Goal: Task Accomplishment & Management: Manage account settings

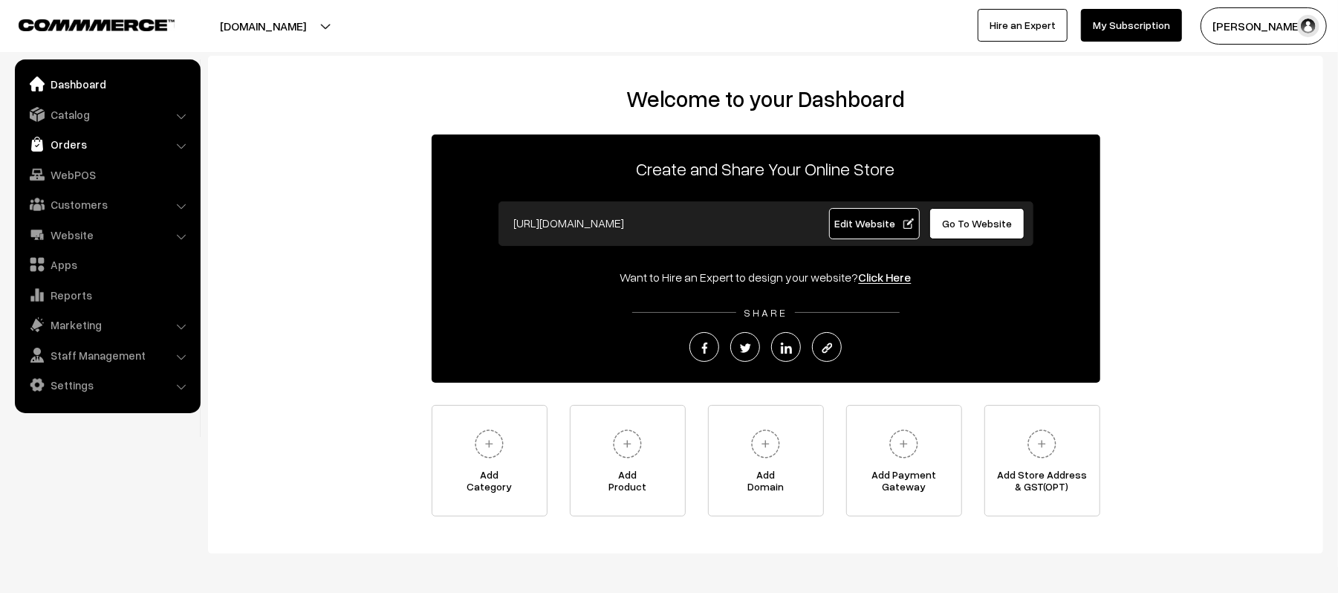
click at [63, 140] on link "Orders" at bounding box center [107, 144] width 177 height 27
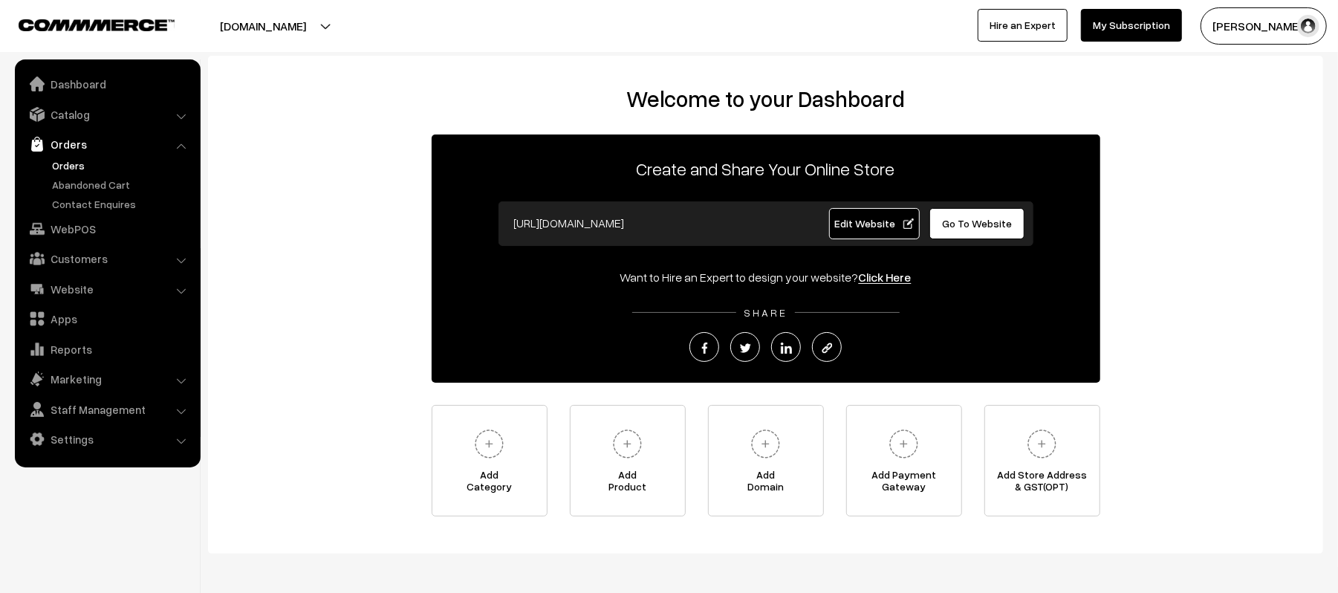
click at [71, 166] on link "Orders" at bounding box center [121, 165] width 147 height 16
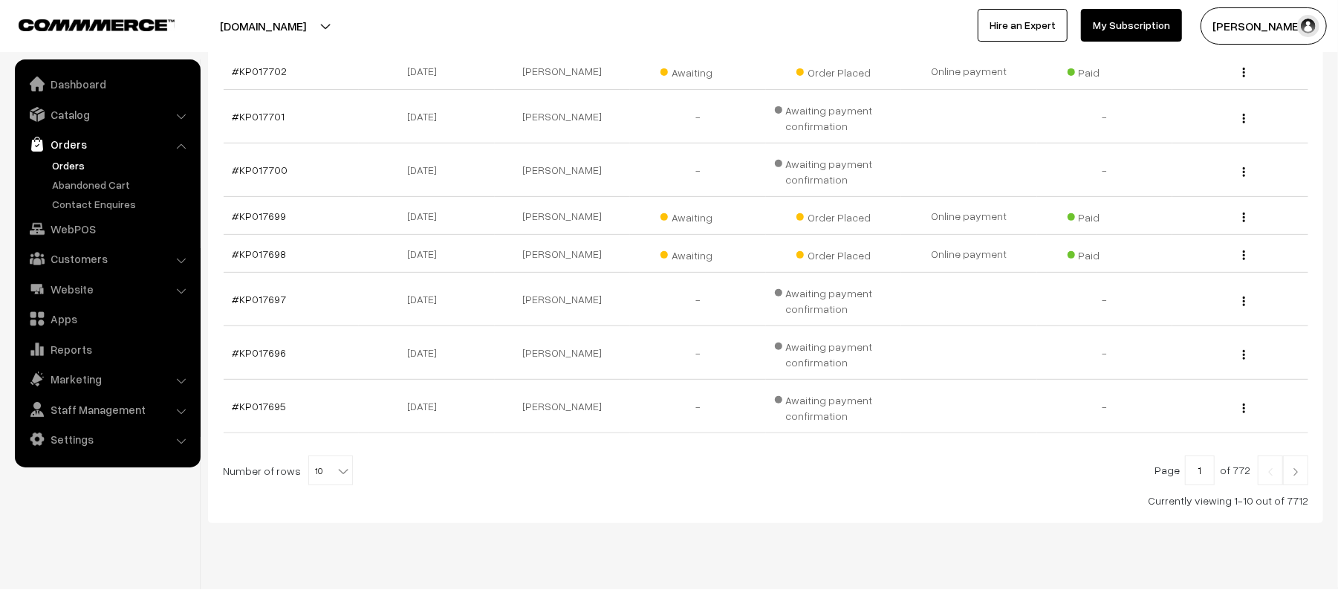
scroll to position [387, 0]
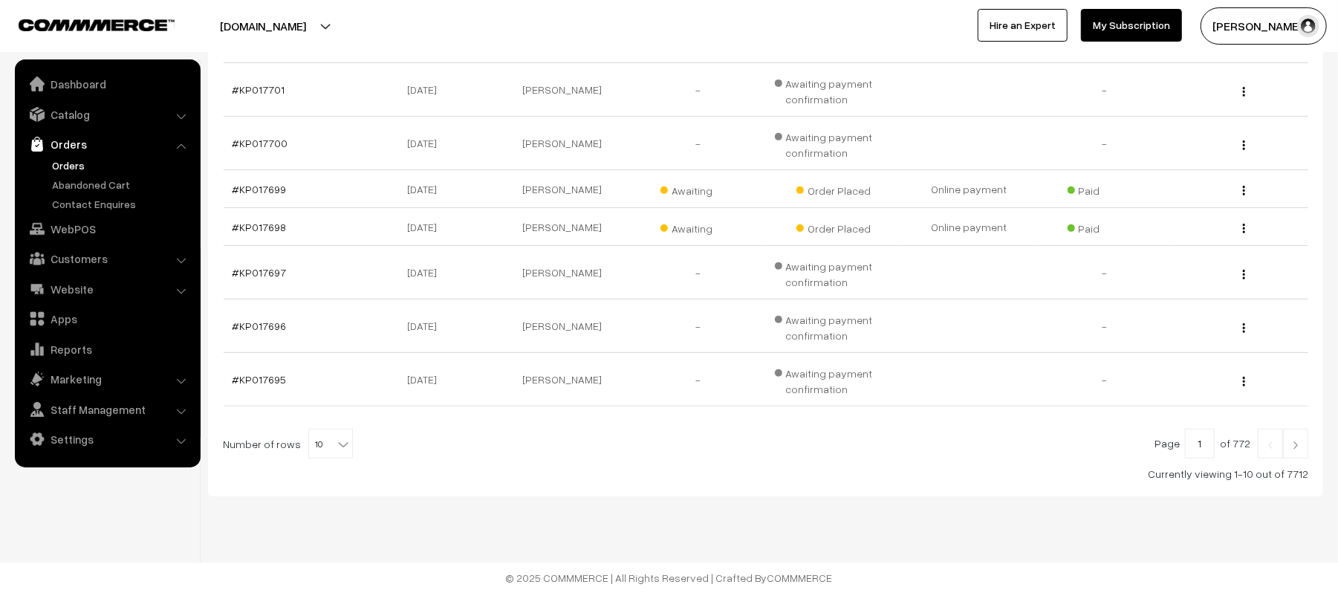
click at [1290, 444] on img at bounding box center [1295, 445] width 13 height 9
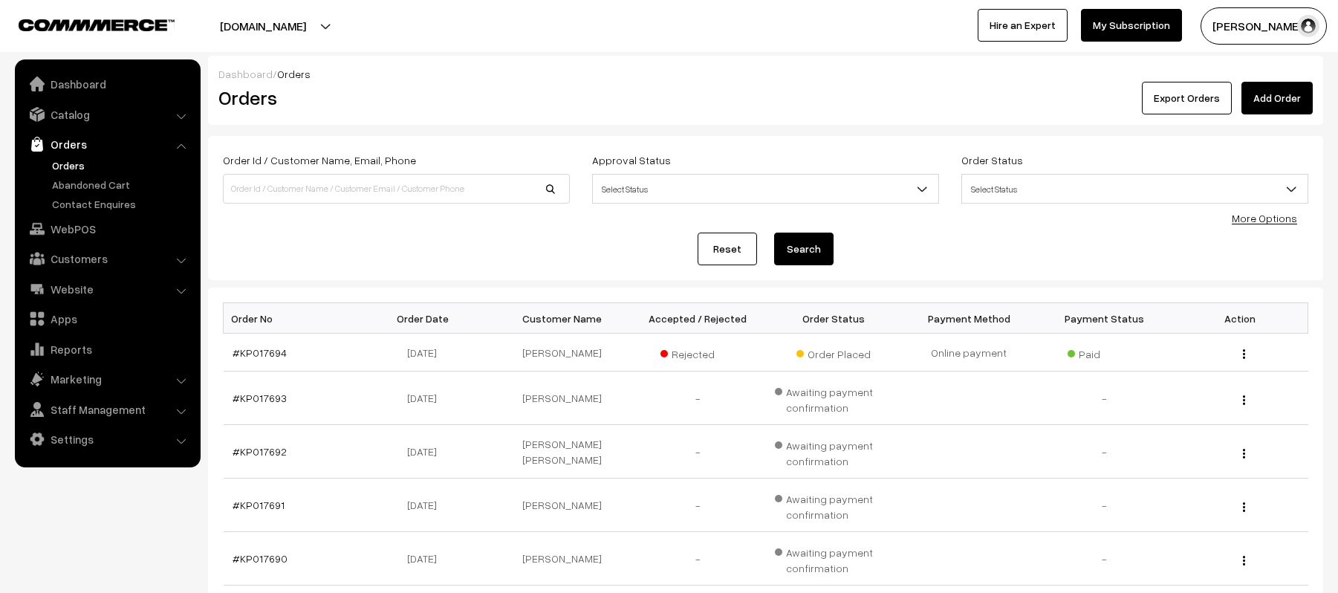
scroll to position [387, 0]
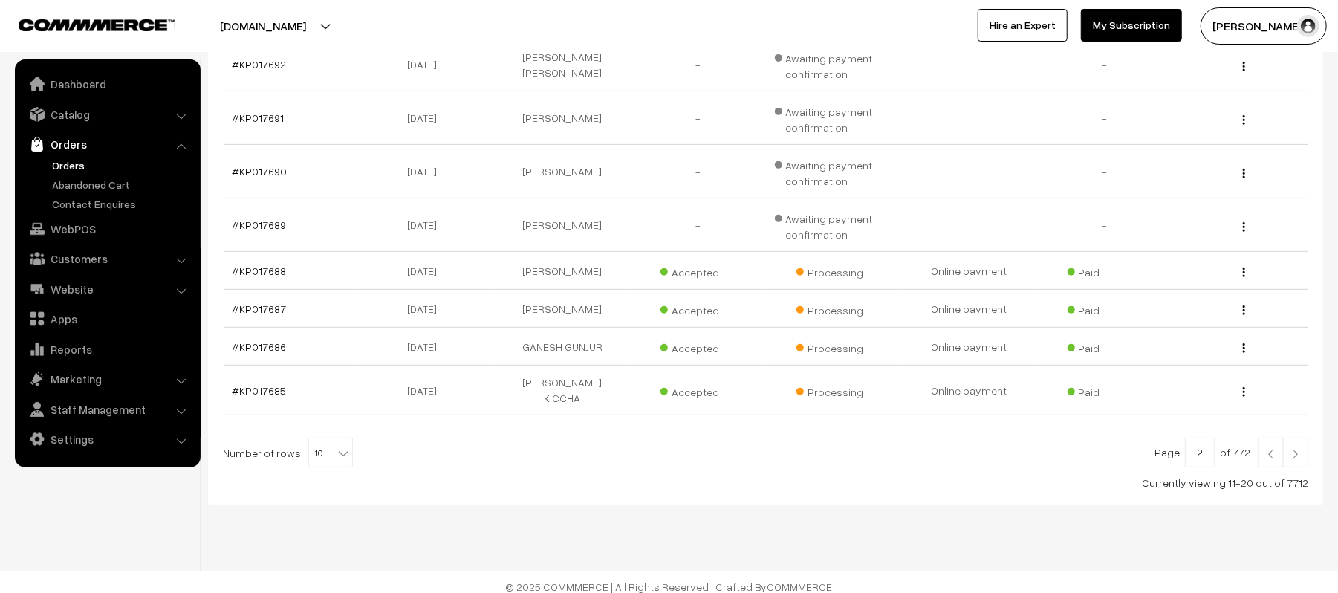
click at [1306, 438] on link at bounding box center [1295, 453] width 25 height 30
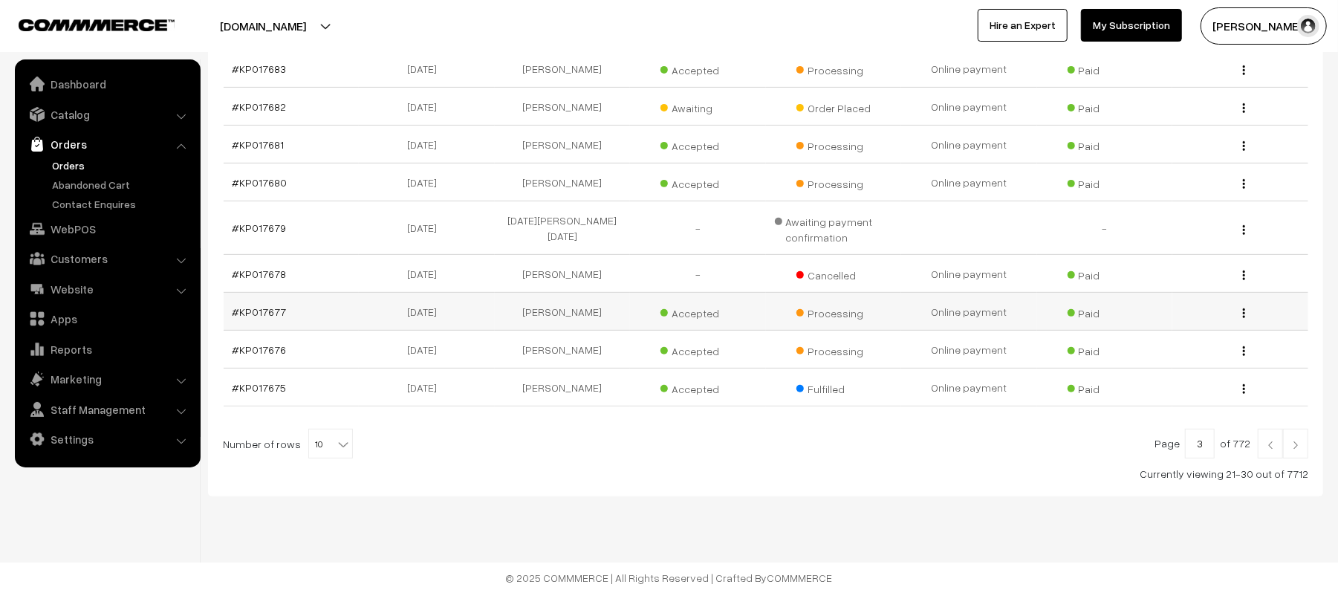
scroll to position [325, 0]
click at [750, 470] on div "Currently viewing 21-30 out of 7712" at bounding box center [765, 474] width 1085 height 16
click at [1296, 438] on link at bounding box center [1295, 444] width 25 height 30
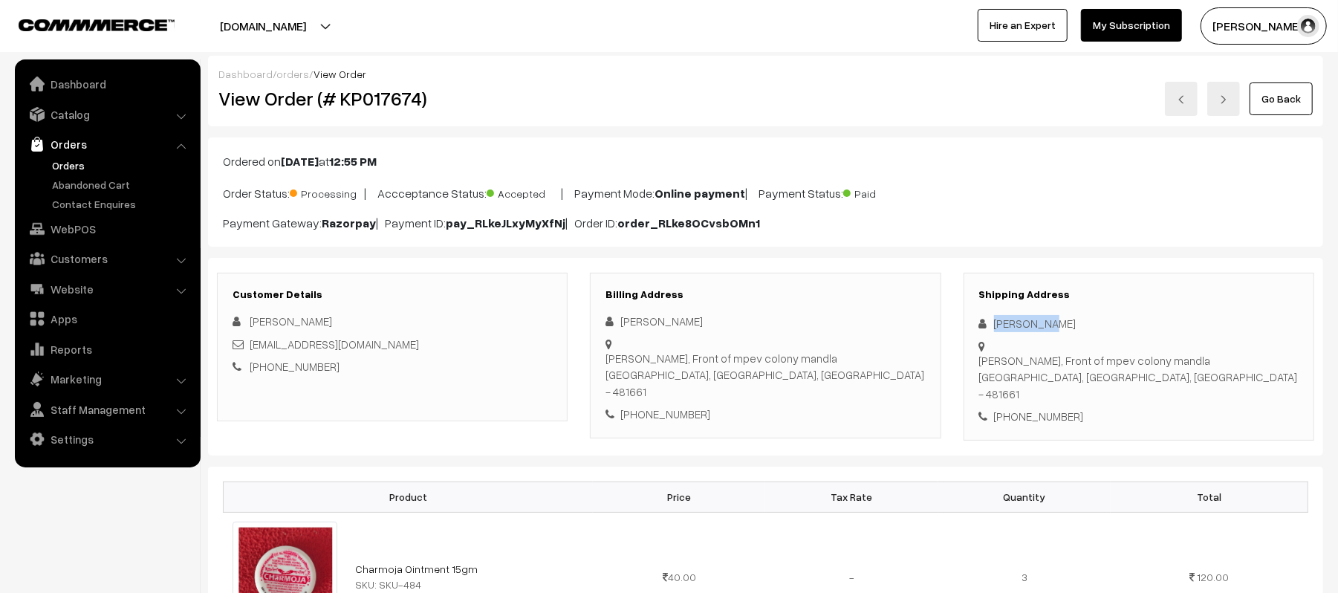
drag, startPoint x: 1053, startPoint y: 324, endPoint x: 973, endPoint y: 331, distance: 80.5
click at [973, 331] on div "Shipping Address [PERSON_NAME] [PERSON_NAME], Front of mpev colony [GEOGRAPHIC_…" at bounding box center [1139, 357] width 351 height 168
copy div "Falak Khan"
click at [1035, 408] on div "+91 6261379101" at bounding box center [1138, 416] width 319 height 17
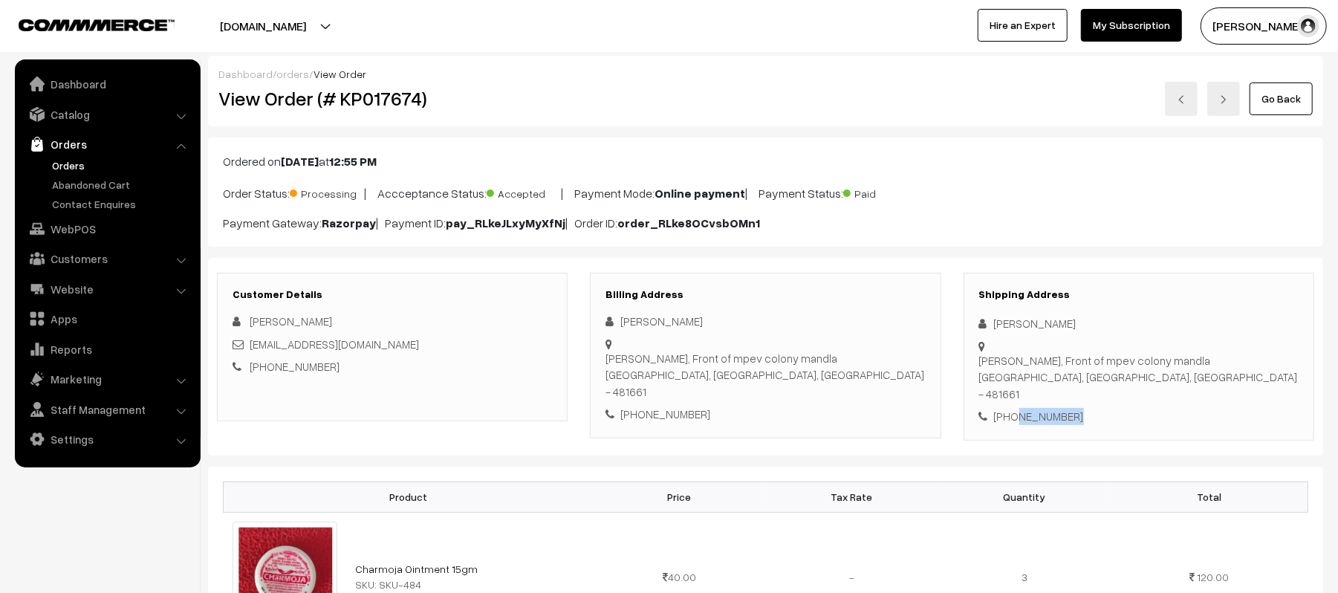
click at [1035, 408] on div "+91 6261379101" at bounding box center [1138, 416] width 319 height 17
copy div "6261379101"
drag, startPoint x: 370, startPoint y: 340, endPoint x: 248, endPoint y: 346, distance: 122.0
click at [248, 346] on div "fk4559970@gmail.com" at bounding box center [392, 344] width 319 height 17
copy link "fk4559970@gmail.com"
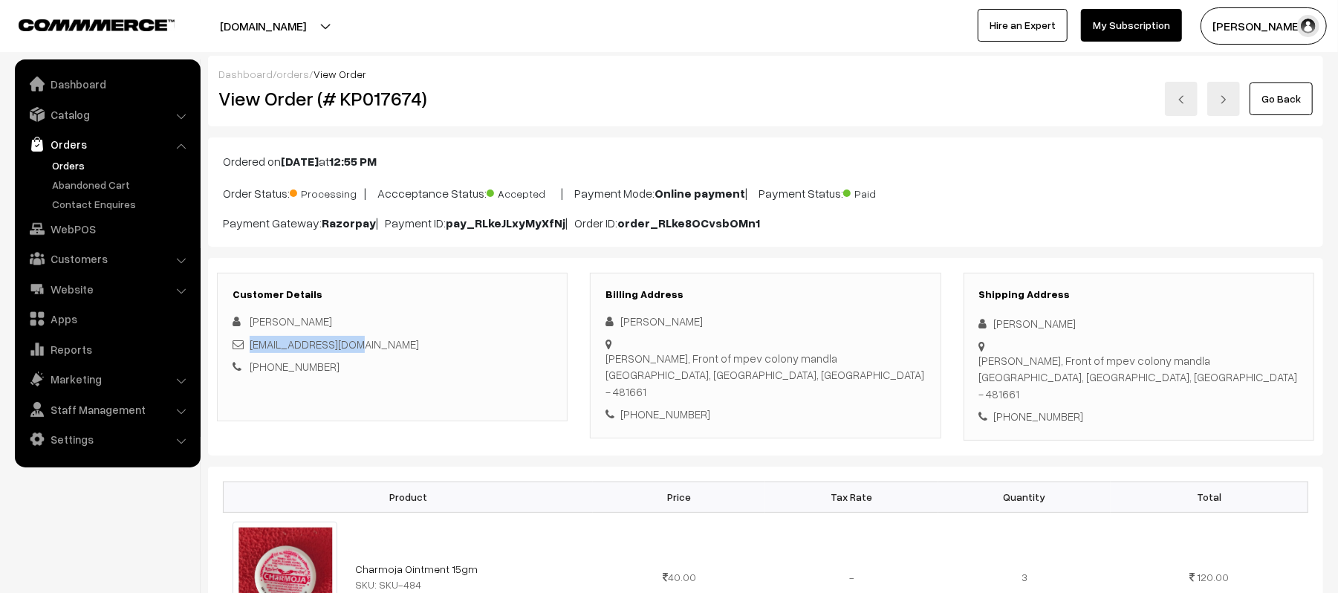
drag, startPoint x: 994, startPoint y: 348, endPoint x: 1212, endPoint y: 375, distance: 220.1
click at [1212, 375] on div "Shipping Address Falak Khan Jawahar ward, Front of mpev colony mandla Mandla, M…" at bounding box center [1139, 357] width 351 height 168
copy div "Jawahar ward, Front of mpev colony mandla Mandla, Madhya Pradesh, India - 481661"
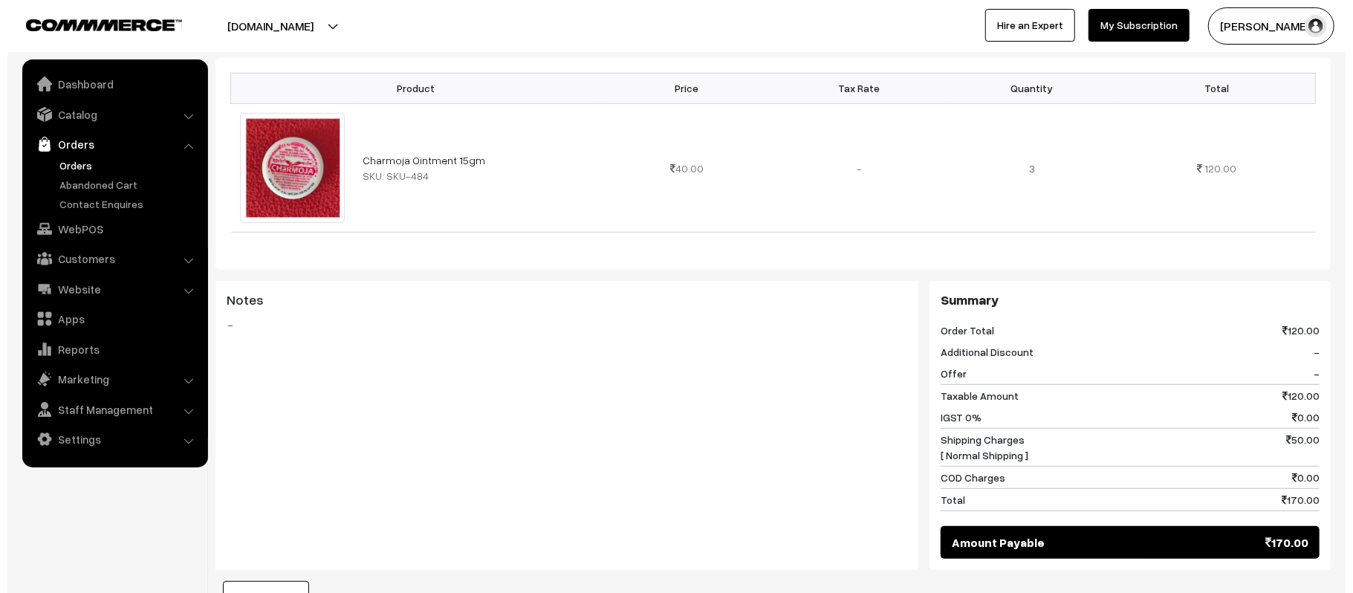
scroll to position [594, 0]
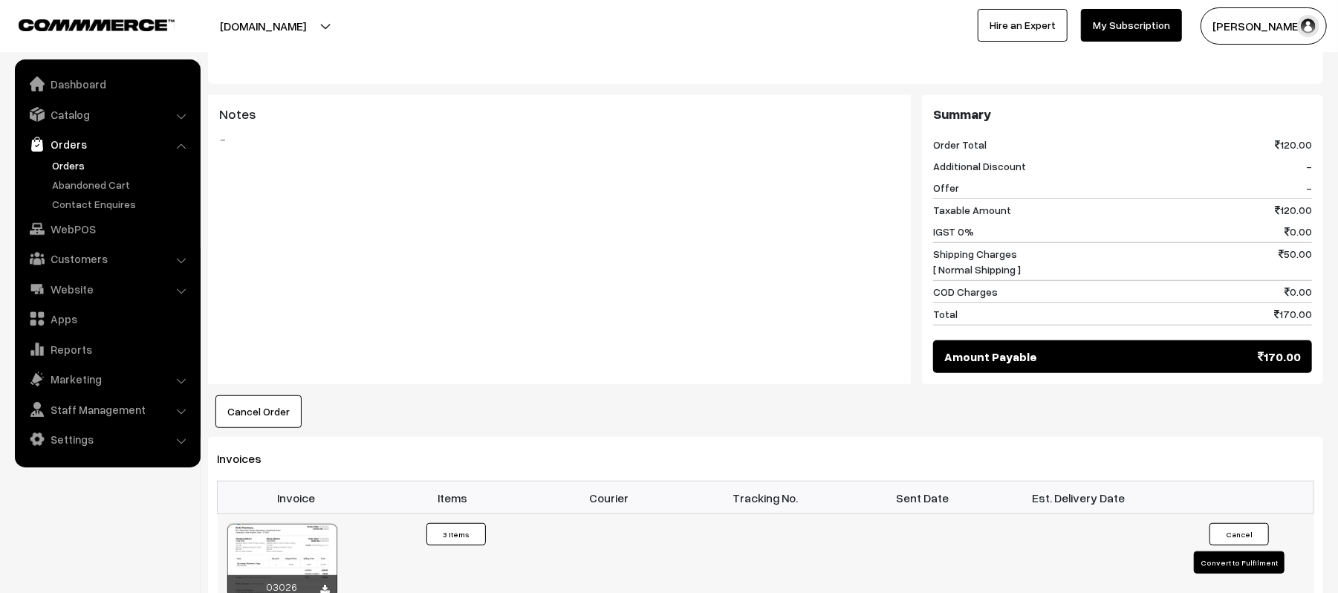
click at [1228, 562] on td "Cancel Convert to Fulfilment" at bounding box center [1235, 561] width 157 height 94
click at [1221, 551] on button "Convert to Fulfilment" at bounding box center [1239, 562] width 91 height 22
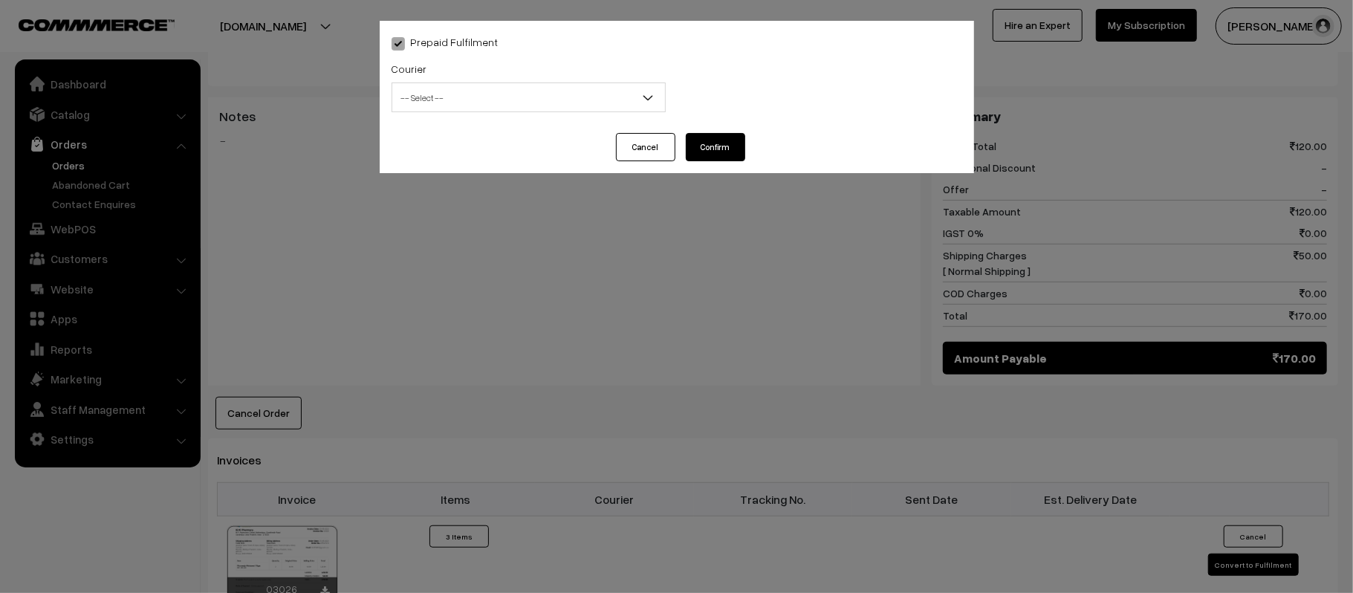
click at [481, 83] on span "-- Select --" at bounding box center [529, 97] width 274 height 30
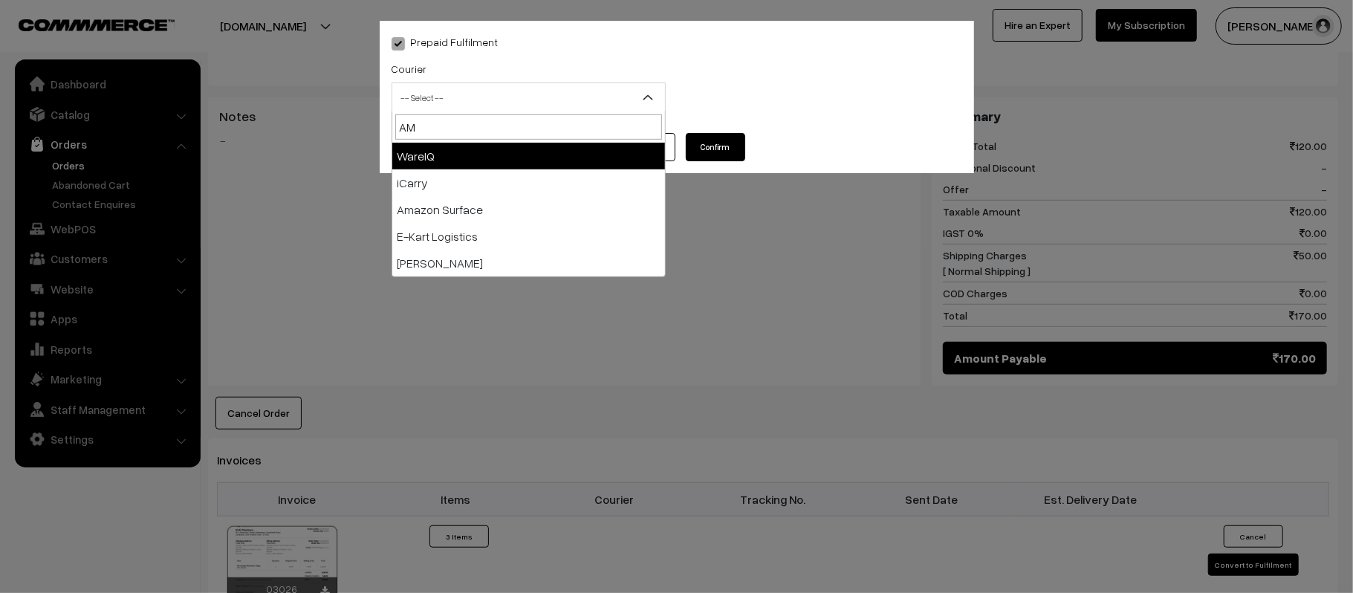
type input "AMA"
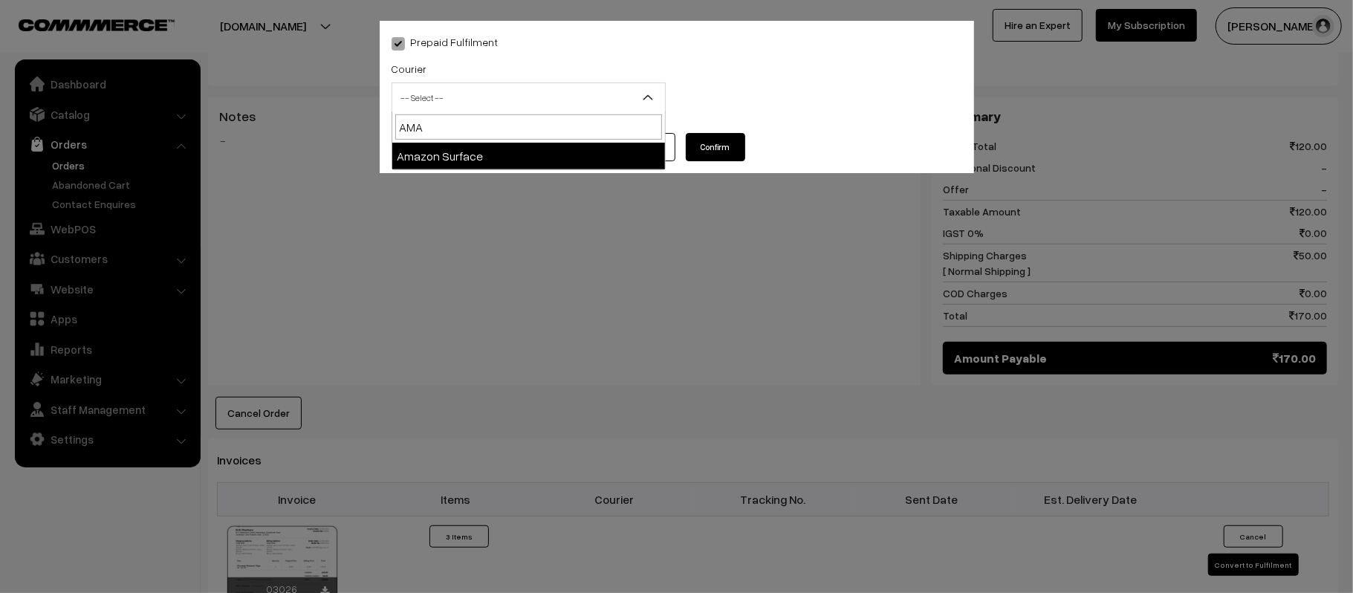
select select "5"
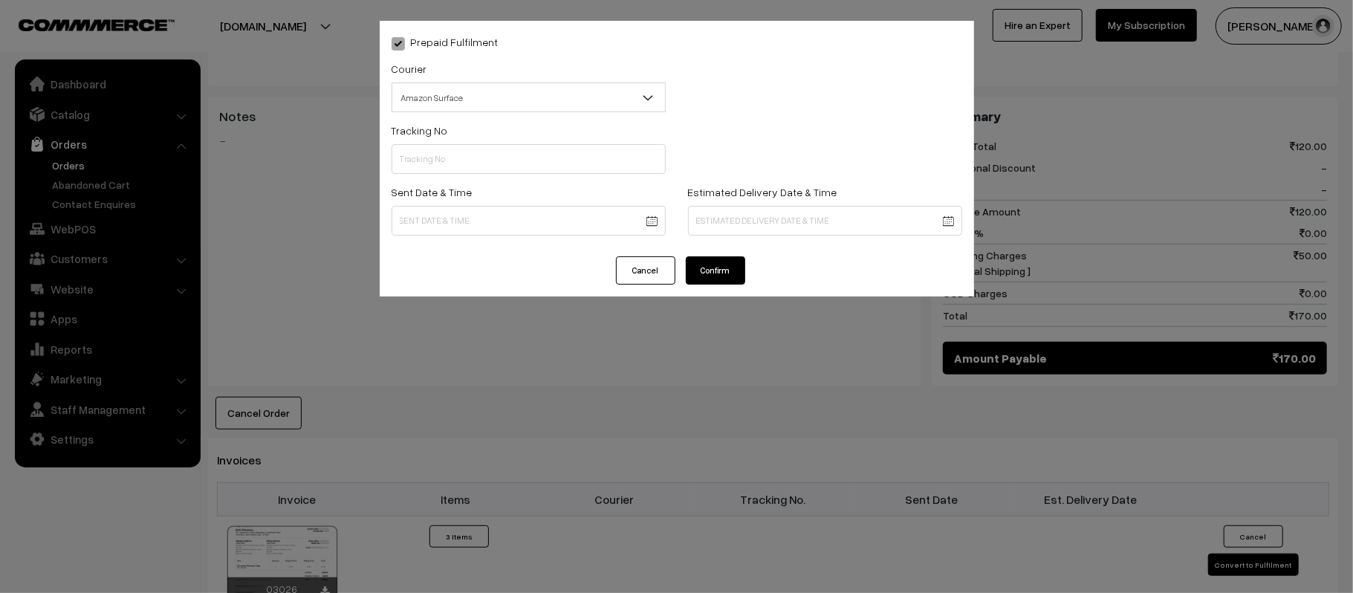
click at [525, 236] on div "Sent Date & Time" at bounding box center [528, 214] width 296 height 62
click at [530, 227] on body "Thank you for showing interest. Our team will call you shortly. Close [DOMAIN_N…" at bounding box center [676, 256] width 1353 height 1701
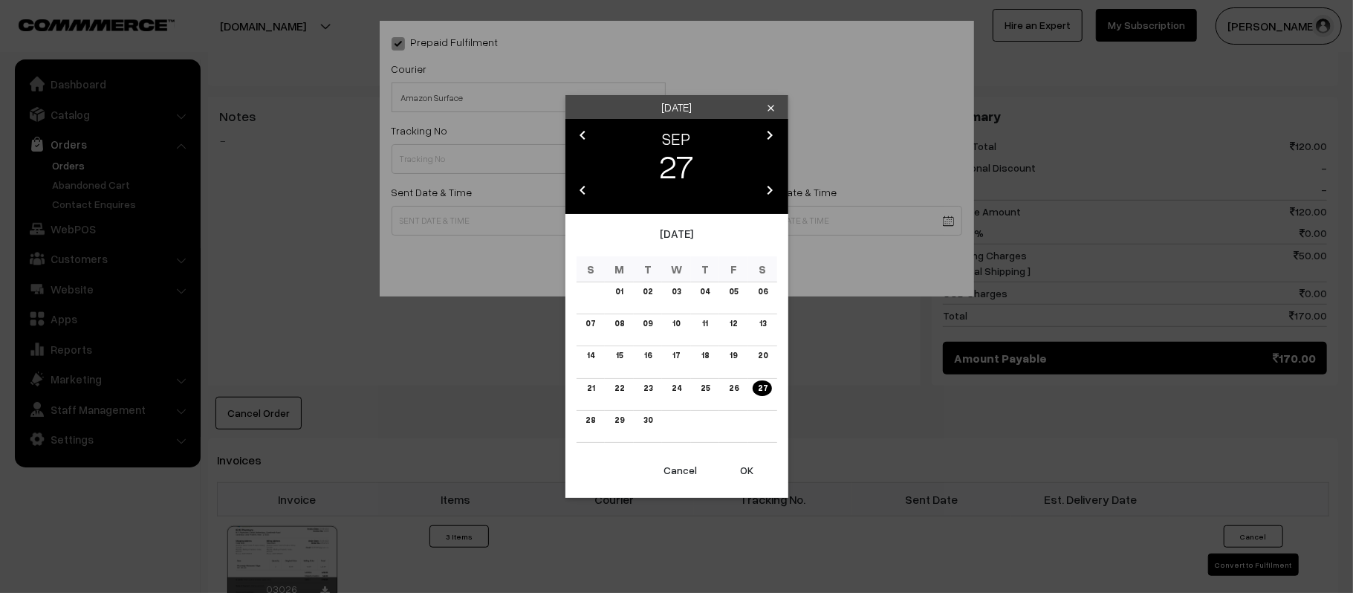
click at [752, 465] on button "OK" at bounding box center [747, 470] width 59 height 33
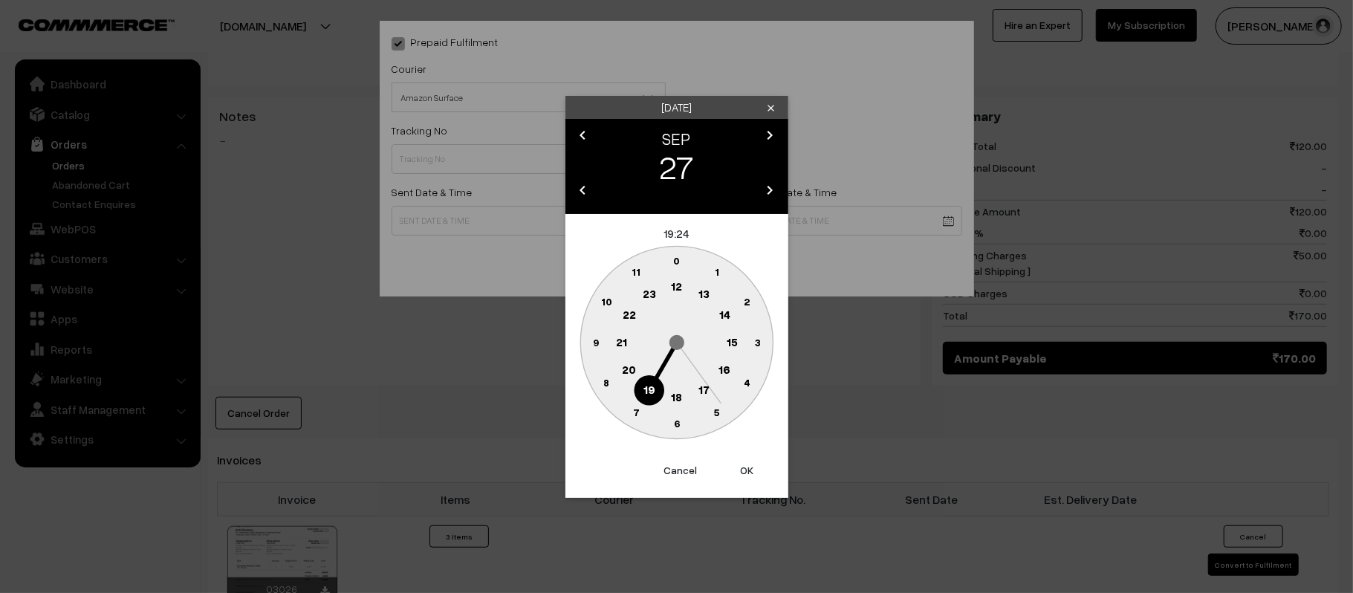
click at [678, 478] on button "Cancel" at bounding box center [680, 470] width 59 height 33
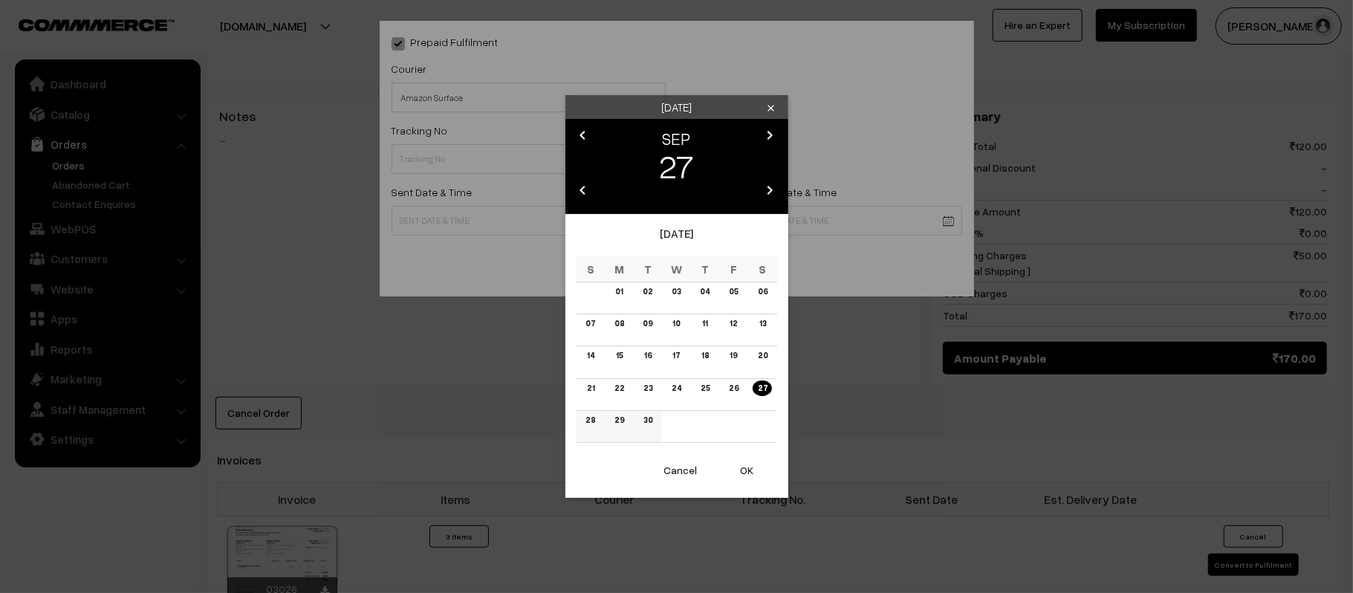
click at [585, 420] on link "28" at bounding box center [590, 420] width 19 height 16
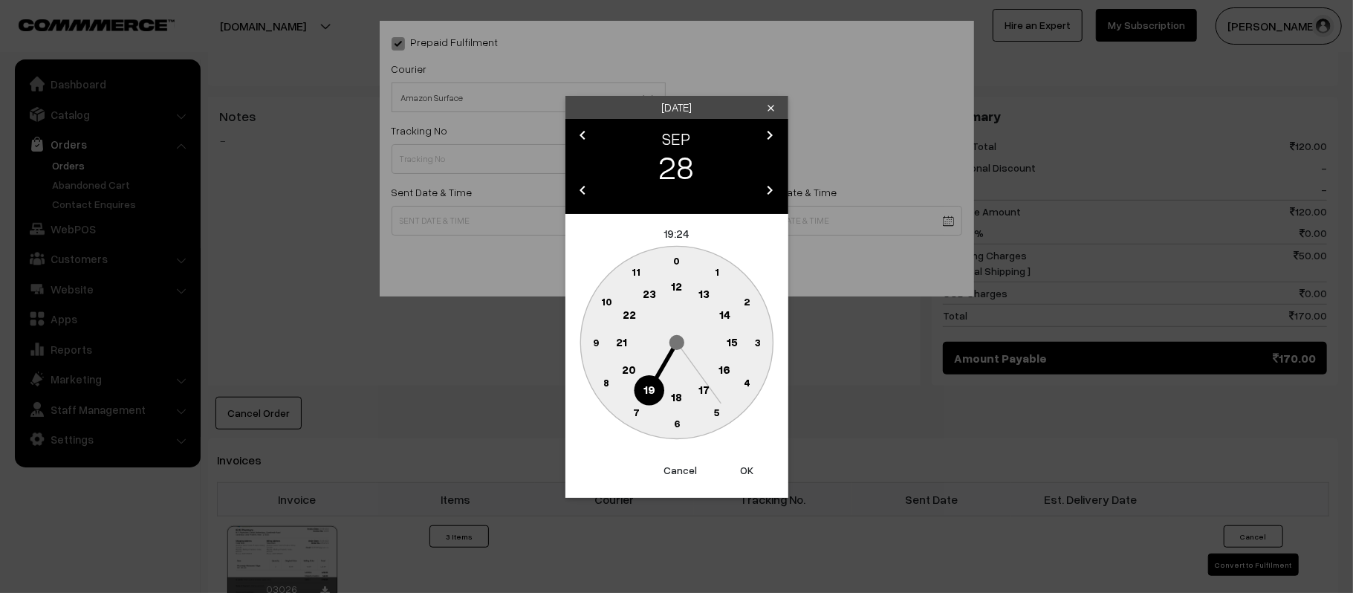
drag, startPoint x: 683, startPoint y: 277, endPoint x: 678, endPoint y: 296, distance: 19.3
click at [683, 277] on circle at bounding box center [676, 287] width 30 height 30
click at [600, 349] on circle at bounding box center [595, 342] width 30 height 30
type input "28-09-2025 12:45"
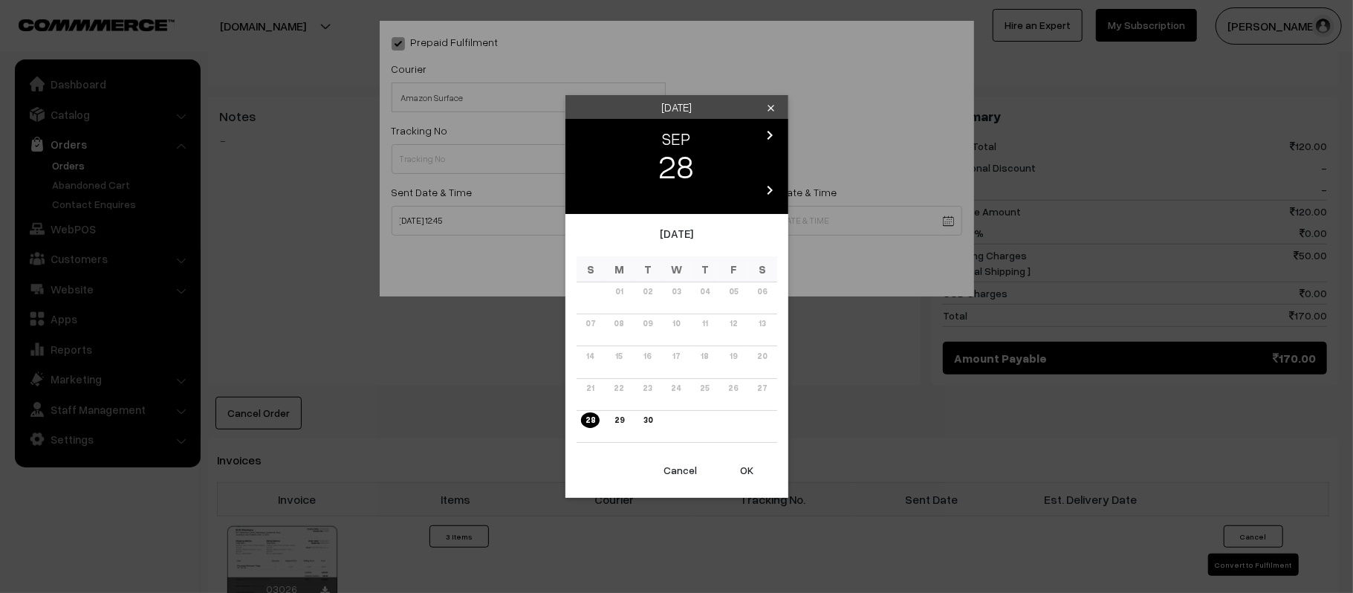
click at [877, 212] on body "Thank you for showing interest. Our team will call you shortly. Close [DOMAIN_N…" at bounding box center [676, 256] width 1353 height 1701
click at [776, 131] on icon "chevron_right" at bounding box center [770, 135] width 18 height 18
click at [770, 292] on link "04" at bounding box center [762, 292] width 19 height 16
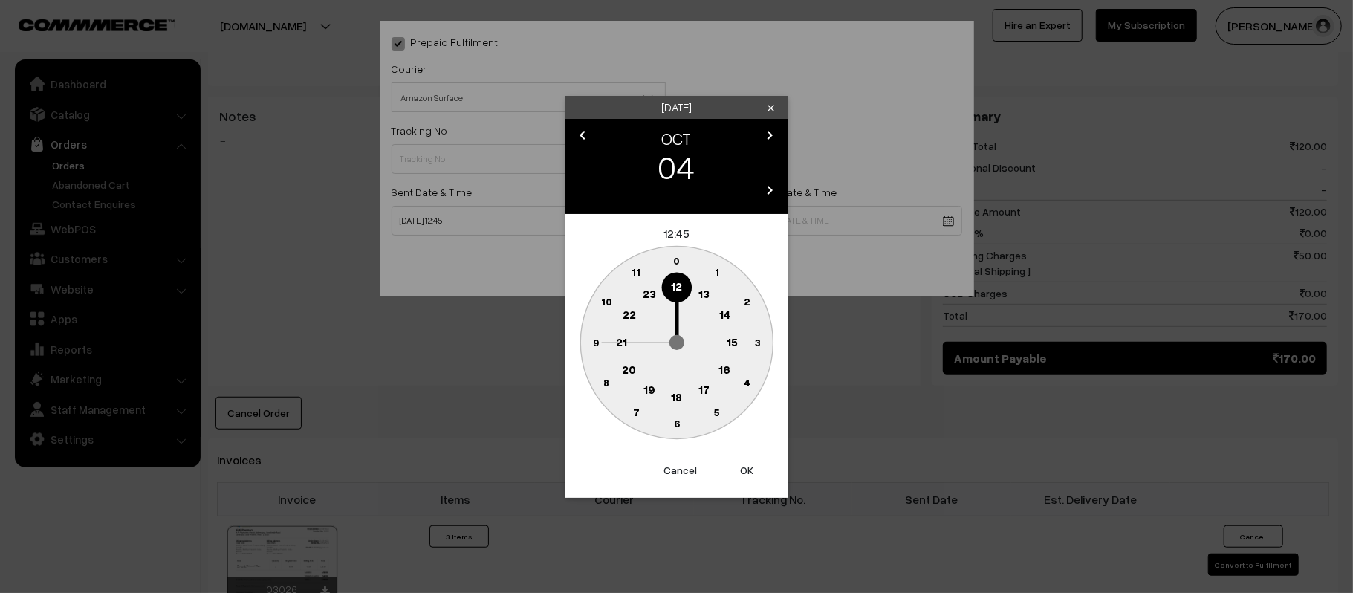
click at [613, 351] on circle at bounding box center [621, 342] width 30 height 30
click at [681, 426] on text "30" at bounding box center [676, 423] width 13 height 13
type input "04-10-2025 21:30"
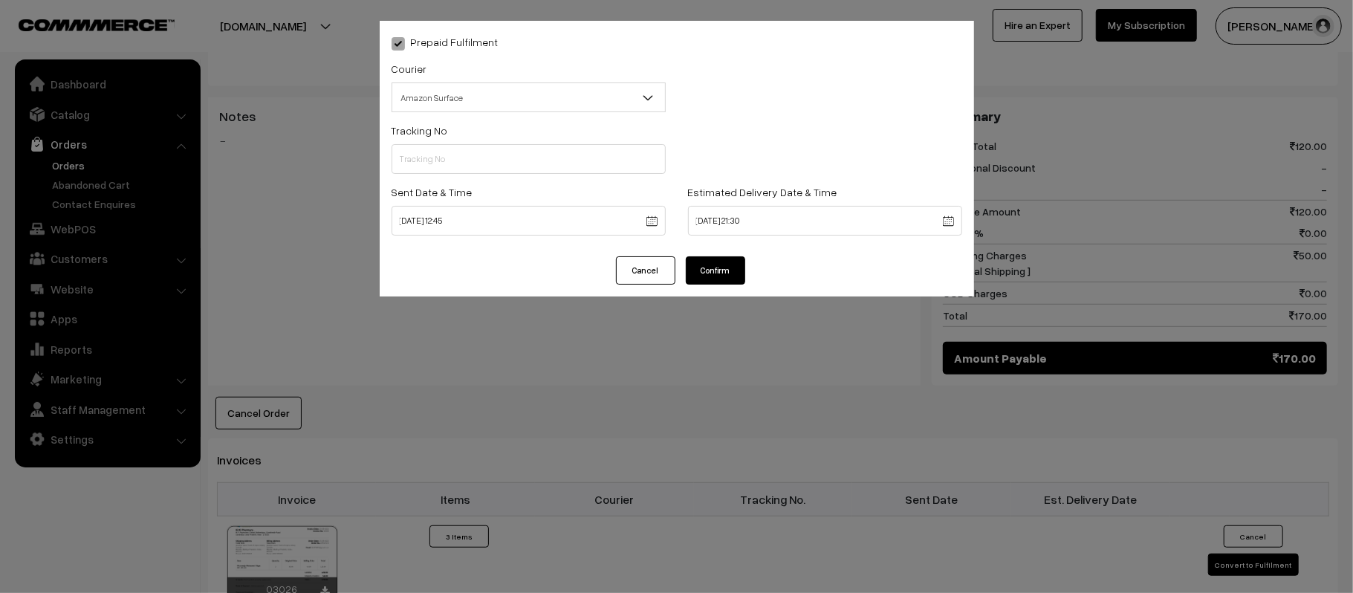
click at [711, 269] on button "Confirm" at bounding box center [715, 270] width 59 height 28
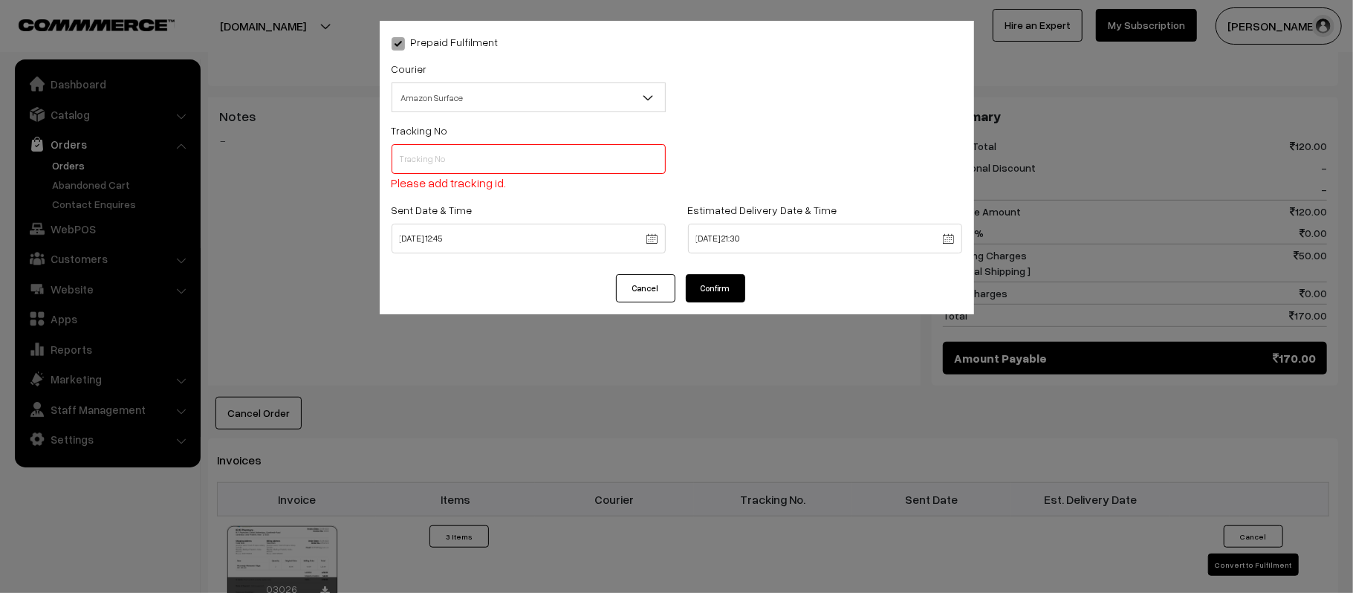
click at [487, 159] on input "text" at bounding box center [529, 159] width 274 height 30
paste input "363812563355"
type input "363812563355"
click at [709, 278] on button "Confirm" at bounding box center [715, 288] width 59 height 28
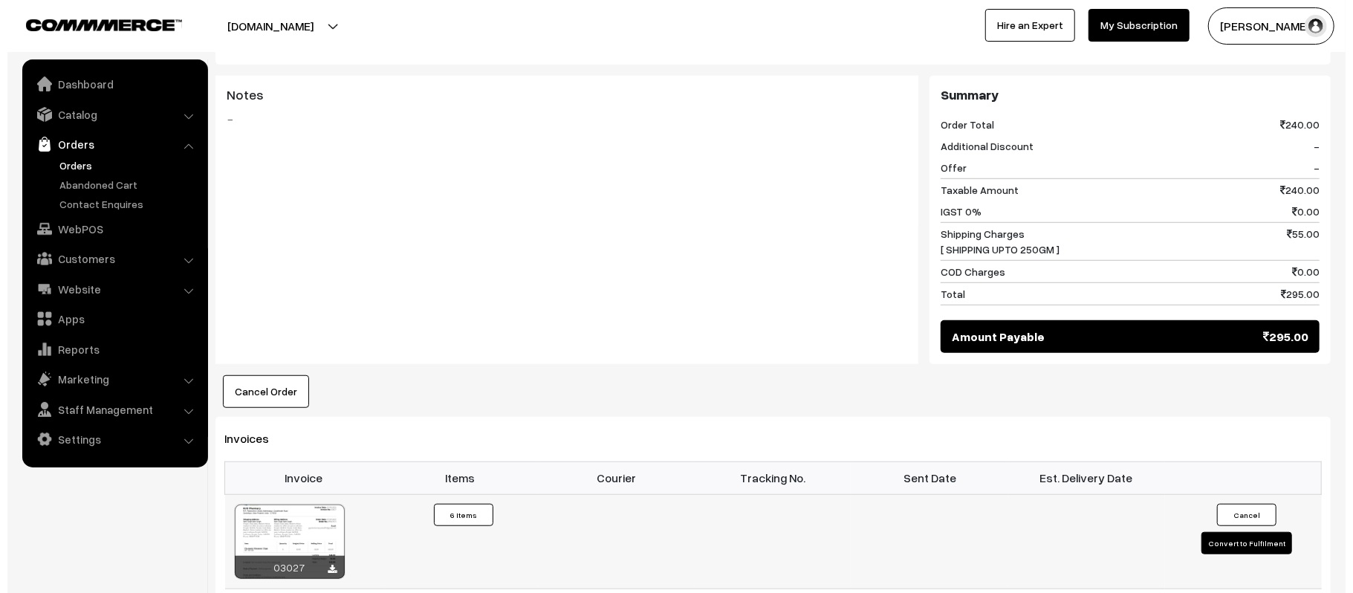
scroll to position [693, 0]
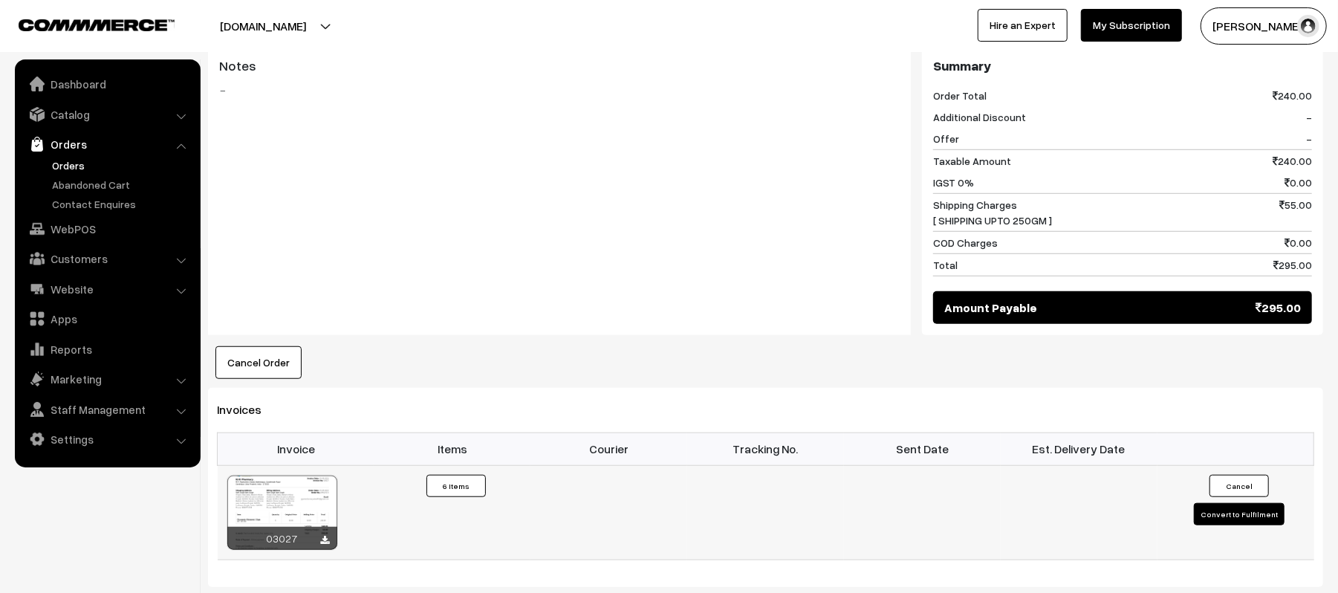
click at [1218, 503] on button "Convert to Fulfilment" at bounding box center [1239, 514] width 91 height 22
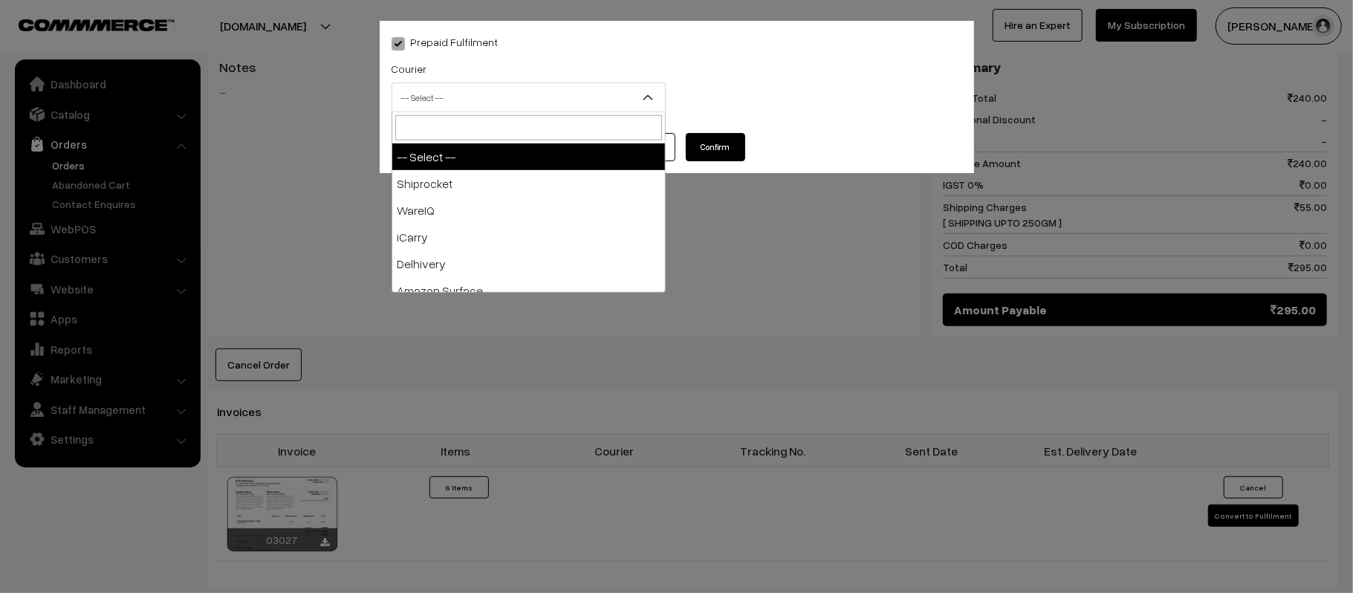
click at [472, 105] on span "-- Select --" at bounding box center [528, 98] width 273 height 26
type input "E-"
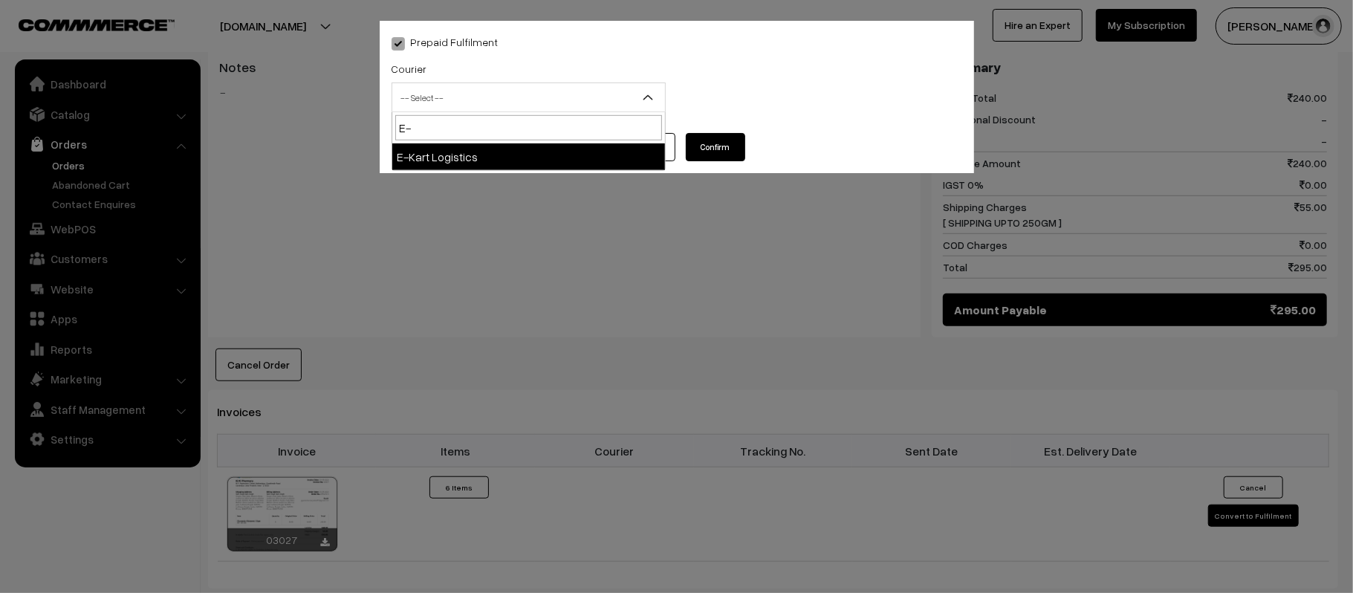
select select "6"
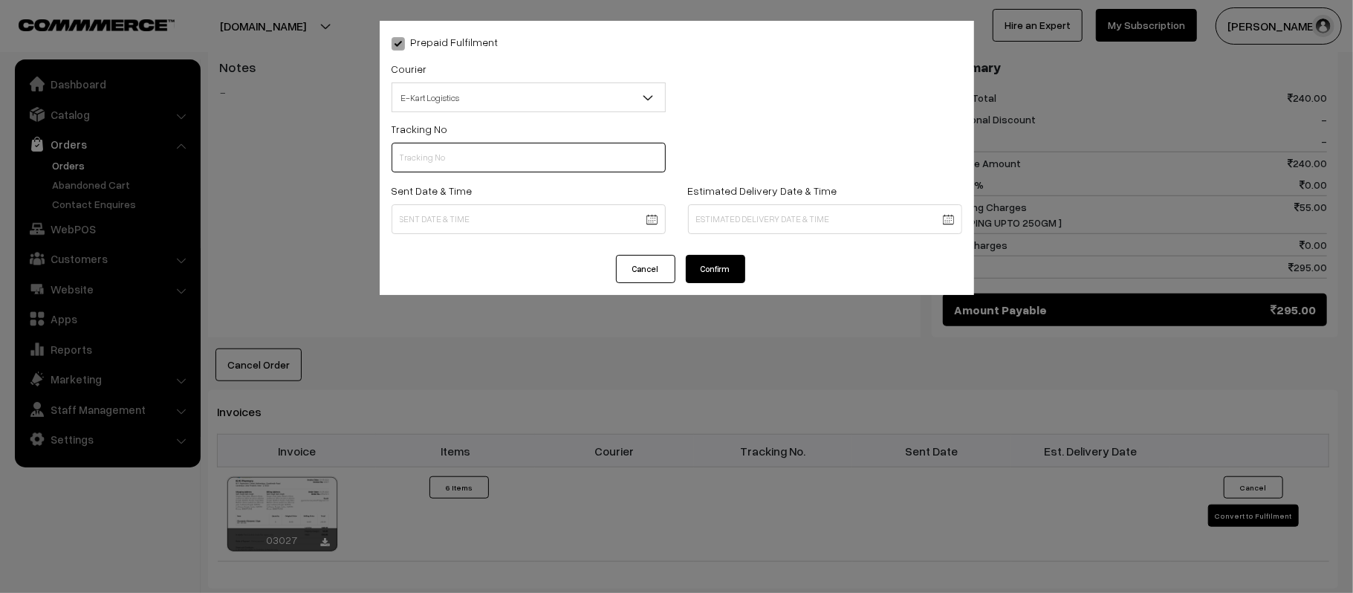
scroll to position [0, 0]
paste input "ICYP0004244892"
paste input "2"
type input "ICYP0004244892"
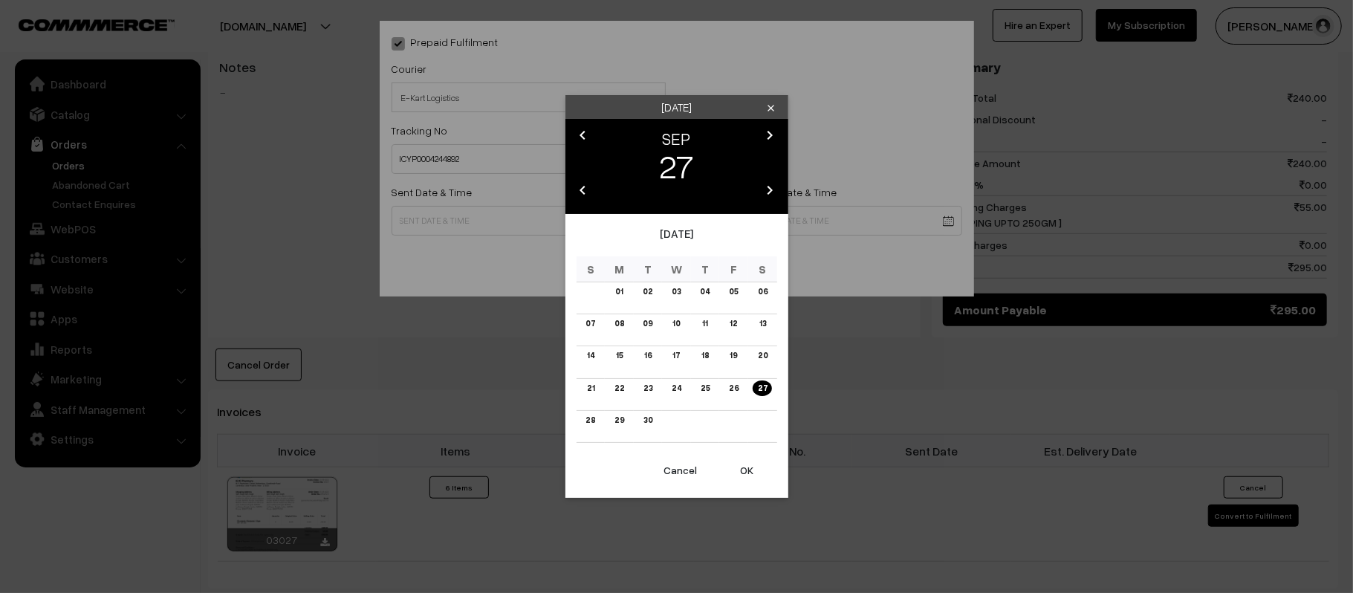
click at [517, 215] on body "Thank you for showing interest. Our team will call you shortly. Close kirtiphar…" at bounding box center [676, 183] width 1353 height 1752
click at [590, 418] on link "28" at bounding box center [590, 420] width 19 height 16
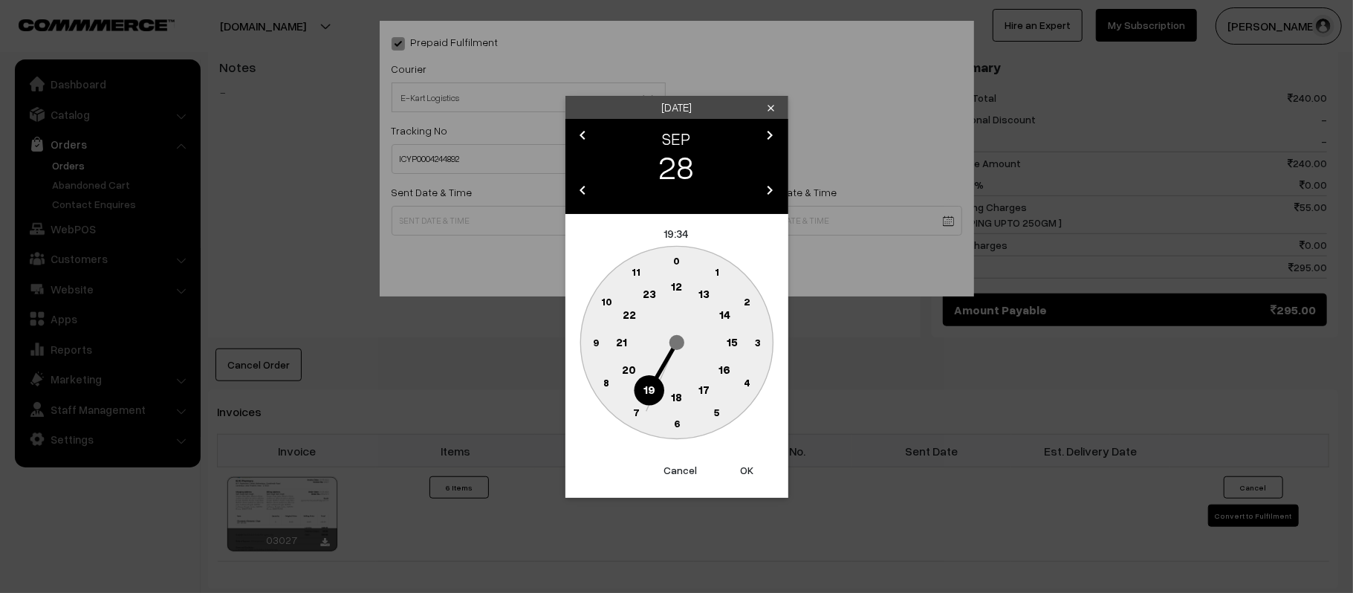
click at [670, 290] on circle at bounding box center [676, 287] width 30 height 30
click at [672, 464] on button "Cancel" at bounding box center [680, 470] width 59 height 33
click at [729, 339] on text "15" at bounding box center [731, 340] width 11 height 13
click at [600, 337] on text "45" at bounding box center [595, 341] width 13 height 13
type input "[DATE] 15:45"
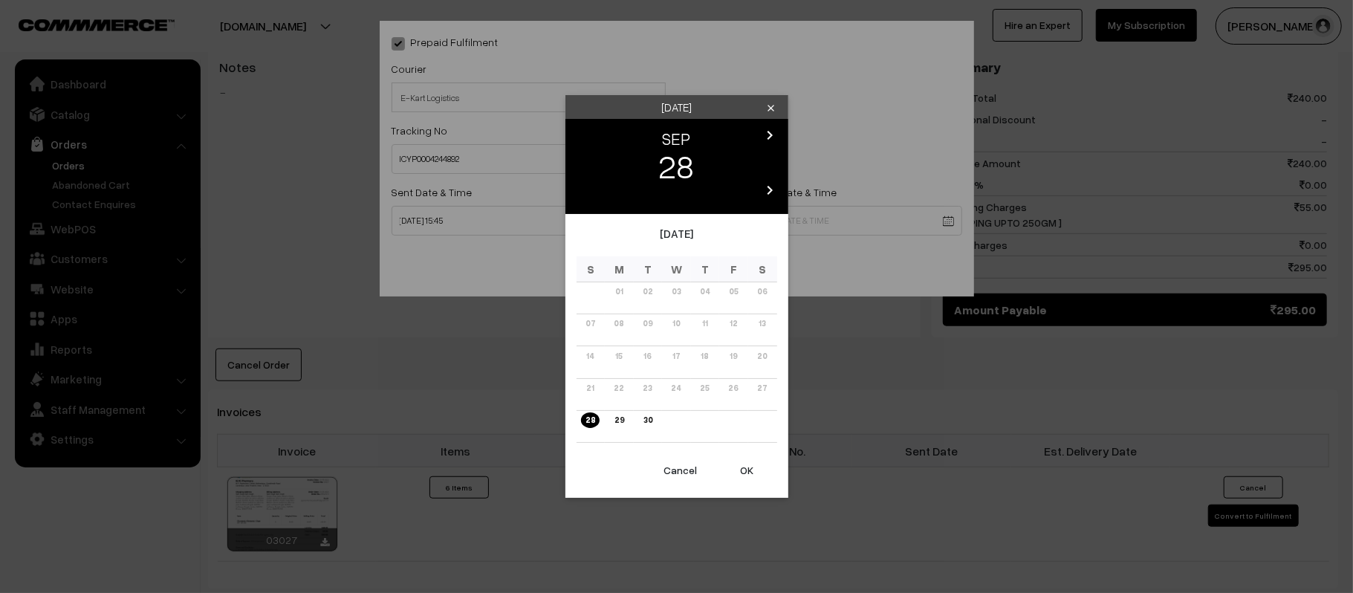
click at [782, 221] on body "Thank you for showing interest. Our team will call you shortly. Close [DOMAIN_N…" at bounding box center [676, 183] width 1353 height 1752
click at [774, 132] on icon "chevron_right" at bounding box center [770, 135] width 18 height 18
click at [589, 325] on link "05" at bounding box center [591, 324] width 18 height 16
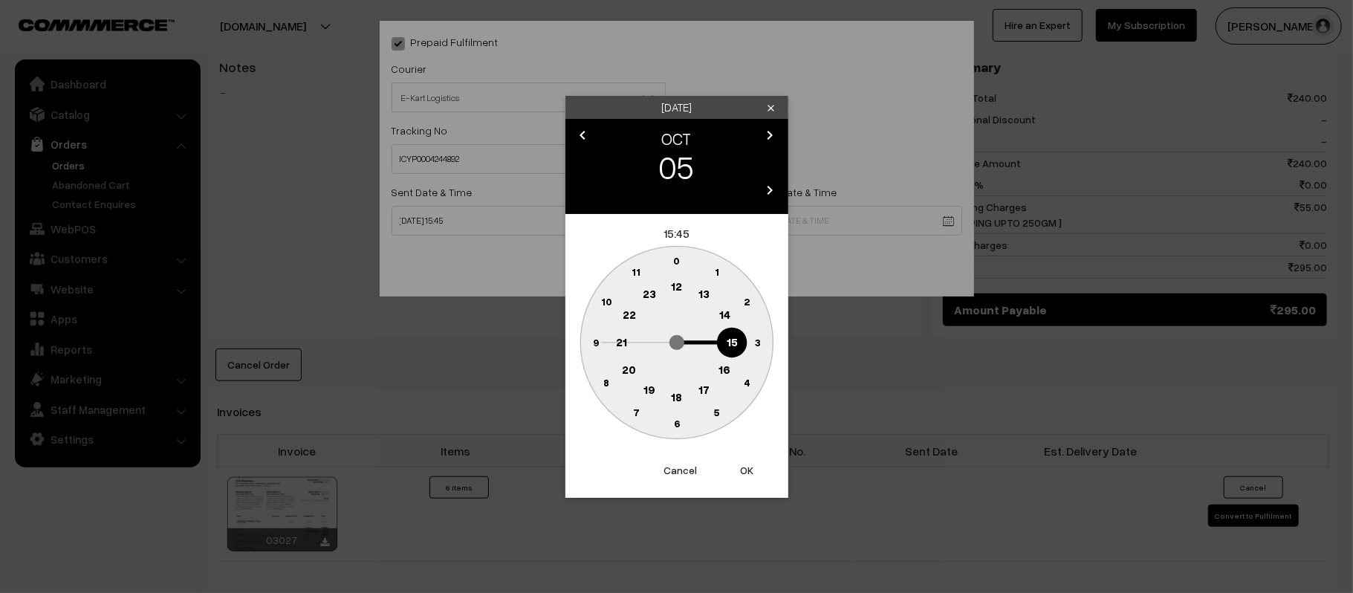
drag, startPoint x: 613, startPoint y: 339, endPoint x: 622, endPoint y: 348, distance: 12.6
click at [613, 339] on circle at bounding box center [621, 342] width 30 height 30
click at [678, 429] on circle at bounding box center [676, 424] width 30 height 30
type input "[DATE] 21:30"
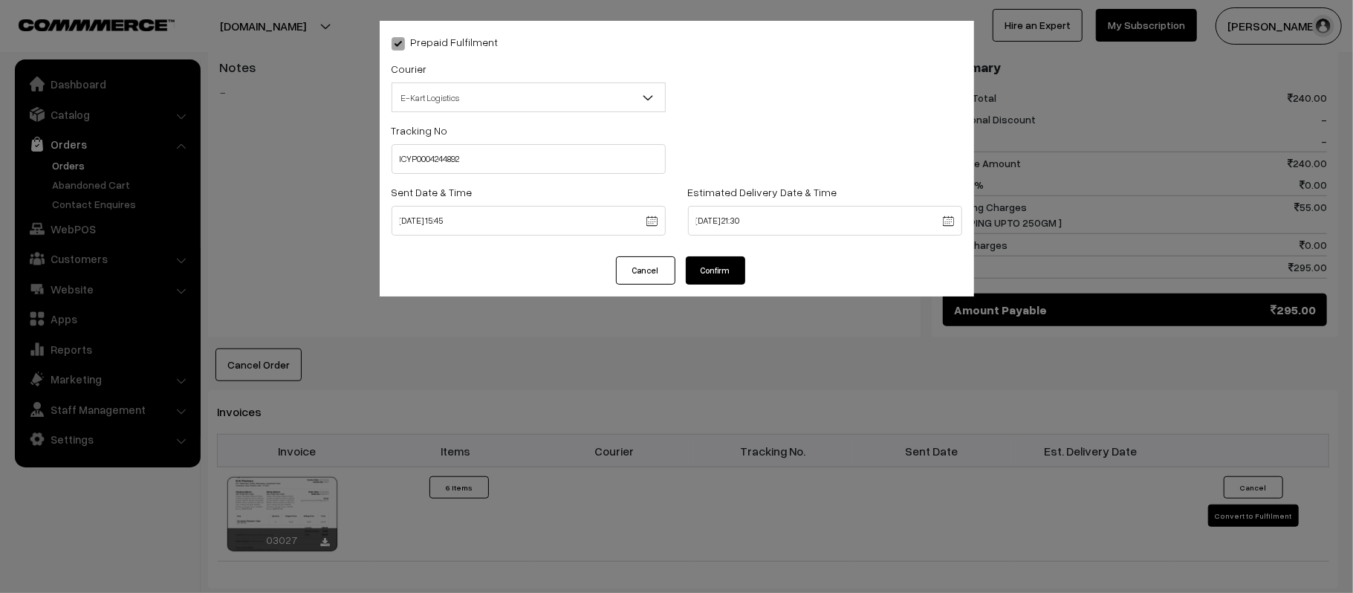
click at [708, 272] on button "Confirm" at bounding box center [715, 270] width 59 height 28
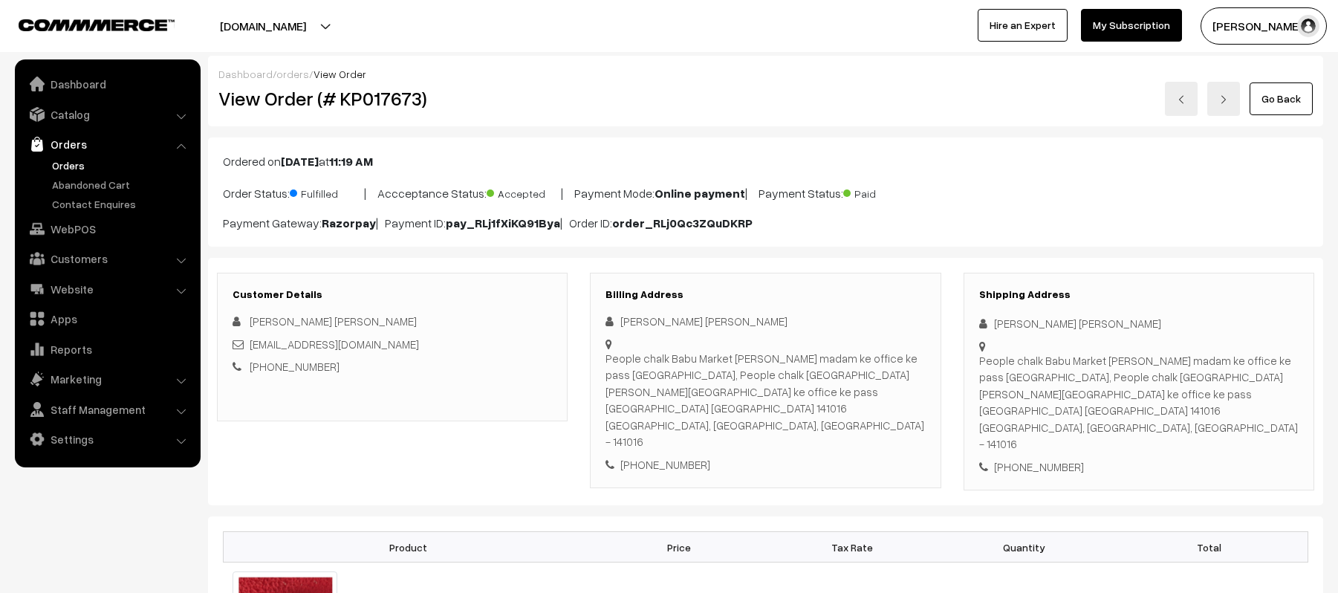
scroll to position [773, 0]
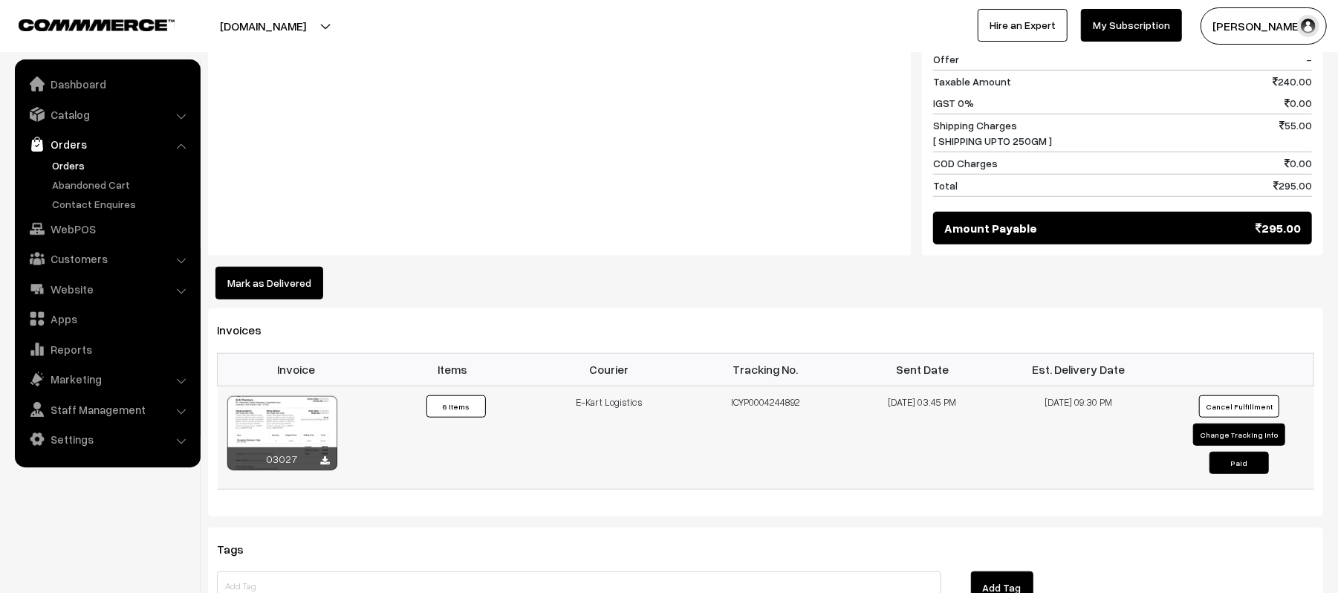
click at [1243, 423] on button "Change Tracking Info" at bounding box center [1239, 434] width 92 height 22
select select "6"
type input "ICYP0004244892"
type input "[DATE] 15:45"
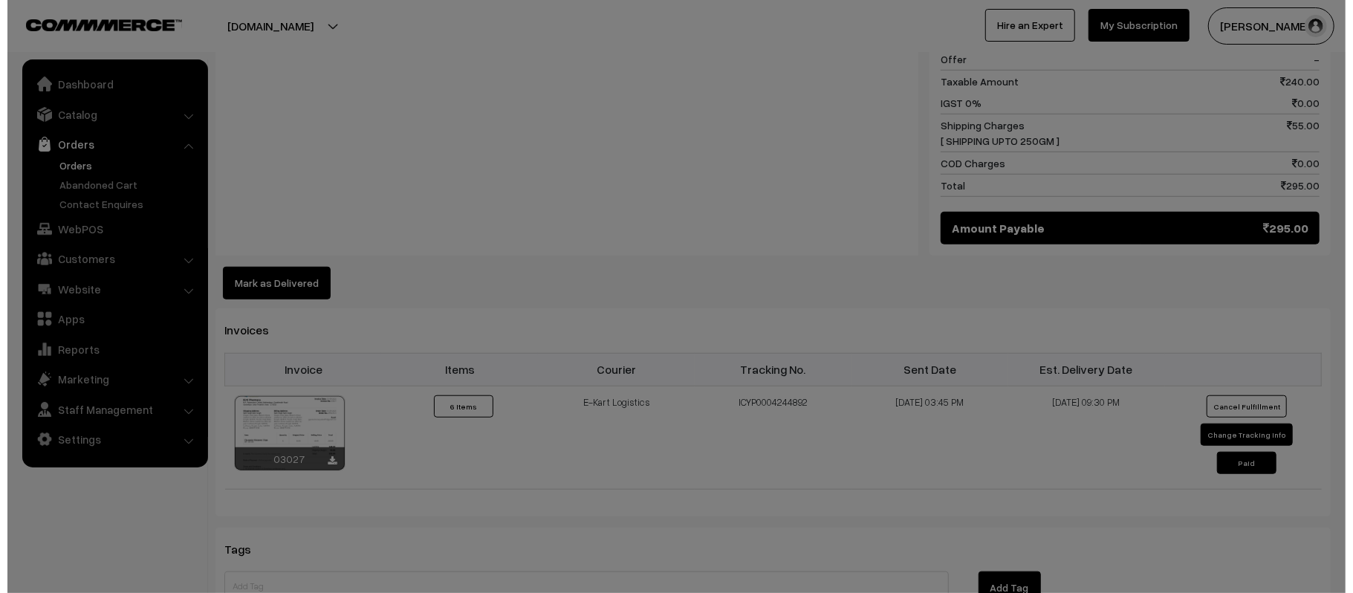
scroll to position [774, 0]
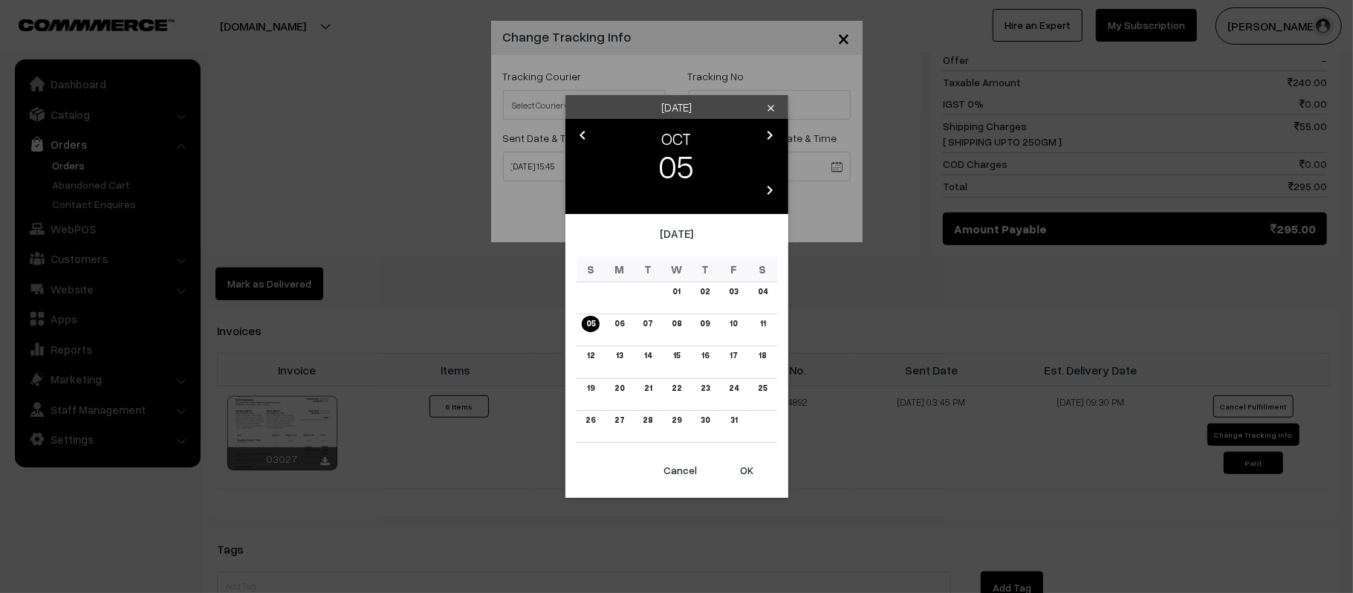
click at [755, 166] on body "Thank you for showing interest. Our team will call you shortly. Close [DOMAIN_N…" at bounding box center [676, 106] width 1353 height 1761
click at [762, 291] on link "04" at bounding box center [762, 292] width 19 height 16
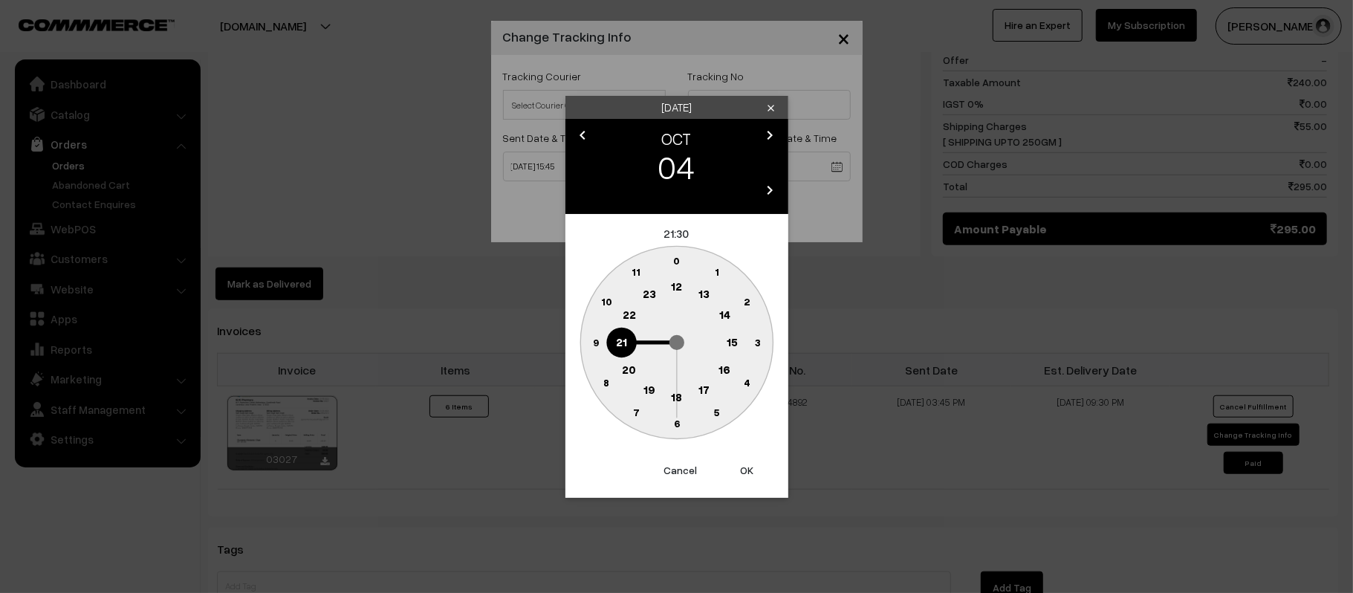
click at [752, 468] on button "OK" at bounding box center [747, 470] width 59 height 33
click at [744, 467] on button "OK" at bounding box center [747, 470] width 59 height 33
type input "04-10-2025 21:30"
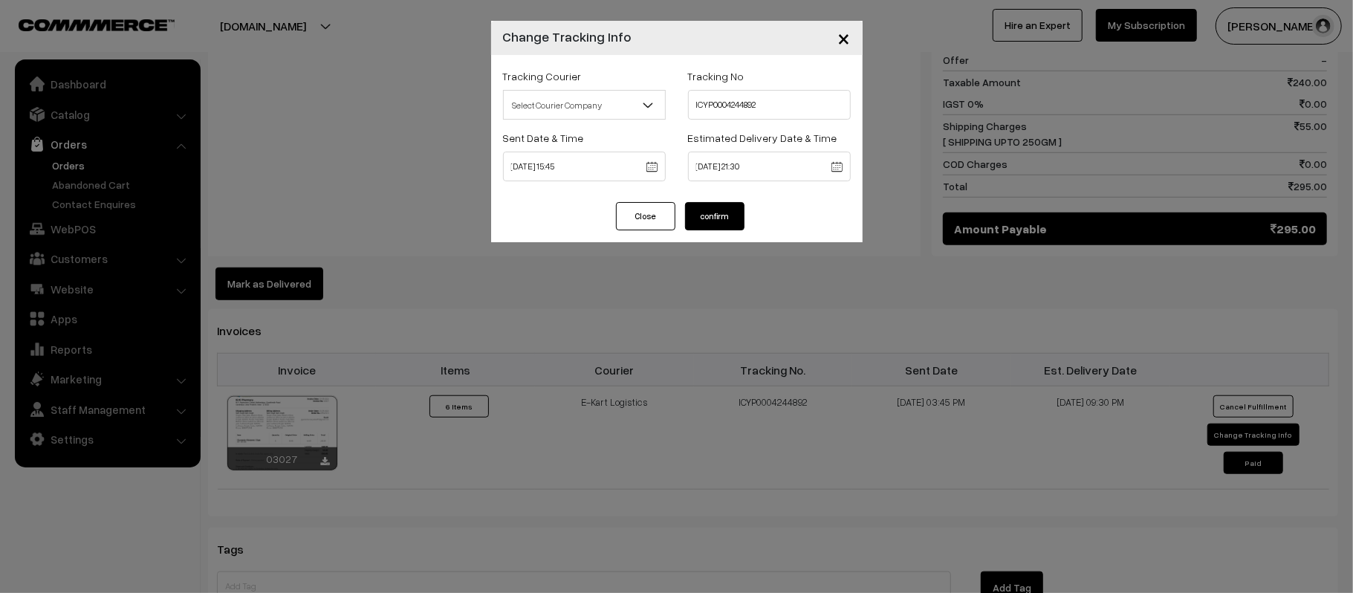
click at [733, 217] on button "confirm" at bounding box center [714, 216] width 59 height 28
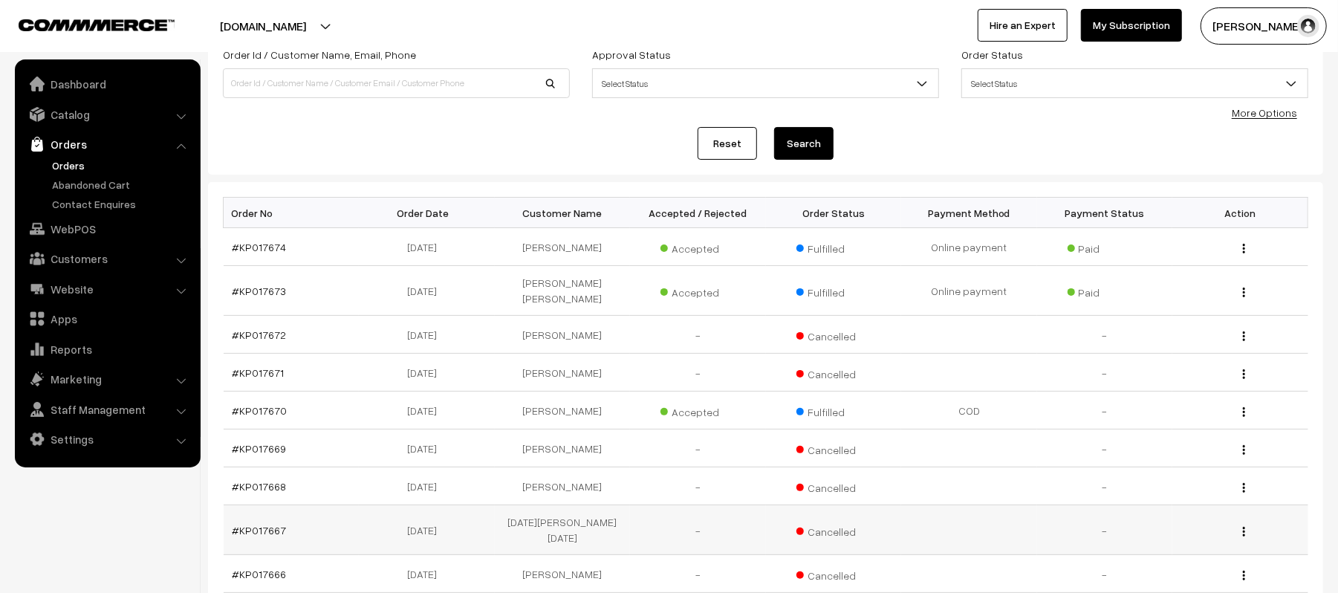
scroll to position [322, 0]
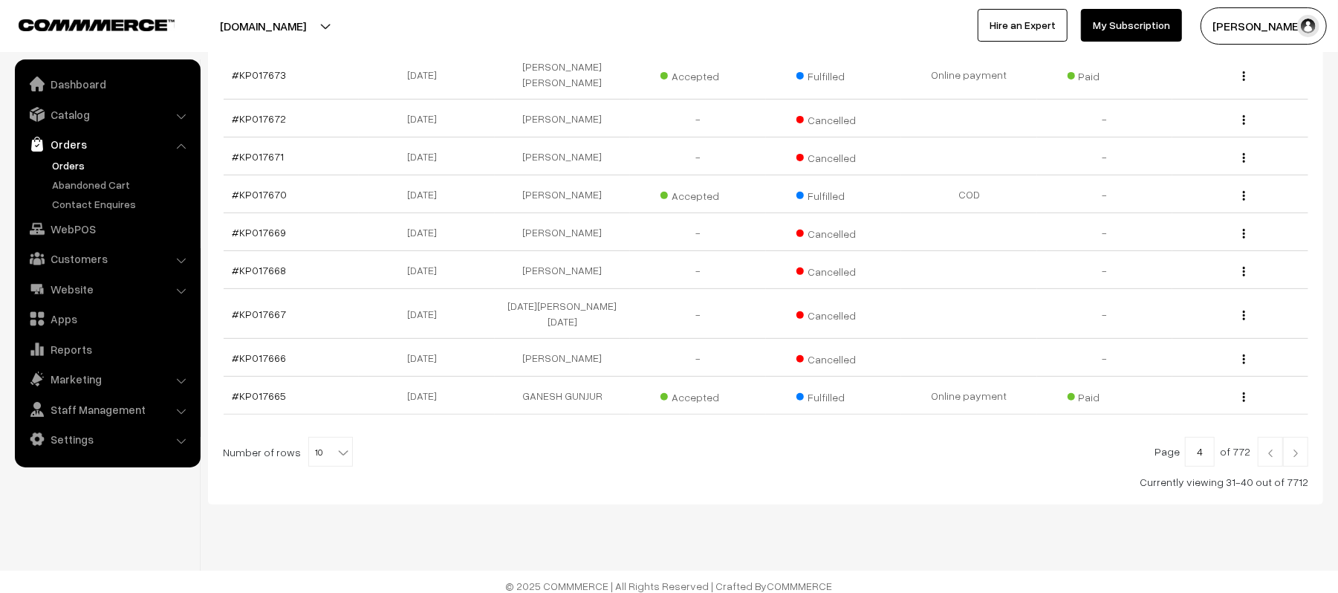
click at [1273, 452] on link at bounding box center [1270, 452] width 25 height 30
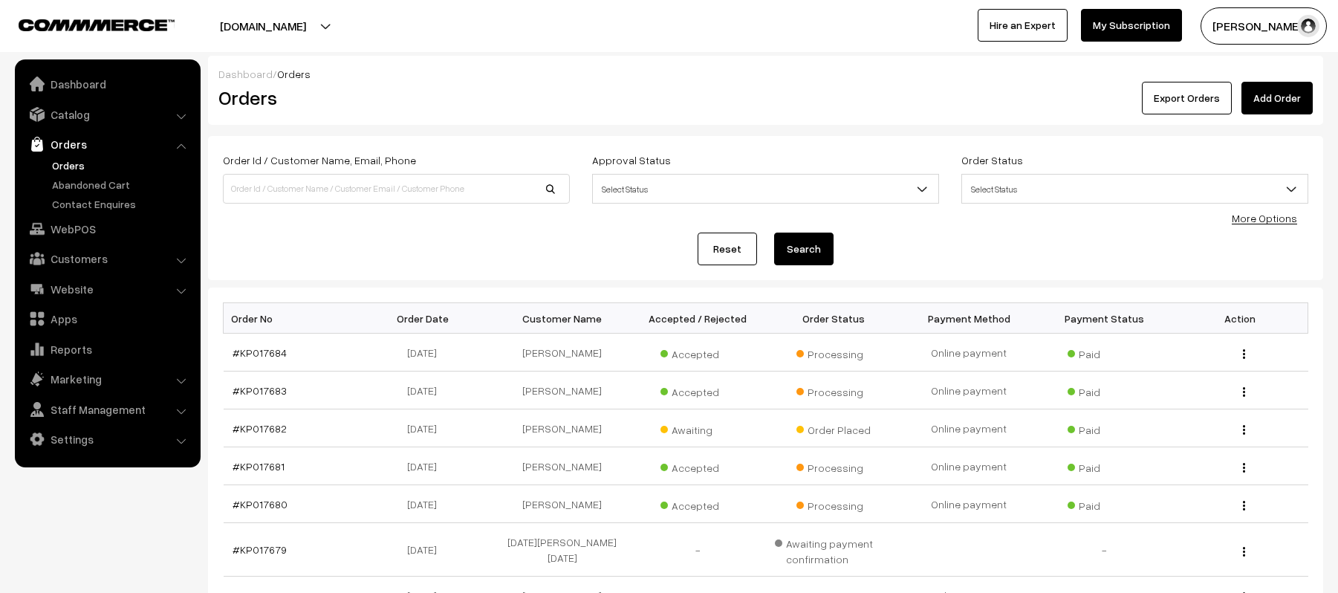
scroll to position [325, 0]
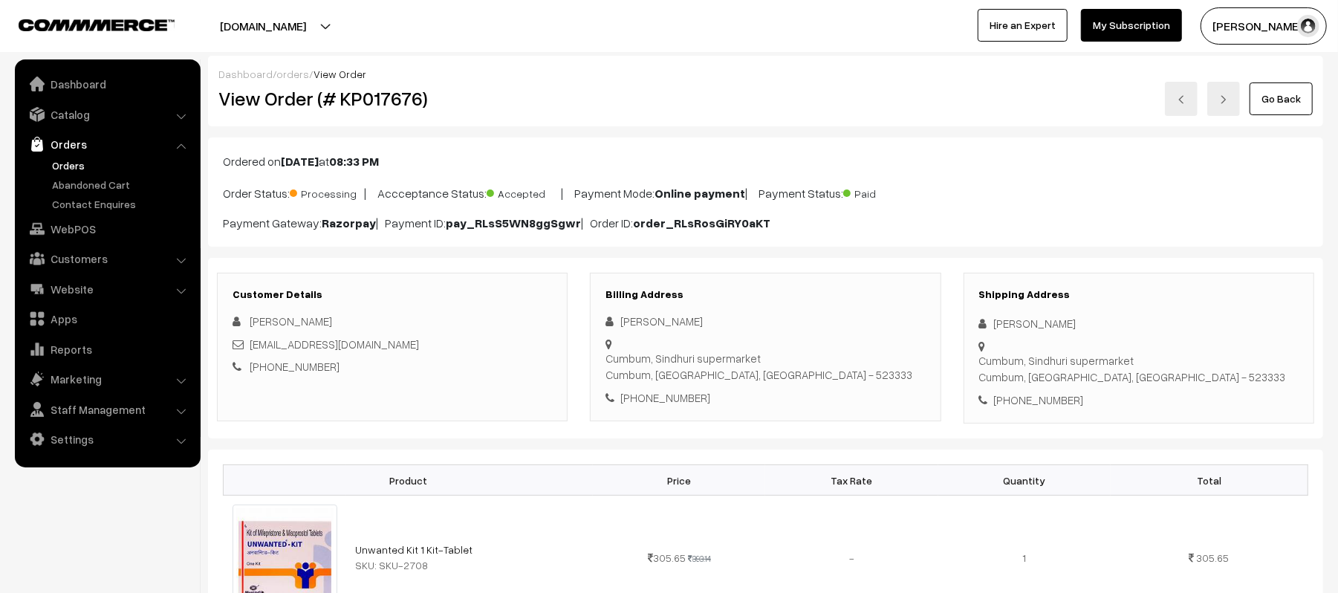
drag, startPoint x: 1088, startPoint y: 331, endPoint x: 961, endPoint y: 324, distance: 127.3
click at [961, 324] on div "Shipping Address MAHESH Munugoti Cumbum, Sindhuri supermarket Cumbum, Andhra Pr…" at bounding box center [1138, 349] width 373 height 152
copy div "[PERSON_NAME]"
click at [1055, 392] on div "+91 9014708058" at bounding box center [1138, 400] width 319 height 17
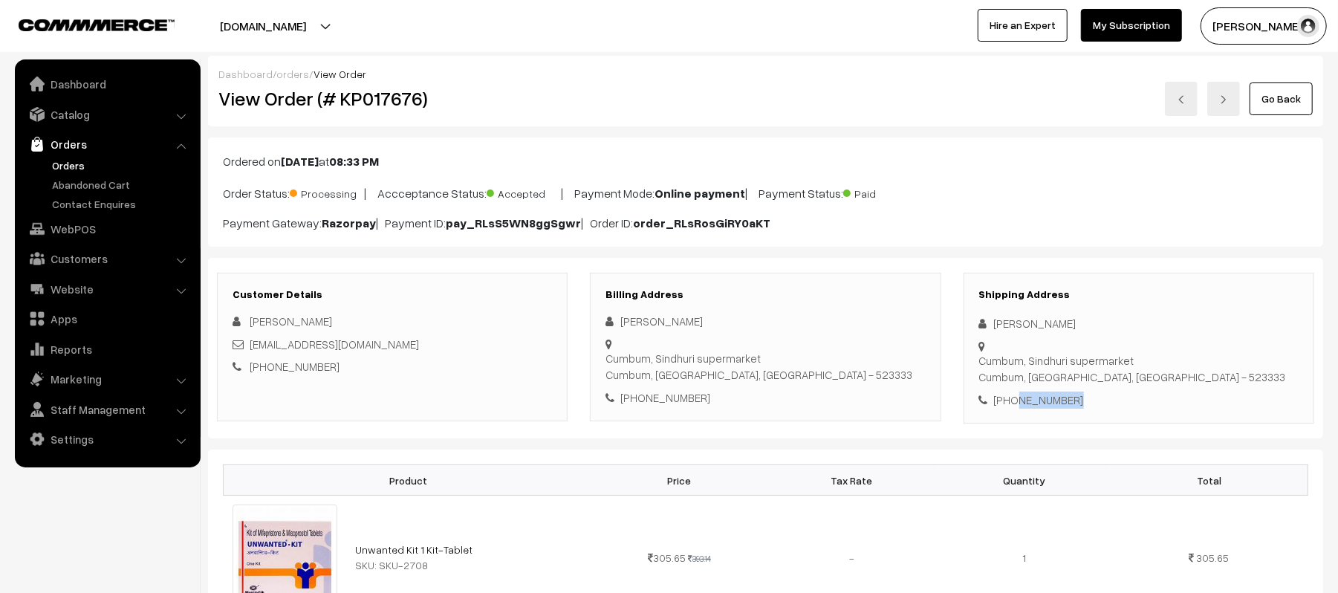
copy div "9014708058"
drag, startPoint x: 401, startPoint y: 342, endPoint x: 251, endPoint y: 352, distance: 150.4
click at [251, 352] on div "munugotimahesh@gmail.com" at bounding box center [392, 344] width 319 height 17
copy link "munugotimahesh@gmail.com"
drag, startPoint x: 996, startPoint y: 345, endPoint x: 1305, endPoint y: 371, distance: 310.1
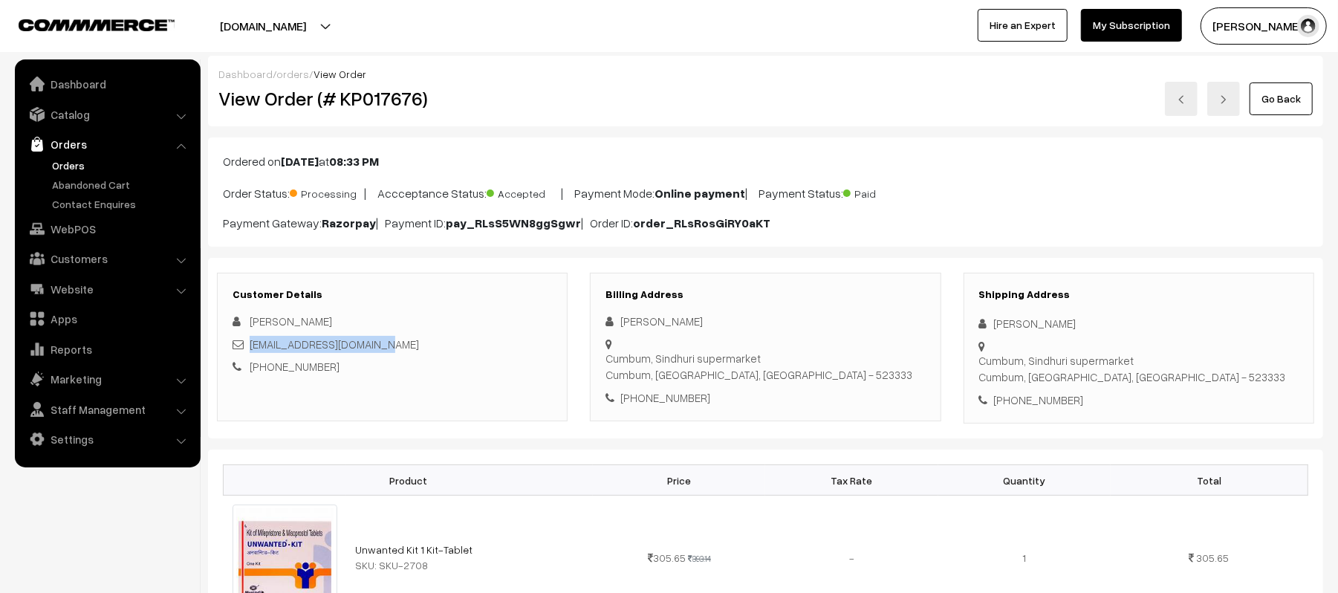
click at [1305, 371] on div "Shipping Address MAHESH Munugoti Cumbum, Sindhuri supermarket Cumbum, Andhra Pr…" at bounding box center [1139, 349] width 351 height 152
copy div "Cumbum, Sindhuri supermarket Cumbum, Andhra Pradesh, India - 523333"
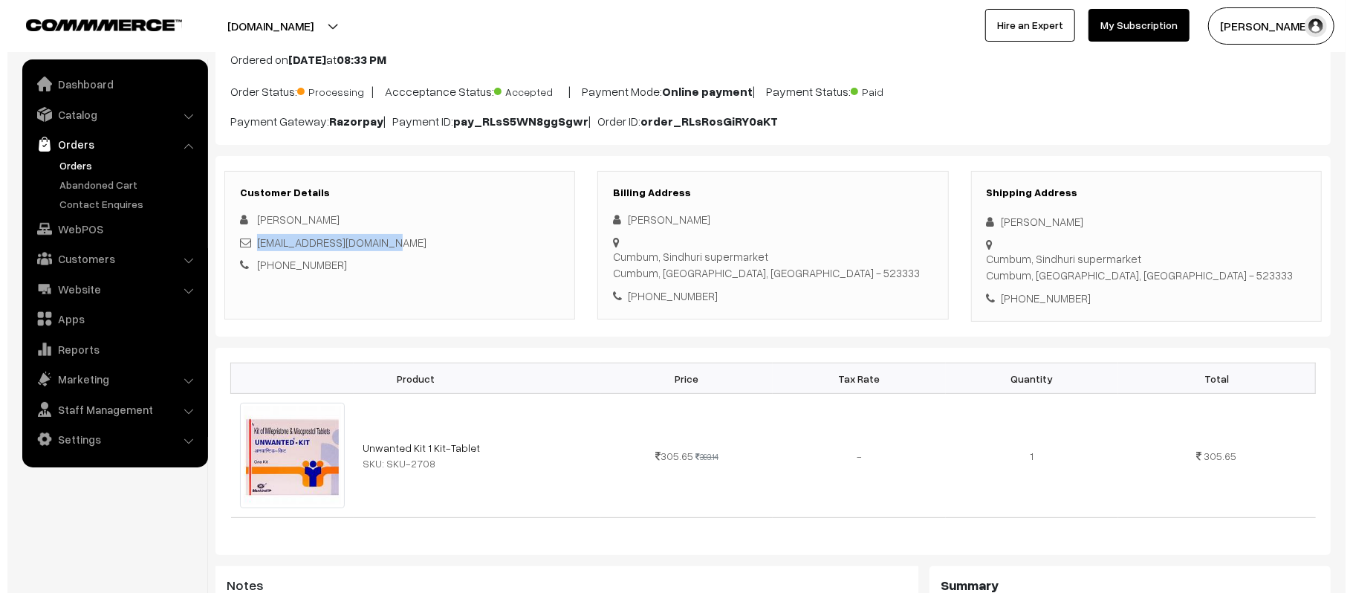
scroll to position [594, 0]
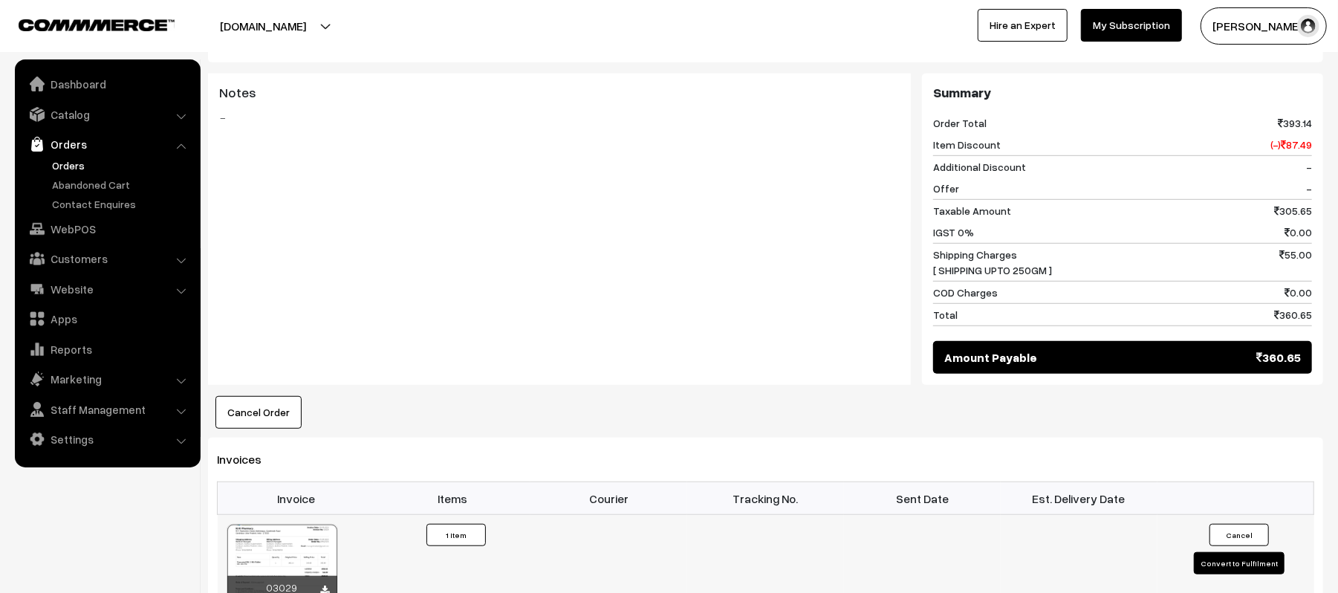
click at [1273, 569] on button "Convert to Fulfilment" at bounding box center [1239, 563] width 91 height 22
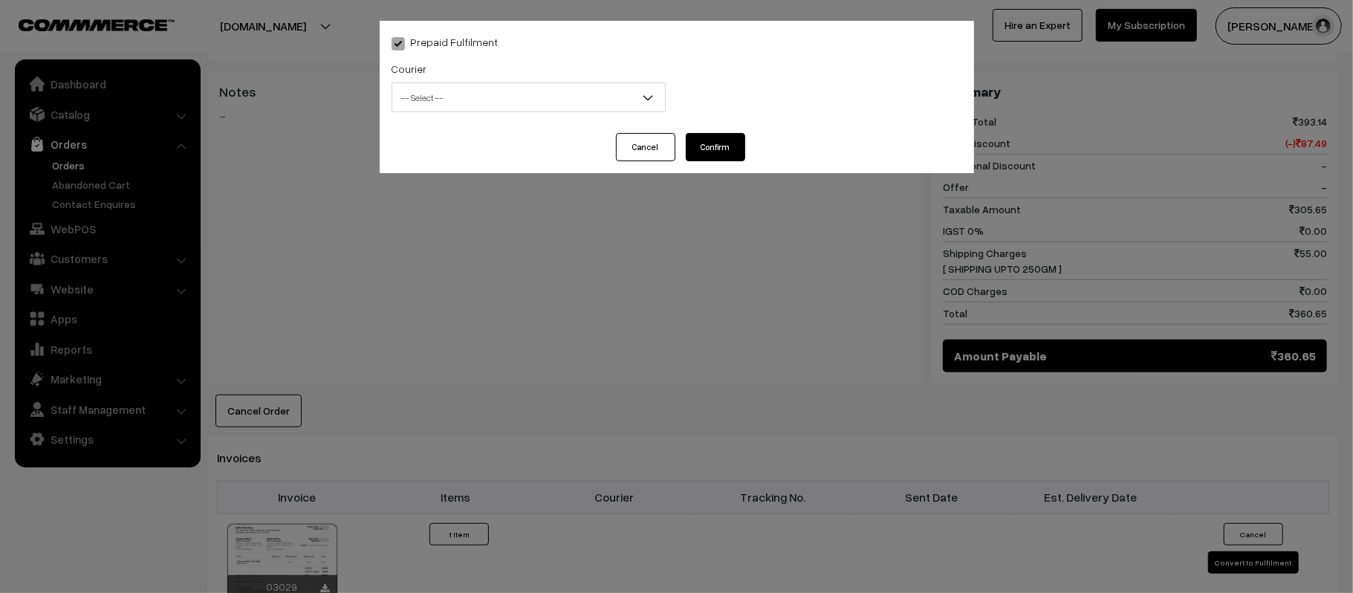
click at [527, 98] on span "-- Select --" at bounding box center [528, 98] width 273 height 26
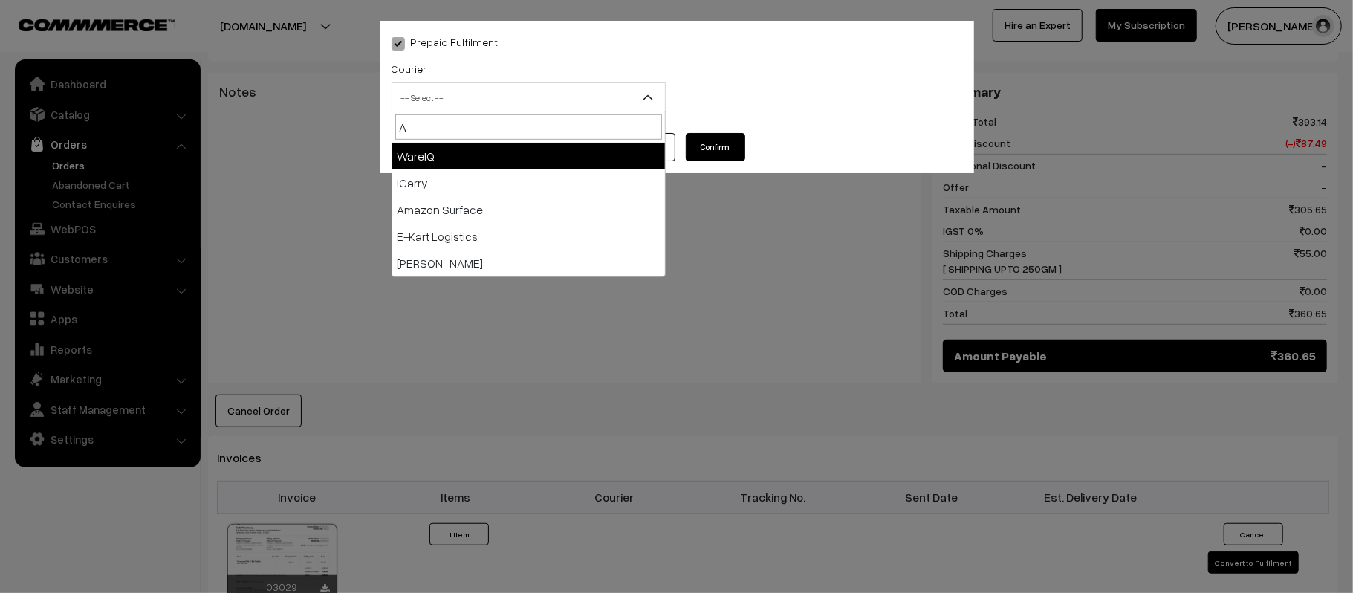
type input "AM"
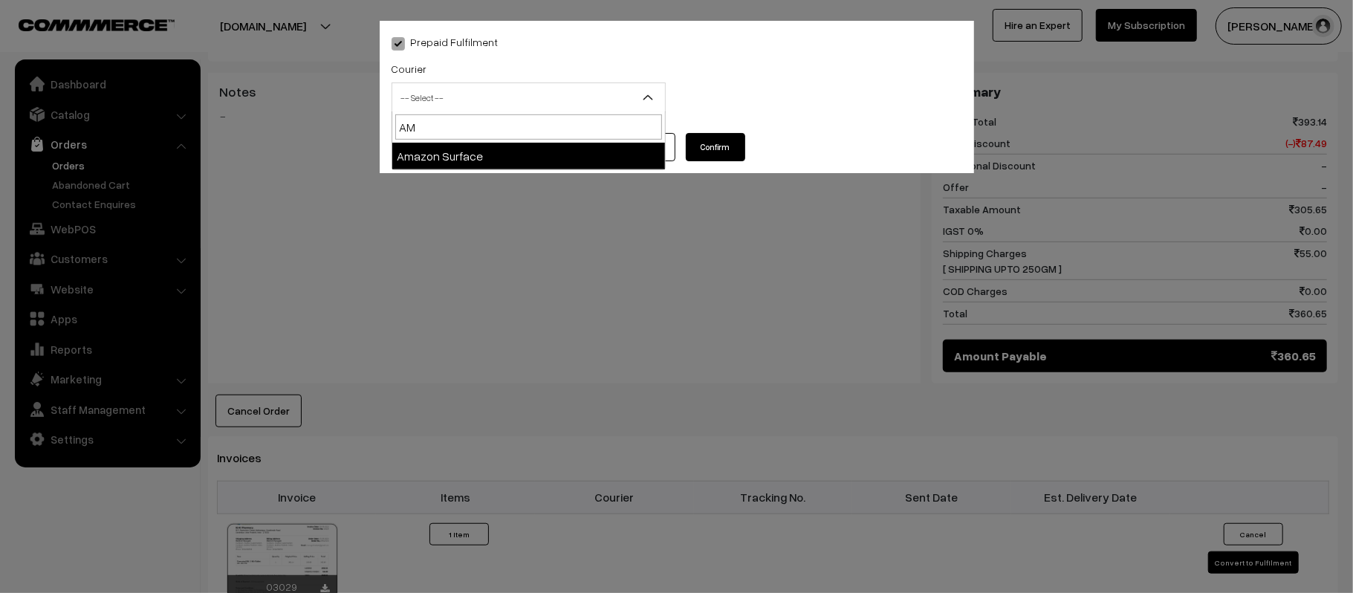
select select "5"
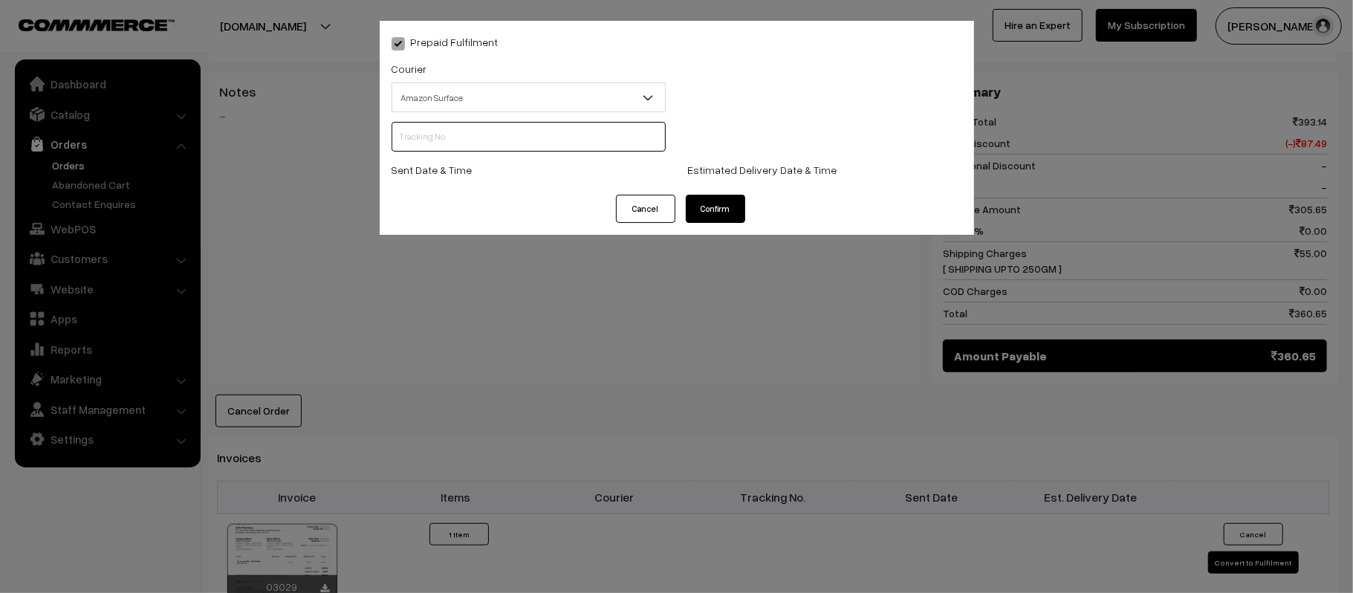
scroll to position [0, 0]
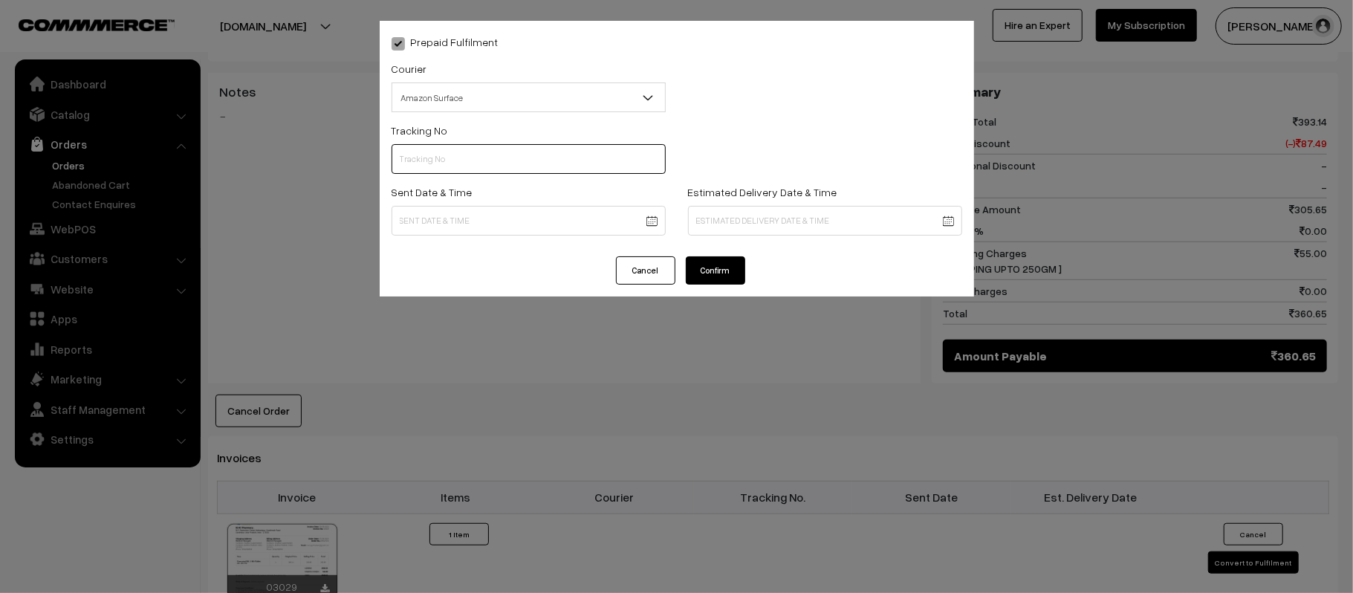
paste input "363812824104"
paste input "text"
type input "363812824104"
click at [532, 218] on body "Thank you for showing interest. Our team will call you shortly. Close [DOMAIN_N…" at bounding box center [676, 255] width 1353 height 1699
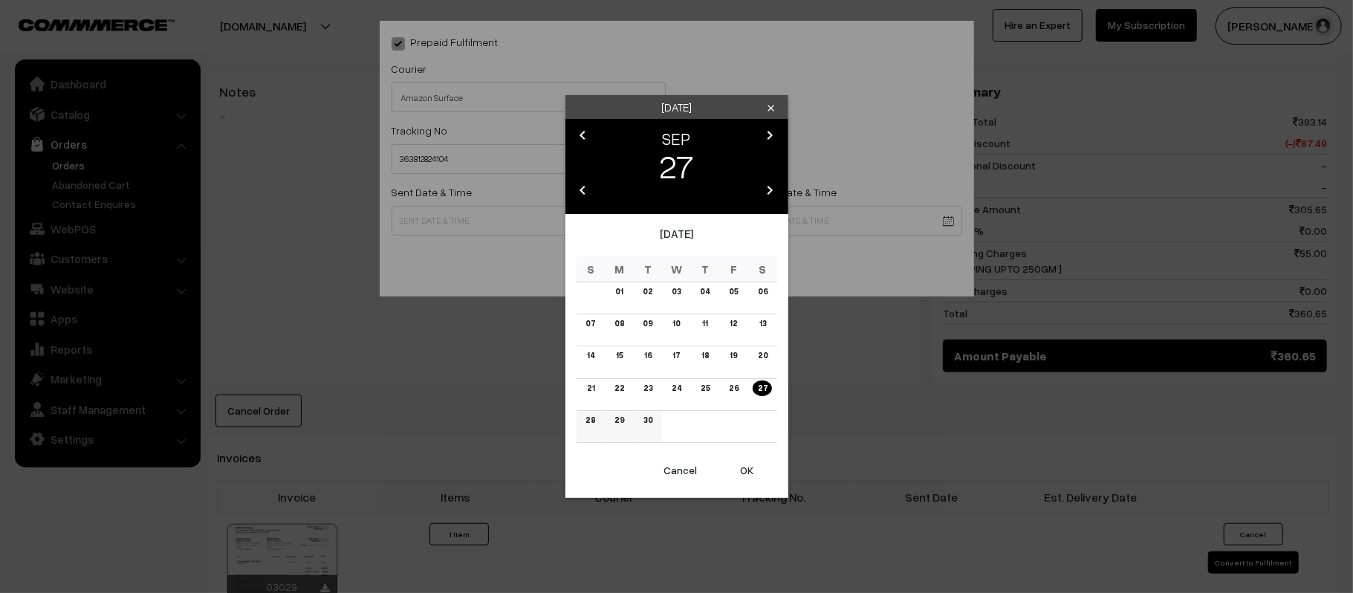
click at [584, 422] on link "28" at bounding box center [590, 420] width 19 height 16
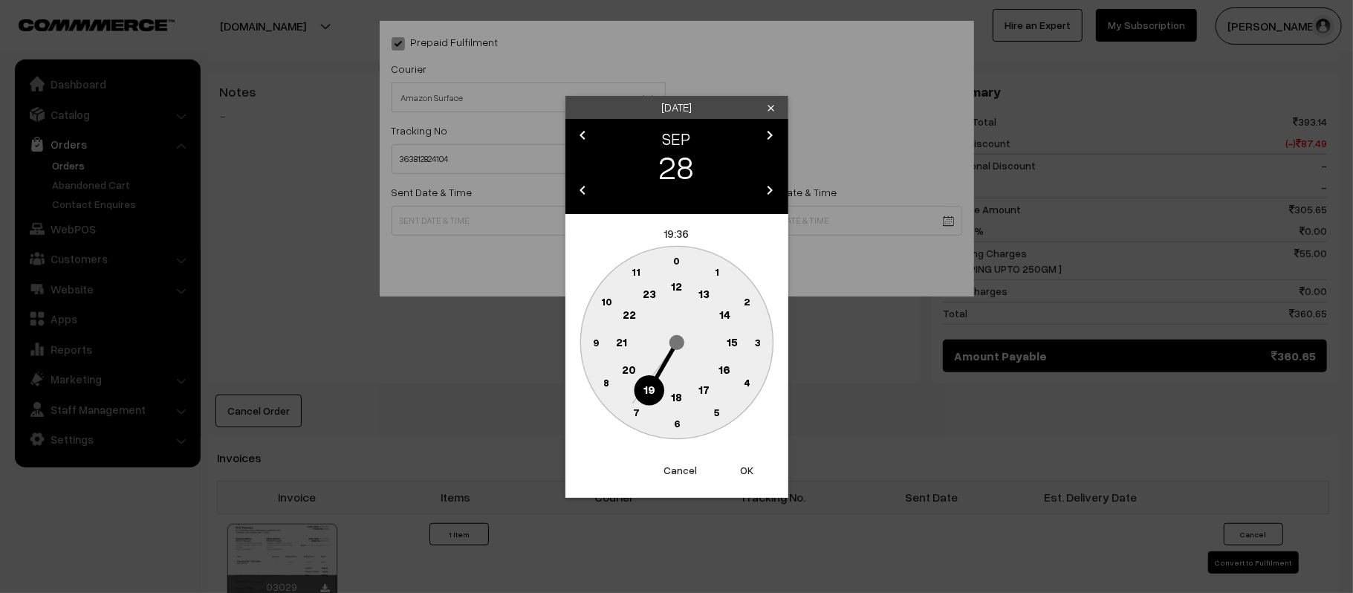
click at [672, 293] on circle at bounding box center [676, 287] width 30 height 30
click at [583, 345] on circle at bounding box center [595, 342] width 30 height 30
type input "[DATE] 12:45"
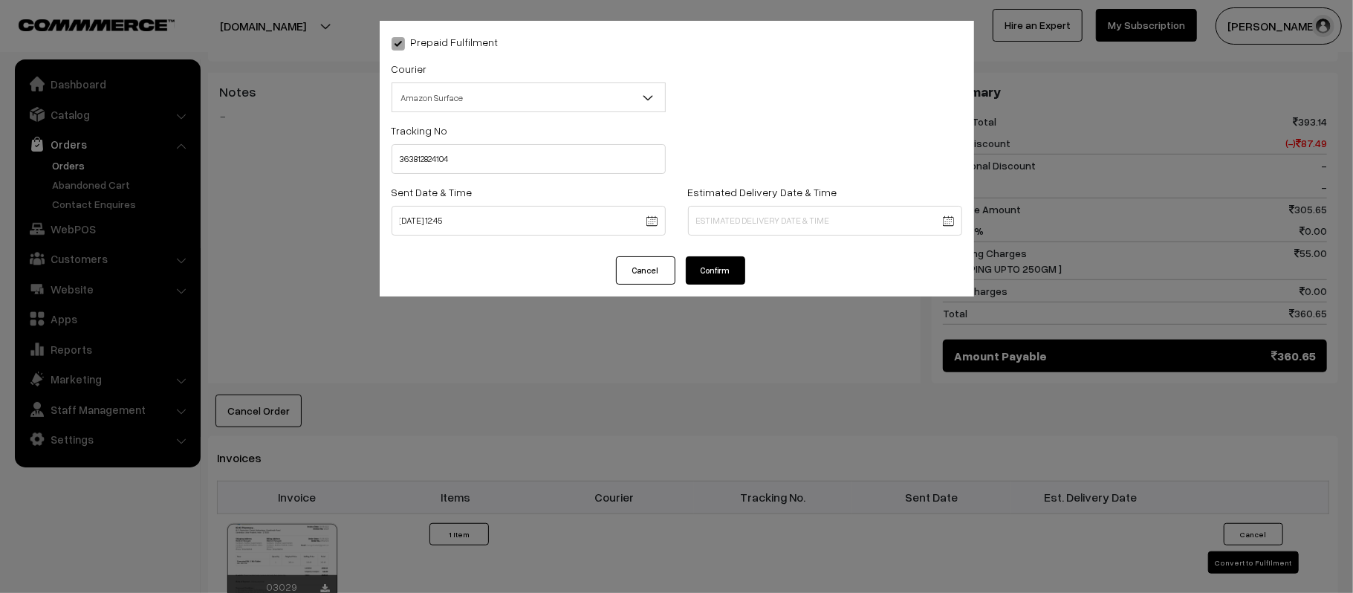
click at [804, 205] on body "Thank you for showing interest. Our team will call you shortly. Close [DOMAIN_N…" at bounding box center [676, 255] width 1353 height 1699
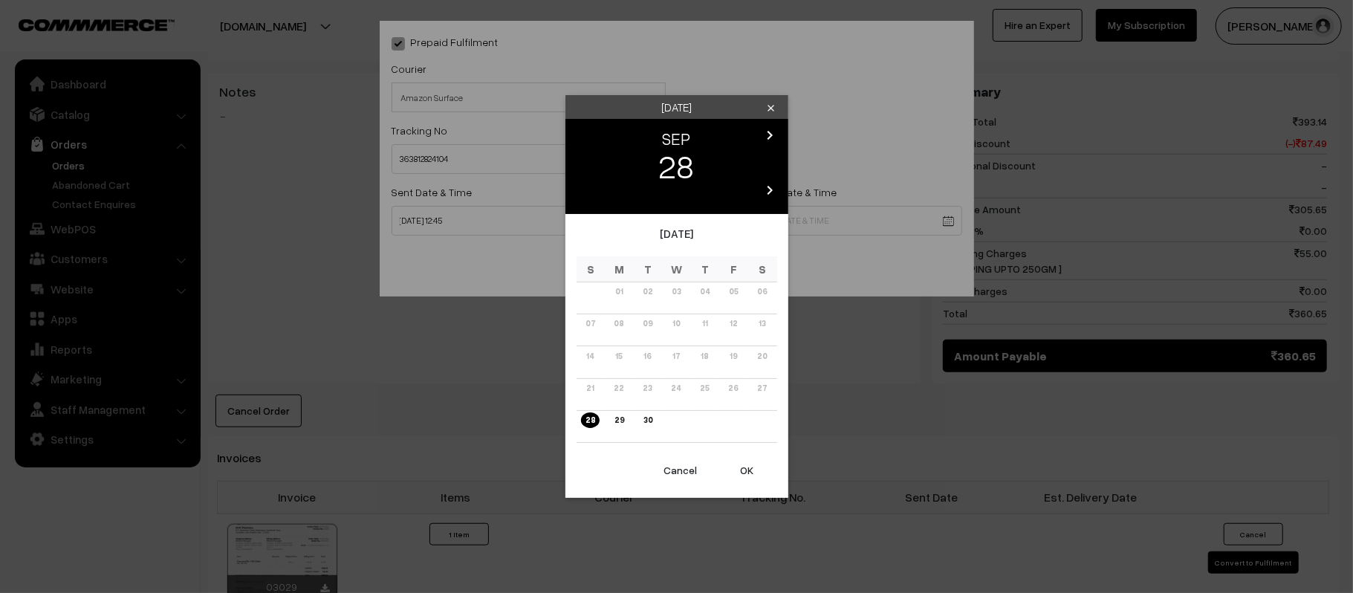
click at [776, 135] on icon "chevron_right" at bounding box center [770, 135] width 18 height 18
click at [767, 287] on link "04" at bounding box center [762, 292] width 19 height 16
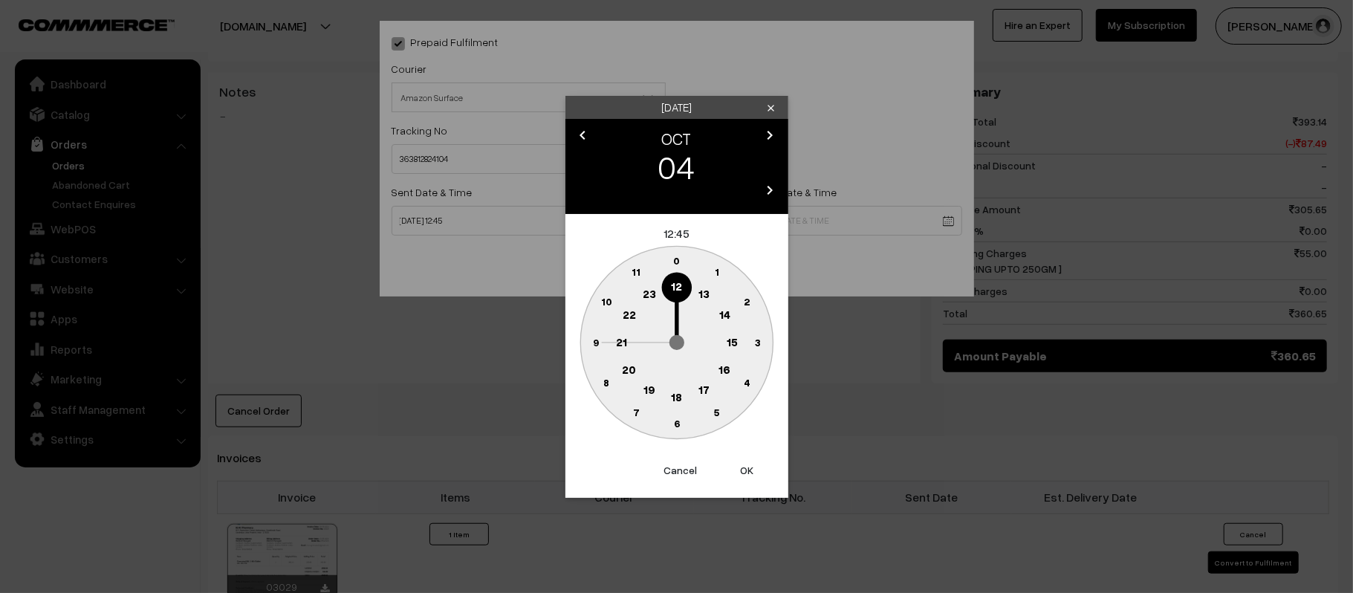
click at [673, 470] on button "Cancel" at bounding box center [680, 470] width 59 height 33
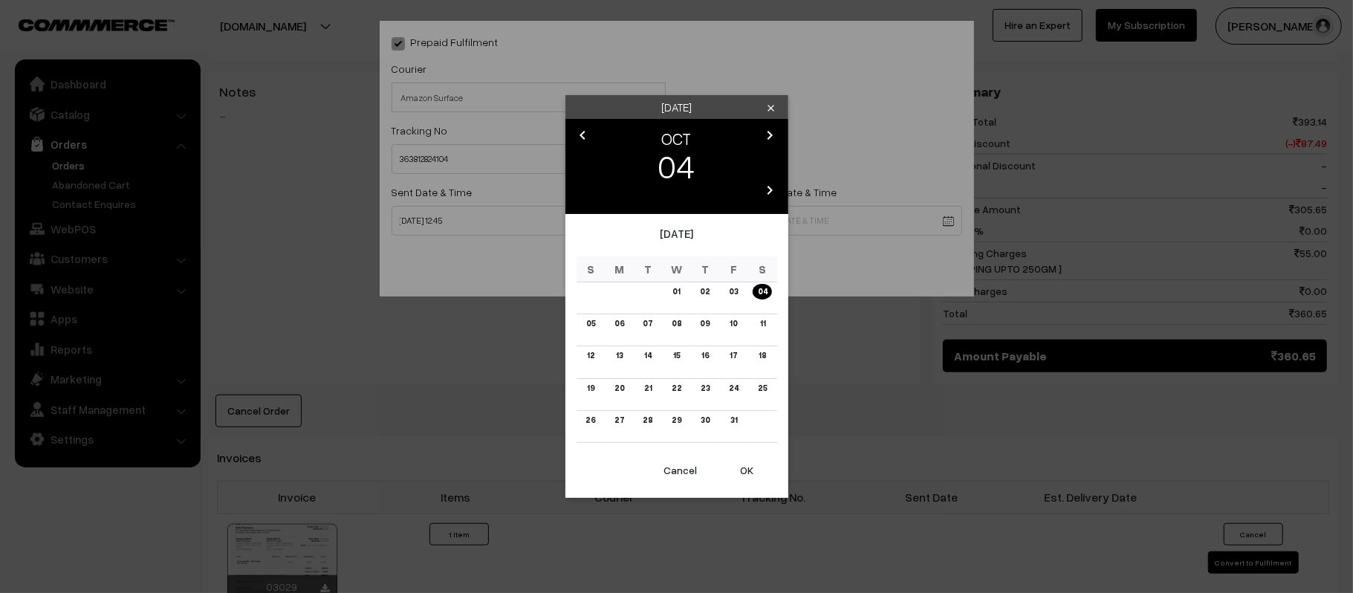
click at [749, 467] on button "OK" at bounding box center [747, 470] width 59 height 33
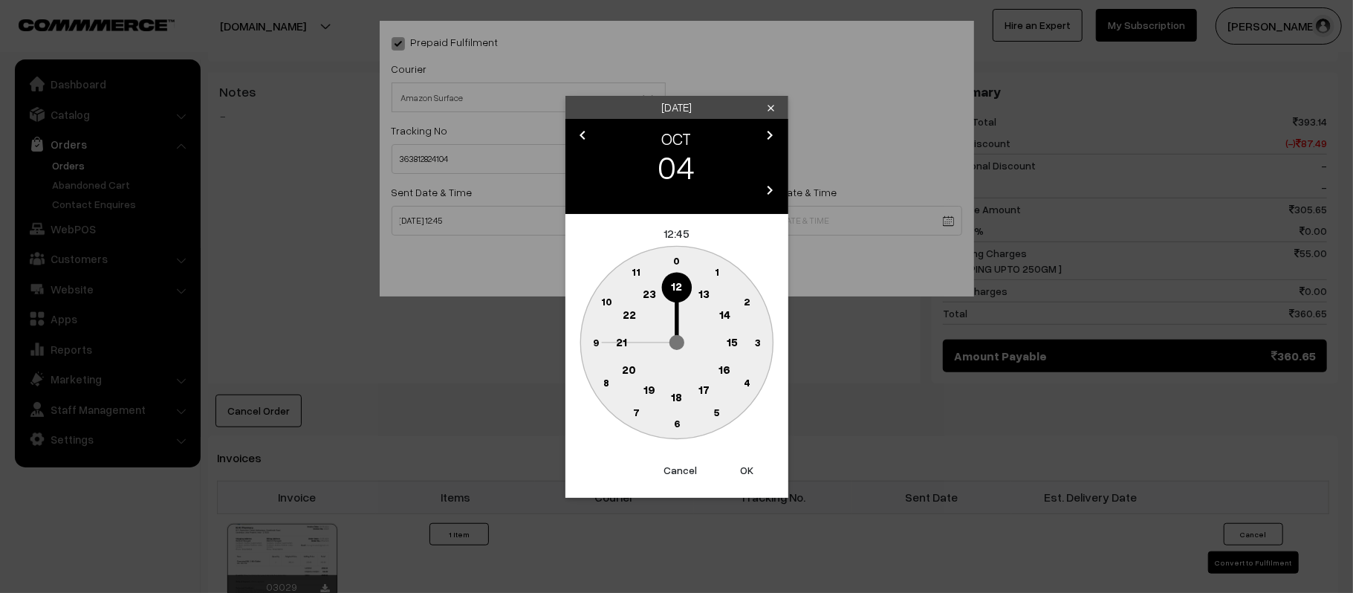
click at [633, 354] on circle at bounding box center [676, 342] width 192 height 192
click at [620, 342] on text "21" at bounding box center [621, 340] width 11 height 13
click at [681, 426] on text "30" at bounding box center [676, 423] width 13 height 13
type input "[DATE] 21:30"
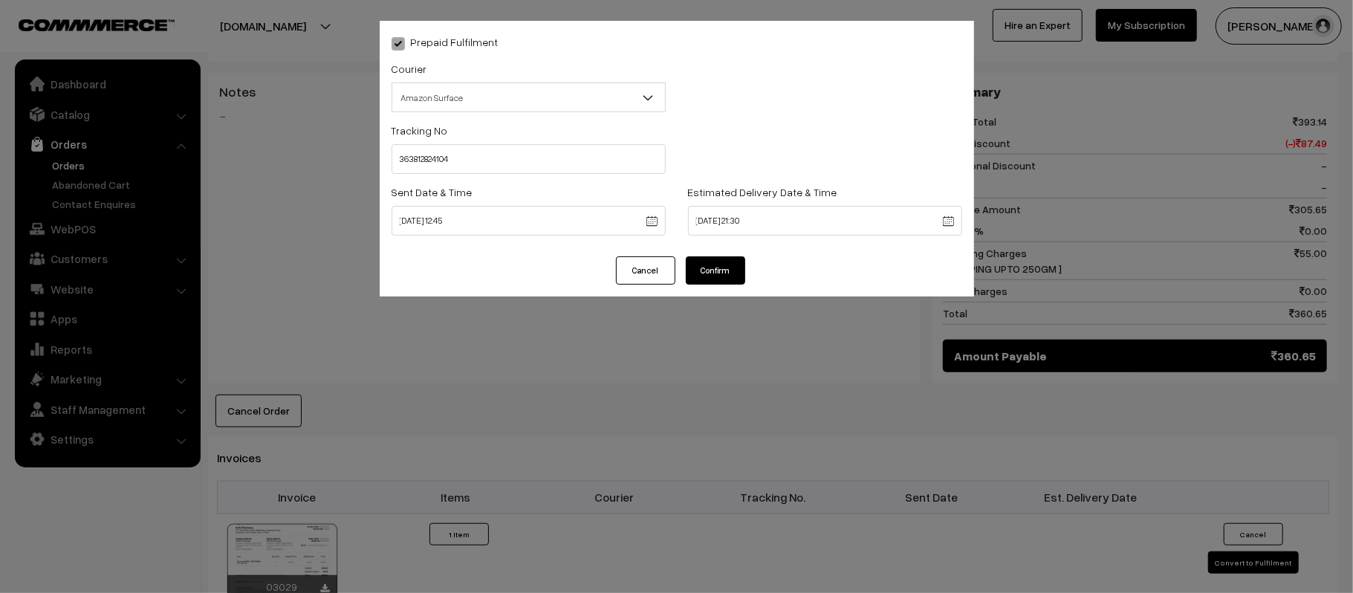
click at [703, 268] on button "Confirm" at bounding box center [715, 270] width 59 height 28
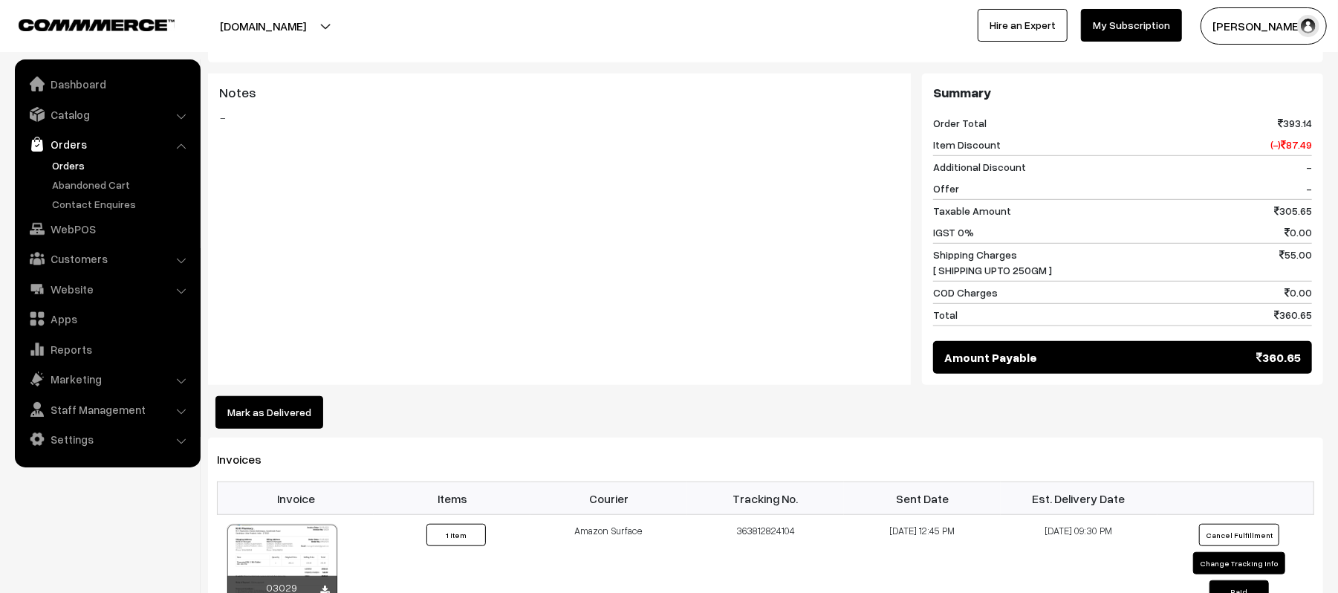
scroll to position [594, 0]
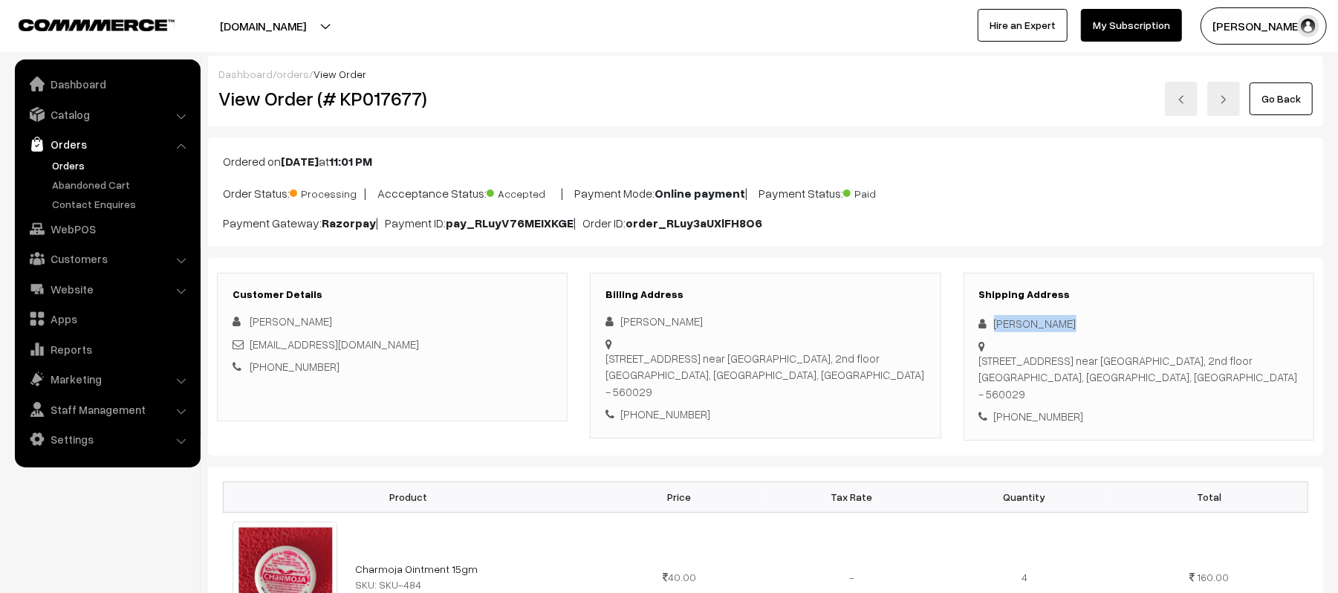
drag, startPoint x: 1086, startPoint y: 325, endPoint x: 966, endPoint y: 325, distance: 120.4
click at [966, 325] on div "Shipping Address Mohammed Baig 10/10 4th main road near mother land nursery sch…" at bounding box center [1139, 357] width 351 height 168
copy div "Mohammed Baig"
click at [1038, 408] on div "+91 8861081311" at bounding box center [1138, 416] width 319 height 17
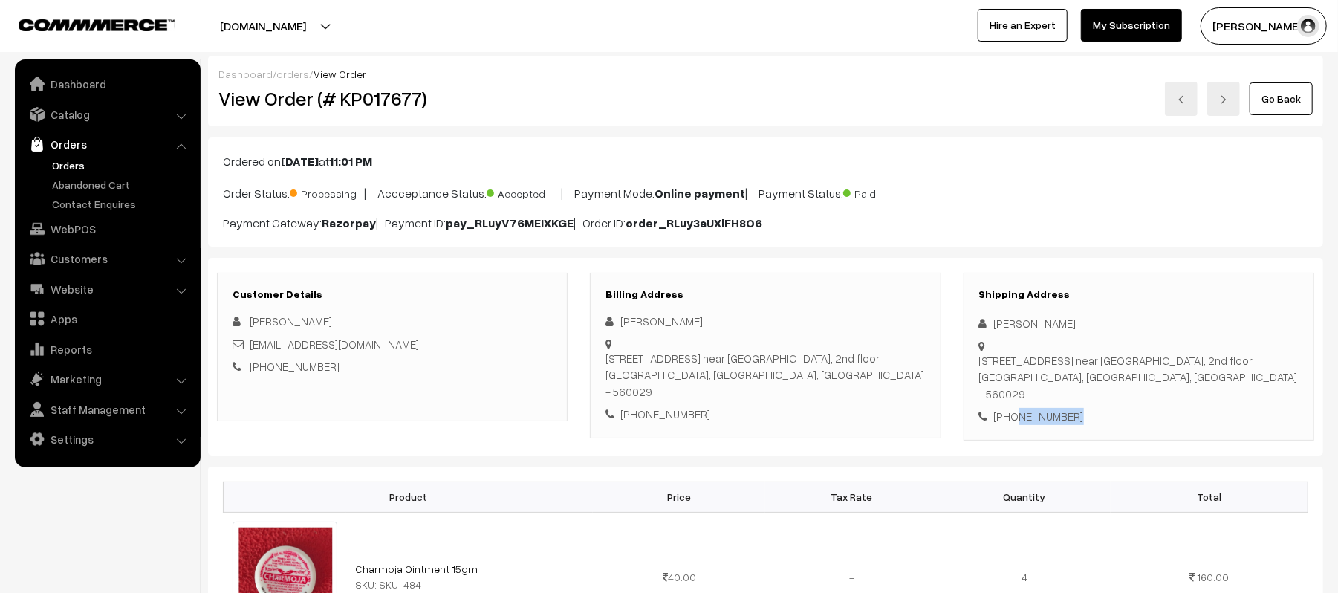
copy div "8861081311"
drag, startPoint x: 385, startPoint y: 337, endPoint x: 250, endPoint y: 340, distance: 135.2
click at [250, 340] on div "[EMAIL_ADDRESS][DOMAIN_NAME]" at bounding box center [392, 344] width 319 height 17
copy link "[EMAIL_ADDRESS][DOMAIN_NAME]"
drag, startPoint x: 993, startPoint y: 345, endPoint x: 1233, endPoint y: 366, distance: 241.6
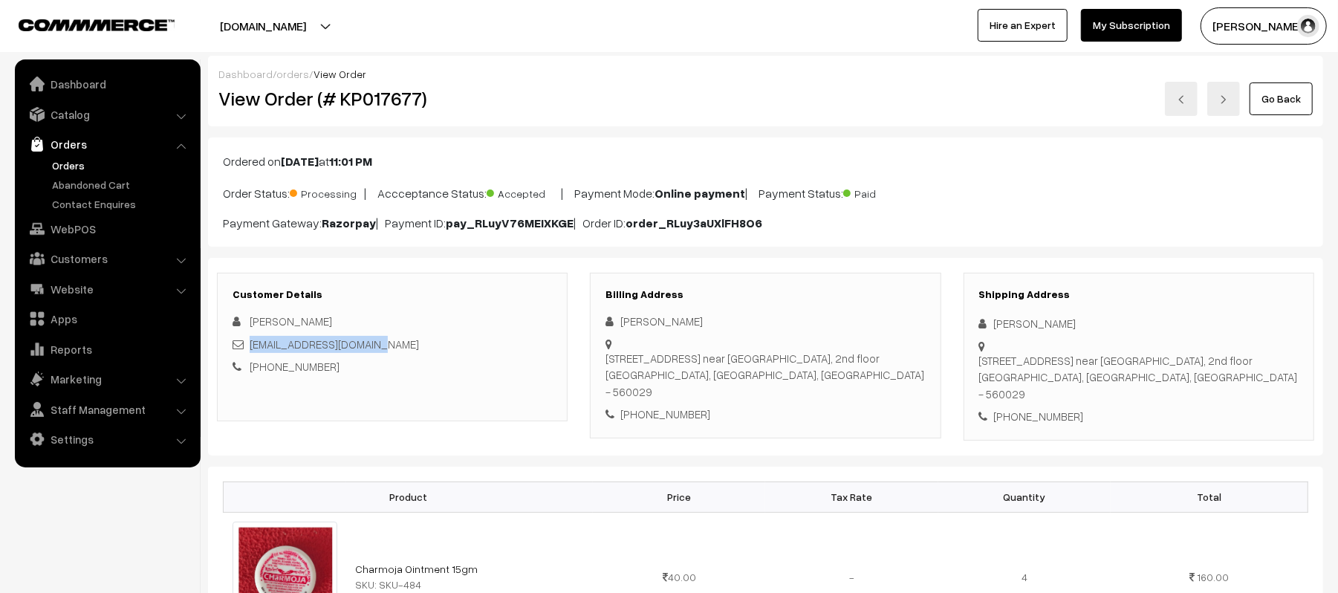
click at [1233, 338] on div "10/10 4th main road near mother land nursery school, 2nd floor Bangalore, Karna…" at bounding box center [1138, 338] width 319 height 0
copy div "10/10 4th main road near mother land nursery school, 2nd floor Bangalore, Karna…"
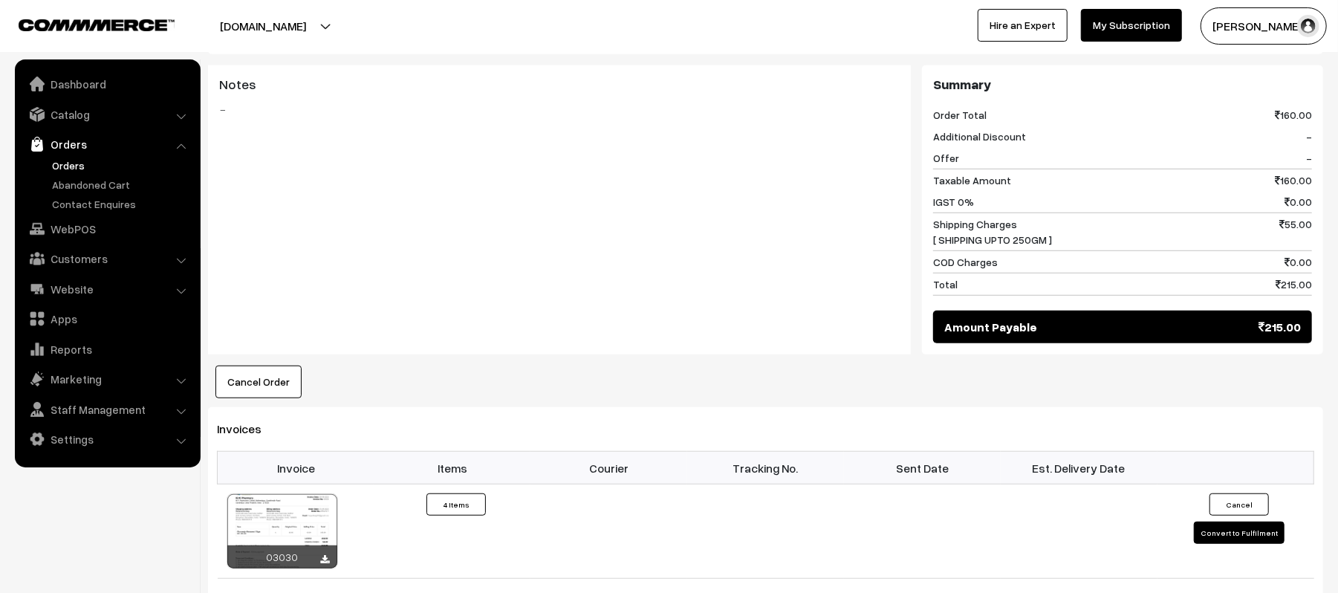
scroll to position [693, 0]
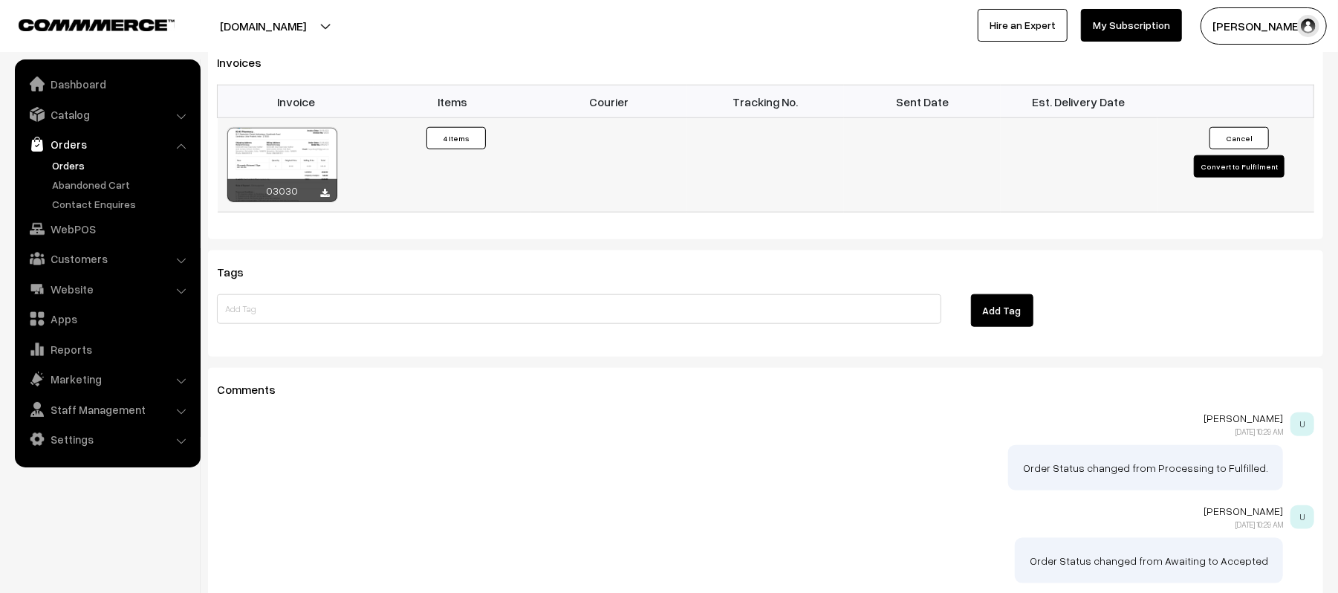
click at [1249, 155] on button "Convert to Fulfilment" at bounding box center [1239, 166] width 91 height 22
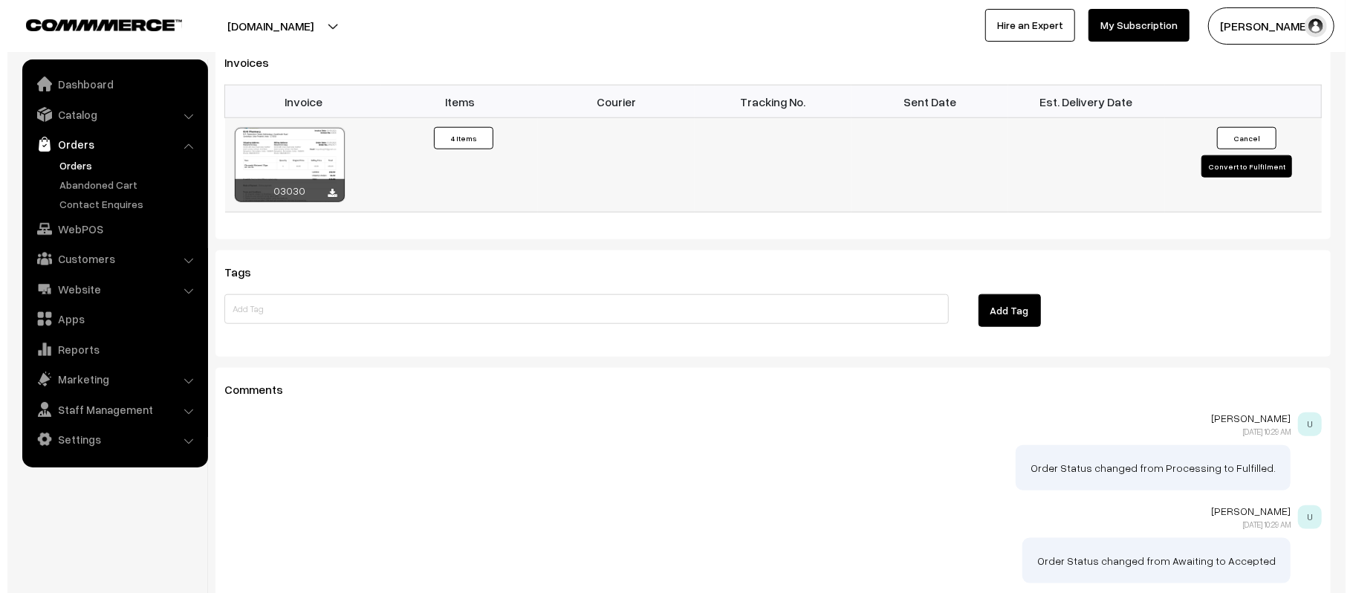
scroll to position [993, 0]
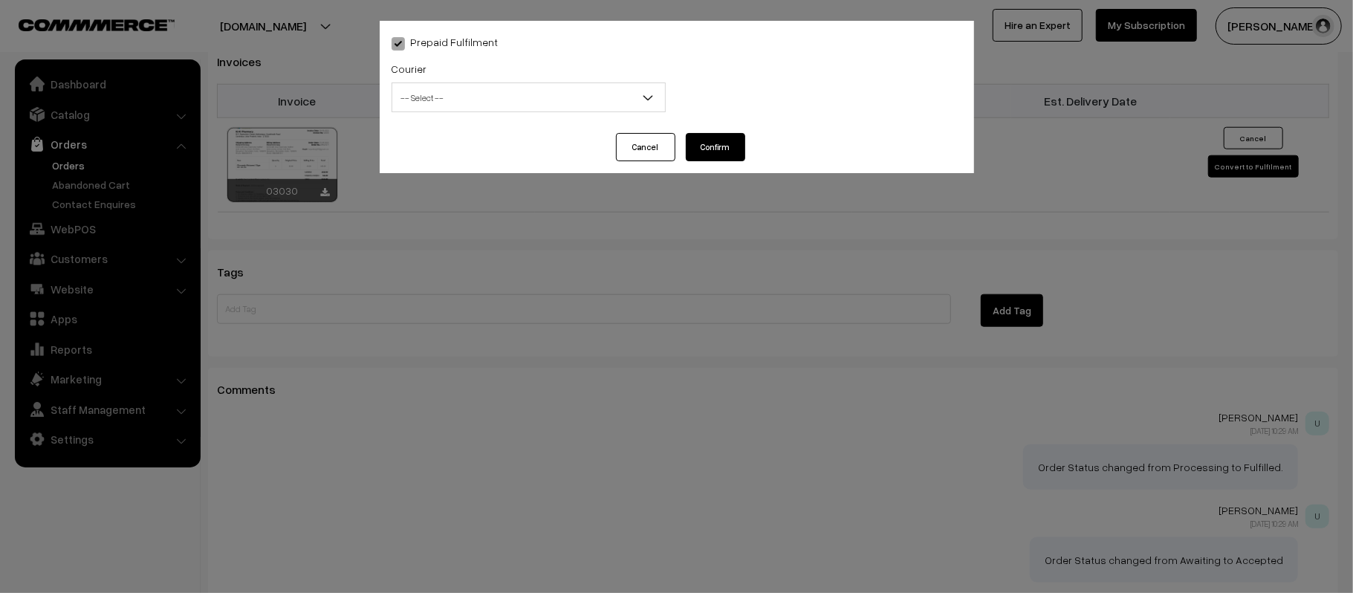
click at [441, 85] on span "-- Select --" at bounding box center [528, 98] width 273 height 26
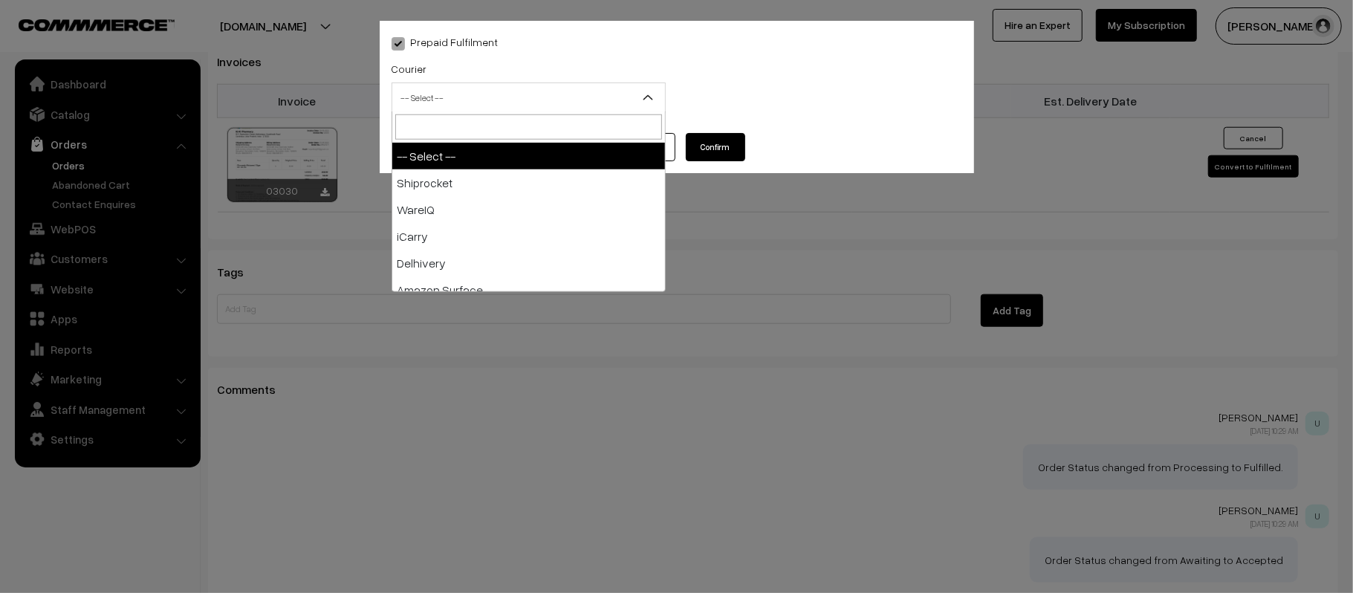
click at [426, 117] on input "search" at bounding box center [528, 126] width 267 height 25
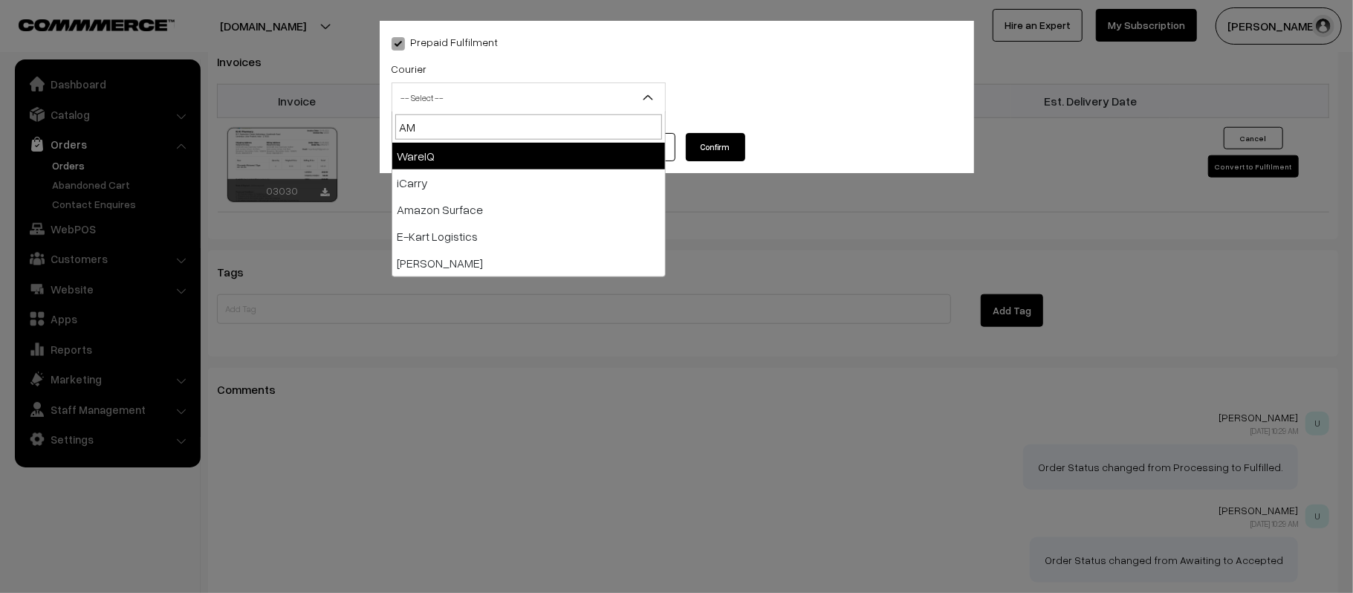
type input "AMA"
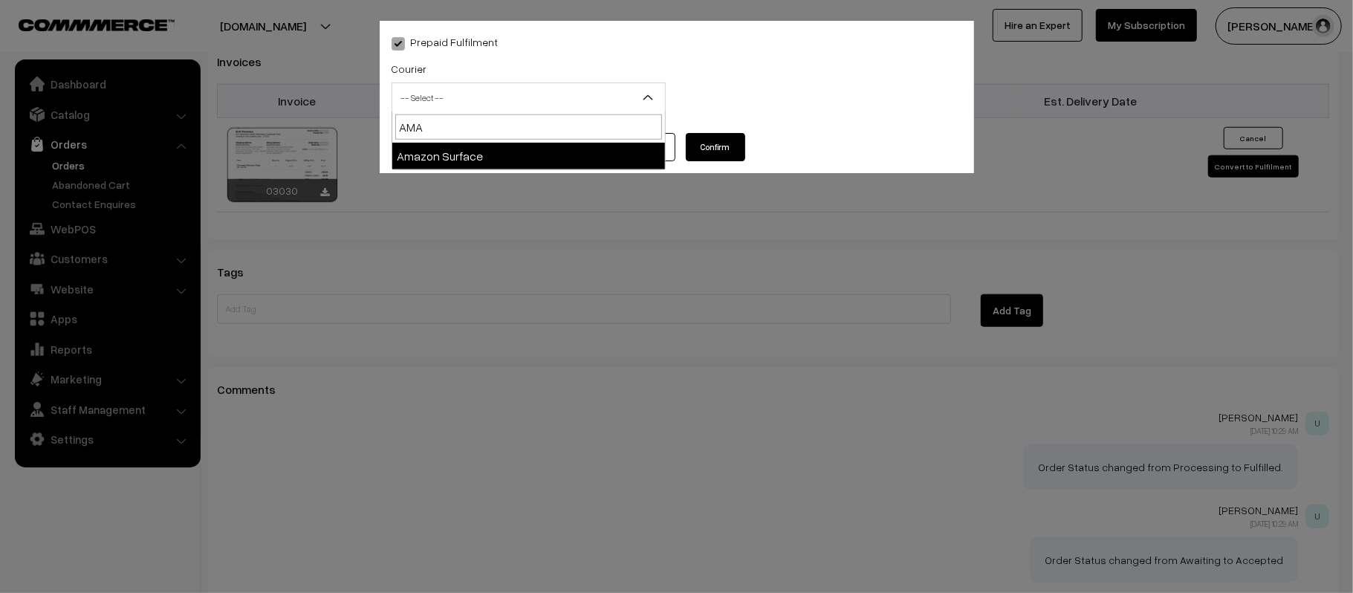
select select "5"
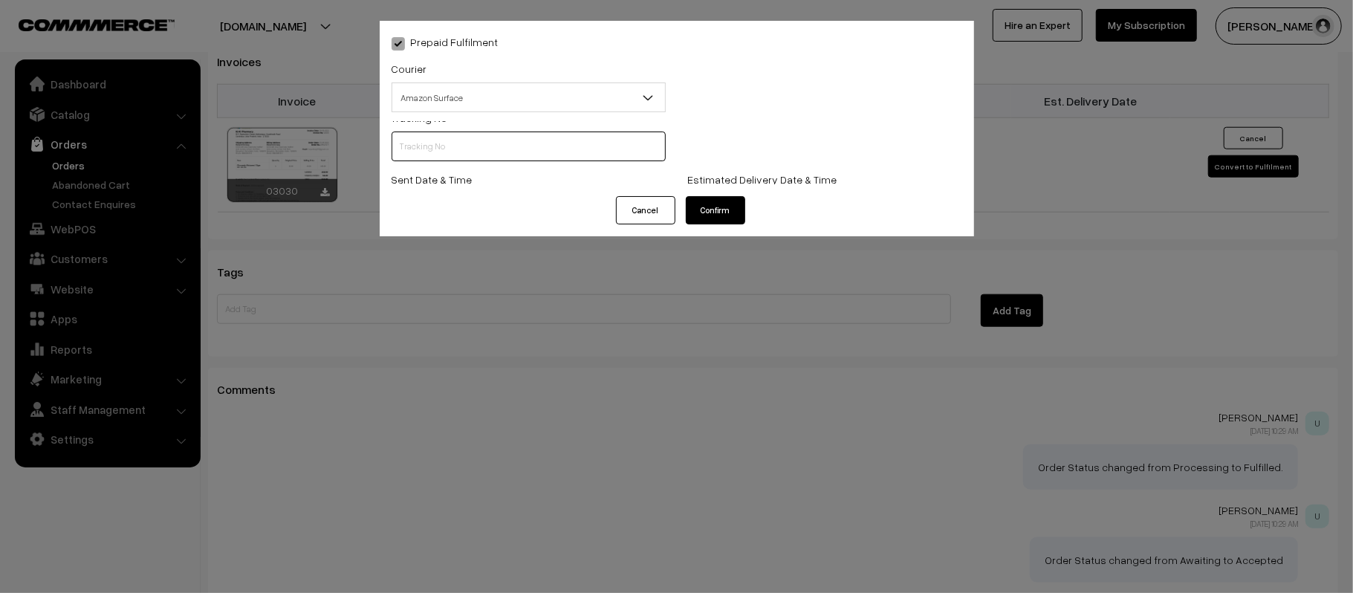
scroll to position [0, 0]
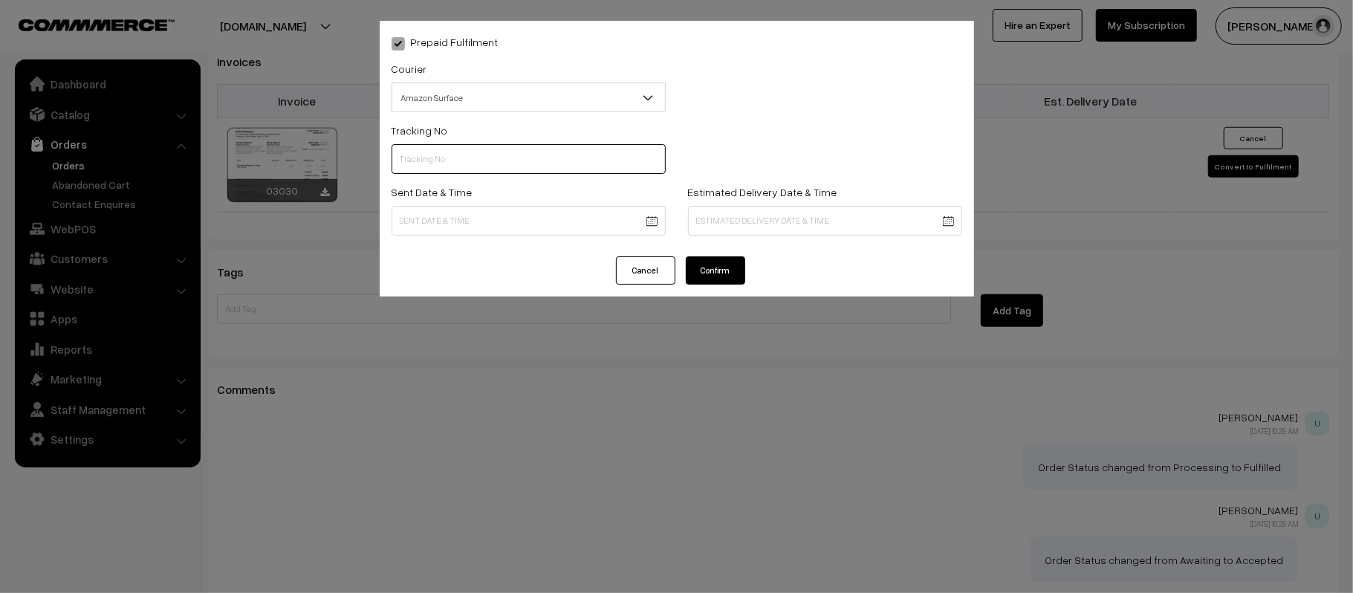
paste input "363812866807"
type input "363812866807"
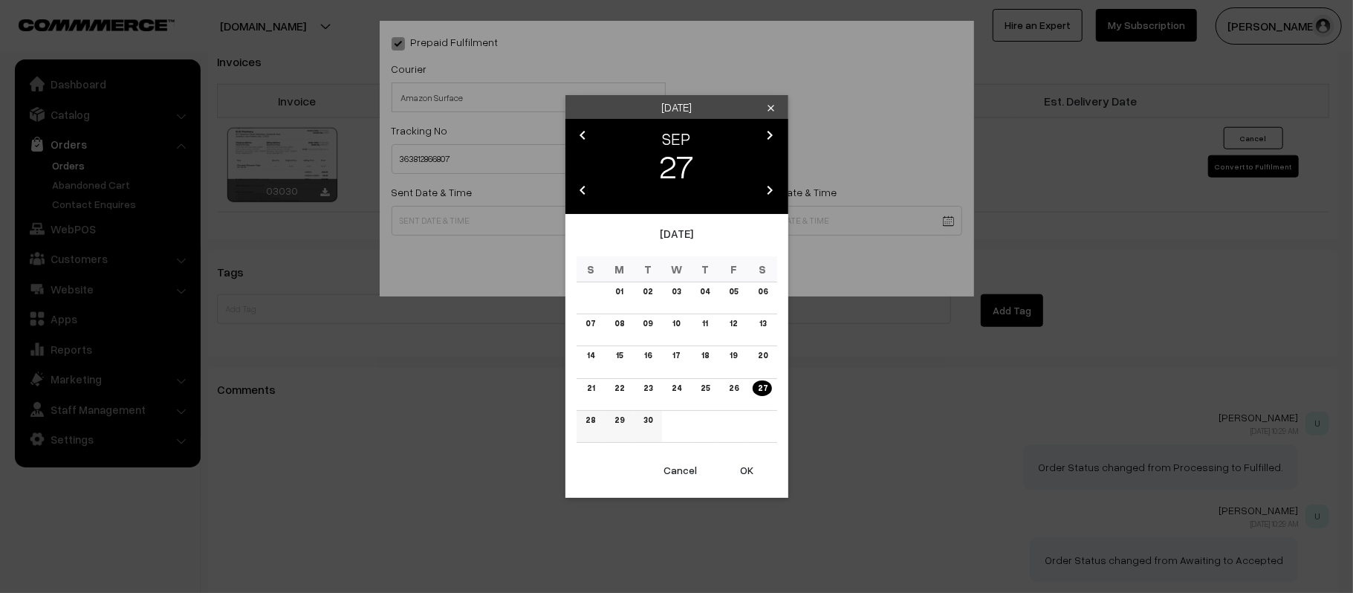
click at [590, 417] on link "28" at bounding box center [590, 420] width 19 height 16
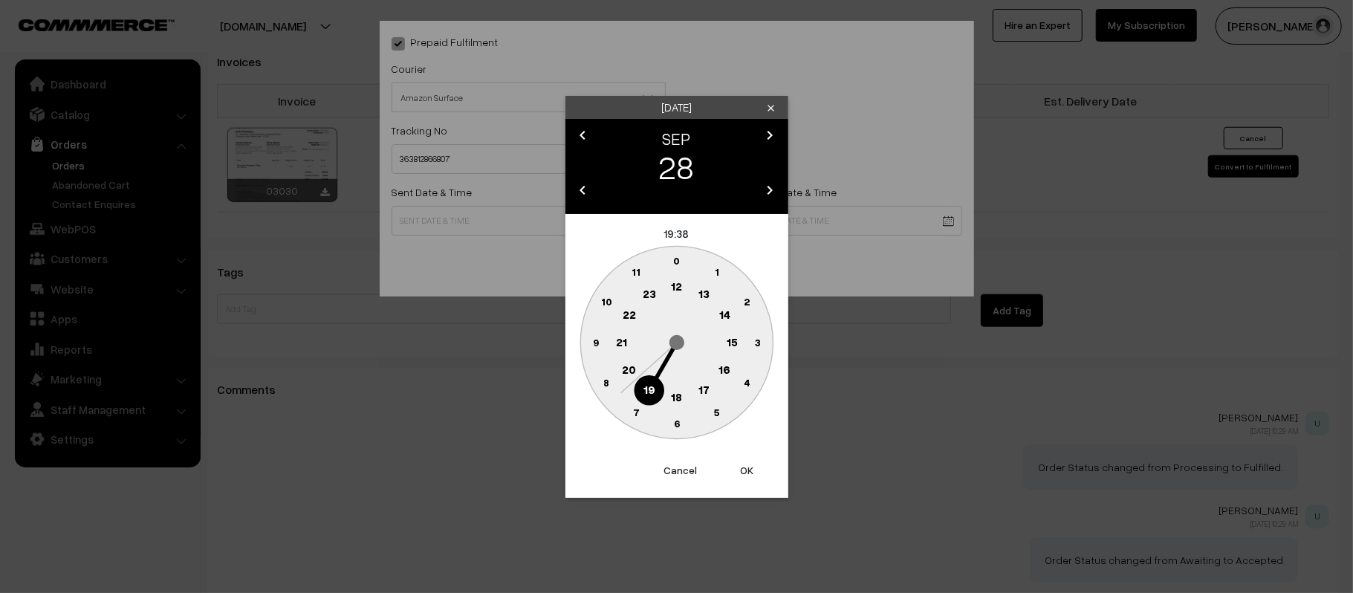
click at [675, 282] on text "12" at bounding box center [676, 285] width 11 height 13
click at [594, 340] on text "45" at bounding box center [595, 341] width 13 height 13
type input "28-09-2025 12:45"
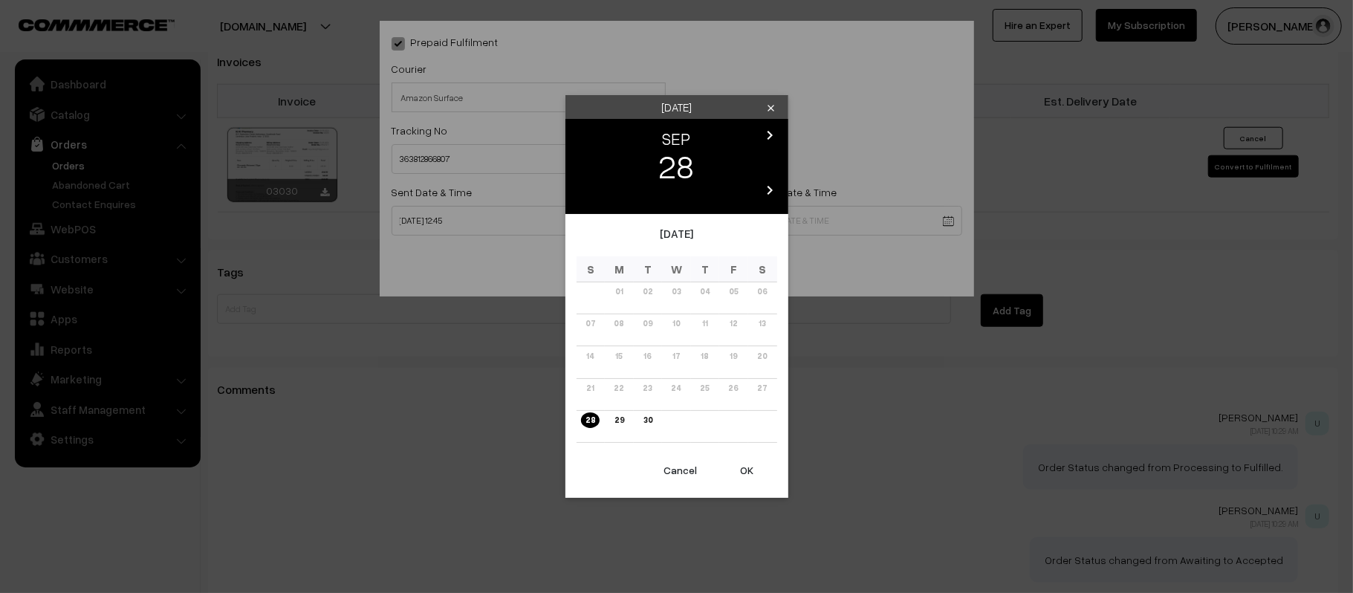
click at [771, 134] on icon "chevron_right" at bounding box center [770, 135] width 18 height 18
click at [568, 325] on div "October 2025 S M T W T F S 01 02 03 04 05 06 07 08 09 10 11 12 13 14 15 16 17 1…" at bounding box center [676, 334] width 223 height 241
click at [587, 321] on link "05" at bounding box center [591, 324] width 18 height 16
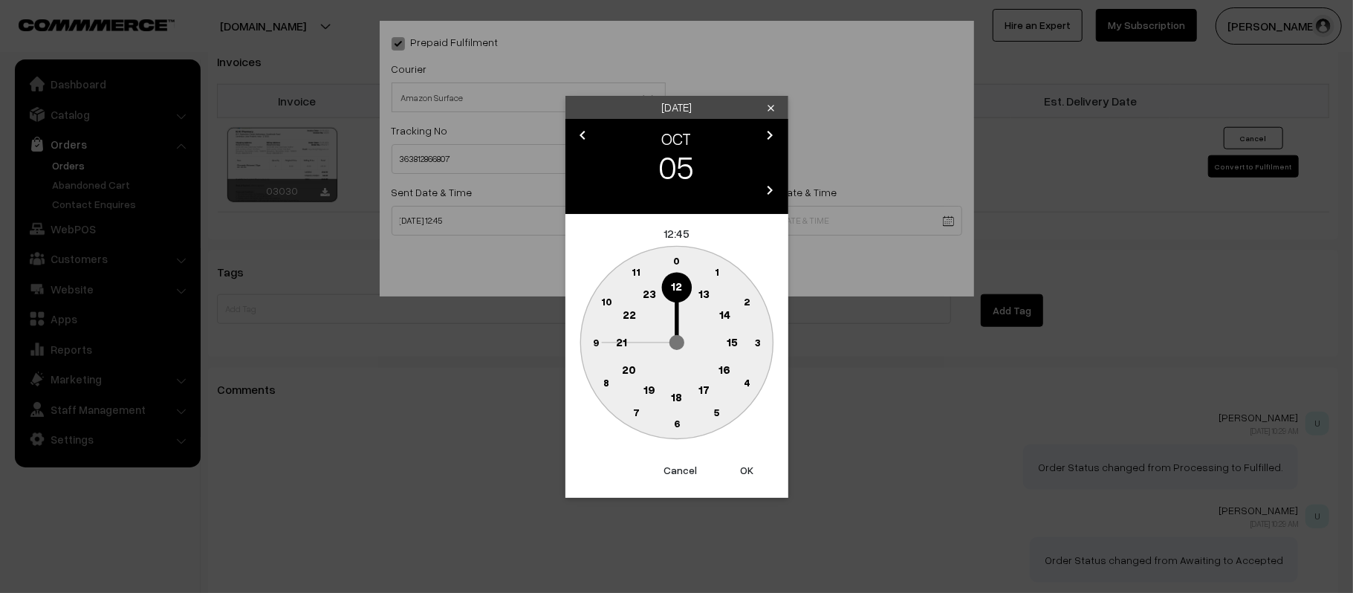
click at [615, 348] on circle at bounding box center [621, 342] width 30 height 30
click at [675, 422] on text "30" at bounding box center [676, 423] width 13 height 13
type input "05-10-2025 21:30"
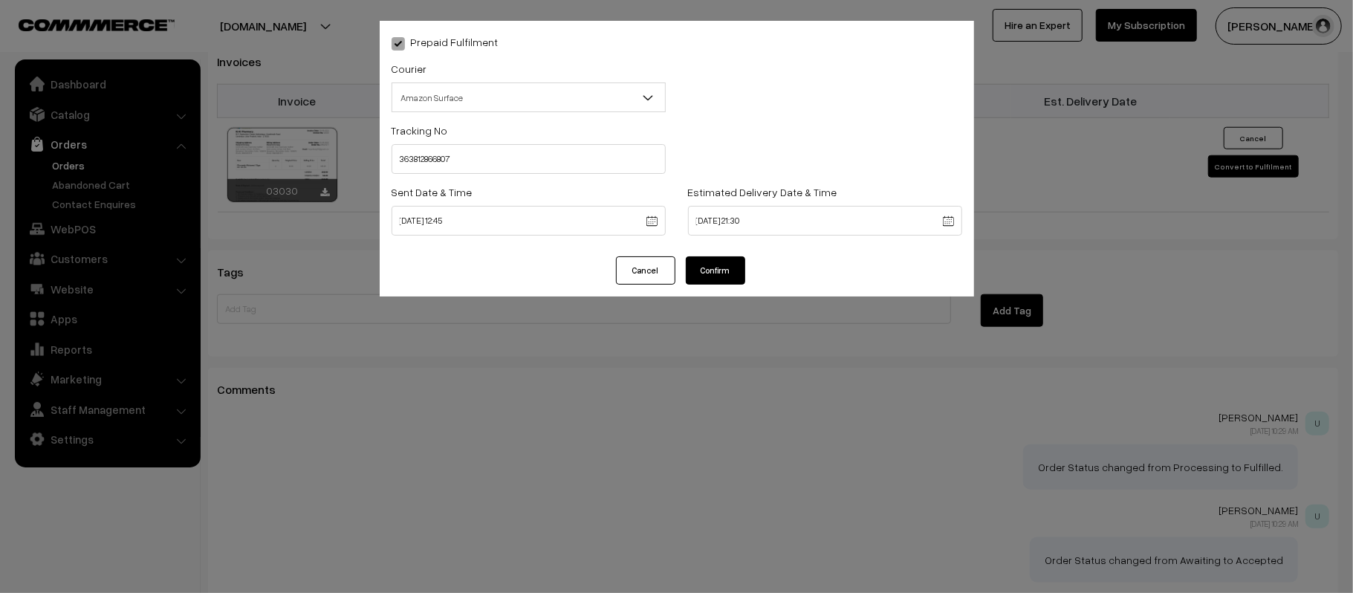
click at [710, 247] on div "Prepaid Fulfilment Courier -- Select -- Shiprocket WareIQ iCarry Delhivery Amaz…" at bounding box center [677, 139] width 594 height 236
click at [720, 273] on button "Confirm" at bounding box center [715, 270] width 59 height 28
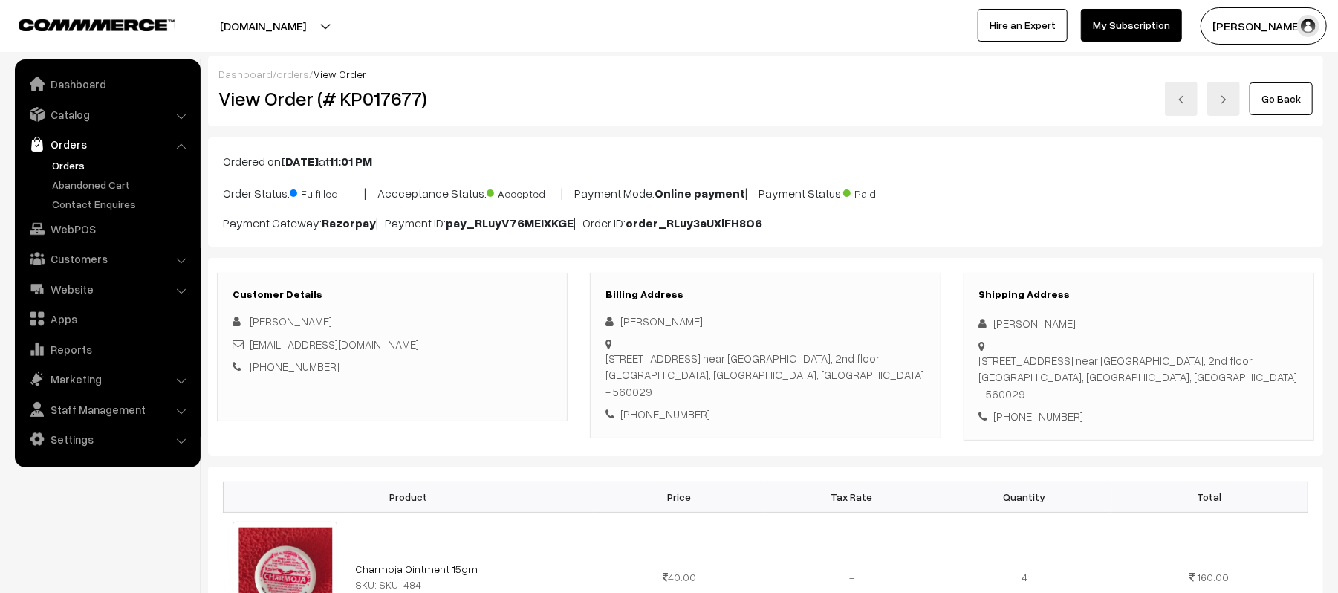
click at [473, 353] on div "[EMAIL_ADDRESS][DOMAIN_NAME]" at bounding box center [392, 344] width 319 height 17
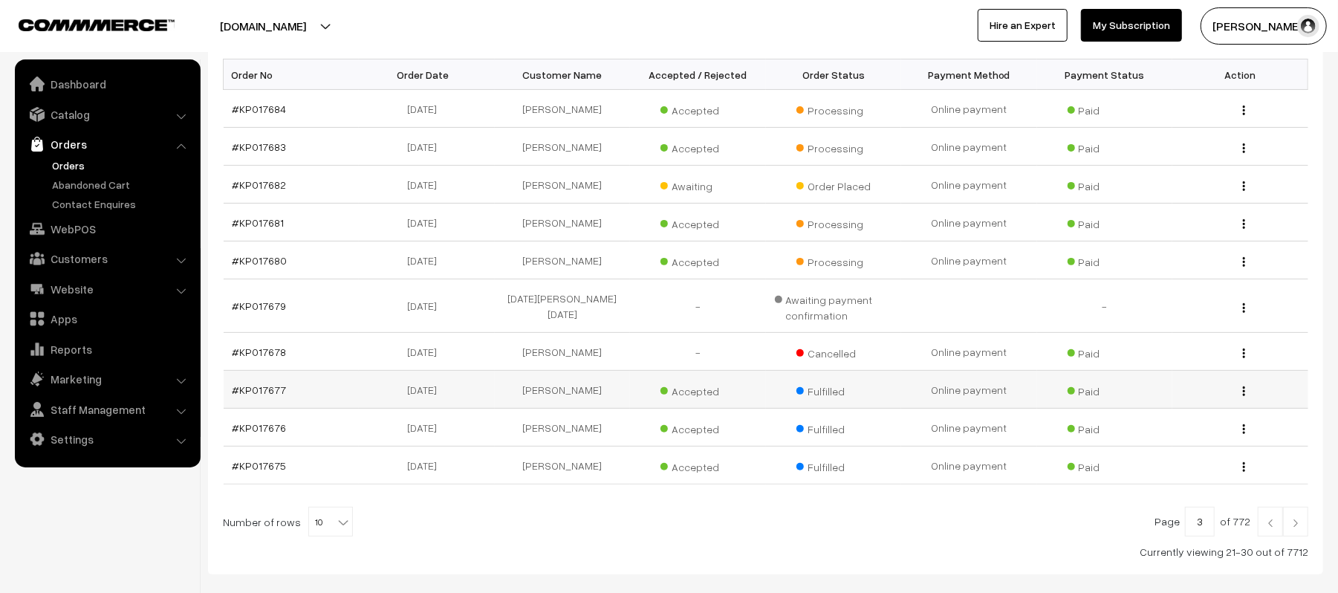
scroll to position [126, 0]
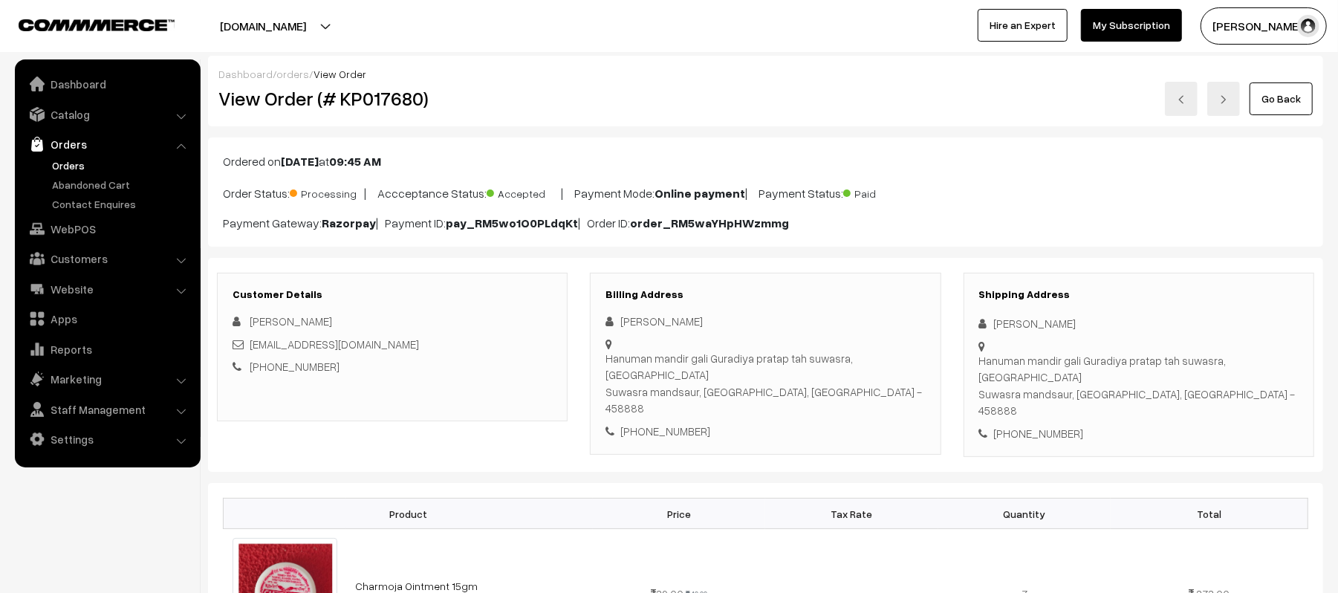
click at [987, 325] on div "[PERSON_NAME]" at bounding box center [1138, 323] width 319 height 17
click at [1025, 425] on div "+91 9111910407" at bounding box center [1138, 433] width 319 height 17
copy div "9111910407"
drag, startPoint x: 394, startPoint y: 343, endPoint x: 248, endPoint y: 345, distance: 145.6
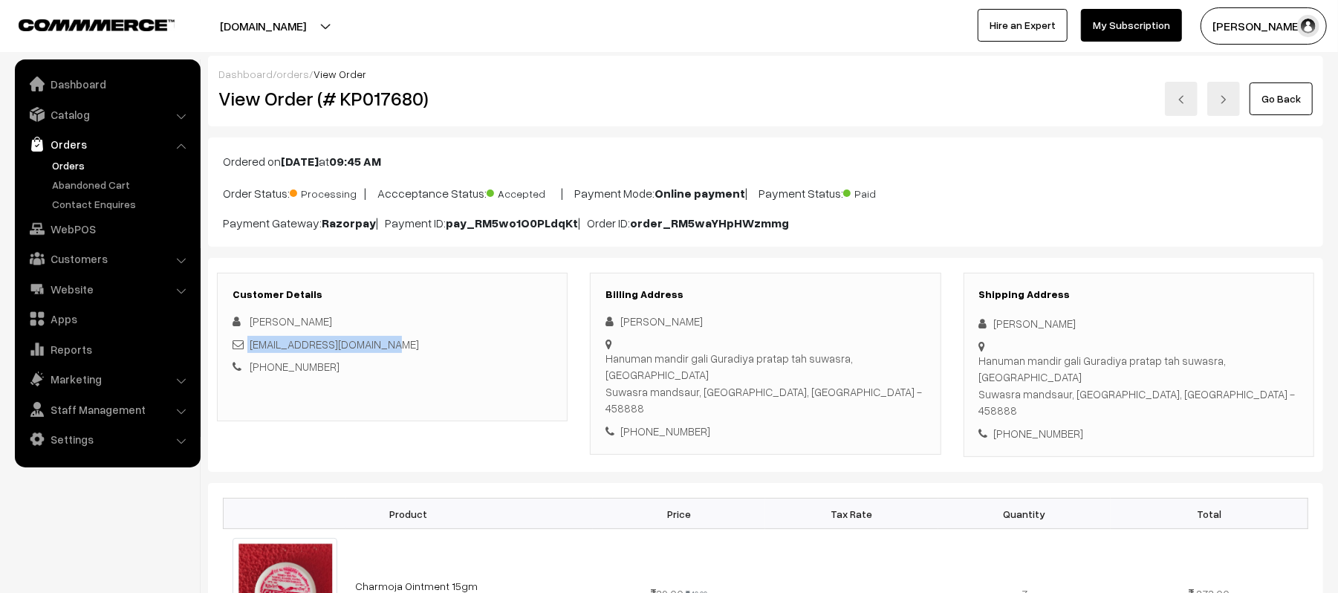
click at [248, 345] on div "rathorrajesh023@gmail.com" at bounding box center [392, 344] width 319 height 17
copy link "rathorrajesh023@gmail.com"
drag, startPoint x: 996, startPoint y: 346, endPoint x: 1285, endPoint y: 373, distance: 290.2
click at [1285, 373] on div "Shipping Address Rajesh Rathore Hanuman mandir gali Guradiya pratap tah suwasra…" at bounding box center [1139, 365] width 351 height 185
copy div "Hanuman mandir gali Guradiya pratap tah suwasra, Suwasra Suwasra mandsaur, Madh…"
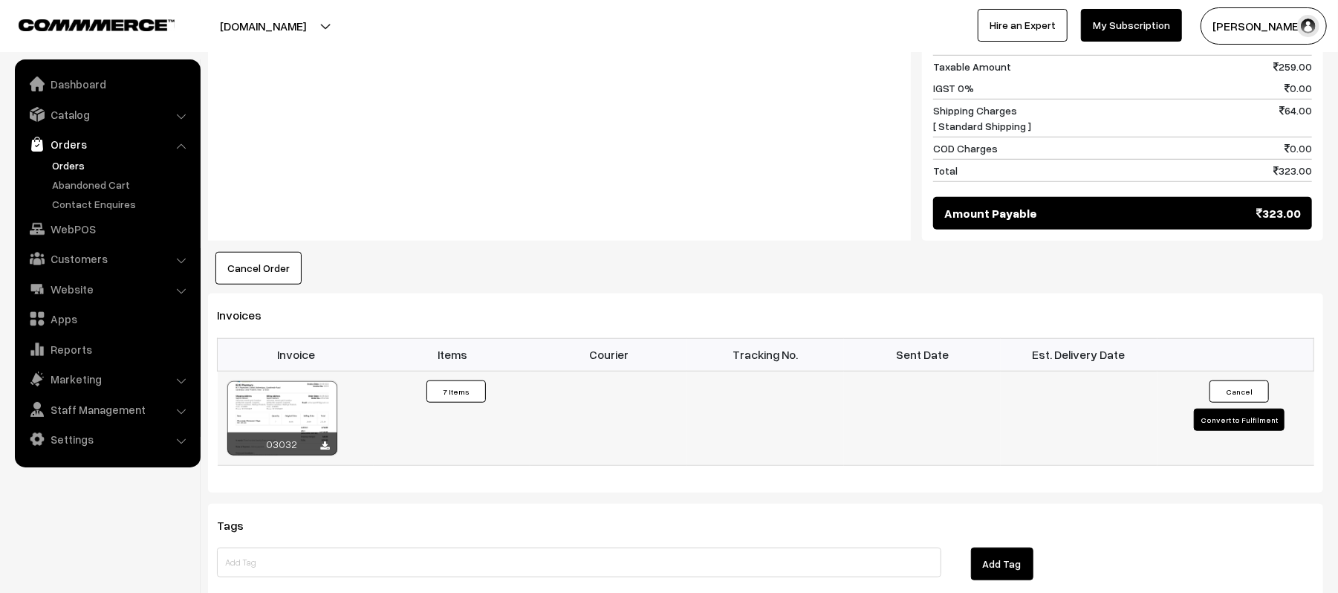
click at [1219, 409] on button "Convert to Fulfilment" at bounding box center [1239, 420] width 91 height 22
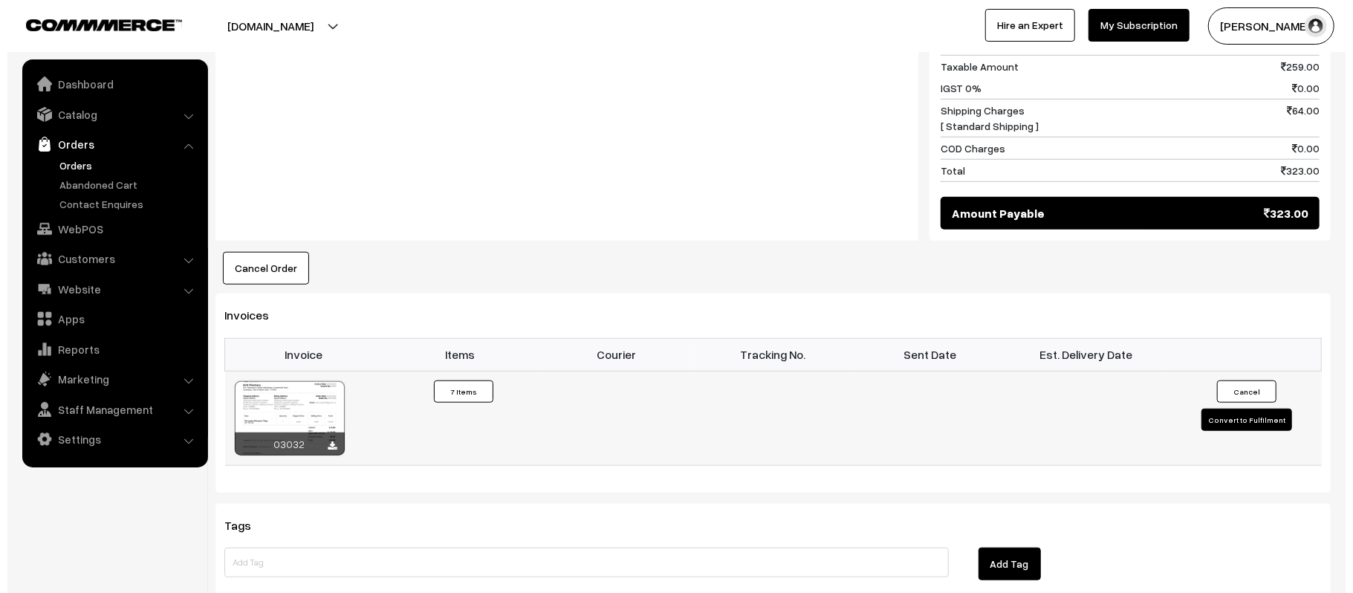
scroll to position [794, 0]
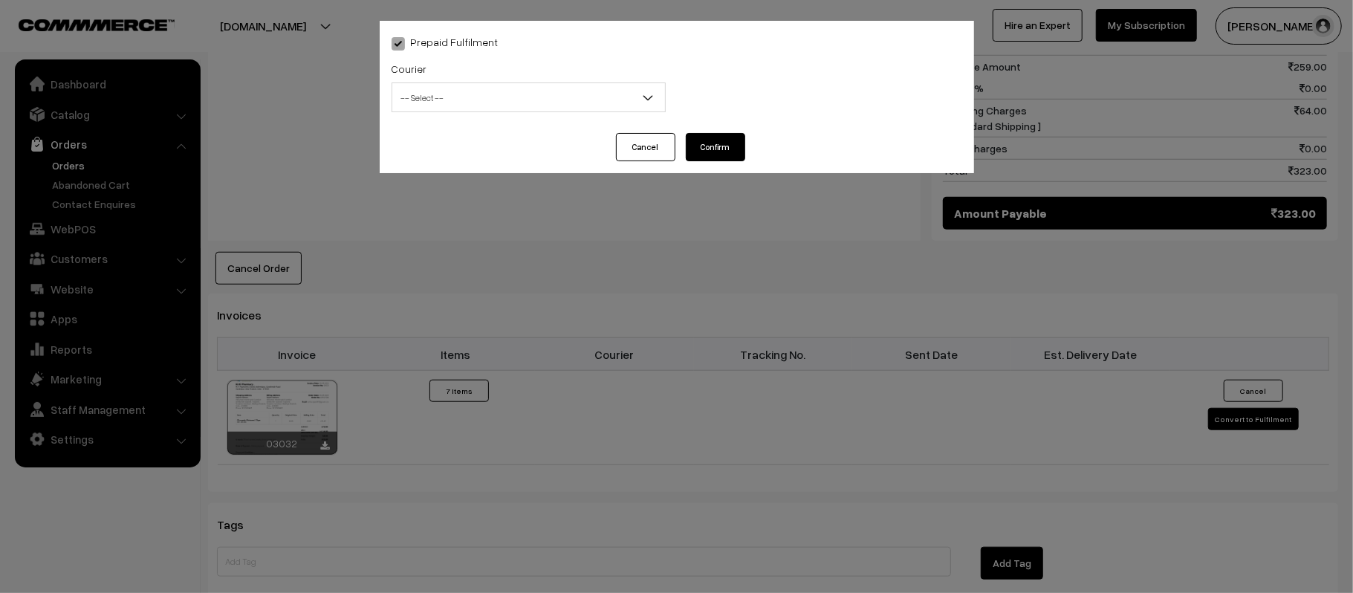
click at [455, 89] on span "-- Select --" at bounding box center [528, 98] width 273 height 26
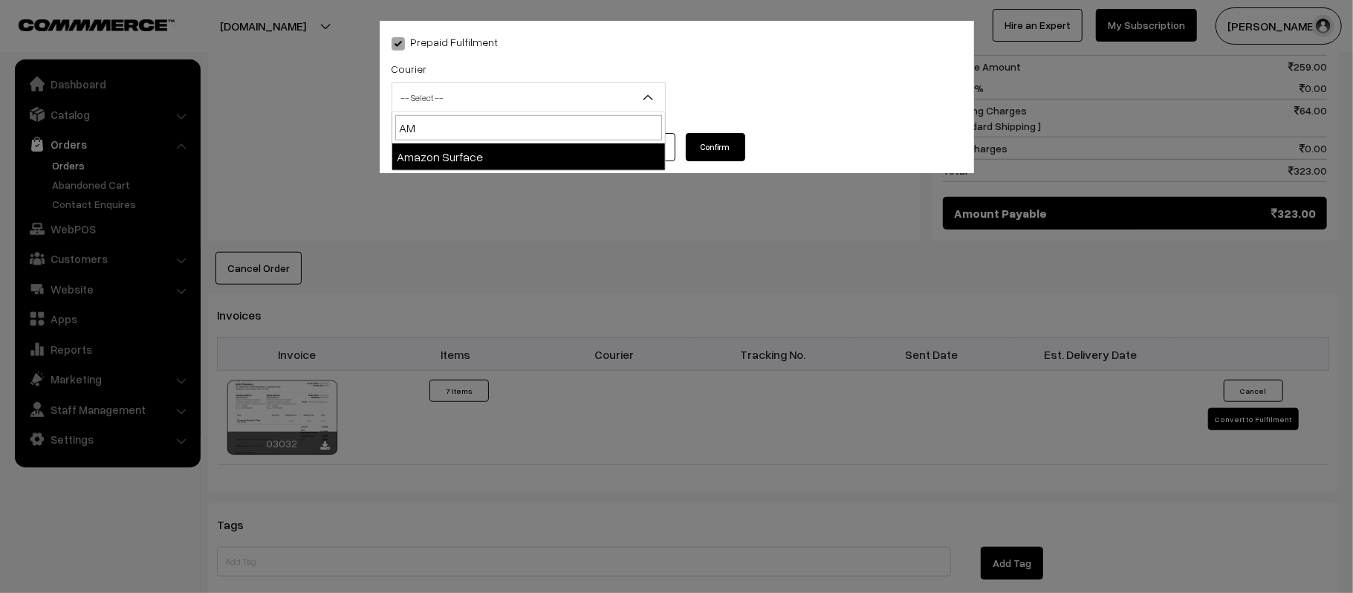
type input "AMA"
select select "5"
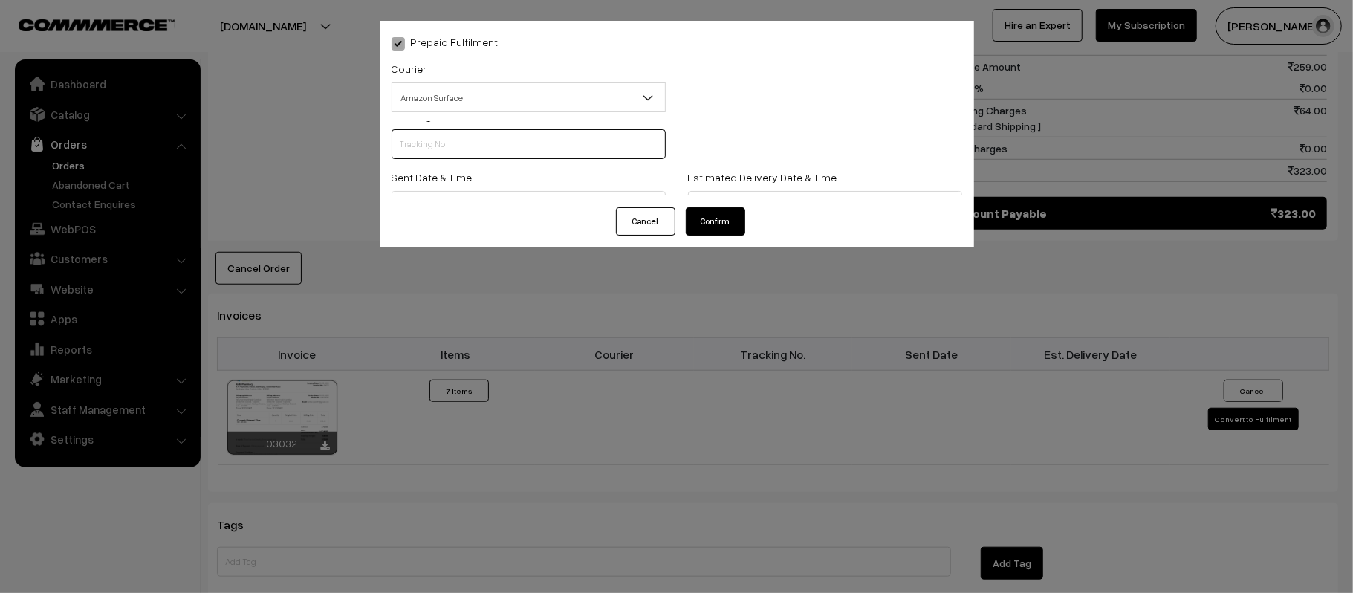
scroll to position [0, 0]
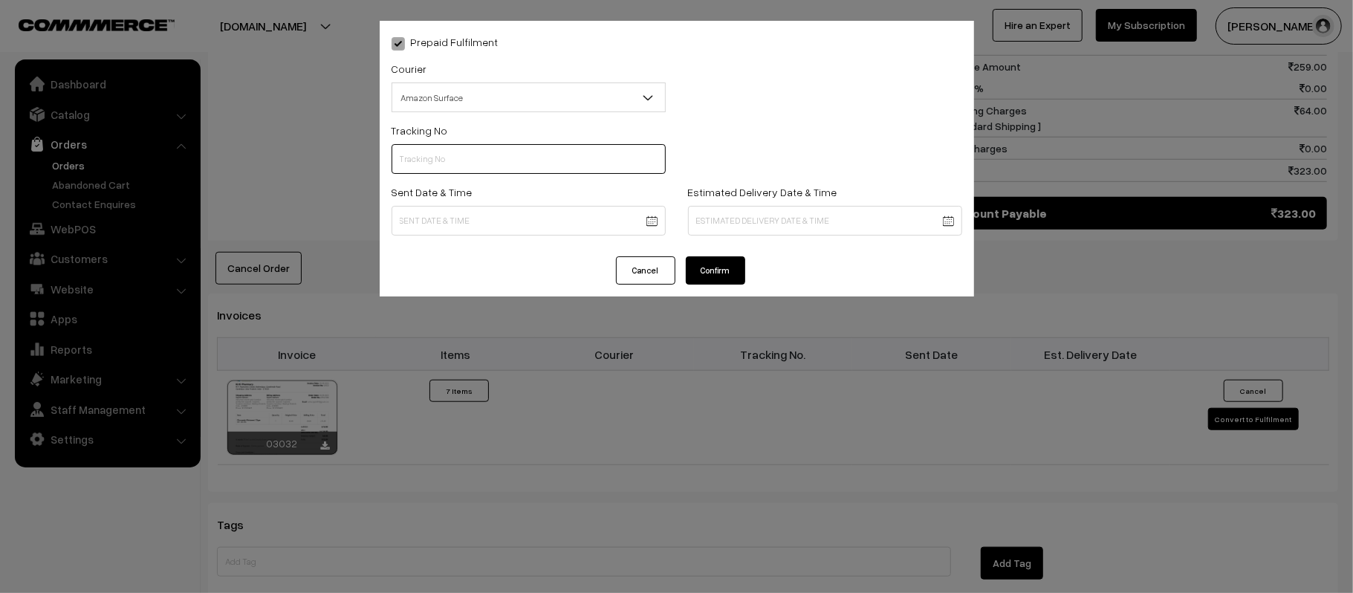
paste input "363812923050"
type input "363812923050"
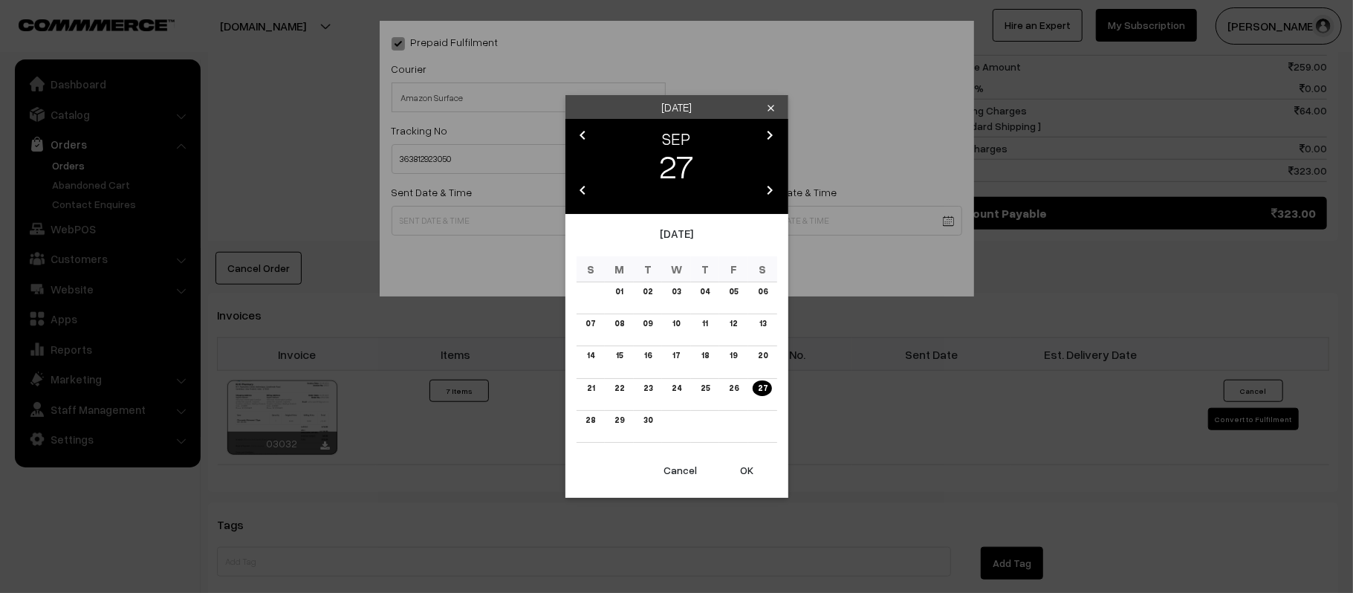
click at [488, 212] on body "Thank you for showing interest. Our team will call you shortly. Close kirtiphar…" at bounding box center [676, 84] width 1353 height 1756
click at [583, 423] on link "28" at bounding box center [590, 420] width 19 height 16
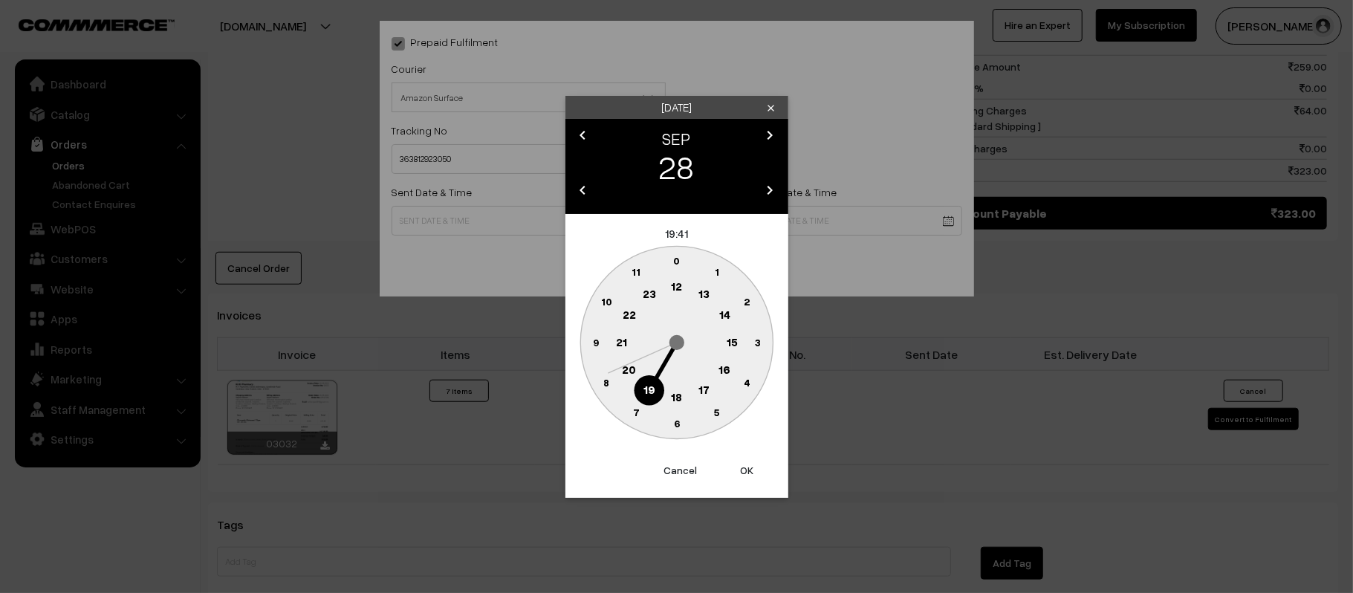
click at [678, 286] on text "12" at bounding box center [676, 285] width 11 height 13
click at [596, 340] on text "45" at bounding box center [595, 341] width 13 height 13
type input "28-09-2025 12:45"
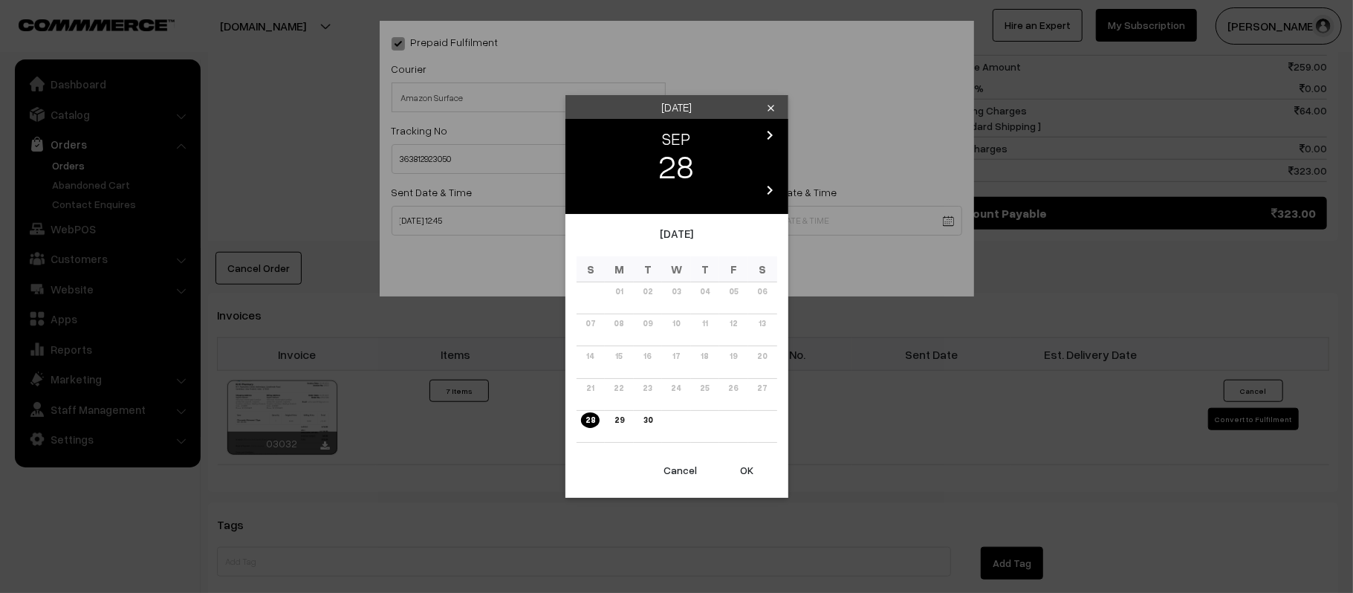
click at [807, 211] on body "Thank you for showing interest. Our team will call you shortly. Close kirtiphar…" at bounding box center [676, 84] width 1353 height 1756
click at [770, 129] on icon "chevron_right" at bounding box center [770, 135] width 18 height 18
click at [762, 286] on link "04" at bounding box center [762, 292] width 19 height 16
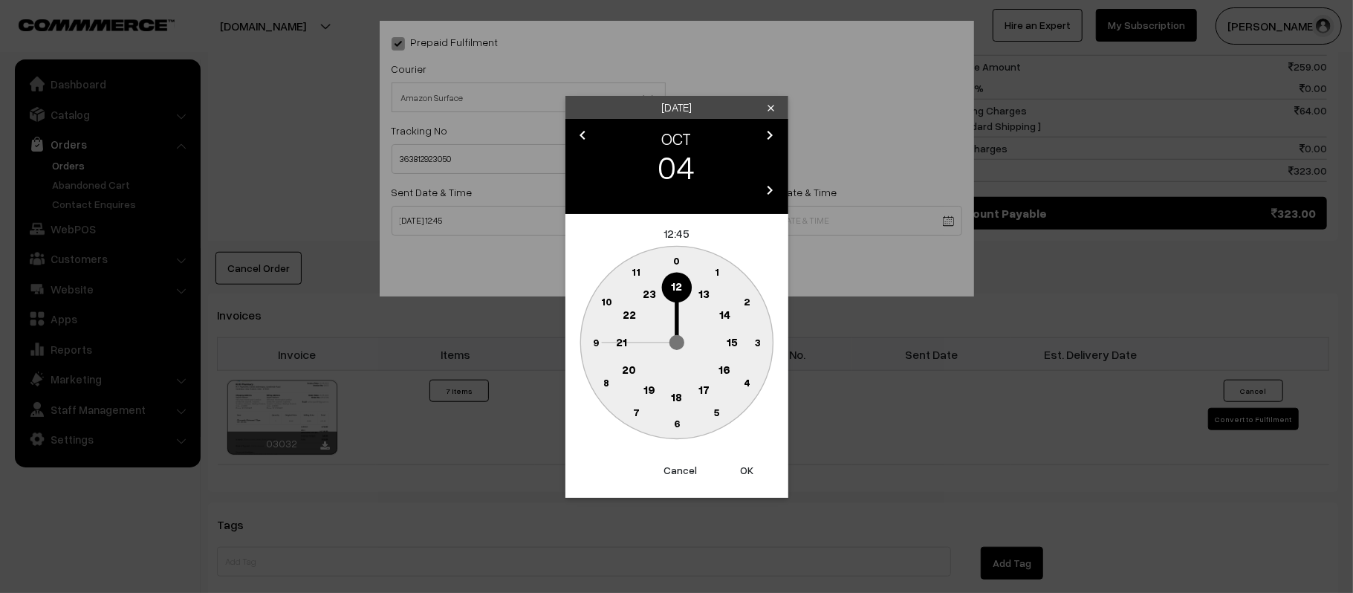
click at [624, 336] on text "21" at bounding box center [621, 340] width 11 height 13
click at [675, 428] on text "30" at bounding box center [676, 423] width 13 height 13
type input "04-10-2025 21:30"
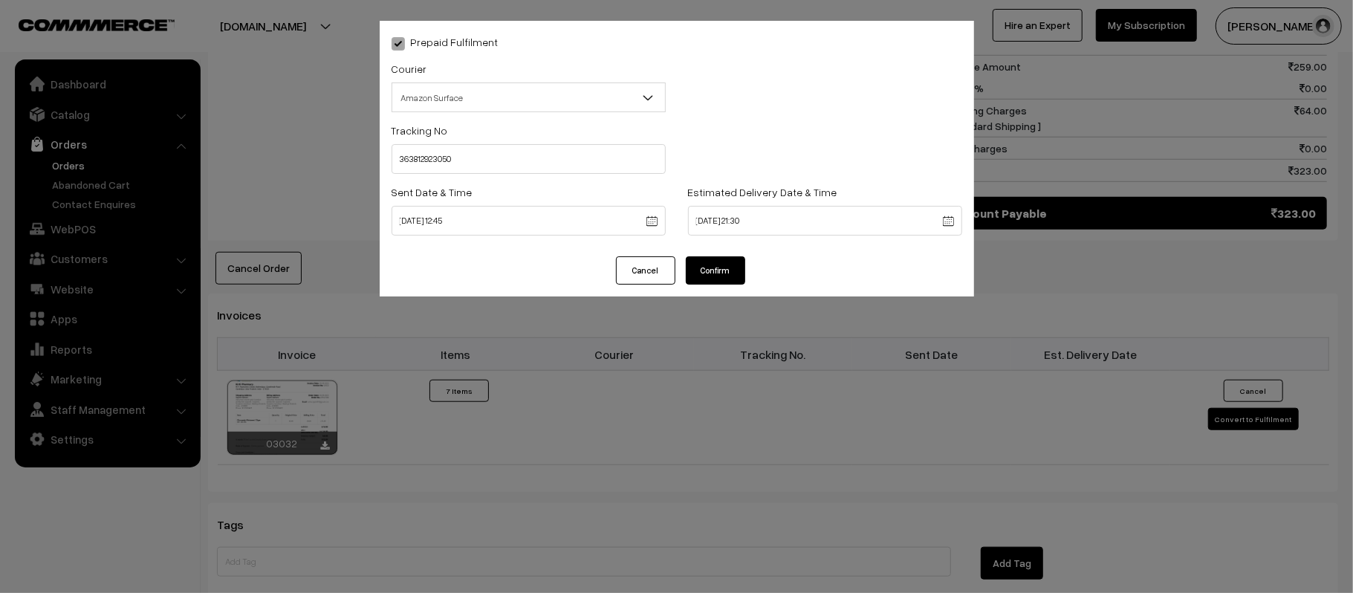
click at [712, 260] on button "Confirm" at bounding box center [715, 270] width 59 height 28
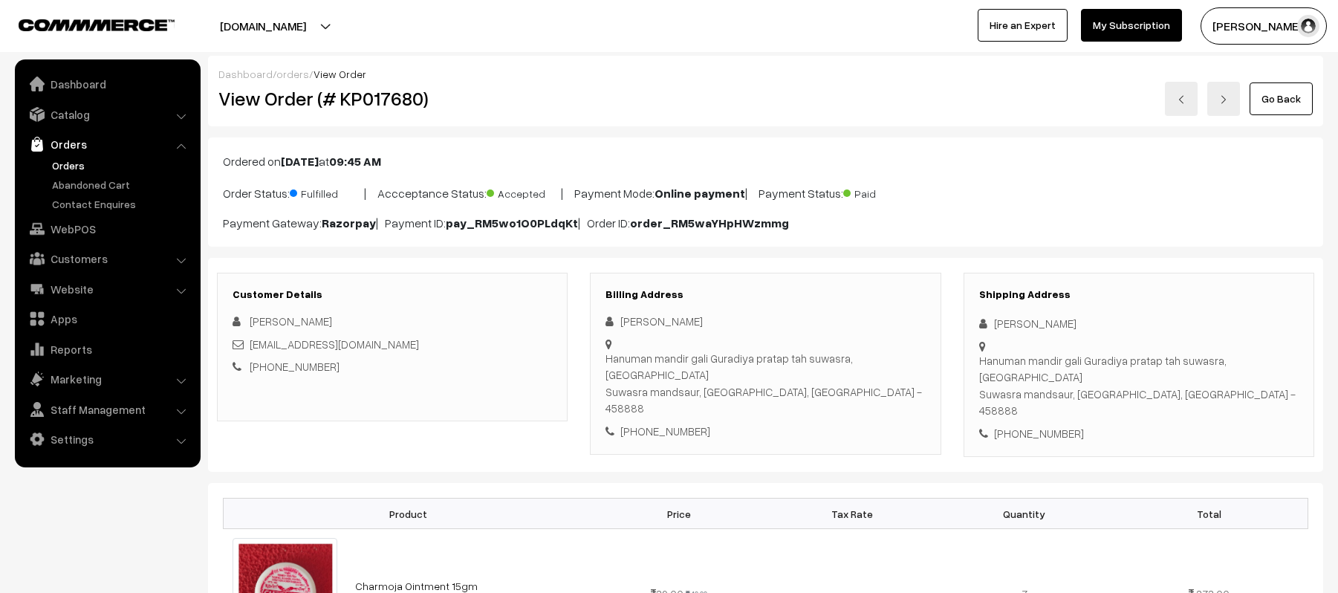
scroll to position [792, 0]
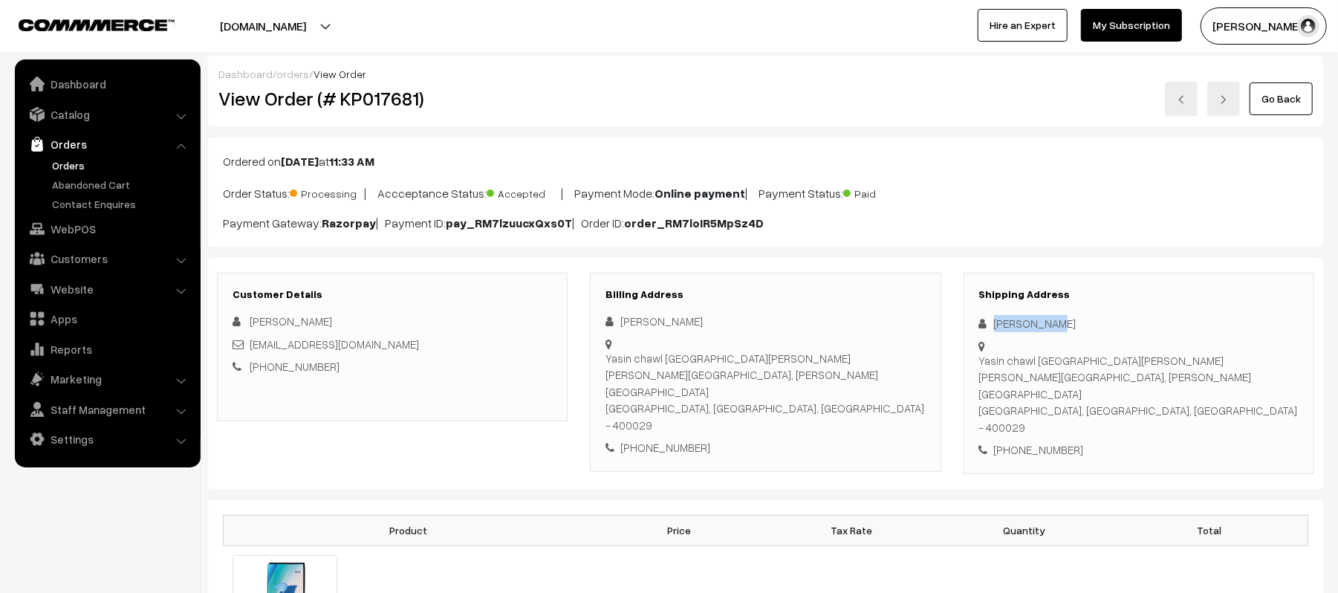
drag, startPoint x: 1059, startPoint y: 325, endPoint x: 978, endPoint y: 319, distance: 81.2
click at [978, 319] on div "Shipping Address [PERSON_NAME] Yasin chawl shastri nagar [PERSON_NAME] [PERSON_…" at bounding box center [1139, 373] width 351 height 201
copy div "[PERSON_NAME]"
click at [1035, 441] on div "[PHONE_NUMBER]" at bounding box center [1138, 449] width 319 height 17
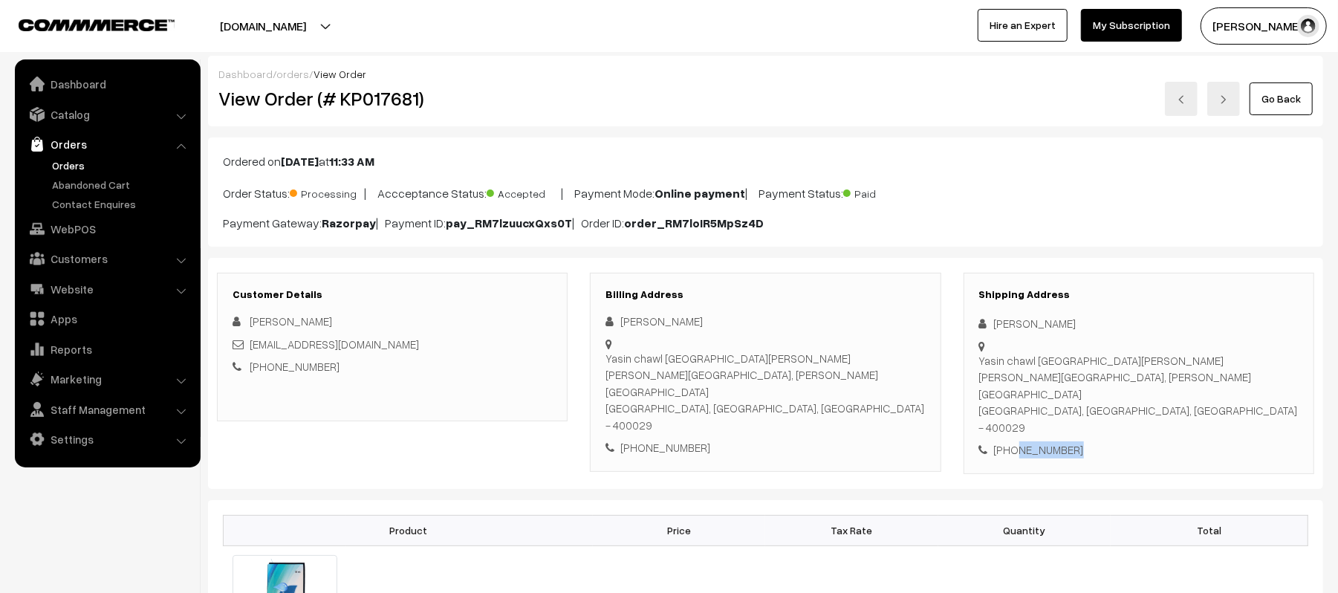
copy div "9167055669"
drag, startPoint x: 366, startPoint y: 342, endPoint x: 250, endPoint y: 348, distance: 116.0
click at [250, 348] on div "[EMAIL_ADDRESS][DOMAIN_NAME]" at bounding box center [392, 344] width 319 height 17
copy link "[EMAIL_ADDRESS][DOMAIN_NAME]"
drag, startPoint x: 357, startPoint y: 361, endPoint x: 269, endPoint y: 375, distance: 88.8
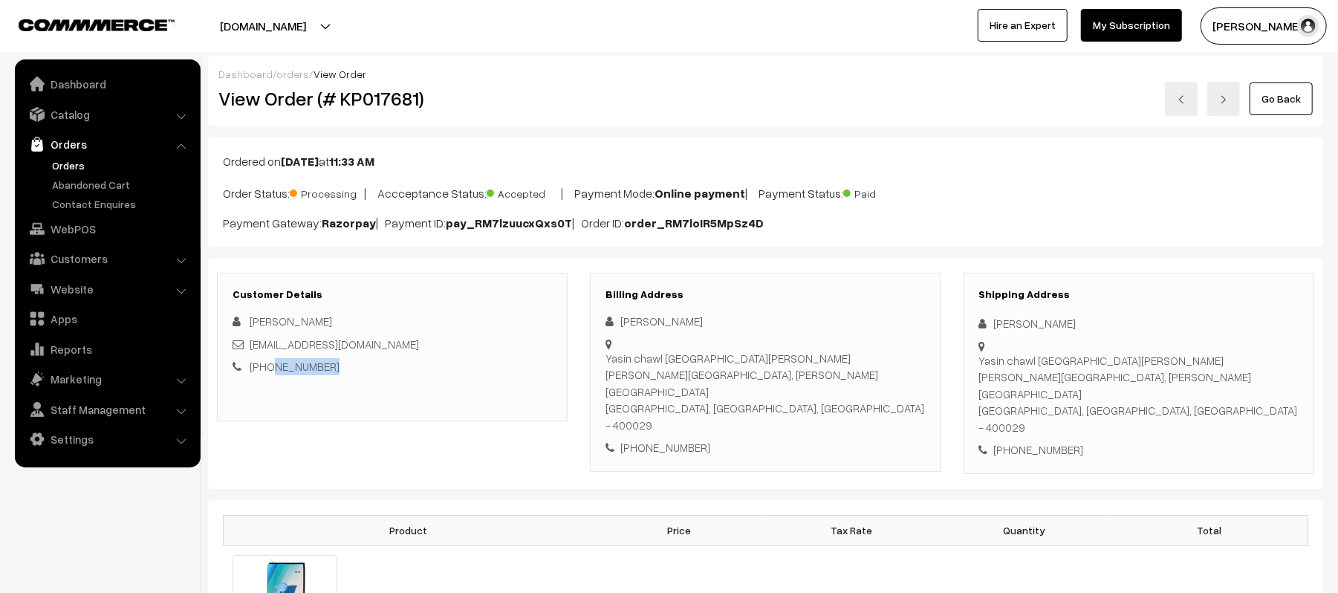
click at [268, 375] on div "[PHONE_NUMBER]" at bounding box center [392, 366] width 319 height 17
copy link "9695668972"
drag, startPoint x: 978, startPoint y: 360, endPoint x: 1189, endPoint y: 392, distance: 213.4
click at [1189, 392] on div "Yasin [GEOGRAPHIC_DATA][PERSON_NAME] [PERSON_NAME][GEOGRAPHIC_DATA], [PERSON_NA…" at bounding box center [1138, 394] width 319 height 84
copy div "Yasin [GEOGRAPHIC_DATA][PERSON_NAME] [PERSON_NAME][GEOGRAPHIC_DATA], [PERSON_NA…"
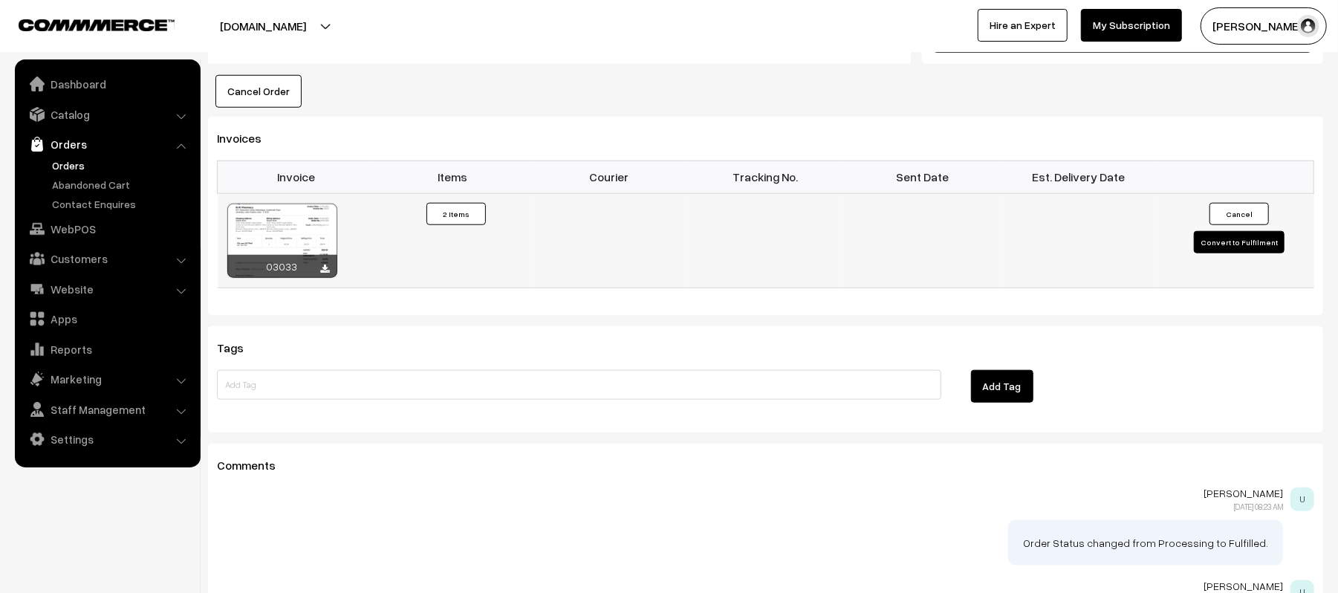
click at [1228, 231] on button "Convert to Fulfilment" at bounding box center [1239, 242] width 91 height 22
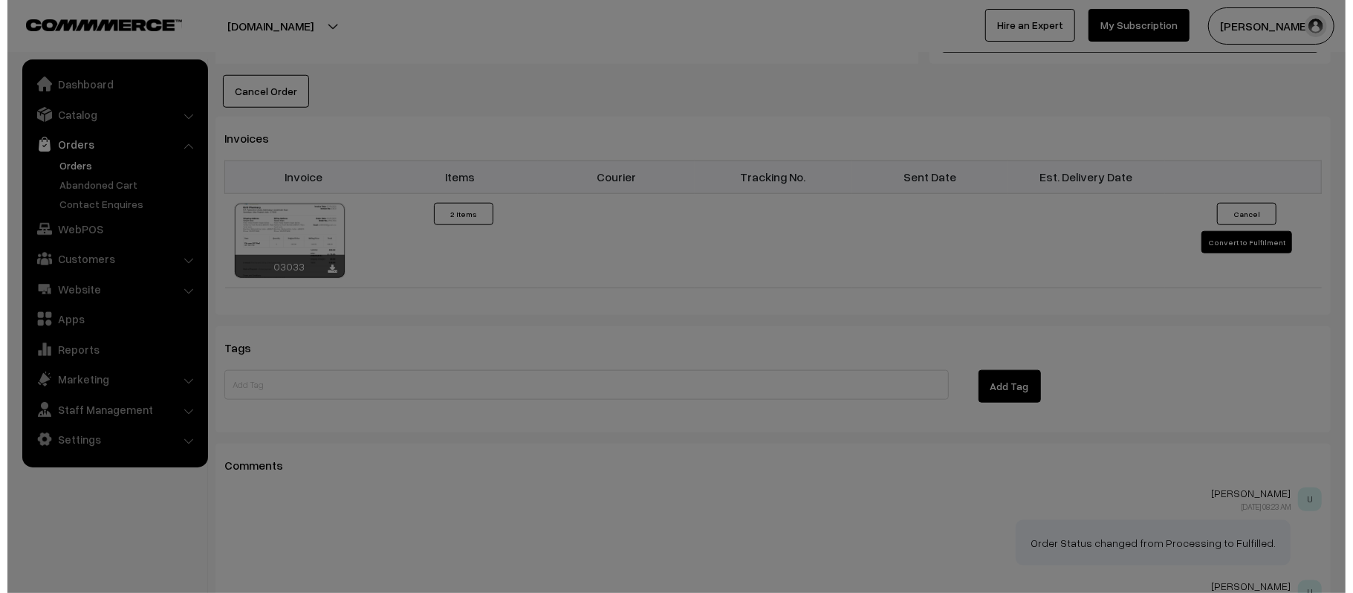
scroll to position [993, 0]
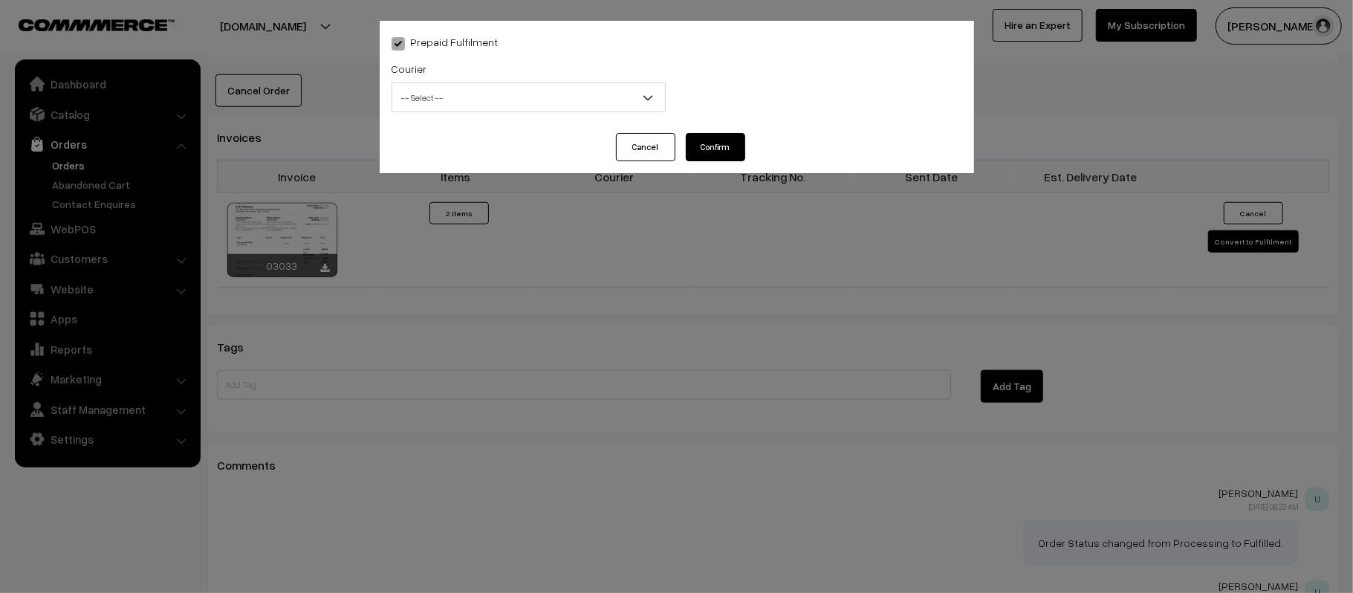
click at [525, 93] on span "-- Select --" at bounding box center [528, 98] width 273 height 26
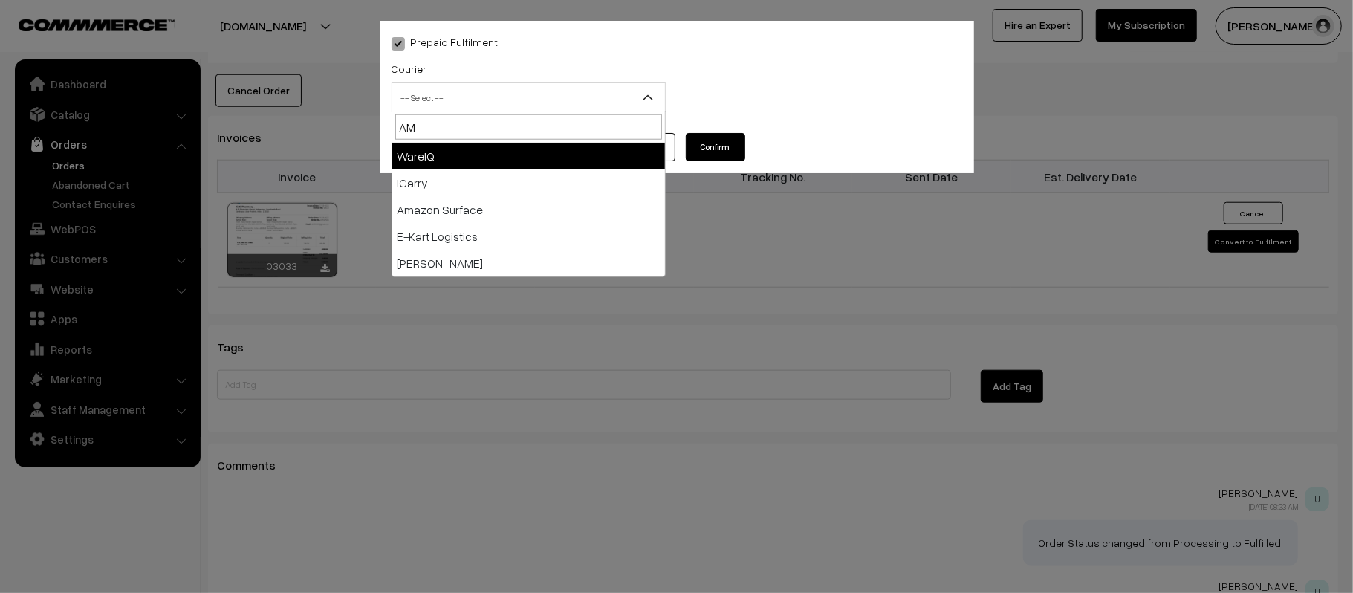
type input "AMA"
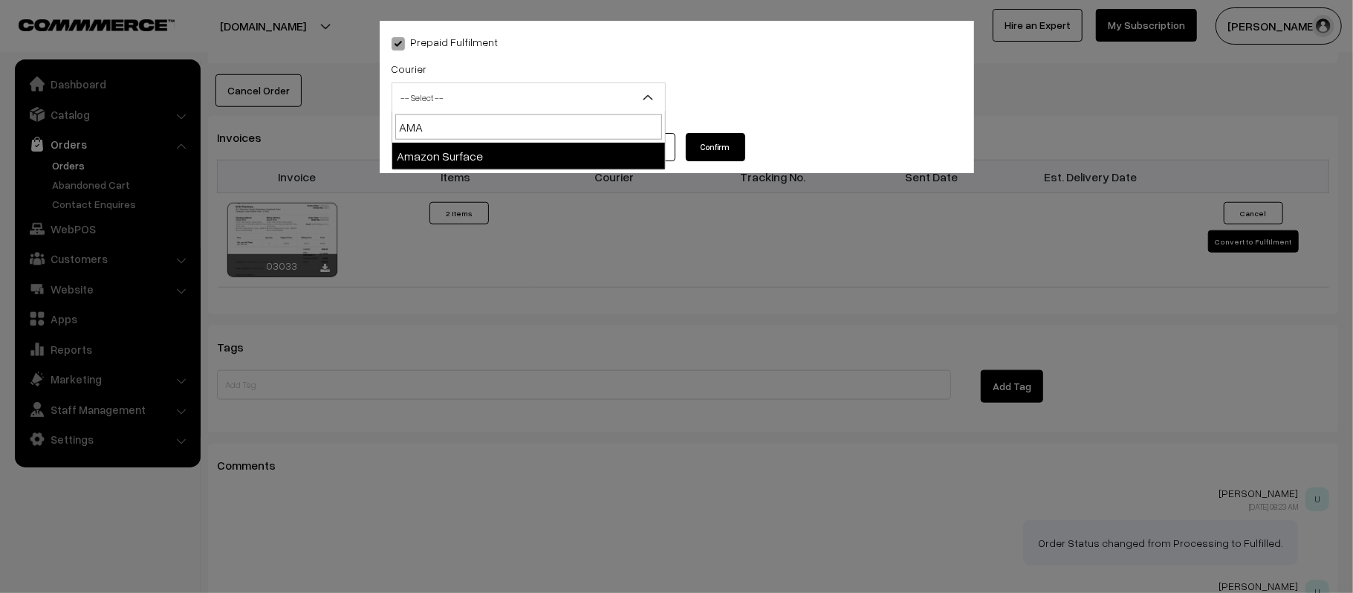
select select "5"
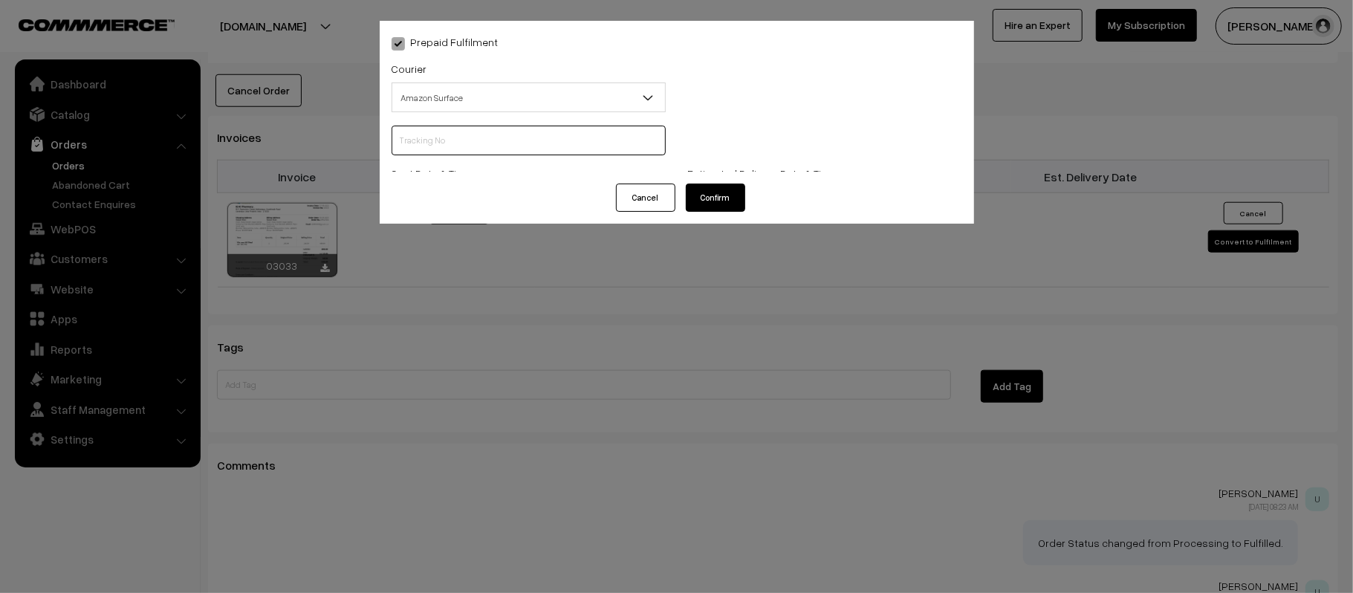
scroll to position [0, 0]
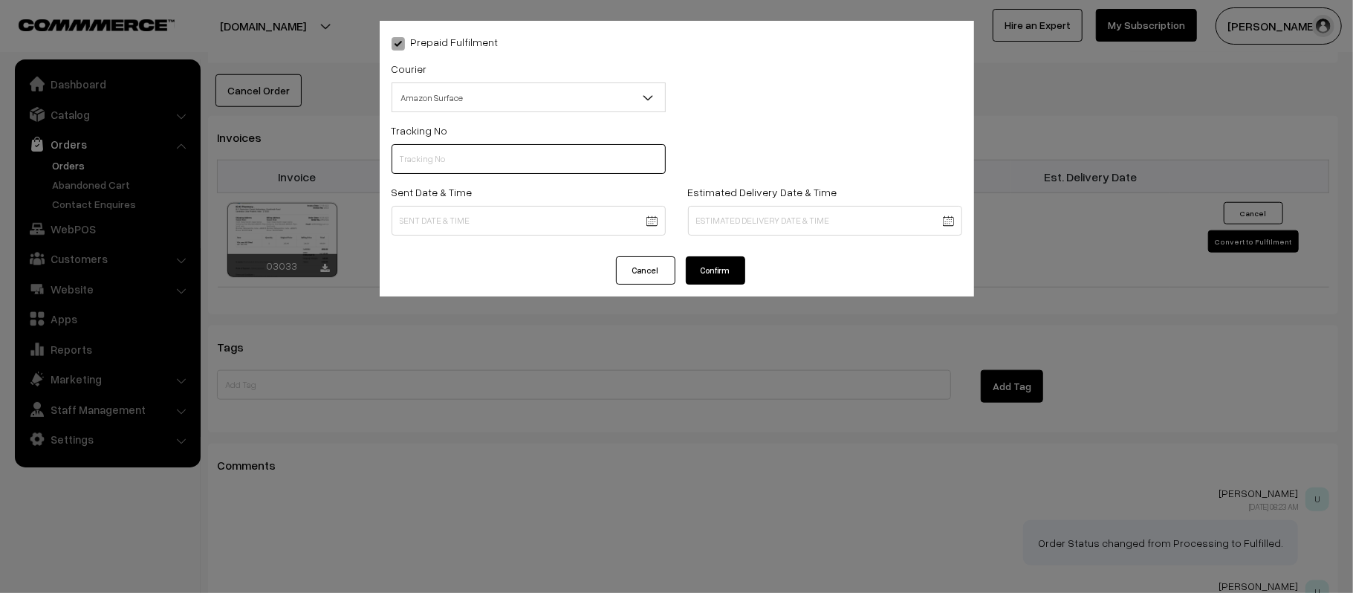
paste input "363812995583"
type input "363812995583"
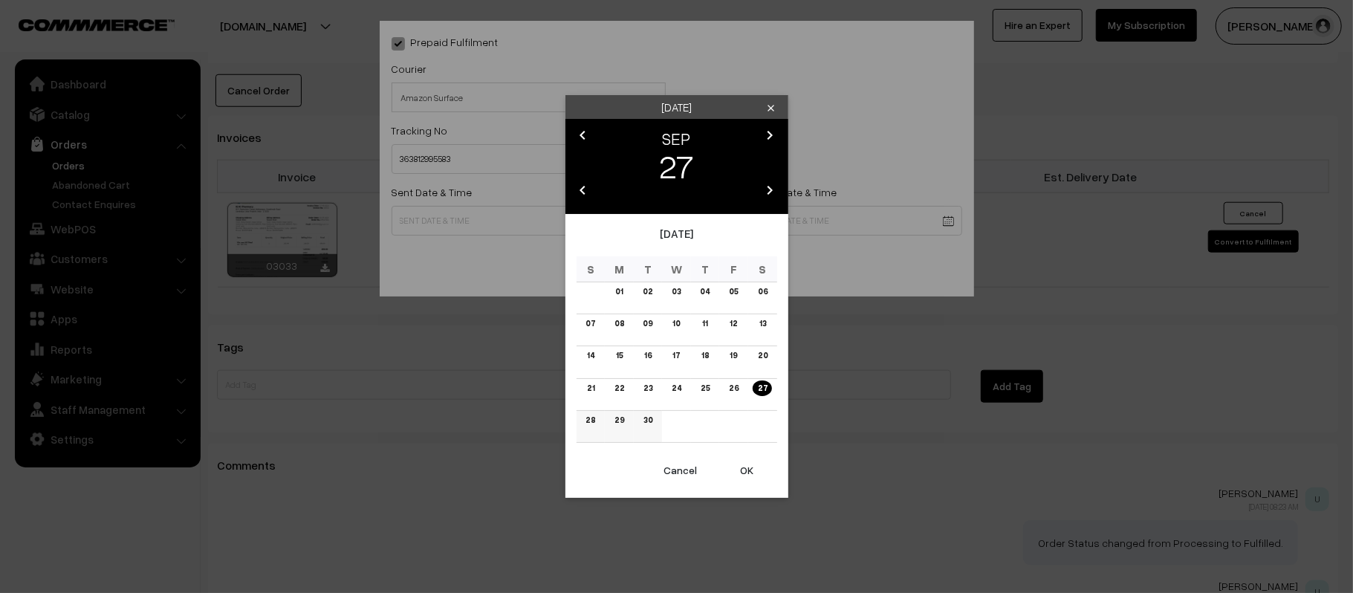
click at [588, 422] on link "28" at bounding box center [590, 420] width 19 height 16
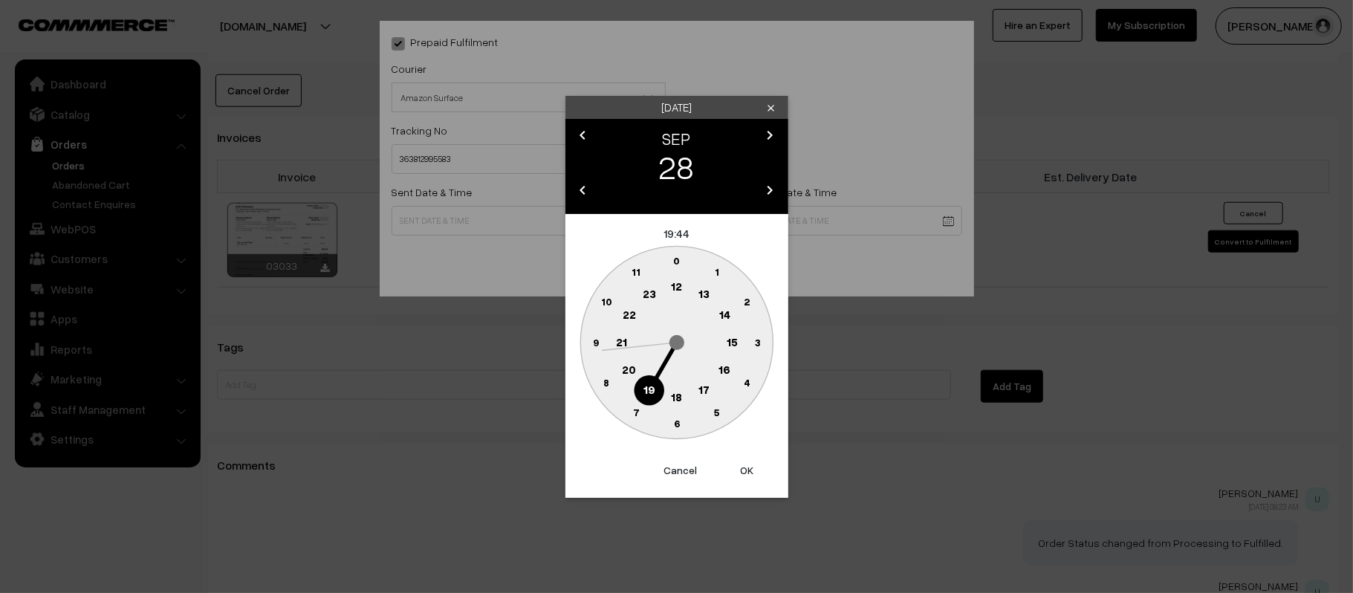
click at [675, 287] on text "12" at bounding box center [676, 285] width 11 height 13
click at [586, 343] on circle at bounding box center [595, 342] width 30 height 30
type input "28-09-2025 12:45"
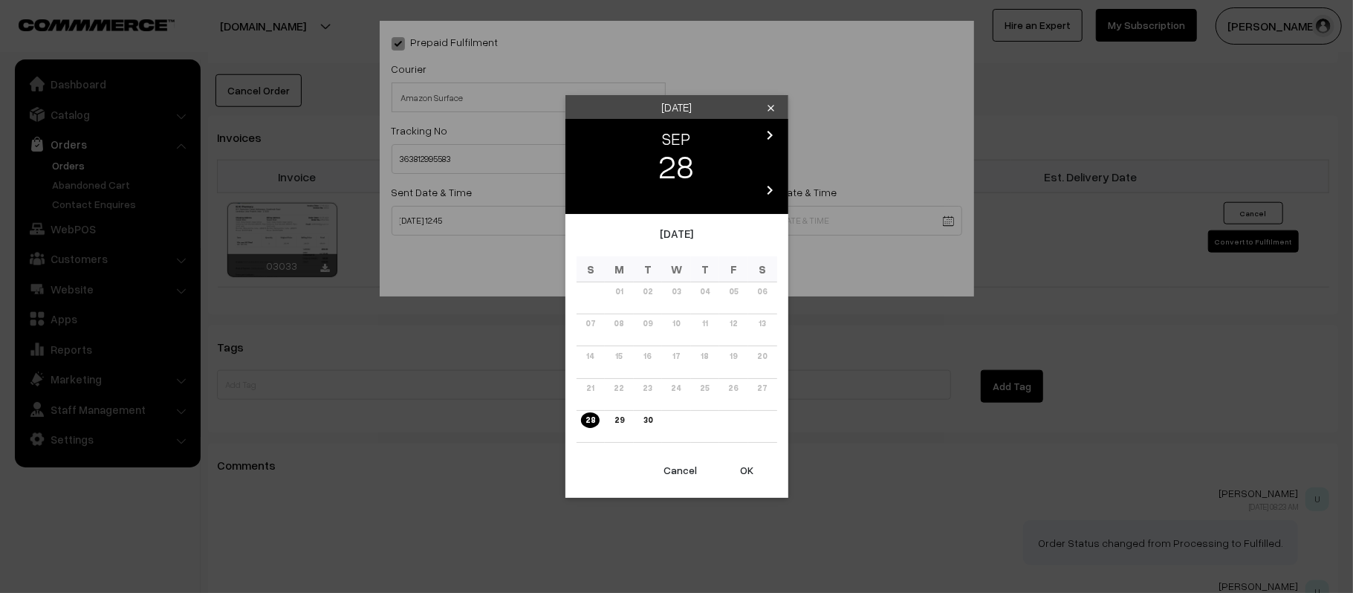
click at [771, 140] on icon "chevron_right" at bounding box center [770, 135] width 18 height 18
click at [761, 291] on link "04" at bounding box center [762, 292] width 19 height 16
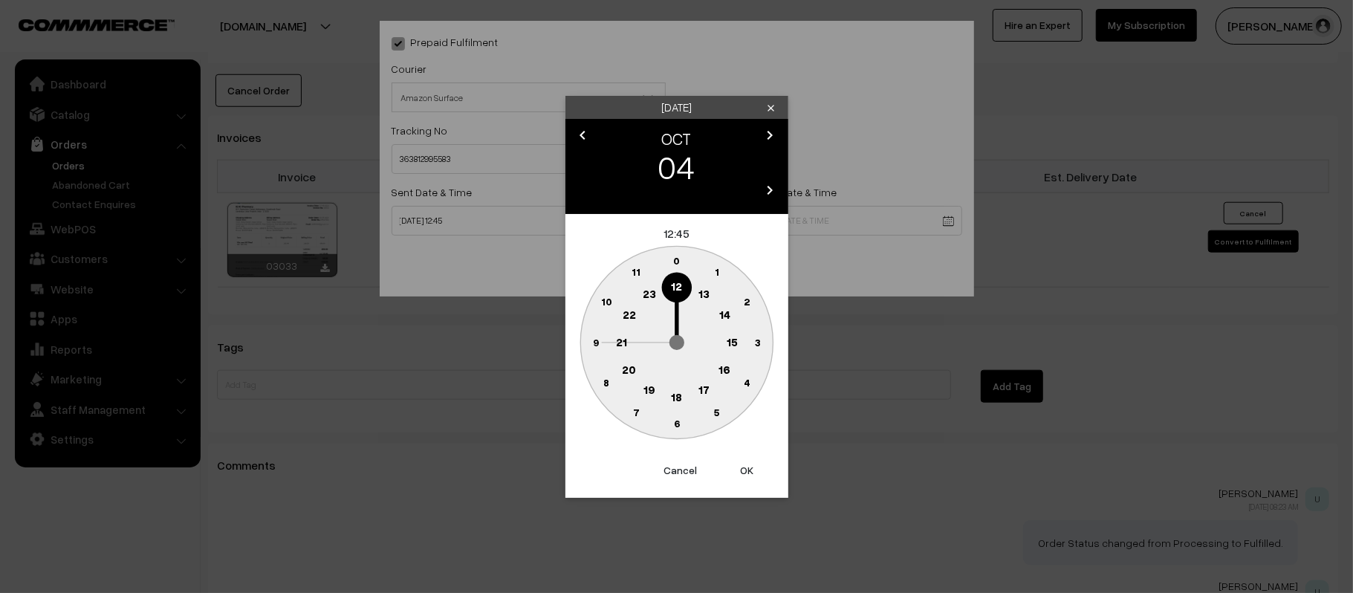
click at [618, 343] on text "21" at bounding box center [621, 340] width 11 height 13
click at [675, 425] on text "30" at bounding box center [676, 423] width 13 height 13
type input "04-10-2025 21:30"
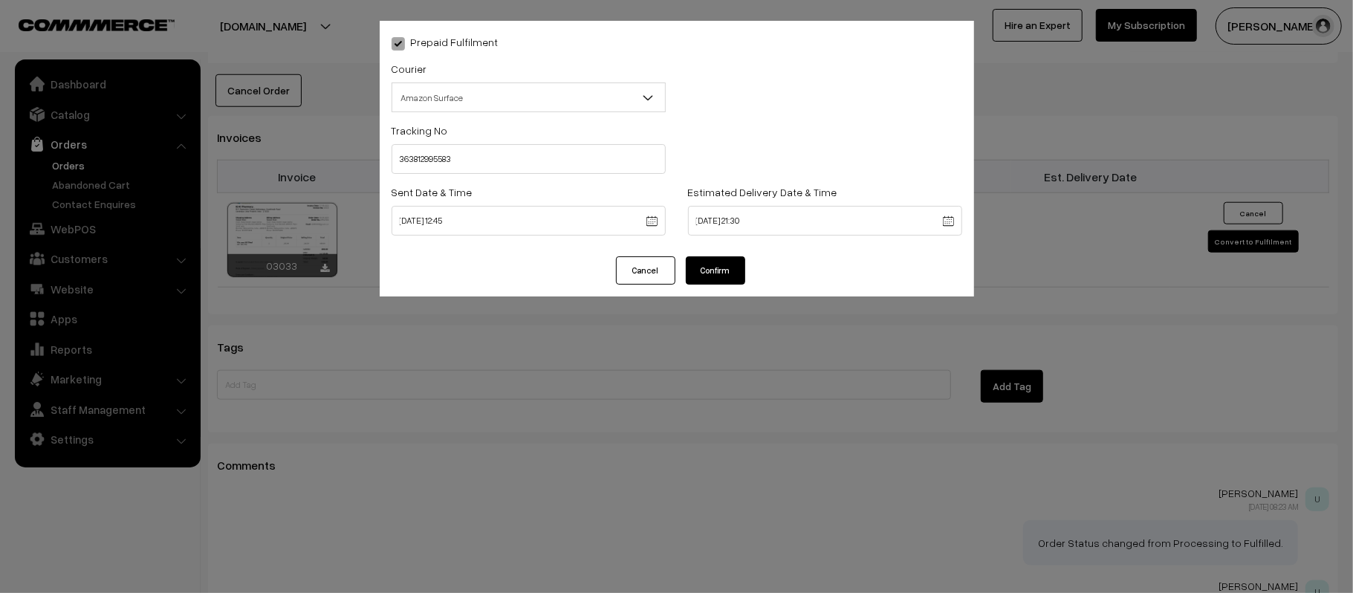
click at [716, 257] on button "Confirm" at bounding box center [715, 270] width 59 height 28
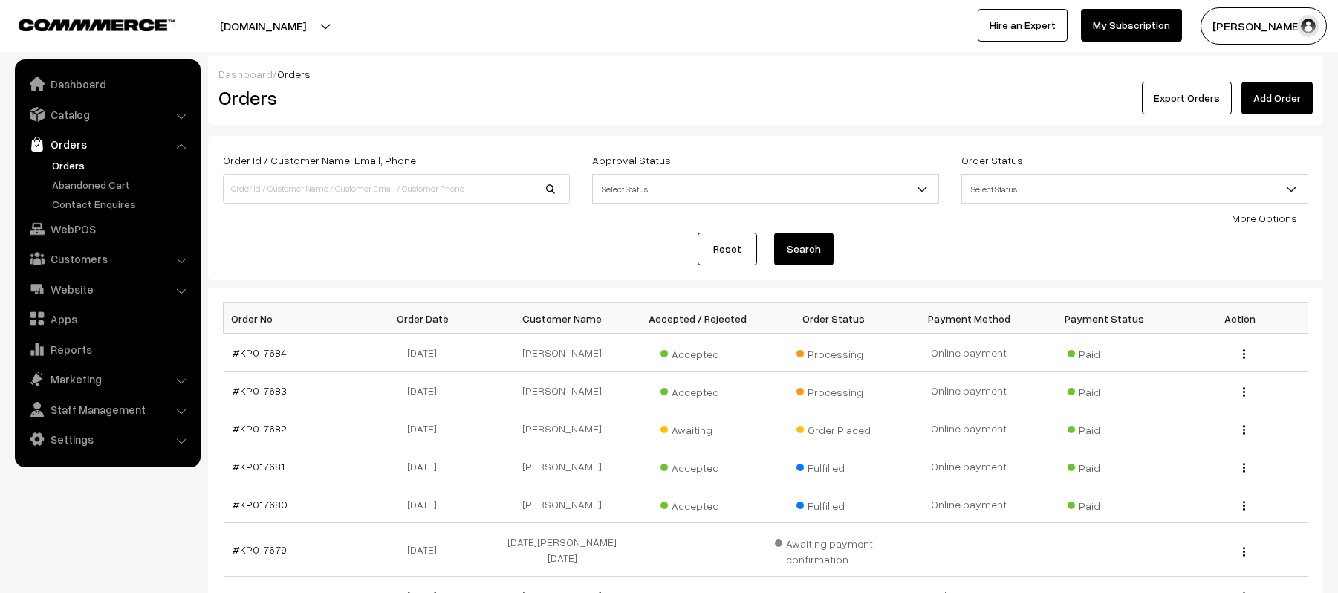
scroll to position [126, 0]
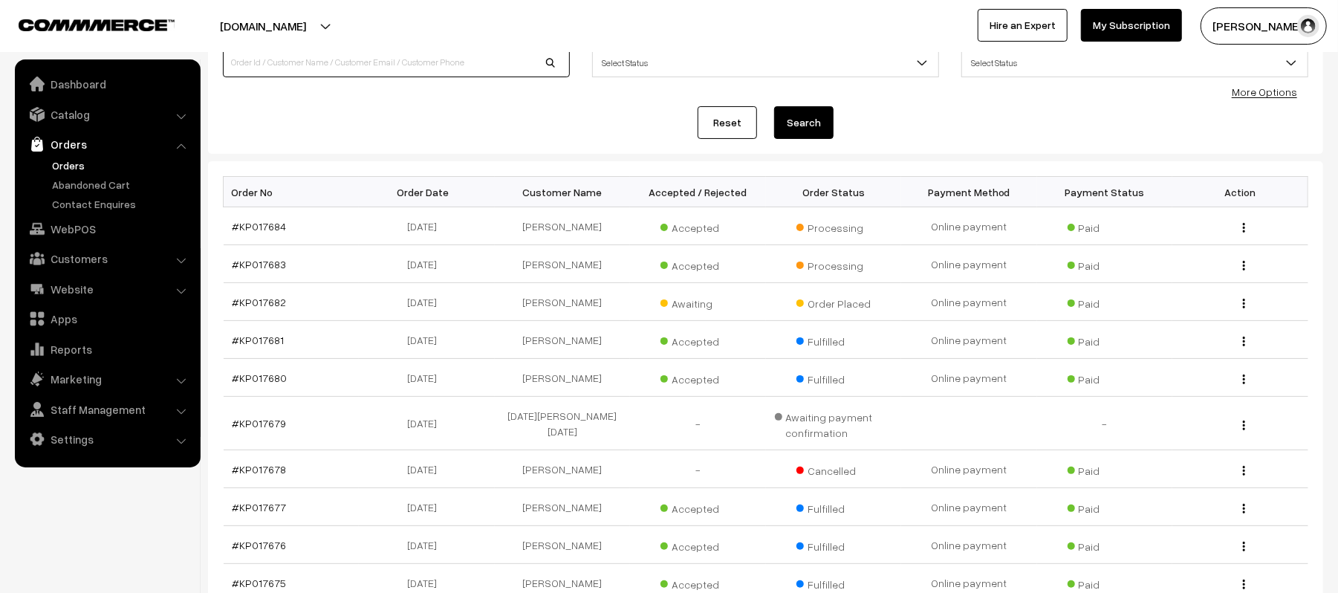
click at [345, 65] on input at bounding box center [396, 63] width 347 height 30
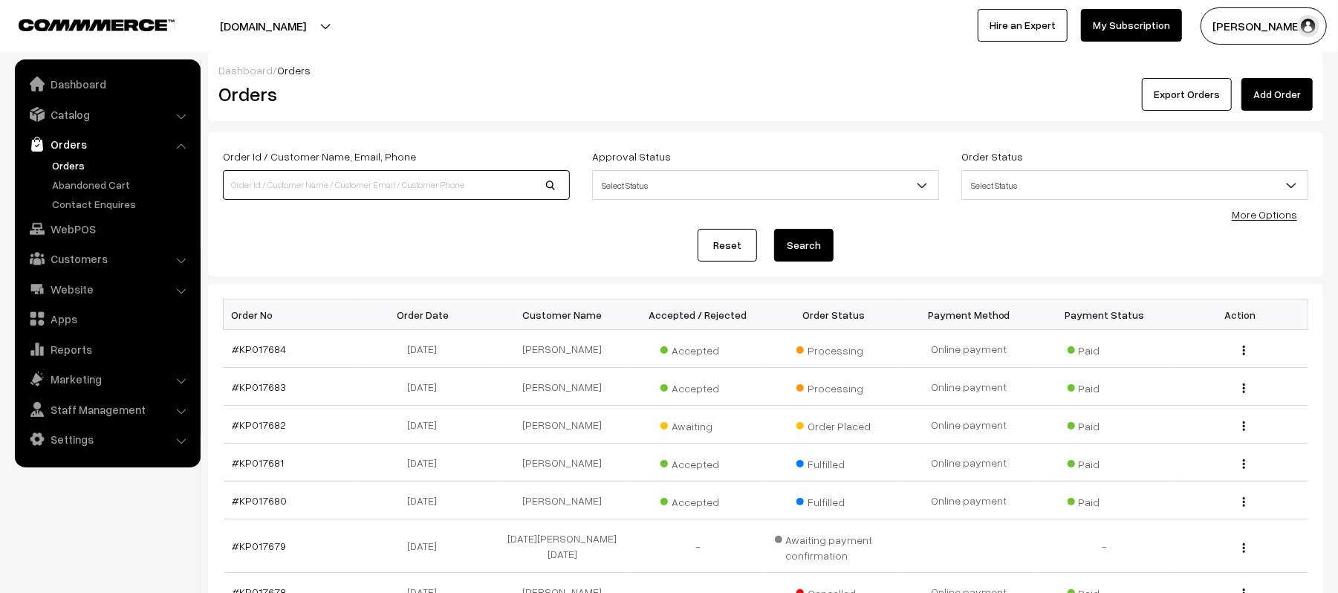
scroll to position [0, 0]
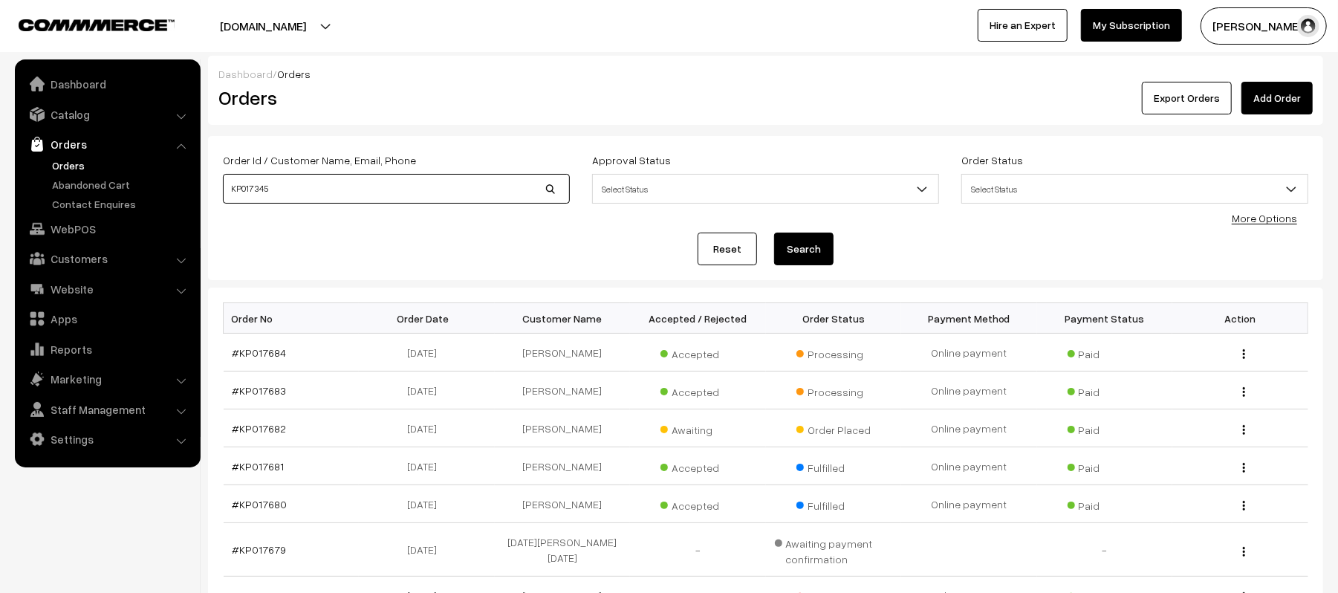
type input "KP017345"
click at [774, 233] on button "Search" at bounding box center [803, 249] width 59 height 33
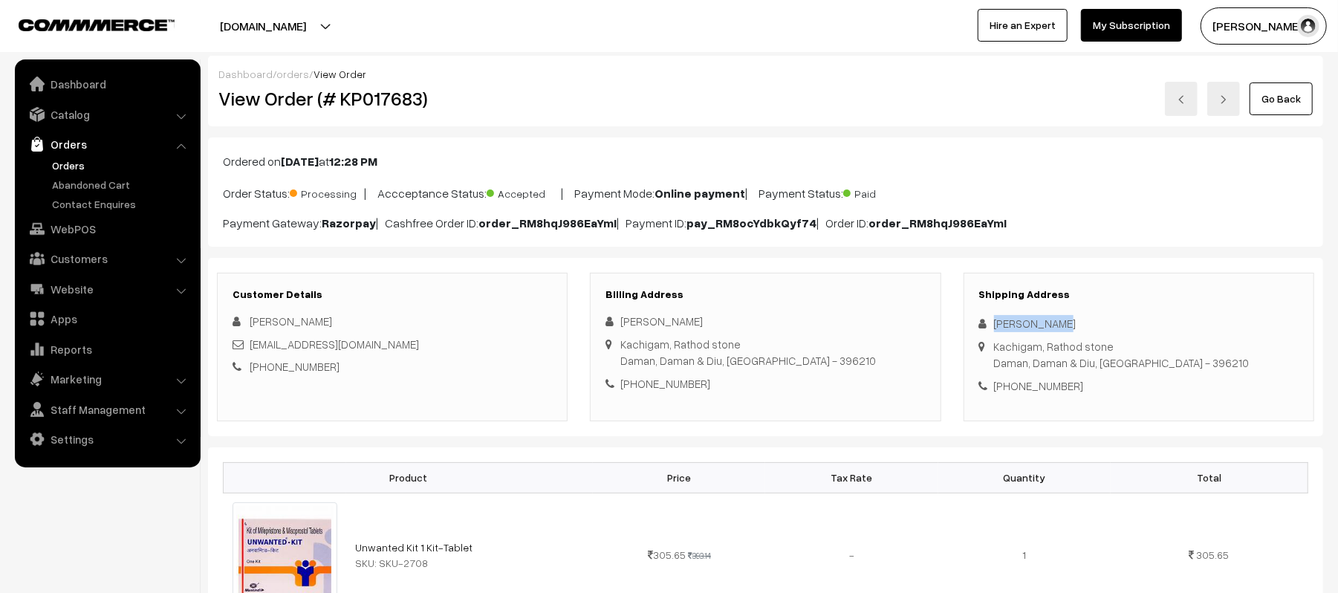
drag, startPoint x: 1067, startPoint y: 324, endPoint x: 964, endPoint y: 316, distance: 102.8
click at [964, 316] on div "Shipping Address Aaryan Singh Kachigam, Rathod stone Daman, Daman & Diu, India …" at bounding box center [1139, 347] width 351 height 149
copy div "Aaryan Singh"
click at [1034, 394] on div "+91 6359154624" at bounding box center [1138, 385] width 319 height 17
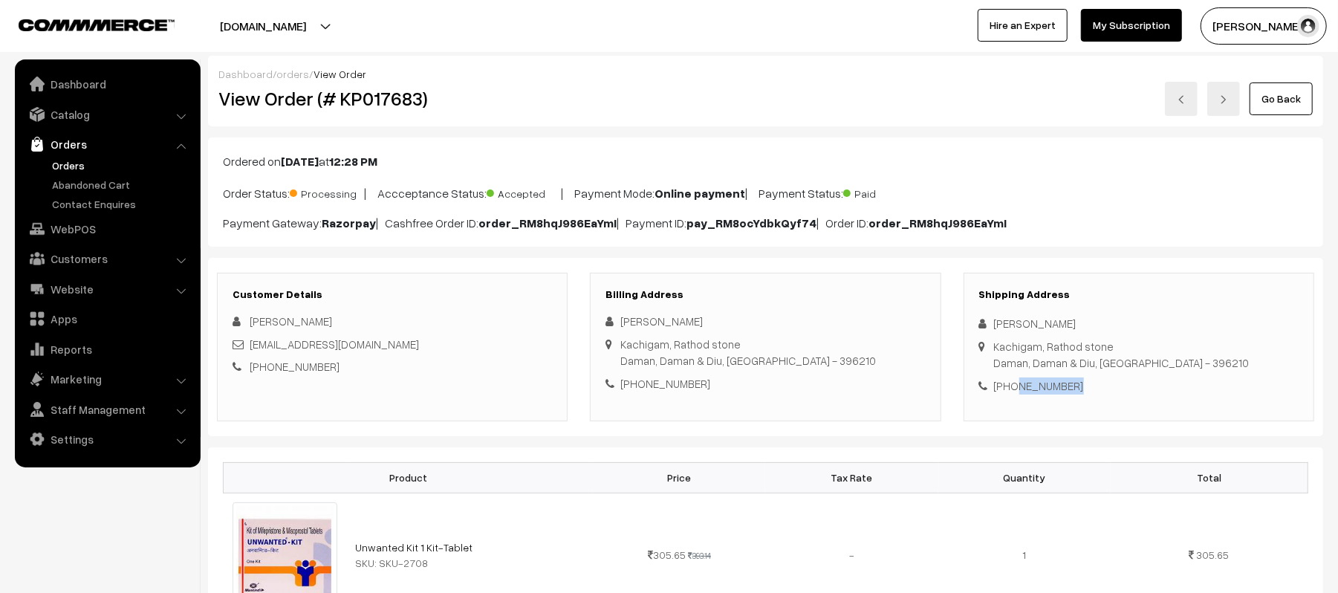
copy div "6359154624"
drag, startPoint x: 399, startPoint y: 342, endPoint x: 250, endPoint y: 345, distance: 149.3
click at [250, 345] on div "jausingh17258@gmail.com" at bounding box center [392, 344] width 319 height 17
copy link "jausingh17258@gmail.com"
drag, startPoint x: 996, startPoint y: 351, endPoint x: 1183, endPoint y: 364, distance: 188.4
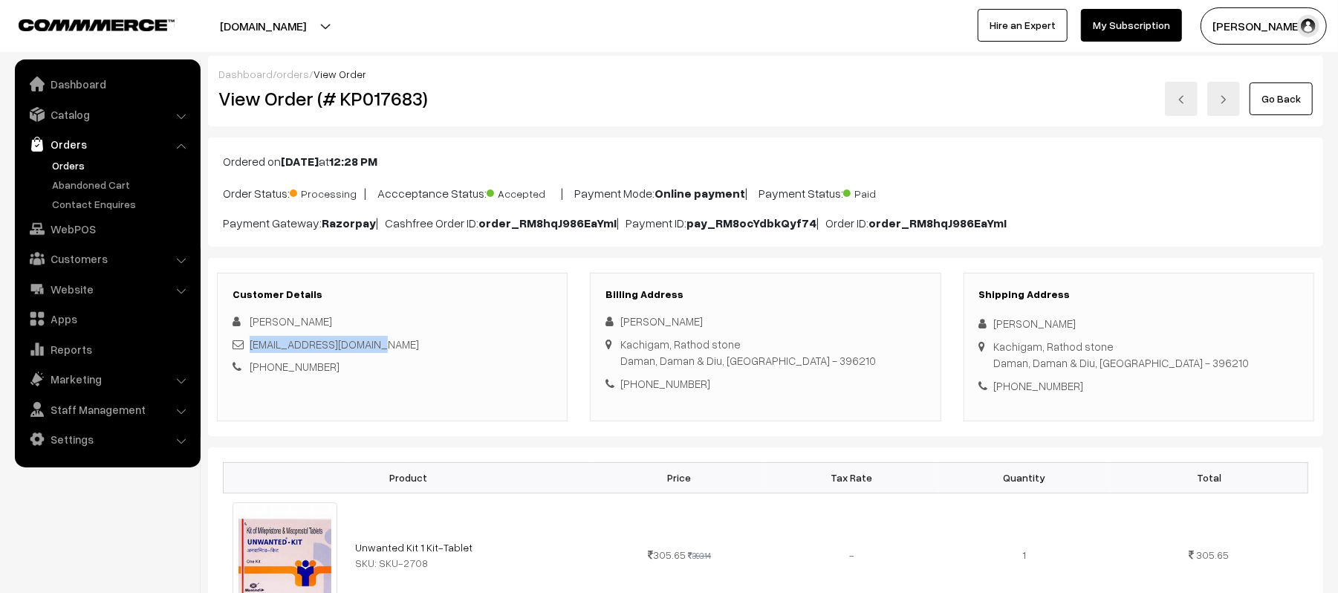
click at [1183, 364] on div "Shipping Address Aaryan Singh Kachigam, Rathod stone Daman, Daman & Diu, India …" at bounding box center [1139, 347] width 351 height 149
copy div "Kachigam, Rathod stone Daman, Daman & Diu, India - 396210"
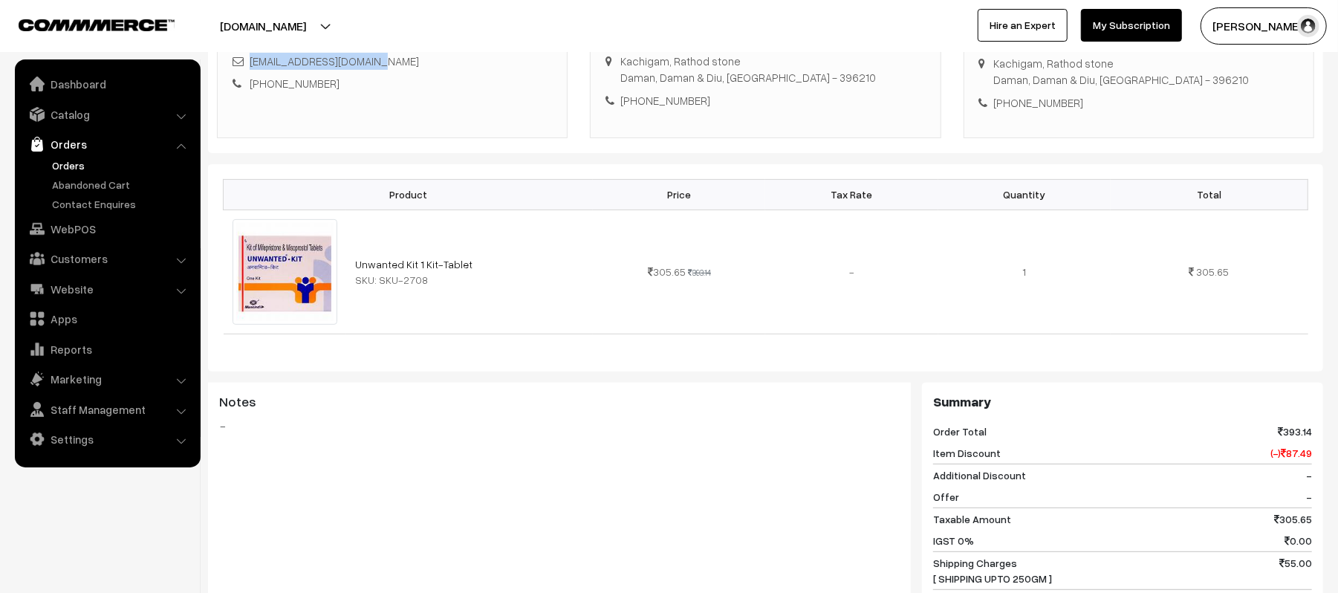
scroll to position [693, 0]
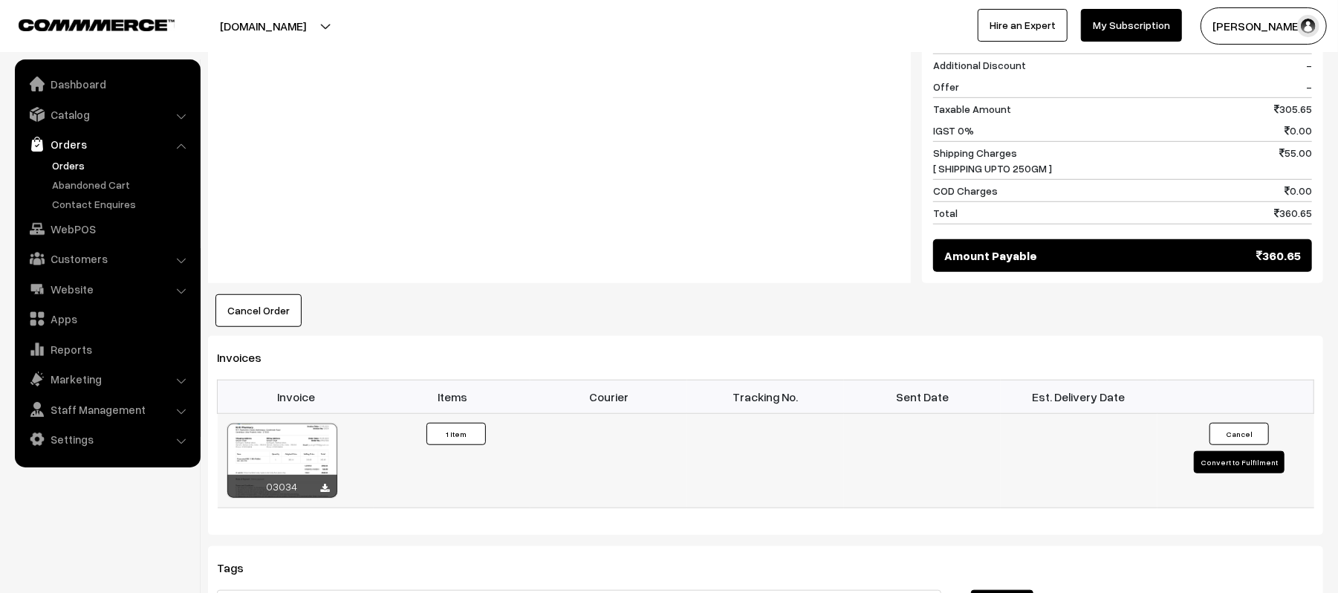
click at [1195, 464] on td "Cancel Convert to Fulfilment" at bounding box center [1235, 460] width 157 height 94
click at [1213, 468] on button "Convert to Fulfilment" at bounding box center [1239, 462] width 91 height 22
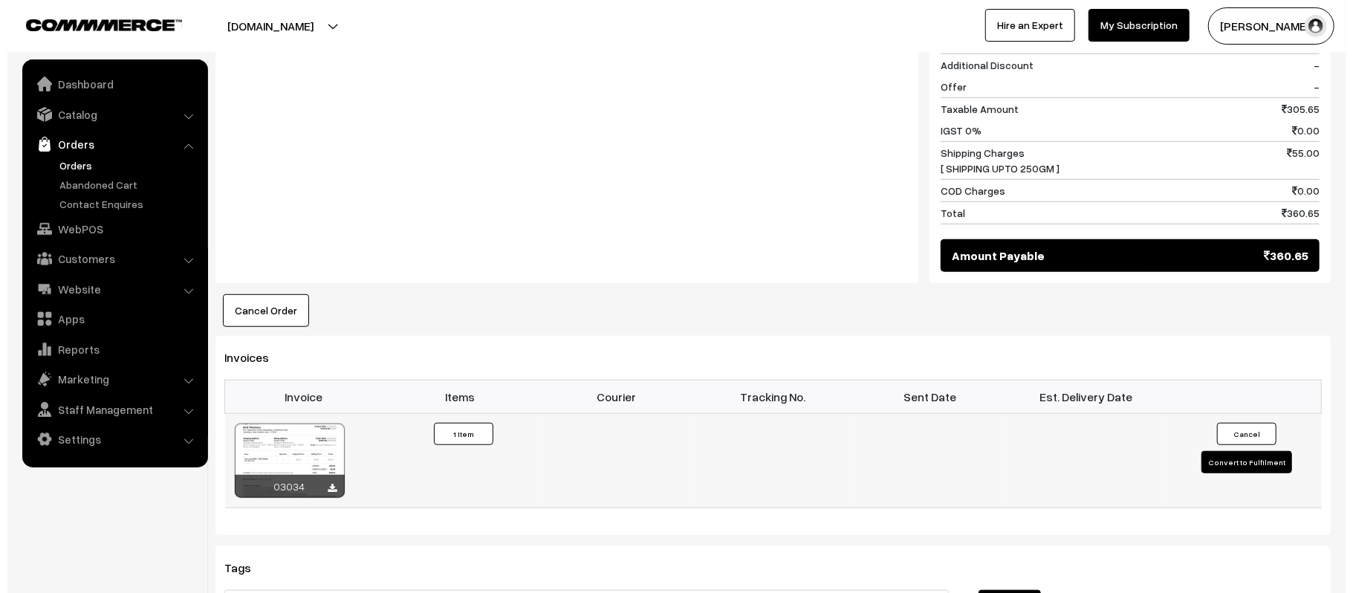
scroll to position [695, 0]
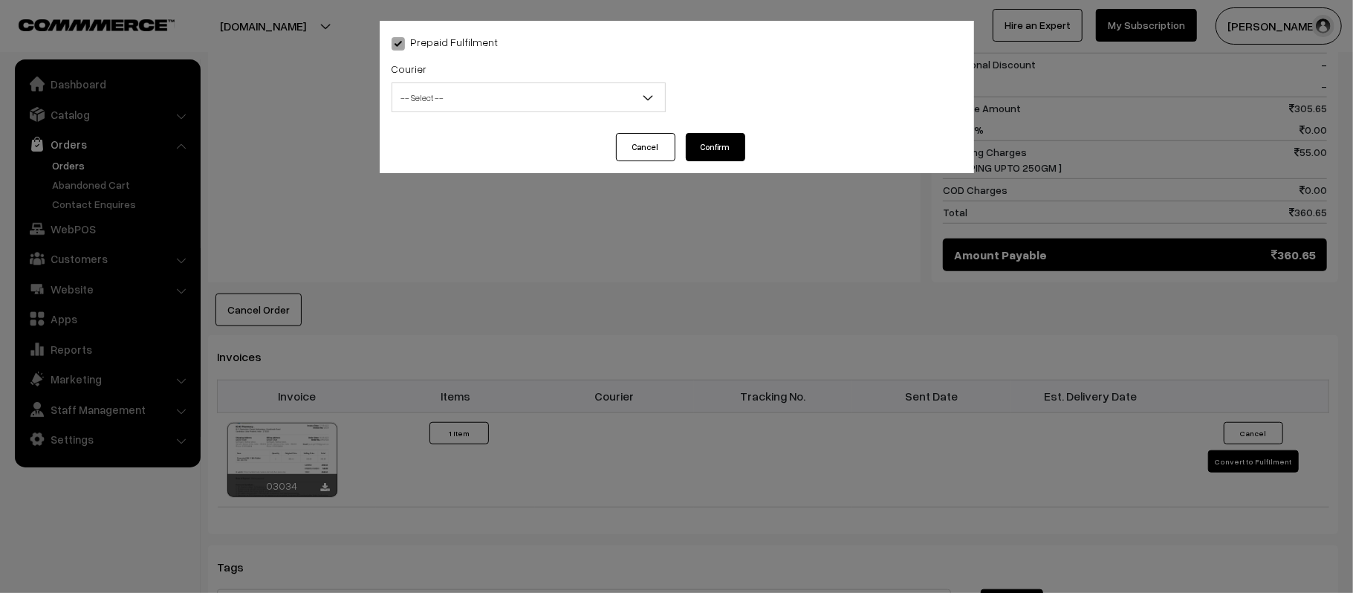
click at [545, 88] on span "-- Select --" at bounding box center [528, 98] width 273 height 26
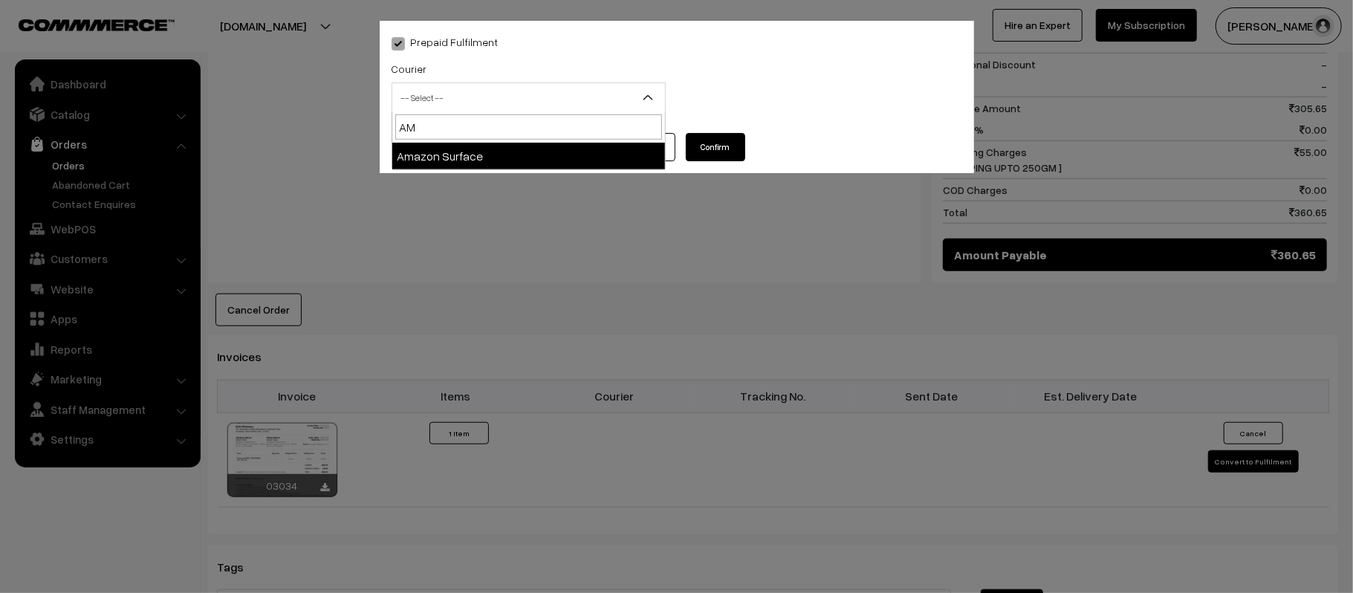
type input "AMA"
select select "5"
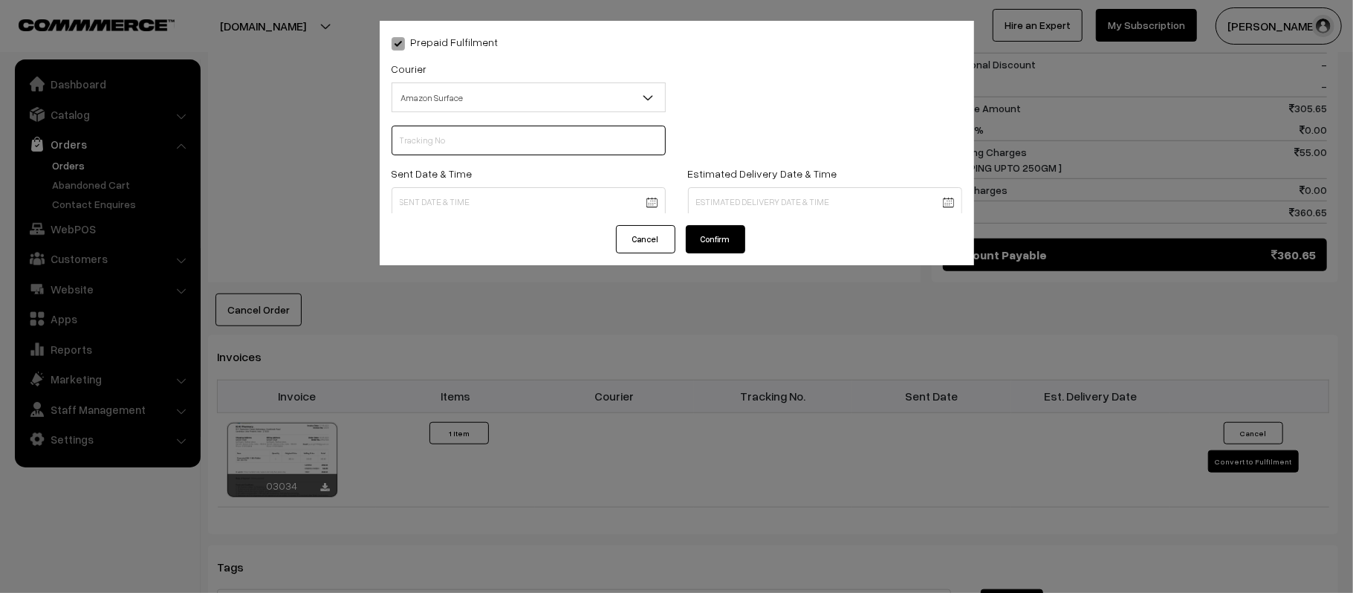
scroll to position [0, 0]
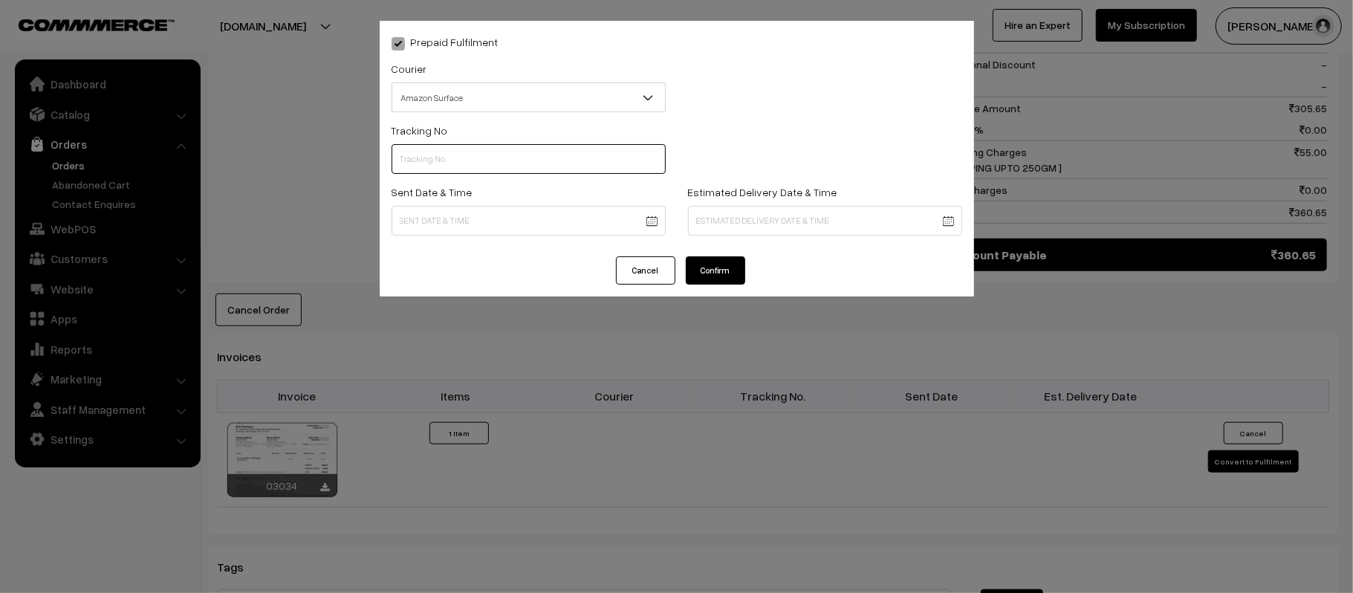
paste input "363813305787"
type input "363813305787"
click at [571, 238] on div "Sent Date & Time" at bounding box center [528, 214] width 296 height 62
click at [572, 221] on body "Thank you for showing interest. Our team will call you shortly. Close kirtiphar…" at bounding box center [676, 154] width 1353 height 1699
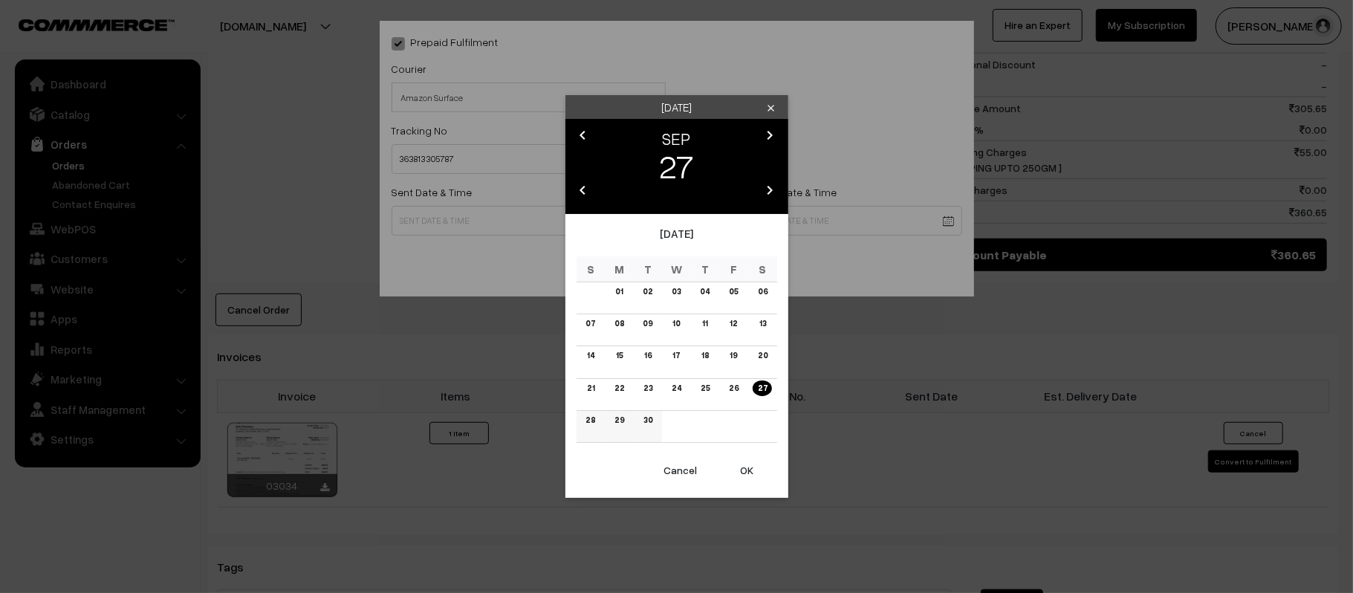
click at [589, 418] on link "28" at bounding box center [590, 420] width 19 height 16
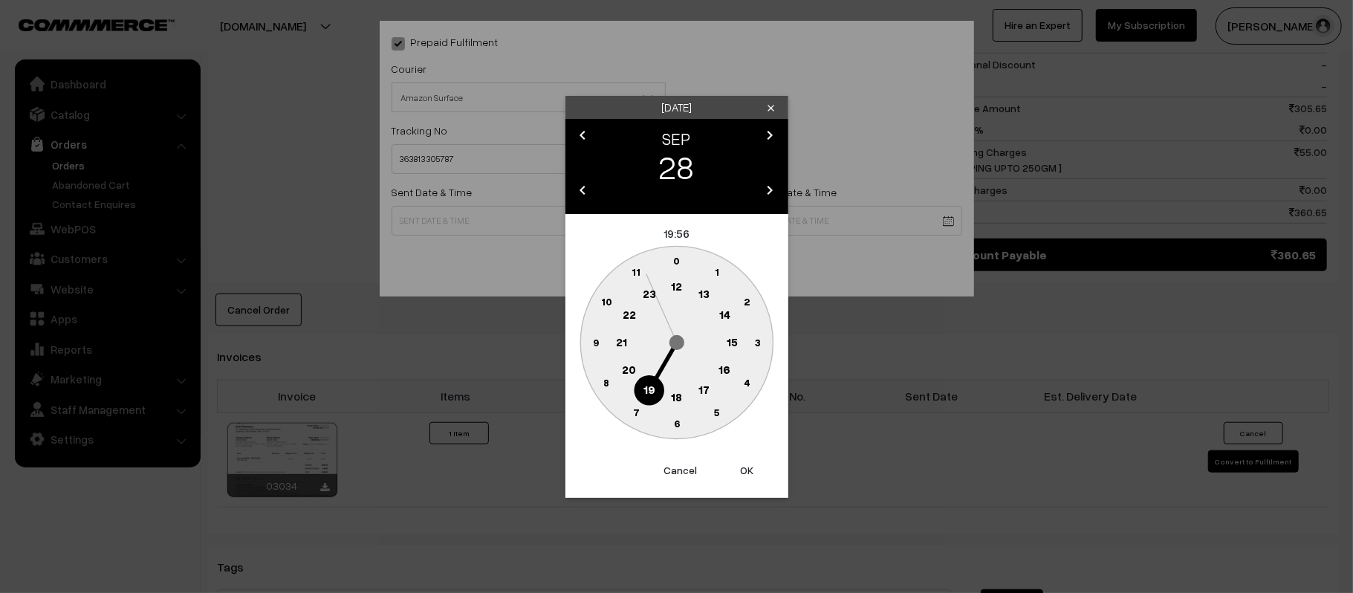
click at [675, 283] on text "12" at bounding box center [676, 285] width 11 height 13
click at [580, 342] on circle at bounding box center [595, 342] width 30 height 30
type input "28-09-2025 12:45"
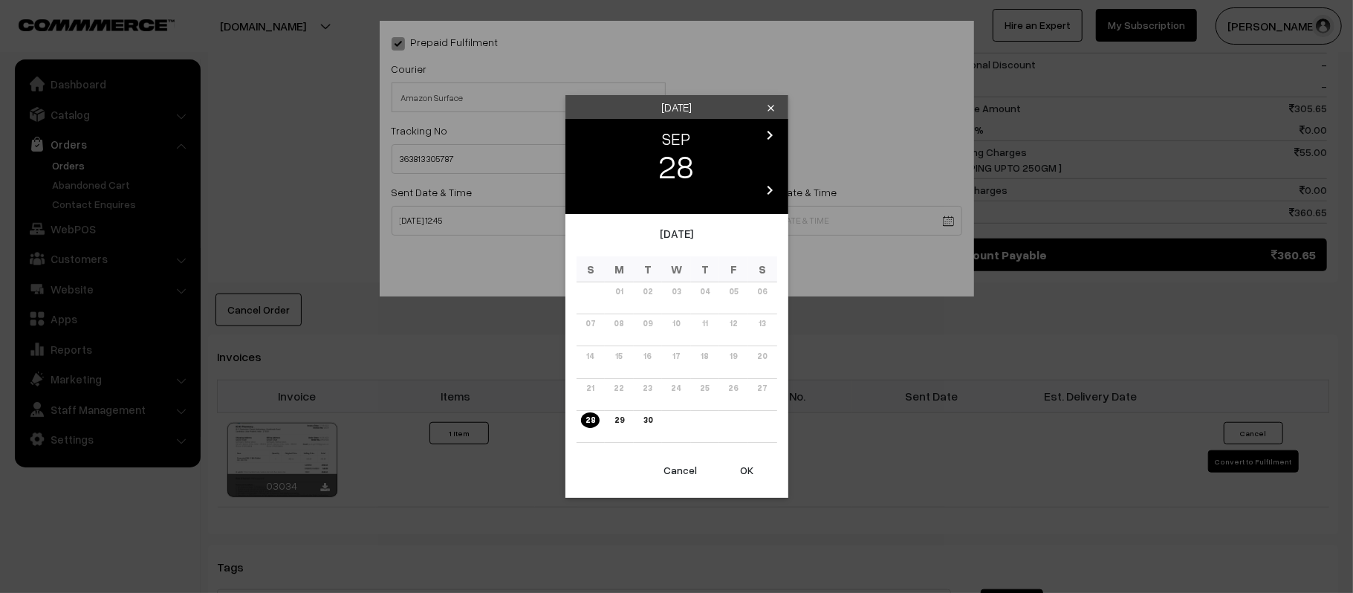
click at [749, 221] on body "Thank you for showing interest. Our team will call you shortly. Close kirtiphar…" at bounding box center [676, 154] width 1353 height 1699
click at [771, 122] on div "chevron_left SEP chevron_right 28 chevron_left 2025 chevron_right" at bounding box center [676, 166] width 223 height 95
click at [771, 129] on icon "chevron_right" at bounding box center [770, 135] width 18 height 18
click at [761, 290] on link "04" at bounding box center [762, 292] width 19 height 16
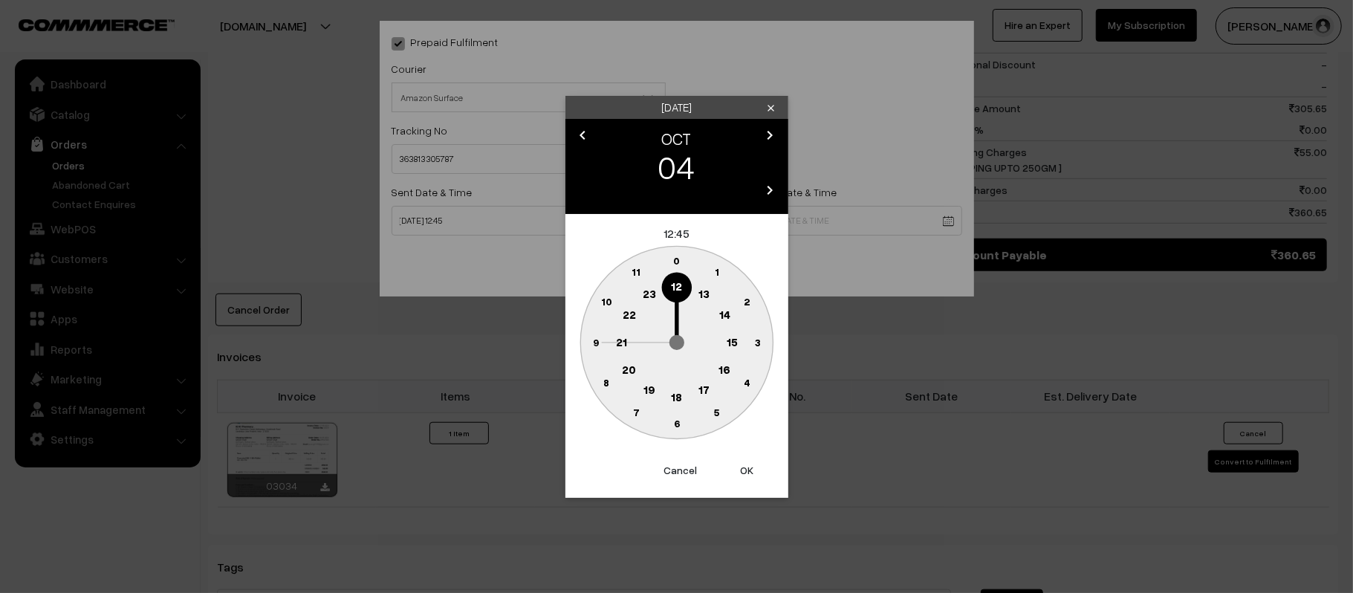
drag, startPoint x: 616, startPoint y: 340, endPoint x: 651, endPoint y: 366, distance: 43.1
click at [617, 340] on text "21" at bounding box center [621, 340] width 11 height 13
click at [675, 423] on text "30" at bounding box center [676, 423] width 13 height 13
type input "04-10-2025 21:30"
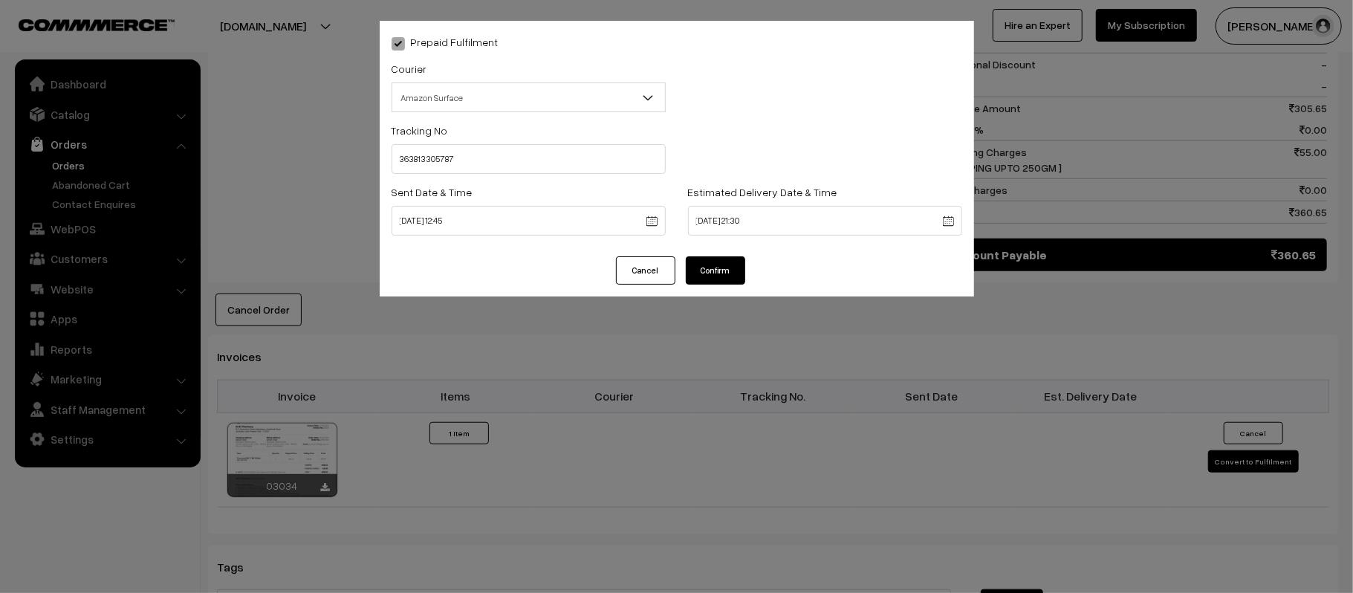
click at [697, 276] on button "Confirm" at bounding box center [715, 270] width 59 height 28
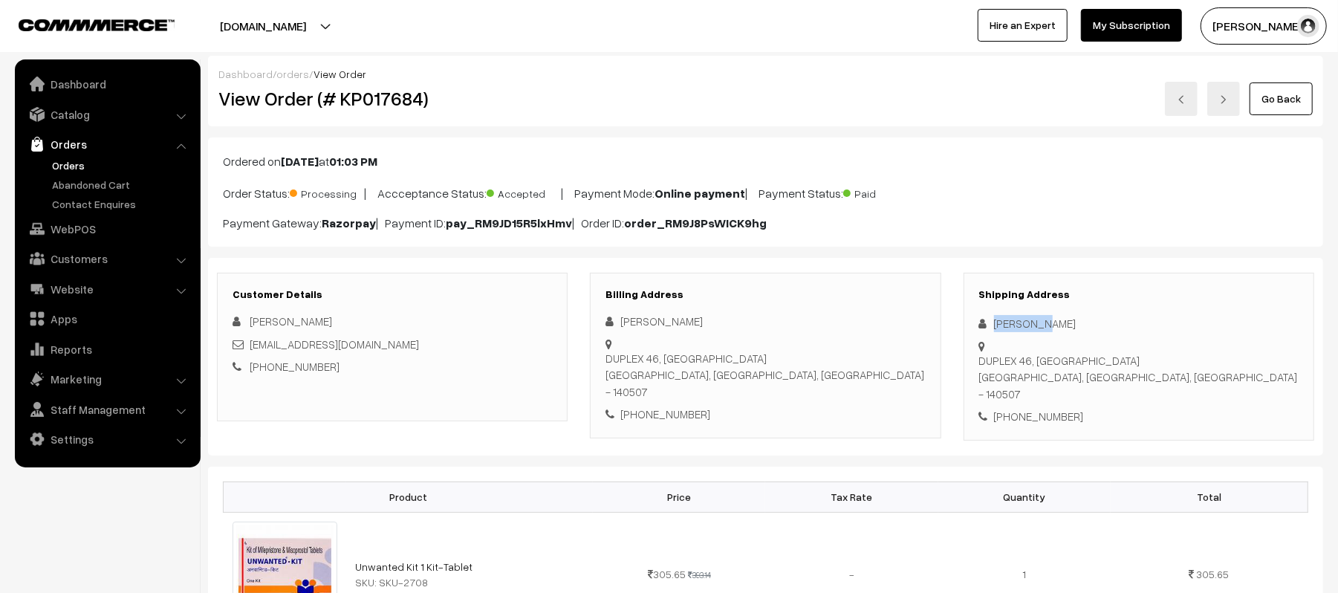
drag, startPoint x: 1064, startPoint y: 321, endPoint x: 967, endPoint y: 325, distance: 97.4
click at [967, 325] on div "Shipping Address [PERSON_NAME] [STREET_ADDRESS] [PHONE_NUMBER]" at bounding box center [1139, 357] width 351 height 168
copy div "[PERSON_NAME]"
click at [1039, 368] on div "[STREET_ADDRESS]" at bounding box center [1138, 377] width 319 height 51
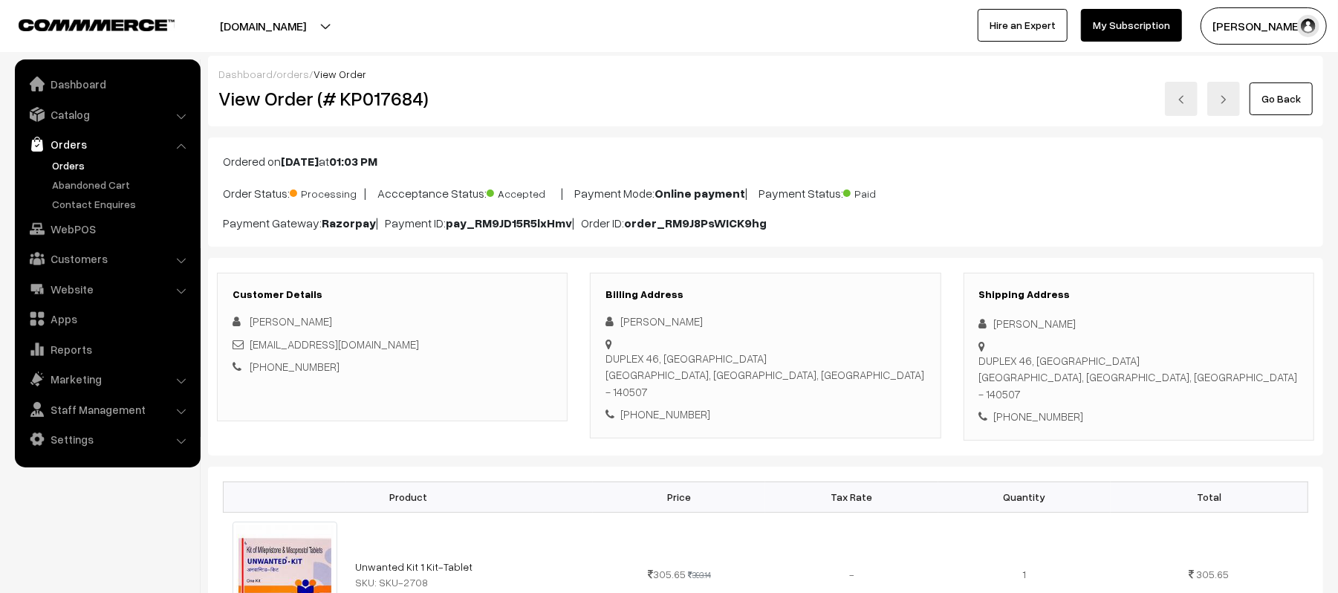
click at [1046, 408] on div "[PHONE_NUMBER]" at bounding box center [1138, 416] width 319 height 17
click at [1046, 408] on div "+91 8171224123" at bounding box center [1138, 416] width 319 height 17
copy div "8171224123"
drag, startPoint x: 400, startPoint y: 343, endPoint x: 250, endPoint y: 352, distance: 149.6
click at [250, 352] on div "AMITRANASSC@GMAIL.COM" at bounding box center [392, 344] width 319 height 17
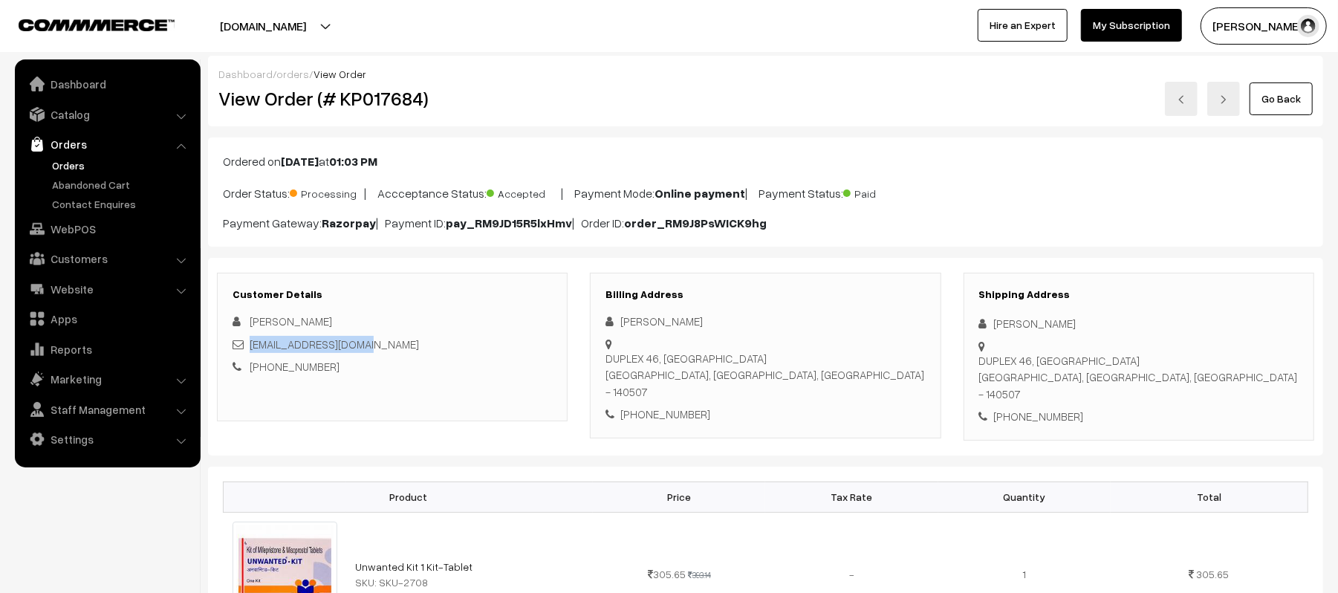
copy link "AMITRANASSC@GMAIL.COM"
drag, startPoint x: 996, startPoint y: 348, endPoint x: 1221, endPoint y: 345, distance: 225.9
click at [1221, 345] on div "Shipping Address Amit Rana DUPLEX 46, GULMOHAR CITY DERA BASSI, Punjab, India -…" at bounding box center [1139, 357] width 351 height 168
copy div "DUPLEX 46, GULMOHAR CITY DERA BASSI, Punjab, India - 140507"
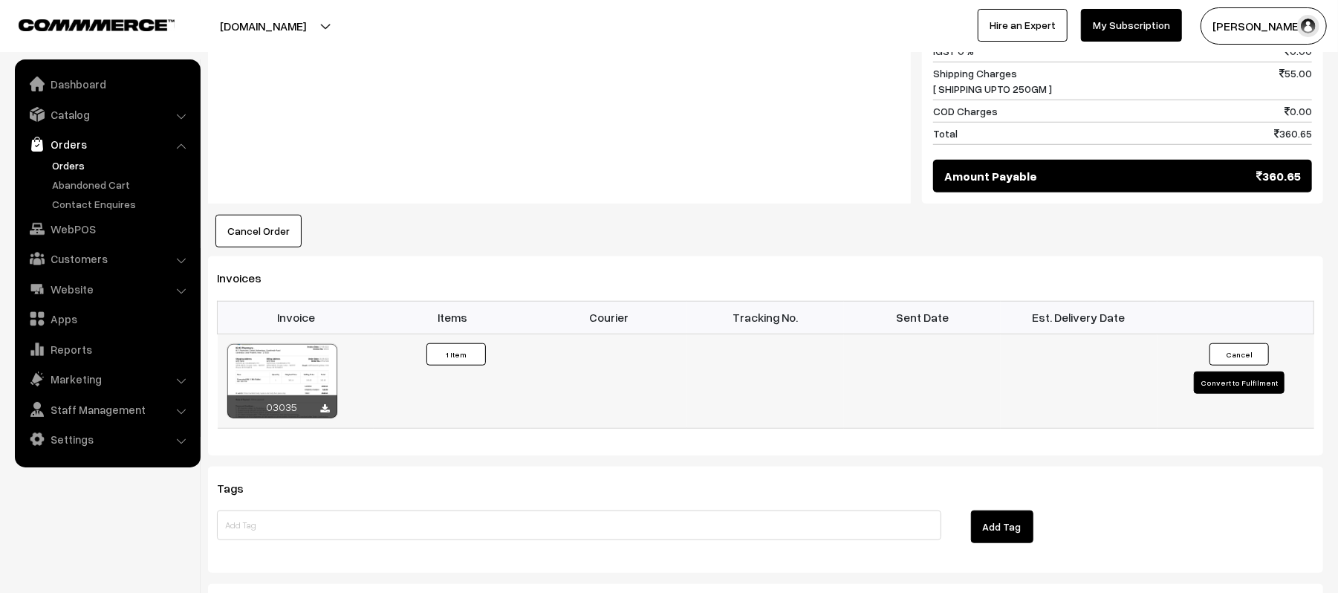
click at [1218, 371] on button "Convert to Fulfilment" at bounding box center [1239, 382] width 91 height 22
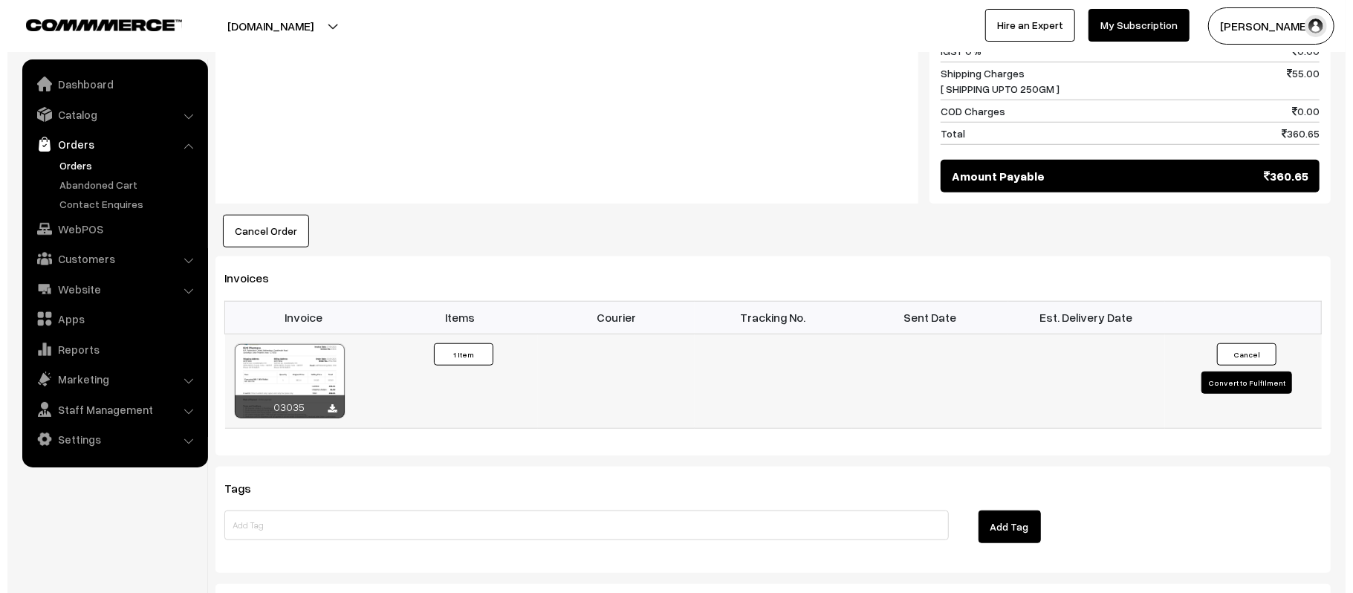
scroll to position [794, 0]
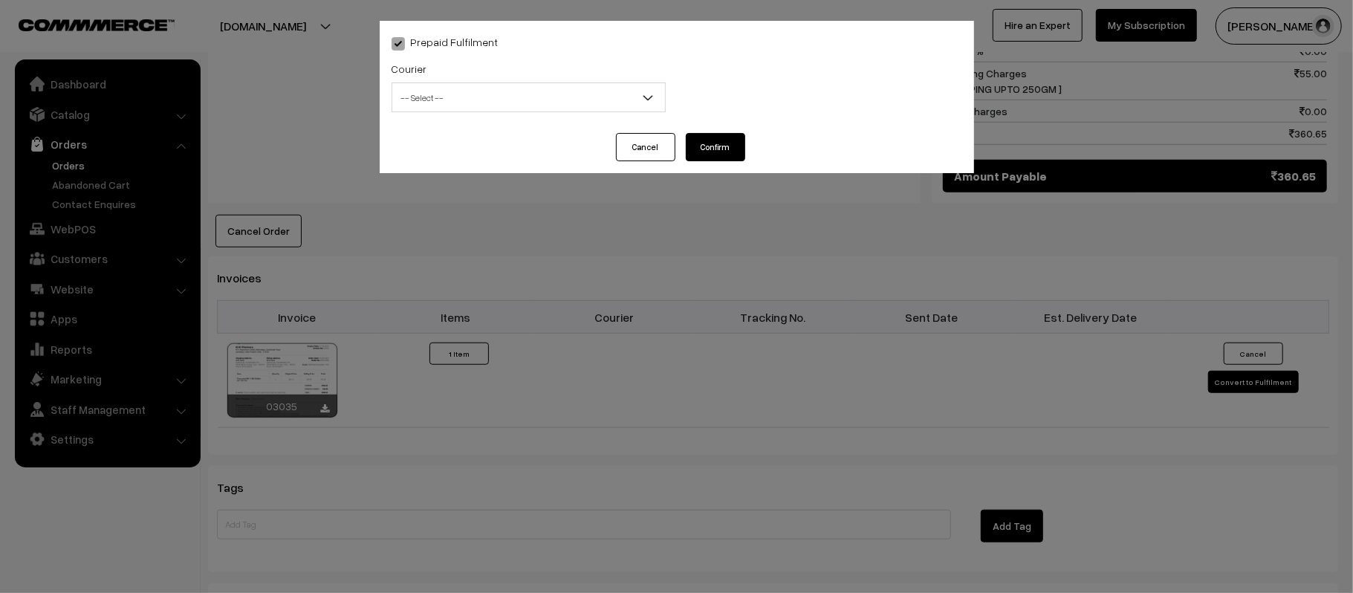
click at [562, 97] on span "-- Select --" at bounding box center [528, 98] width 273 height 26
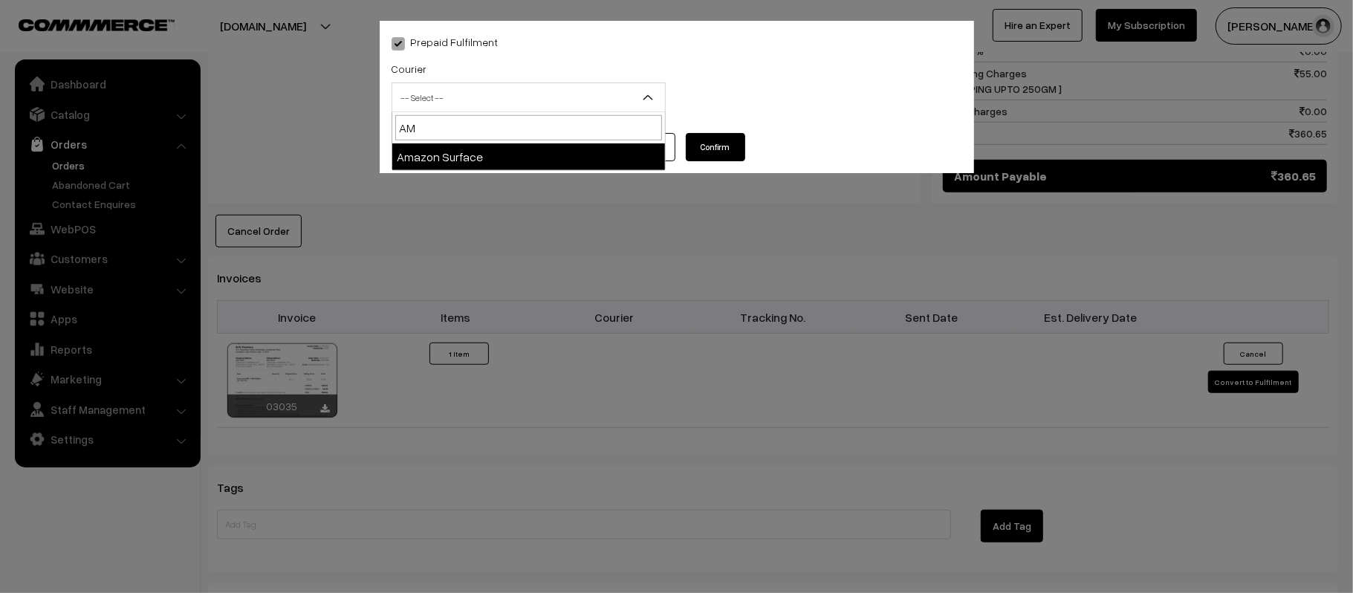
type input "AMA"
select select "5"
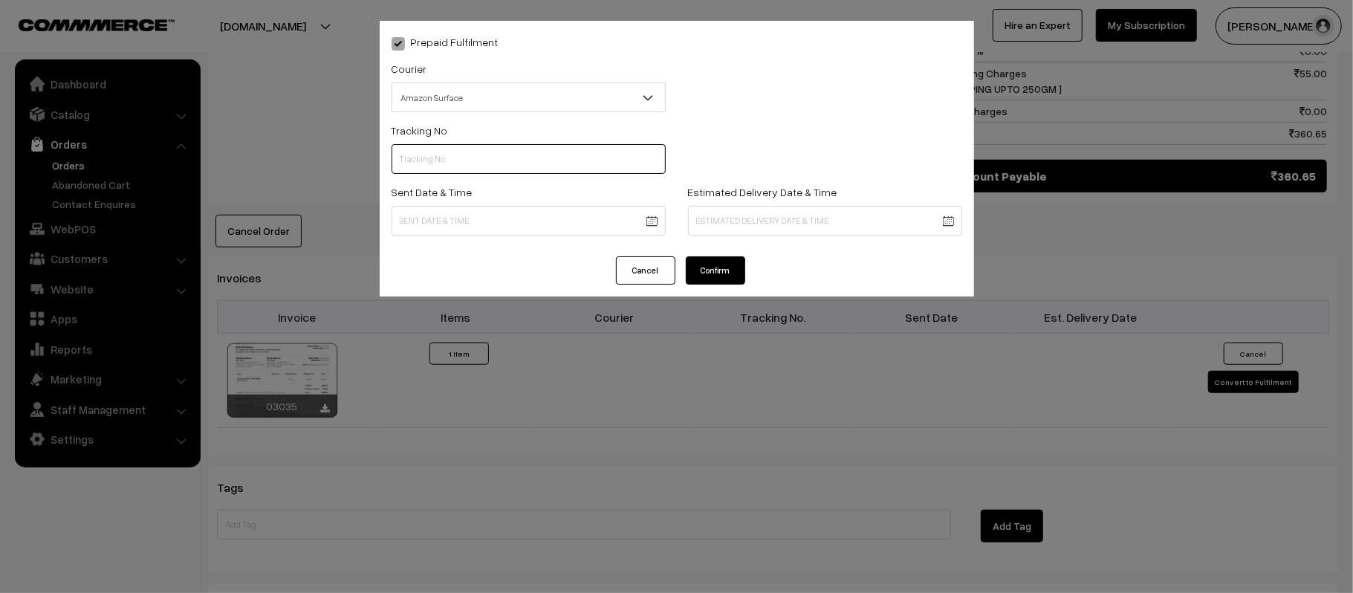
scroll to position [0, 0]
paste input "363813372987"
type input "363813372987"
click at [568, 221] on body "Thank you for showing interest. Our team will call you shortly. Close kirtiphar…" at bounding box center [676, 65] width 1353 height 1719
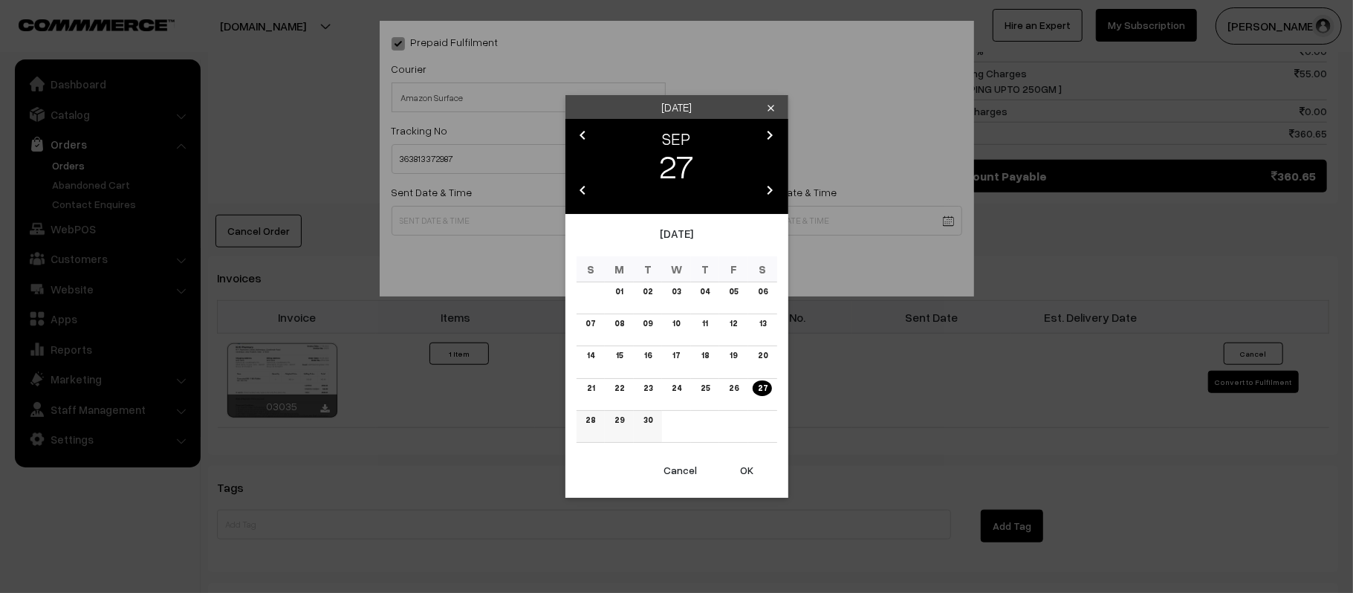
click at [578, 419] on td "28" at bounding box center [591, 426] width 29 height 32
click at [589, 420] on link "28" at bounding box center [590, 420] width 19 height 16
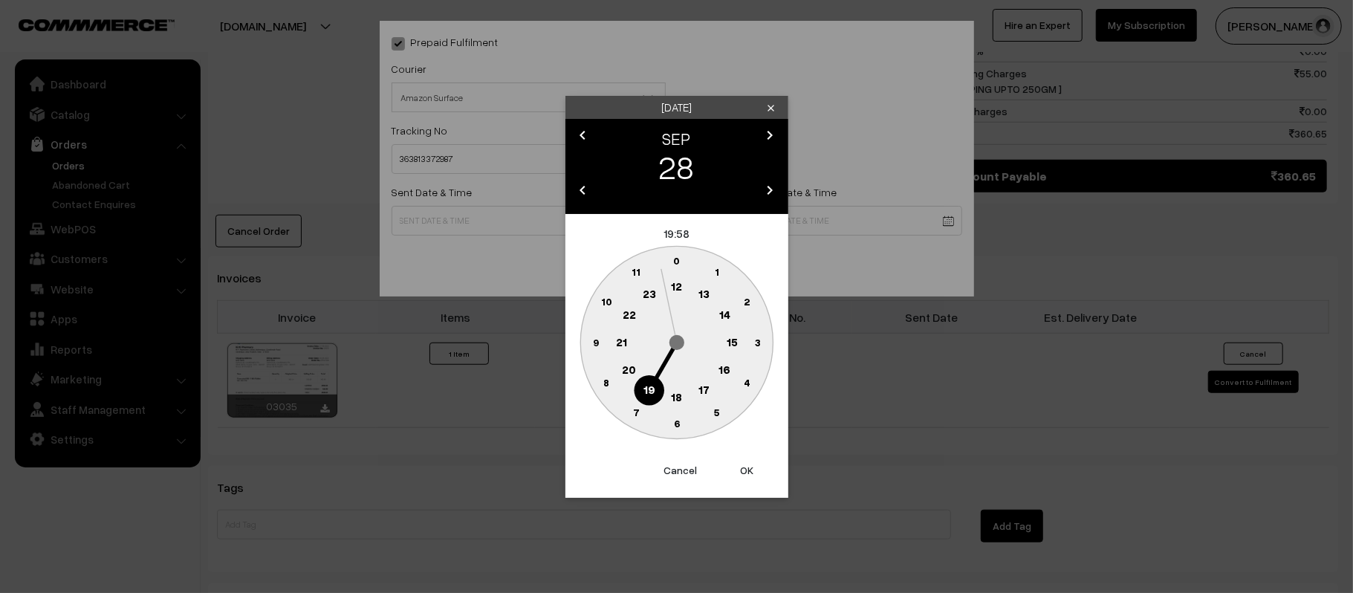
click at [679, 282] on text "12" at bounding box center [676, 285] width 11 height 13
click at [594, 342] on text "45" at bounding box center [595, 341] width 13 height 13
type input "28-09-2025 12:45"
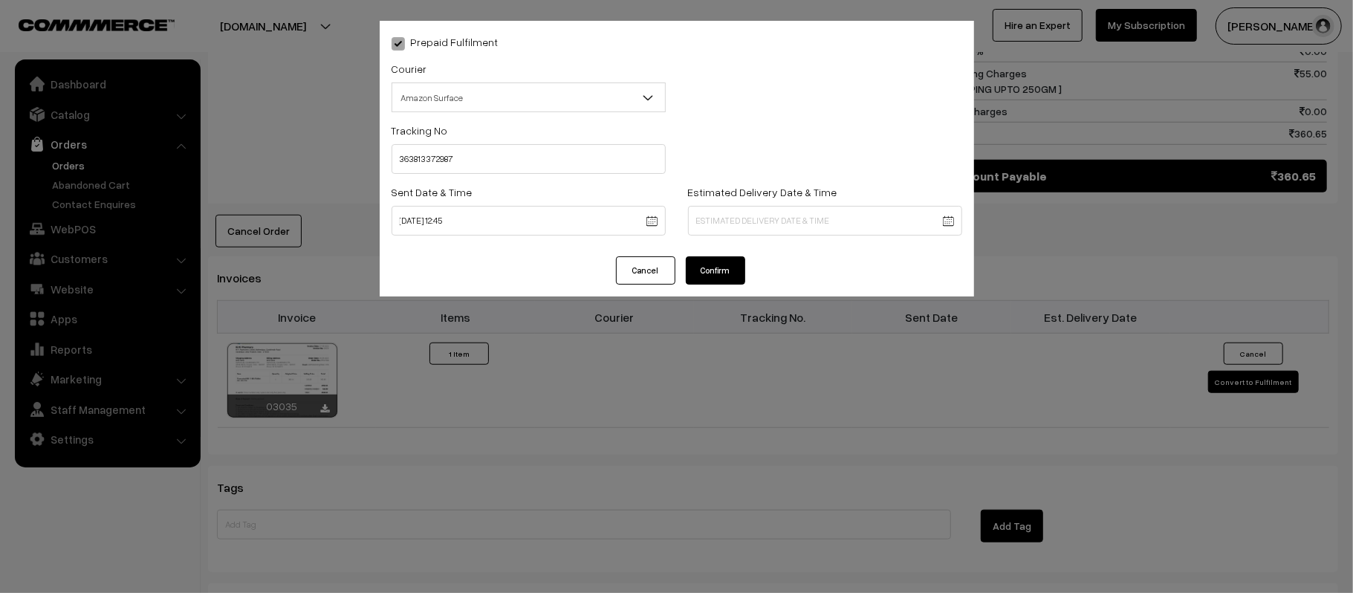
click at [753, 202] on div "Estimated Delivery Date & Time" at bounding box center [825, 209] width 274 height 53
click at [773, 224] on body "Thank you for showing interest. Our team will call you shortly. Close kirtiphar…" at bounding box center [676, 65] width 1353 height 1719
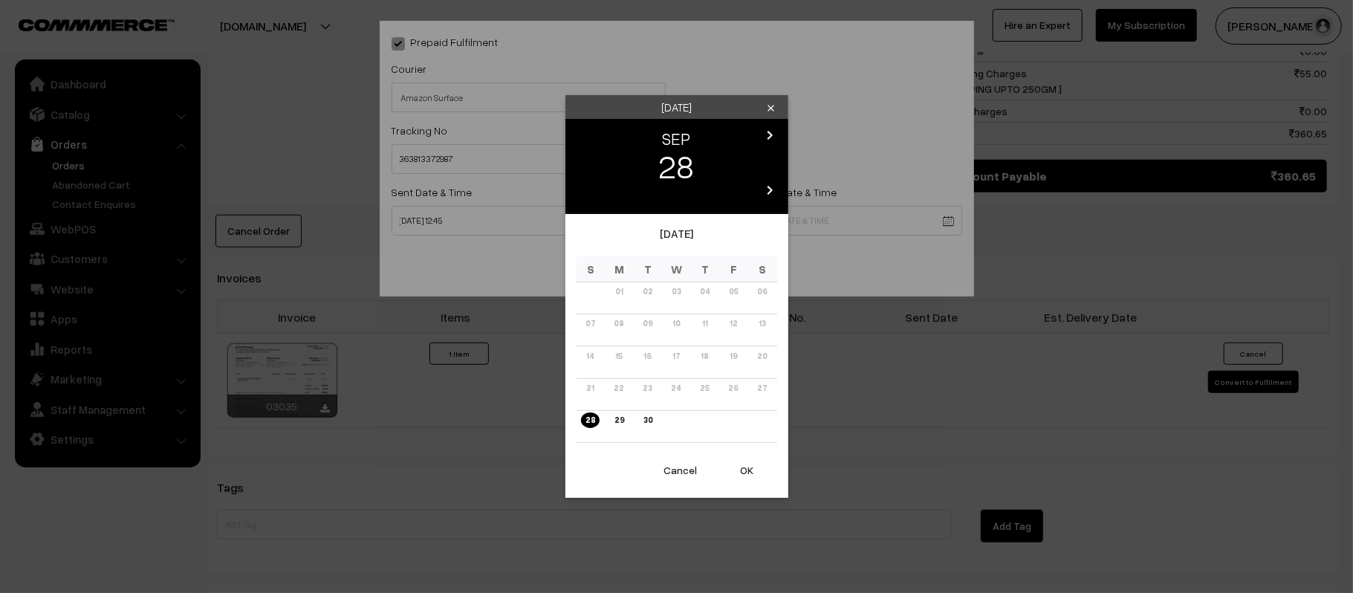
click at [767, 131] on icon "chevron_right" at bounding box center [770, 135] width 18 height 18
click at [759, 286] on link "04" at bounding box center [762, 292] width 19 height 16
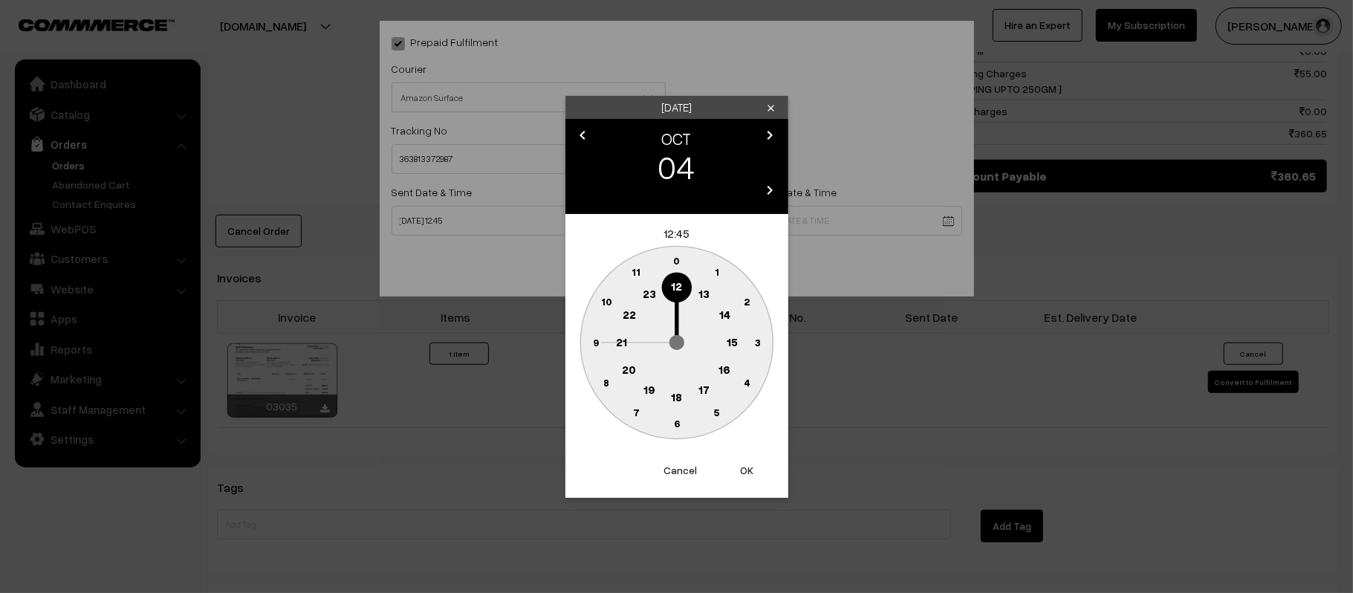
click at [617, 345] on text "21" at bounding box center [621, 340] width 11 height 13
click at [679, 426] on text "30" at bounding box center [676, 423] width 13 height 13
type input "04-10-2025 21:30"
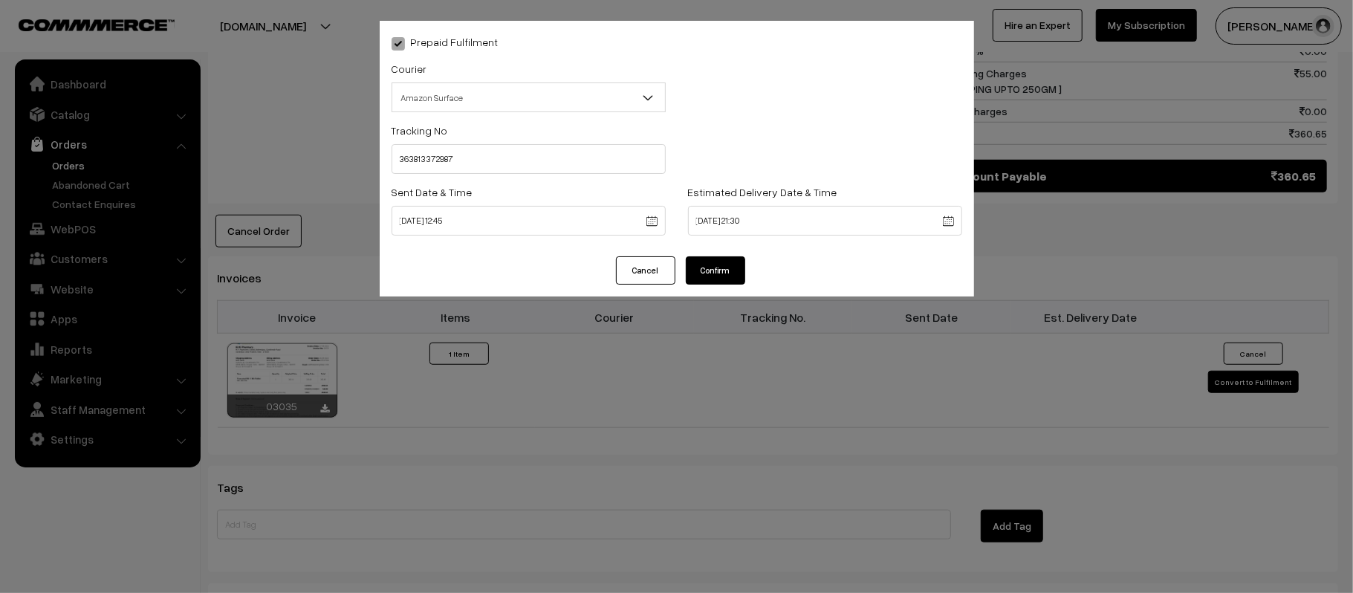
click at [705, 263] on button "Confirm" at bounding box center [715, 270] width 59 height 28
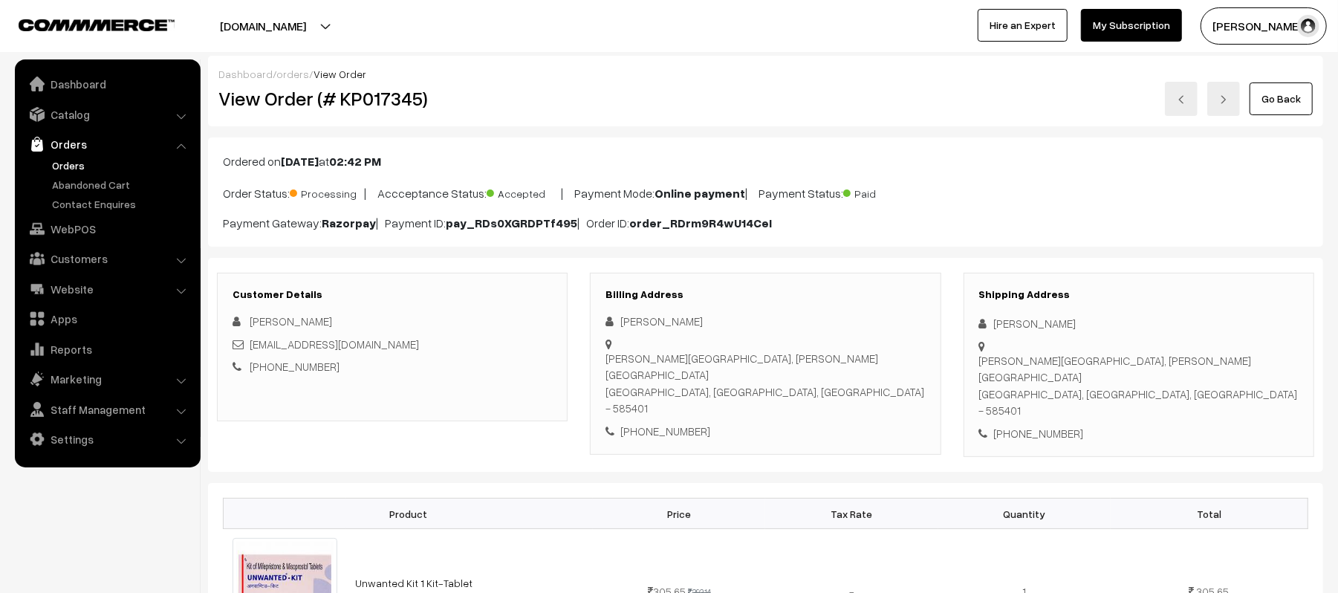
click at [1050, 425] on div "[PHONE_NUMBER]" at bounding box center [1138, 433] width 319 height 17
copy div "9901216884"
click at [66, 165] on link "Orders" at bounding box center [121, 165] width 147 height 16
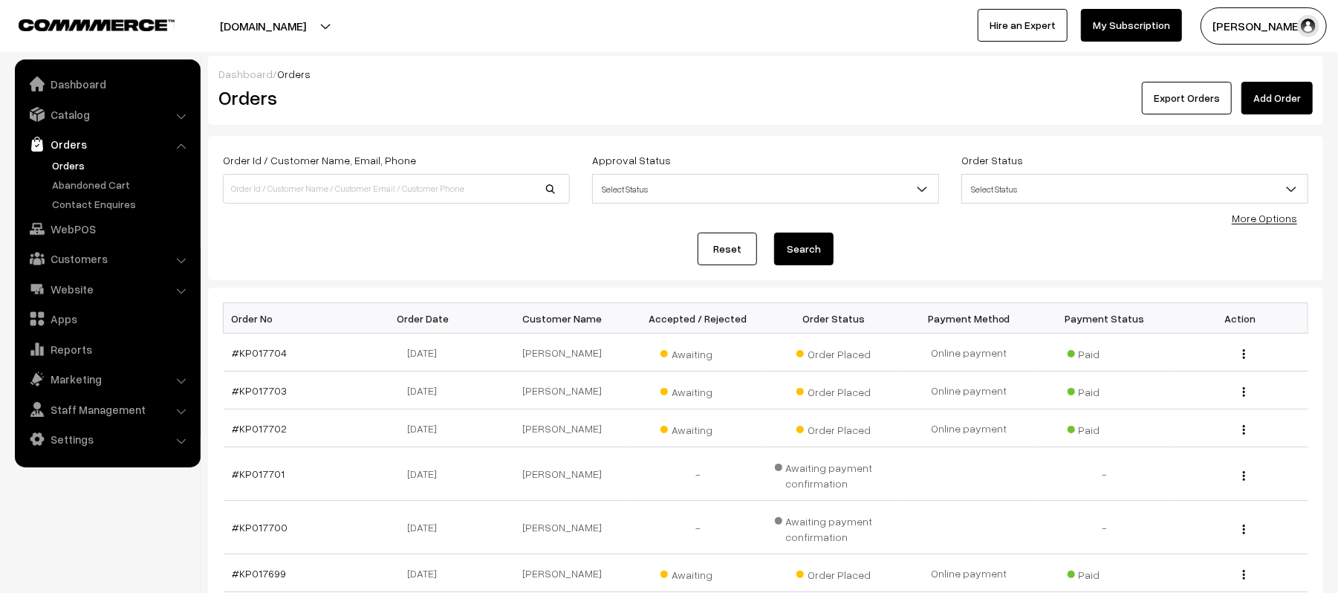
click at [333, 160] on label "Order Id / Customer Name, Email, Phone" at bounding box center [319, 160] width 193 height 16
click at [358, 180] on input at bounding box center [396, 189] width 347 height 30
type input "KP017345"
click at [774, 233] on button "Search" at bounding box center [803, 249] width 59 height 33
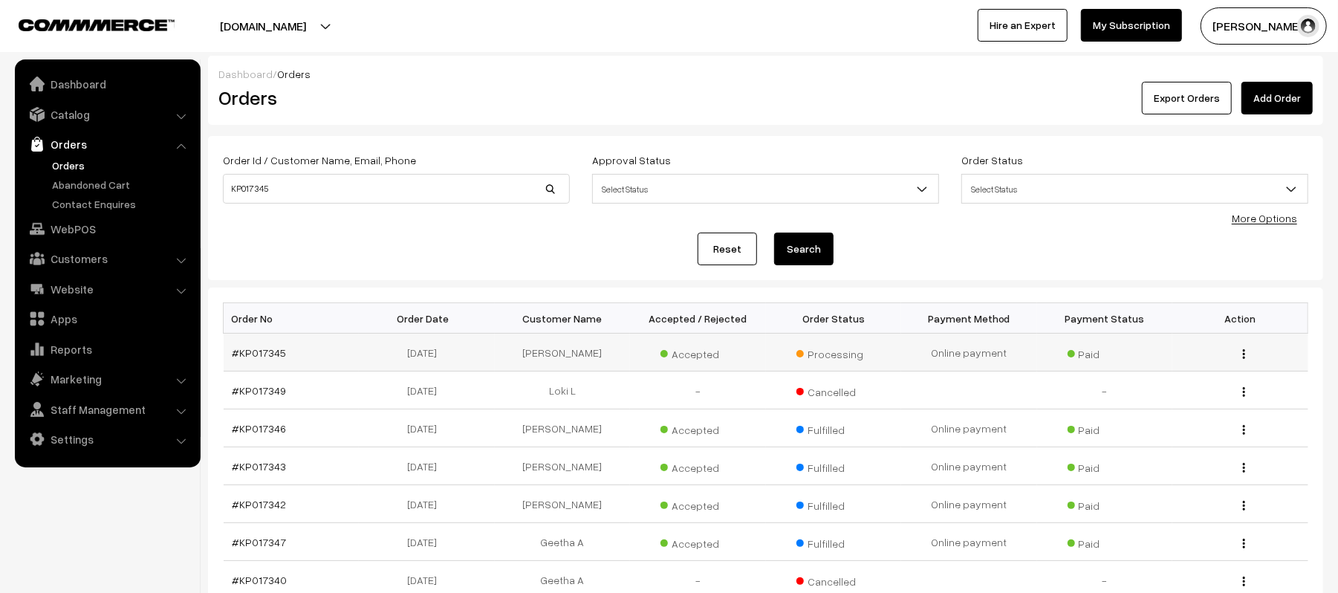
click at [224, 355] on td "#KP017345" at bounding box center [292, 353] width 136 height 38
click at [267, 348] on link "#KP017345" at bounding box center [260, 352] width 54 height 13
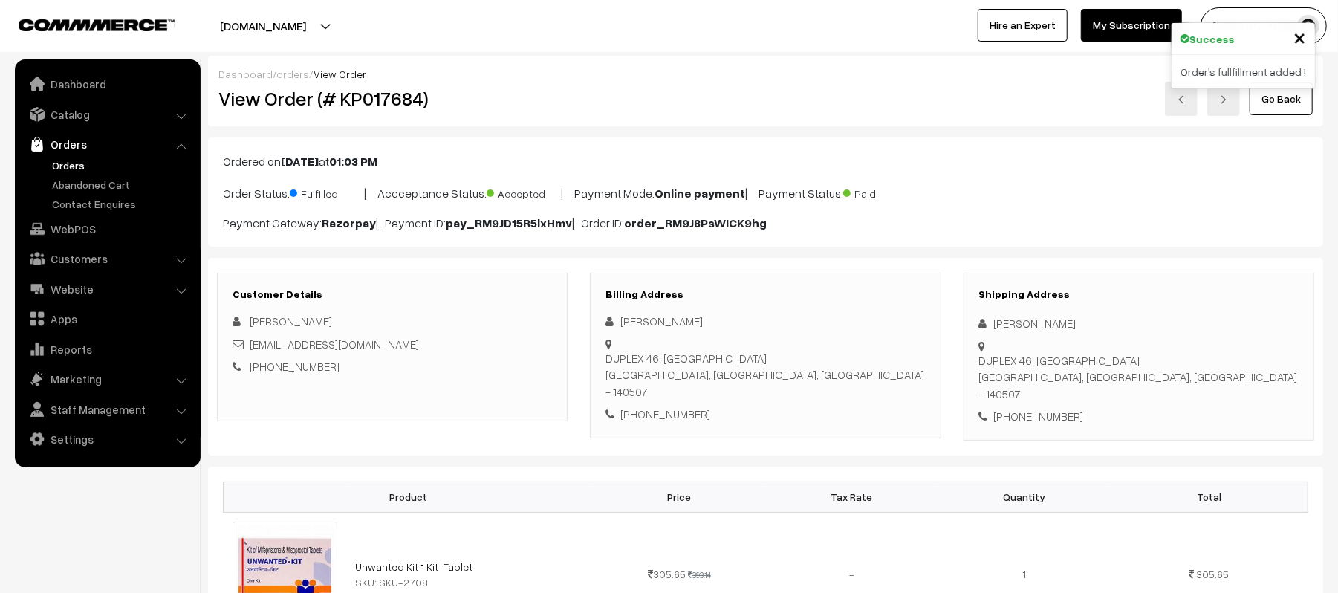
click at [578, 82] on div "View Order (# KP017684)" at bounding box center [393, 99] width 372 height 34
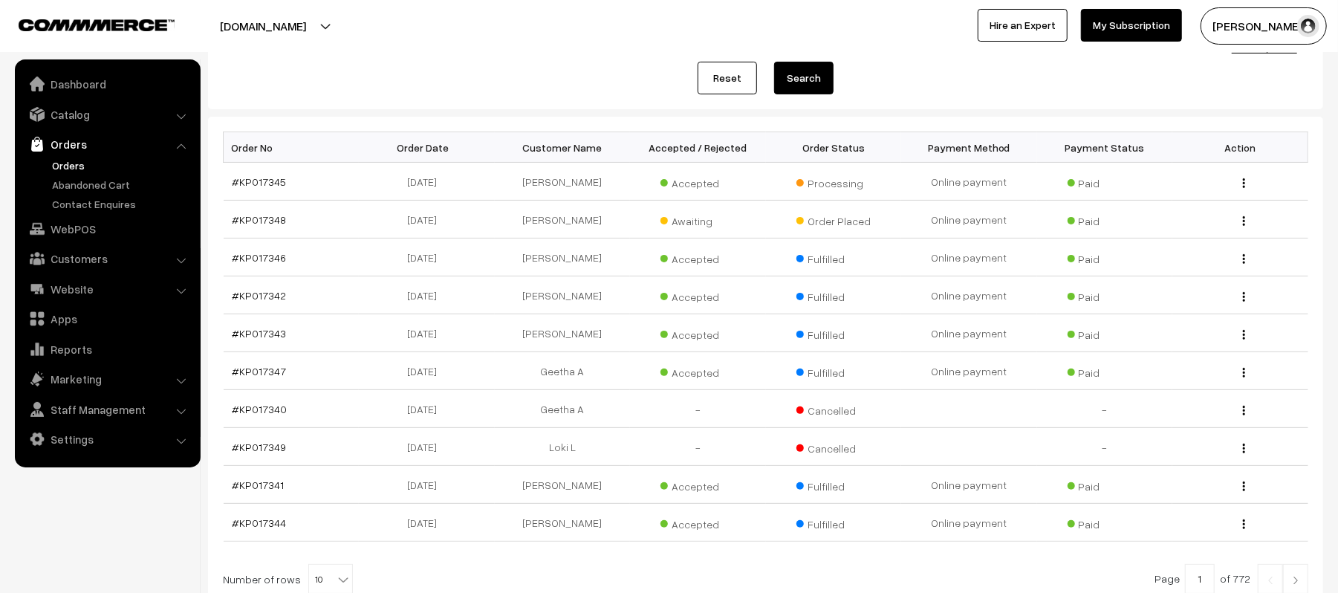
scroll to position [198, 0]
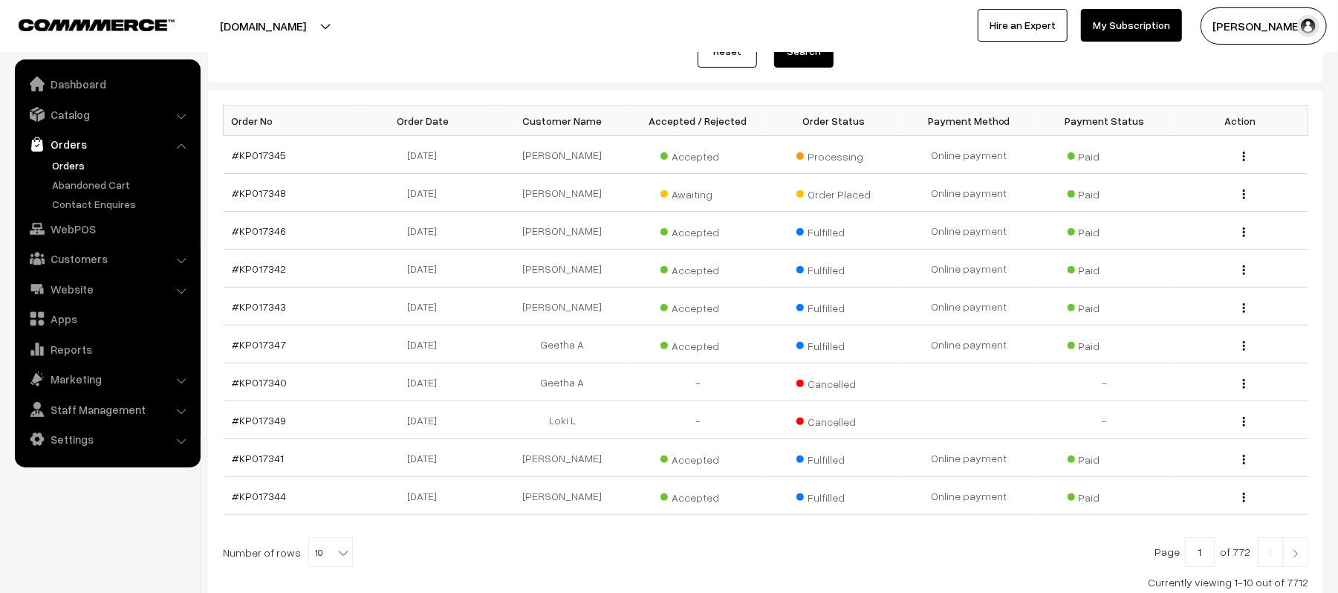
click at [55, 165] on link "Orders" at bounding box center [121, 165] width 147 height 16
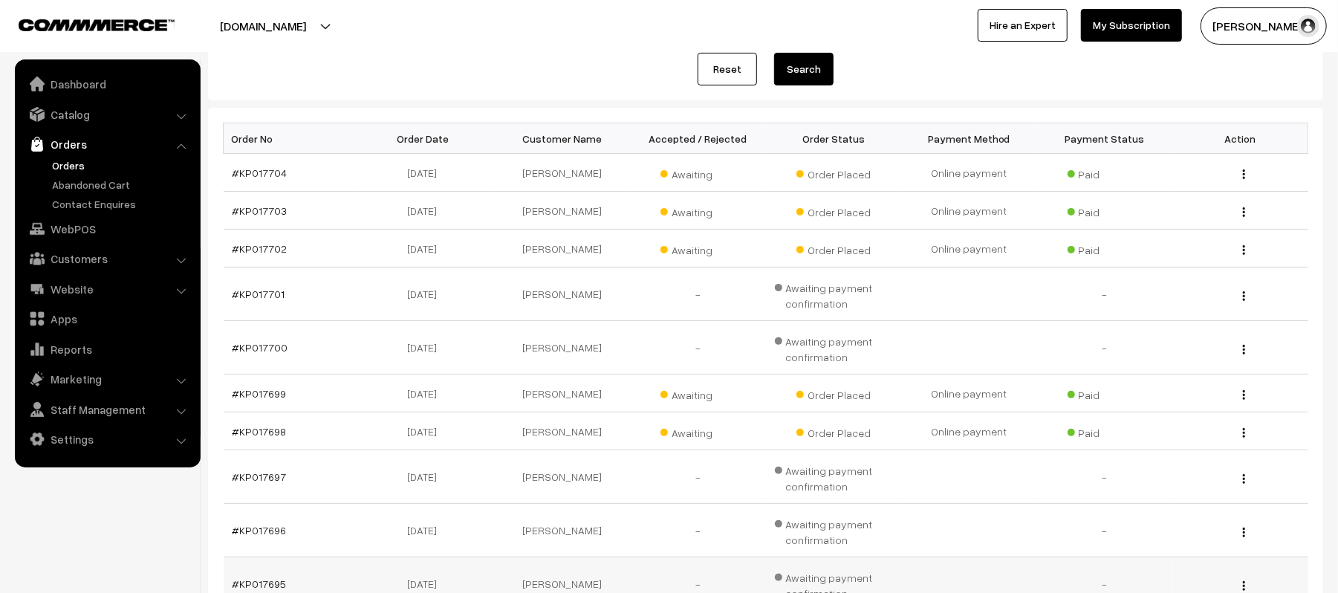
scroll to position [387, 0]
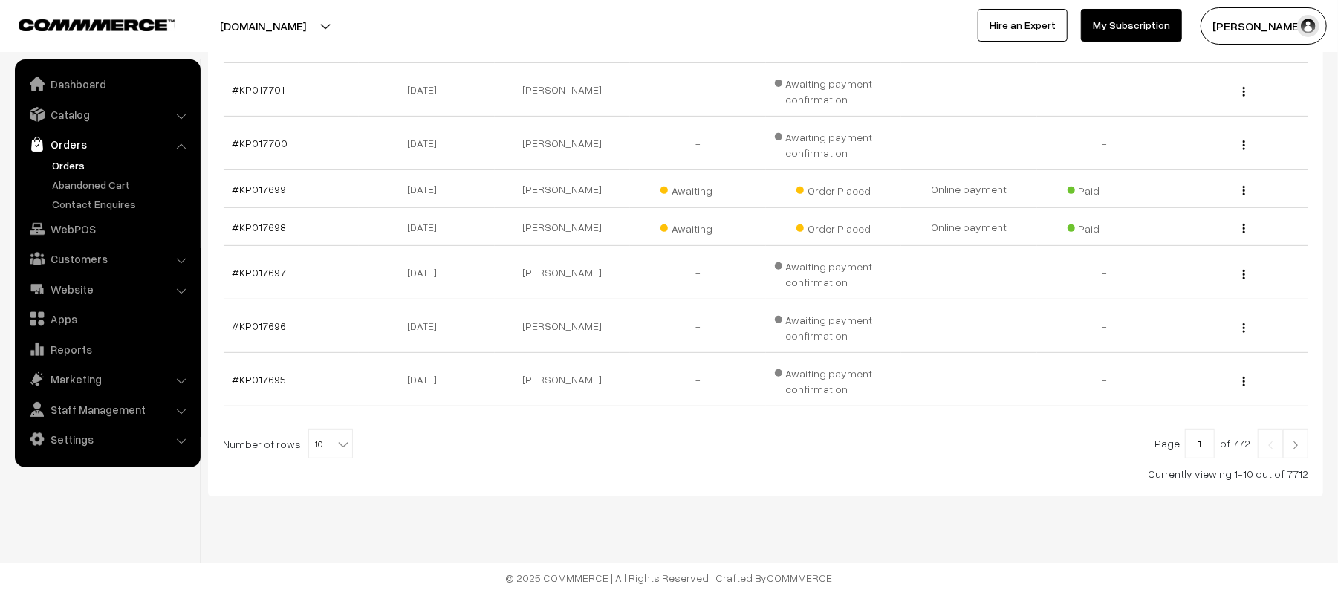
click at [1299, 449] on link at bounding box center [1295, 444] width 25 height 30
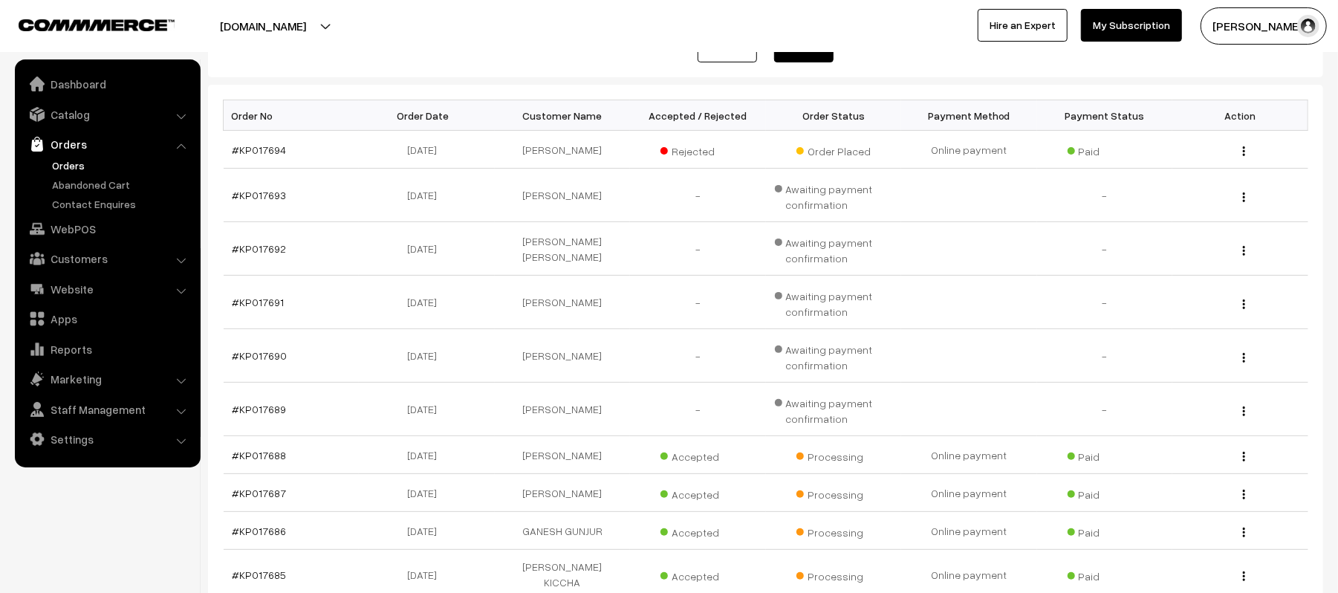
scroll to position [387, 0]
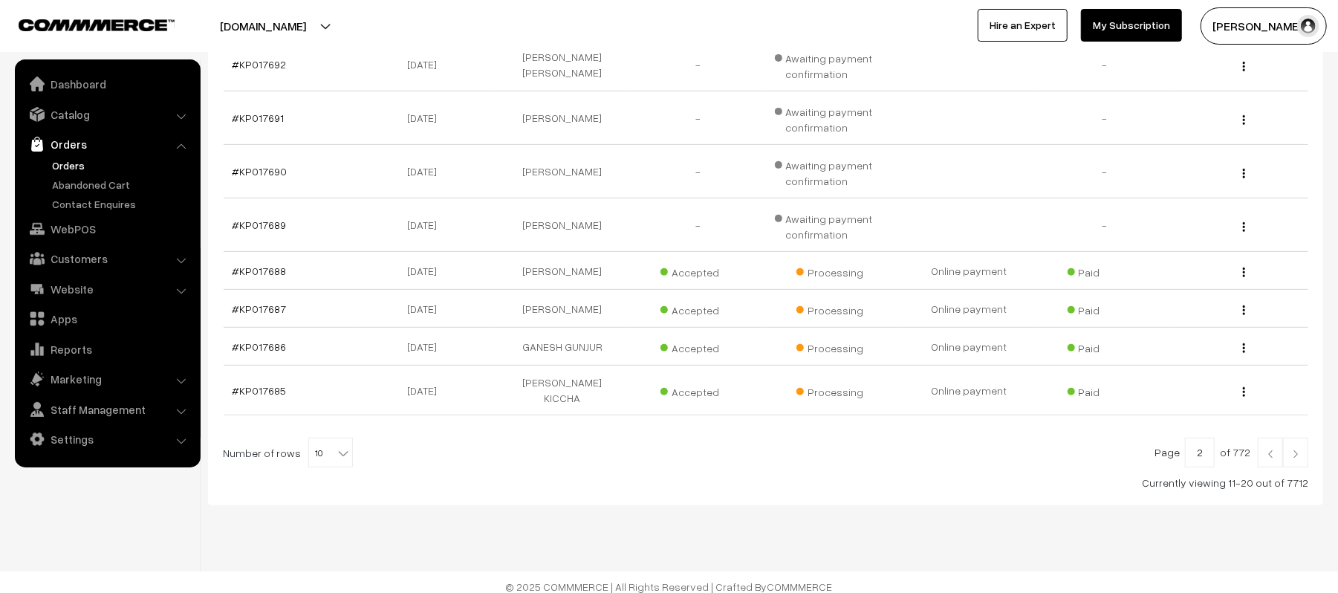
click at [1288, 438] on link at bounding box center [1295, 453] width 25 height 30
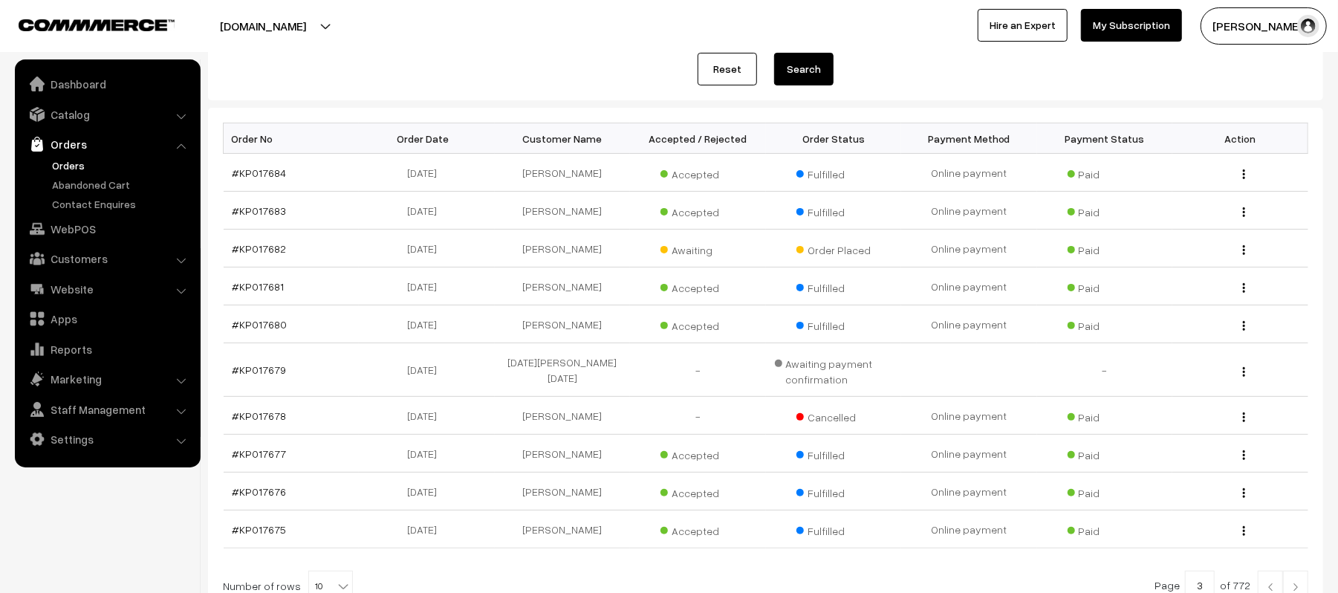
scroll to position [325, 0]
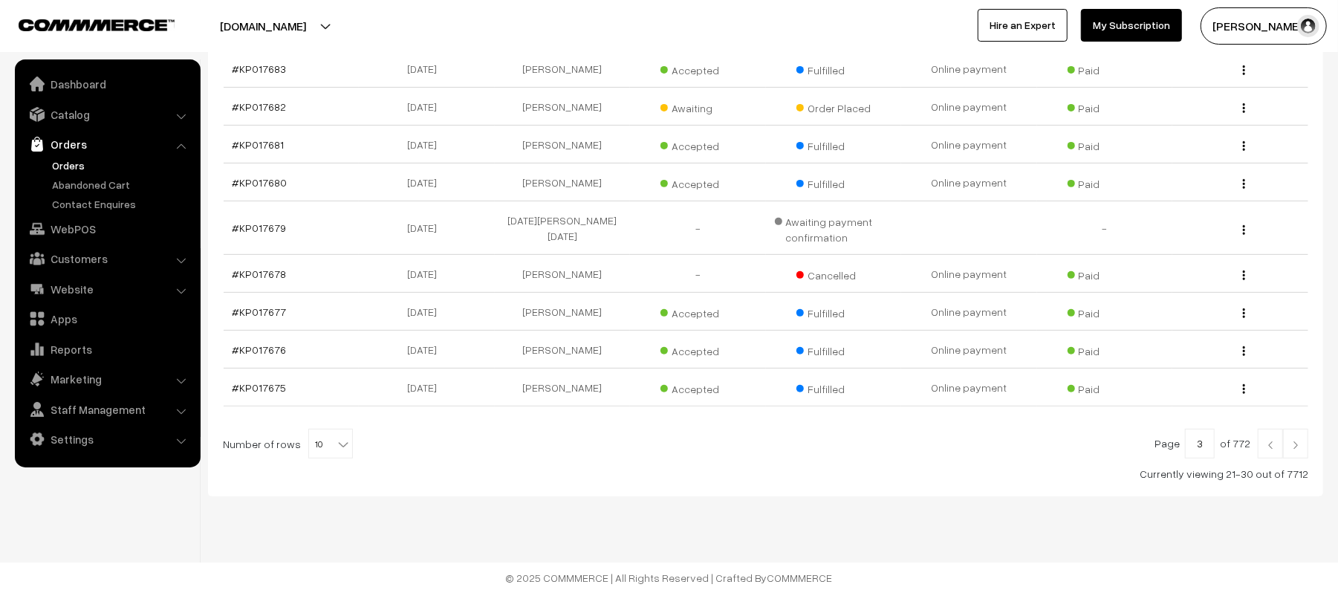
click at [1269, 447] on img at bounding box center [1270, 445] width 13 height 9
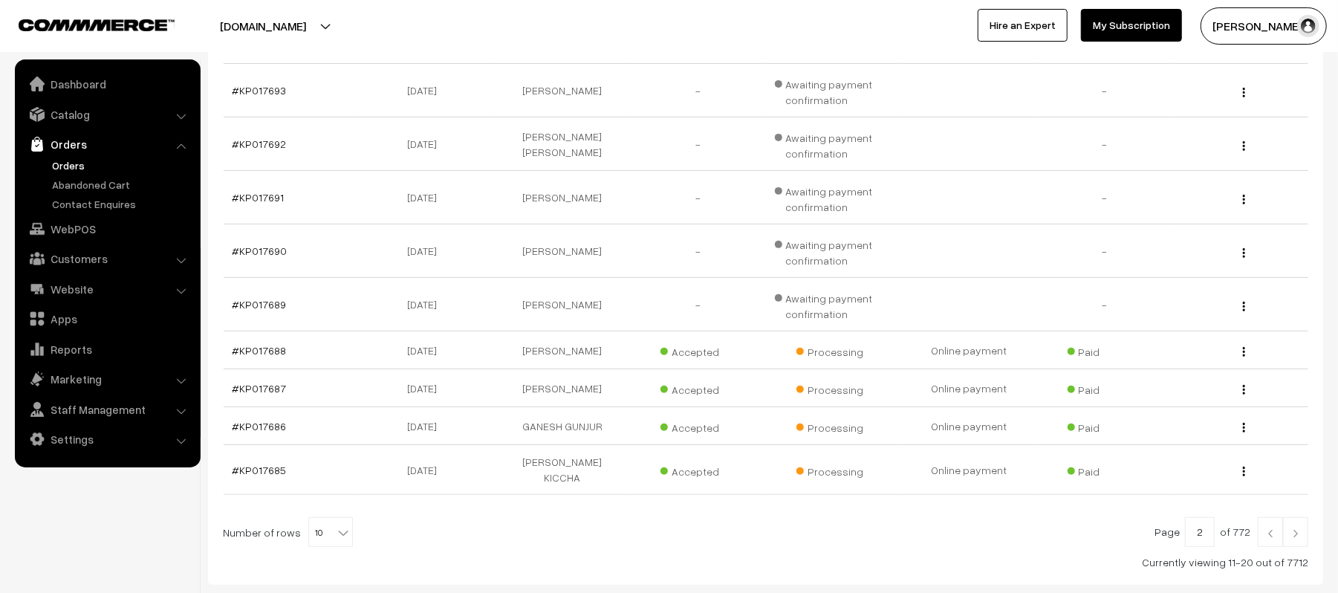
scroll to position [387, 0]
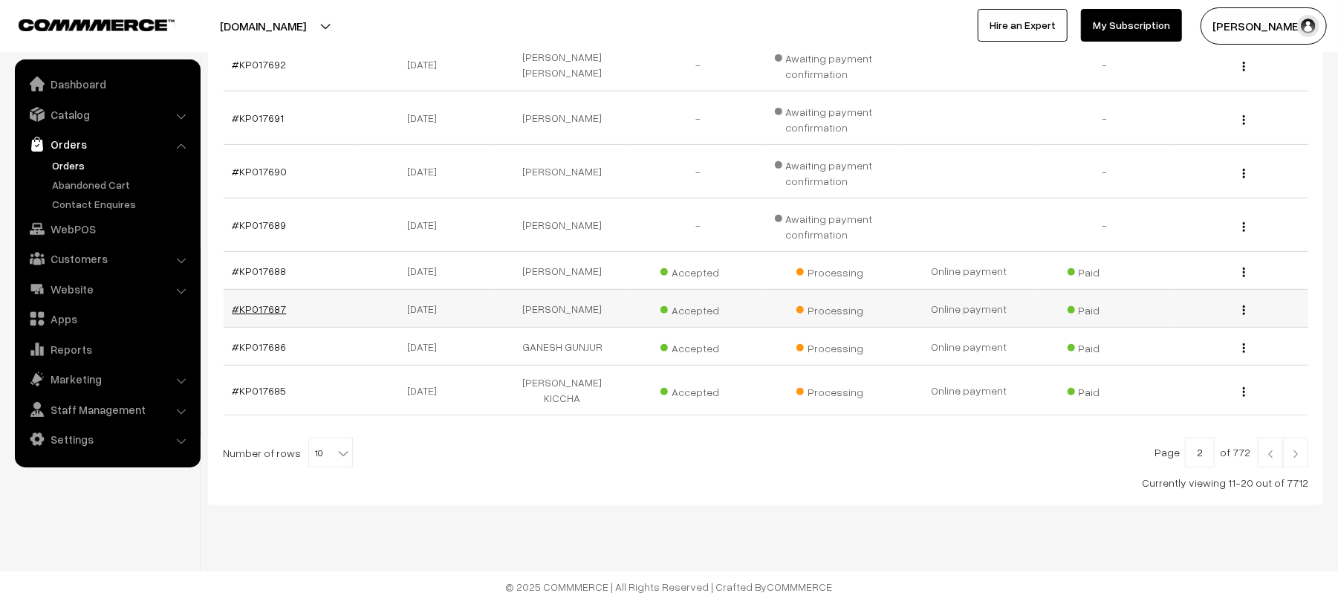
drag, startPoint x: 296, startPoint y: 334, endPoint x: 259, endPoint y: 315, distance: 40.9
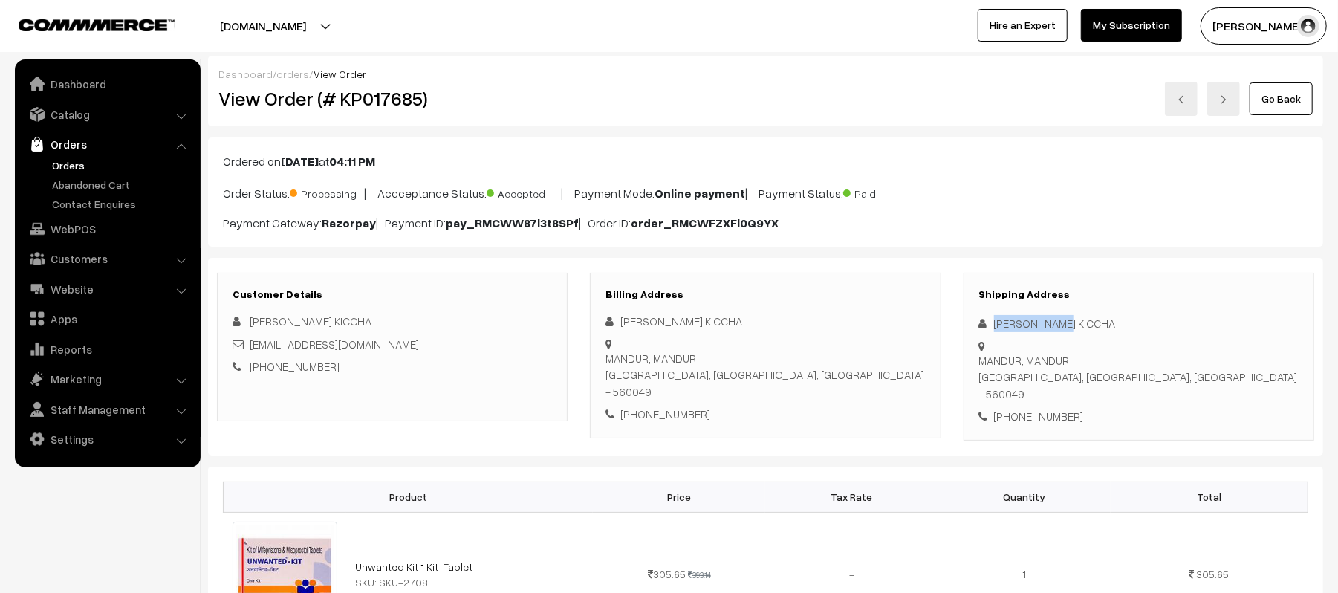
drag, startPoint x: 1077, startPoint y: 316, endPoint x: 975, endPoint y: 319, distance: 102.6
click at [975, 319] on div "Shipping Address SIDDU KICCHA MANDUR, MANDUR BANGALORE, Karnataka, India - 5600…" at bounding box center [1139, 357] width 351 height 168
copy div "SIDDU KICCHA"
click at [1040, 398] on div "Shipping Address SIDDU KICCHA MANDUR, MANDUR BANGALORE, Karnataka, India - 5600…" at bounding box center [1139, 357] width 351 height 168
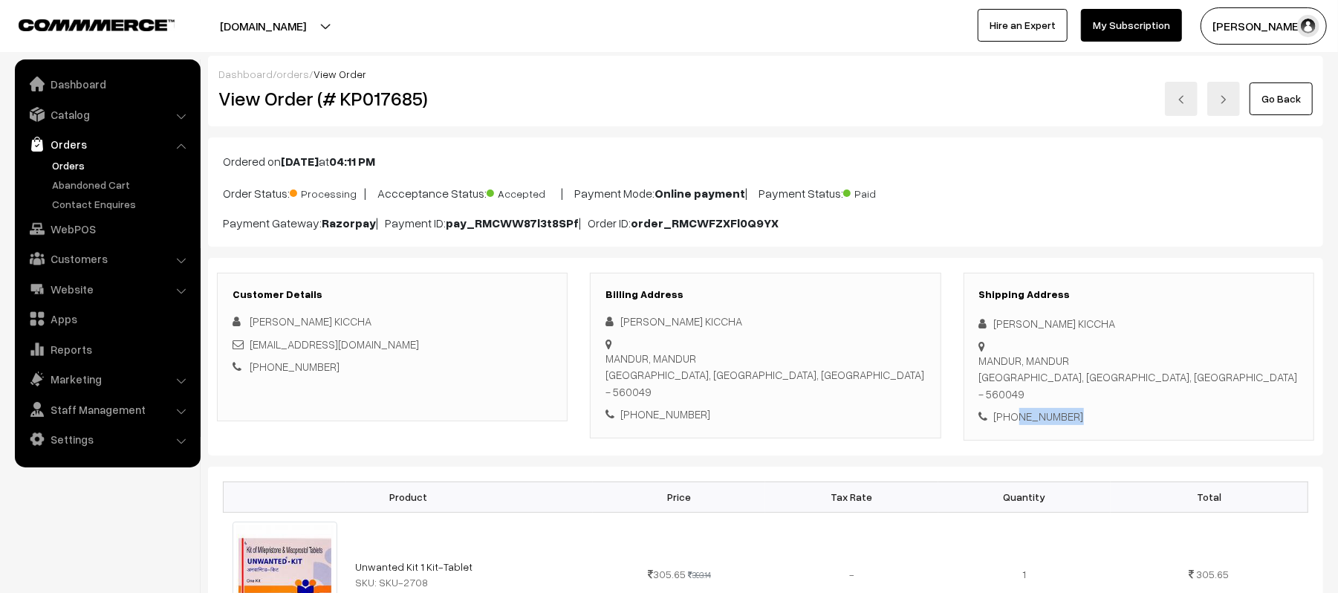
copy div "9741784204"
drag, startPoint x: 400, startPoint y: 349, endPoint x: 253, endPoint y: 348, distance: 147.1
click at [253, 348] on div "siddukiccha0506@gmail.com" at bounding box center [392, 344] width 319 height 17
copy link "siddukiccha0506@gmail.com"
drag, startPoint x: 996, startPoint y: 343, endPoint x: 1214, endPoint y: 358, distance: 218.9
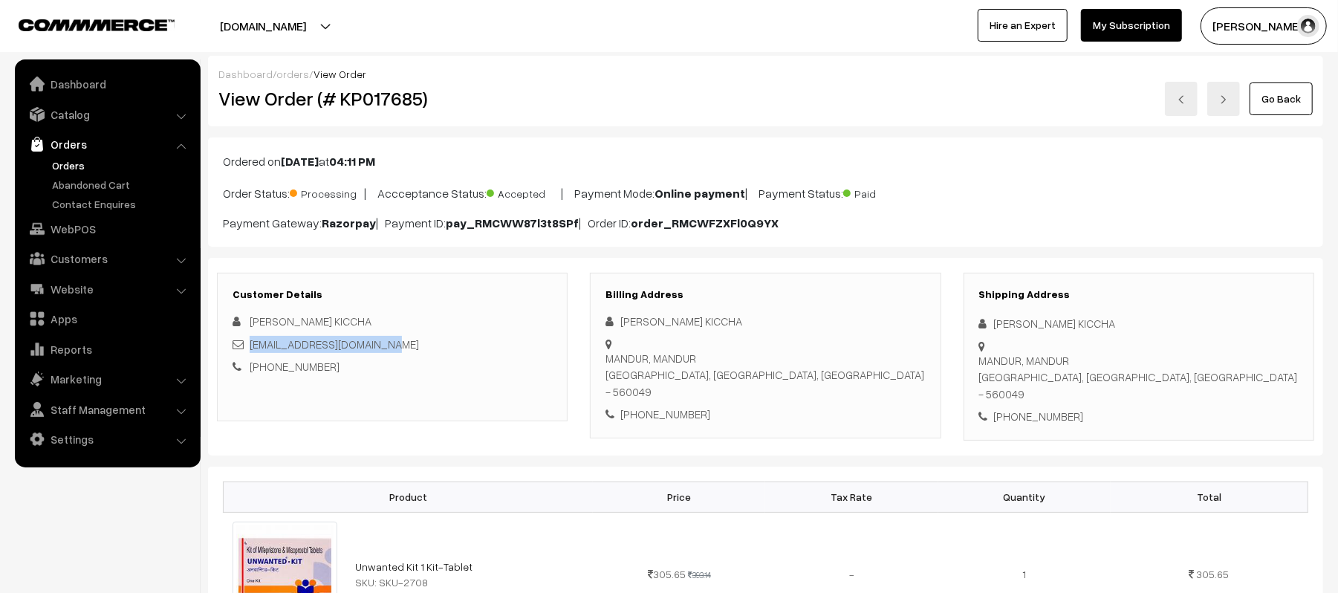
click at [1214, 358] on div "Shipping Address SIDDU KICCHA MANDUR, MANDUR BANGALORE, Karnataka, India - 5600…" at bounding box center [1139, 357] width 351 height 168
copy div "MANDUR, MANDUR BANGALORE, Karnataka, India - 560049"
drag, startPoint x: 313, startPoint y: 366, endPoint x: 316, endPoint y: 374, distance: 9.0
click at [313, 366] on link "+91 9741784204" at bounding box center [295, 366] width 90 height 13
copy div "MANDUR, MANDUR BANGALORE, Karnataka, India - 560049"
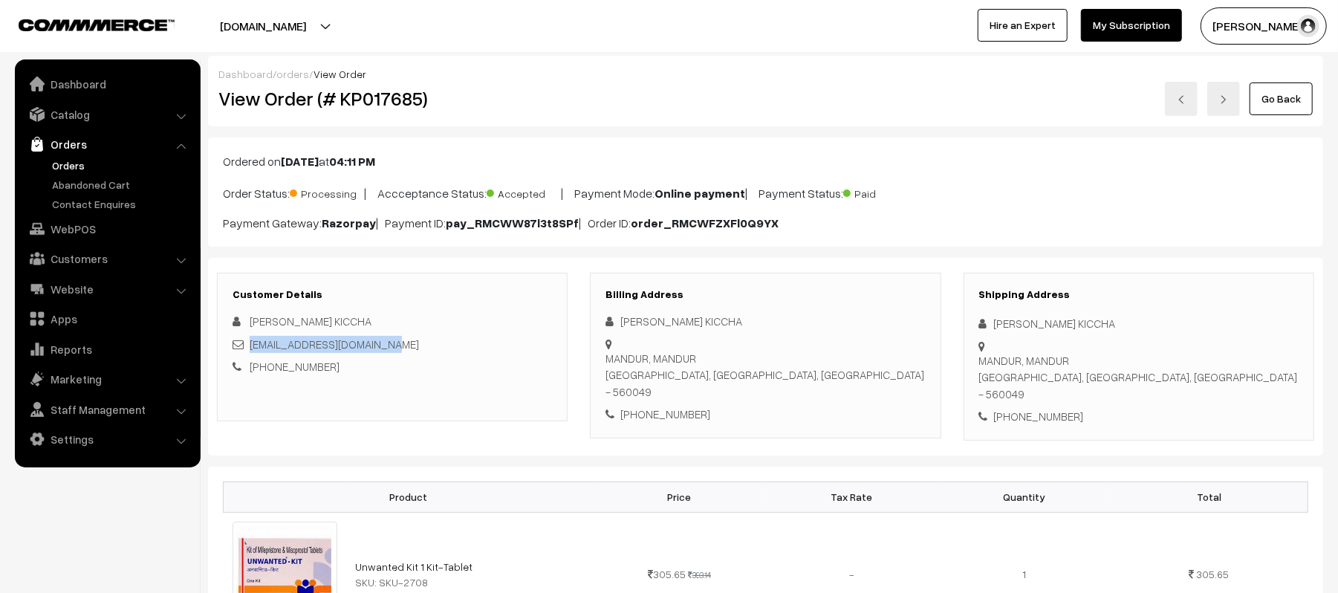
click at [1151, 368] on div "MANDUR, MANDUR BANGALORE, Karnataka, India - 560049" at bounding box center [1138, 377] width 319 height 51
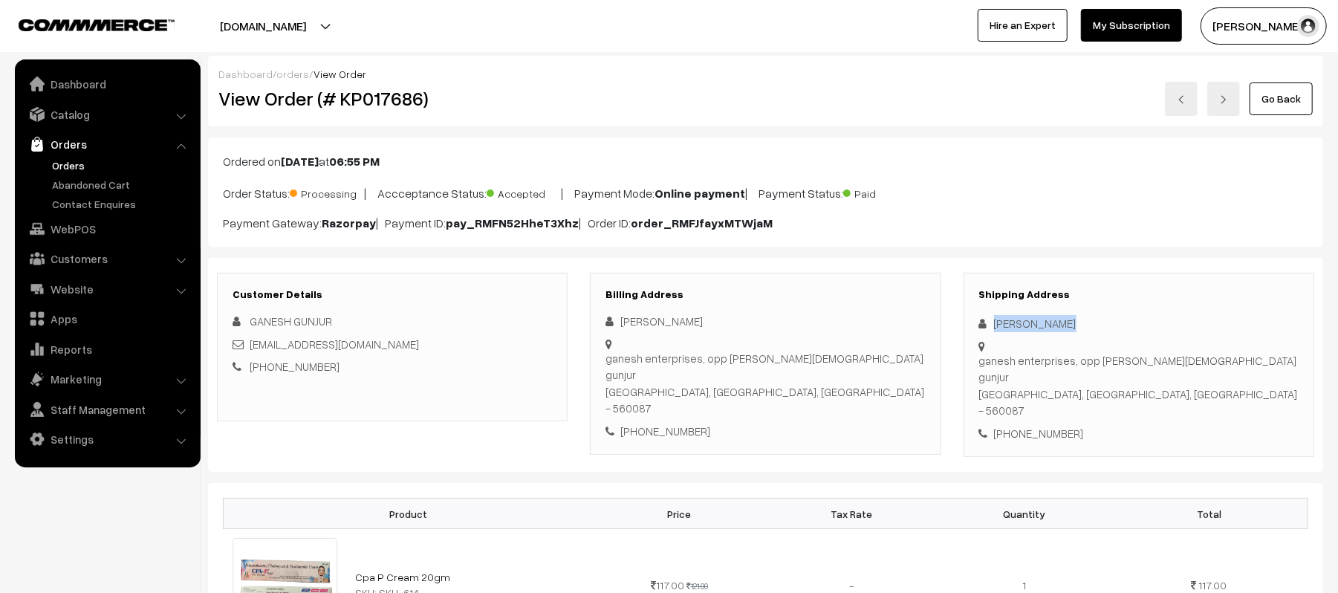
drag, startPoint x: 1076, startPoint y: 330, endPoint x: 982, endPoint y: 322, distance: 93.9
click at [982, 322] on div "ganesh gunjur" at bounding box center [1138, 323] width 319 height 17
copy div "ganesh gunjur"
click at [1045, 425] on div "+91 9972906280" at bounding box center [1138, 433] width 319 height 17
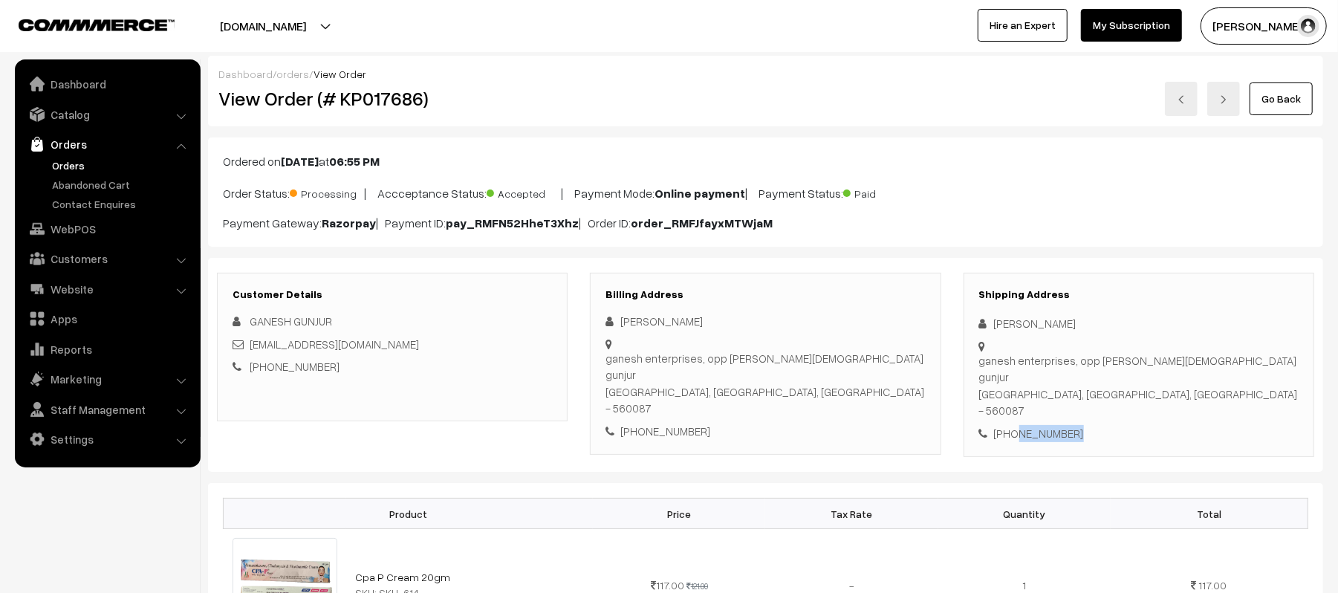
copy div "9972906280"
drag, startPoint x: 369, startPoint y: 345, endPoint x: 253, endPoint y: 345, distance: 116.6
click at [253, 345] on div "GEGBLR96@GMAIL.COM" at bounding box center [392, 344] width 319 height 17
copy link "GEGBLR96@GMAIL.COM"
drag, startPoint x: 996, startPoint y: 346, endPoint x: 1209, endPoint y: 368, distance: 215.1
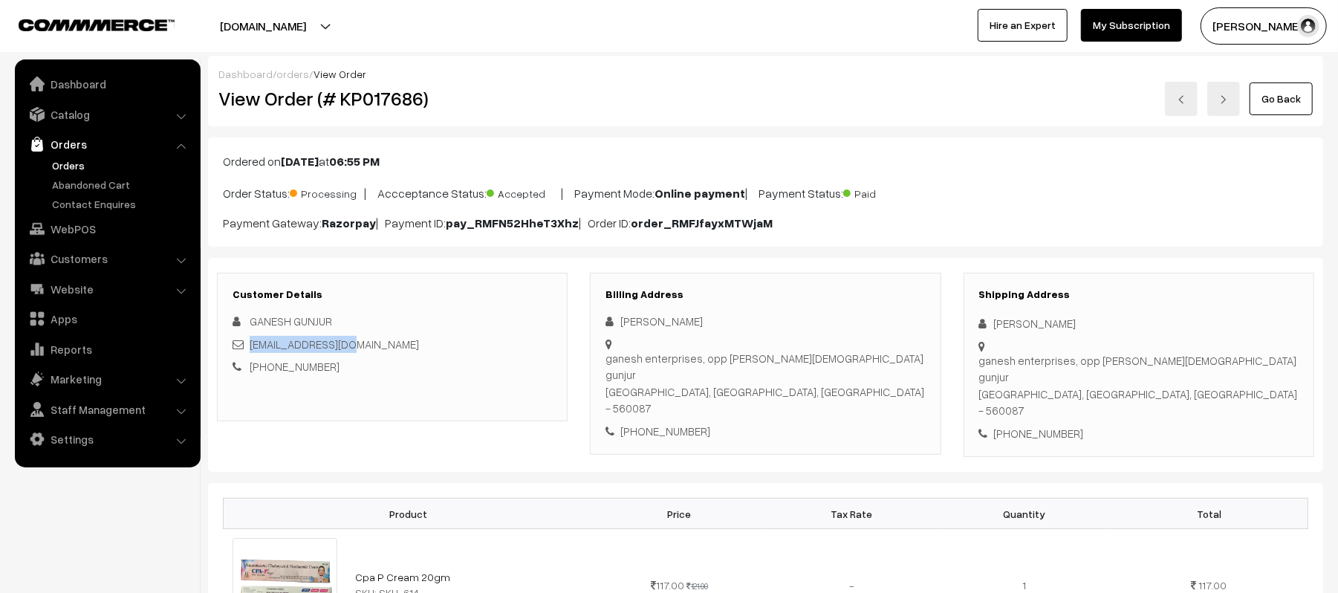
click at [1209, 368] on div "ganesh enterprises, opp basava temple gunjur bangalore, Karnataka, India - 5600…" at bounding box center [1138, 385] width 319 height 67
copy div "ganesh enterprises, opp basava temple gunjur bangalore, Karnataka, India - 5600…"
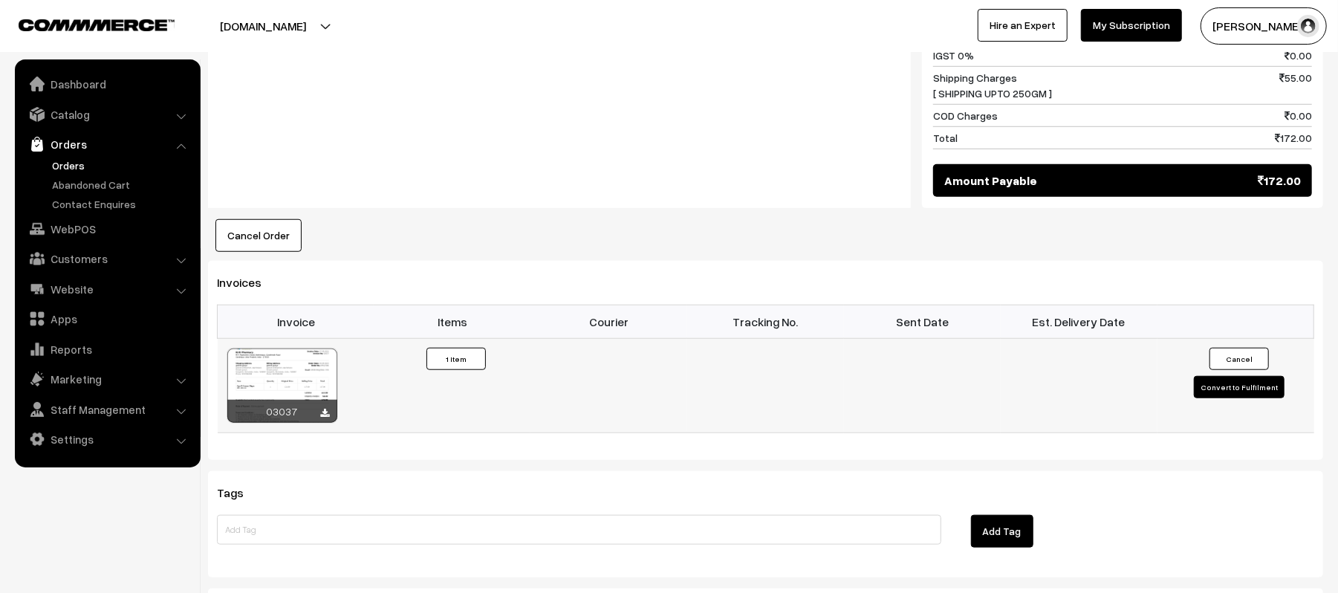
click at [1228, 376] on button "Convert to Fulfilment" at bounding box center [1239, 387] width 91 height 22
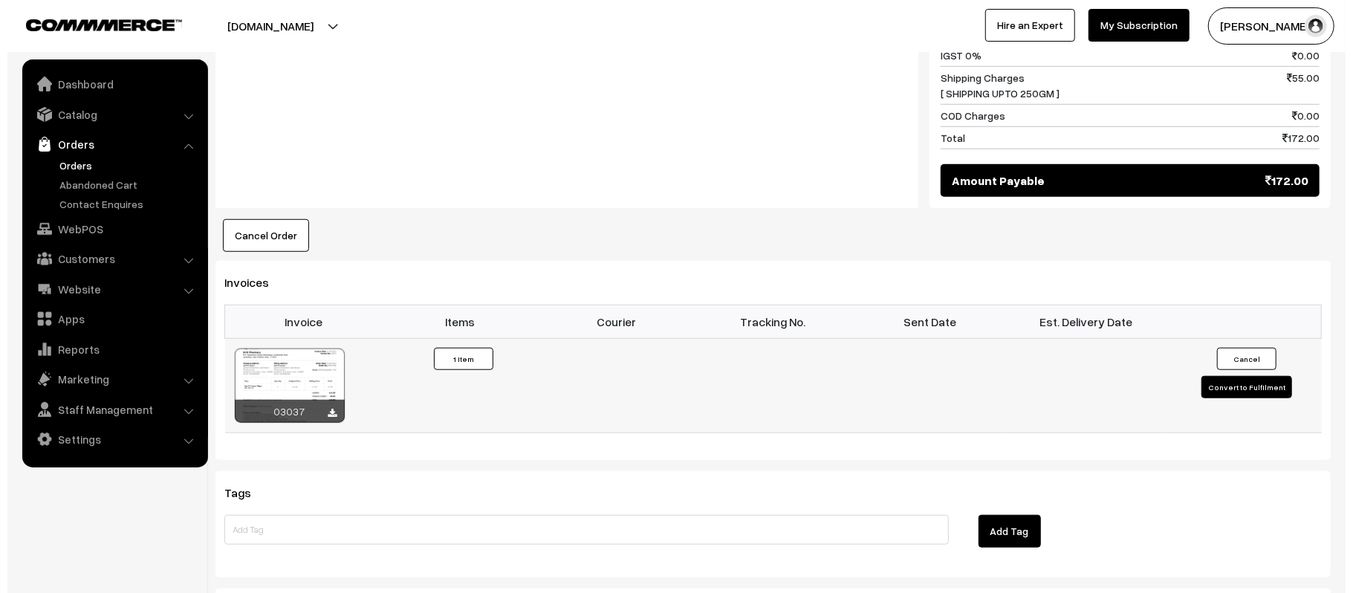
scroll to position [793, 0]
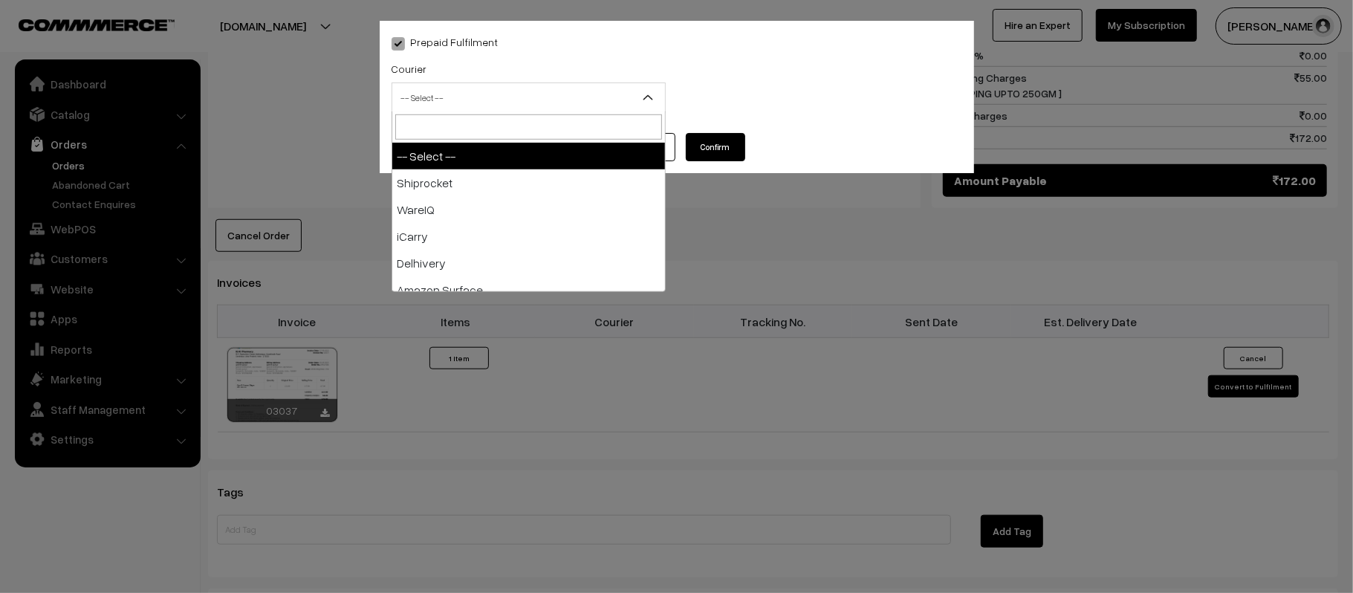
click at [590, 100] on span "-- Select --" at bounding box center [528, 98] width 273 height 26
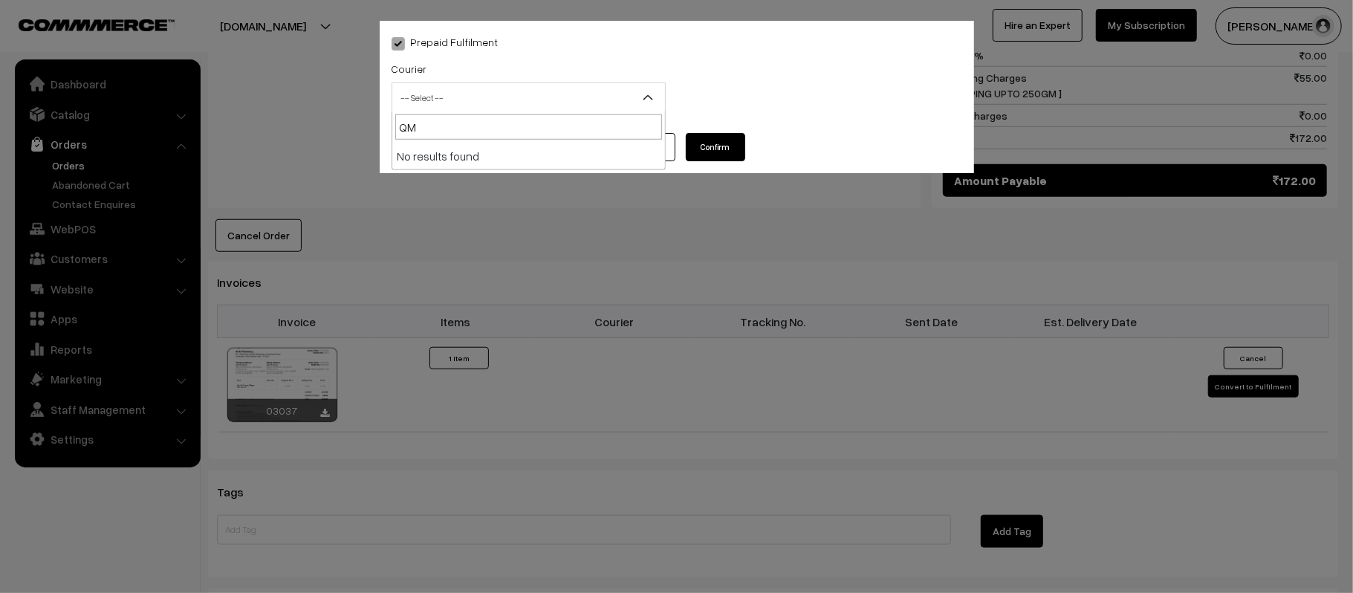
type input "Q"
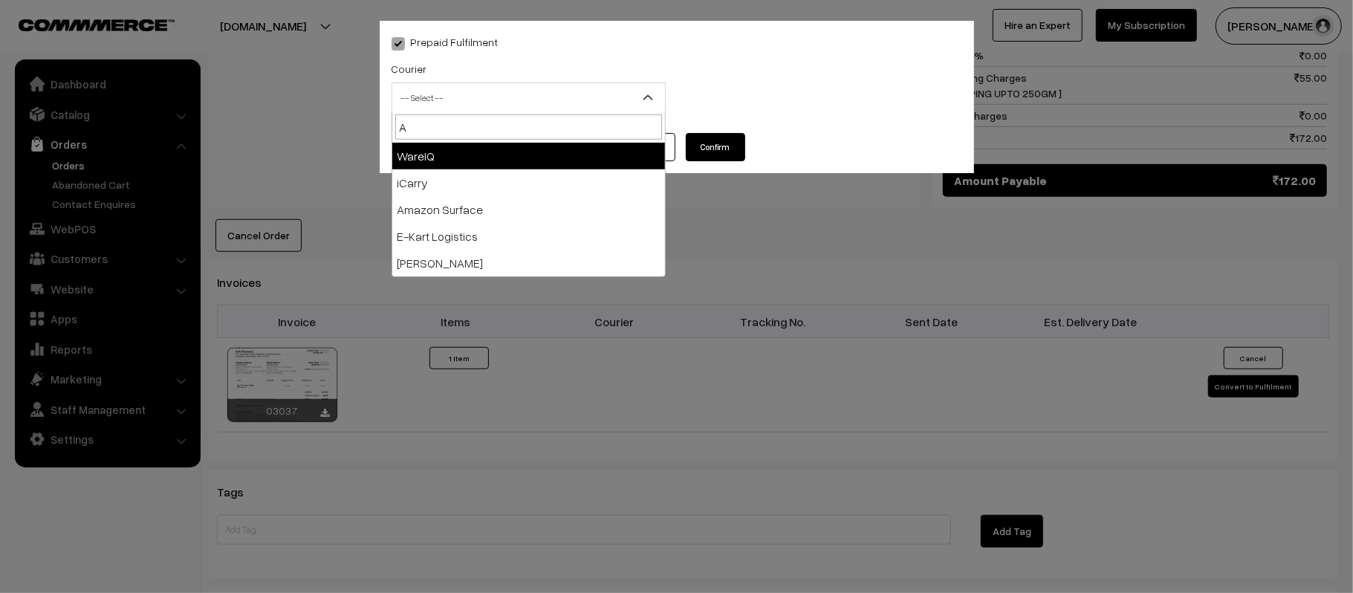
type input "AM"
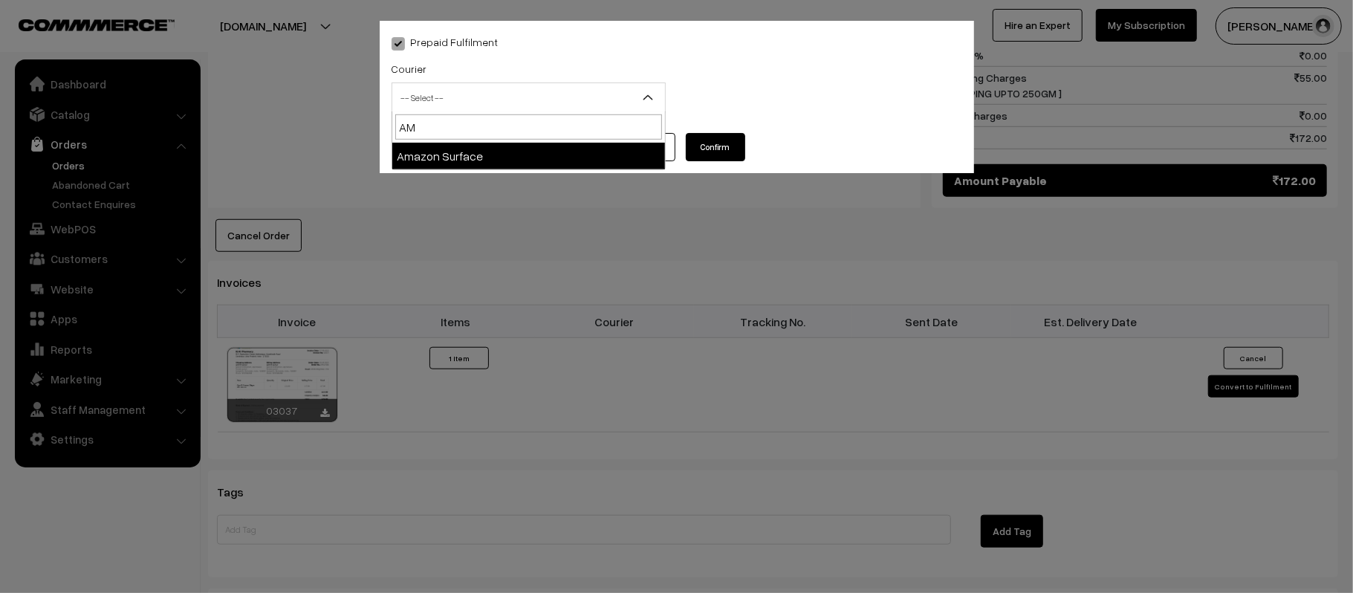
select select "5"
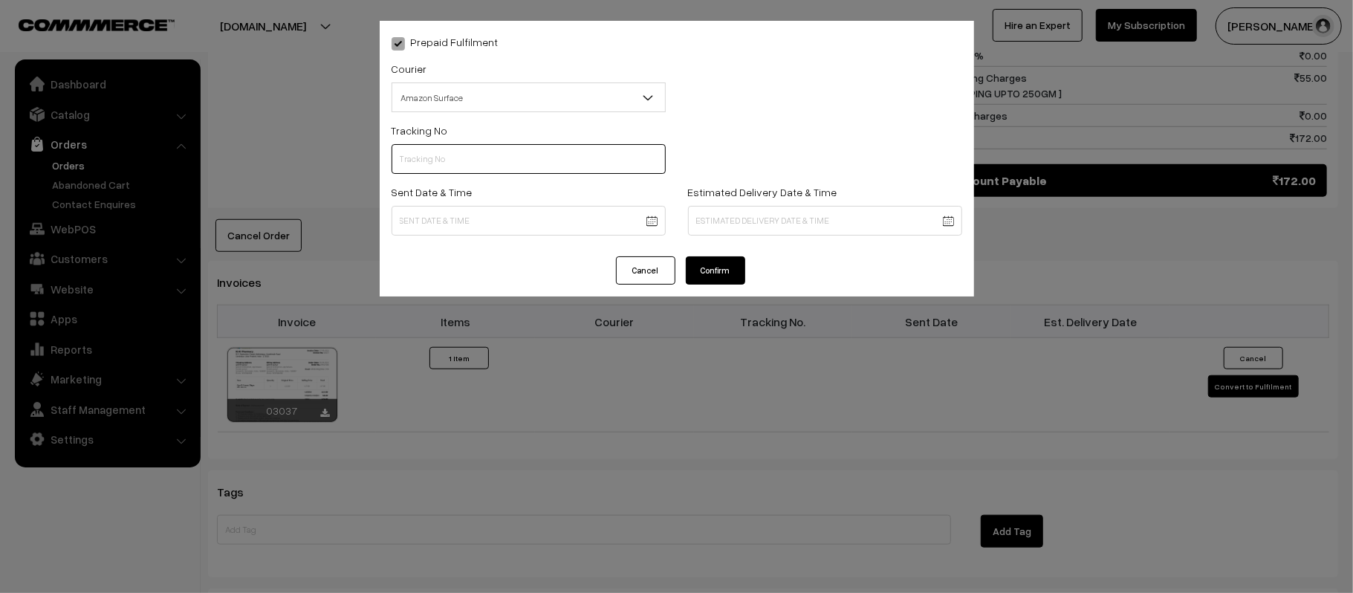
scroll to position [0, 0]
paste input "363813553041"
type input "363813553041"
click at [516, 221] on body "Thank you for showing interest. Our team will call you shortly. Close kirtiphar…" at bounding box center [676, 68] width 1353 height 1723
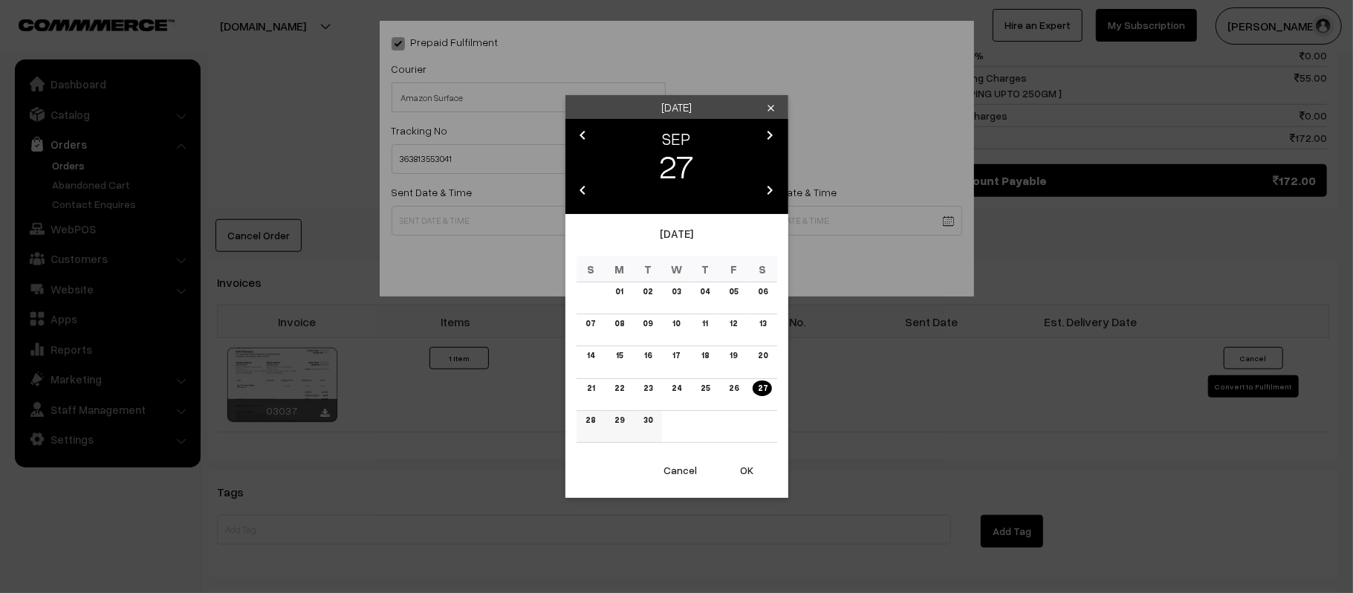
click at [593, 418] on link "28" at bounding box center [590, 420] width 19 height 16
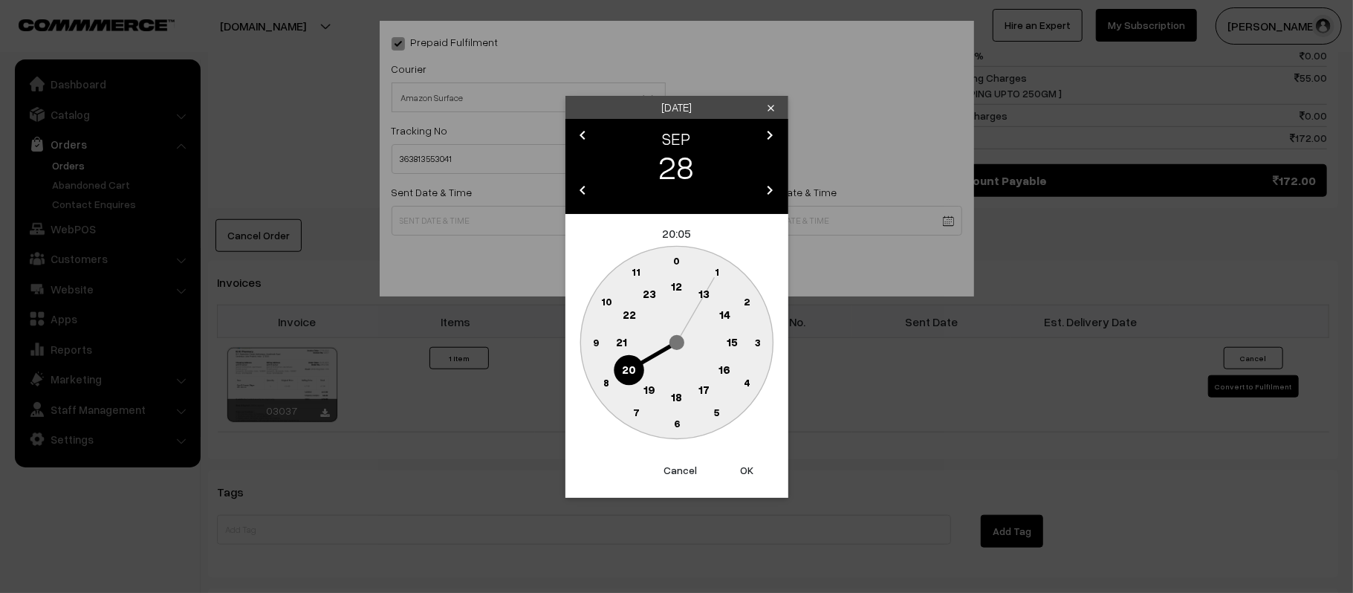
click at [679, 285] on text "12" at bounding box center [676, 285] width 11 height 13
click at [594, 343] on text "45" at bounding box center [595, 341] width 13 height 13
type input "28-09-2025 12:45"
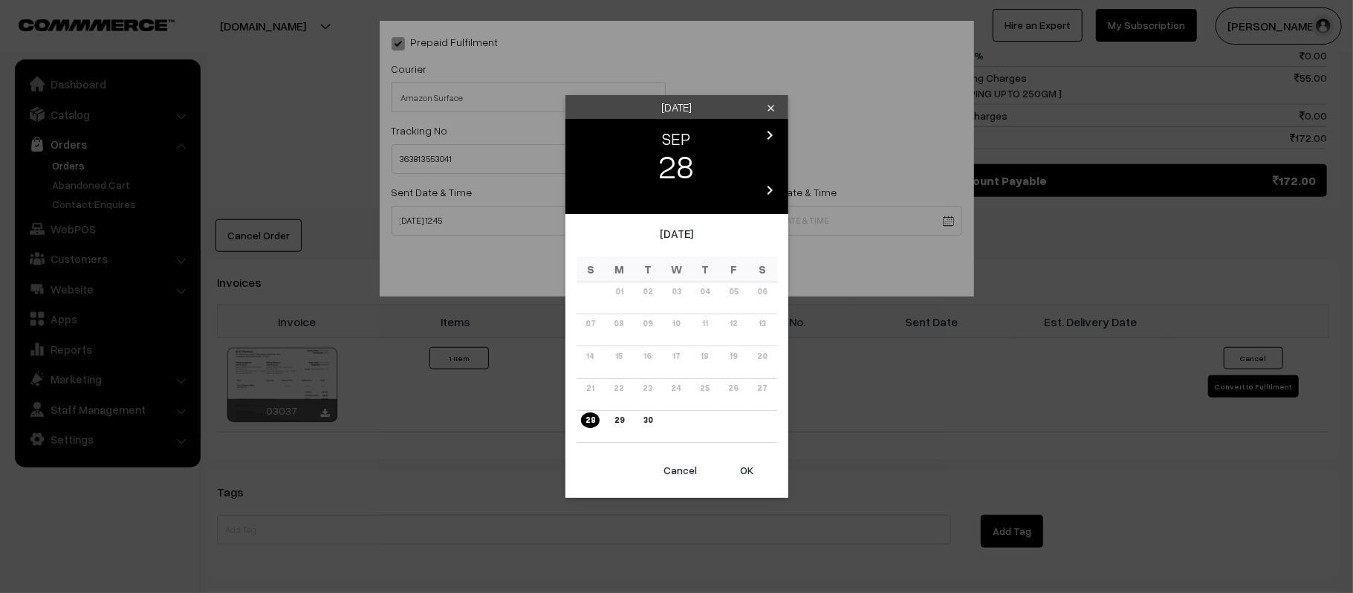
click at [794, 212] on body "Thank you for showing interest. Our team will call you shortly. Close kirtiphar…" at bounding box center [676, 68] width 1353 height 1723
click at [765, 132] on icon "chevron_right" at bounding box center [770, 135] width 18 height 18
click at [770, 138] on icon "chevron_right" at bounding box center [770, 135] width 18 height 18
click at [581, 129] on icon "chevron_left" at bounding box center [583, 135] width 18 height 18
click at [690, 471] on button "Cancel" at bounding box center [680, 470] width 59 height 33
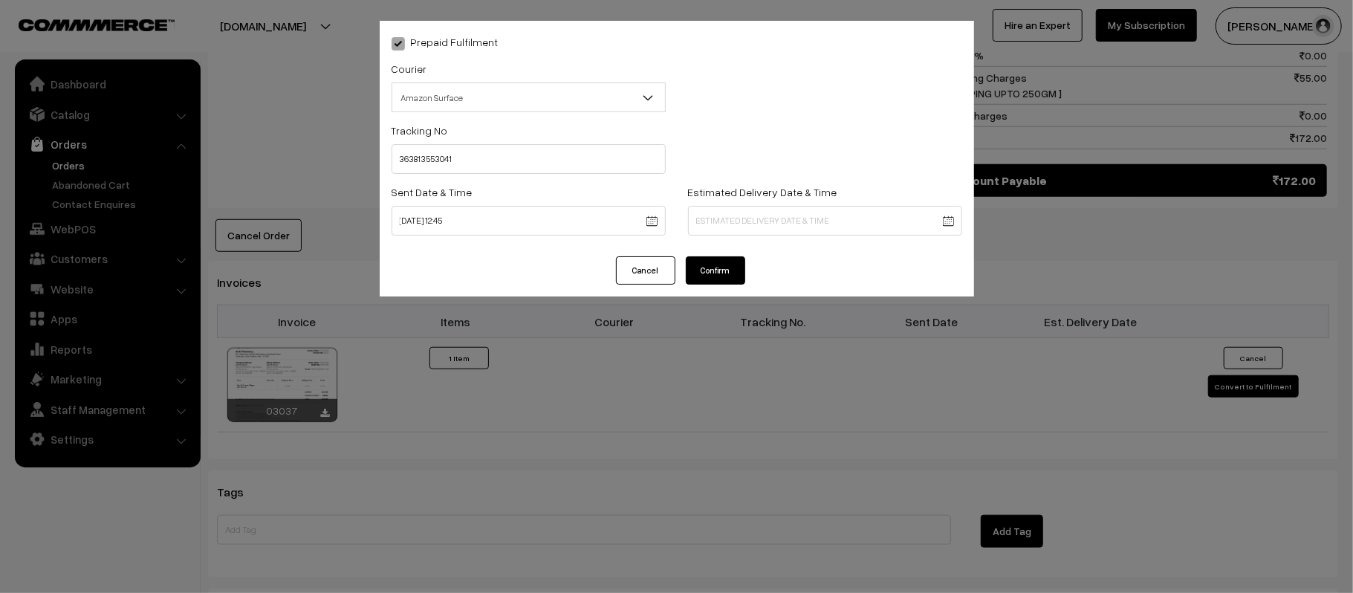
click at [834, 221] on body "Thank you for showing interest. Our team will call you shortly. Close [DOMAIN_N…" at bounding box center [676, 68] width 1353 height 1723
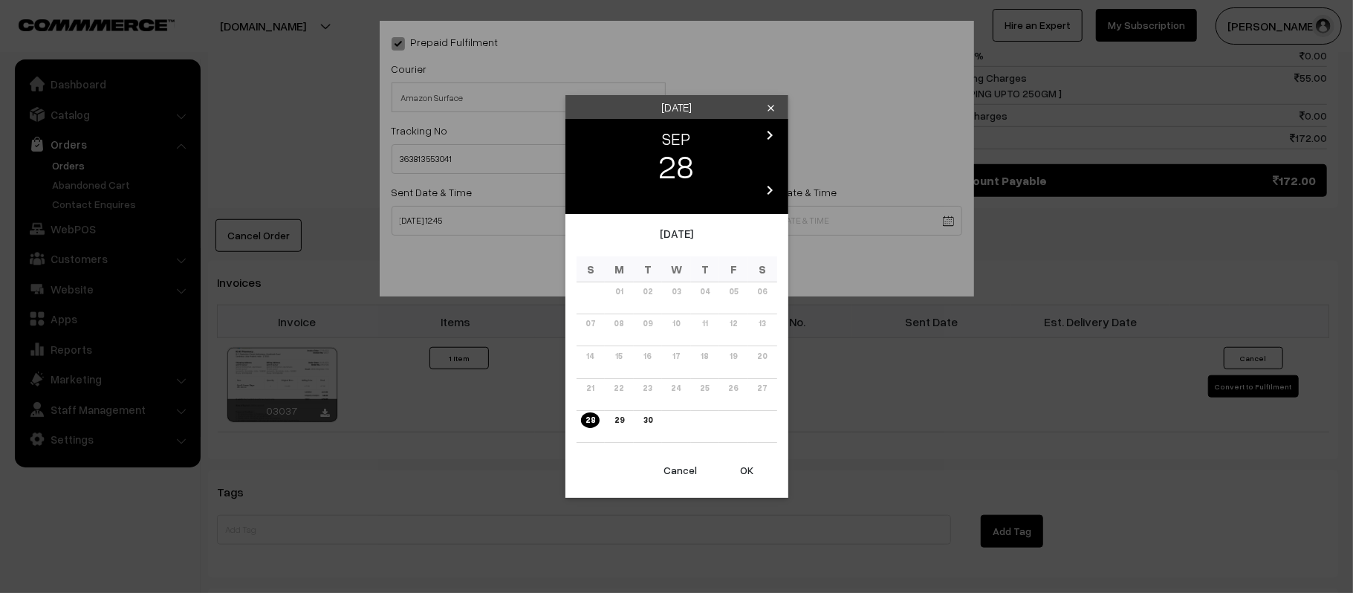
click at [770, 132] on icon "chevron_right" at bounding box center [770, 135] width 18 height 18
click at [764, 288] on link "04" at bounding box center [762, 292] width 19 height 16
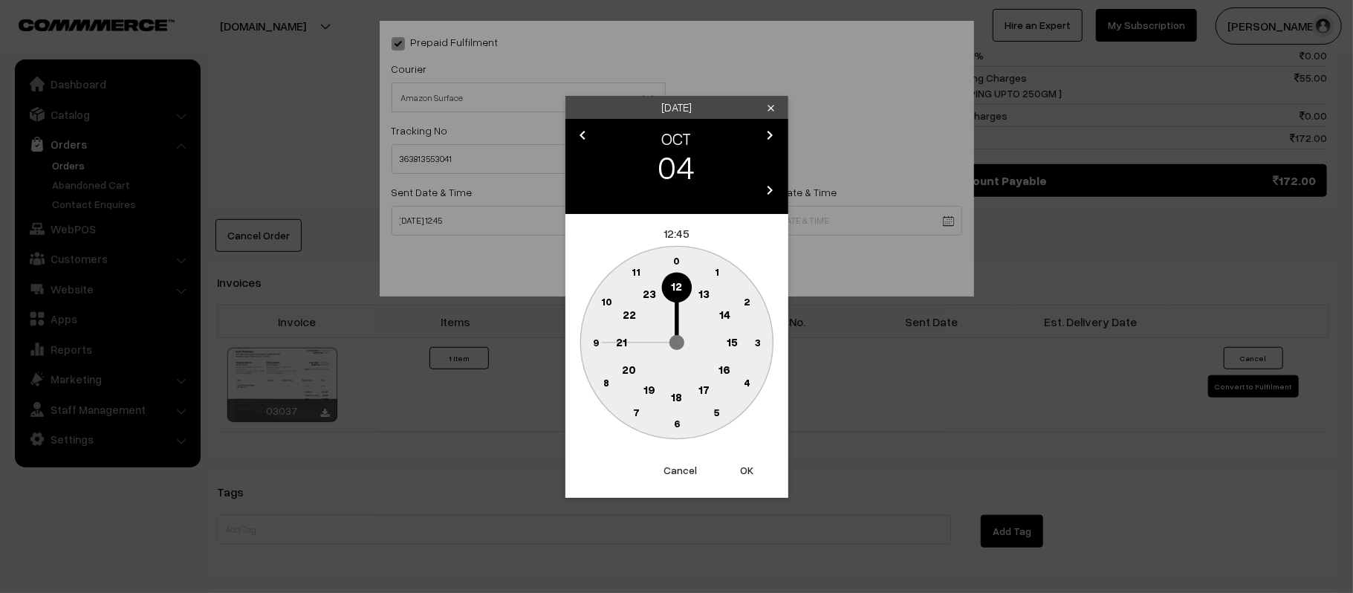
click at [629, 342] on circle at bounding box center [621, 342] width 30 height 30
click at [683, 425] on circle at bounding box center [676, 424] width 30 height 30
type input "[DATE] 21:30"
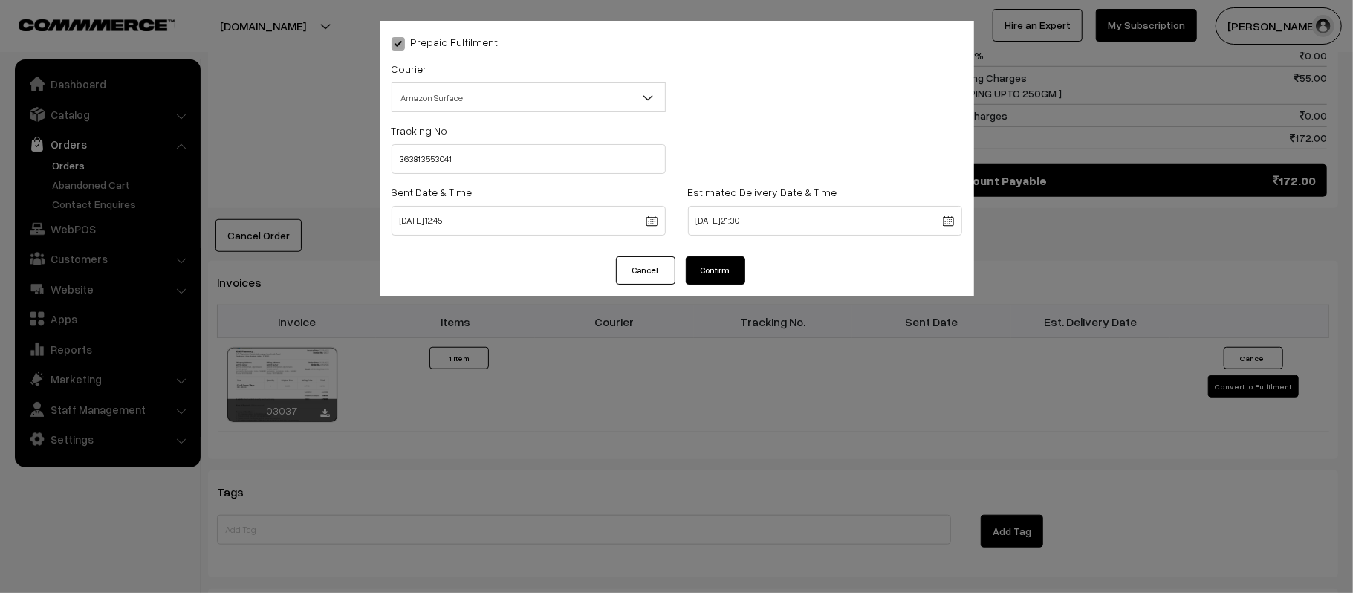
click at [713, 266] on button "Confirm" at bounding box center [715, 270] width 59 height 28
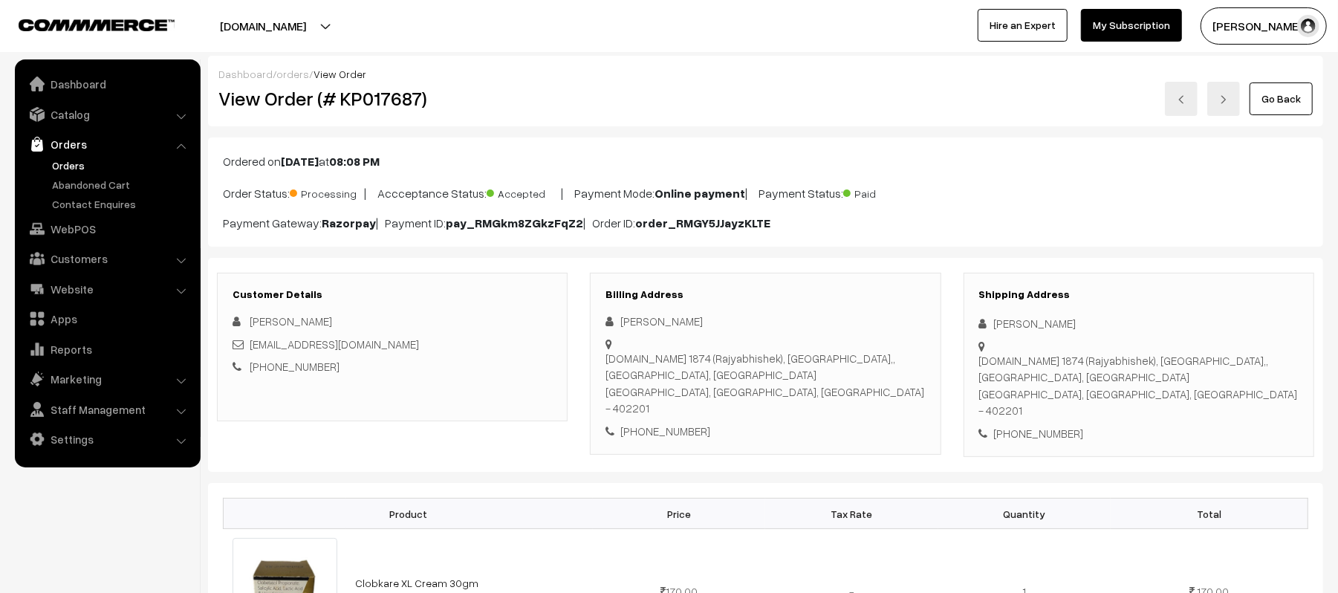
drag, startPoint x: 1112, startPoint y: 321, endPoint x: 984, endPoint y: 330, distance: 128.8
click at [984, 330] on div "[PERSON_NAME]" at bounding box center [1138, 323] width 319 height 17
copy div "[PERSON_NAME]"
copy div "DEVANSH SRIVASTAV"
click at [1034, 425] on div "+91 7071169533" at bounding box center [1138, 433] width 319 height 17
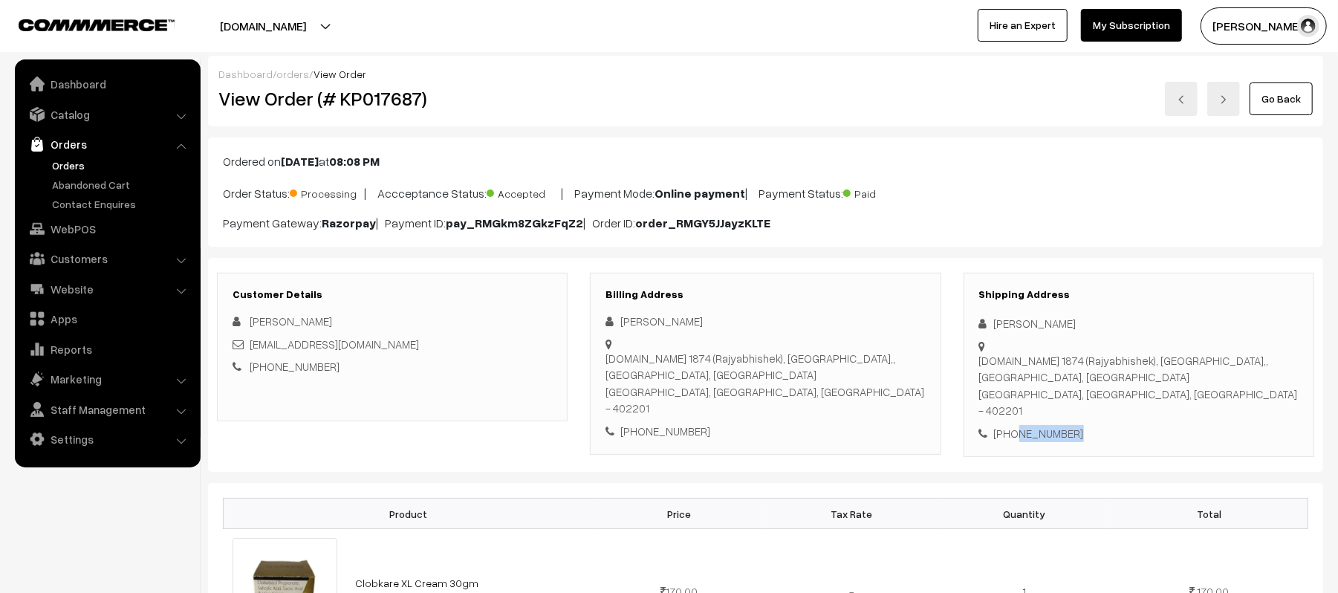
click at [1034, 425] on div "+91 7071169533" at bounding box center [1138, 433] width 319 height 17
copy div "7071169533"
drag, startPoint x: 408, startPoint y: 345, endPoint x: 250, endPoint y: 351, distance: 158.3
click at [250, 351] on div "anshsrivastavaa18@gmail.com" at bounding box center [392, 344] width 319 height 17
copy link "anshsrivastavaa18@gmail.com"
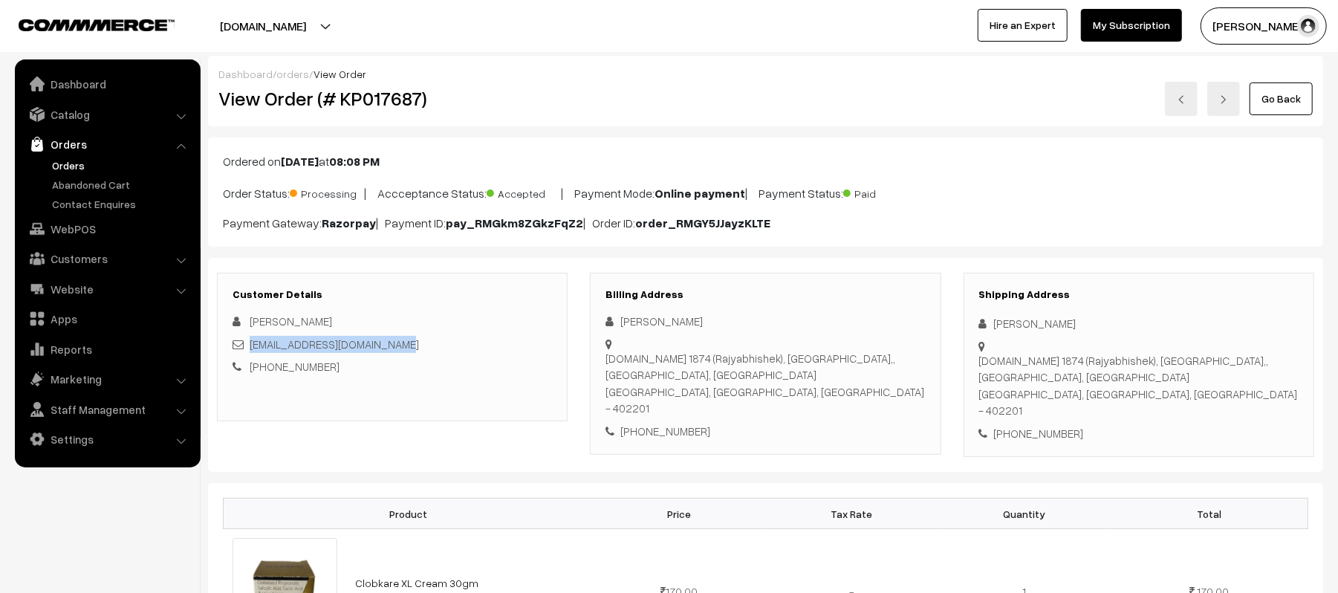
copy link "anshsrivastavaa18@gmail.com"
drag, startPoint x: 994, startPoint y: 345, endPoint x: 1195, endPoint y: 360, distance: 201.9
click at [1195, 360] on div "H.No 1874 (Rajyabhishek), Dalli garden,, Shivanagar, Alibag Alibag, Maharashtra…" at bounding box center [1138, 385] width 319 height 67
copy div "H.No 1874 (Rajyabhishek), Dalli garden,, Shivanagar, Alibag Alibag, Maharashtra…"
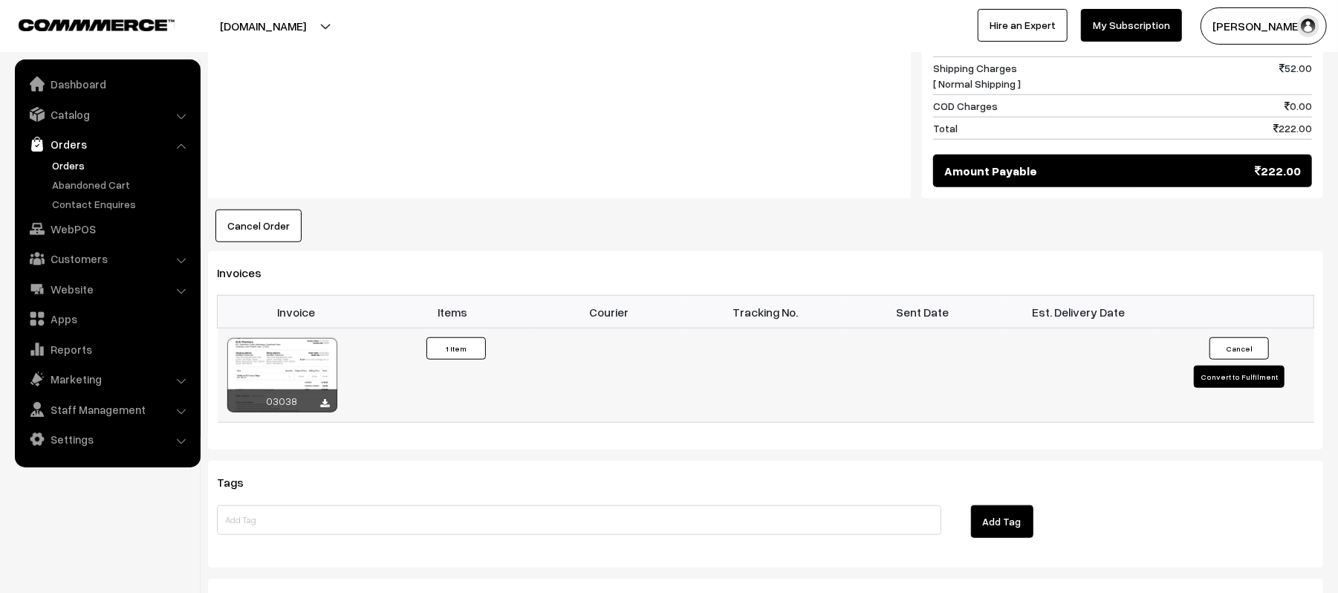
click at [1207, 366] on button "Convert to Fulfilment" at bounding box center [1239, 377] width 91 height 22
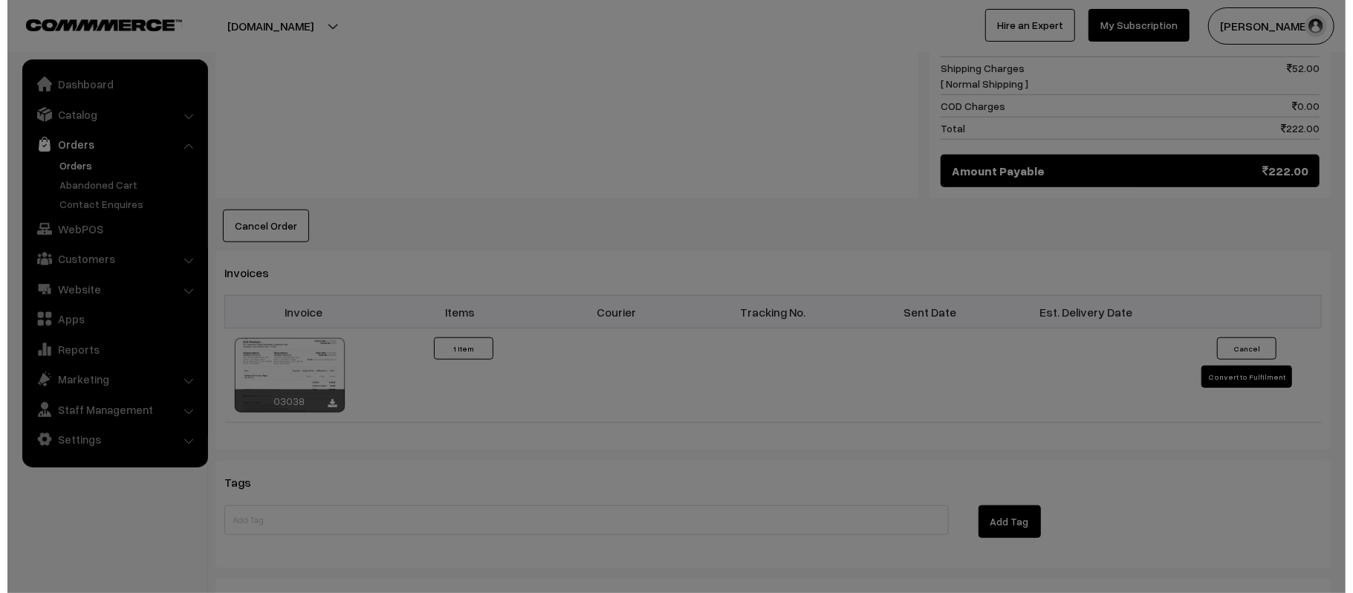
scroll to position [794, 0]
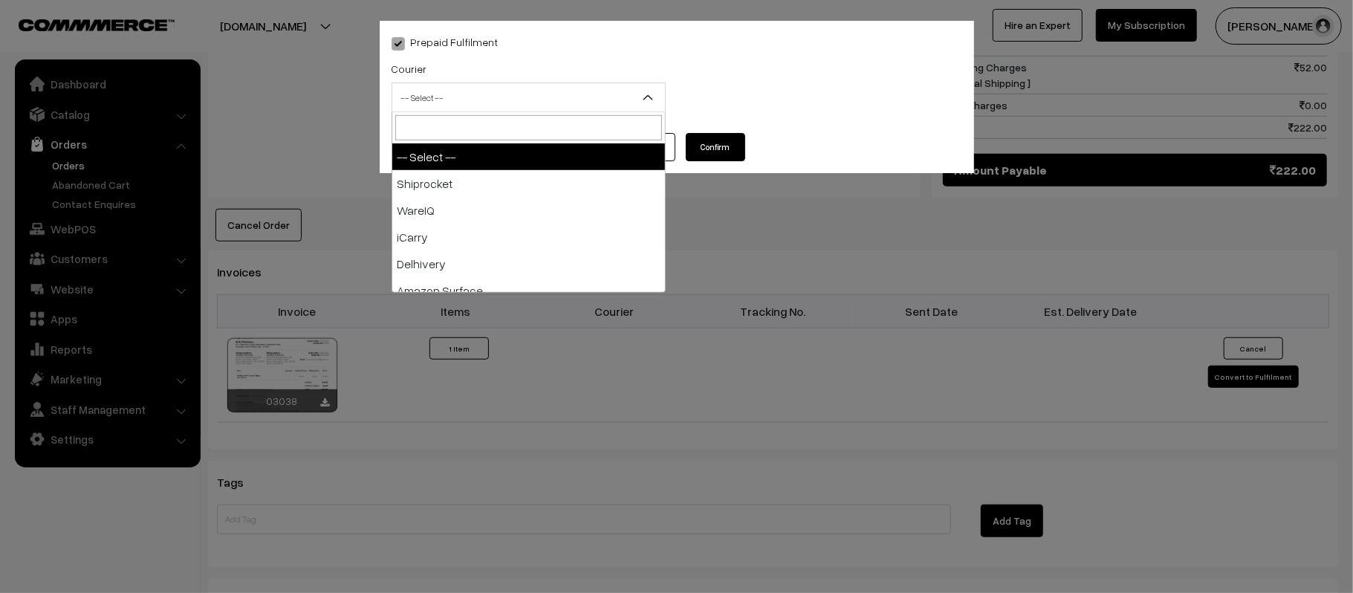
click at [538, 88] on span "-- Select --" at bounding box center [528, 98] width 273 height 26
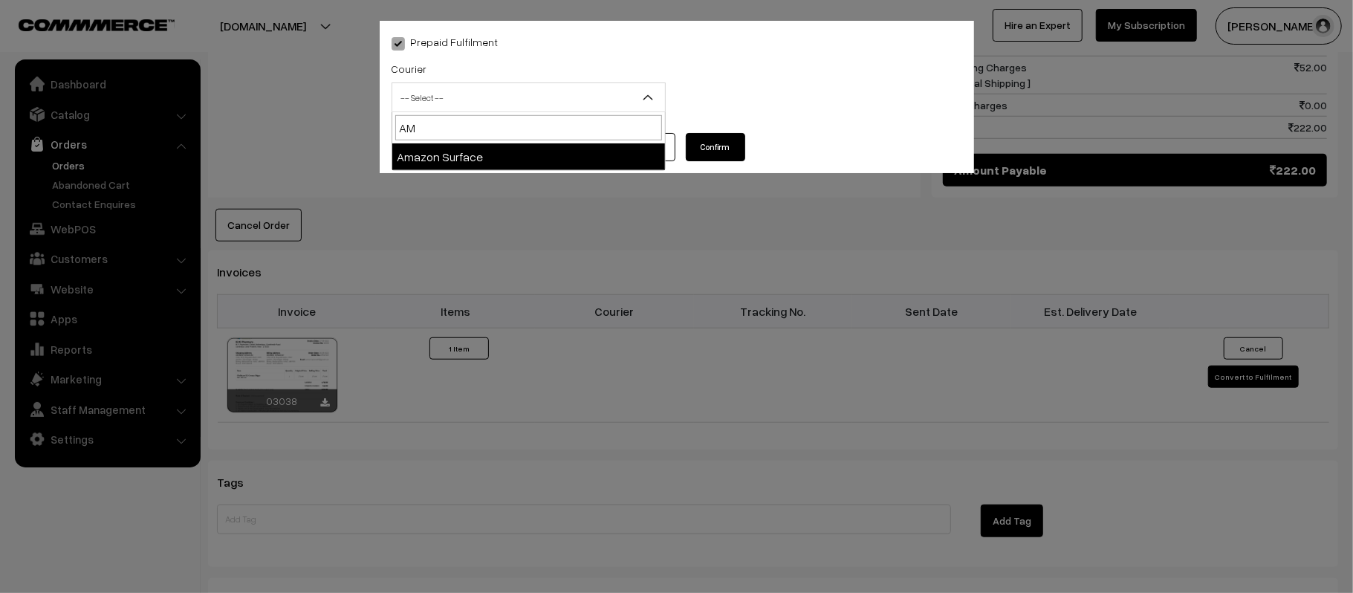
type input "AMA"
select select "5"
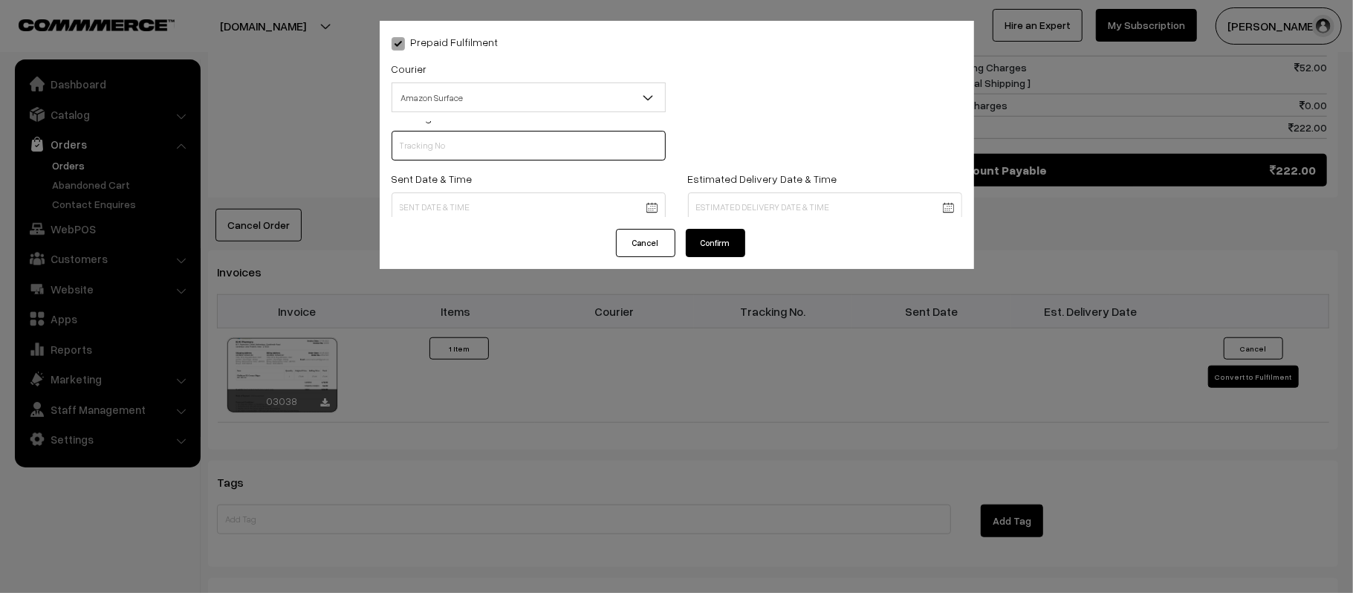
scroll to position [0, 0]
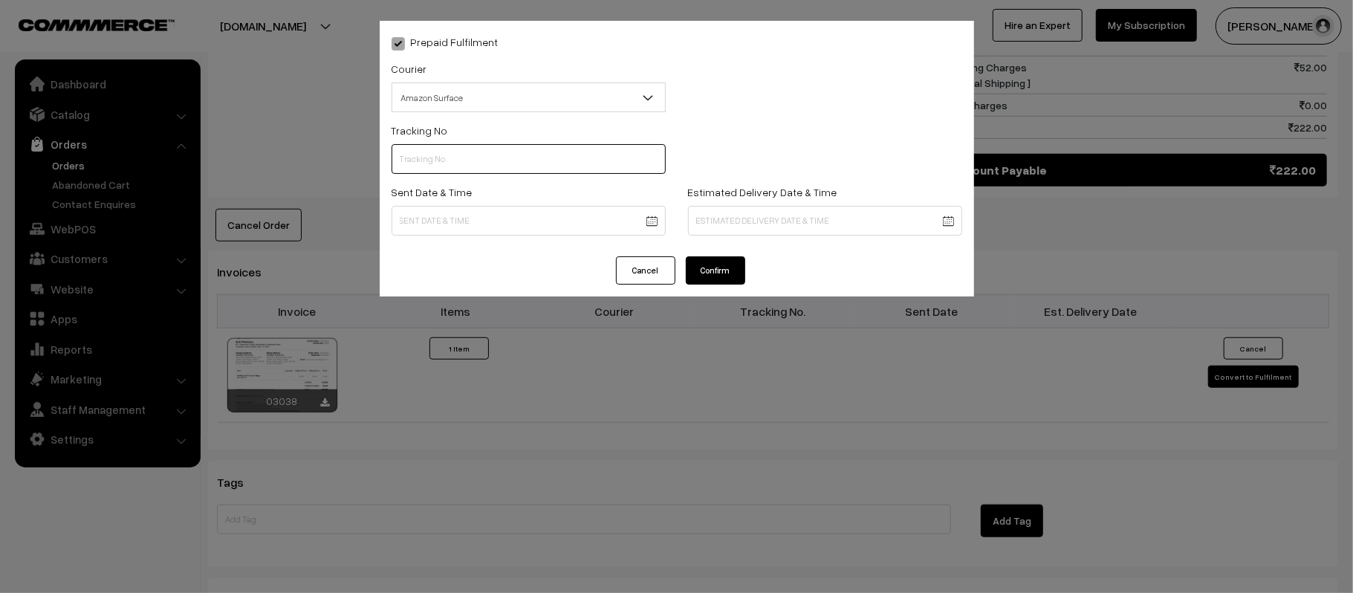
paste input "363813631329"
type input "363813631329"
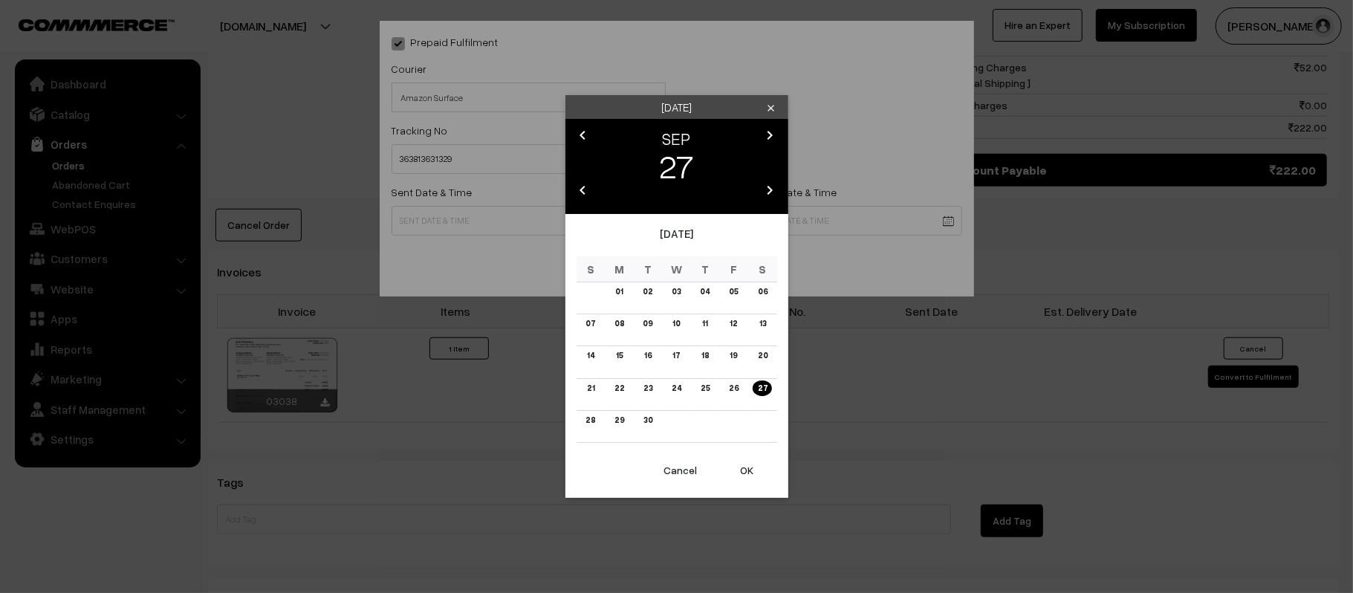
click at [585, 224] on body "Thank you for showing interest. Our team will call you shortly. Close kirtiphar…" at bounding box center [676, 62] width 1353 height 1713
click at [594, 423] on link "28" at bounding box center [590, 420] width 19 height 16
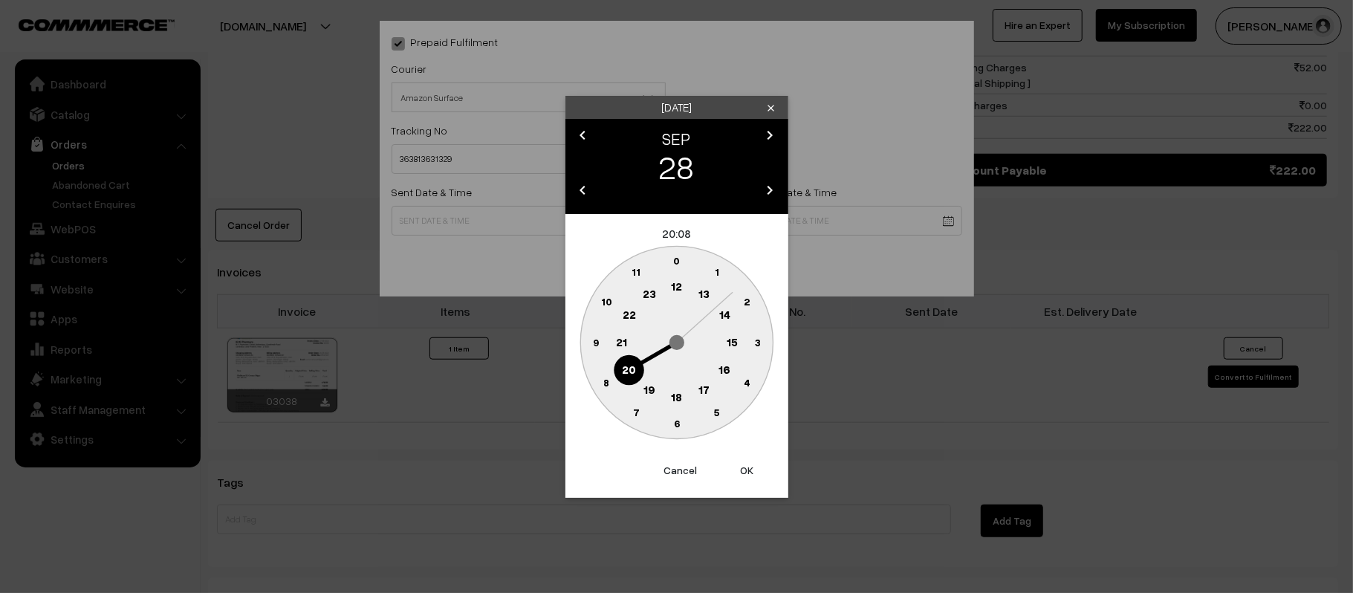
click at [679, 287] on text "12" at bounding box center [676, 285] width 11 height 13
drag, startPoint x: 603, startPoint y: 345, endPoint x: 626, endPoint y: 337, distance: 24.0
click at [603, 346] on circle at bounding box center [595, 342] width 30 height 30
type input "[DATE] 12:45"
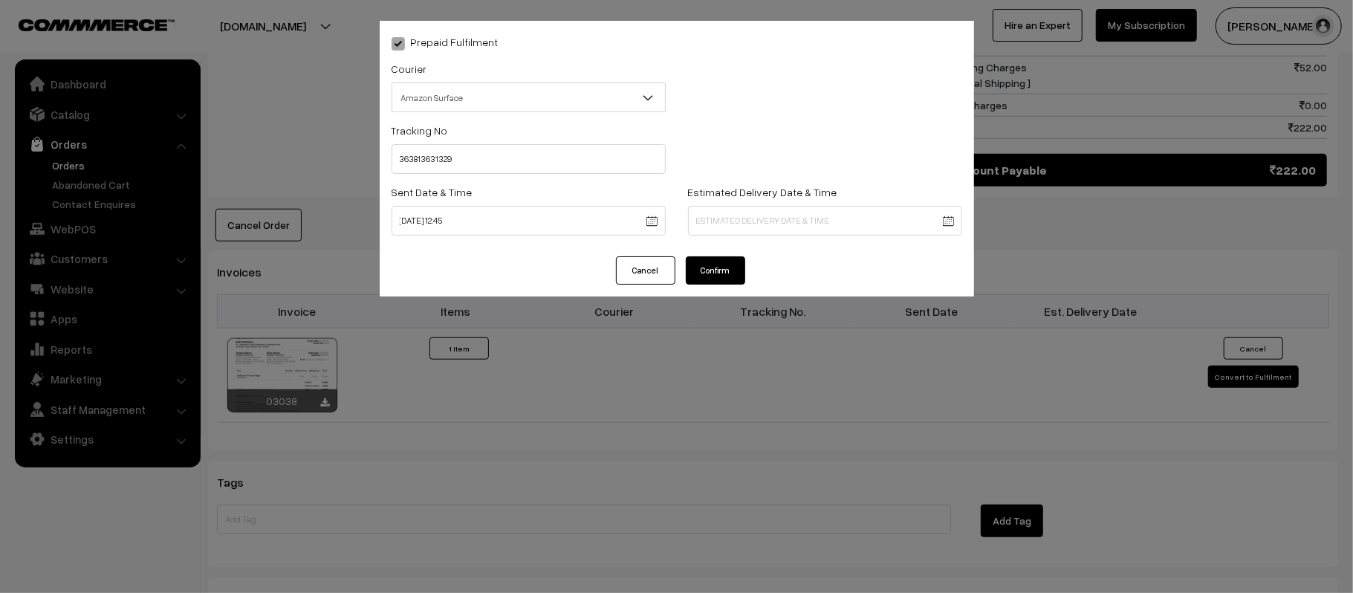
click at [847, 194] on div "Estimated Delivery Date & Time" at bounding box center [825, 209] width 274 height 53
click at [857, 205] on body "Thank you for showing interest. Our team will call you shortly. Close [DOMAIN_N…" at bounding box center [676, 62] width 1353 height 1713
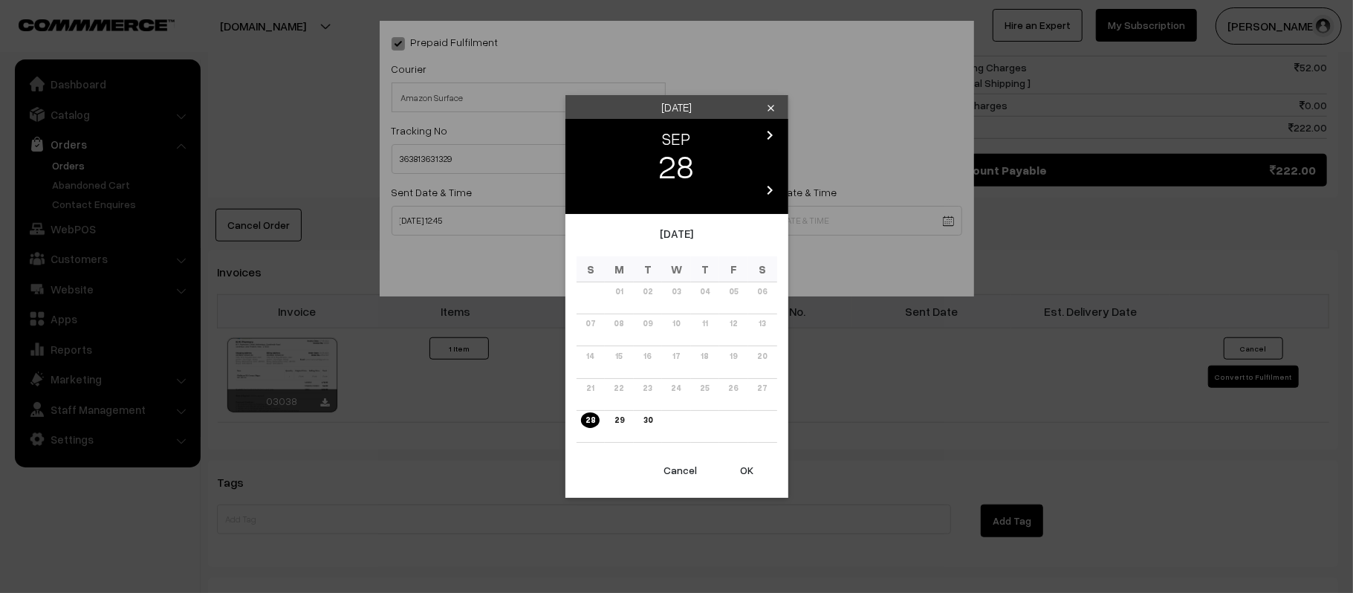
click at [776, 132] on icon "chevron_right" at bounding box center [770, 135] width 18 height 18
drag, startPoint x: 771, startPoint y: 290, endPoint x: 761, endPoint y: 295, distance: 11.6
click at [771, 290] on td "04" at bounding box center [762, 298] width 29 height 32
click at [759, 295] on link "04" at bounding box center [762, 292] width 19 height 16
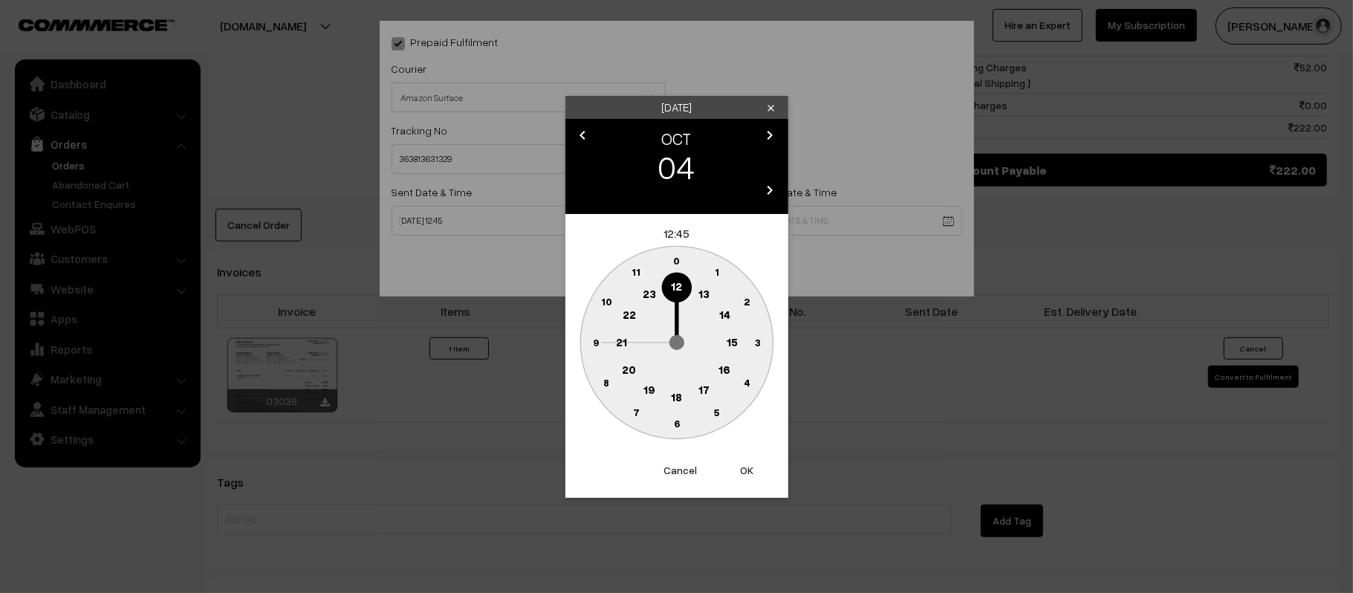
click at [619, 330] on circle at bounding box center [621, 342] width 30 height 30
click at [672, 423] on text "30" at bounding box center [676, 423] width 13 height 13
type input "04-10-2025 21:30"
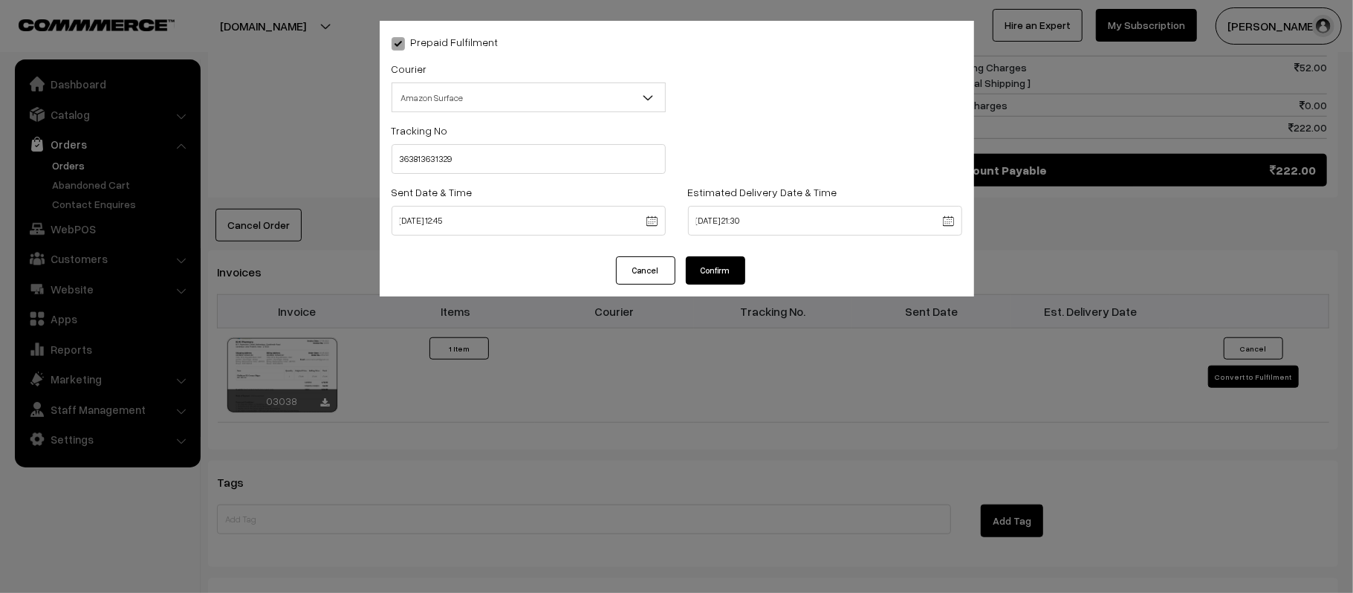
click at [720, 268] on button "Confirm" at bounding box center [715, 270] width 59 height 28
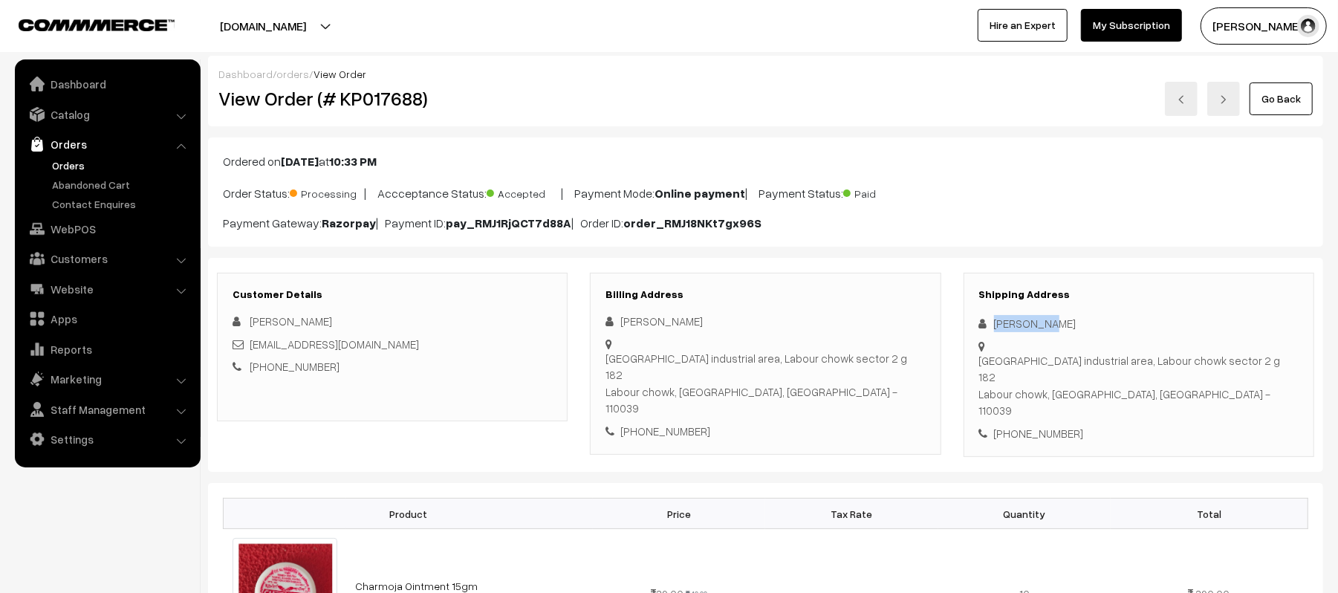
drag, startPoint x: 1056, startPoint y: 325, endPoint x: 984, endPoint y: 322, distance: 72.9
click at [984, 322] on div "Faizan Ali" at bounding box center [1138, 323] width 319 height 17
copy div "Faizan Ali"
click at [1050, 425] on div "+91 9910649317" at bounding box center [1138, 433] width 319 height 17
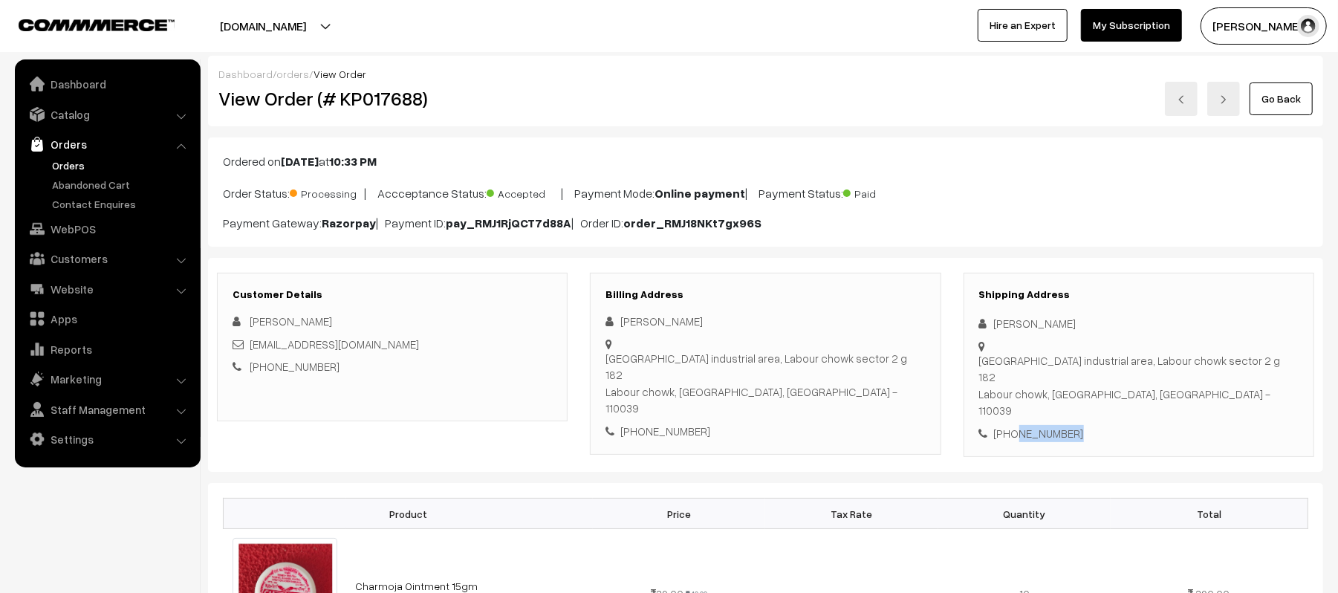
click at [1050, 425] on div "+91 9910649317" at bounding box center [1138, 433] width 319 height 17
copy div "9910649317"
drag, startPoint x: 389, startPoint y: 343, endPoint x: 248, endPoint y: 340, distance: 141.2
click at [248, 340] on div "faizanali17605@gmail.com" at bounding box center [392, 344] width 319 height 17
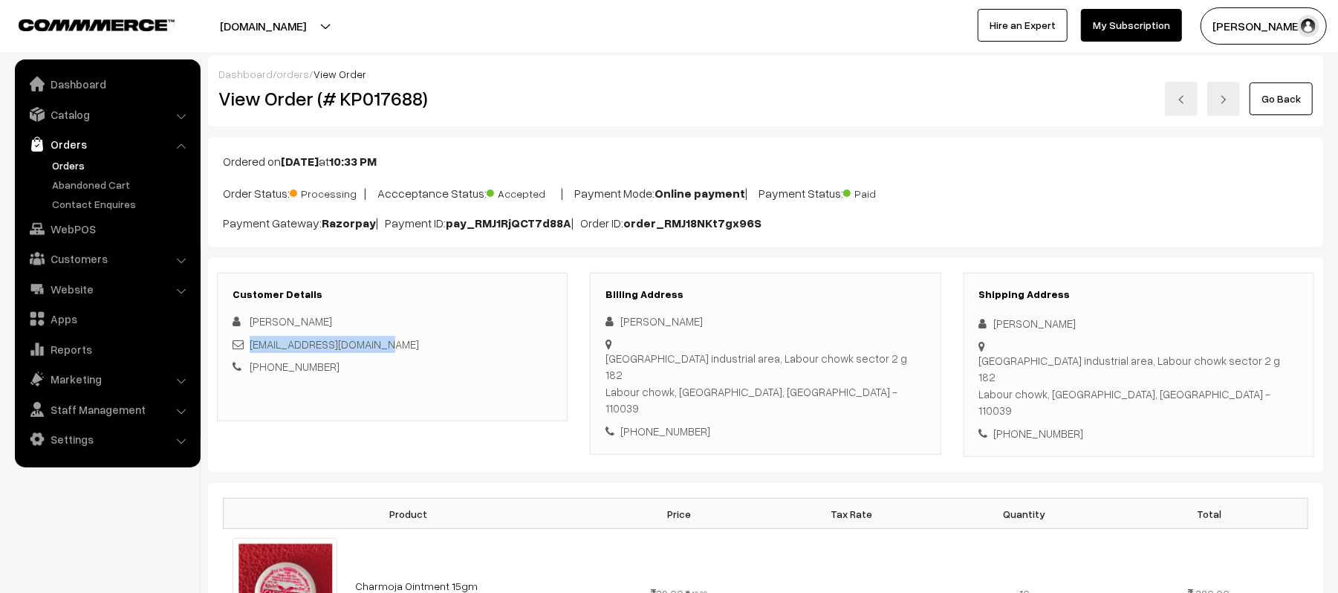
copy link "faizanali17605@gmail.com"
drag, startPoint x: 997, startPoint y: 348, endPoint x: 1246, endPoint y: 371, distance: 250.0
click at [1246, 371] on div "Shipping Address Faizan Ali Bhawana industrial area, Labour chowk sector 2 g 18…" at bounding box center [1139, 365] width 351 height 185
copy div "hawana industrial area, Labour chowk sector 2 g 182 Labour chowk, Delhi, India …"
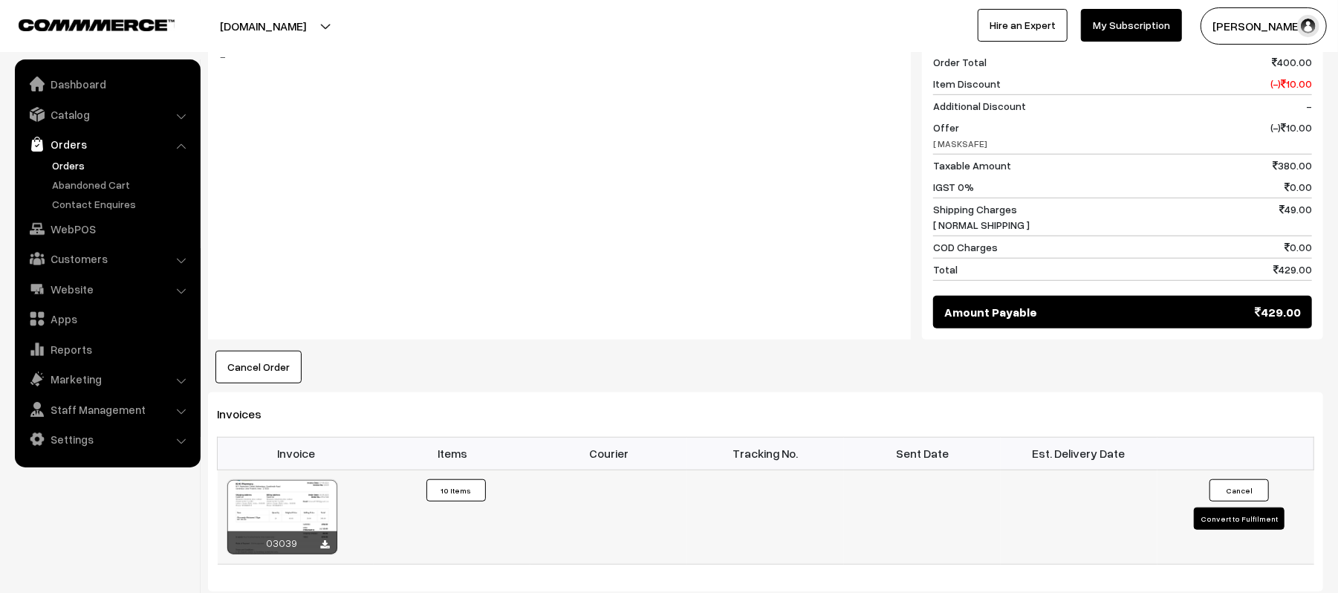
click at [1245, 507] on button "Convert to Fulfilment" at bounding box center [1239, 518] width 91 height 22
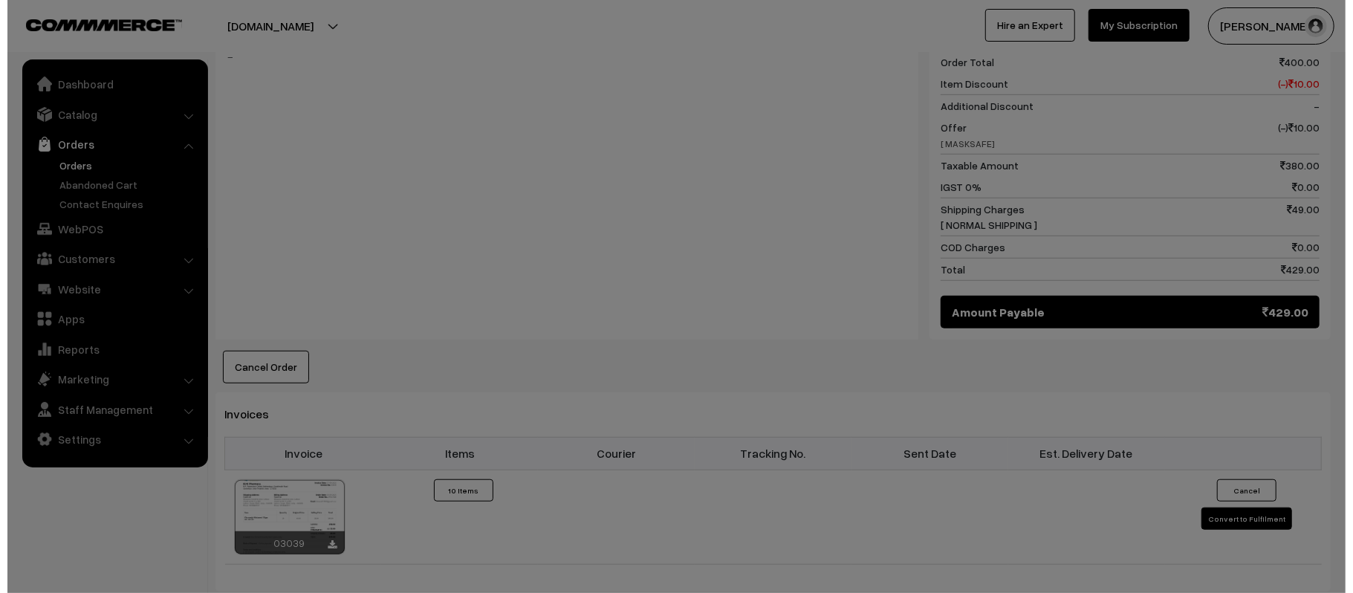
scroll to position [695, 0]
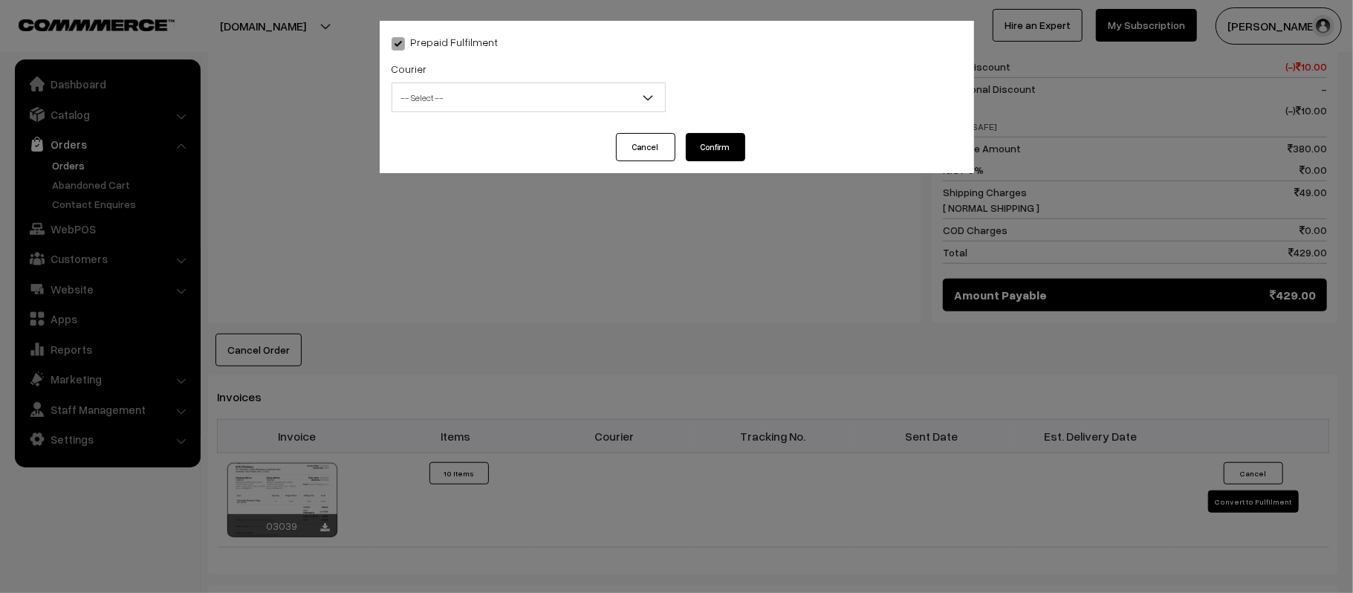
click at [497, 88] on span "-- Select --" at bounding box center [528, 98] width 273 height 26
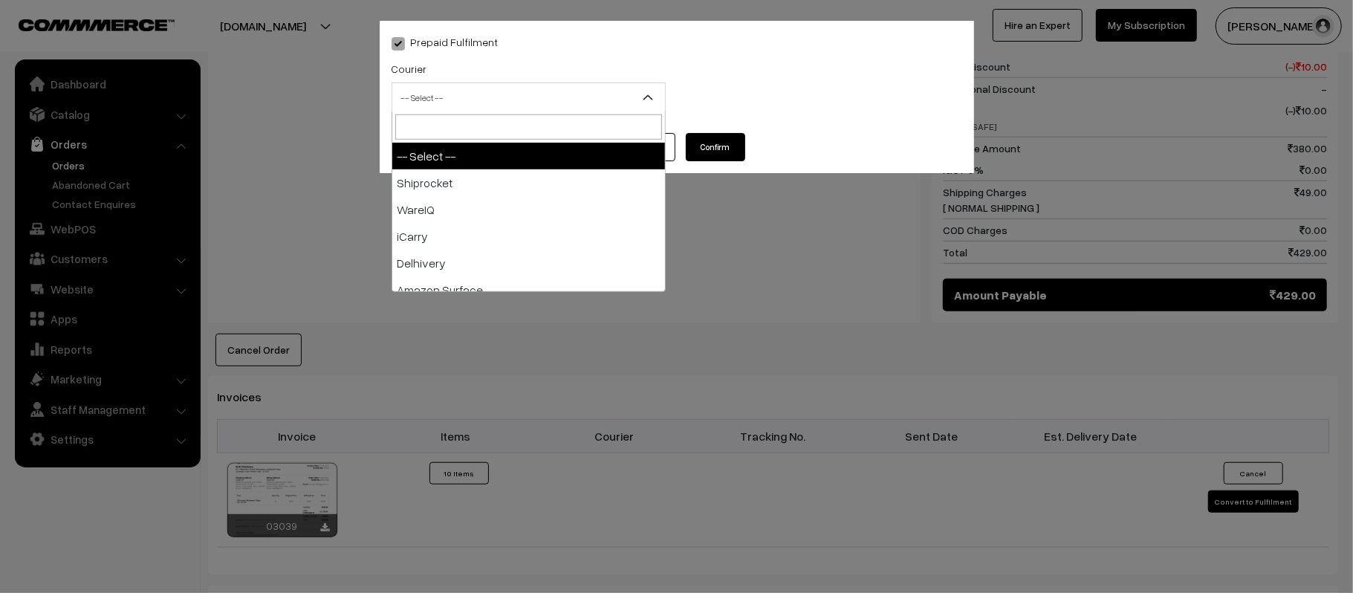
type input "X"
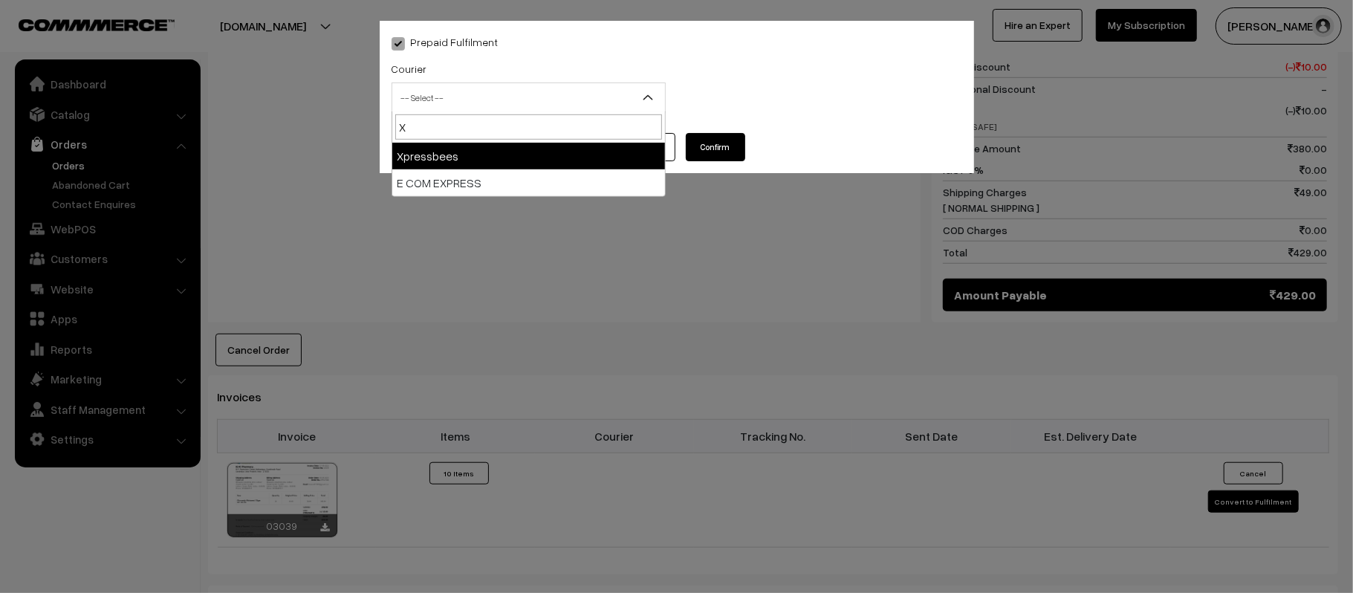
select select "8"
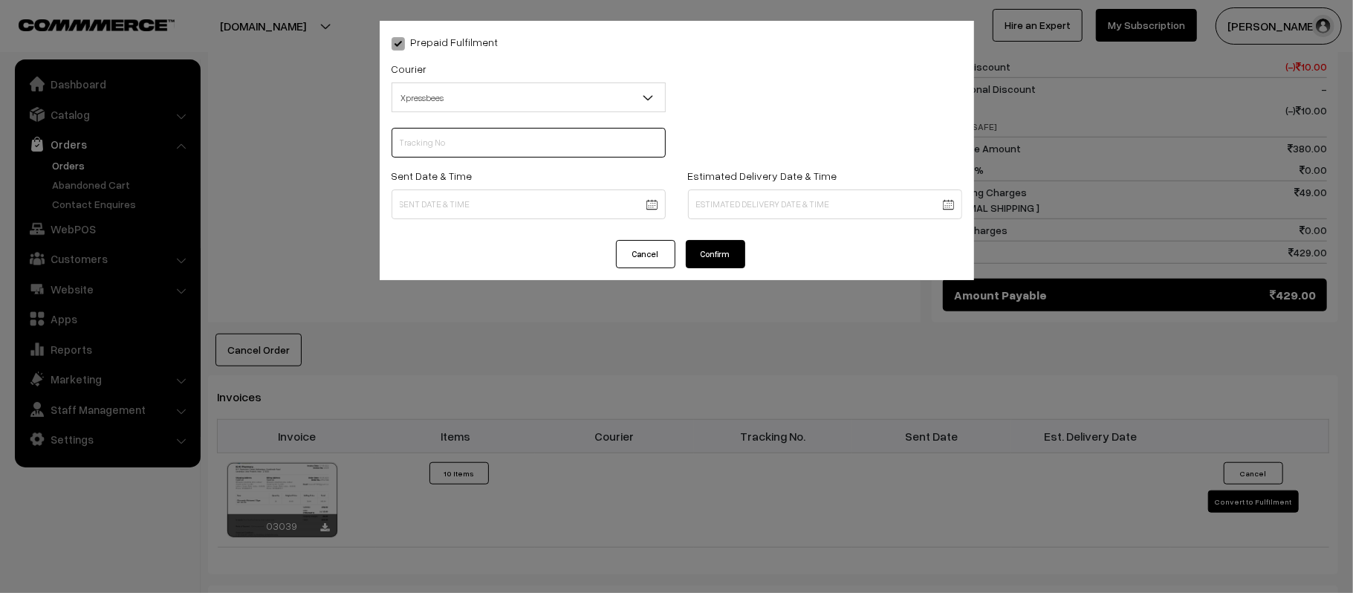
scroll to position [0, 0]
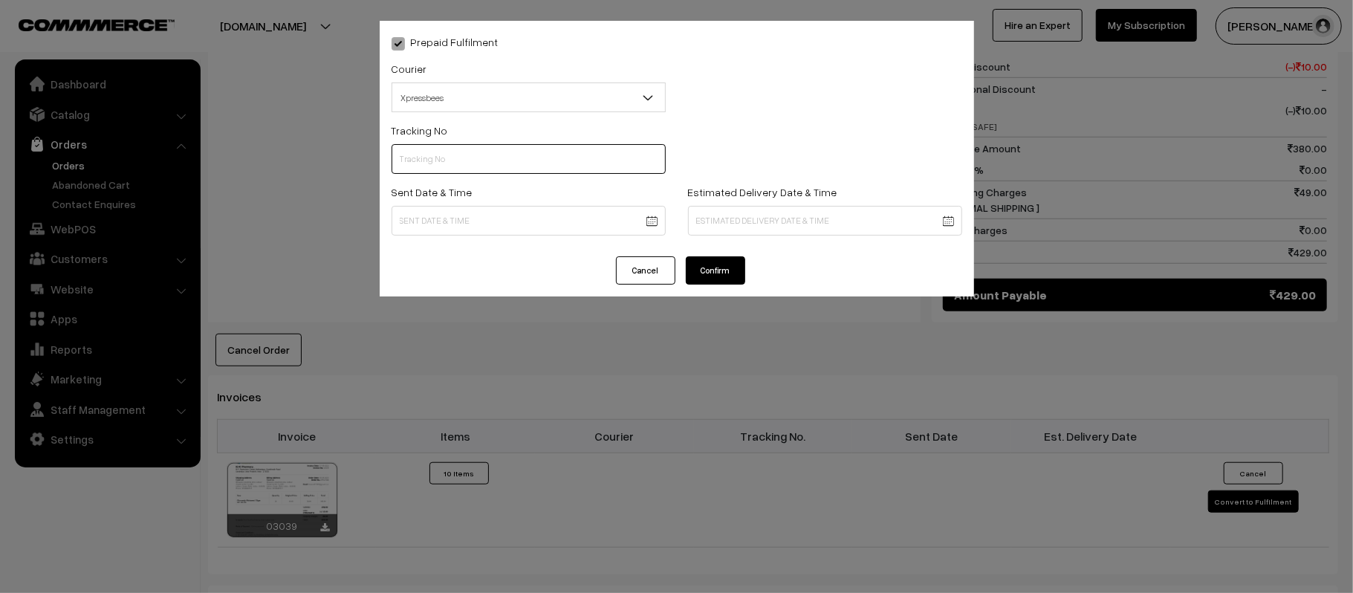
paste input "14344953046006"
type input "14344953046006"
click at [519, 250] on div "Prepaid Fulfilment Courier -- Select -- Shiprocket WareIQ iCarry Delhivery Amaz…" at bounding box center [677, 139] width 594 height 236
click at [526, 236] on div "Sent Date & Time" at bounding box center [528, 214] width 296 height 62
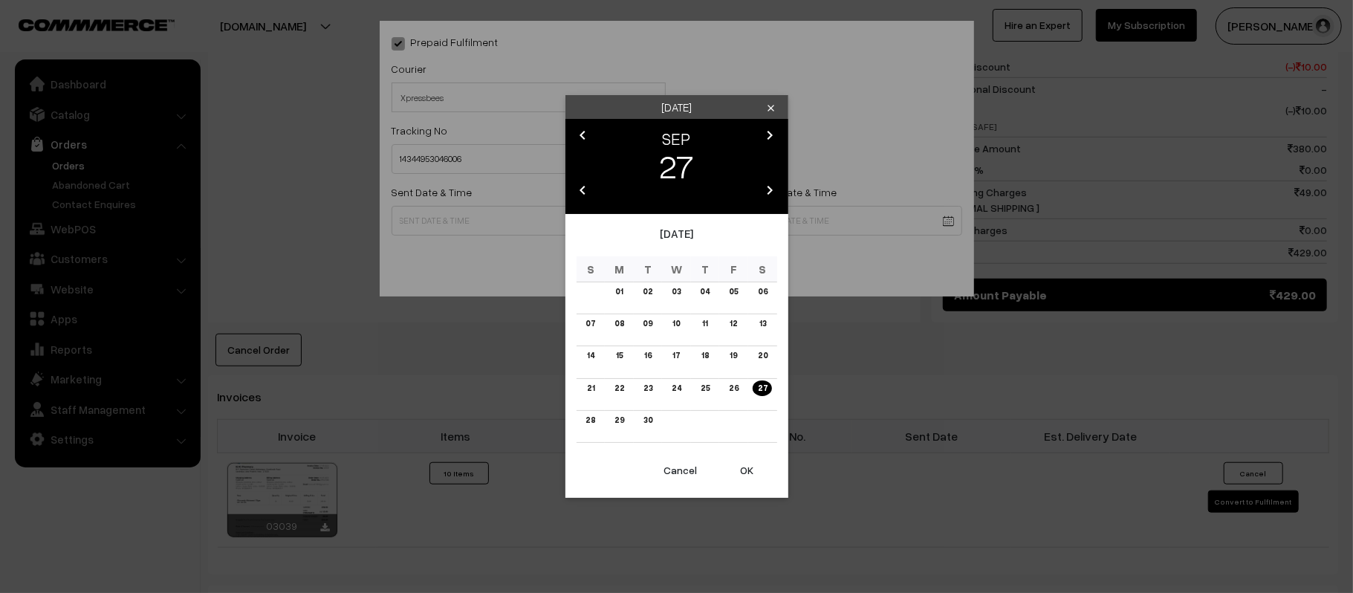
click at [536, 224] on body "Thank you for showing interest. Our team will call you shortly. Close kirtiphar…" at bounding box center [676, 174] width 1353 height 1739
click at [589, 418] on link "28" at bounding box center [590, 420] width 19 height 16
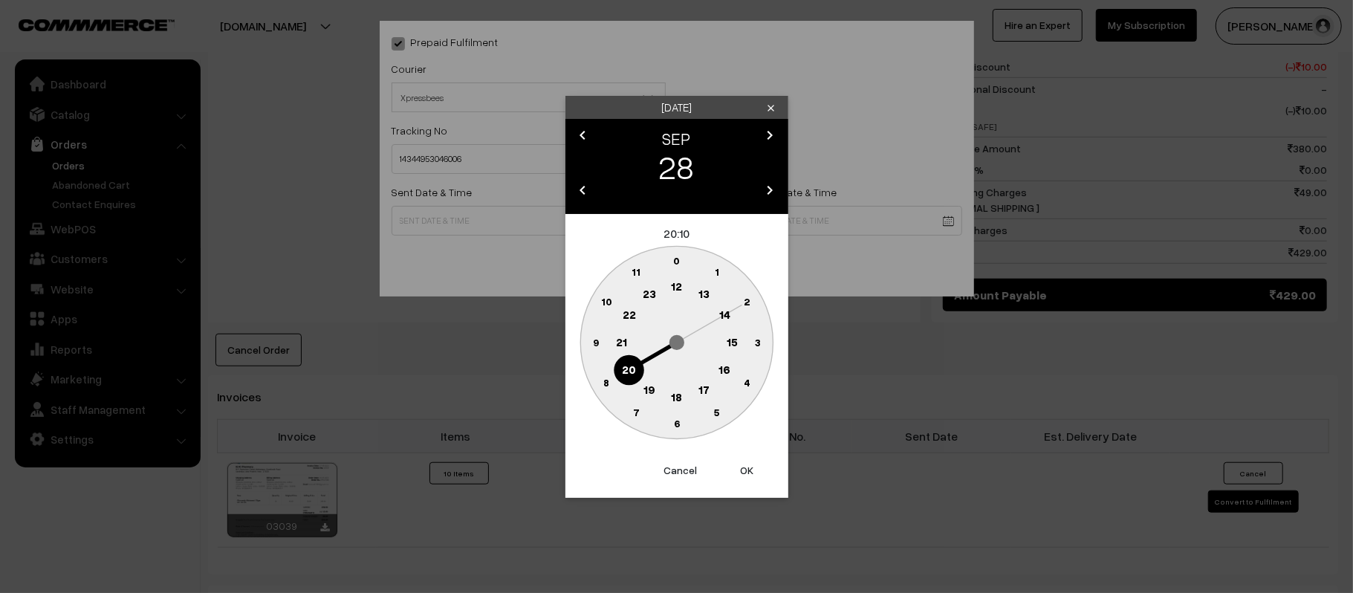
click at [678, 287] on text "12" at bounding box center [676, 285] width 11 height 13
click at [592, 342] on text "45" at bounding box center [595, 341] width 13 height 13
type input "28-09-2025 12:45"
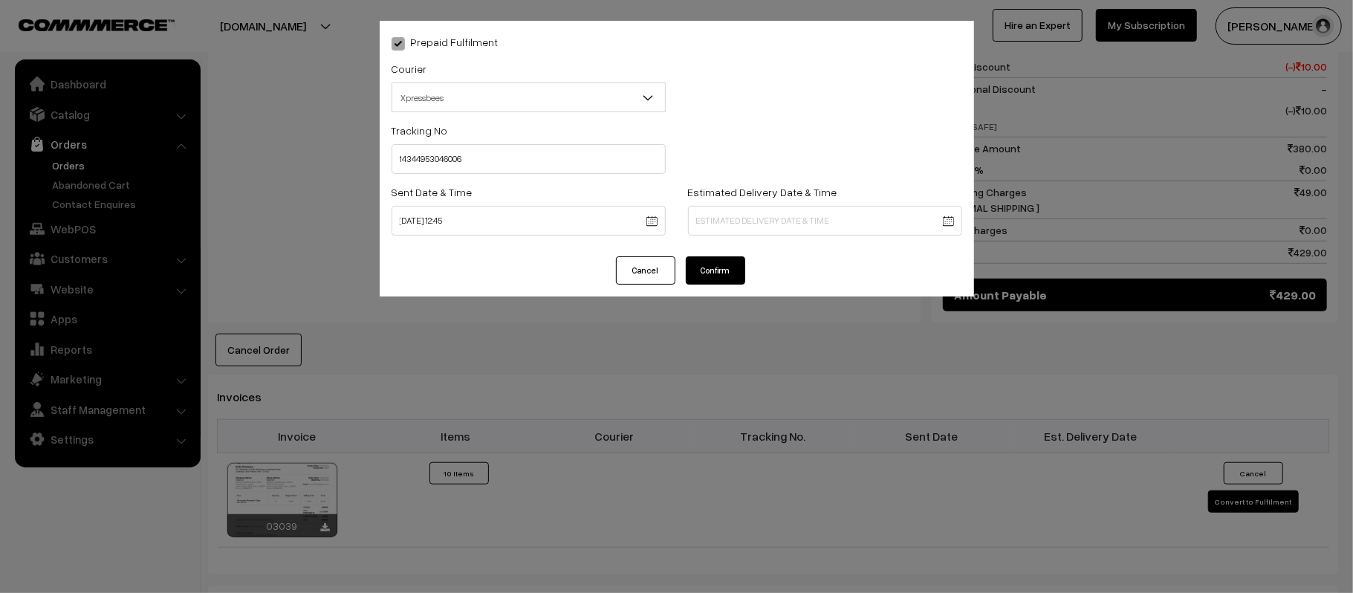
click at [798, 220] on body "Thank you for showing interest. Our team will call you shortly. Close kirtiphar…" at bounding box center [676, 174] width 1353 height 1739
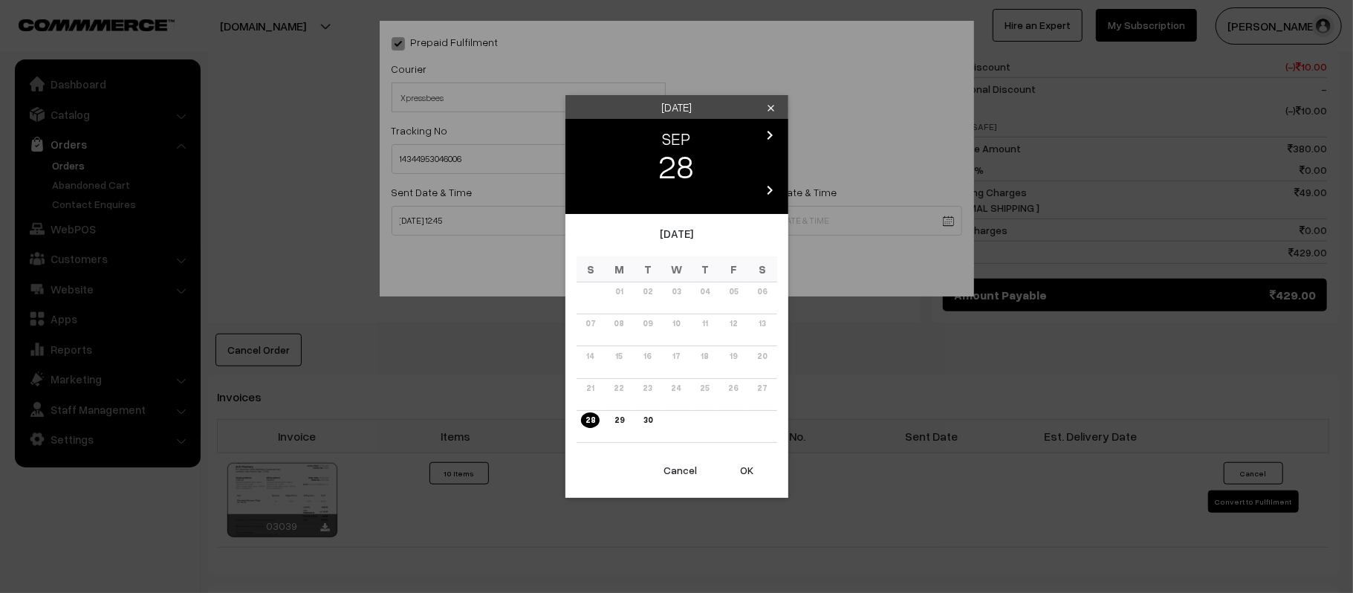
click at [773, 123] on div "chevron_left SEP chevron_right 28 chevron_left 2025 chevron_right" at bounding box center [676, 166] width 223 height 95
click at [774, 140] on icon "chevron_right" at bounding box center [770, 135] width 18 height 18
click at [768, 282] on td "04" at bounding box center [762, 298] width 29 height 32
click at [767, 289] on link "04" at bounding box center [762, 292] width 19 height 16
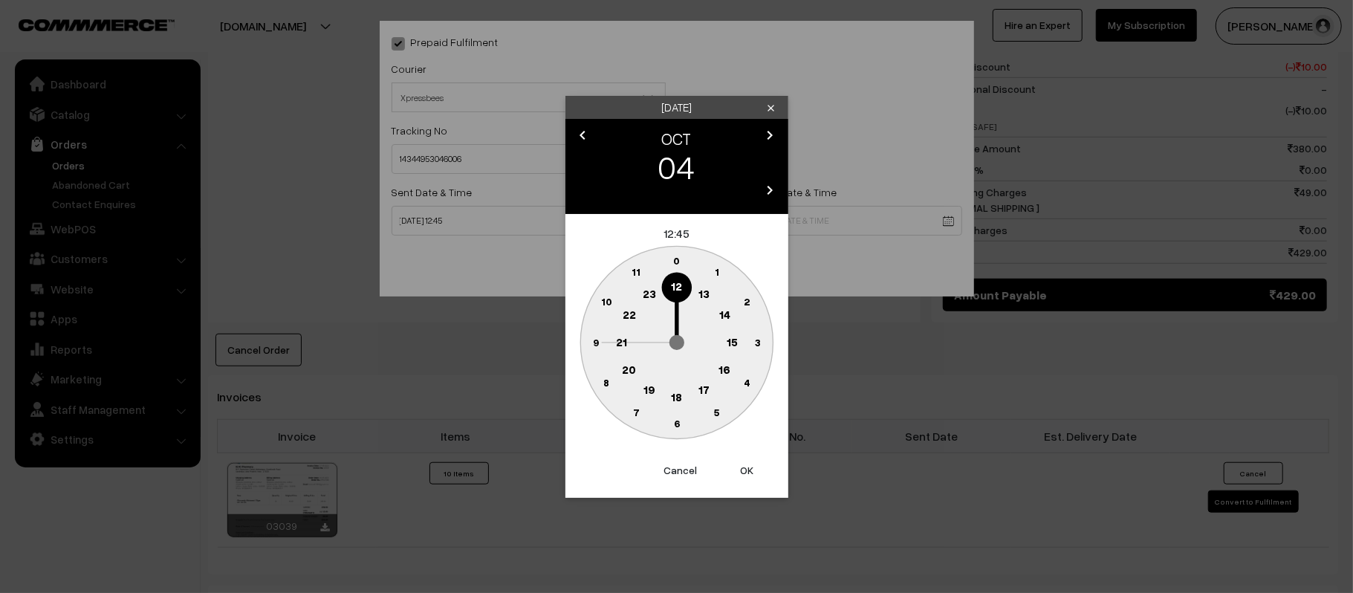
click at [626, 342] on text "21" at bounding box center [621, 340] width 11 height 13
click at [676, 429] on circle at bounding box center [676, 424] width 30 height 30
type input "04-10-2025 21:30"
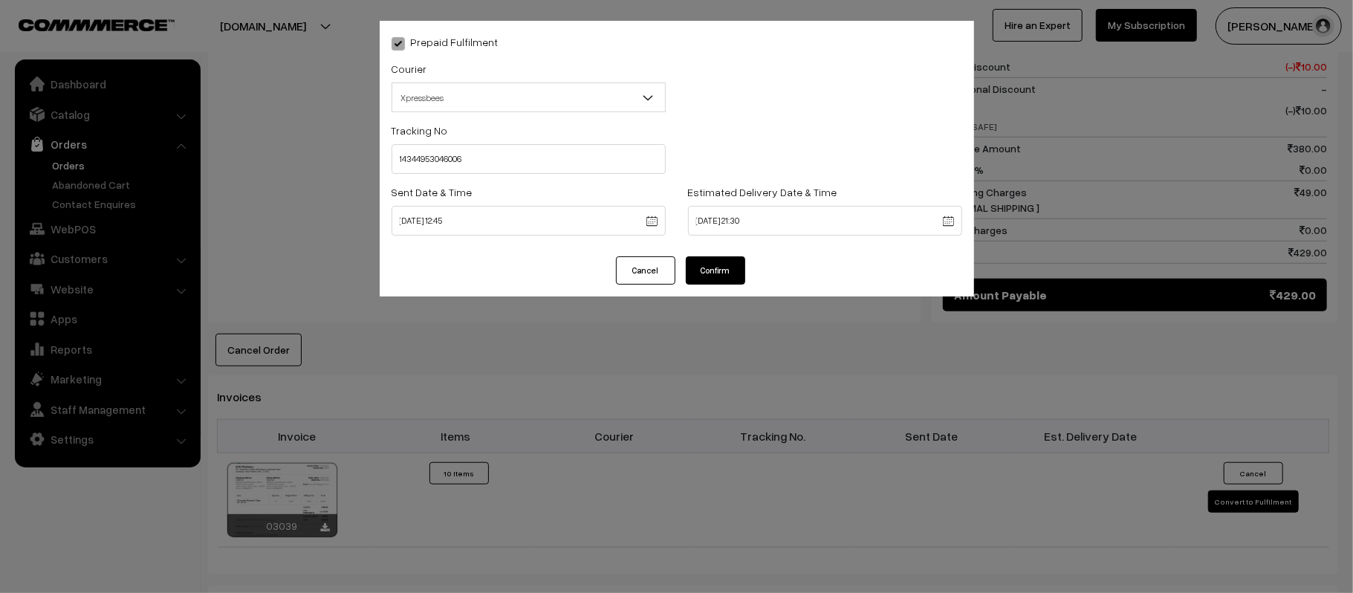
click at [719, 262] on button "Confirm" at bounding box center [715, 270] width 59 height 28
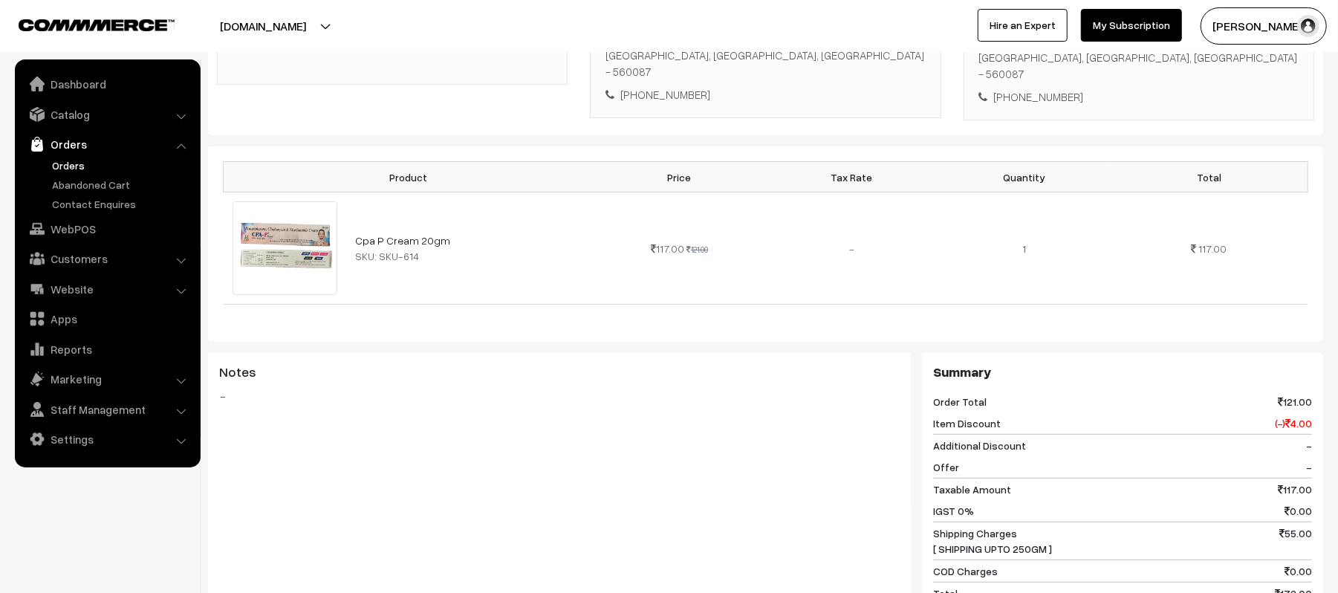
scroll to position [693, 0]
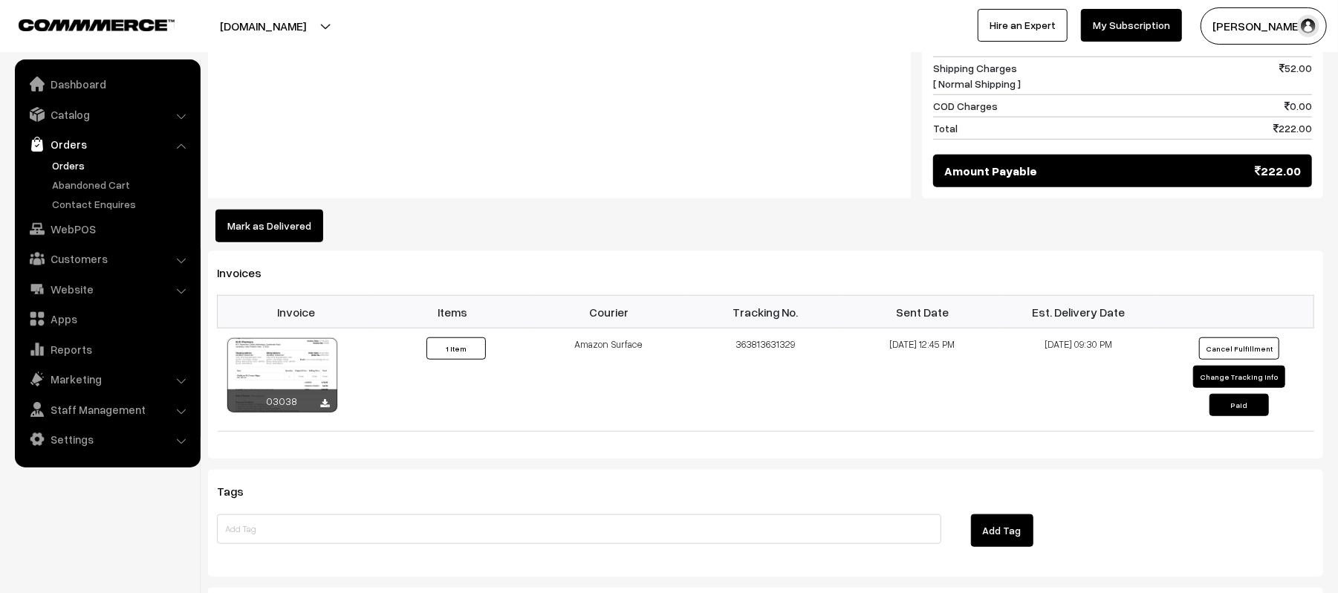
scroll to position [792, 0]
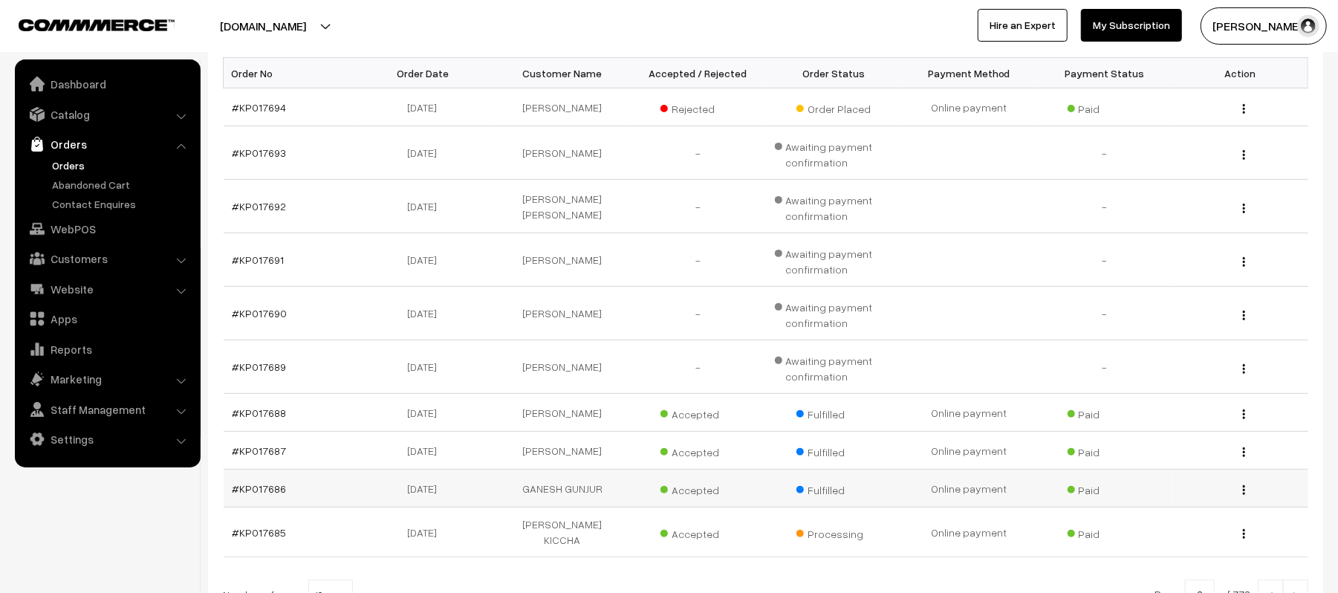
scroll to position [387, 0]
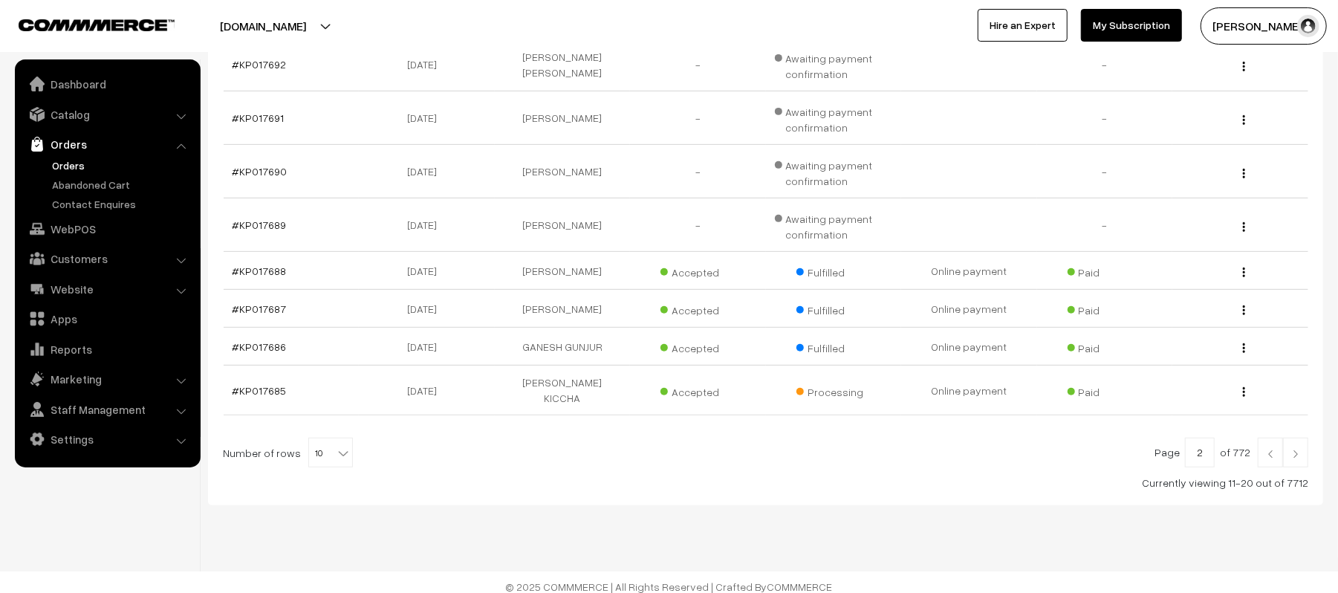
click at [1267, 438] on link at bounding box center [1270, 453] width 25 height 30
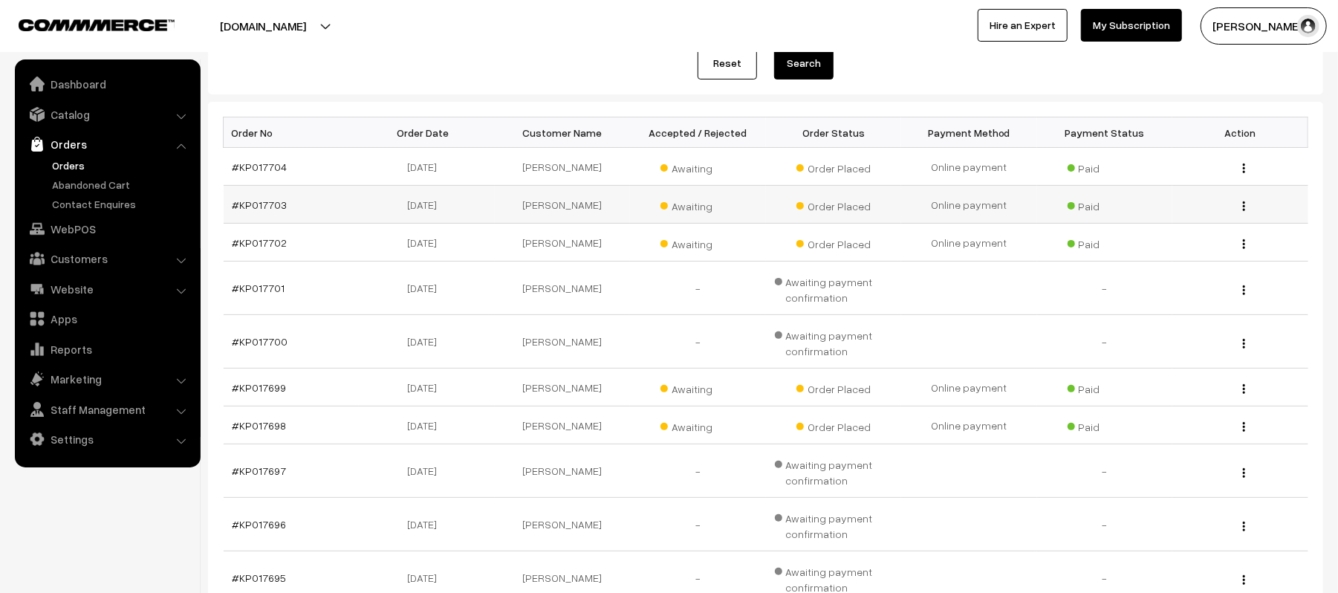
scroll to position [198, 0]
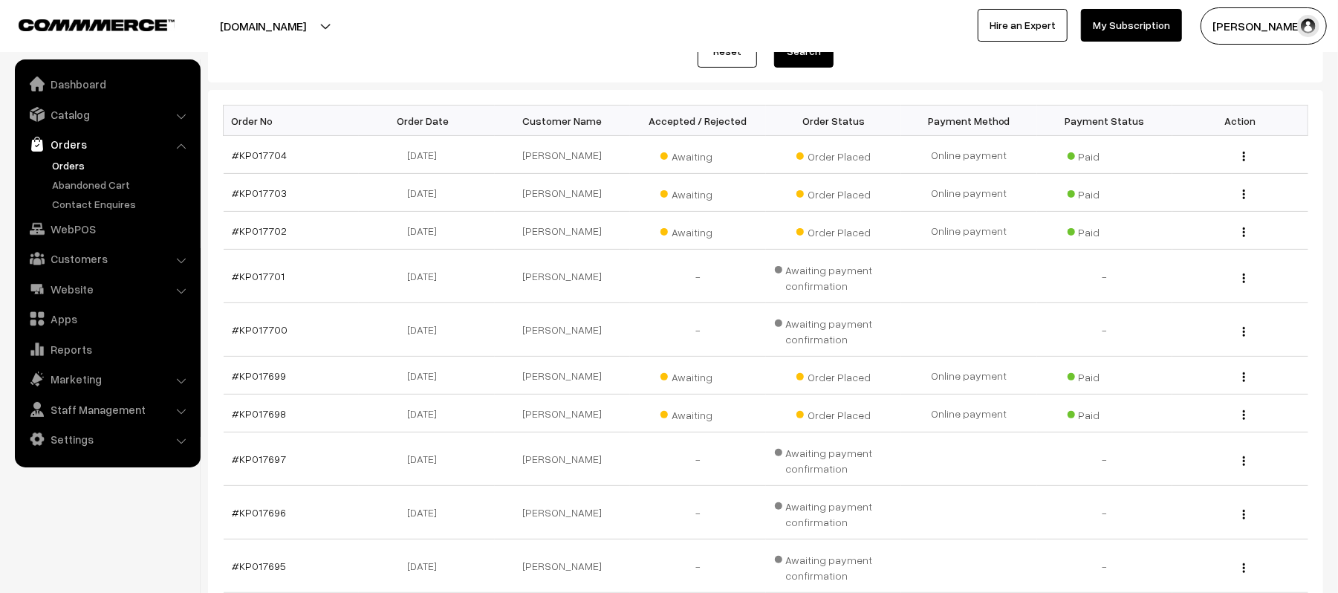
click at [54, 163] on link "Orders" at bounding box center [121, 165] width 147 height 16
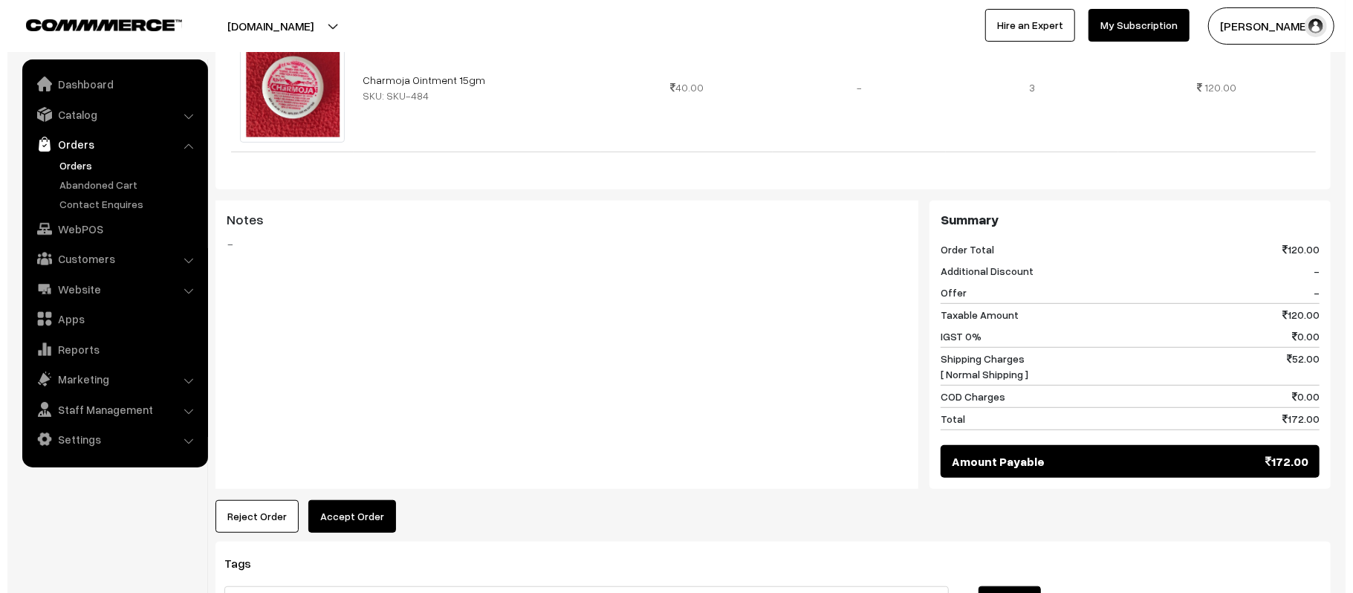
scroll to position [645, 0]
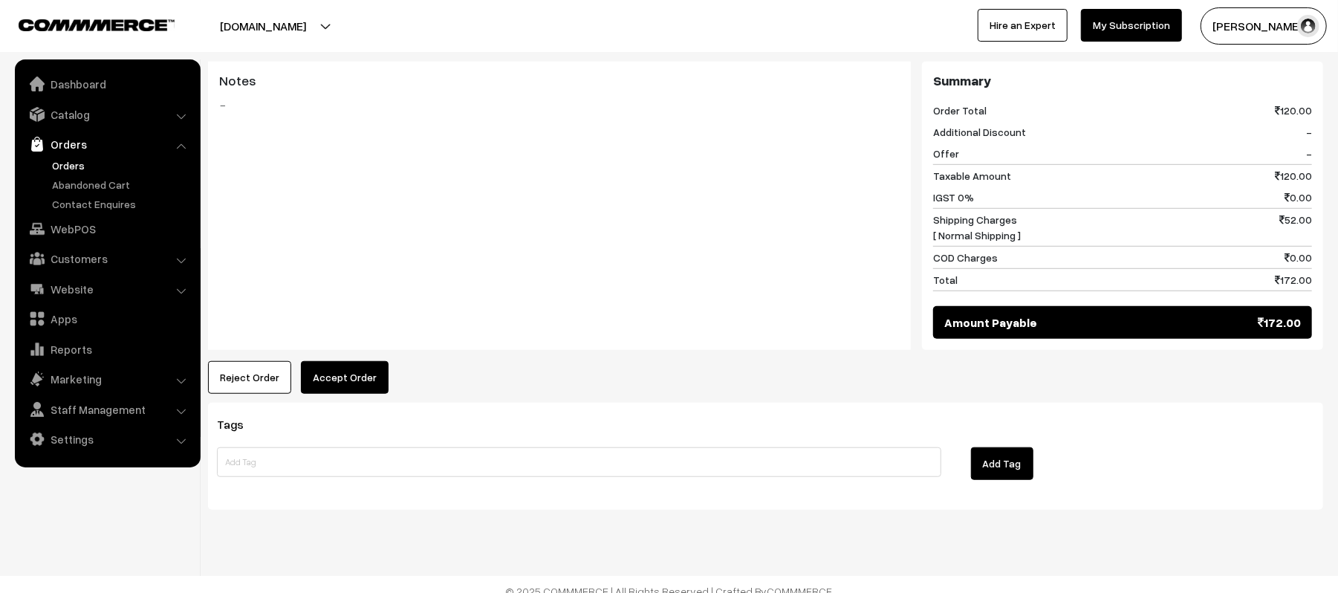
click at [361, 375] on button "Accept Order" at bounding box center [345, 377] width 88 height 33
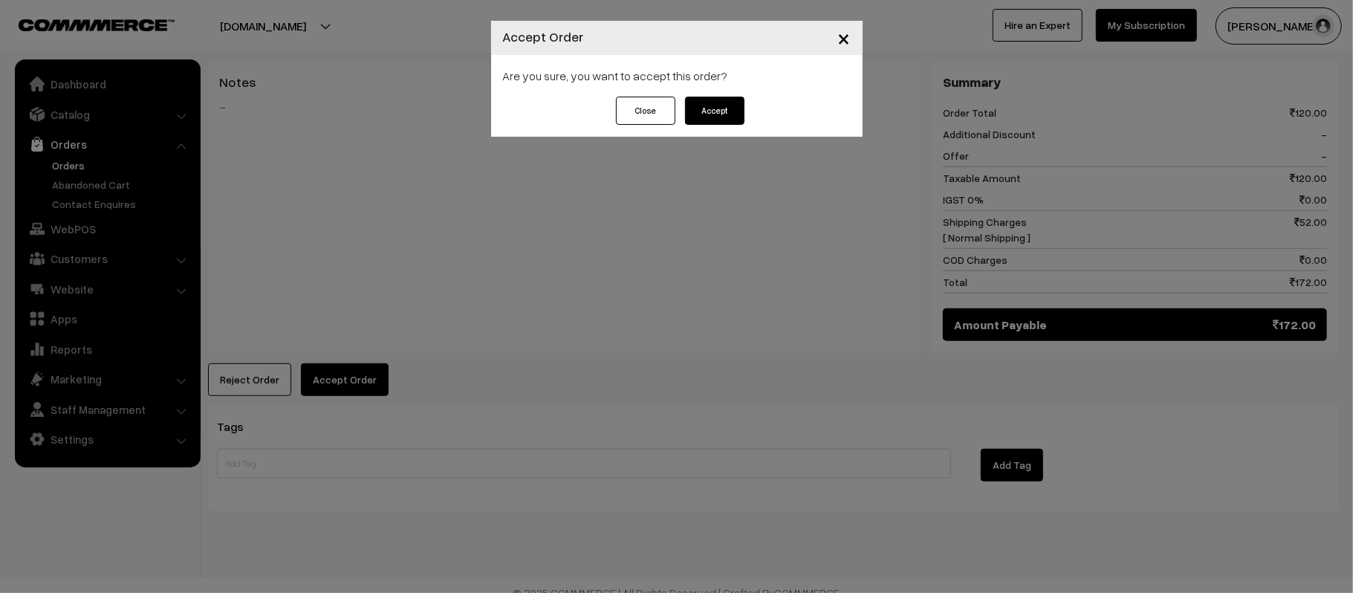
click at [727, 91] on div "Are you sure, you want to accept this order?" at bounding box center [676, 76] width 371 height 42
click at [725, 105] on button "Accept" at bounding box center [714, 111] width 59 height 28
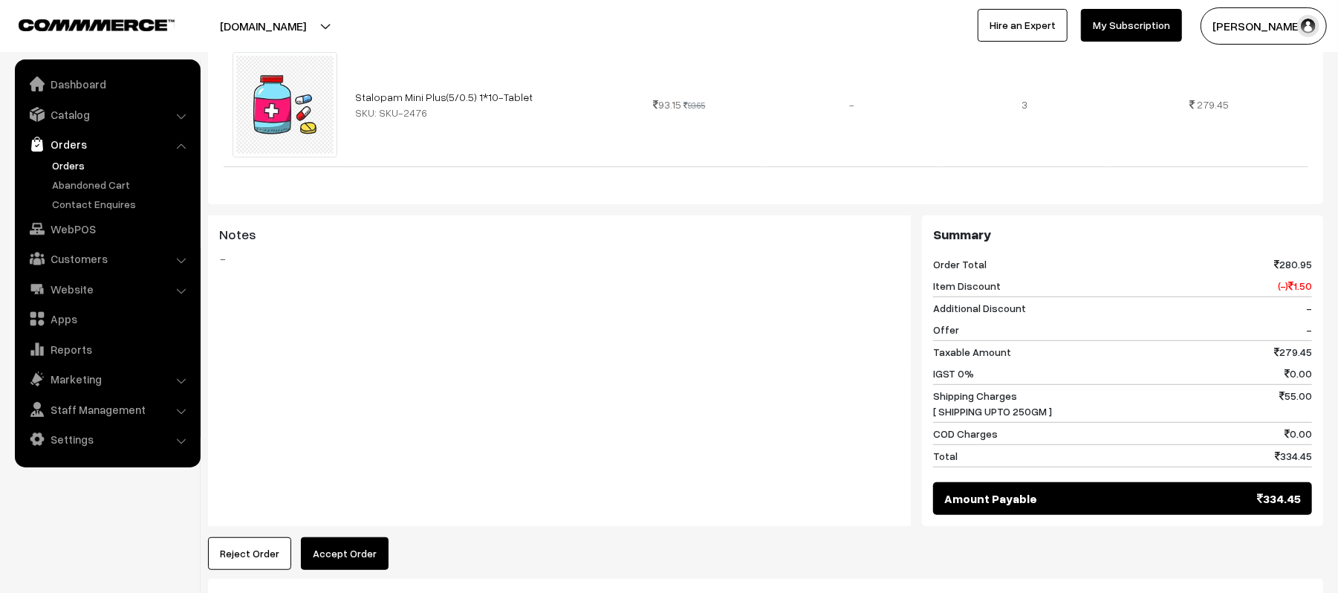
scroll to position [495, 0]
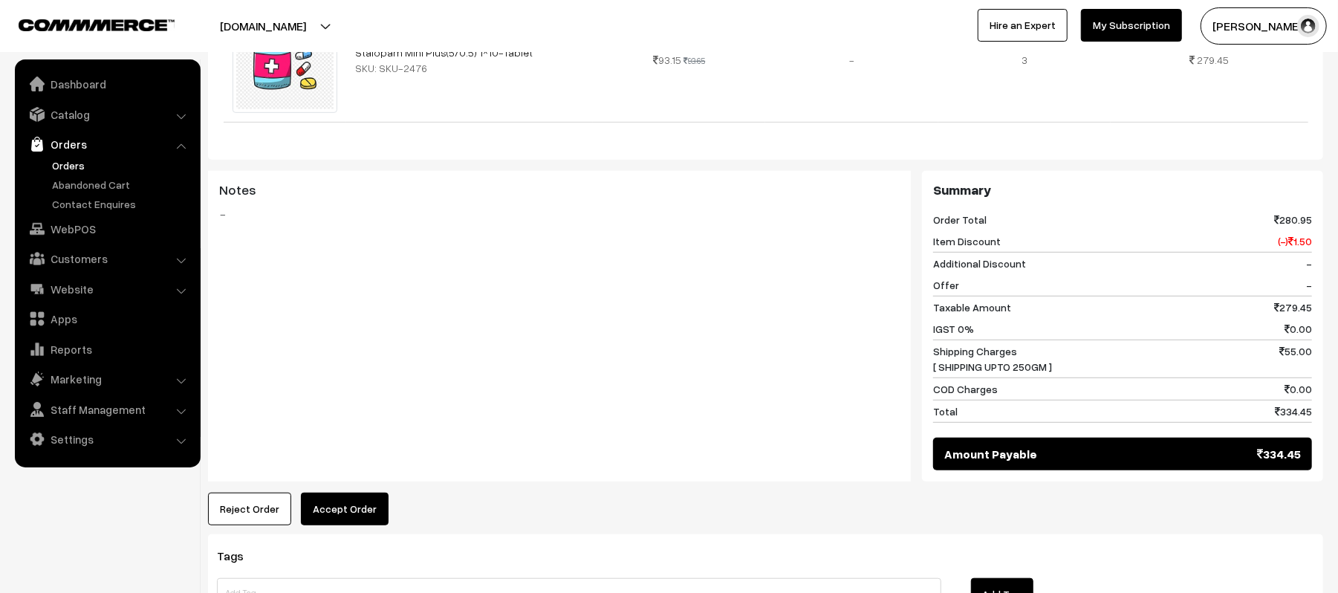
click at [254, 511] on button "Reject Order" at bounding box center [249, 509] width 83 height 33
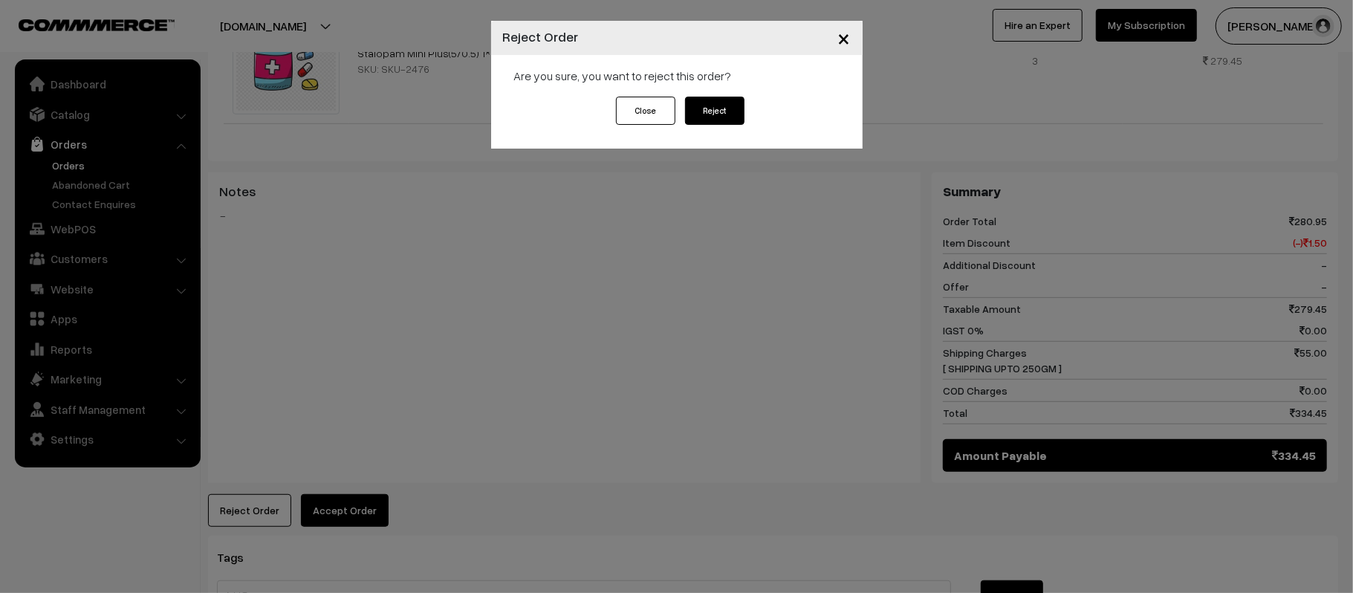
click at [626, 102] on button "Close" at bounding box center [645, 111] width 59 height 28
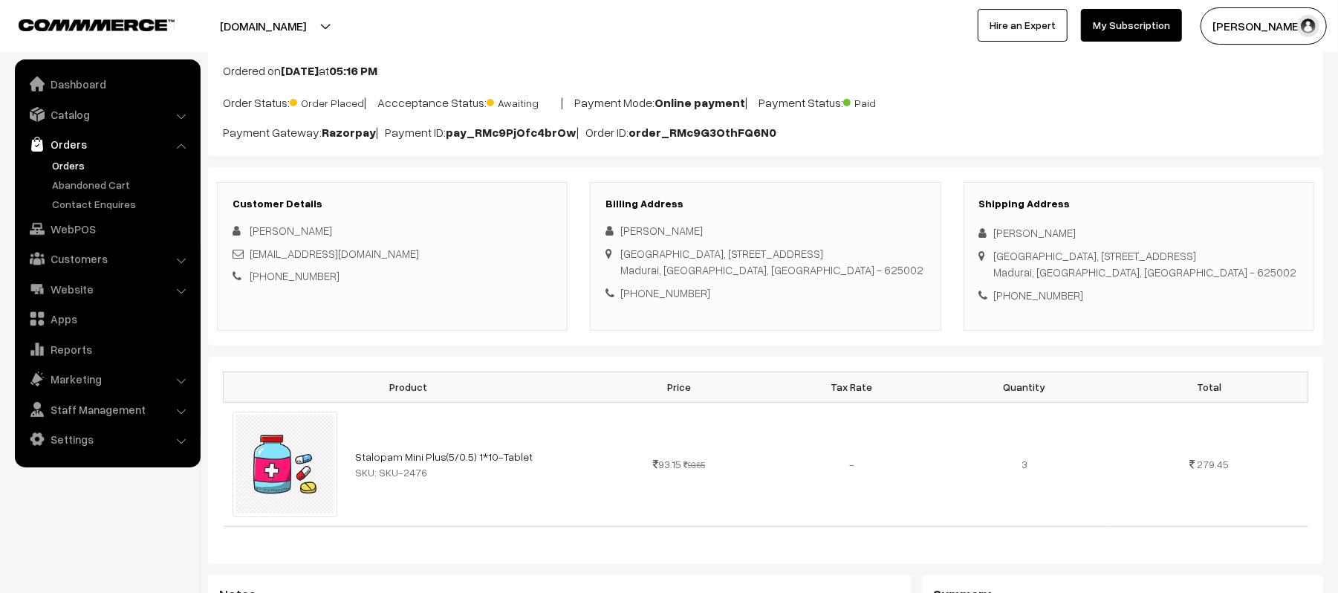
scroll to position [0, 0]
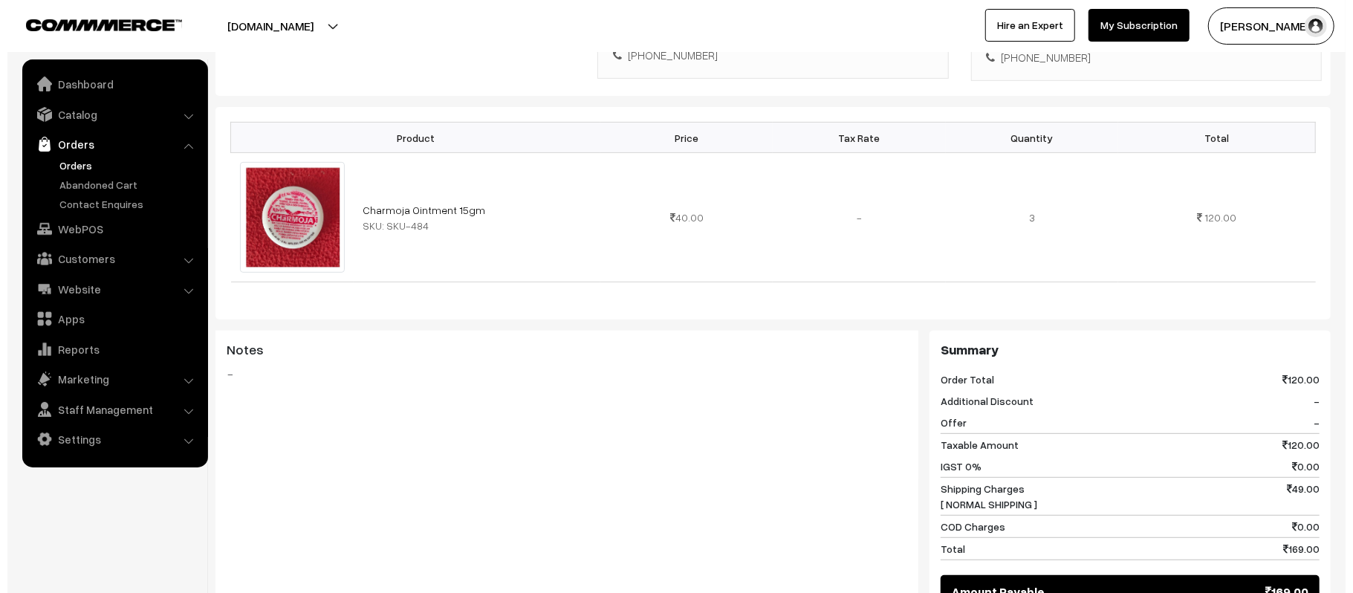
scroll to position [625, 0]
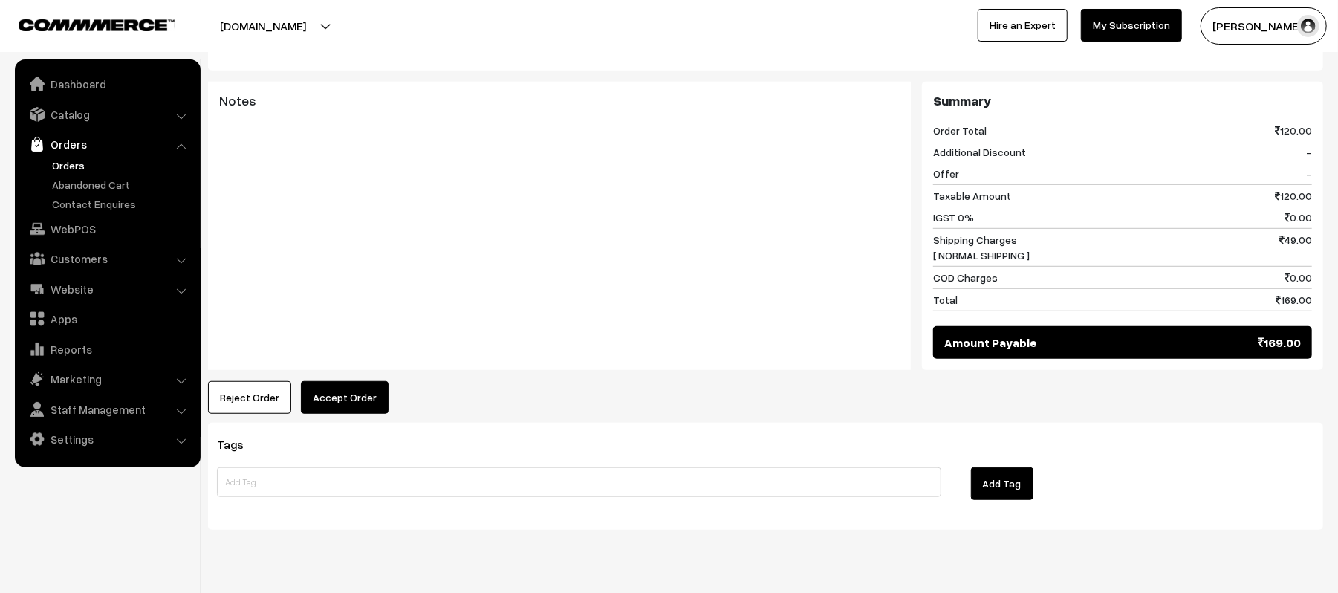
click at [351, 381] on button "Accept Order" at bounding box center [345, 397] width 88 height 33
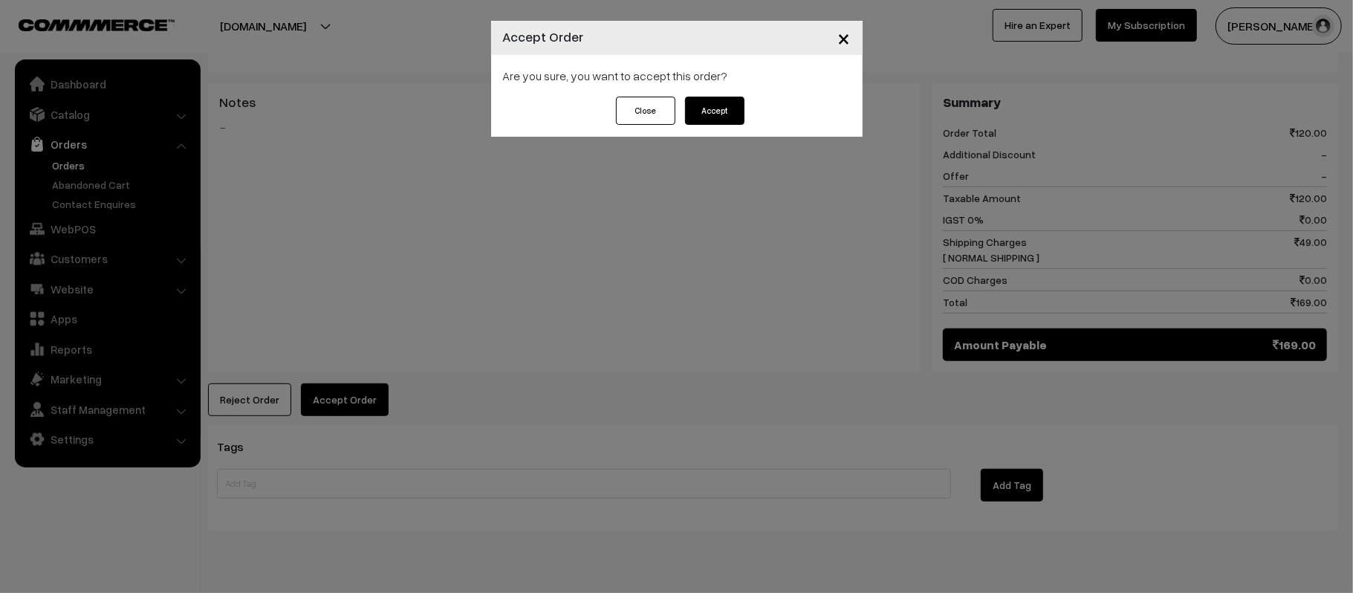
click at [701, 117] on button "Accept" at bounding box center [714, 111] width 59 height 28
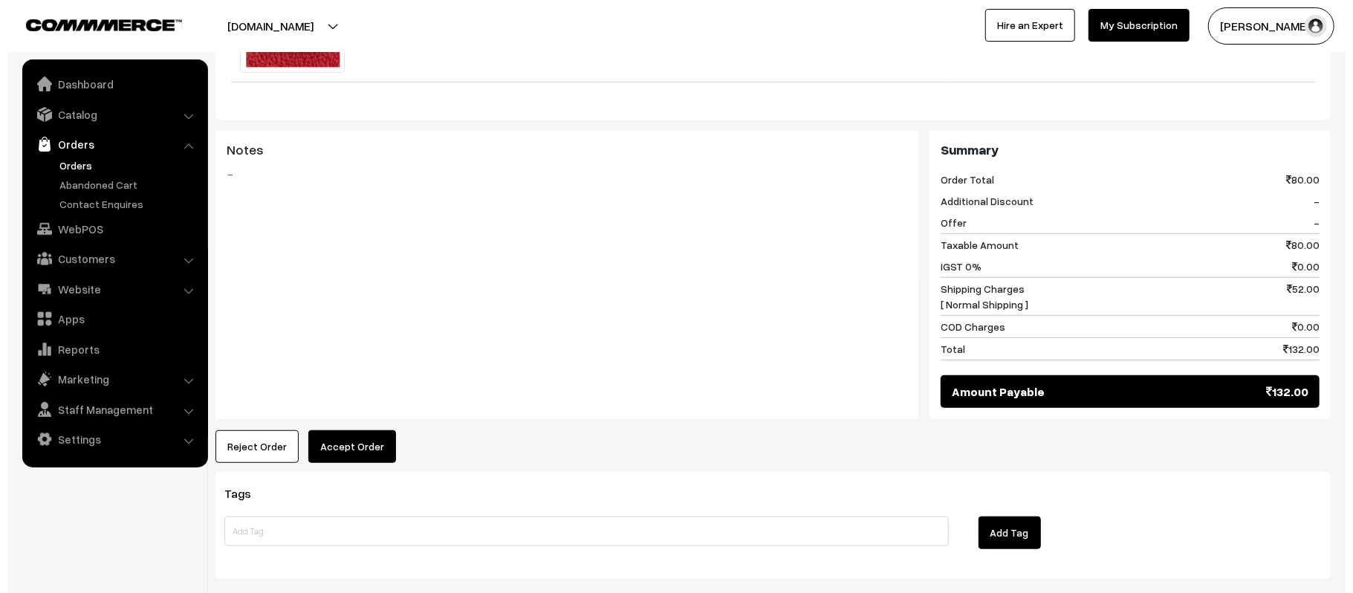
scroll to position [645, 0]
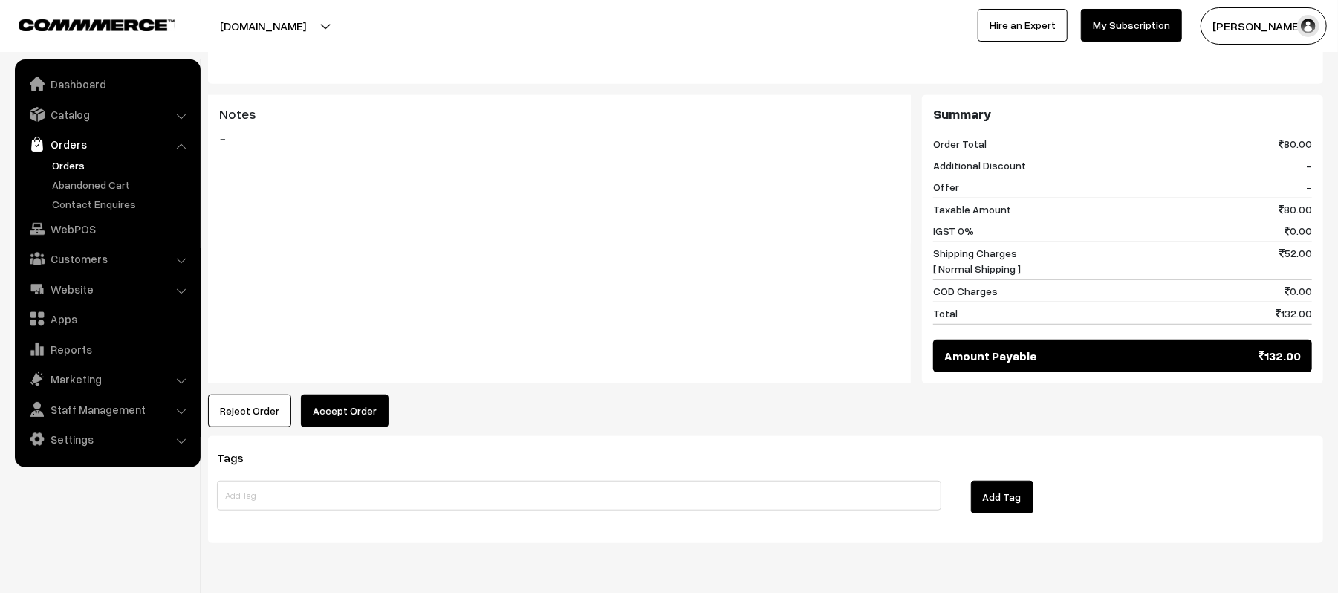
click at [349, 394] on button "Accept Order" at bounding box center [345, 410] width 88 height 33
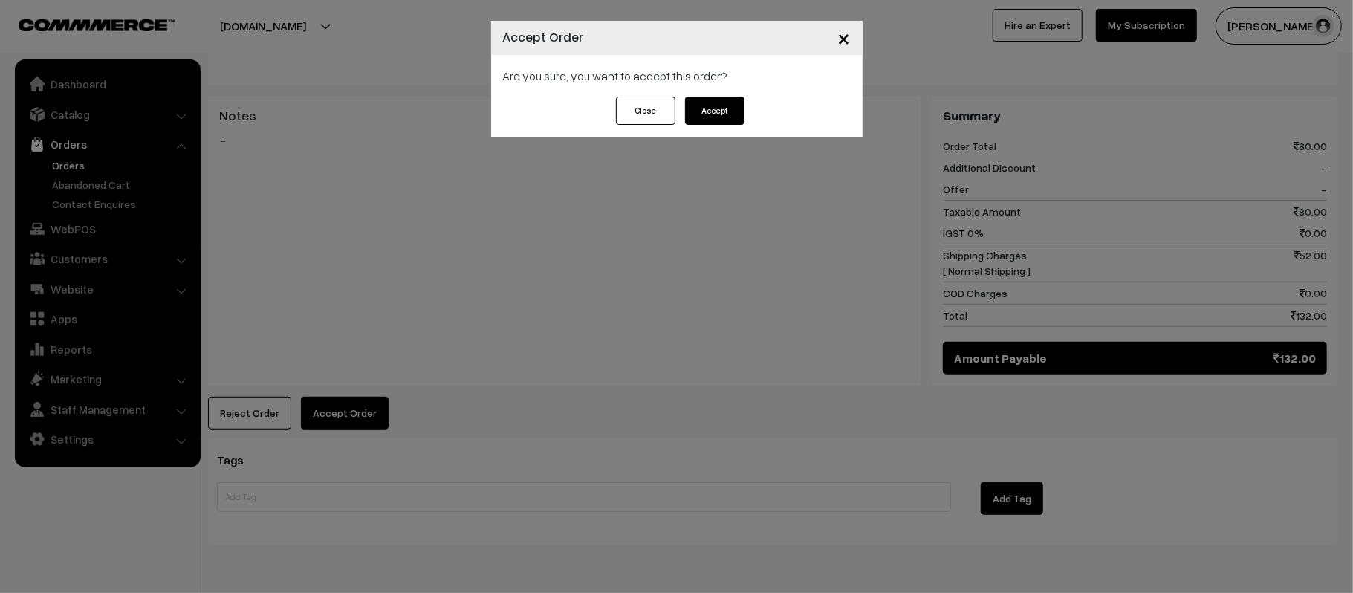
click at [702, 99] on button "Accept" at bounding box center [714, 111] width 59 height 28
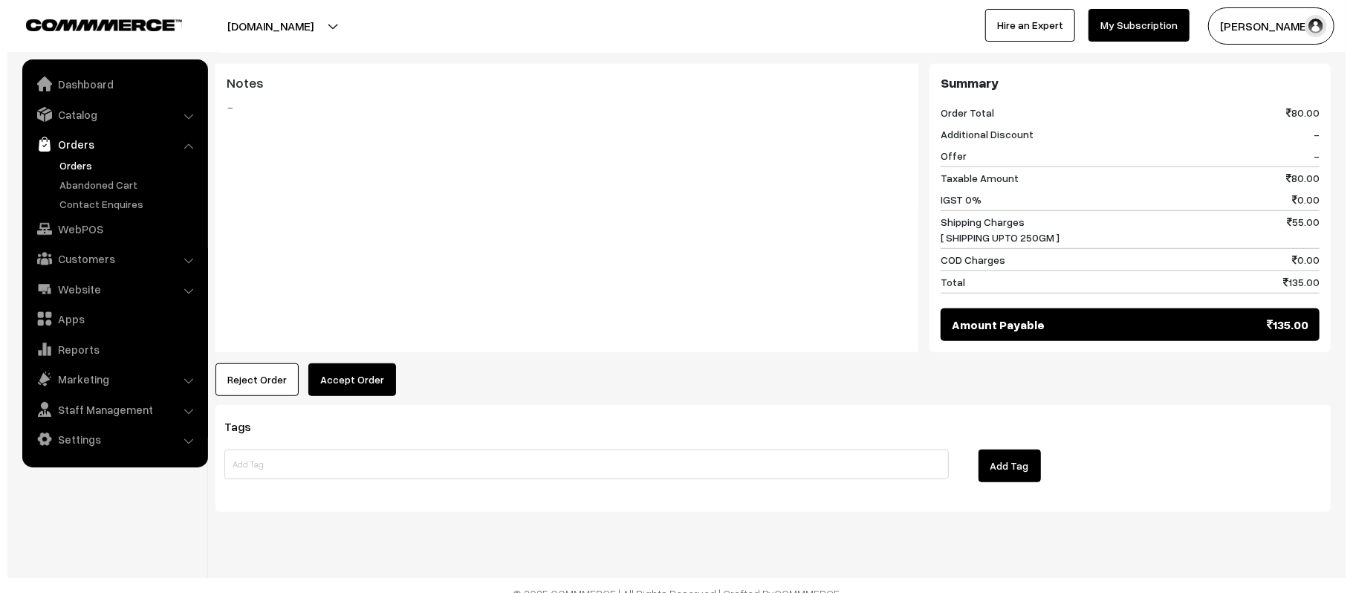
scroll to position [645, 0]
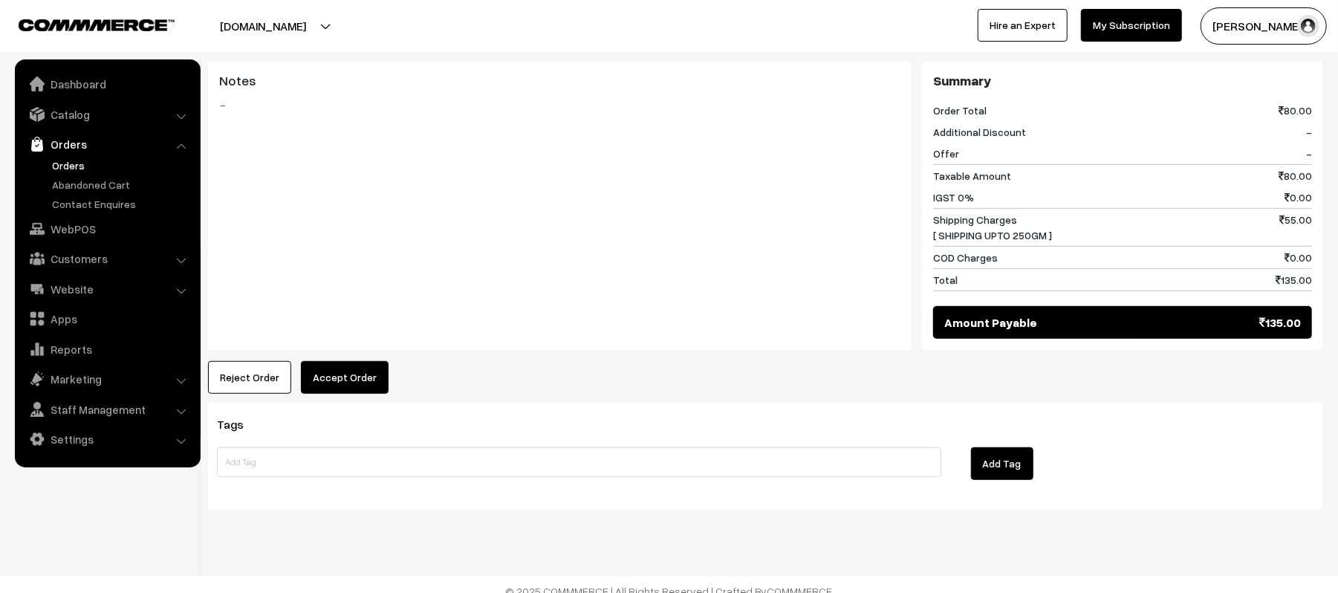
click at [331, 361] on button "Accept Order" at bounding box center [345, 377] width 88 height 33
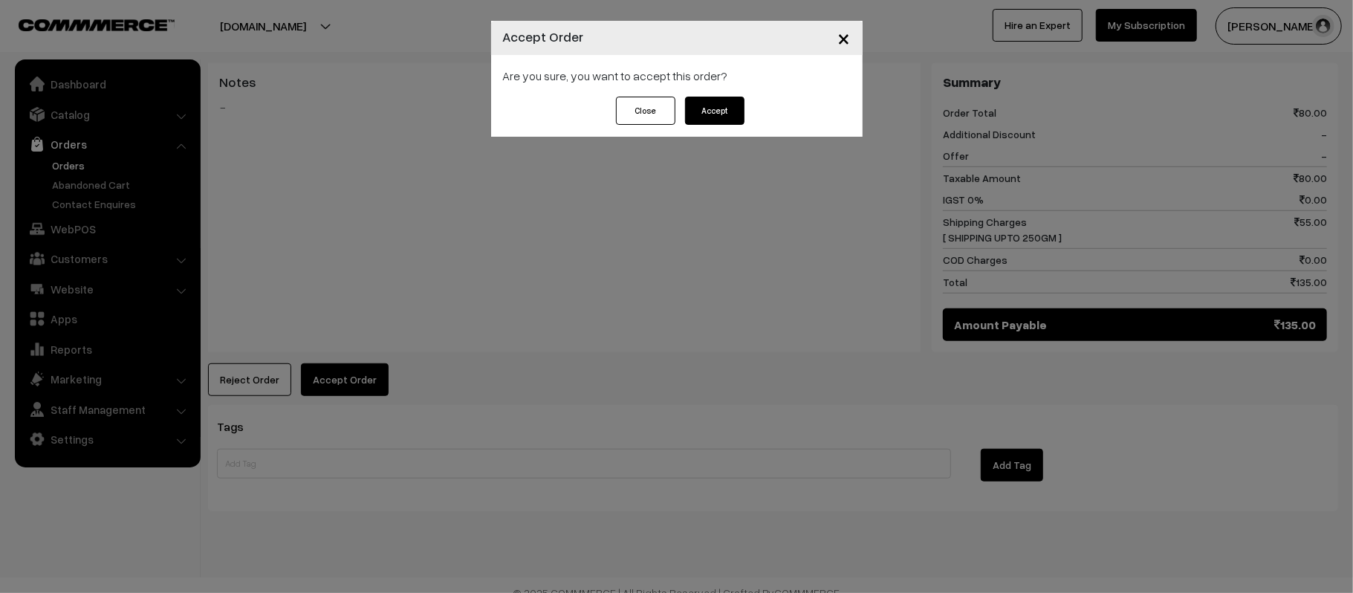
click at [729, 103] on button "Accept" at bounding box center [714, 111] width 59 height 28
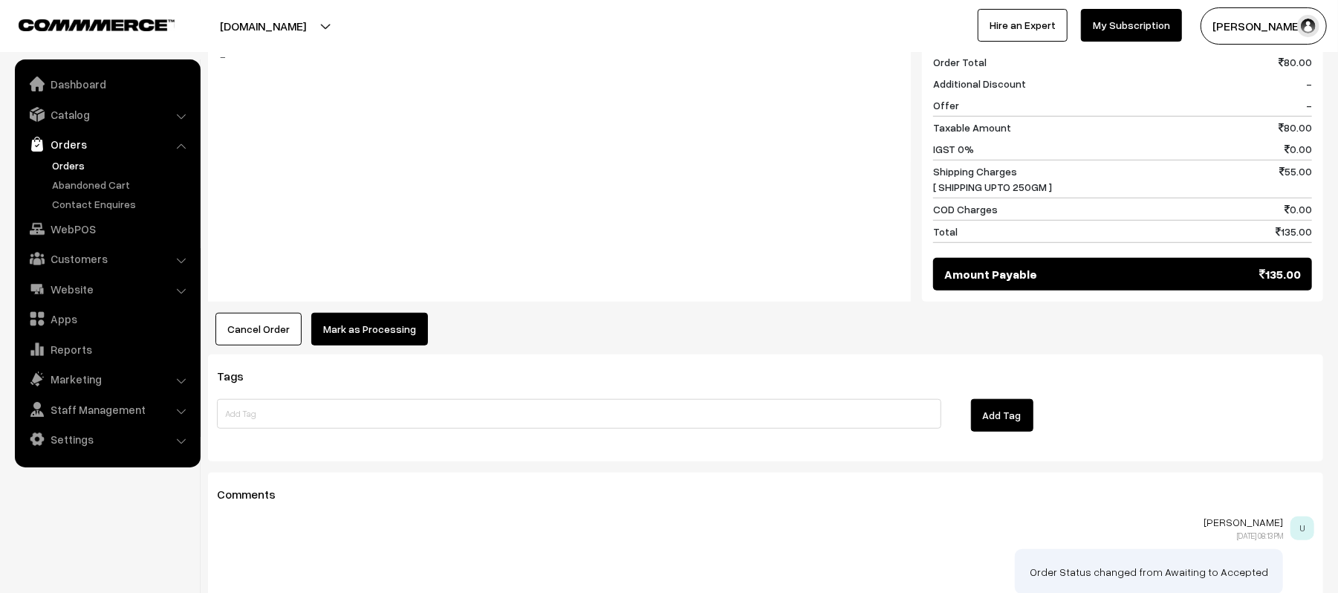
click at [363, 313] on button "Mark as Processing" at bounding box center [369, 329] width 117 height 33
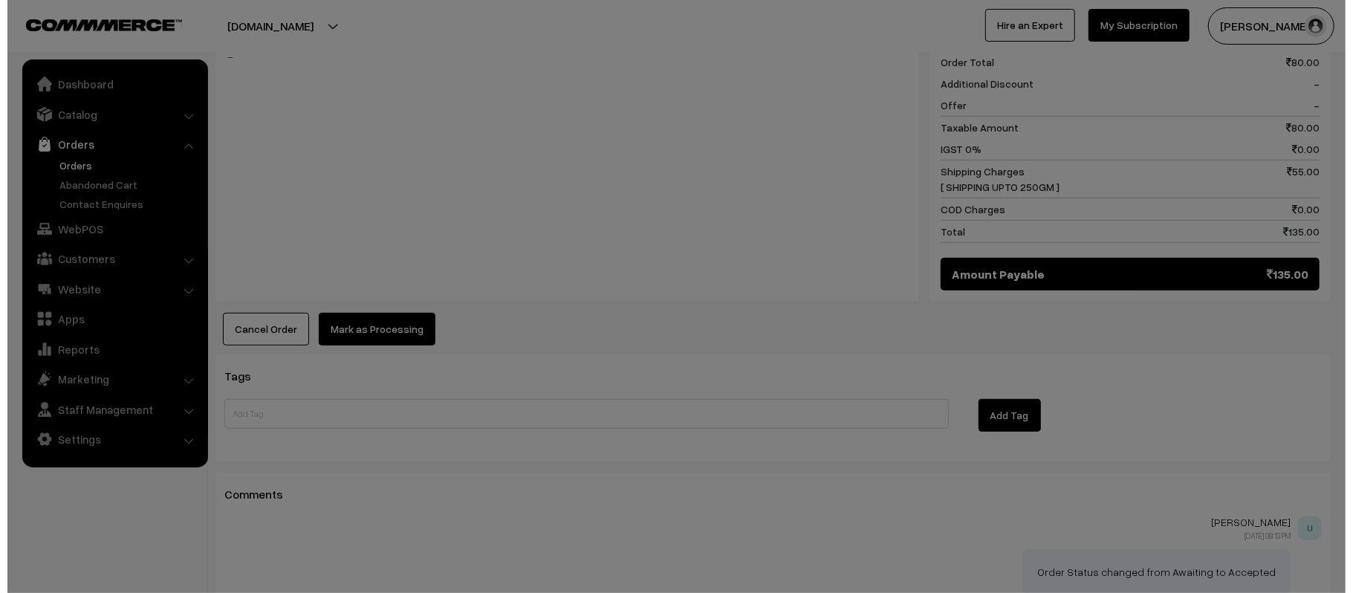
scroll to position [695, 0]
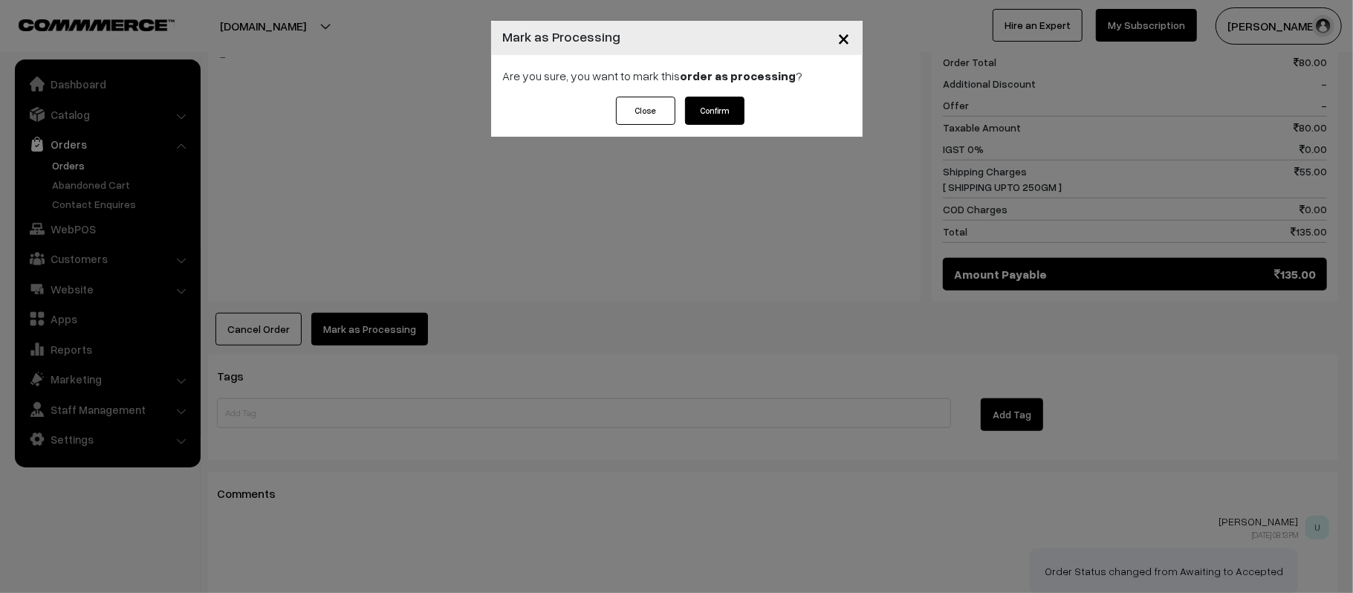
click at [710, 104] on button "Confirm" at bounding box center [714, 111] width 59 height 28
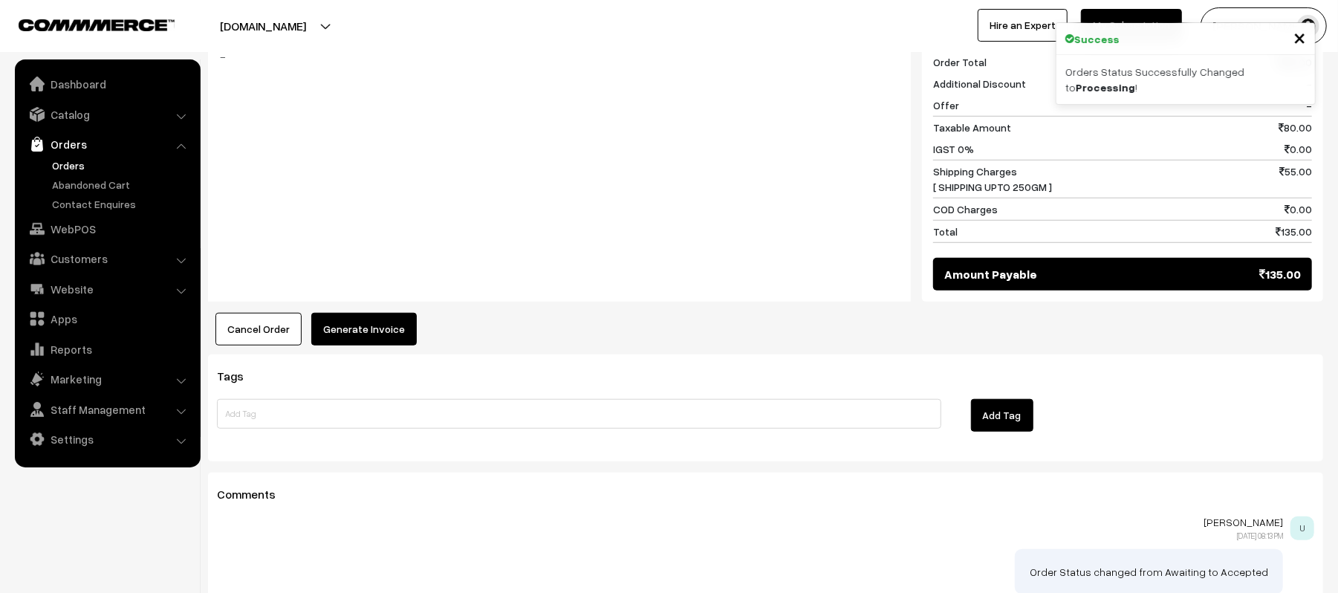
click at [360, 313] on button "Generate Invoice" at bounding box center [363, 329] width 105 height 33
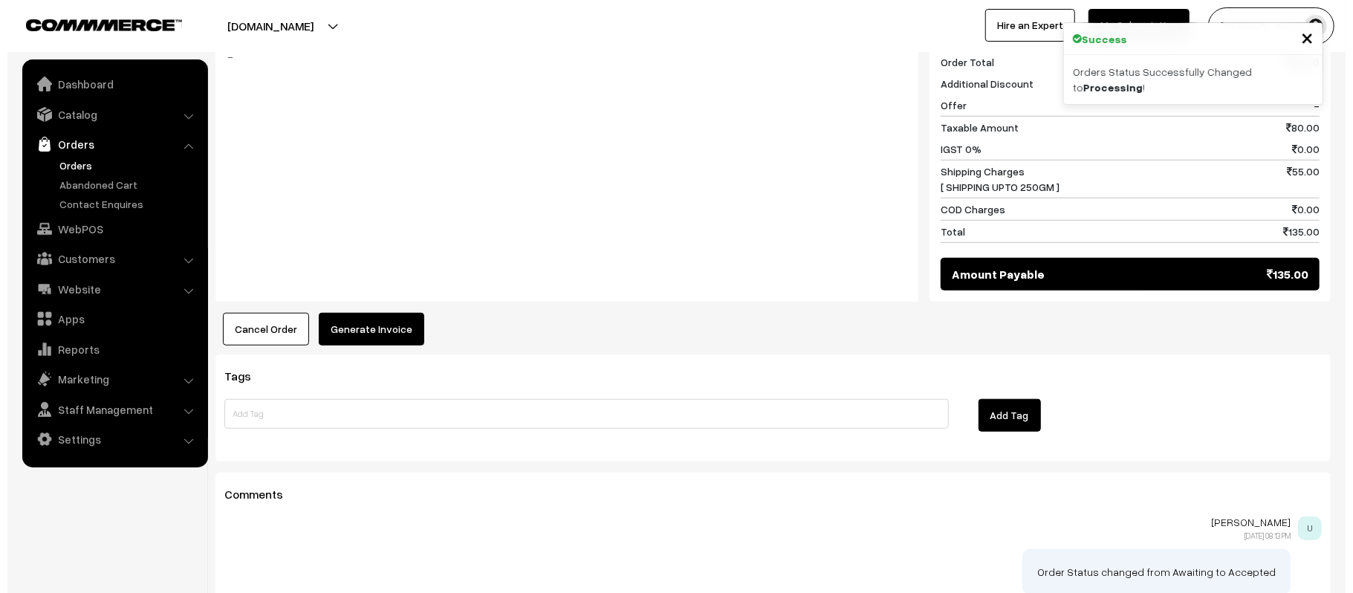
scroll to position [695, 0]
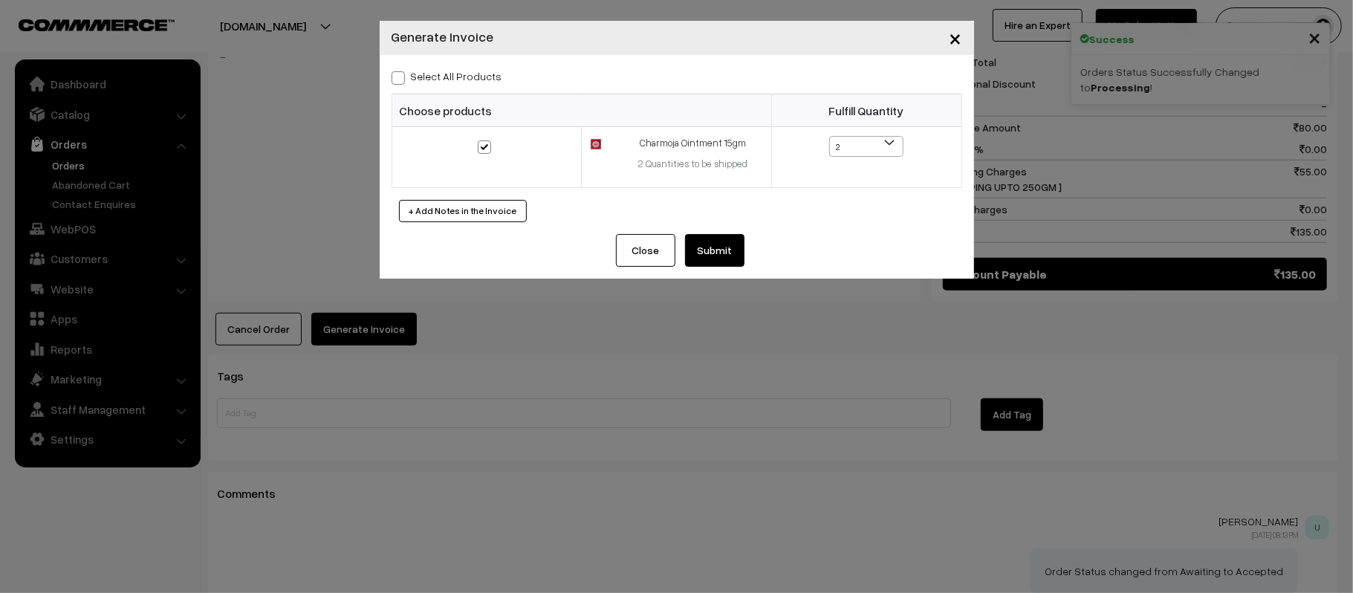
click at [697, 253] on button "Submit" at bounding box center [714, 250] width 59 height 33
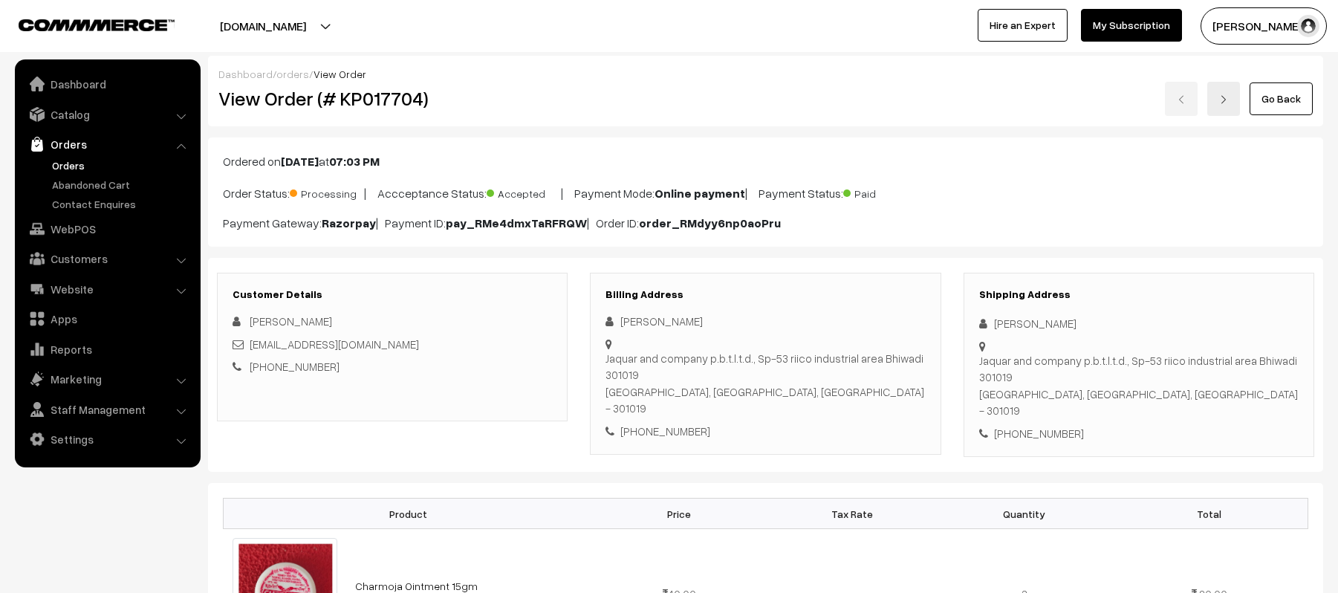
scroll to position [693, 0]
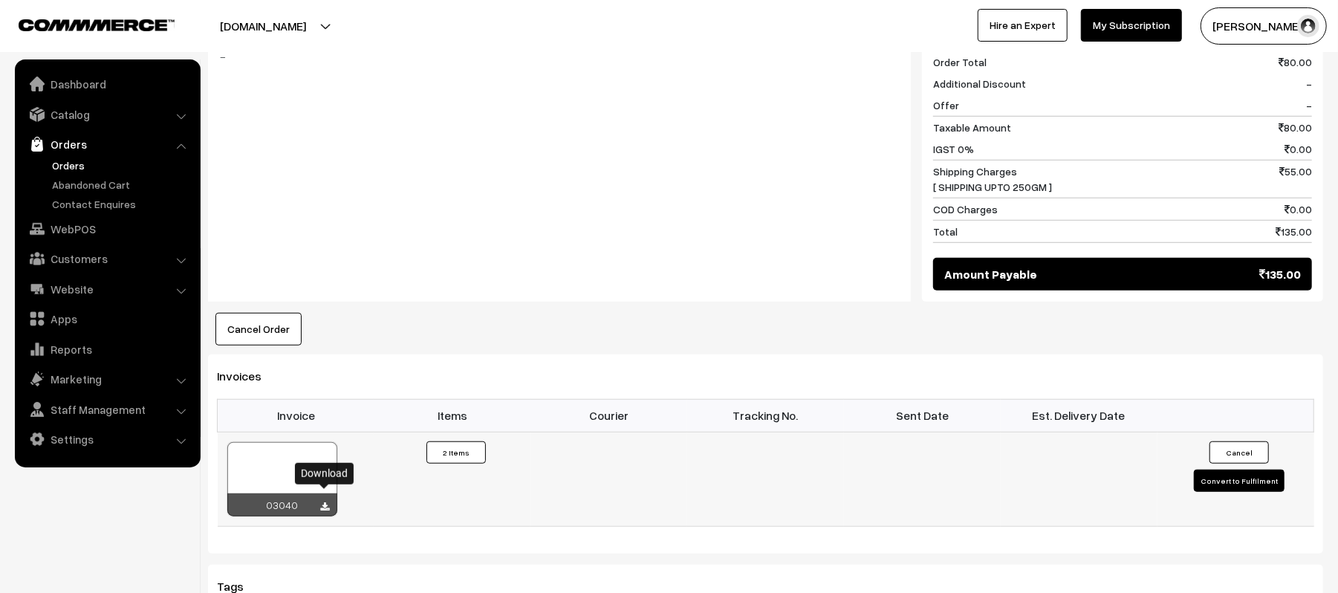
click at [328, 502] on icon at bounding box center [325, 507] width 9 height 10
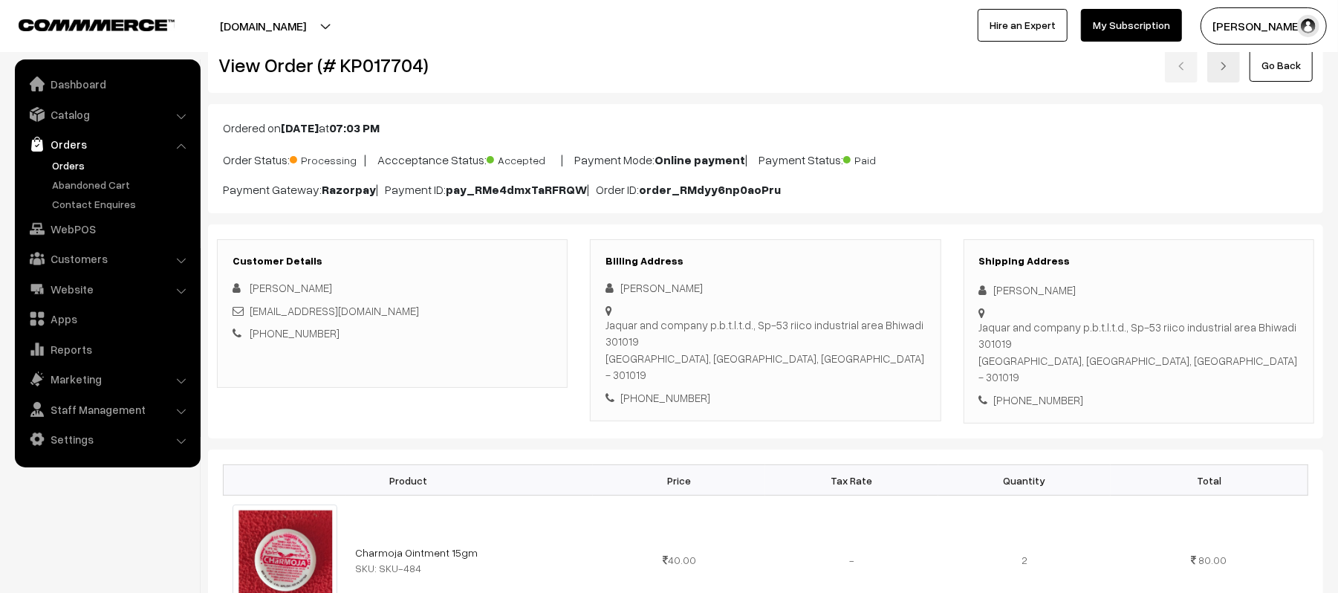
scroll to position [0, 0]
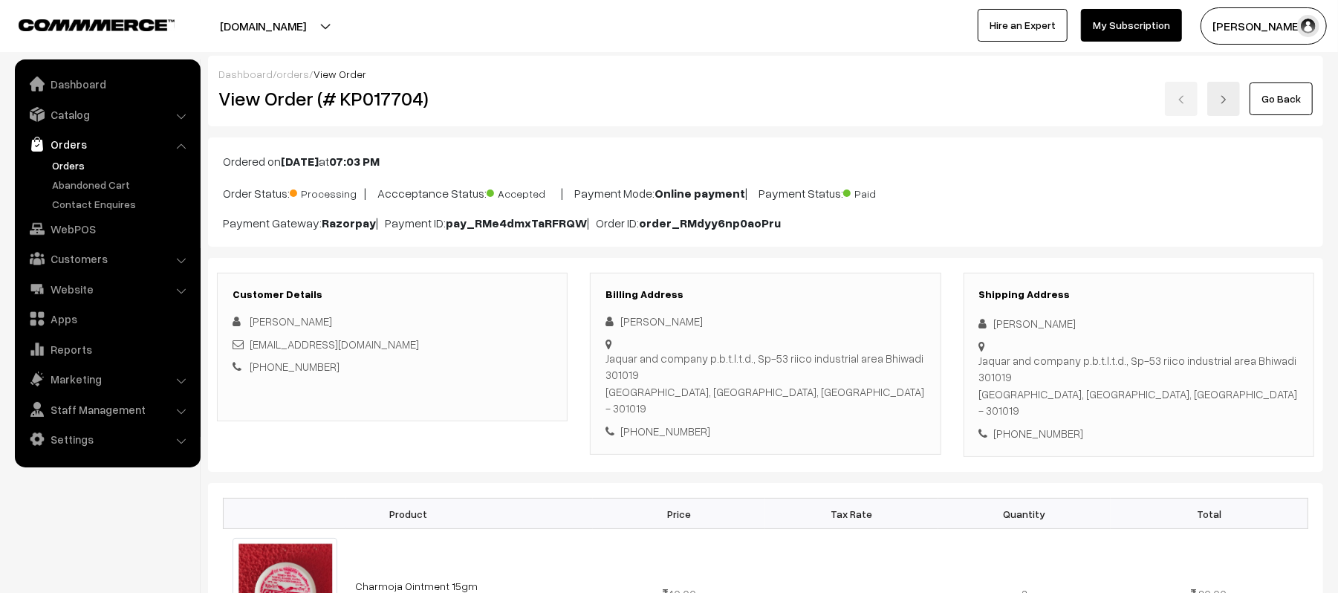
drag, startPoint x: 1098, startPoint y: 319, endPoint x: 936, endPoint y: 322, distance: 162.0
click at [936, 322] on div "Customer Details Shravan Kumar shravankumar2170@gmail.com +91 8931943899 Billin…" at bounding box center [766, 365] width 1120 height 185
click at [1130, 331] on div "Shravan Kumar" at bounding box center [1138, 323] width 319 height 17
drag, startPoint x: 1079, startPoint y: 331, endPoint x: 990, endPoint y: 331, distance: 89.9
click at [990, 331] on div "Shravan Kumar" at bounding box center [1138, 323] width 319 height 17
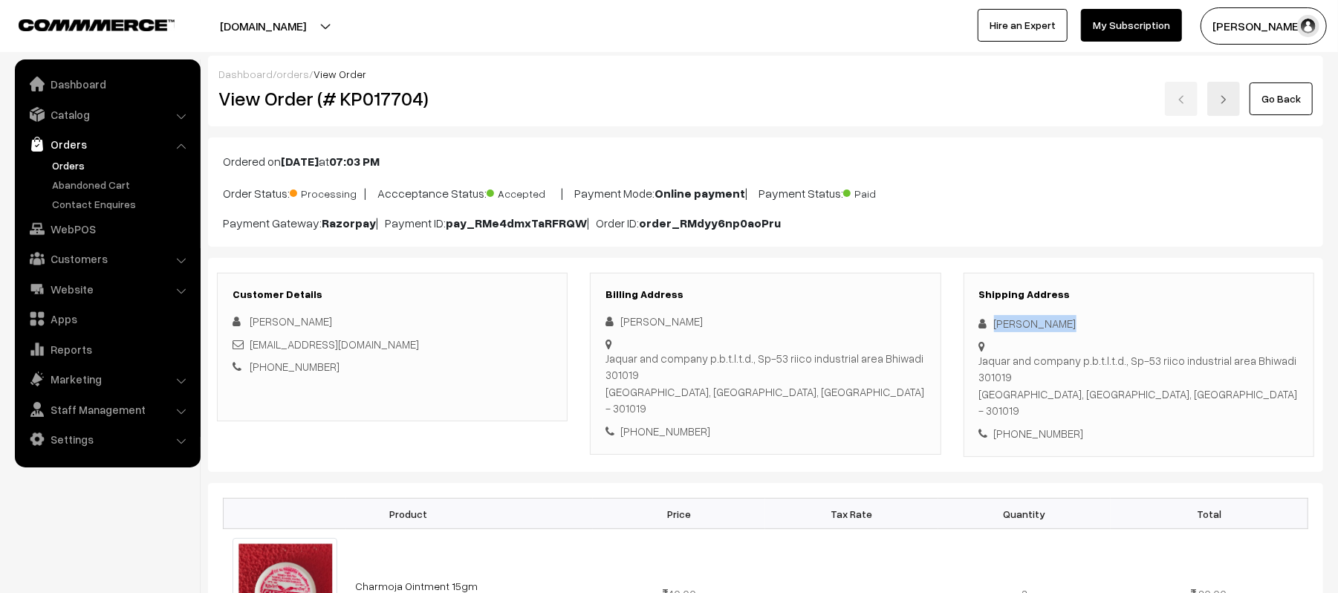
copy div "Shravan Kumar"
click at [1050, 426] on div "Shipping Address Shravan Kumar Jaquar and company p.b.t.l.t.d., Sp-53 riico ind…" at bounding box center [1139, 365] width 351 height 185
copy div "8931943899"
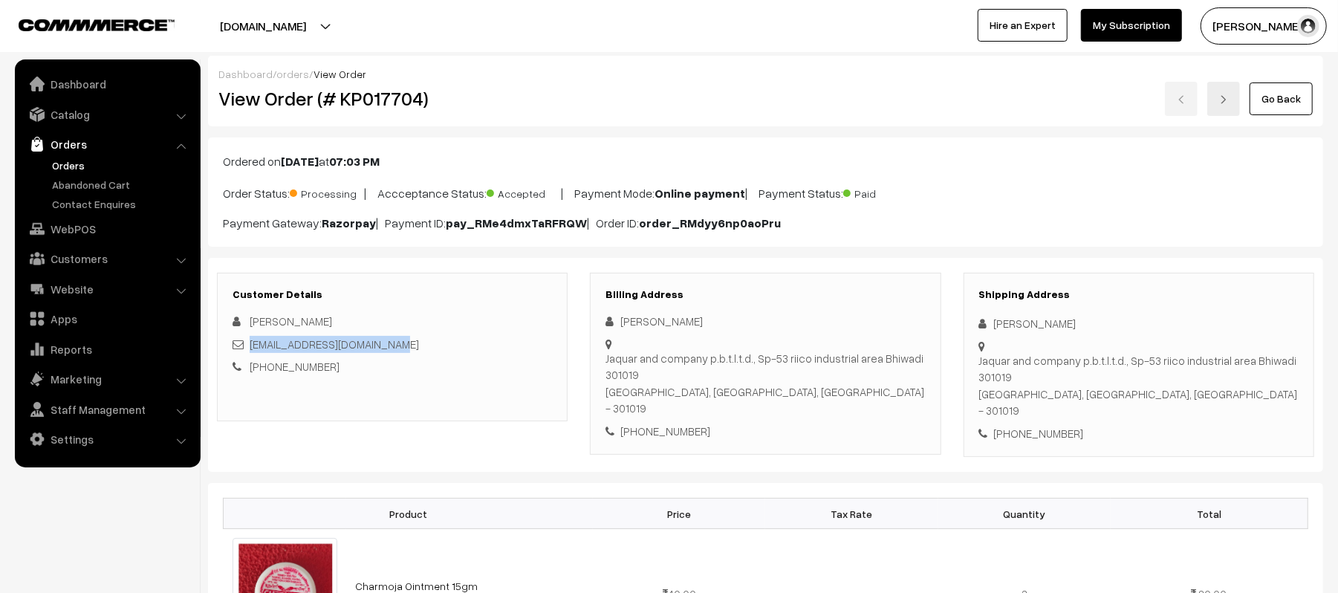
drag, startPoint x: 405, startPoint y: 340, endPoint x: 253, endPoint y: 351, distance: 152.7
click at [253, 351] on div "shravankumar2170@gmail.com" at bounding box center [392, 344] width 319 height 17
copy link "shravankumar2170@gmail.com"
drag, startPoint x: 981, startPoint y: 363, endPoint x: 1184, endPoint y: 393, distance: 205.8
click at [1184, 393] on div "Jaquar and company p.b.t.l.t.d., Sp-53 riico industrial area Bhiwadi 301019 Bhi…" at bounding box center [1138, 385] width 319 height 67
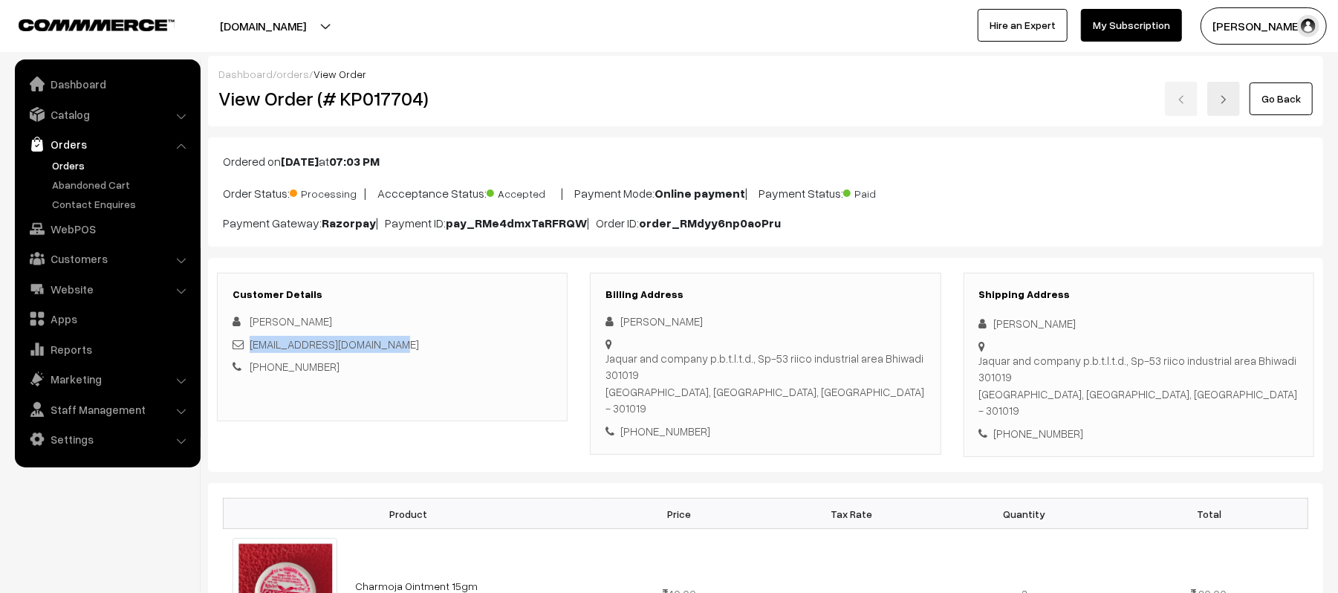
copy div "Jaquar and company p.b.t.l.t.d., Sp-53 riico industrial area Bhiwadi 301019 Bhi…"
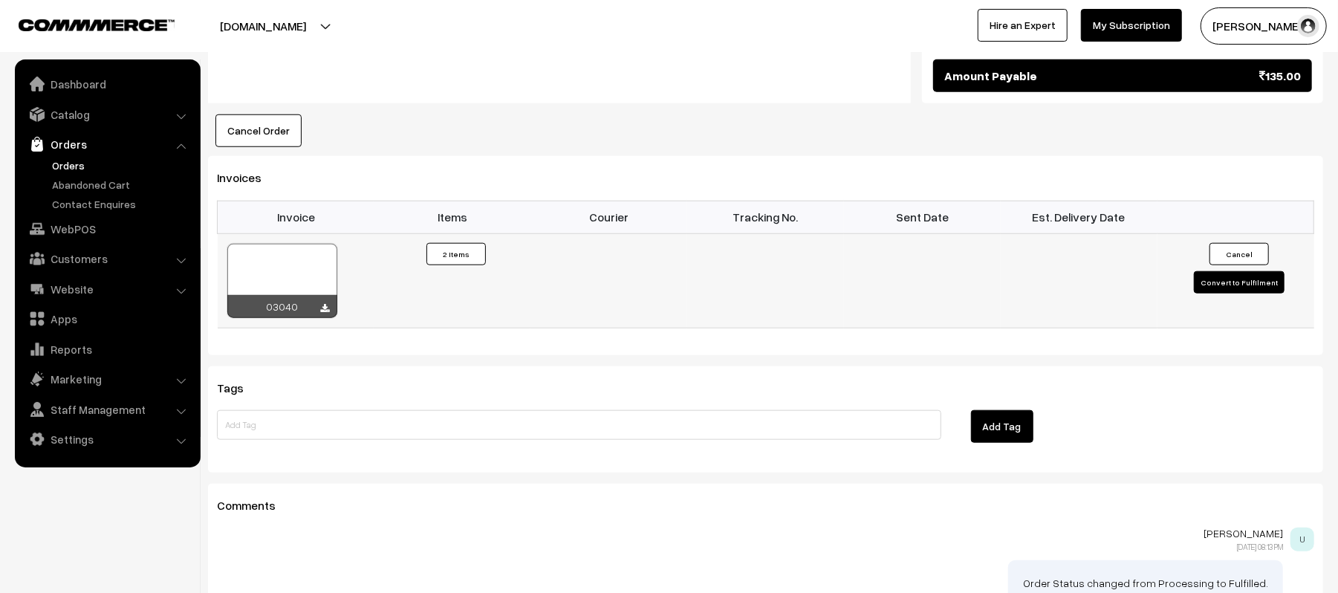
click at [1234, 253] on button "Cancel" at bounding box center [1238, 254] width 59 height 22
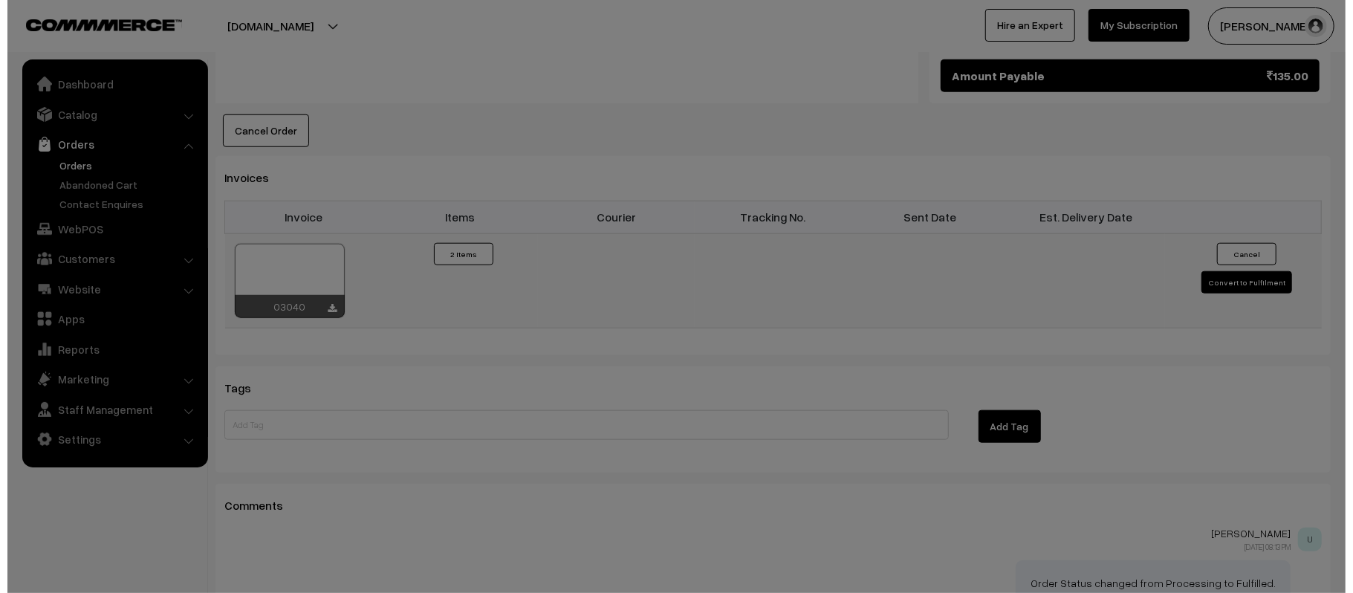
scroll to position [893, 0]
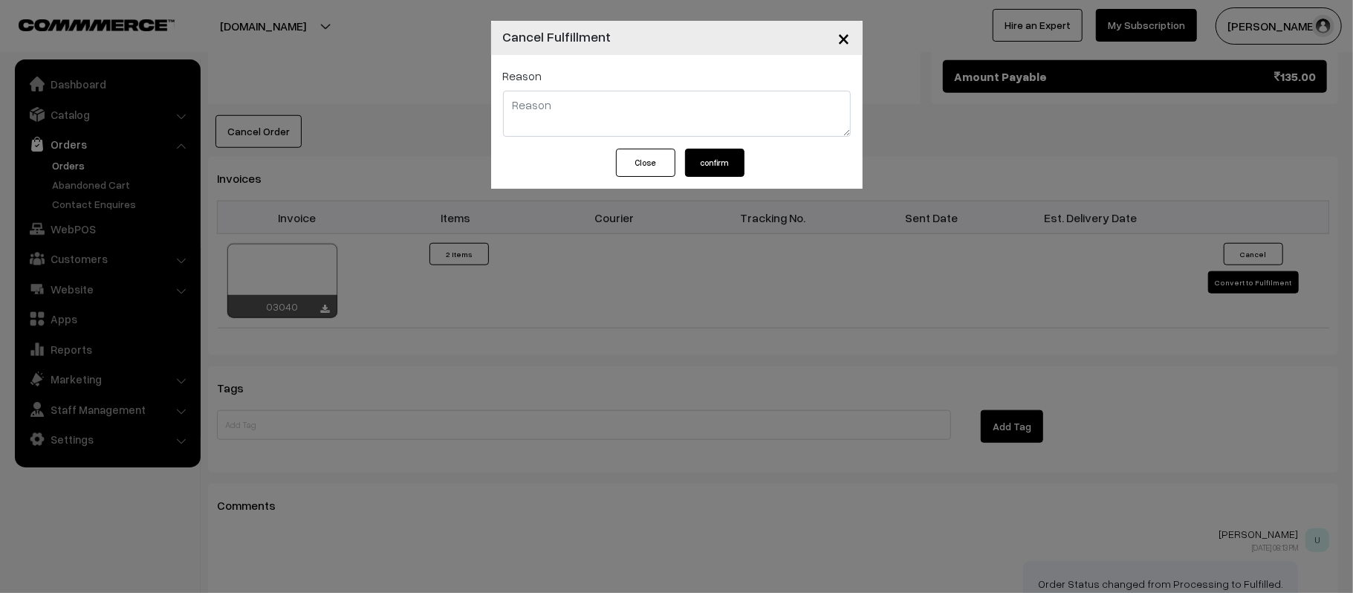
click at [625, 173] on button "Close" at bounding box center [645, 163] width 59 height 28
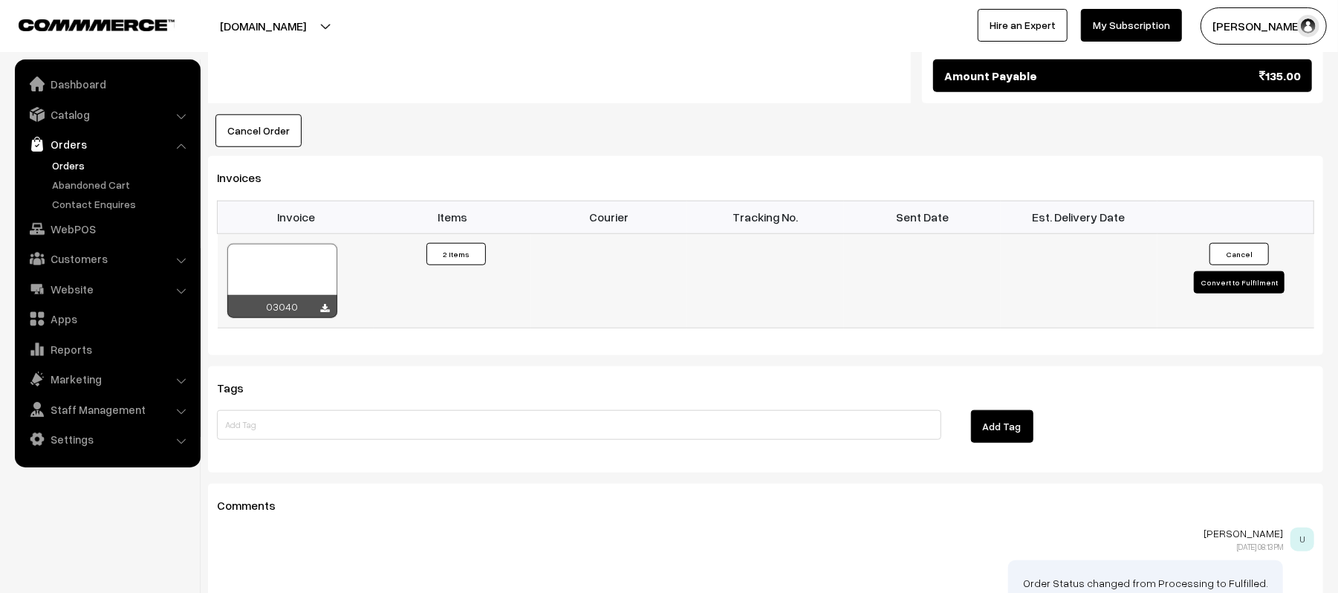
click at [1253, 271] on button "Convert to Fulfilment" at bounding box center [1239, 282] width 91 height 22
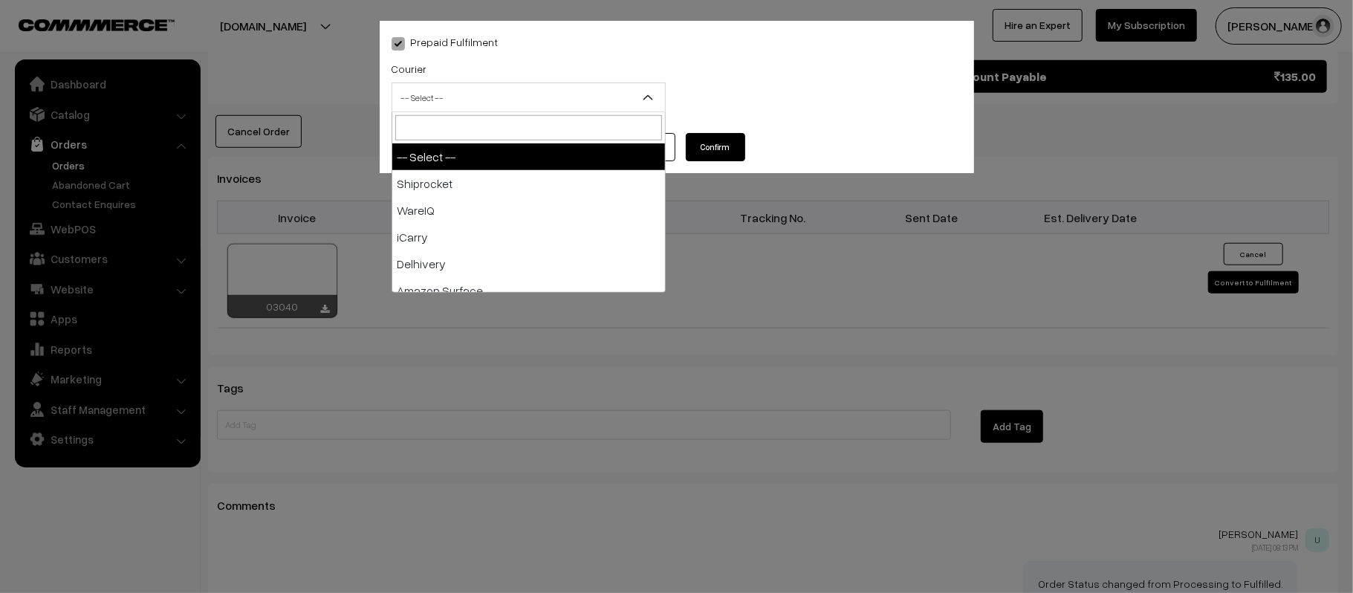
click at [481, 95] on span "-- Select --" at bounding box center [528, 98] width 273 height 26
type input "X"
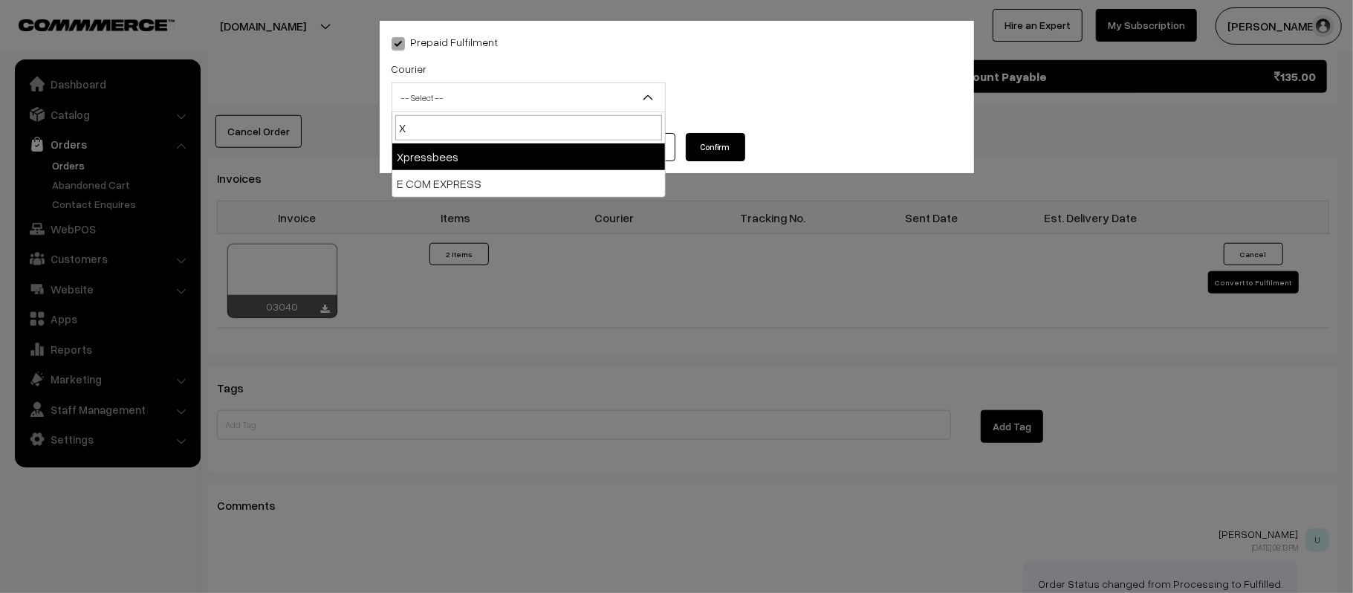
select select "8"
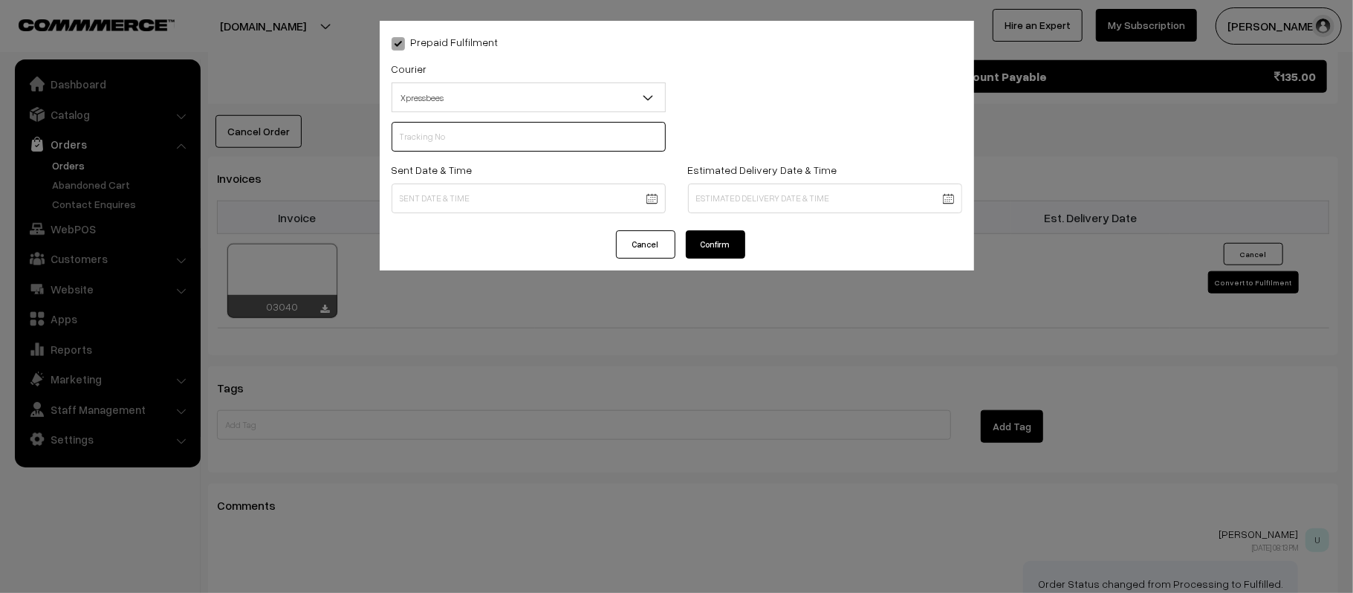
scroll to position [0, 0]
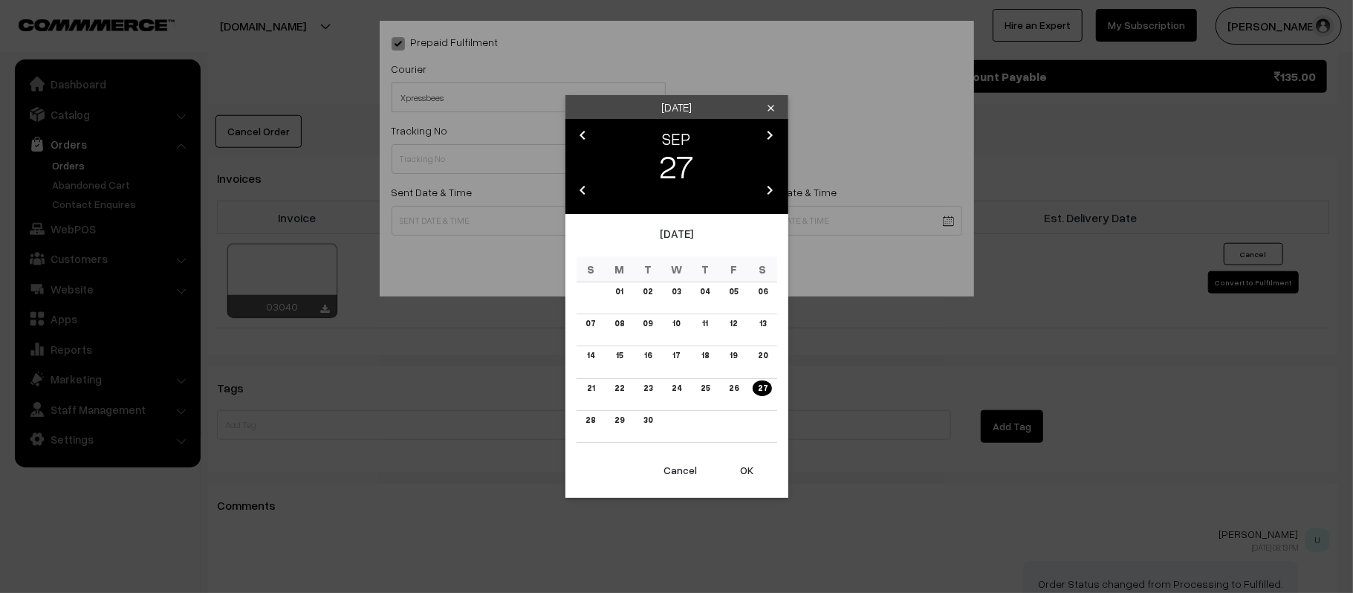
click at [588, 420] on link "28" at bounding box center [590, 420] width 19 height 16
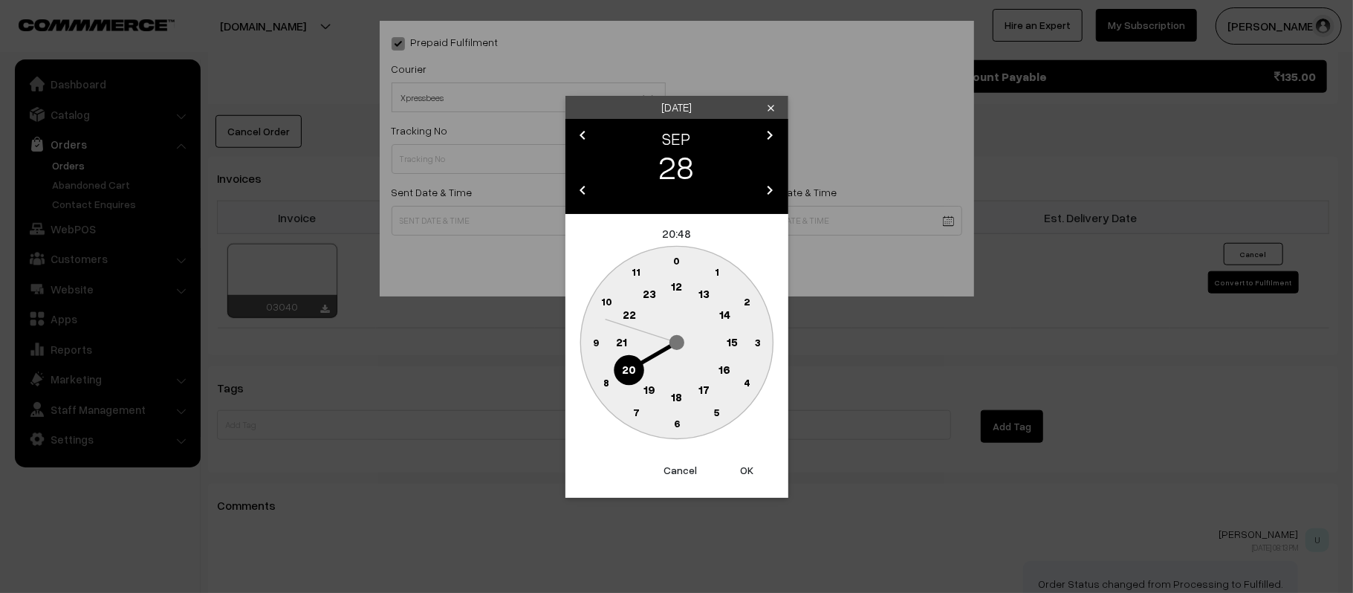
click at [670, 281] on circle at bounding box center [676, 287] width 30 height 30
click at [603, 349] on circle at bounding box center [595, 342] width 30 height 30
type input "28-09-2025 12:45"
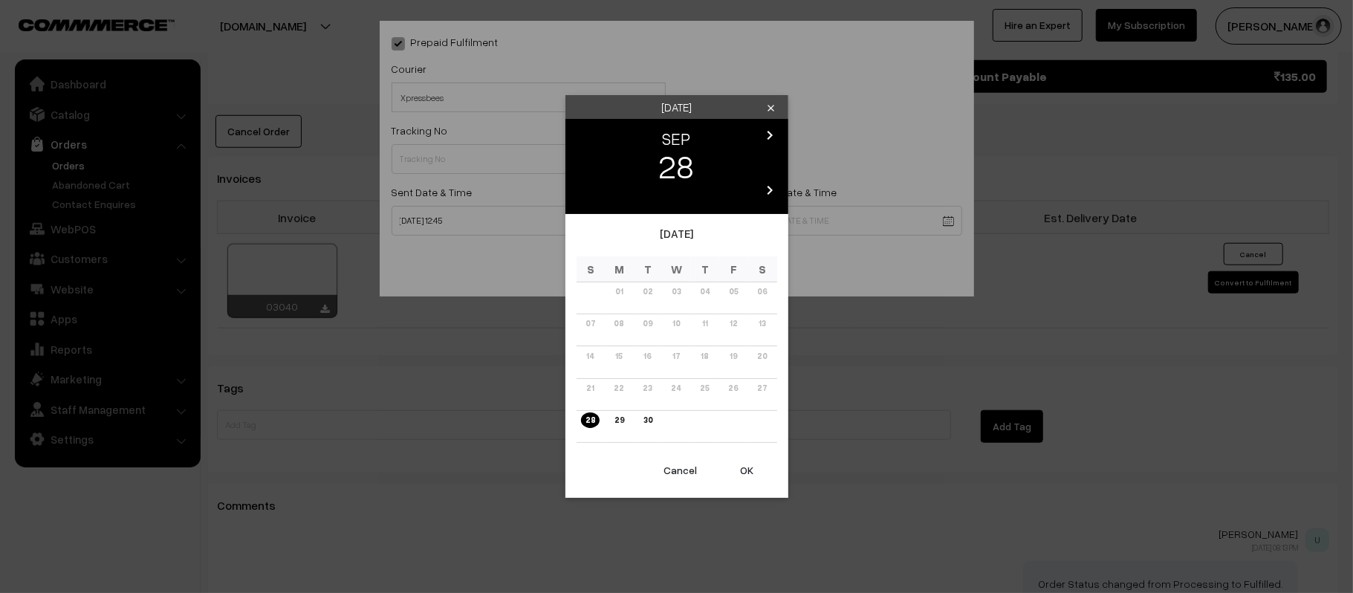
click at [771, 131] on icon "chevron_right" at bounding box center [770, 135] width 18 height 18
click at [590, 322] on link "05" at bounding box center [591, 324] width 18 height 16
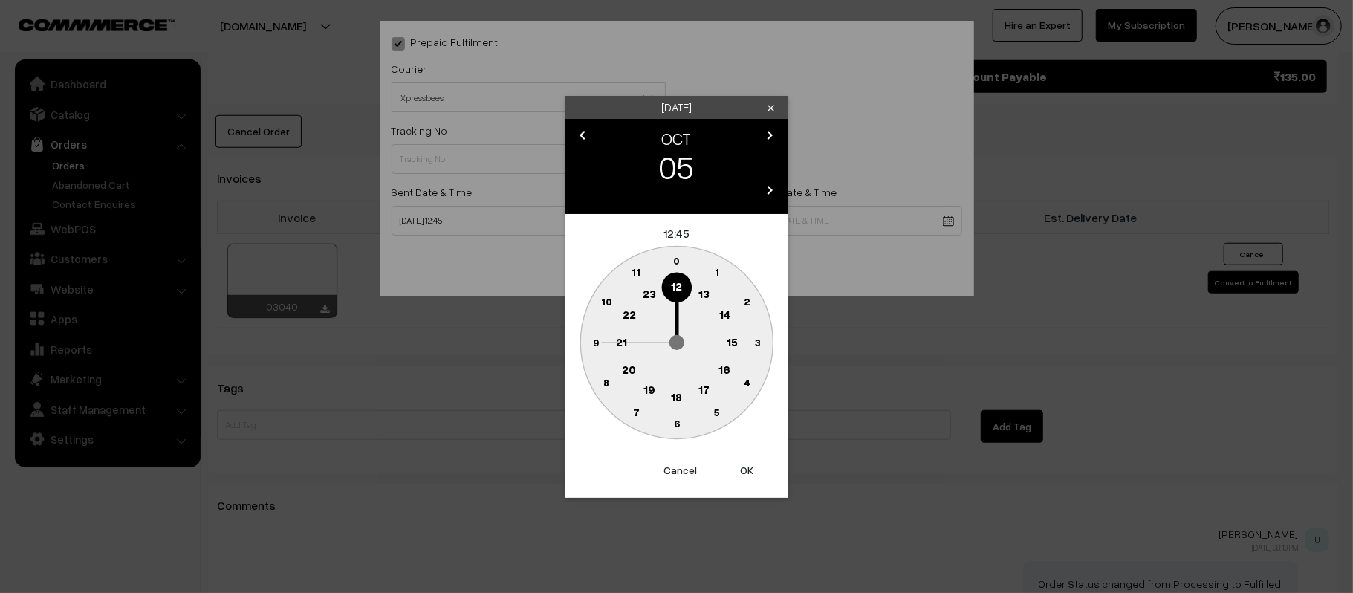
click at [622, 342] on text "21" at bounding box center [621, 340] width 11 height 13
click at [681, 431] on circle at bounding box center [676, 424] width 30 height 30
type input "05-10-2025 21:30"
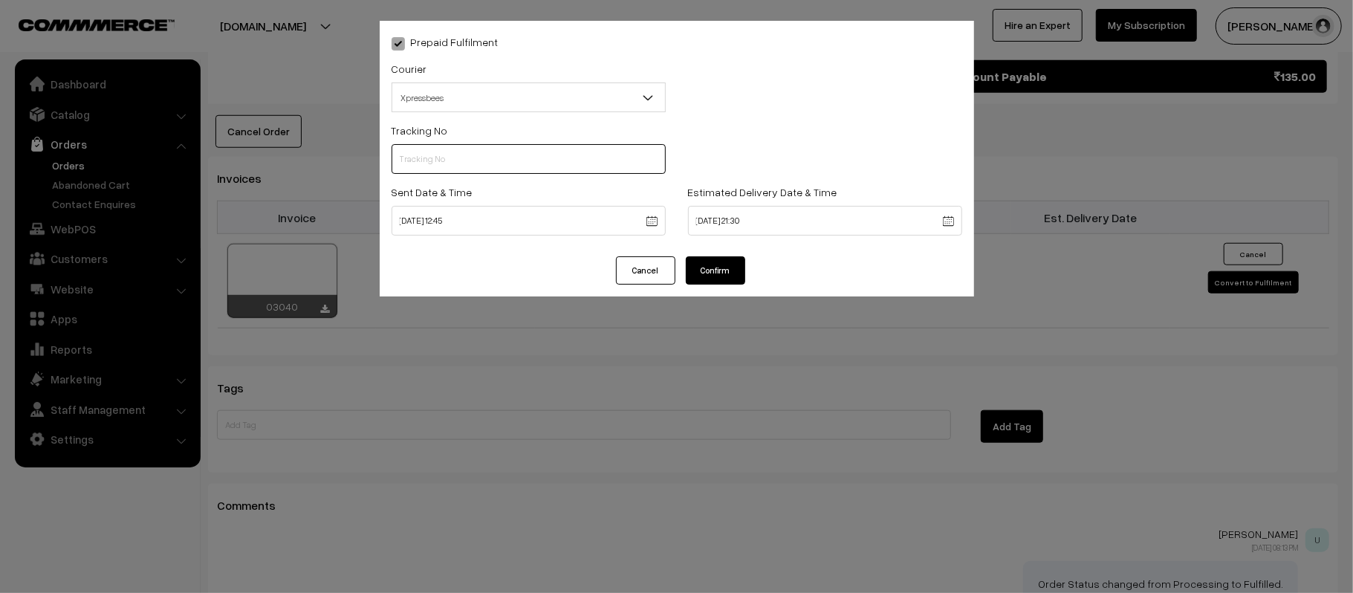
click at [512, 144] on input "text" at bounding box center [529, 159] width 274 height 30
paste input "14344953046023"
type input "14344953046023"
click at [729, 263] on button "Confirm" at bounding box center [715, 270] width 59 height 28
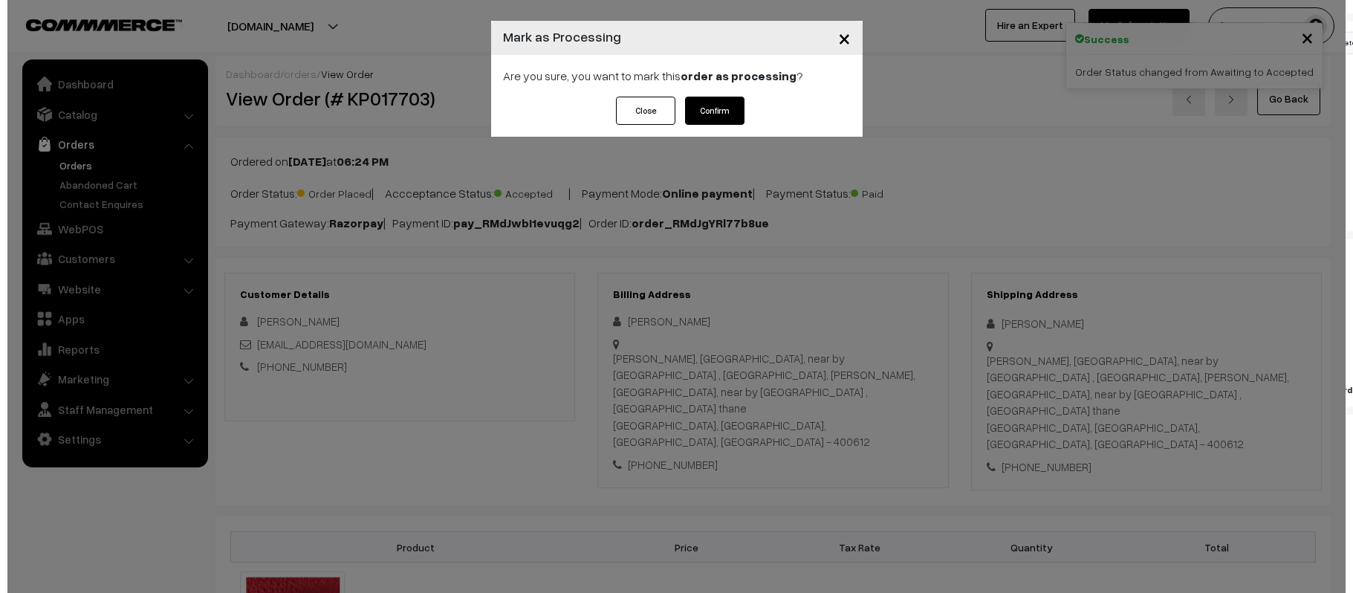
scroll to position [695, 0]
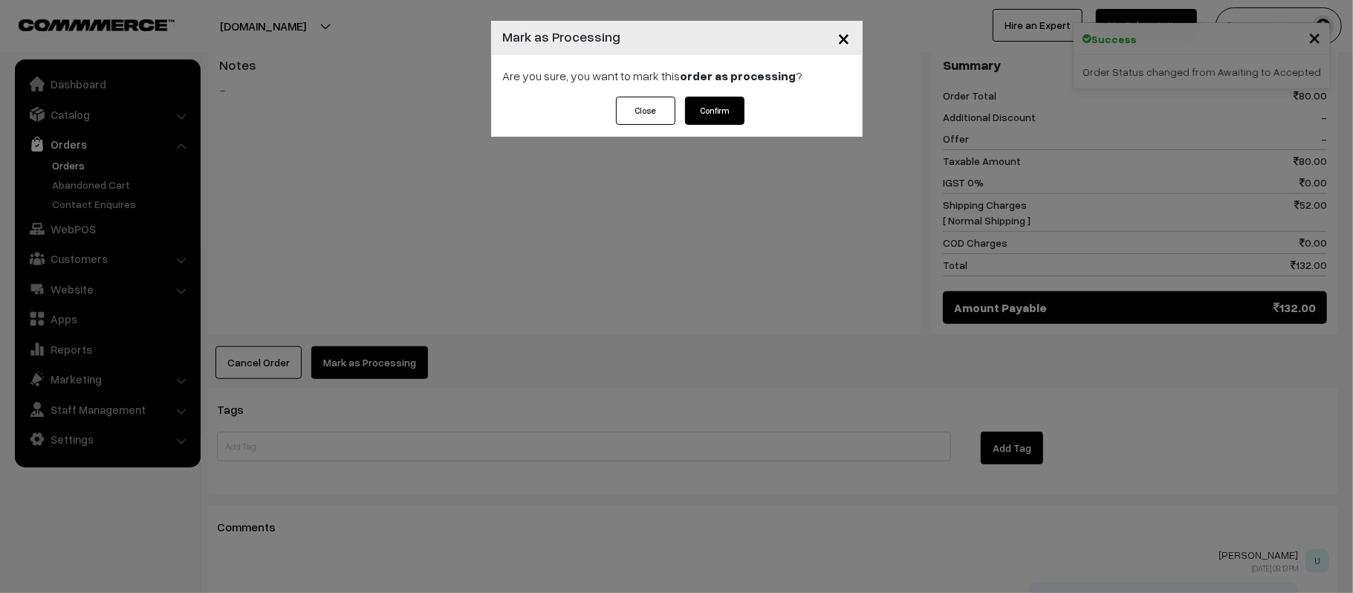
click at [743, 113] on button "Confirm" at bounding box center [714, 111] width 59 height 28
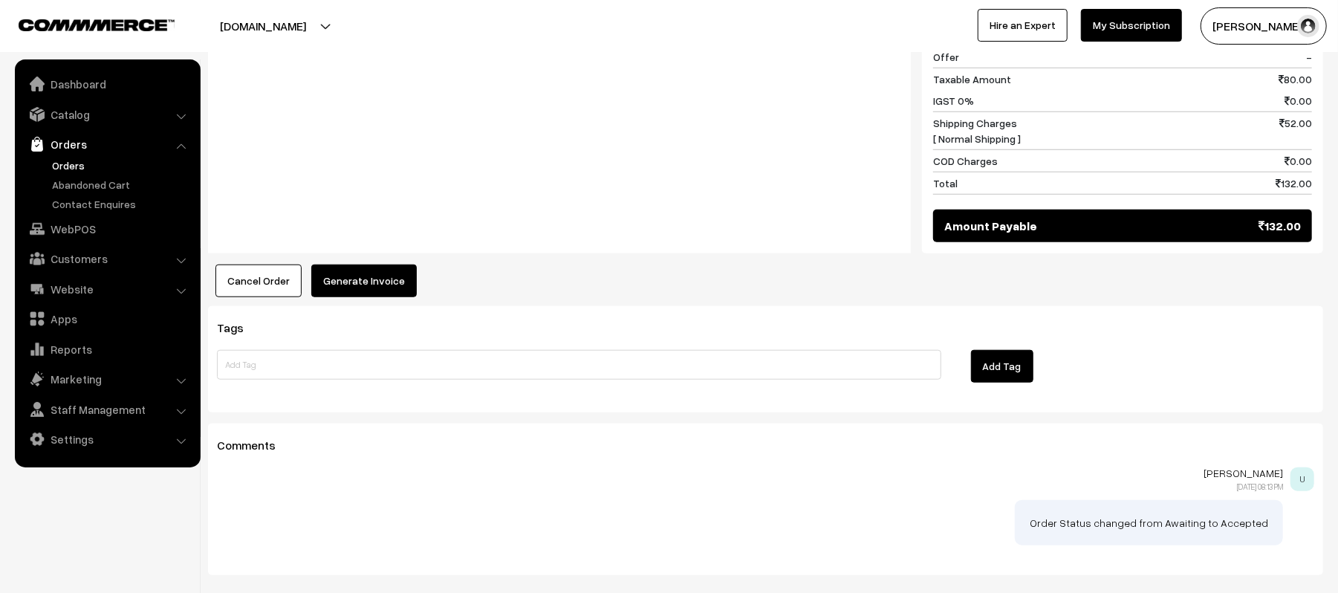
click at [382, 264] on button "Generate Invoice" at bounding box center [363, 280] width 105 height 33
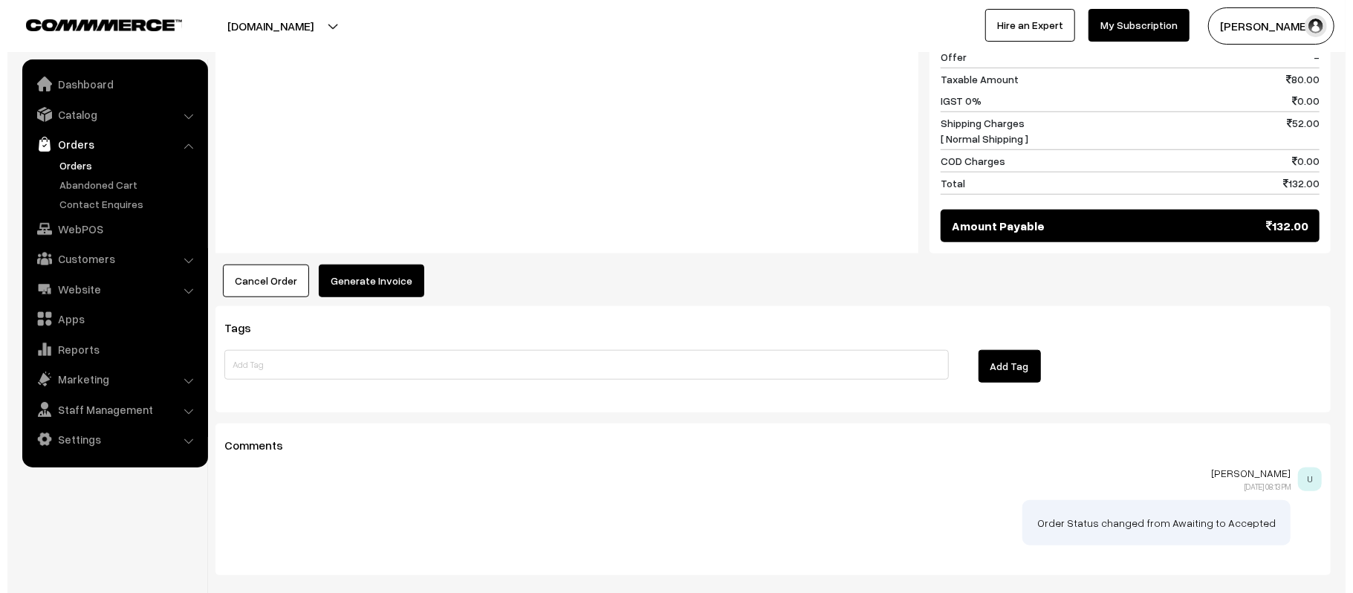
scroll to position [794, 0]
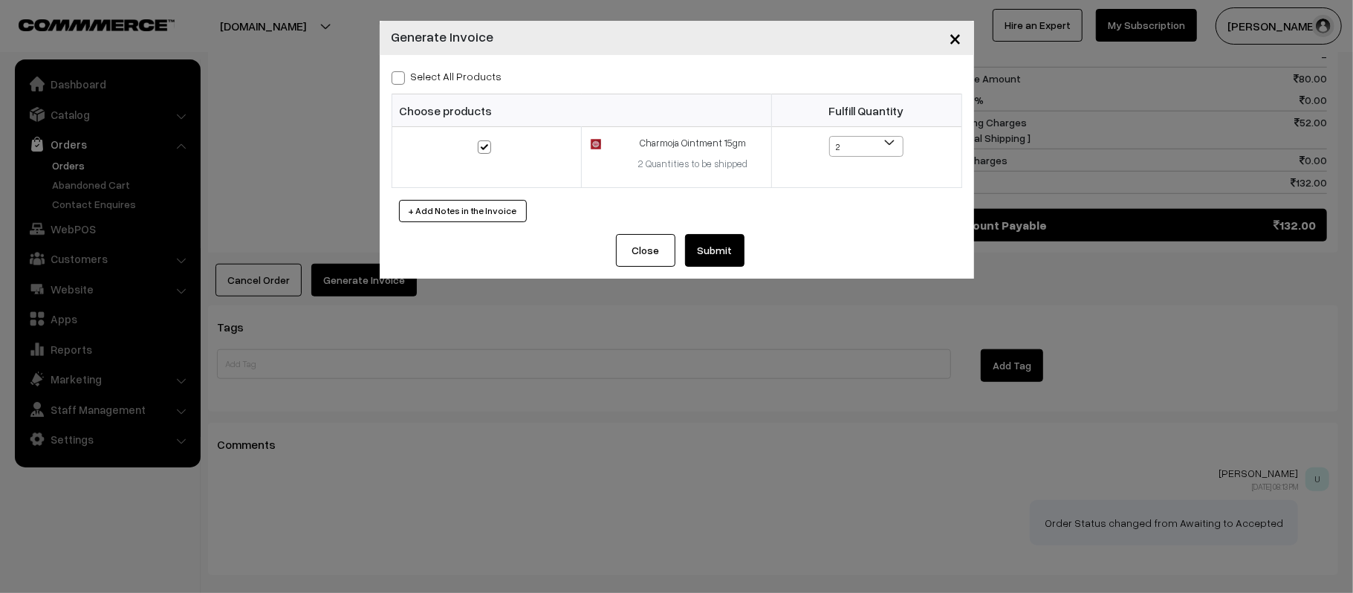
click at [701, 253] on button "Submit" at bounding box center [714, 250] width 59 height 33
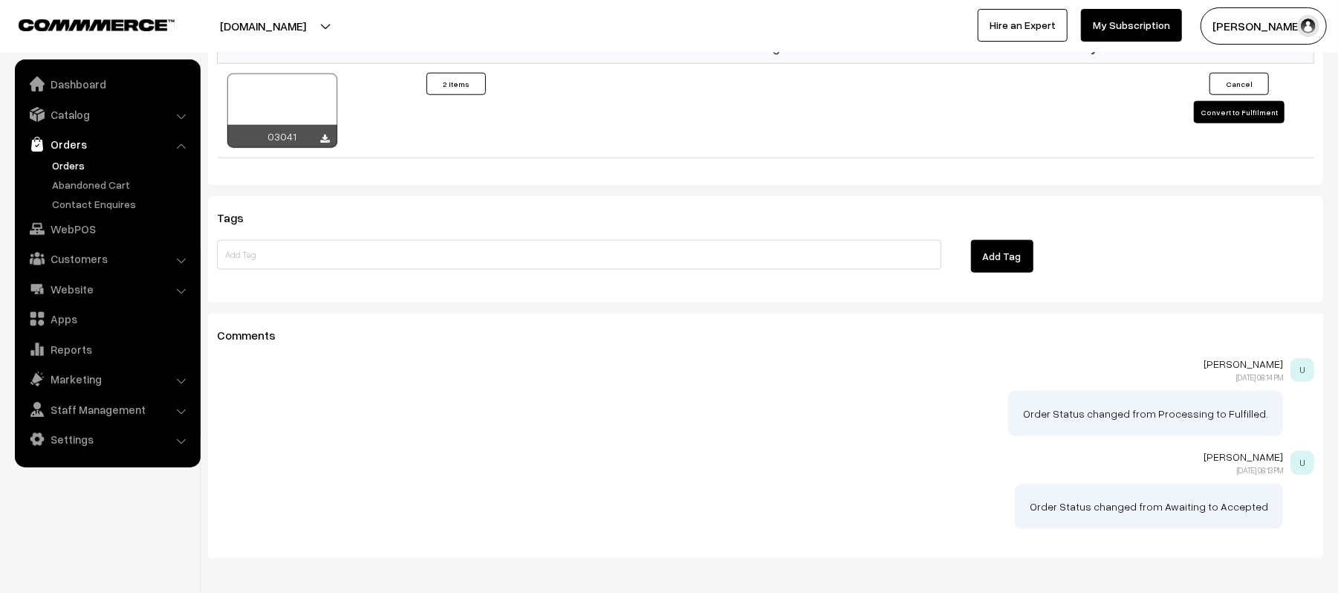
scroll to position [1111, 0]
click at [321, 134] on icon at bounding box center [325, 139] width 9 height 10
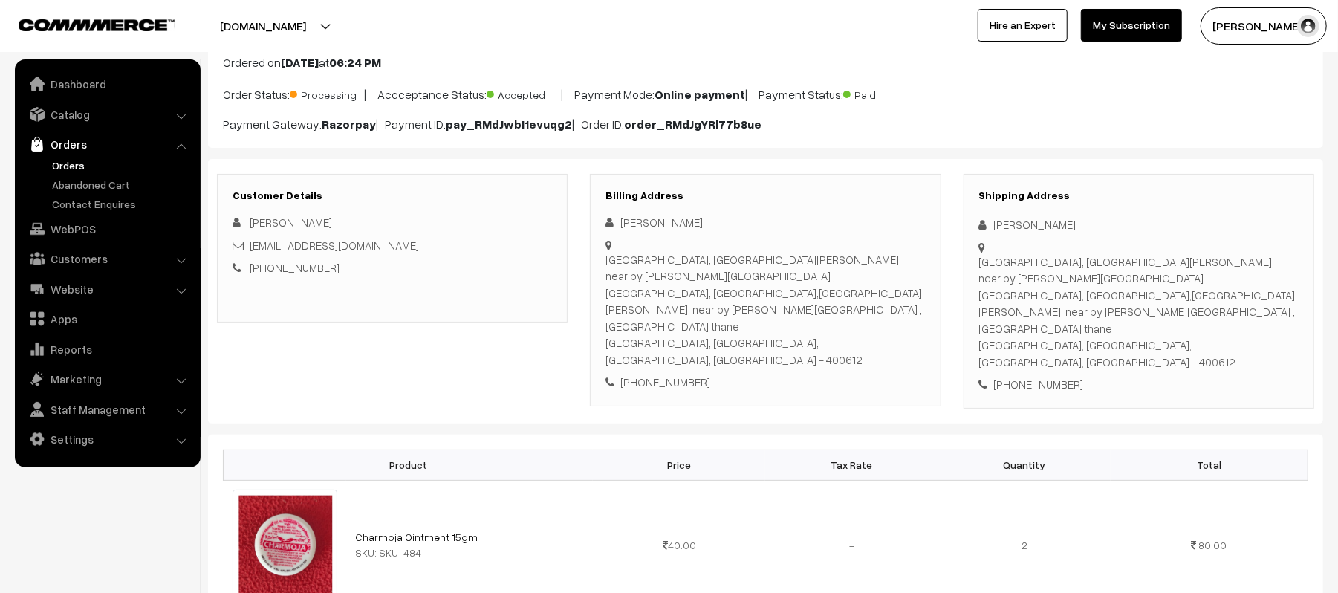
scroll to position [0, 0]
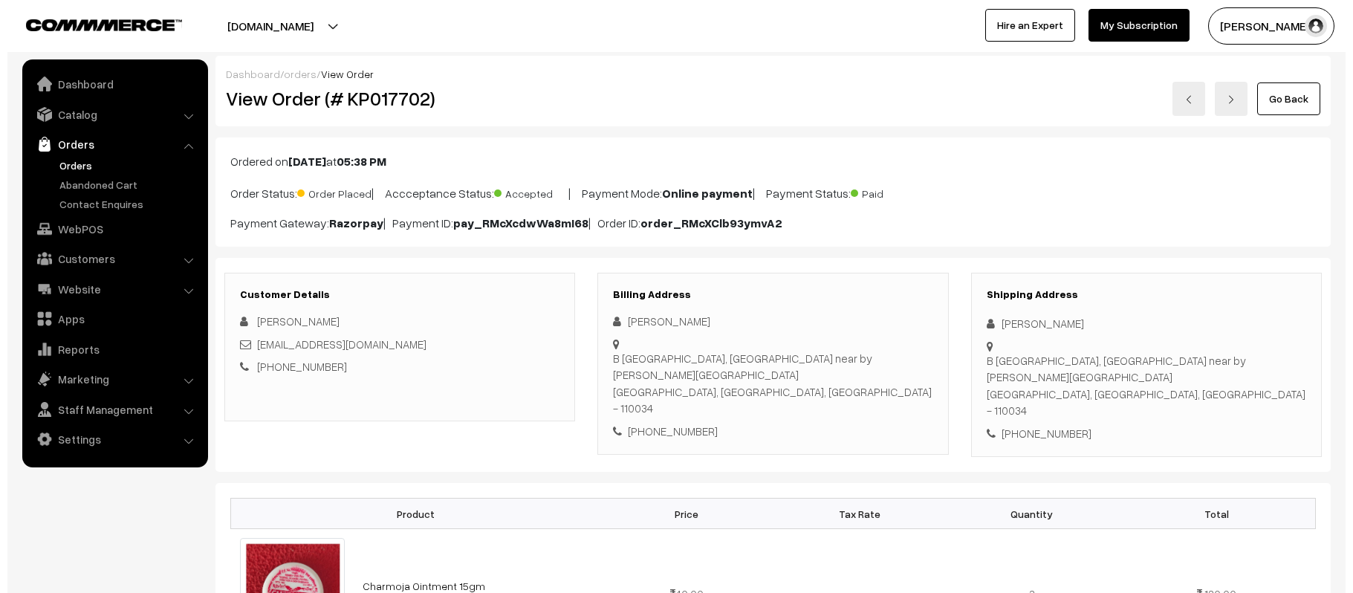
scroll to position [695, 0]
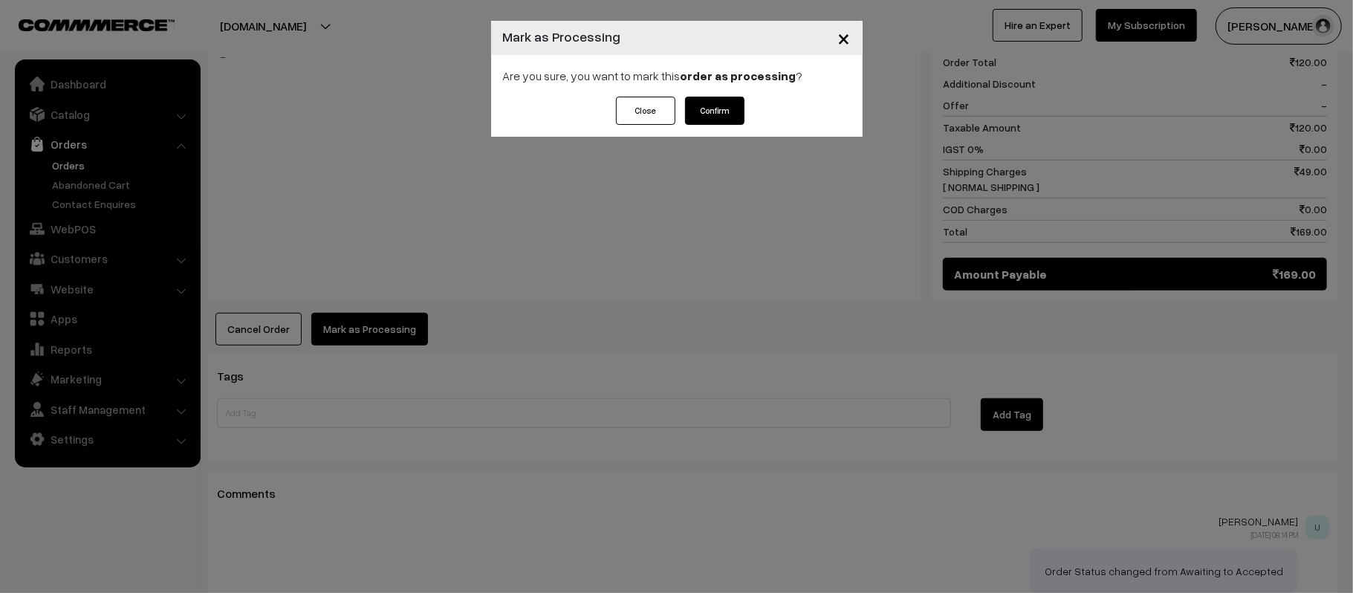
click at [716, 104] on button "Confirm" at bounding box center [714, 111] width 59 height 28
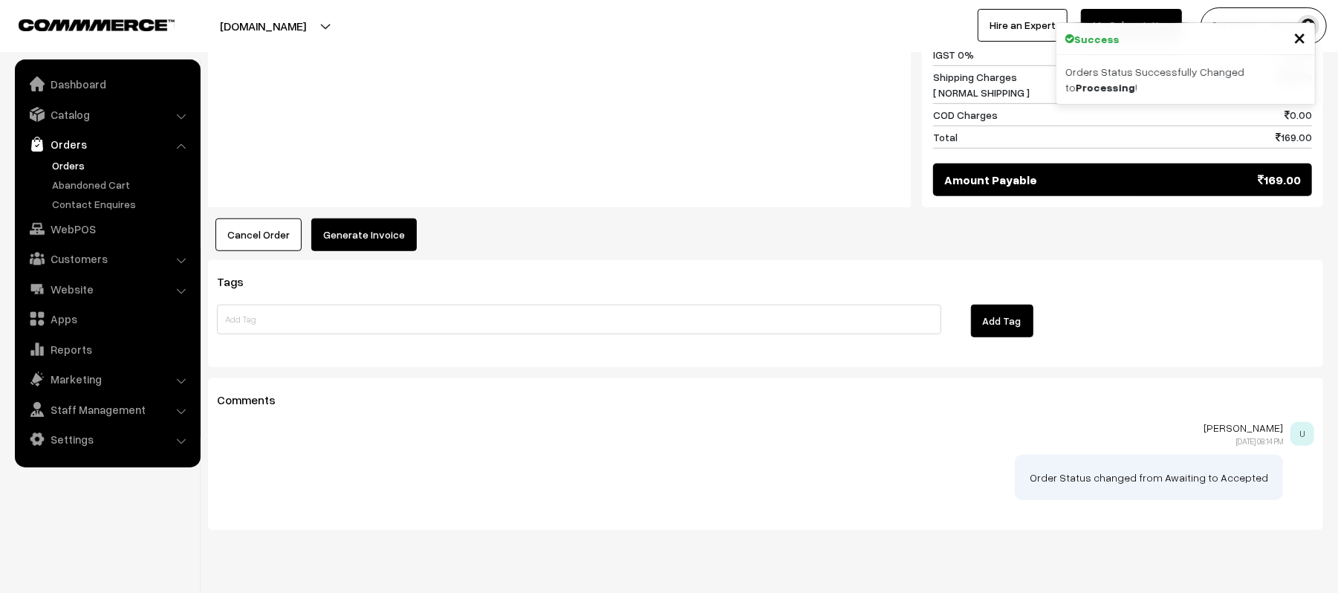
click at [377, 218] on button "Generate Invoice" at bounding box center [363, 234] width 105 height 33
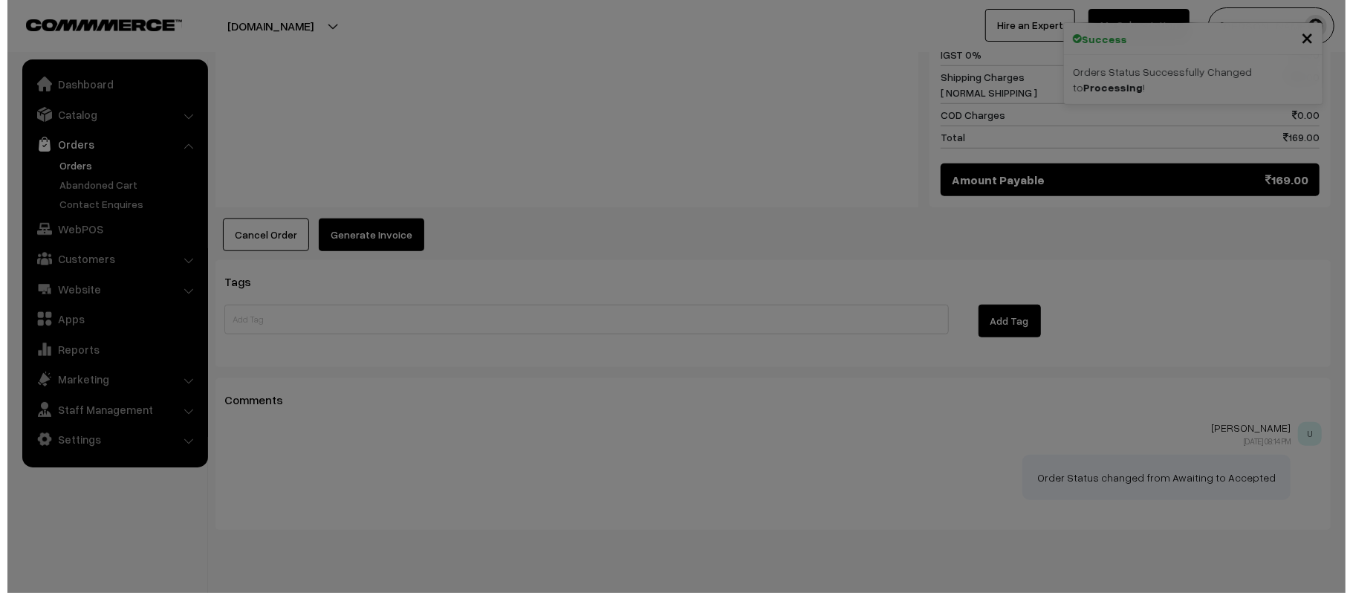
scroll to position [789, 0]
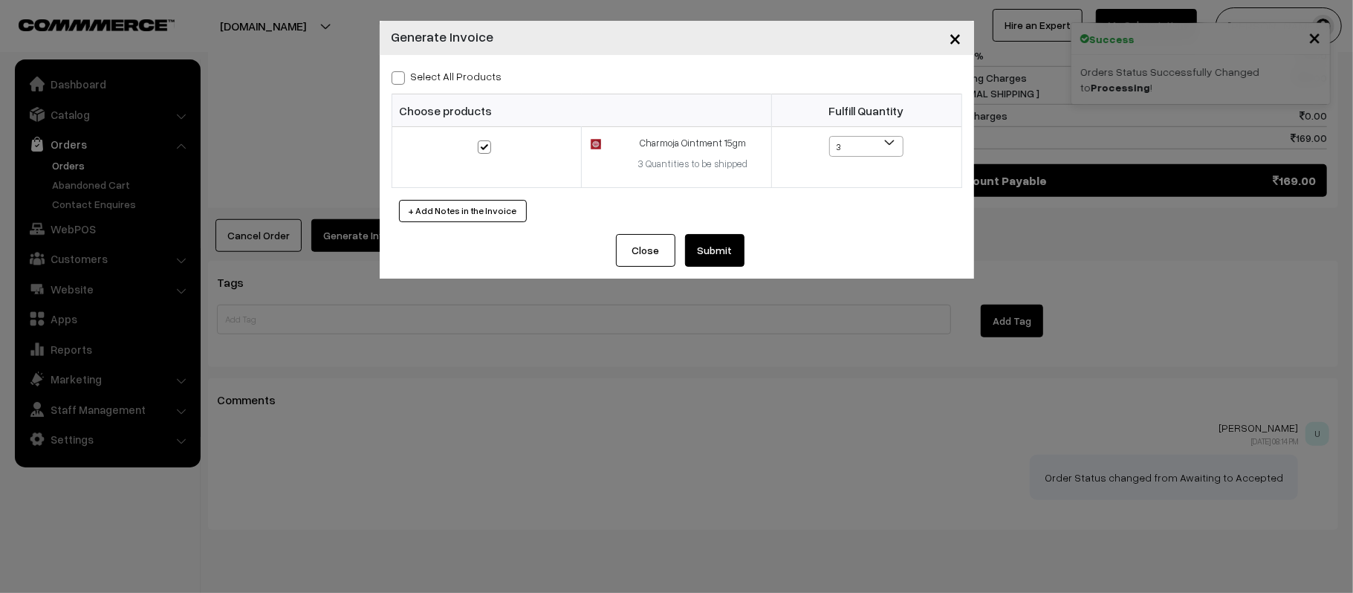
click at [711, 239] on button "Submit" at bounding box center [714, 250] width 59 height 33
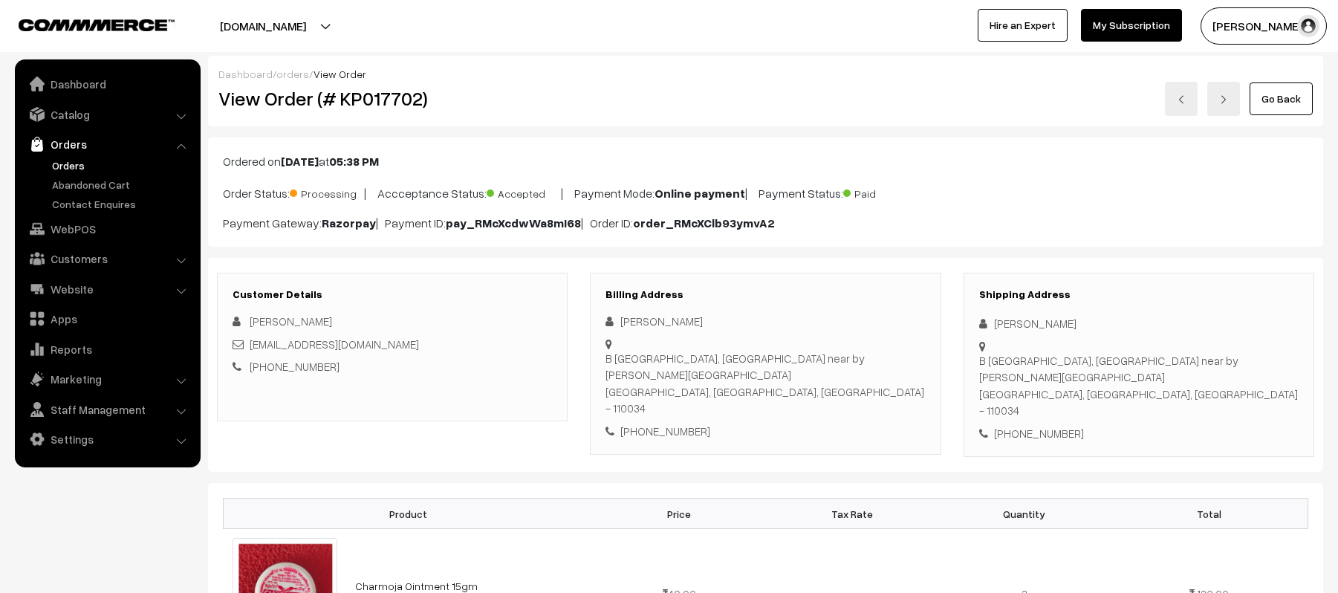
scroll to position [985, 0]
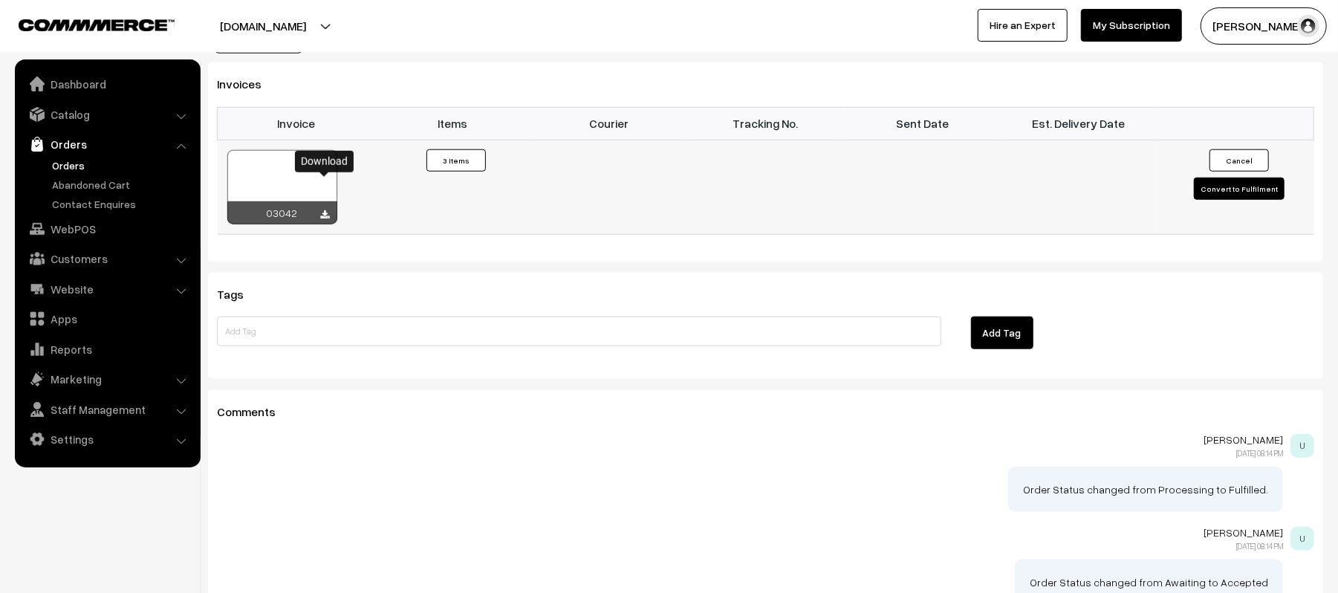
click at [324, 210] on icon at bounding box center [325, 215] width 9 height 10
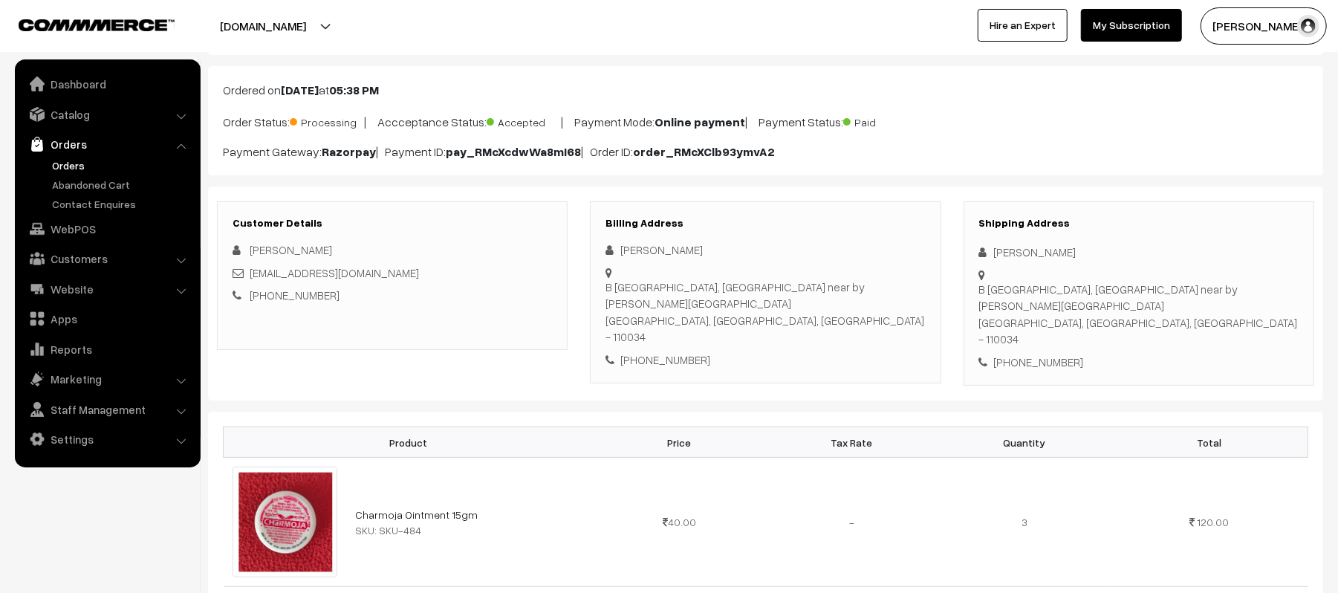
scroll to position [0, 0]
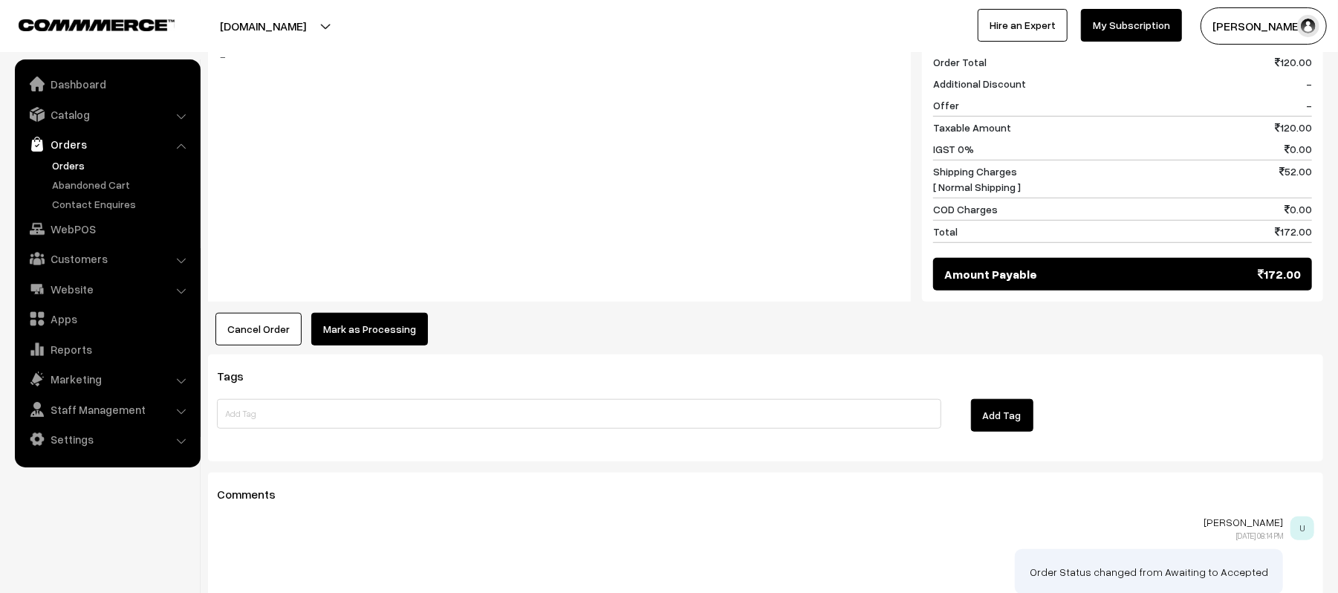
click at [384, 319] on button "Mark as Processing" at bounding box center [369, 329] width 117 height 33
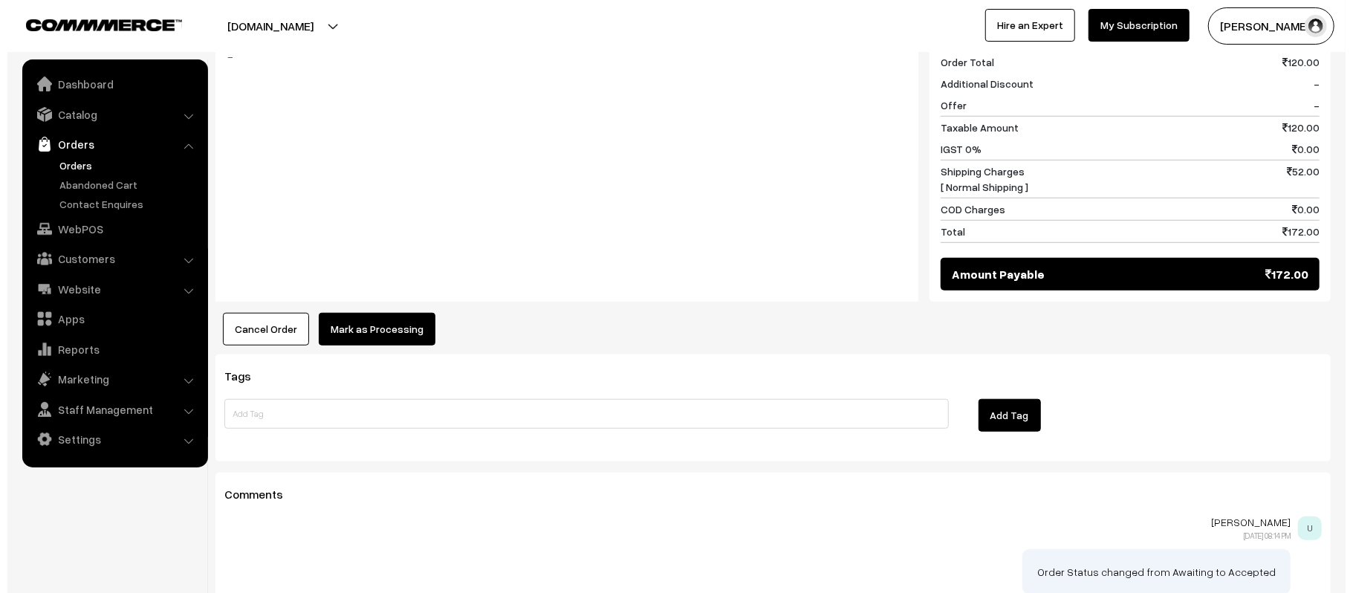
scroll to position [695, 0]
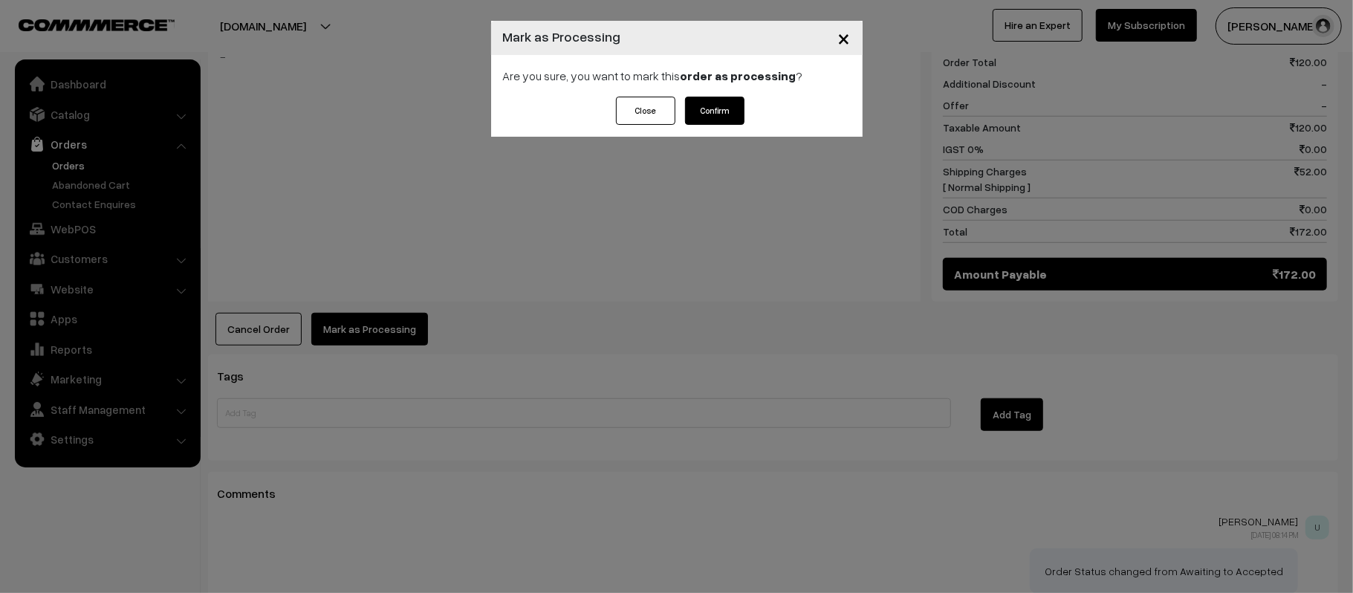
click at [730, 108] on button "Confirm" at bounding box center [714, 111] width 59 height 28
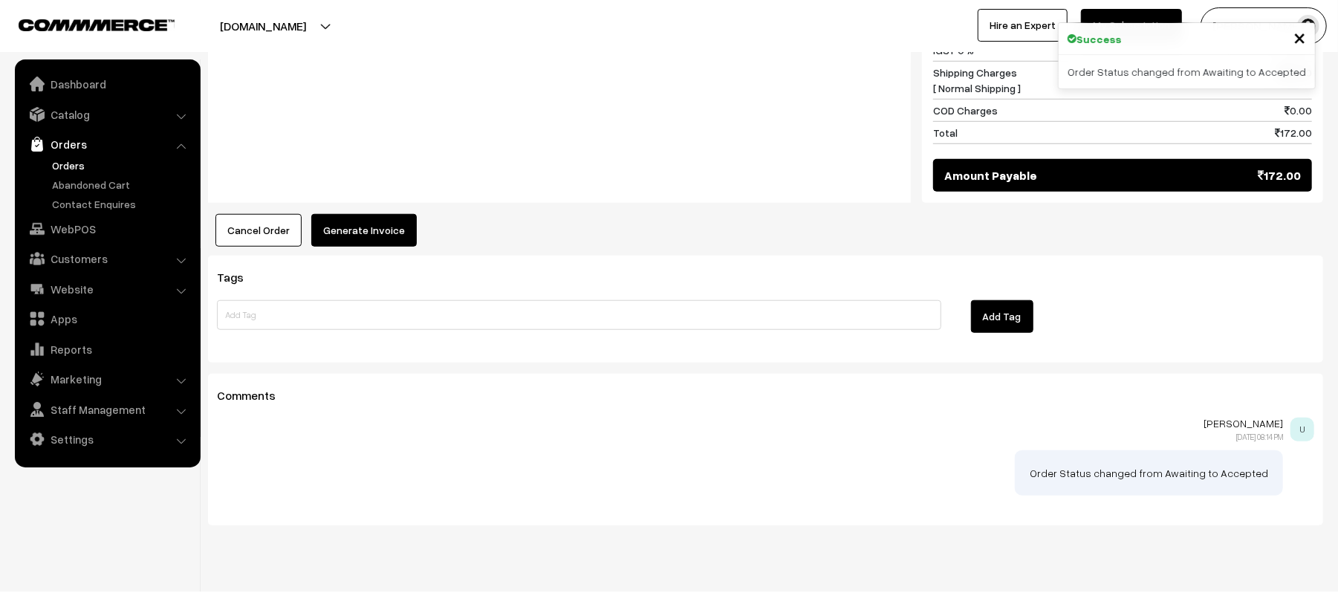
click at [370, 223] on button "Generate Invoice" at bounding box center [363, 230] width 105 height 33
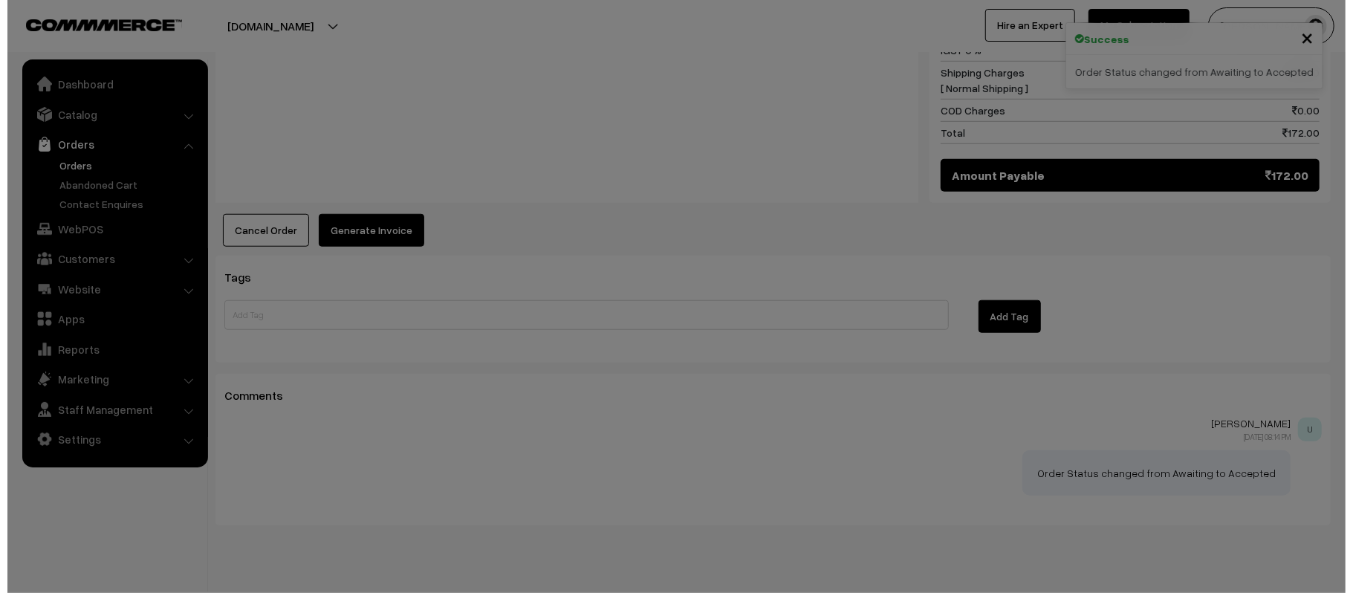
scroll to position [794, 0]
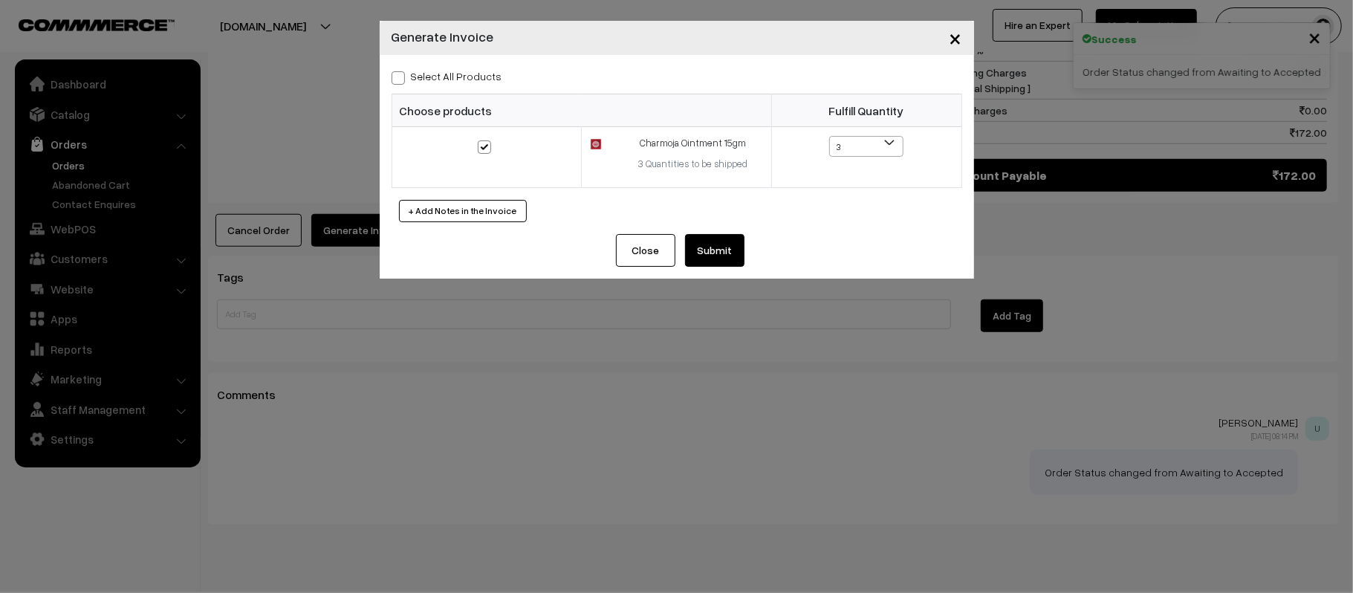
click at [726, 260] on button "Submit" at bounding box center [714, 250] width 59 height 33
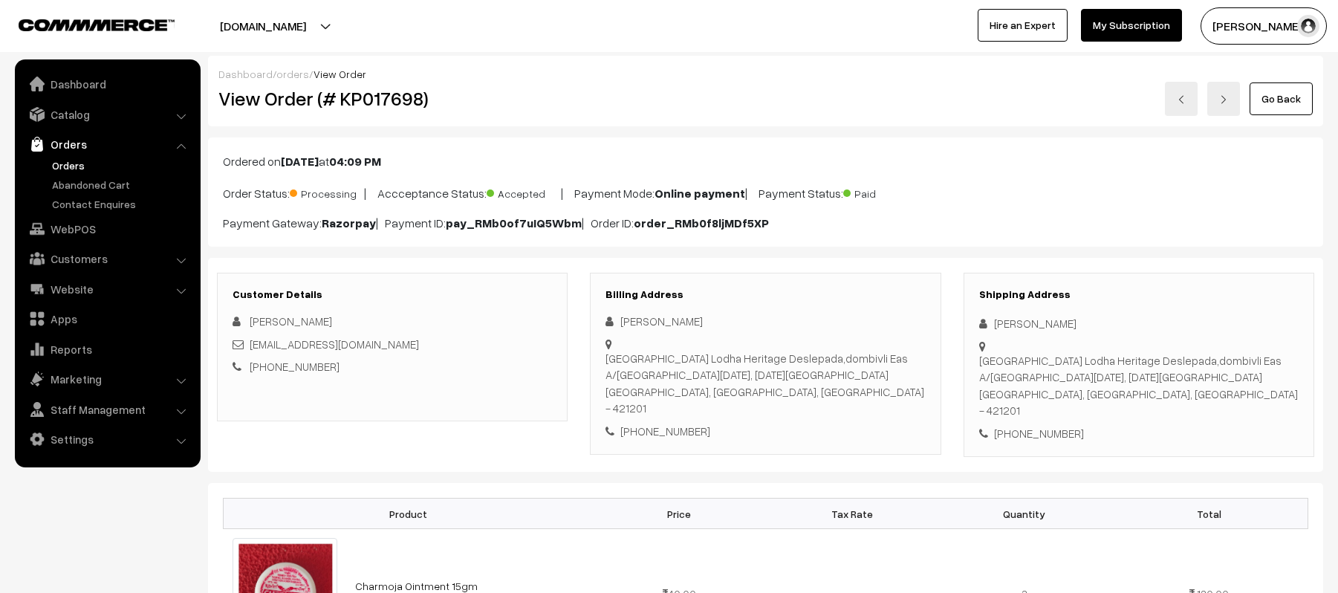
scroll to position [792, 0]
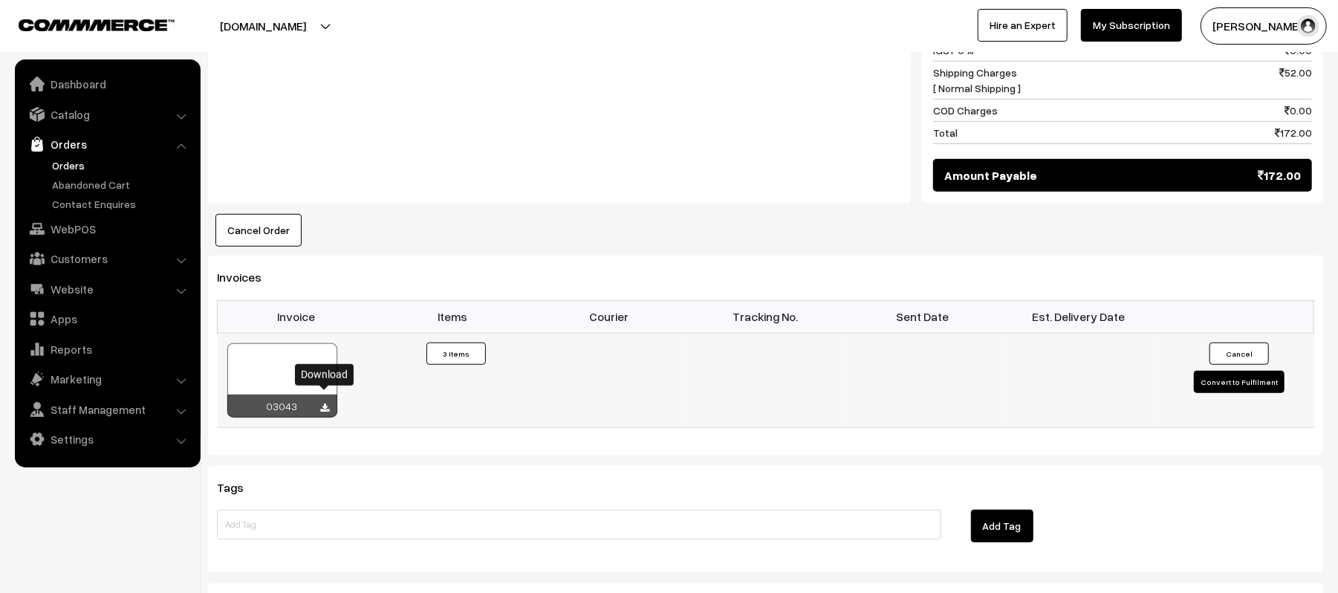
click at [324, 403] on icon at bounding box center [325, 408] width 9 height 10
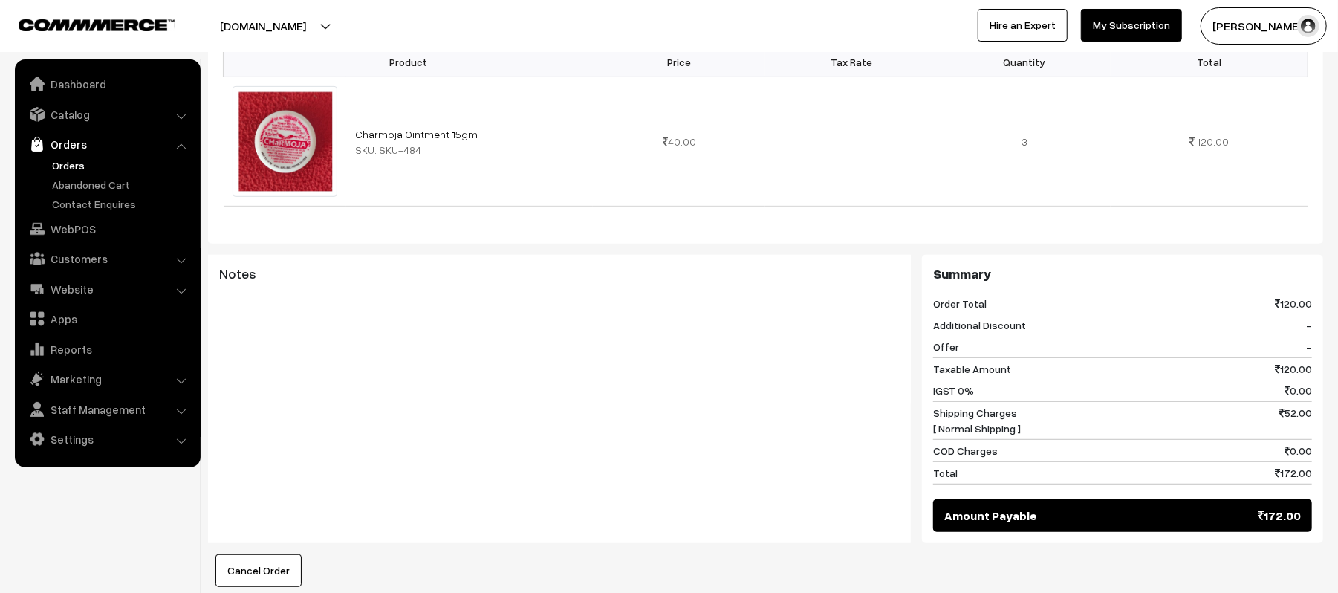
scroll to position [0, 0]
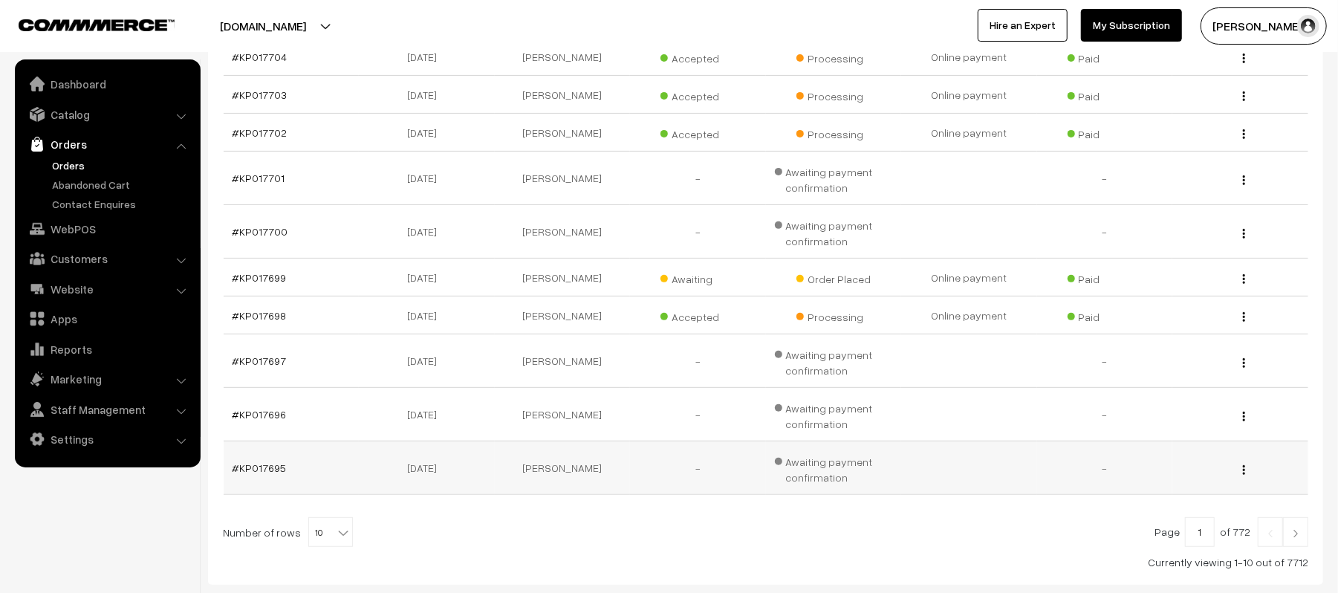
scroll to position [297, 0]
click at [1300, 553] on div "Page 1 of 772 Number of rows 10 20 30 40 50 60 70 80 90 100 10 Currently viewin…" at bounding box center [765, 542] width 1085 height 53
click at [1300, 536] on img at bounding box center [1295, 531] width 13 height 9
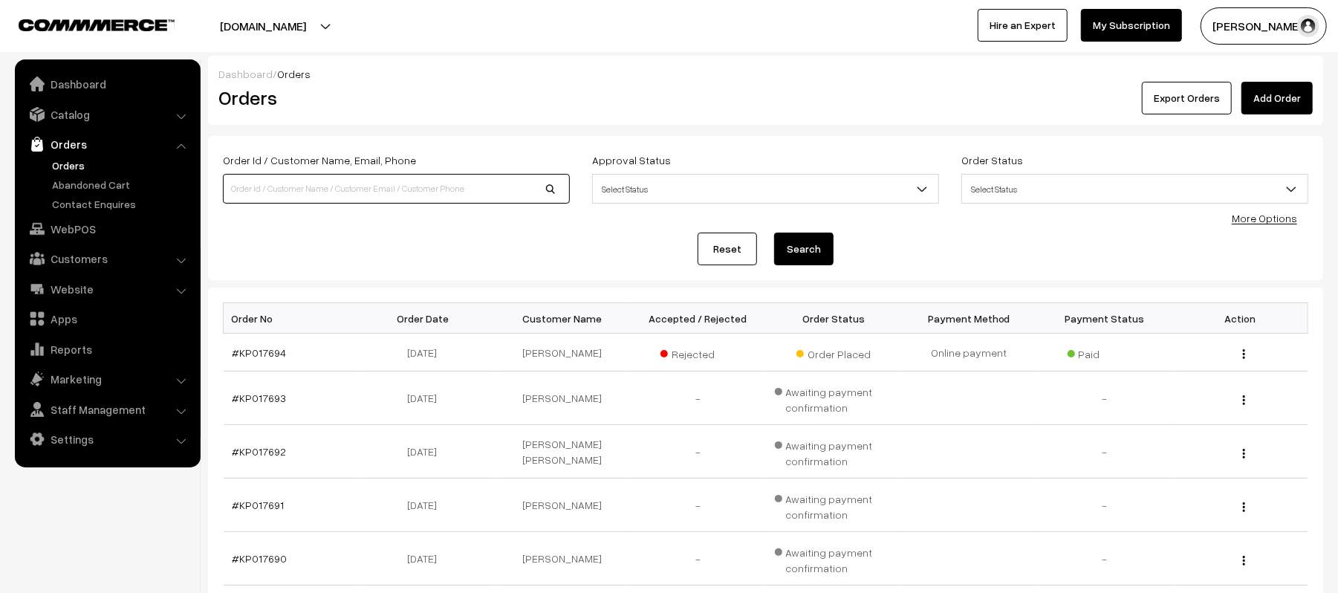
click at [330, 184] on input at bounding box center [396, 189] width 347 height 30
paste input "9901216884"
type input "9901216884"
click at [774, 233] on button "Search" at bounding box center [803, 249] width 59 height 33
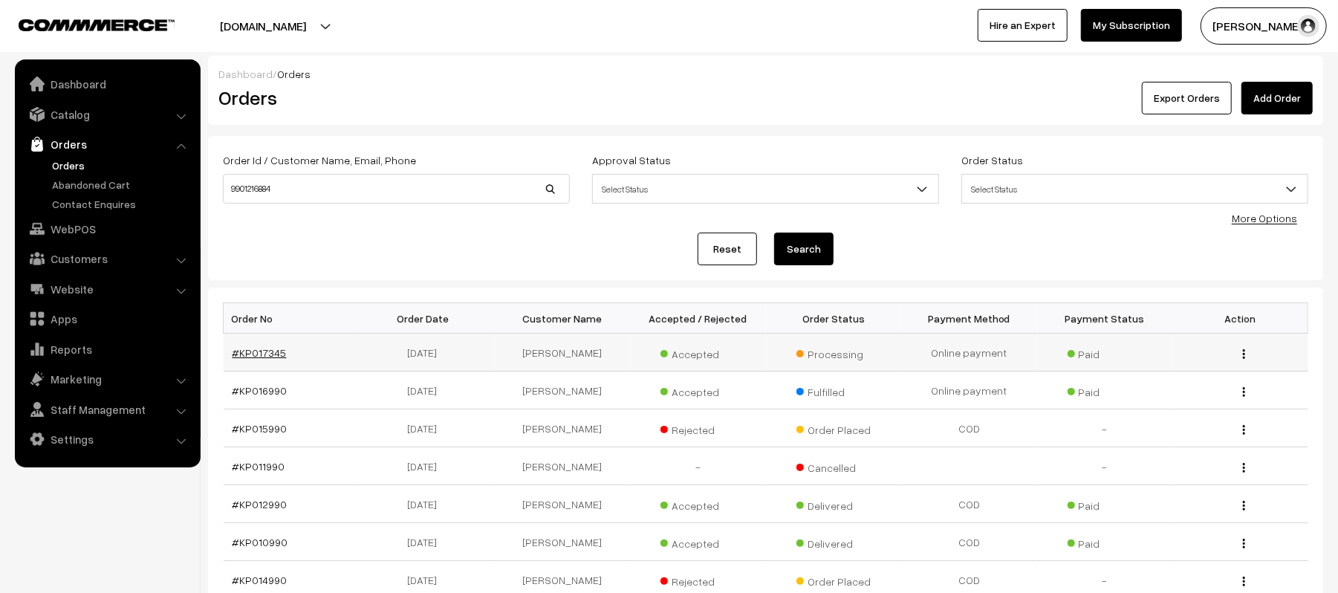
click at [260, 357] on link "#KP017345" at bounding box center [260, 352] width 54 height 13
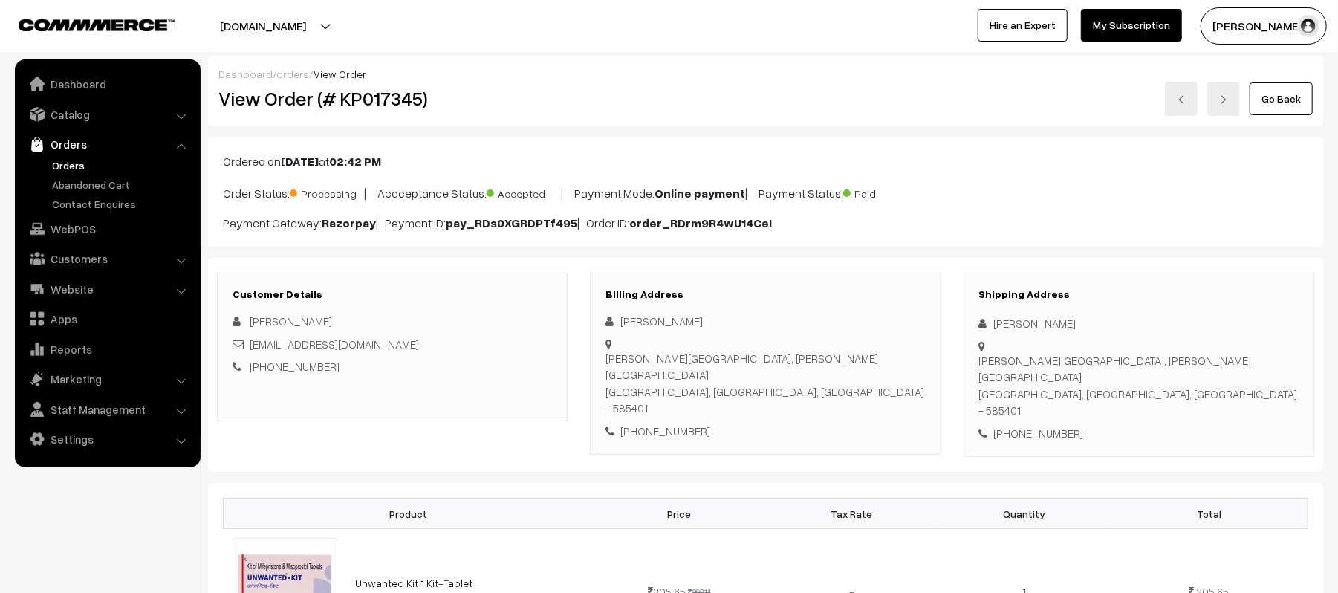
click at [66, 165] on link "Orders" at bounding box center [121, 165] width 147 height 16
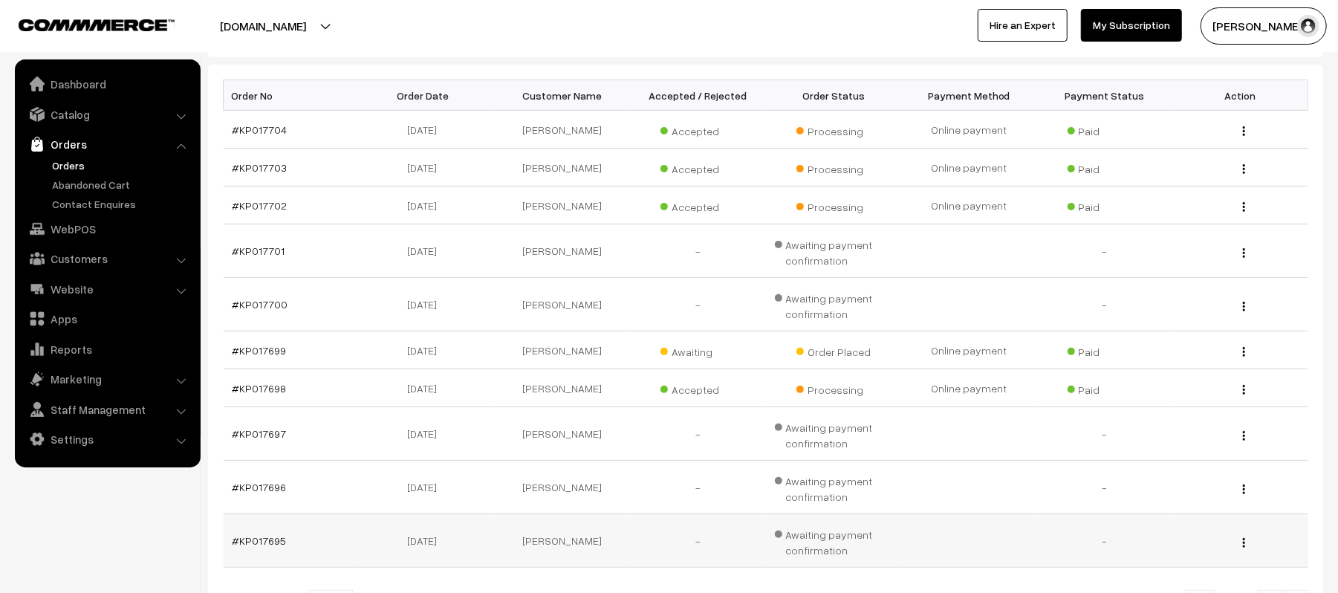
scroll to position [387, 0]
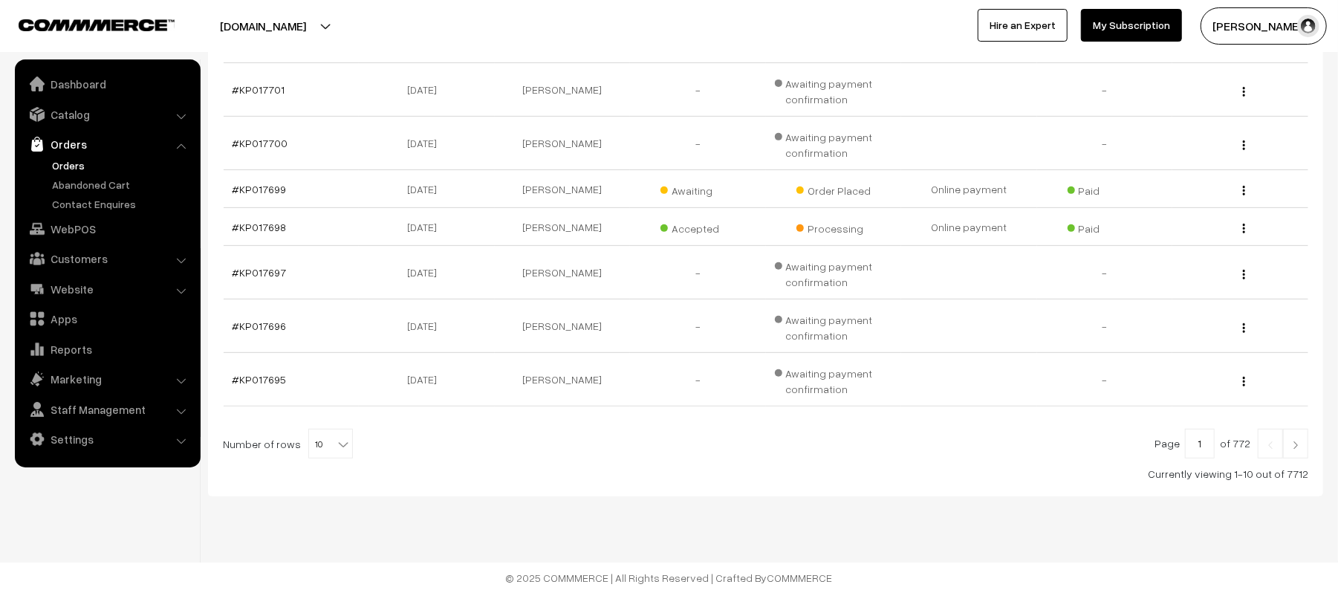
click at [1305, 461] on div "Page 1 of 772 Number of rows 10 20 30 40 50 60 70 80 90 100 10 Currently viewin…" at bounding box center [765, 455] width 1085 height 53
click at [1303, 458] on link at bounding box center [1295, 444] width 25 height 30
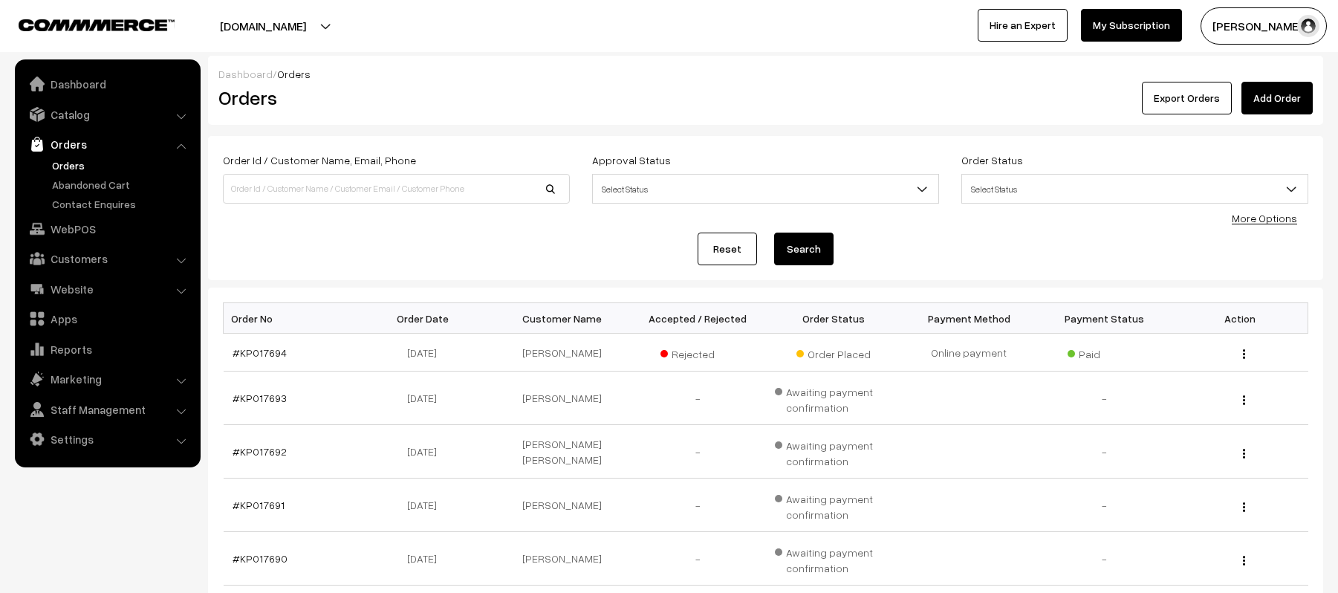
scroll to position [387, 0]
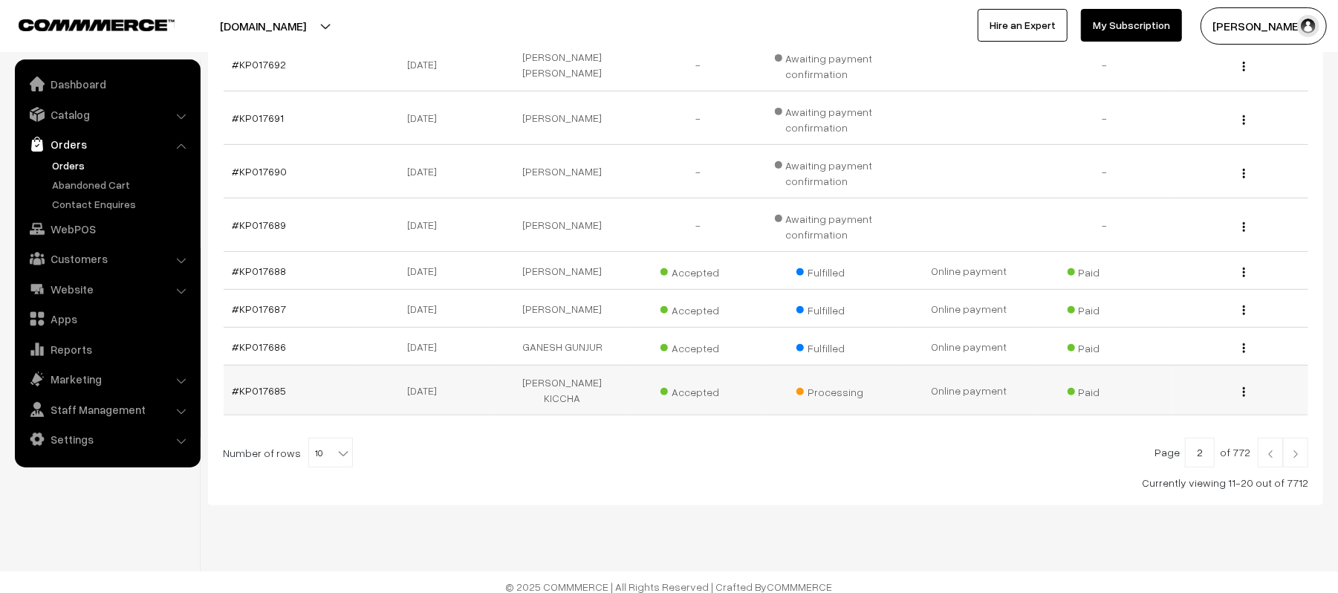
click at [262, 393] on td "#KP017685" at bounding box center [292, 391] width 136 height 50
click at [262, 387] on link "#KP017685" at bounding box center [260, 390] width 54 height 13
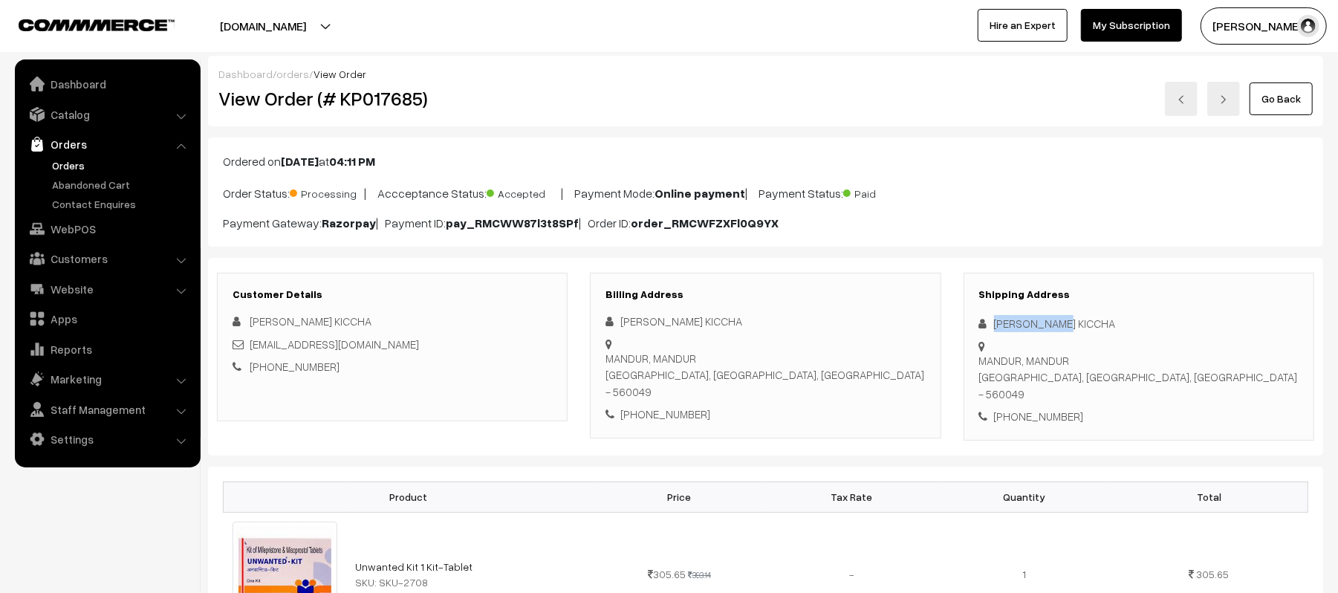
drag, startPoint x: 1071, startPoint y: 319, endPoint x: 967, endPoint y: 325, distance: 104.2
click at [967, 325] on div "Shipping Address SIDDU KICCHA MANDUR, MANDUR BANGALORE, Karnataka, India - 5600…" at bounding box center [1139, 357] width 351 height 168
copy div "[PERSON_NAME] KICCHA"
click at [1048, 408] on div "[PHONE_NUMBER]" at bounding box center [1138, 416] width 319 height 17
click at [1048, 408] on div "+91 9741784204" at bounding box center [1138, 416] width 319 height 17
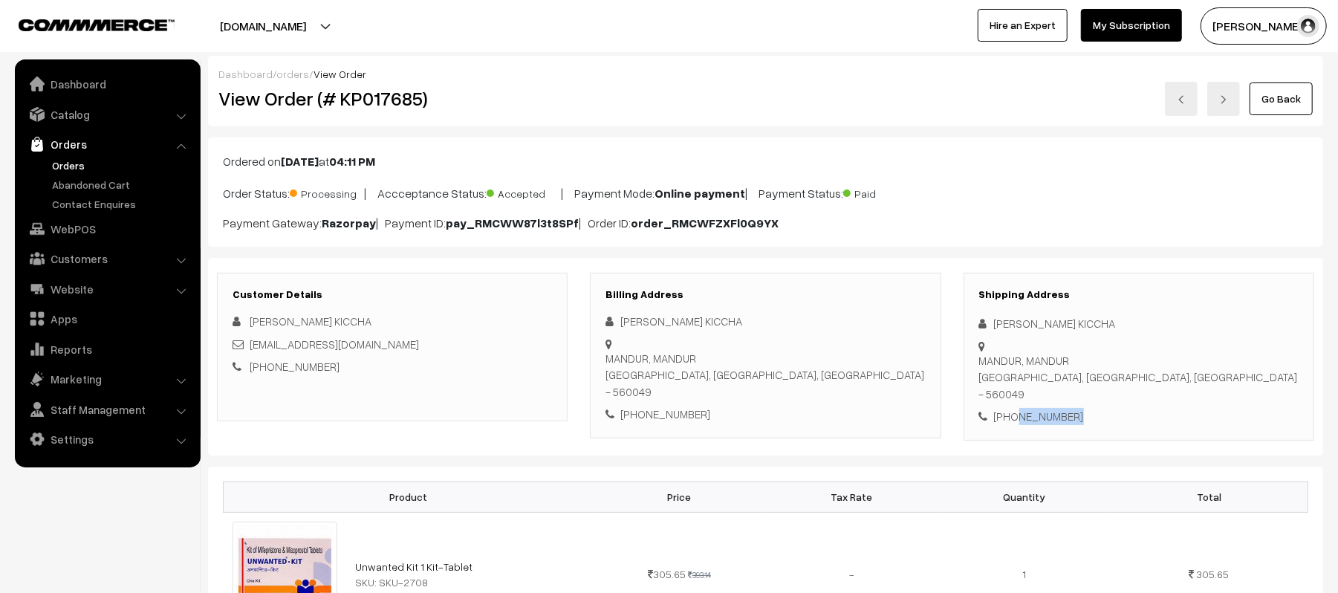
copy div "9741784204"
drag, startPoint x: 395, startPoint y: 349, endPoint x: 250, endPoint y: 352, distance: 144.9
click at [250, 352] on div "siddukiccha0506@gmail.com" at bounding box center [392, 344] width 319 height 17
copy link "siddukiccha0506@gmail.com"
click at [993, 352] on div "MANDUR, MANDUR BANGALORE, Karnataka, India - 560049" at bounding box center [1138, 377] width 319 height 51
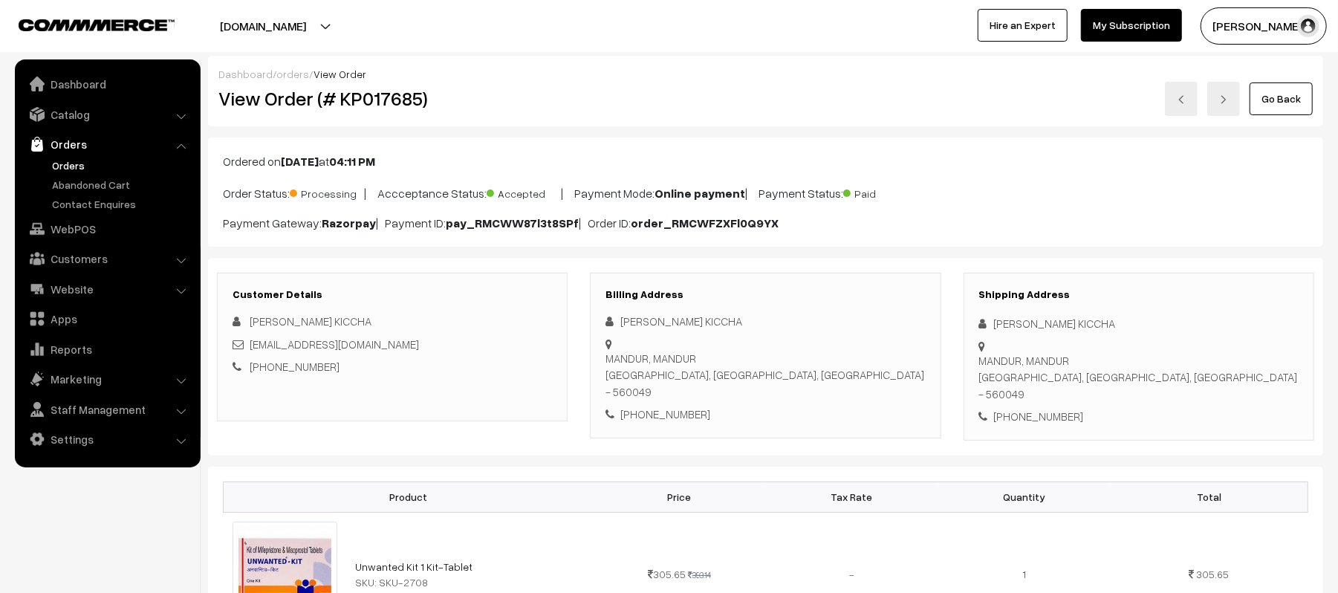
drag, startPoint x: 996, startPoint y: 348, endPoint x: 1215, endPoint y: 367, distance: 220.0
click at [1215, 367] on div "Shipping Address SIDDU KICCHA MANDUR, MANDUR BANGALORE, Karnataka, India - 5600…" at bounding box center [1139, 357] width 351 height 168
copy div "MANDUR, MANDUR BANGALORE, Karnataka, India - 560049"
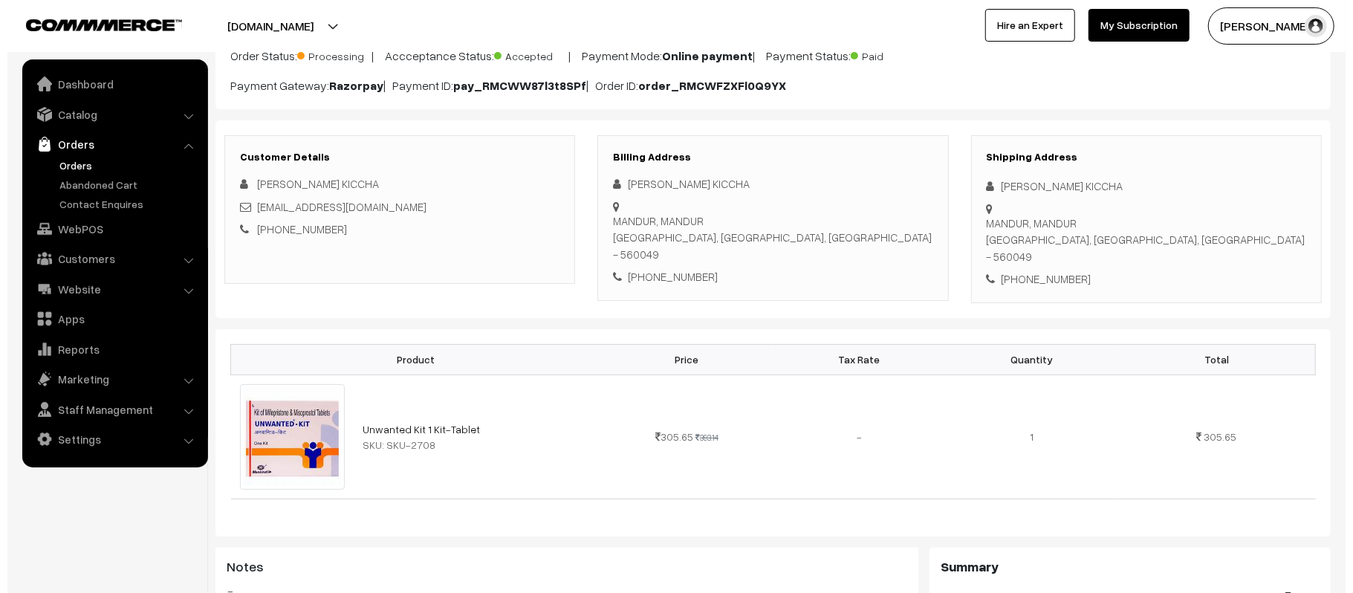
scroll to position [594, 0]
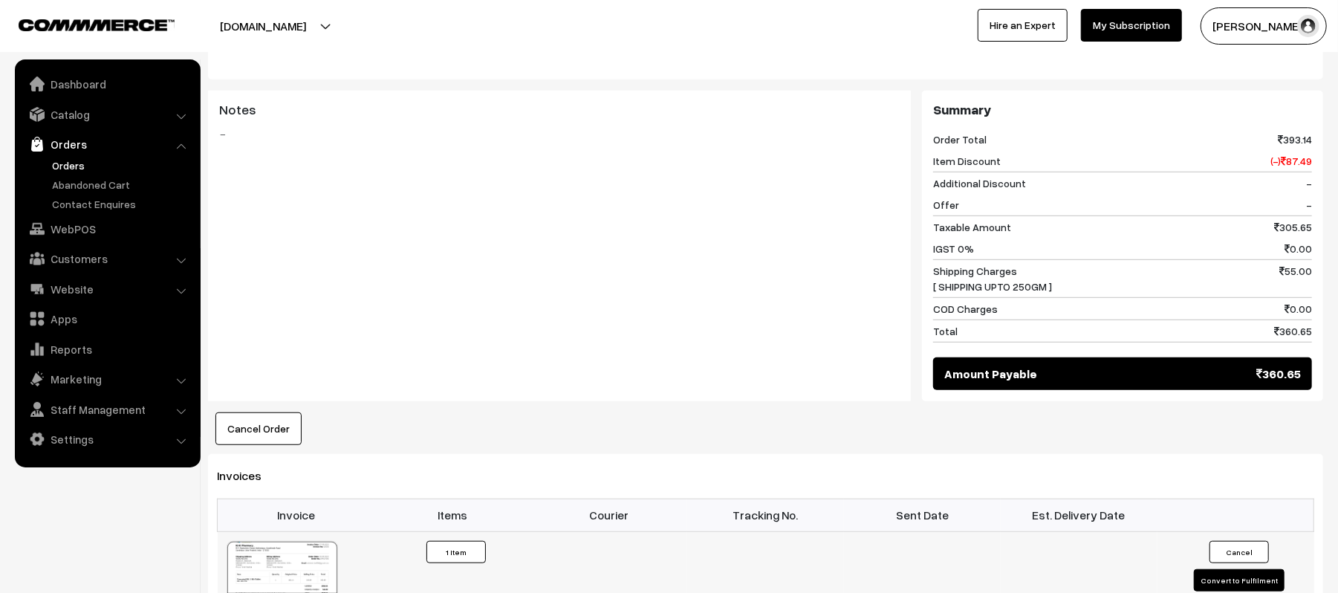
click at [1212, 569] on button "Convert to Fulfilment" at bounding box center [1239, 580] width 91 height 22
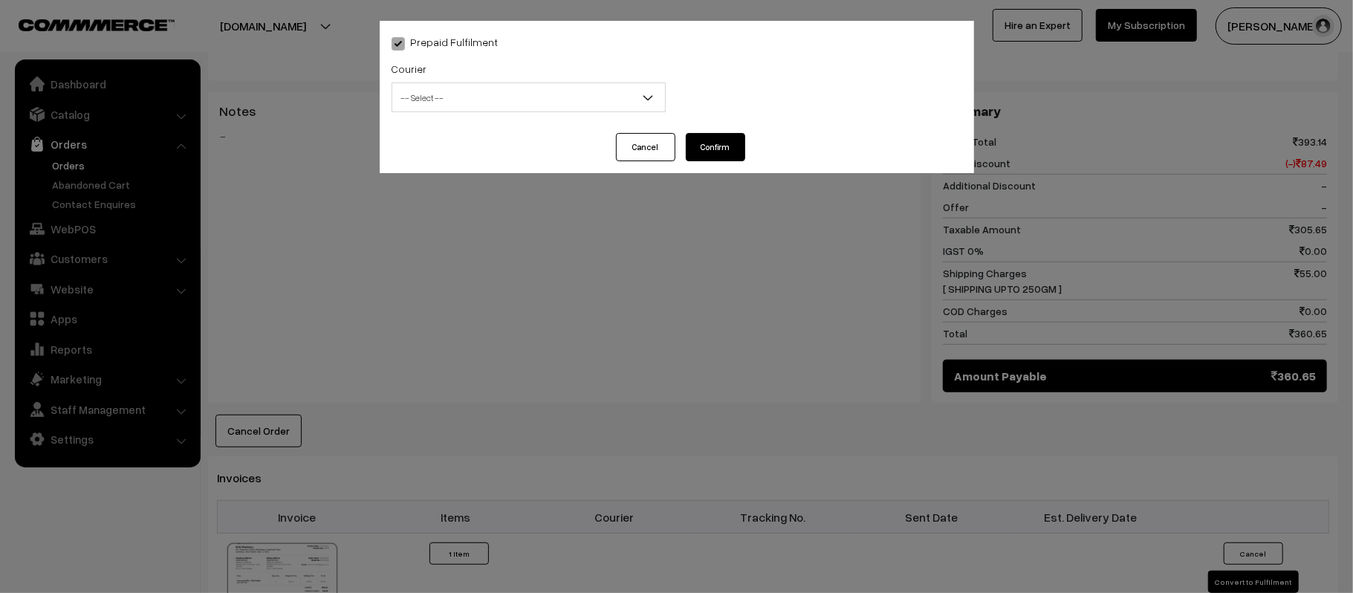
click at [499, 87] on span "-- Select --" at bounding box center [528, 98] width 273 height 26
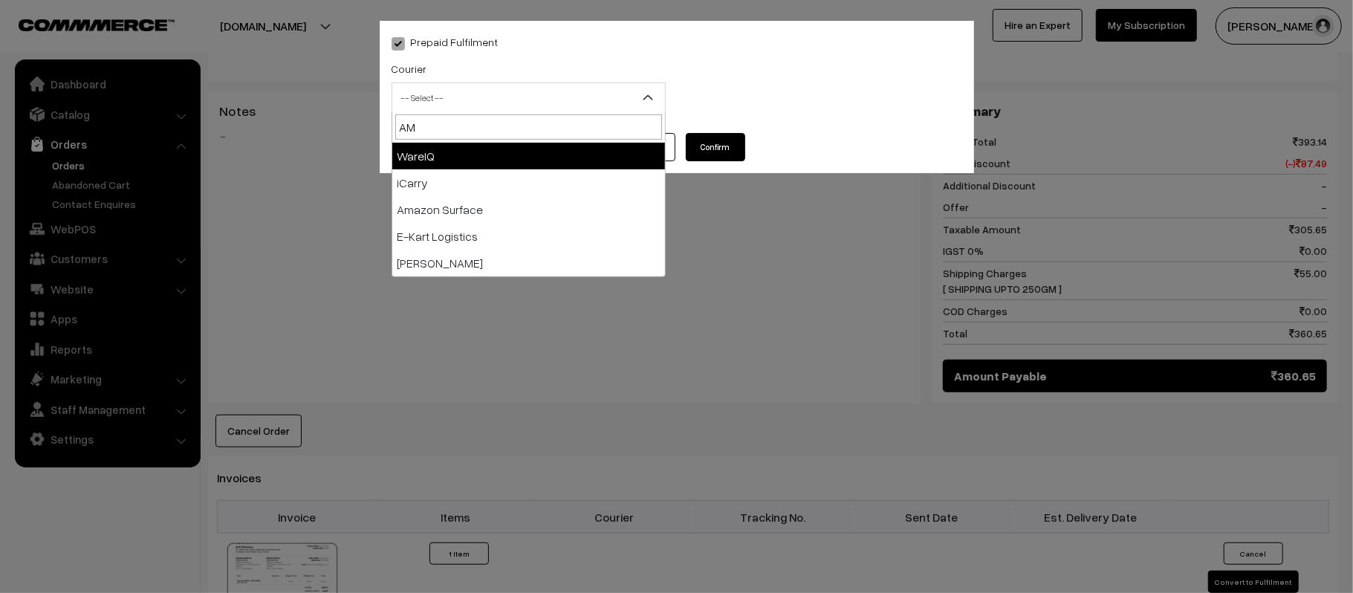
type input "AMA"
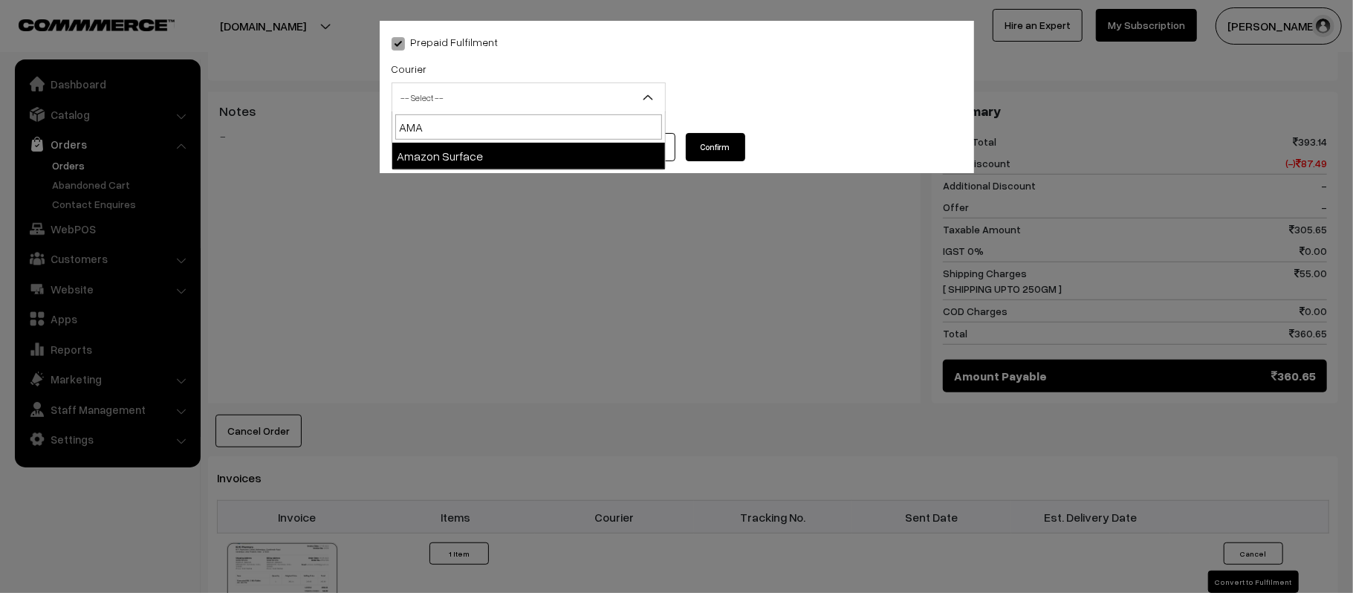
select select "5"
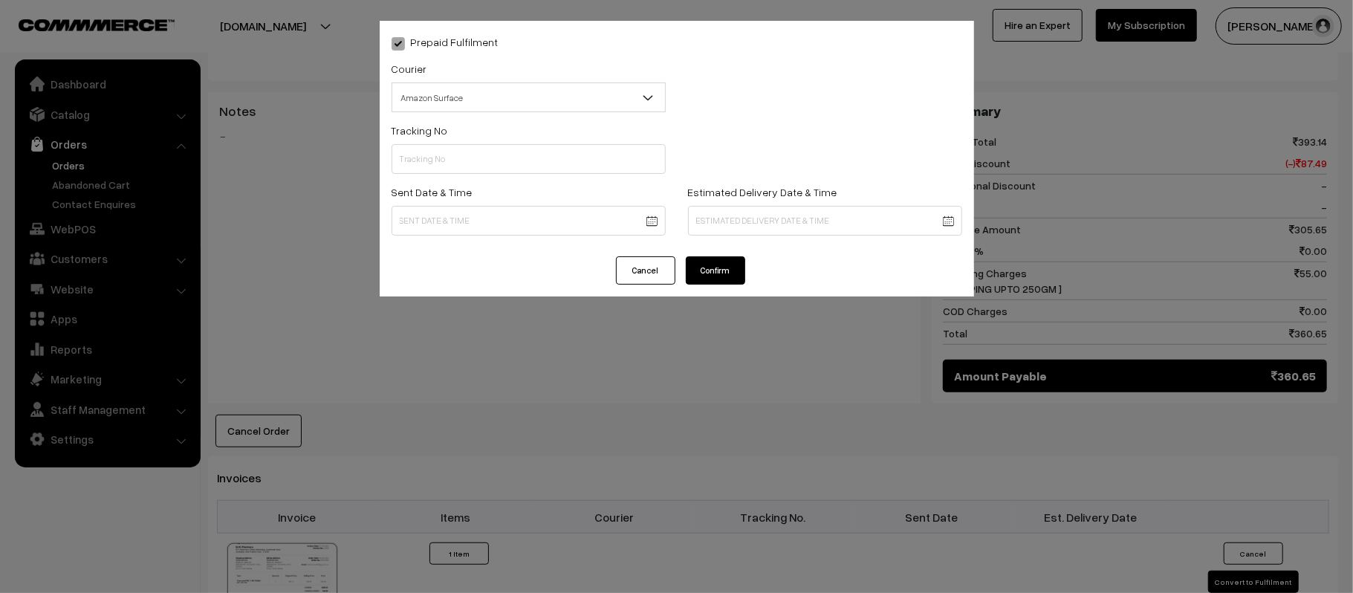
click at [643, 223] on body "Thank you for showing interest. Our team will call you shortly. Close [DOMAIN_N…" at bounding box center [676, 265] width 1353 height 1719
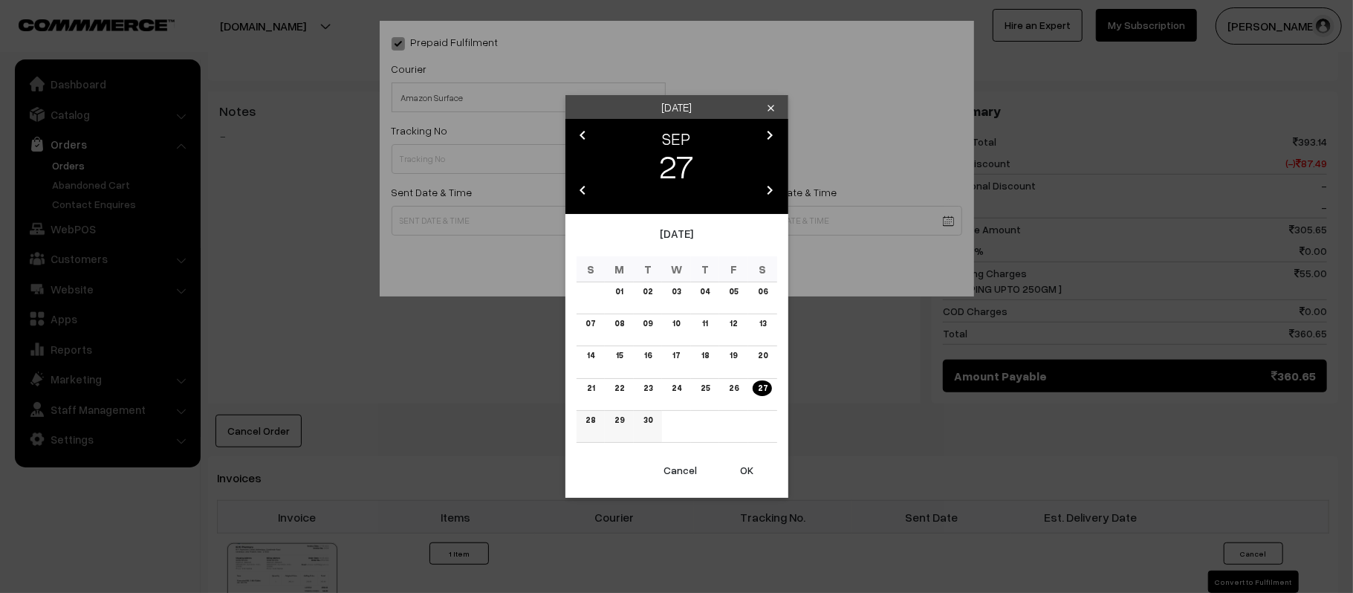
click at [586, 417] on link "28" at bounding box center [590, 420] width 19 height 16
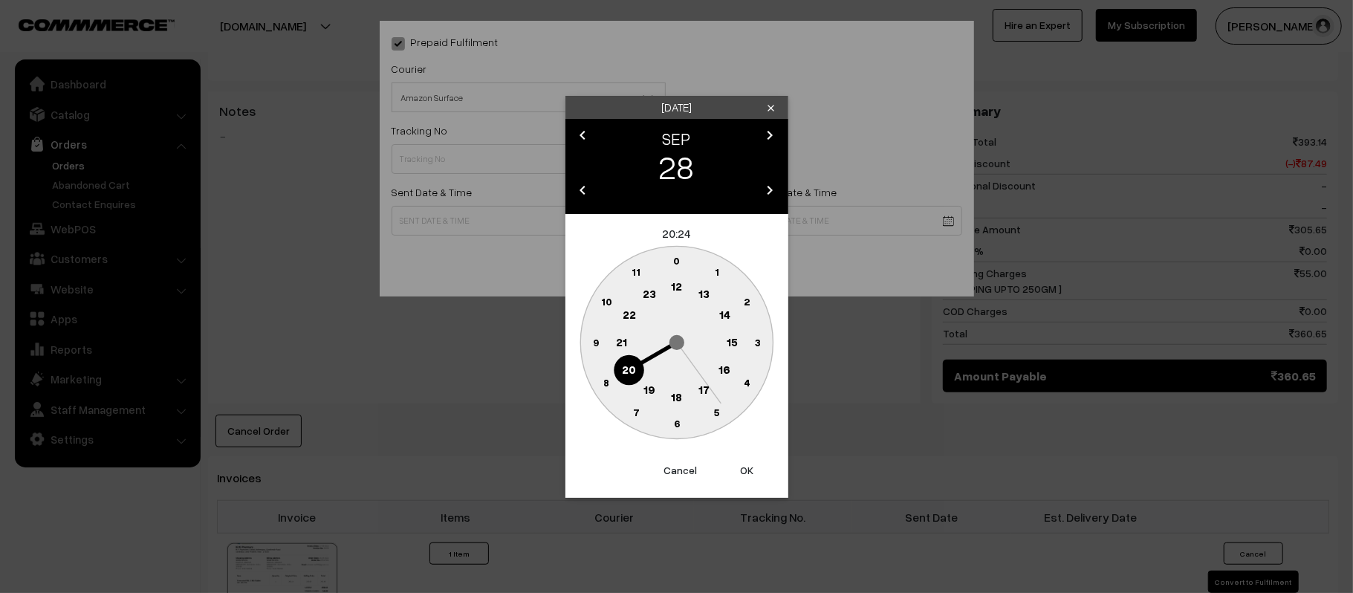
click at [672, 290] on text "12" at bounding box center [676, 285] width 11 height 13
click at [595, 340] on text "45" at bounding box center [595, 341] width 13 height 13
type input "28-09-2025 12:45"
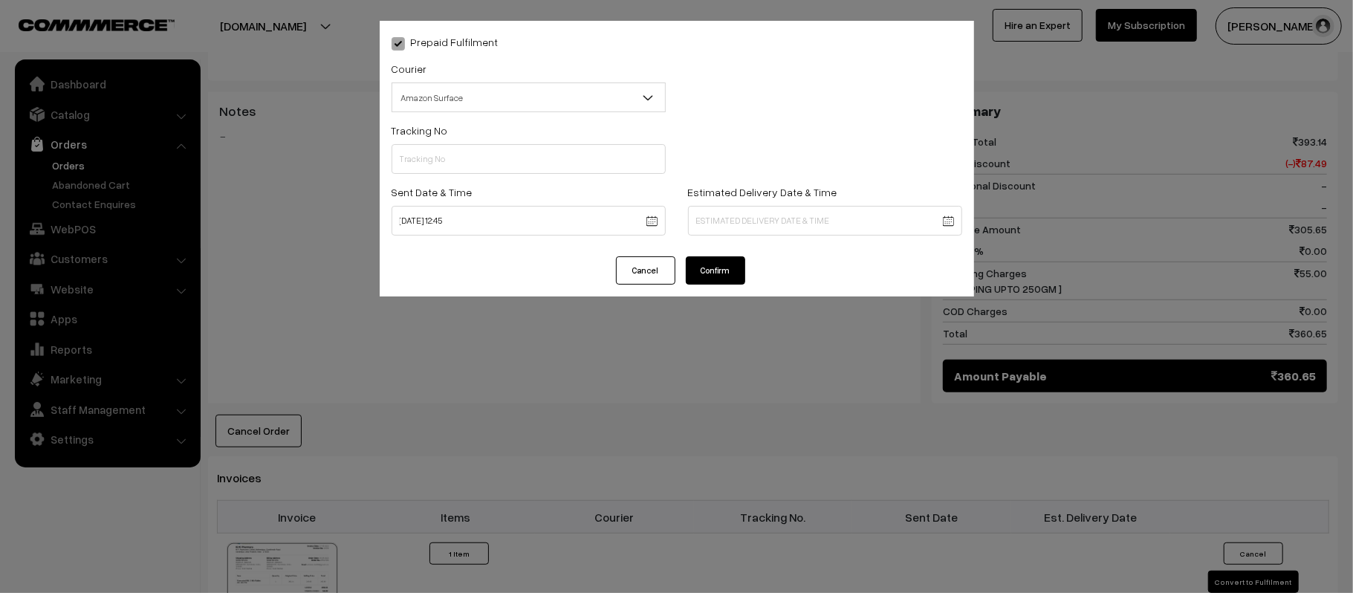
click at [824, 218] on body "Thank you for showing interest. Our team will call you shortly. Close [DOMAIN_N…" at bounding box center [676, 265] width 1353 height 1719
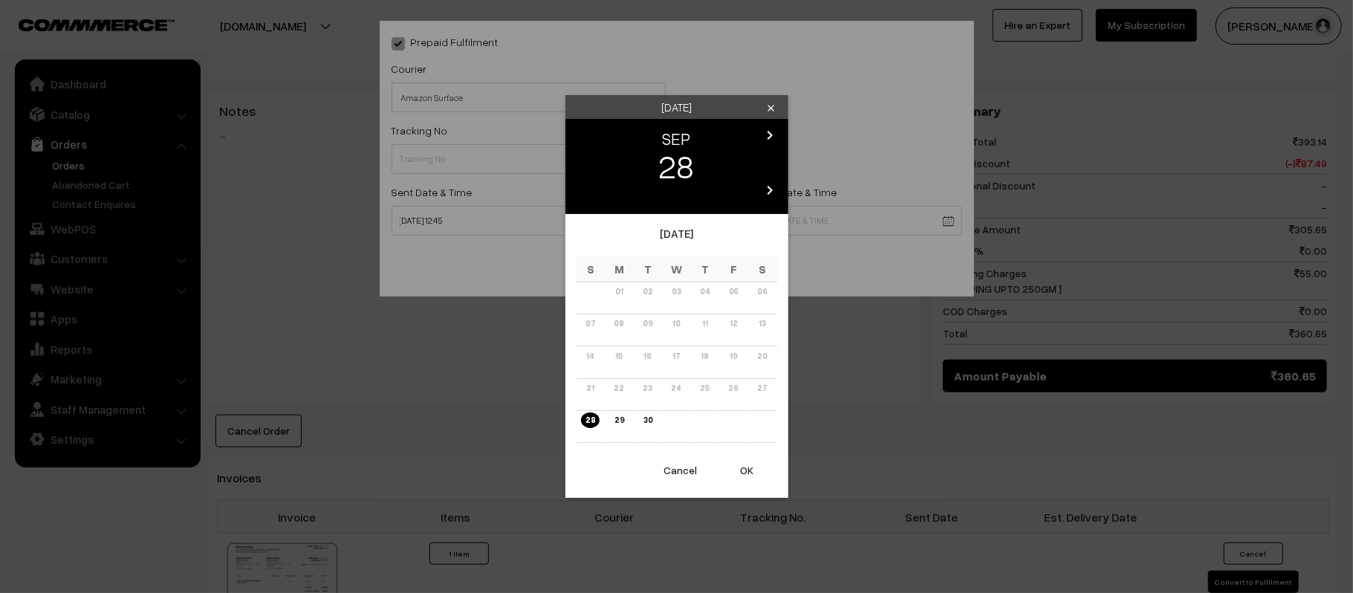
click at [768, 131] on icon "chevron_right" at bounding box center [770, 135] width 18 height 18
click at [761, 296] on link "04" at bounding box center [762, 292] width 19 height 16
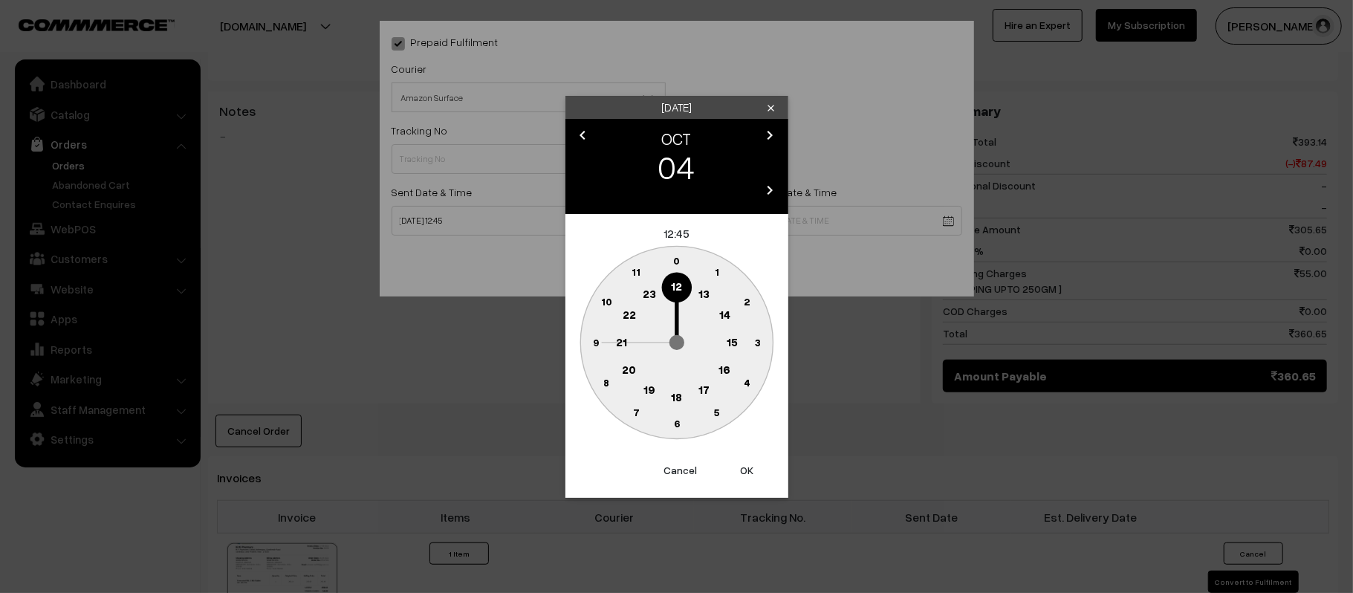
click at [616, 340] on text "21" at bounding box center [621, 340] width 11 height 13
click at [676, 417] on text "30" at bounding box center [676, 423] width 13 height 13
type input "04-10-2025 21:30"
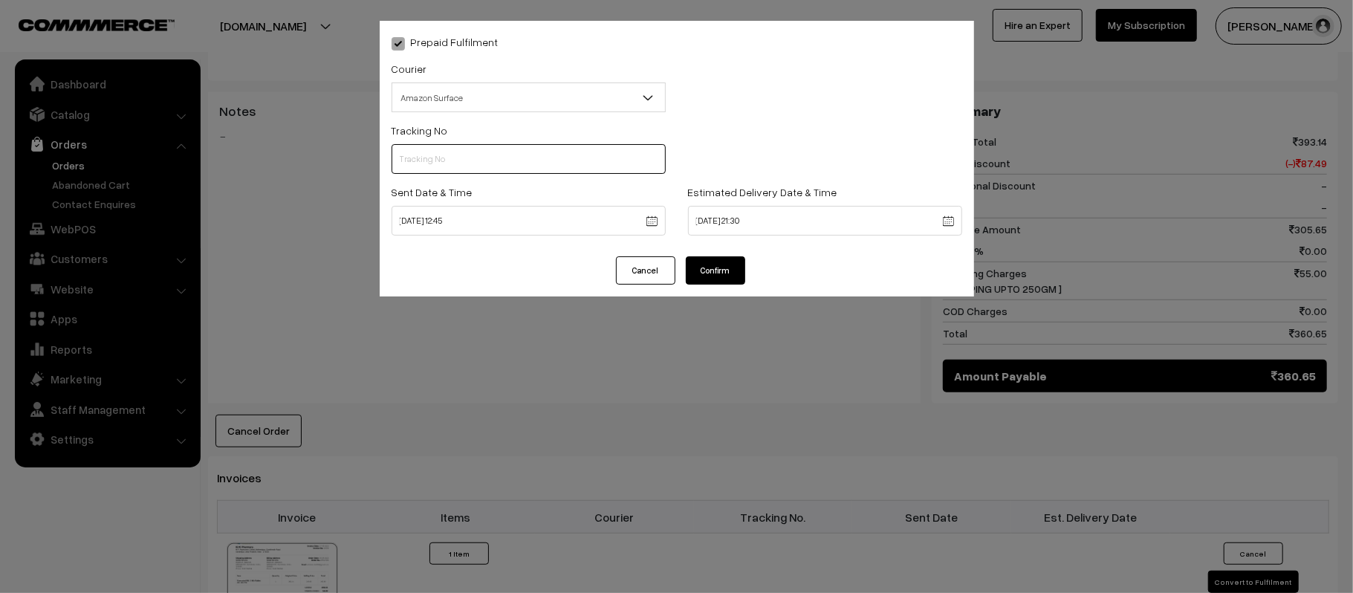
click at [479, 163] on input "text" at bounding box center [529, 159] width 274 height 30
paste input "363814077881"
type input "363814077881"
click at [764, 153] on div "Tracking No 363814077881" at bounding box center [676, 152] width 593 height 62
click at [706, 266] on button "Confirm" at bounding box center [715, 270] width 59 height 28
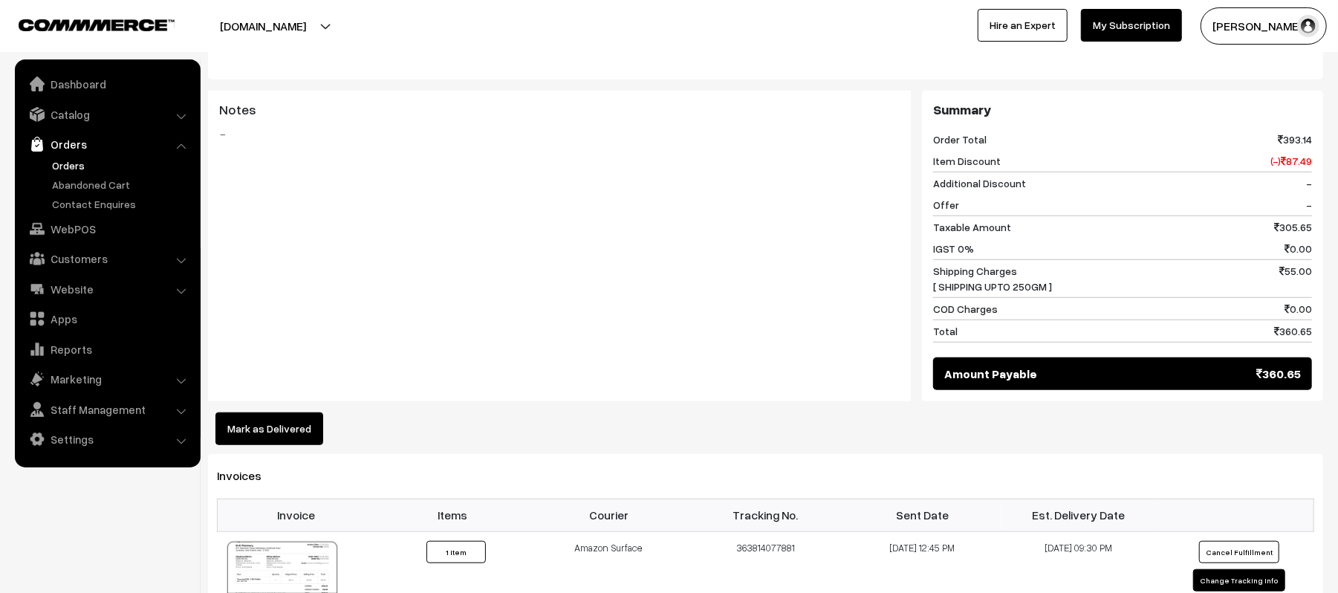
scroll to position [594, 0]
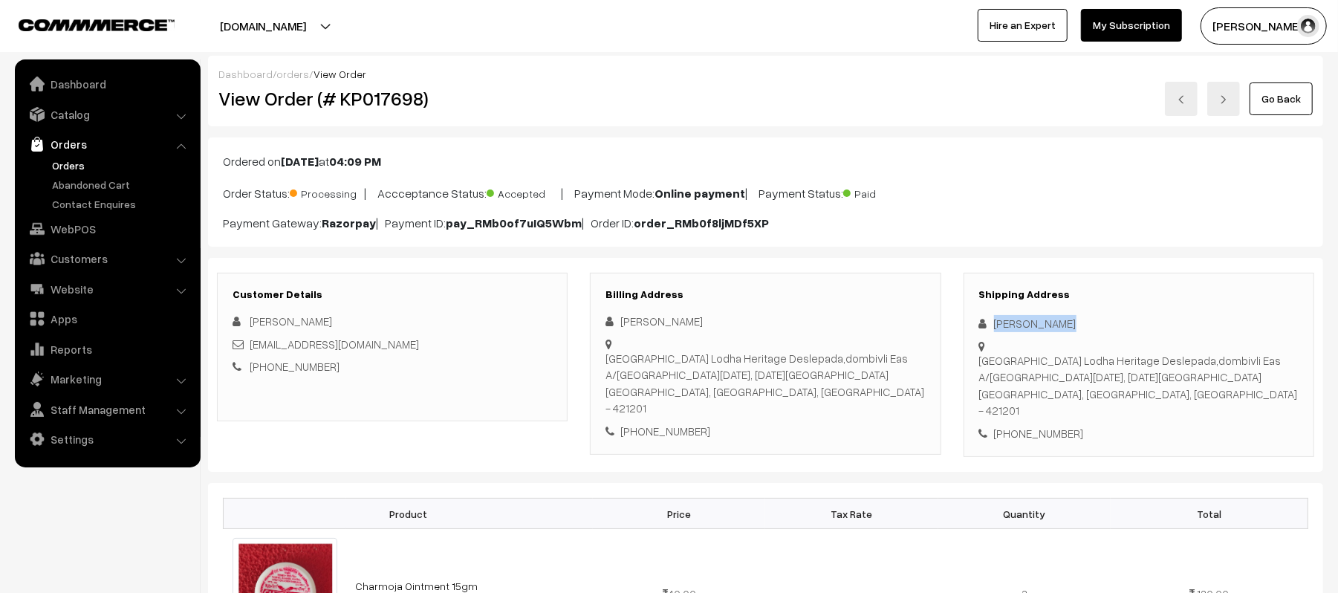
drag, startPoint x: 1074, startPoint y: 321, endPoint x: 987, endPoint y: 325, distance: 87.8
click at [987, 325] on div "[PERSON_NAME]" at bounding box center [1138, 323] width 319 height 17
copy div "[PERSON_NAME]"
click at [1042, 425] on div "[PHONE_NUMBER]" at bounding box center [1138, 433] width 319 height 17
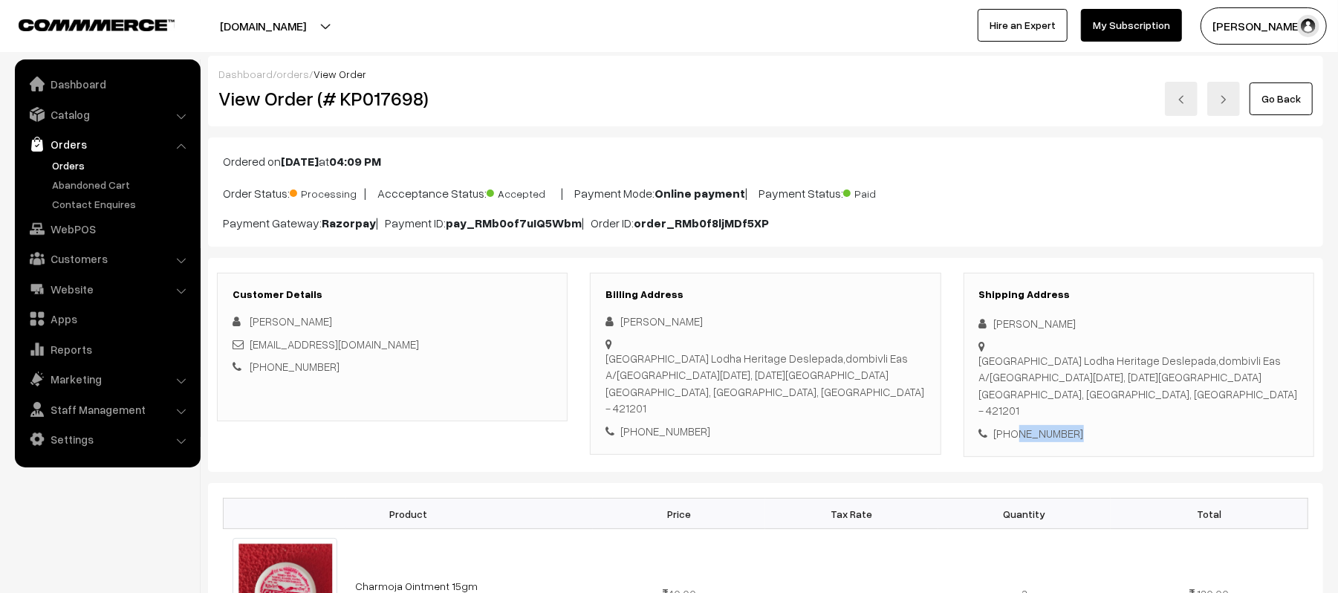
copy div "8452888400"
drag, startPoint x: 404, startPoint y: 343, endPoint x: 250, endPoint y: 343, distance: 153.8
click at [250, 343] on div "[EMAIL_ADDRESS][DOMAIN_NAME]" at bounding box center [392, 344] width 319 height 17
copy link "[EMAIL_ADDRESS][DOMAIN_NAME]"
drag, startPoint x: 981, startPoint y: 361, endPoint x: 1208, endPoint y: 397, distance: 229.4
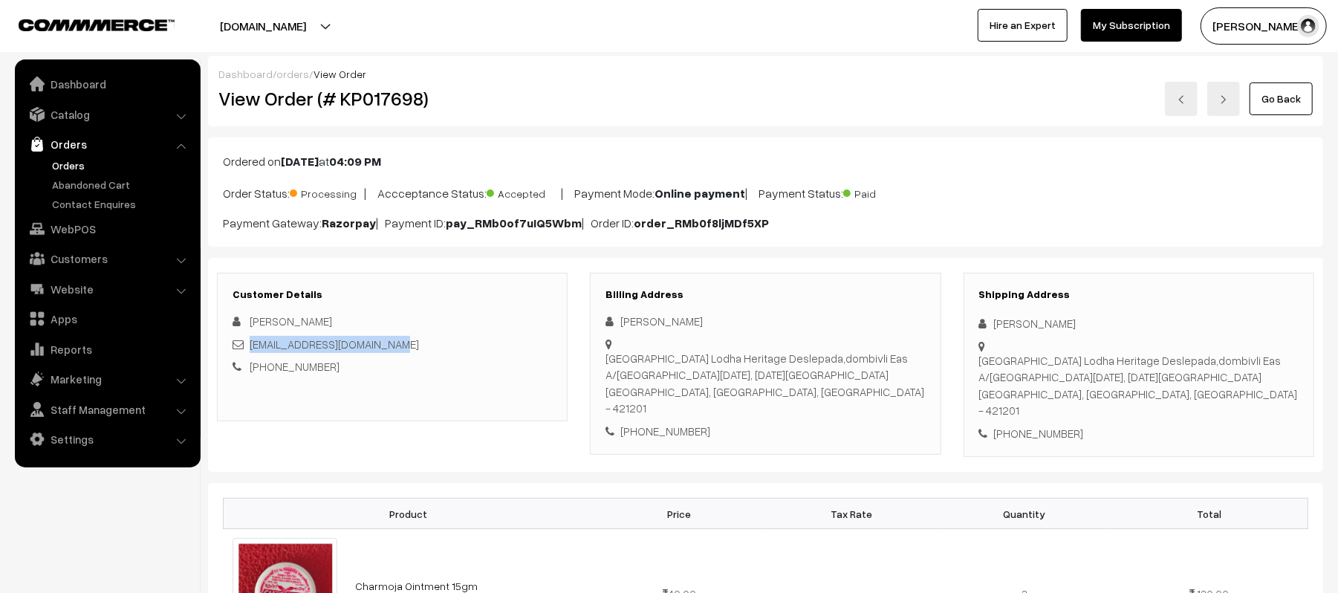
click at [1208, 397] on div "[GEOGRAPHIC_DATA] Lodha Heritage Deslepada,dombivli Eas [STREET_ADDRESS][DATE][…" at bounding box center [1138, 385] width 319 height 67
copy div "[GEOGRAPHIC_DATA] Lodha Heritage Deslepada,dombivli Eas [STREET_ADDRESS][DATE][…"
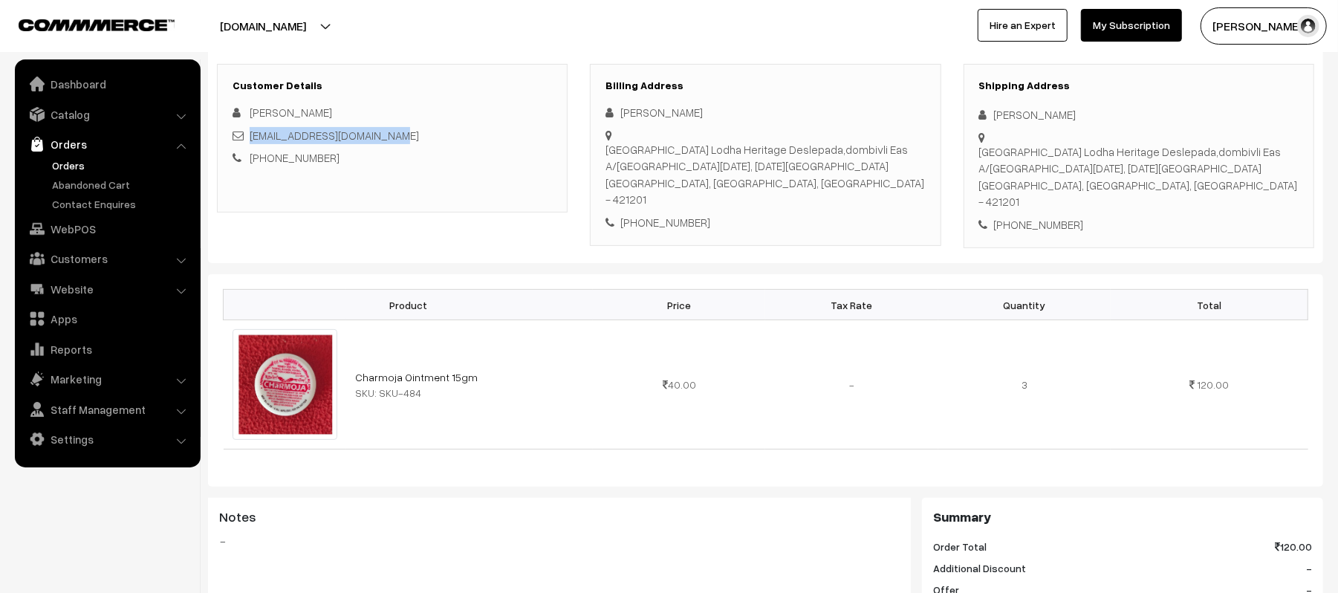
scroll to position [792, 0]
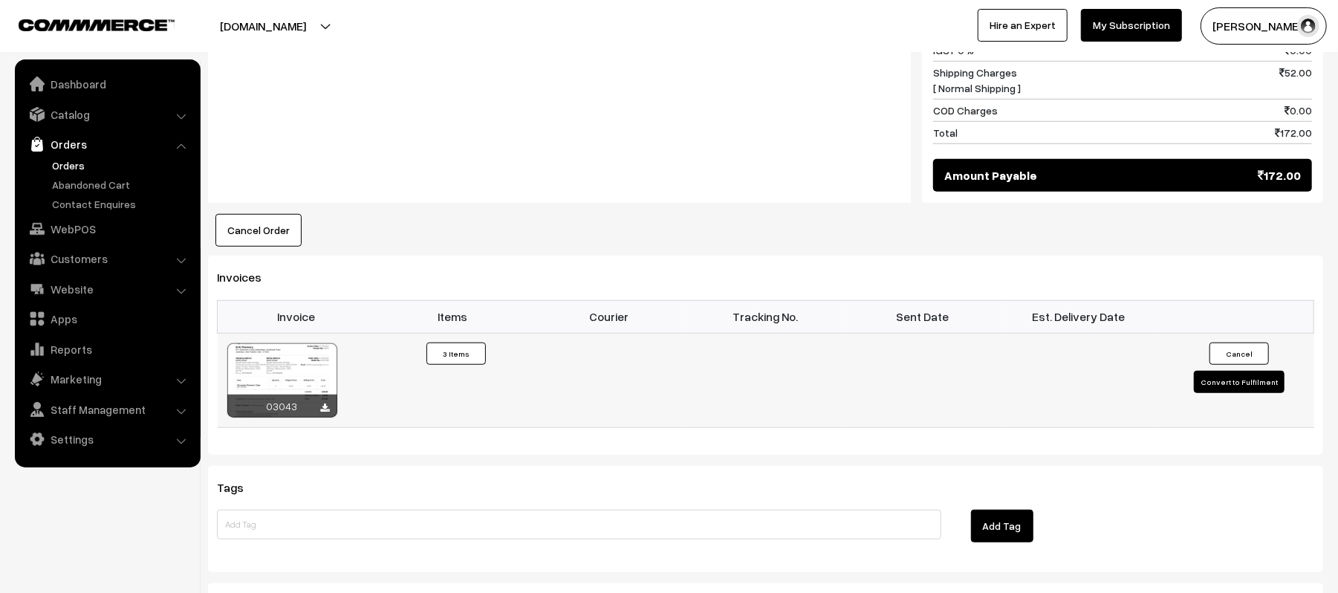
click at [1229, 373] on button "Convert to Fulfilment" at bounding box center [1239, 382] width 91 height 22
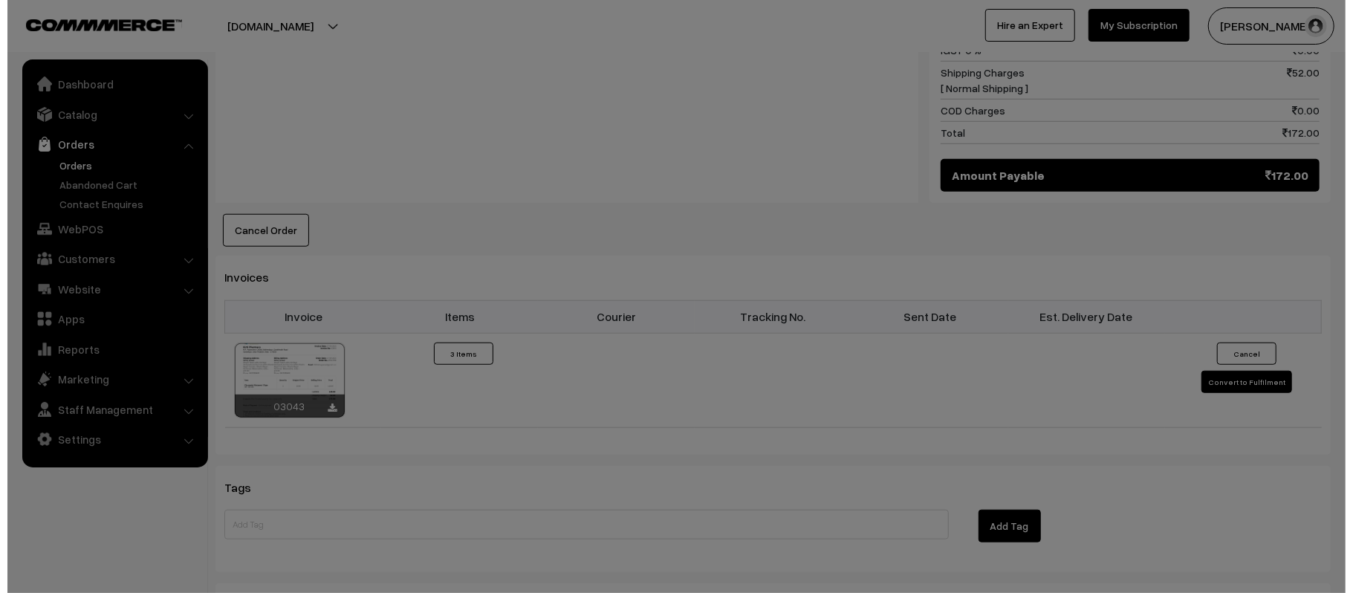
scroll to position [794, 0]
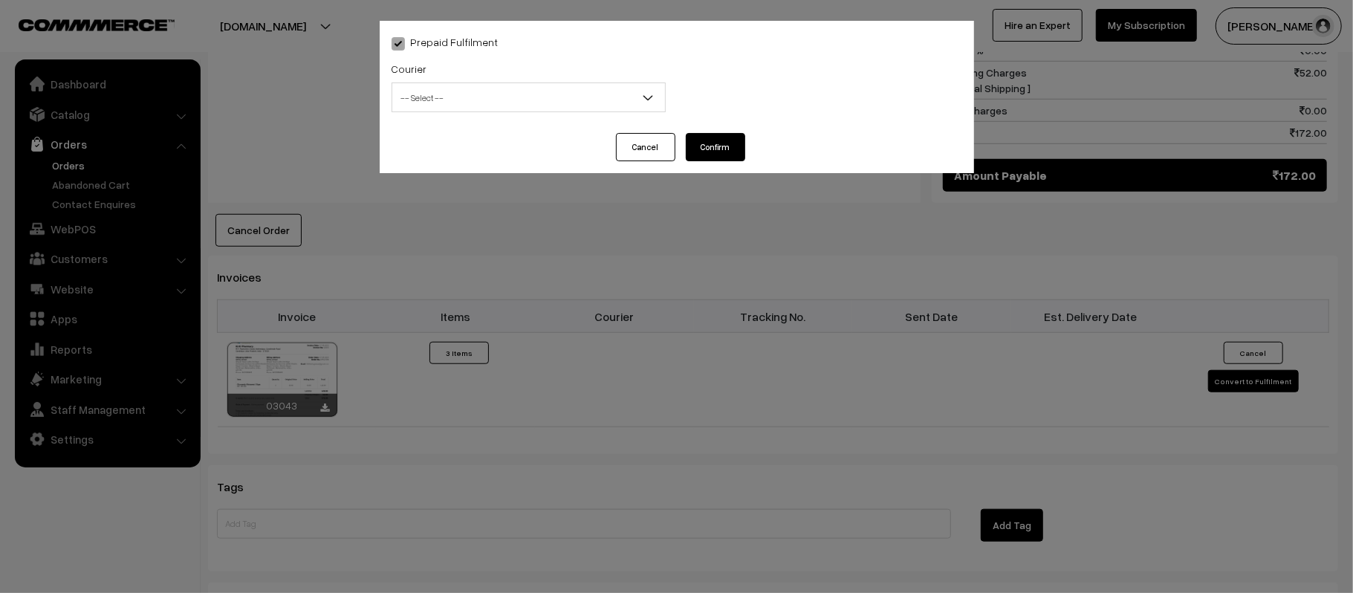
click at [518, 91] on span "-- Select --" at bounding box center [528, 98] width 273 height 26
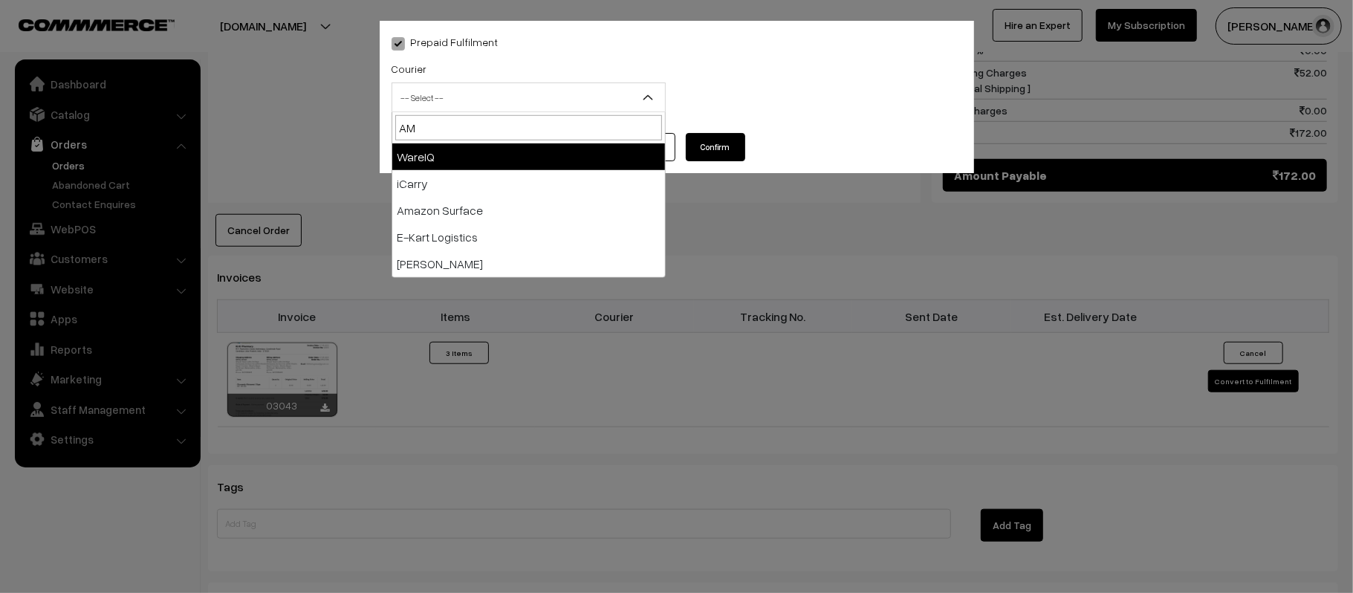
type input "AMA"
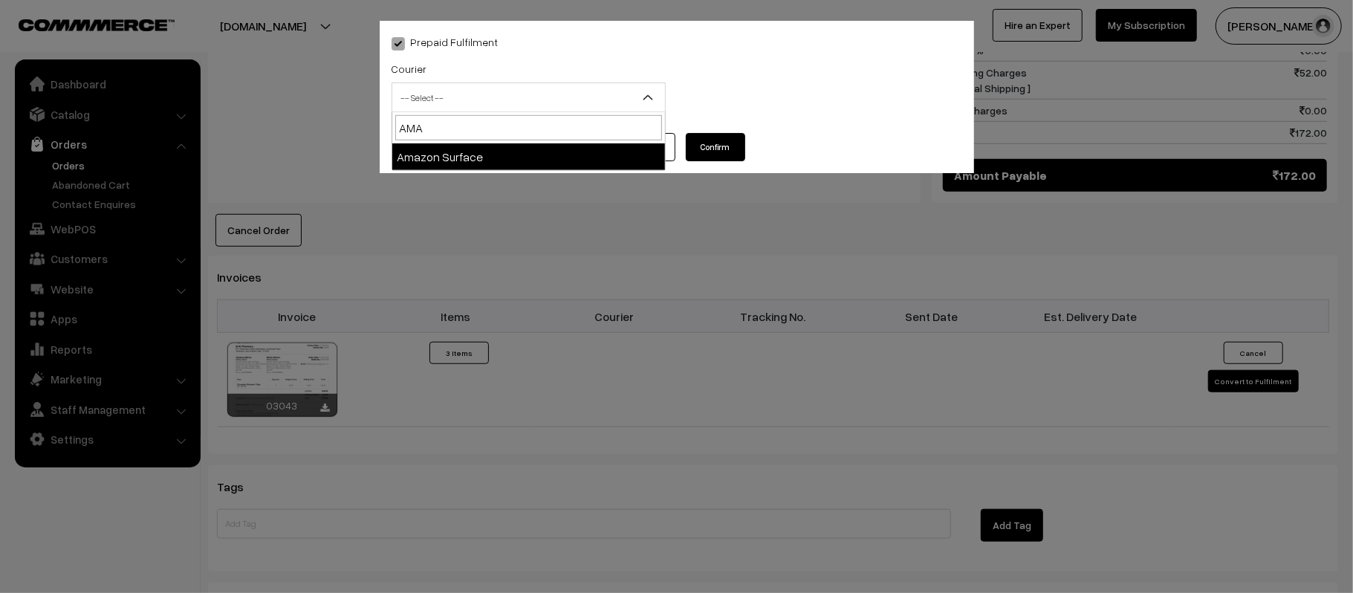
select select "5"
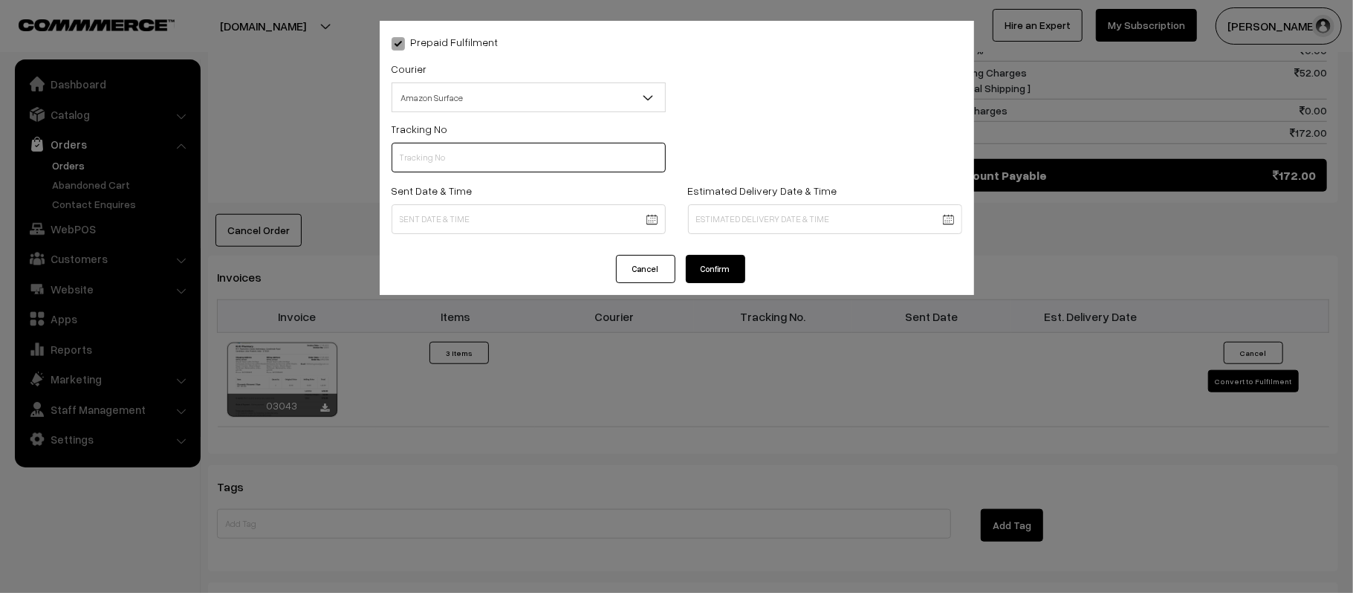
scroll to position [0, 0]
paste input "363814547889"
type input "363814547889"
click at [562, 221] on body "Thank you for showing interest. Our team will call you shortly. Close [DOMAIN_N…" at bounding box center [676, 65] width 1353 height 1718
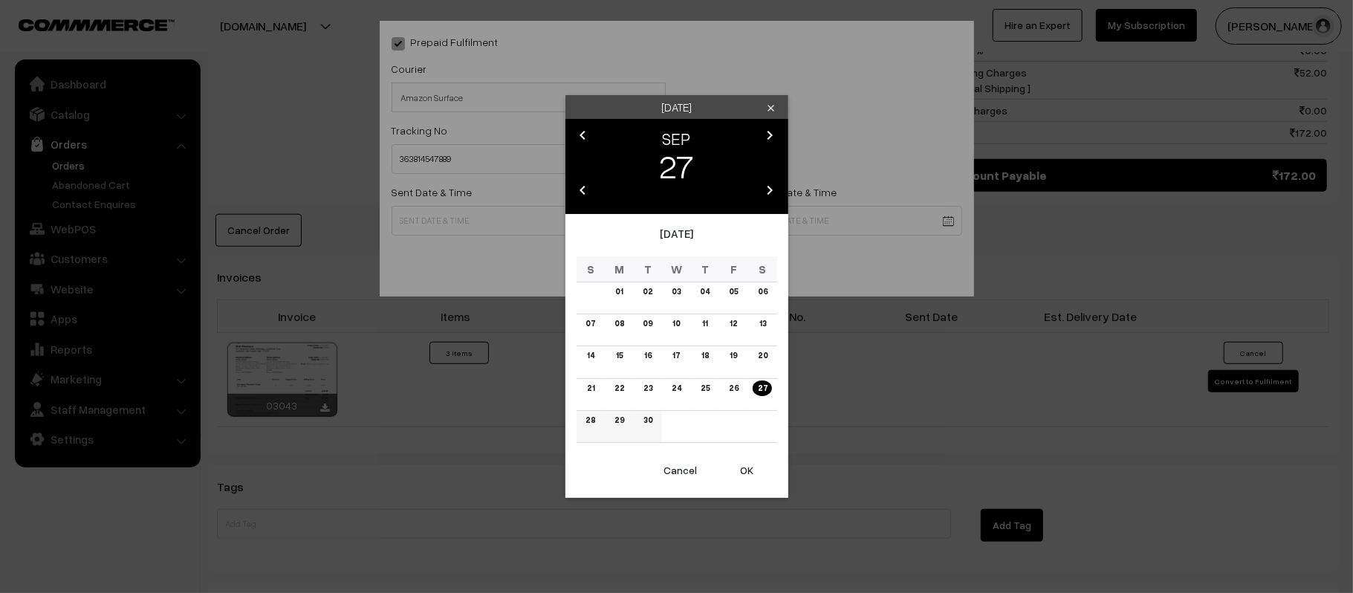
click at [592, 417] on link "28" at bounding box center [590, 420] width 19 height 16
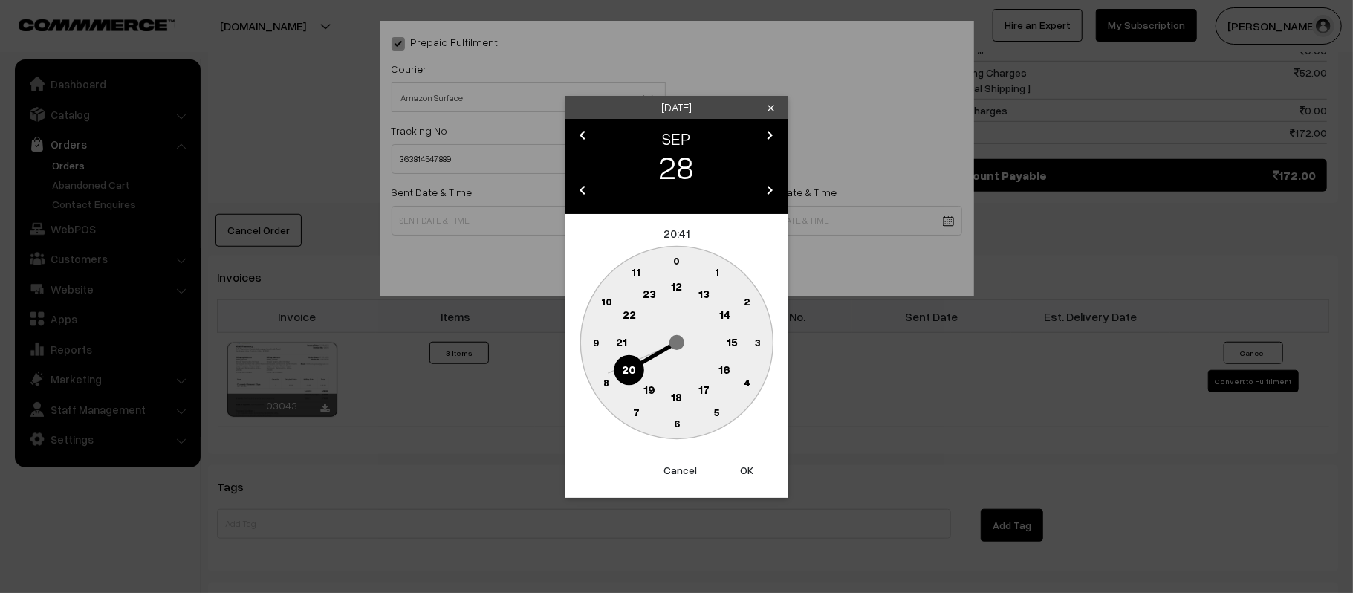
click at [675, 285] on text "12" at bounding box center [676, 285] width 11 height 13
click at [591, 346] on text "45" at bounding box center [595, 341] width 13 height 13
type input "28-09-2025 12:45"
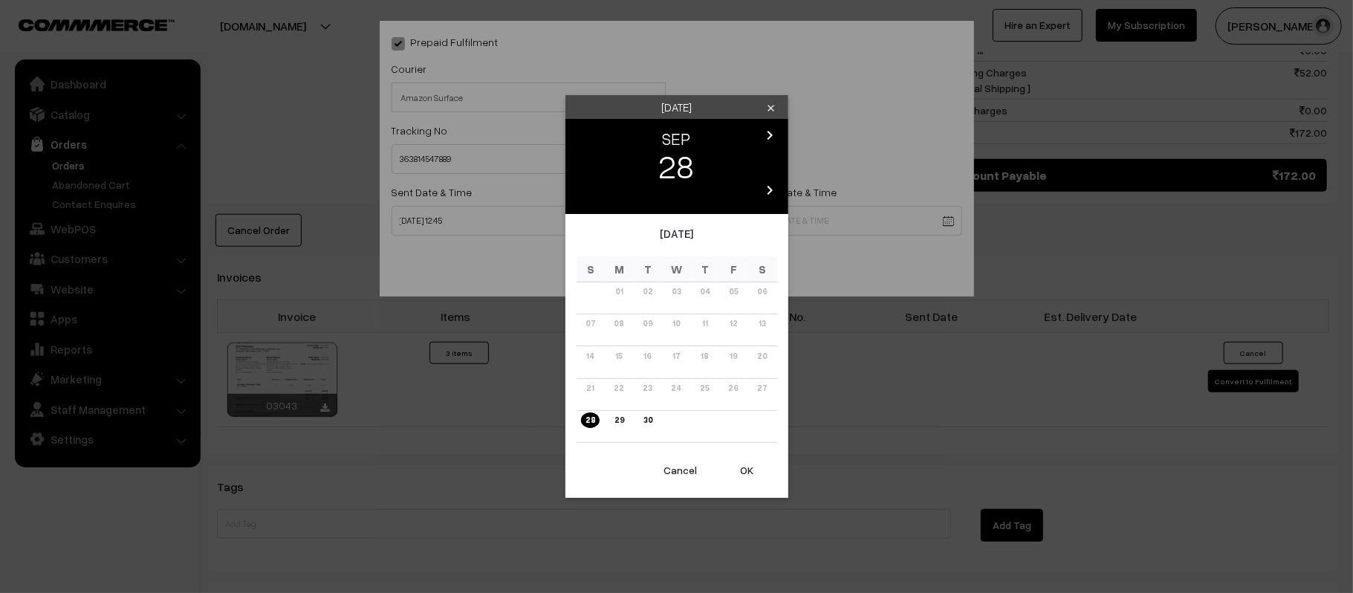
click at [813, 224] on body "Thank you for showing interest. Our team will call you shortly. Close [DOMAIN_N…" at bounding box center [676, 65] width 1353 height 1718
click at [771, 129] on icon "chevron_right" at bounding box center [770, 135] width 18 height 18
click at [759, 289] on link "04" at bounding box center [762, 292] width 19 height 16
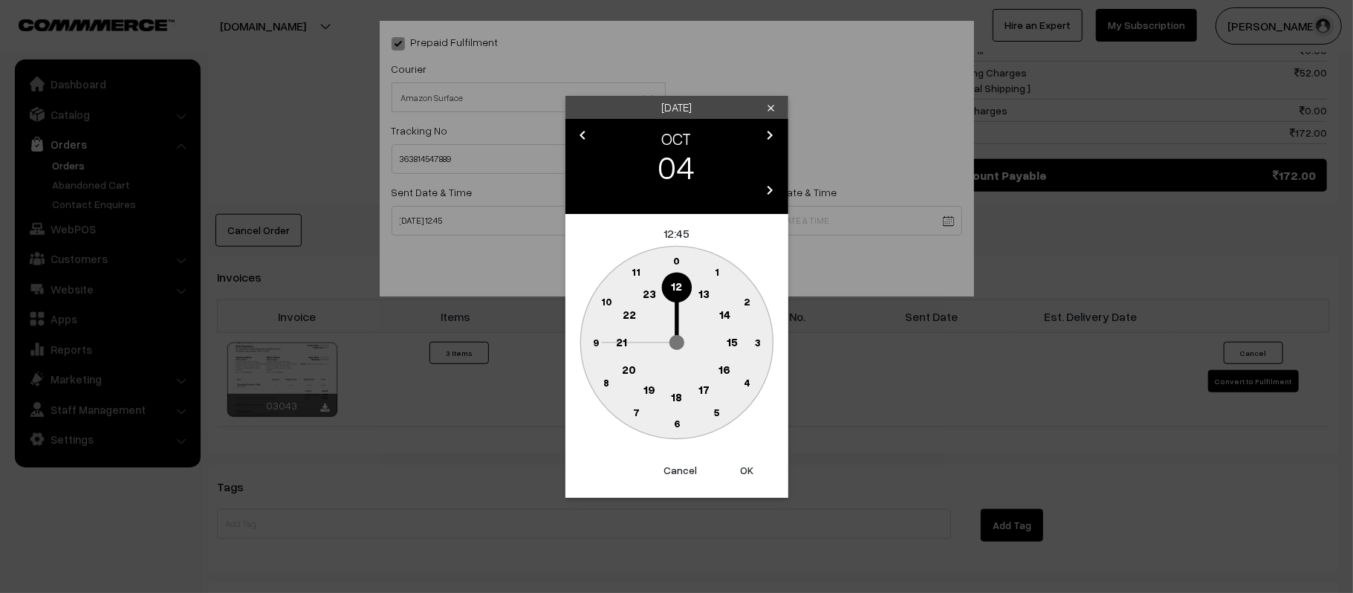
click at [622, 345] on text "21" at bounding box center [621, 340] width 11 height 13
click at [679, 425] on text "30" at bounding box center [676, 423] width 13 height 13
type input "04-10-2025 21:30"
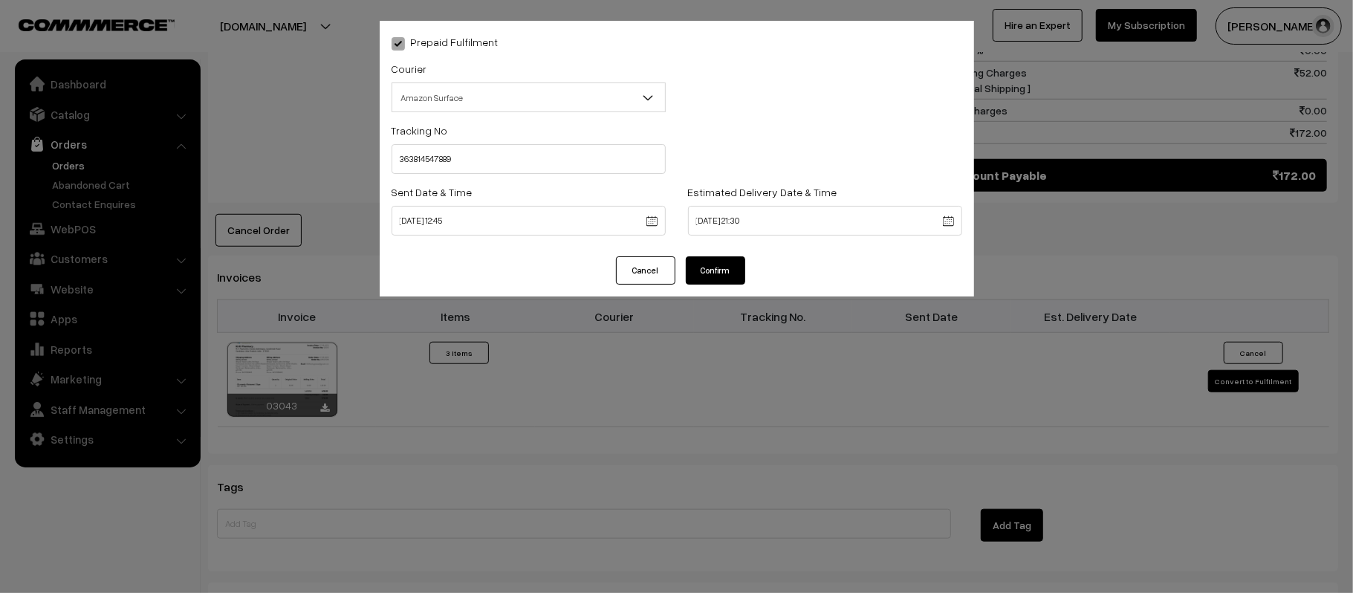
click at [724, 259] on button "Confirm" at bounding box center [715, 270] width 59 height 28
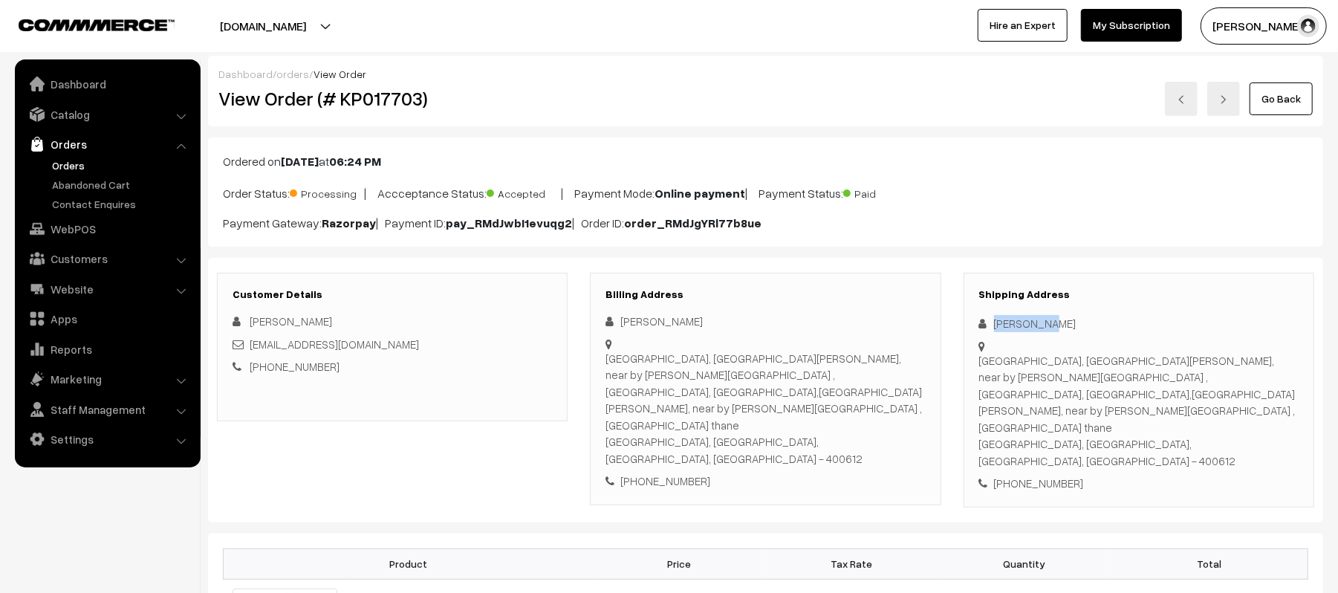
drag, startPoint x: 1077, startPoint y: 324, endPoint x: 981, endPoint y: 325, distance: 95.8
click at [981, 325] on div "Zara Pagal" at bounding box center [1138, 323] width 319 height 17
copy div "Zara Pagal"
click at [1037, 475] on div "+91 9146198256" at bounding box center [1138, 483] width 319 height 17
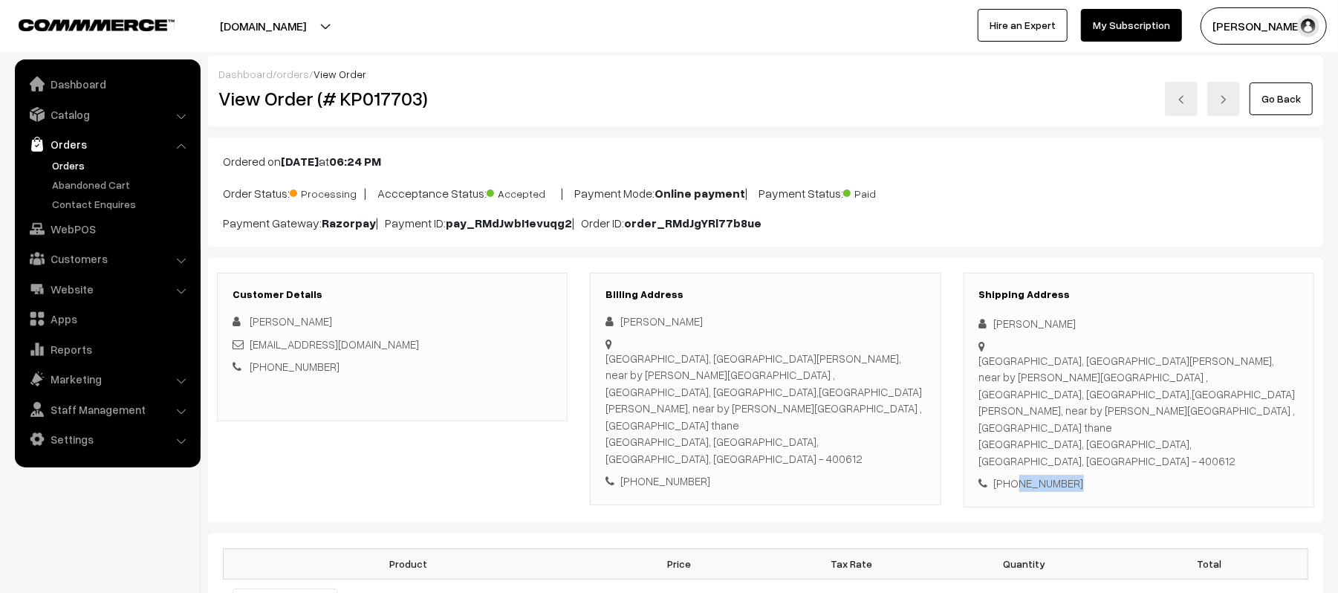
copy div "9146198256"
drag, startPoint x: 397, startPoint y: 349, endPoint x: 250, endPoint y: 352, distance: 147.1
click at [250, 352] on div "bgmiaman420@gmail.com" at bounding box center [392, 344] width 319 height 17
copy link "bgmiaman420@gmail.com"
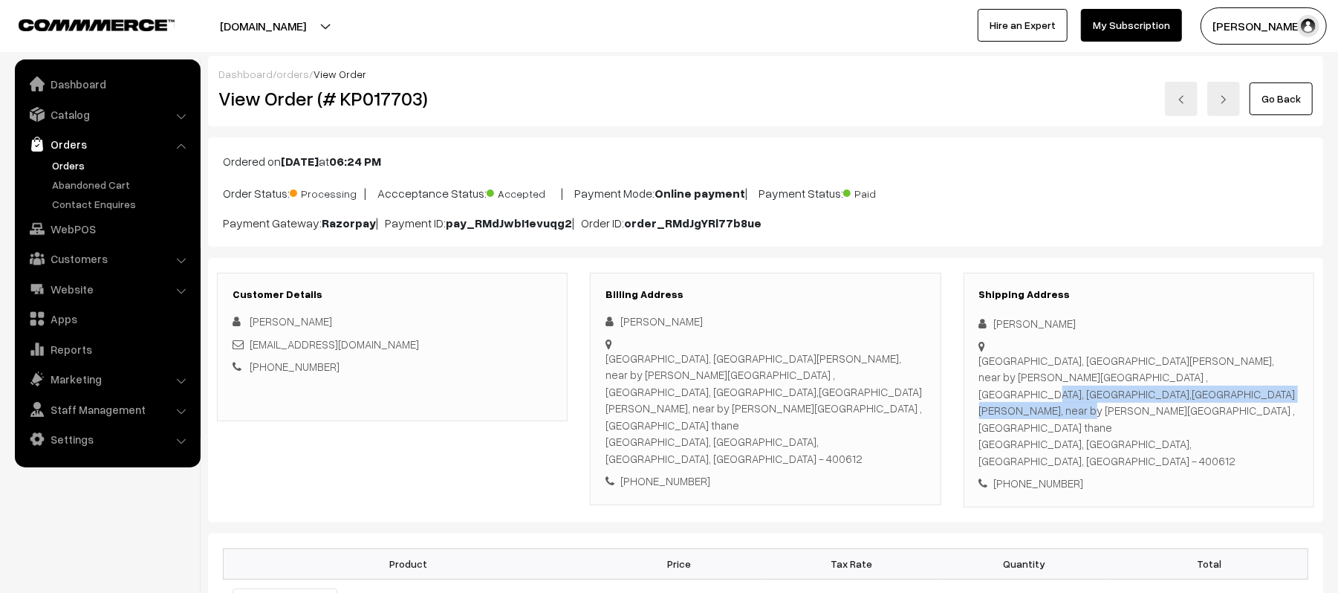
drag, startPoint x: 981, startPoint y: 361, endPoint x: 1287, endPoint y: 360, distance: 306.1
click at [1287, 360] on div "Sanjay nagar, nasik ward, near by rashan dukan , mumbai thane, sanjay nagar,nas…" at bounding box center [1138, 410] width 319 height 117
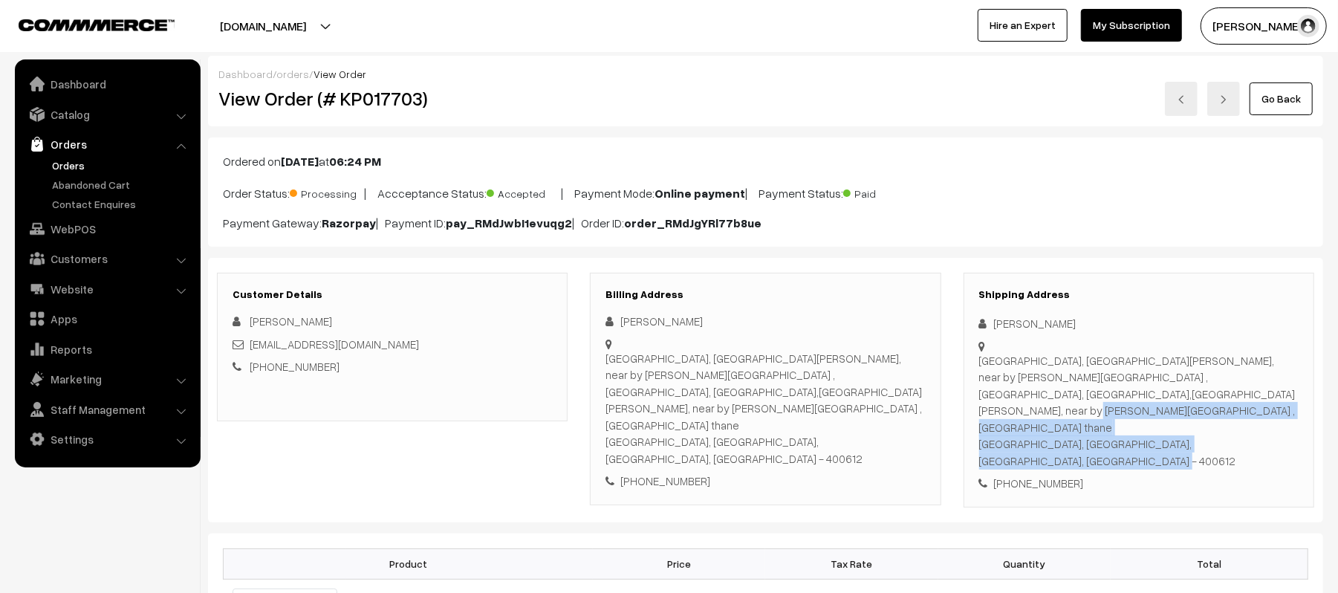
drag, startPoint x: 981, startPoint y: 378, endPoint x: 1282, endPoint y: 396, distance: 302.2
click at [1282, 396] on div "Sanjay nagar, nasik ward, near by rashan dukan , mumbai thane, sanjay nagar,nas…" at bounding box center [1138, 410] width 319 height 117
copy div "sanjay nagar,nasik ward, near by rashan dukan , mumbai thane Thane, mumbai, Mah…"
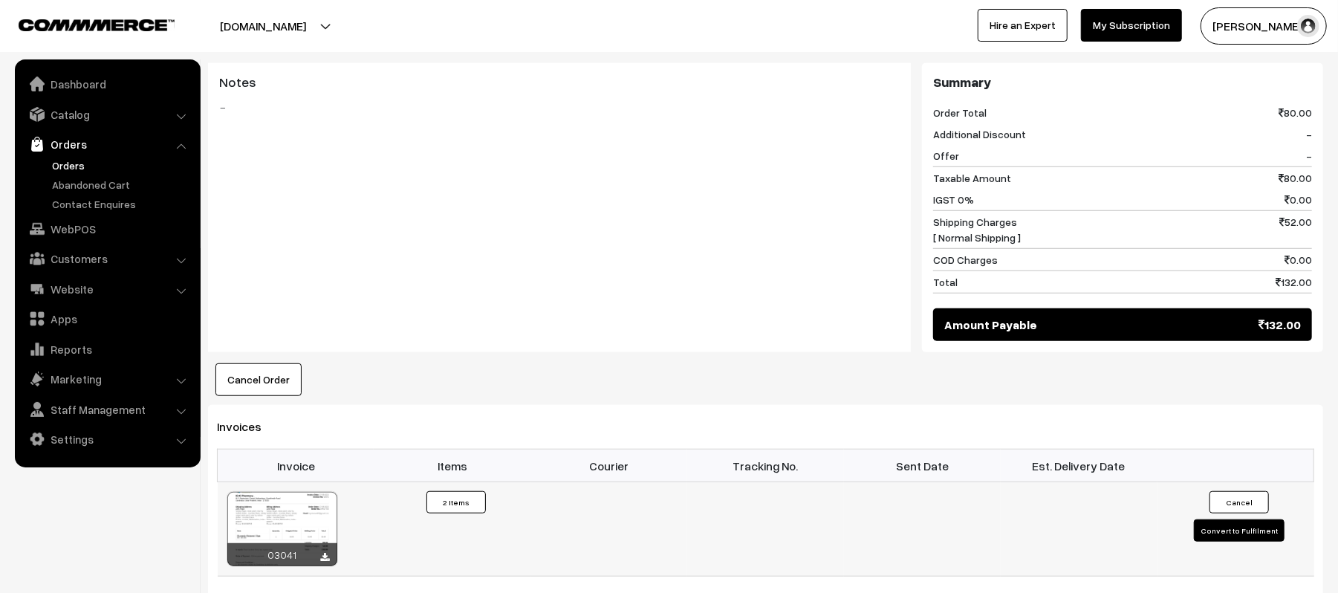
click at [1204, 519] on button "Convert to Fulfilment" at bounding box center [1239, 530] width 91 height 22
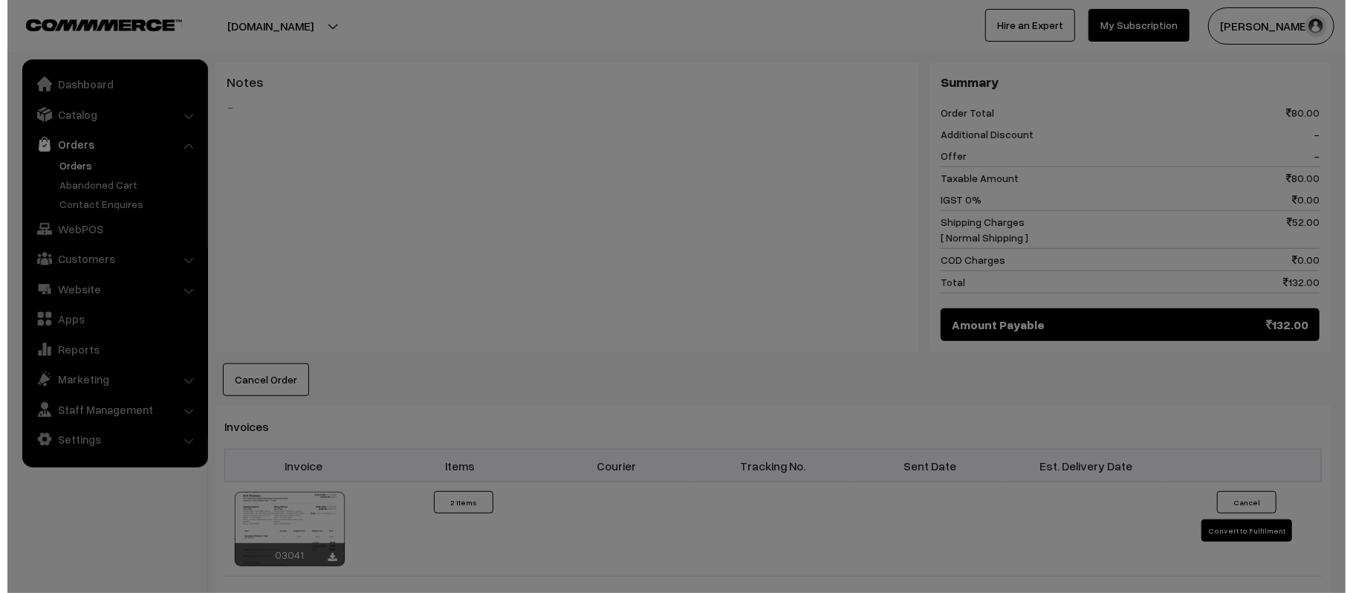
scroll to position [695, 0]
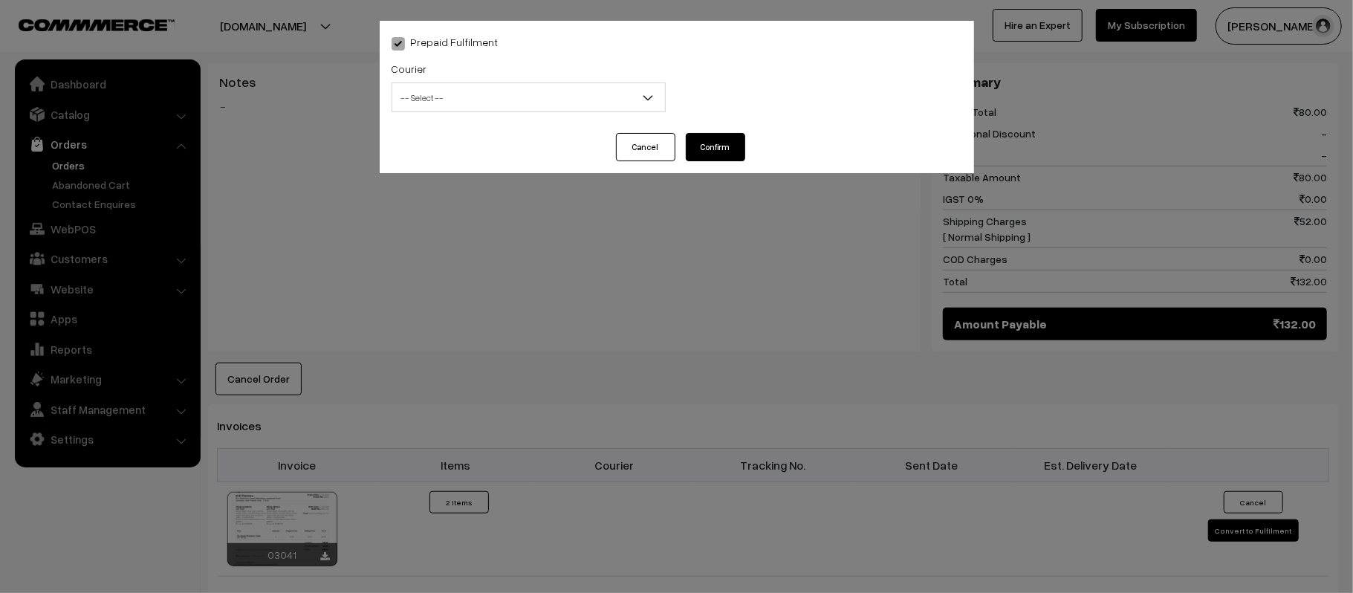
click at [470, 105] on span "-- Select --" at bounding box center [528, 98] width 273 height 26
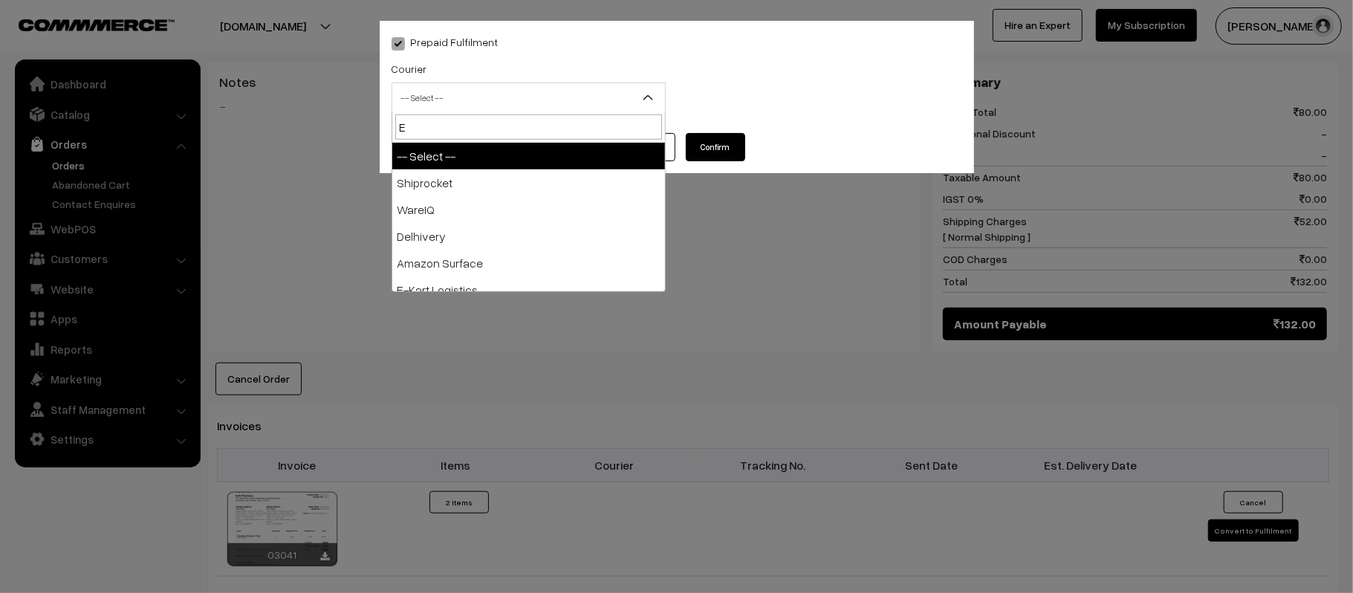
type input "E-"
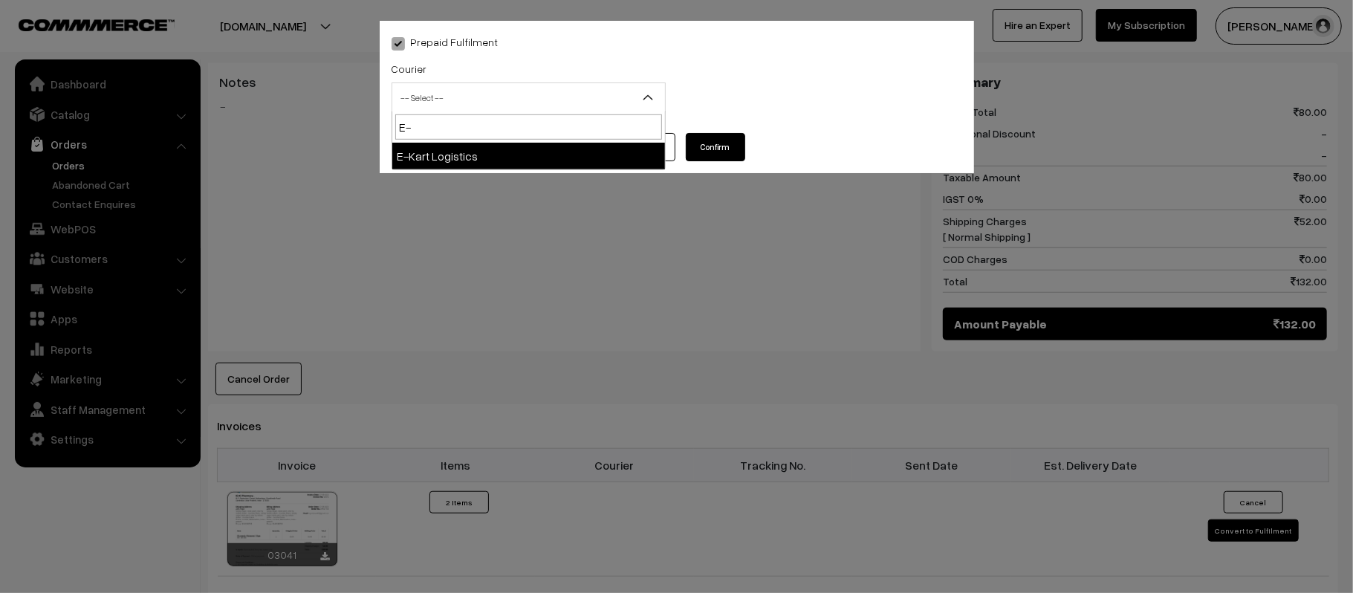
select select "6"
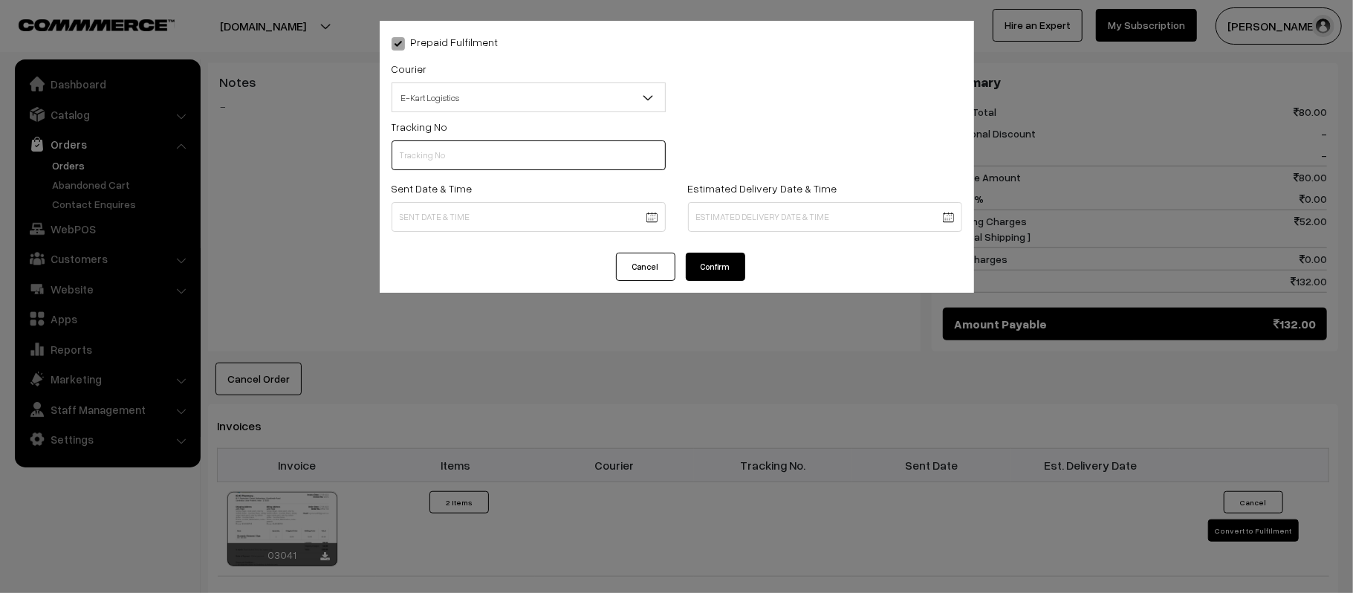
scroll to position [0, 0]
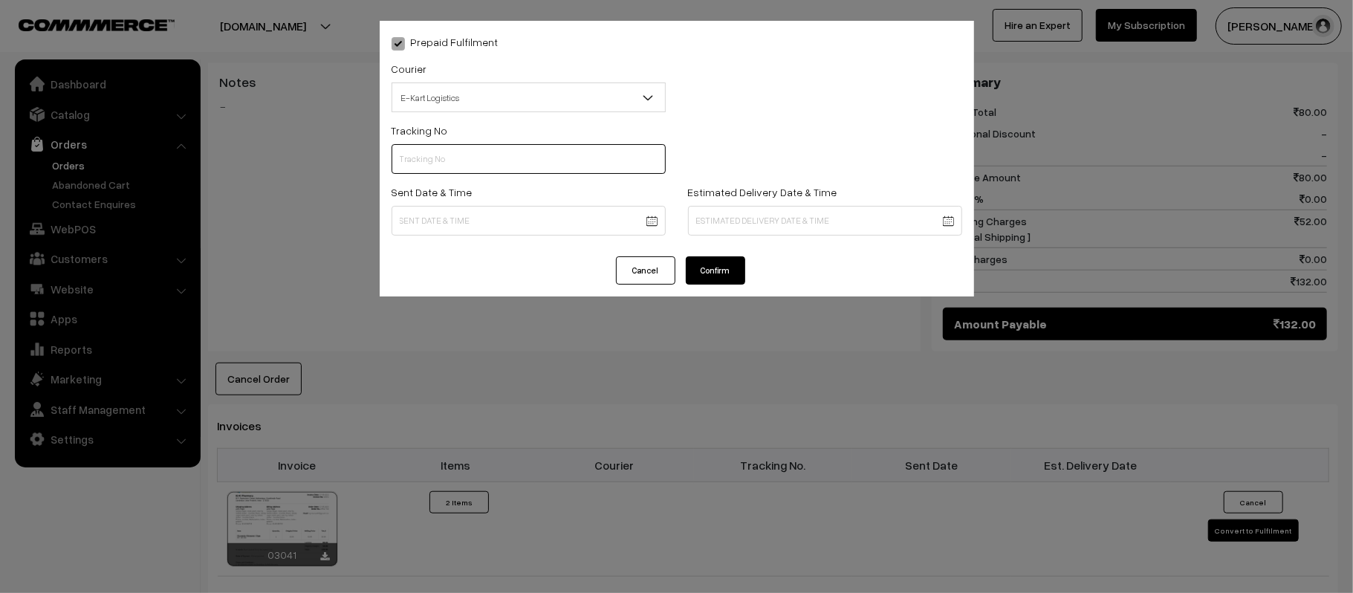
paste input "ICYP0004248000"
type input "ICYP0004248000"
click at [568, 230] on body "Thank you for showing interest. Our team will call you shortly. Close kirtiphar…" at bounding box center [676, 189] width 1353 height 1768
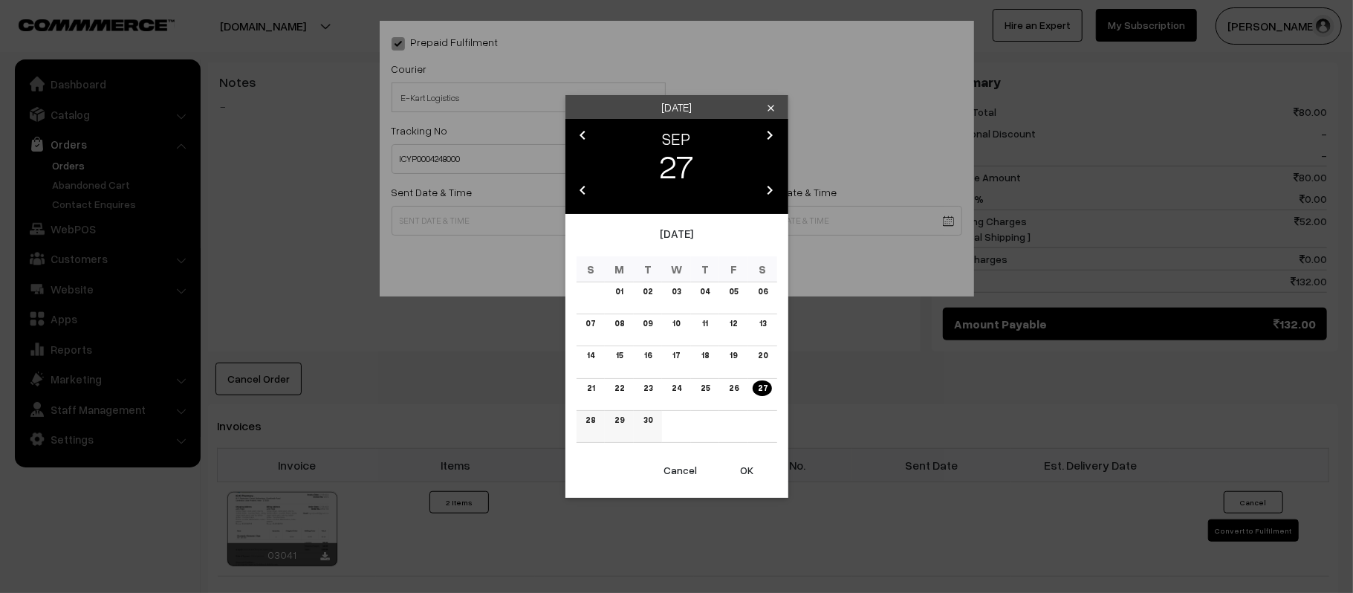
click at [621, 423] on link "29" at bounding box center [619, 420] width 19 height 16
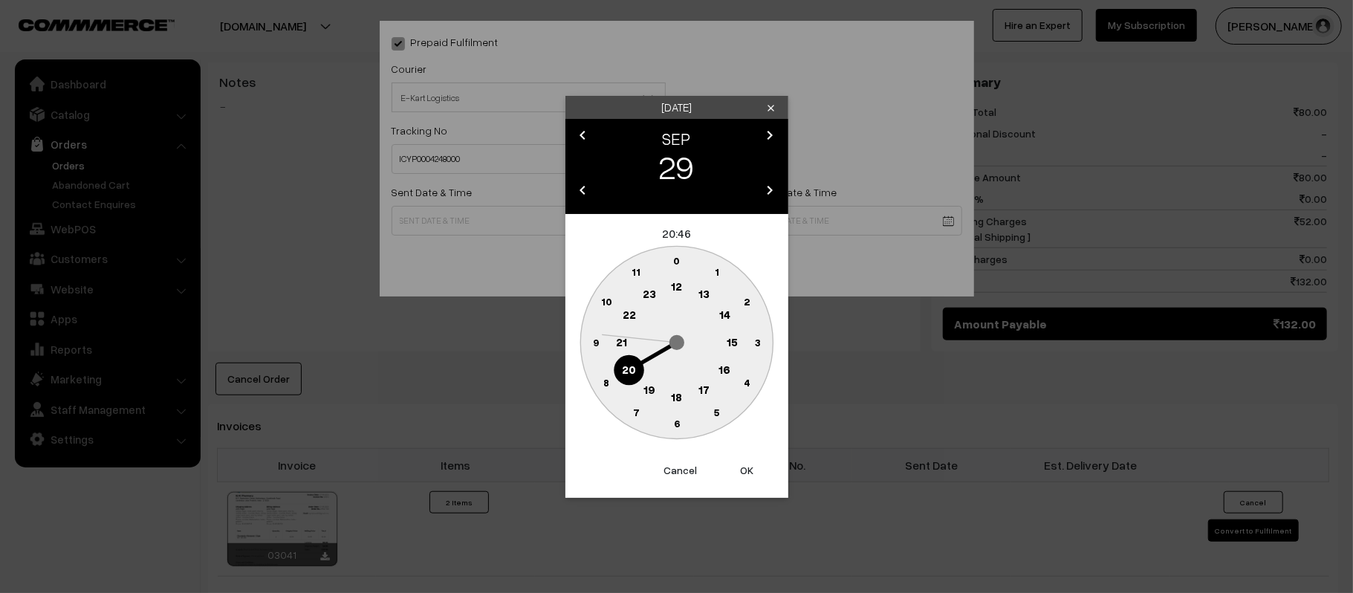
drag, startPoint x: 681, startPoint y: 289, endPoint x: 672, endPoint y: 293, distance: 10.3
click at [681, 288] on text "12" at bounding box center [676, 285] width 11 height 13
click at [599, 342] on text "45" at bounding box center [595, 341] width 13 height 13
type input "29-09-2025 12:45"
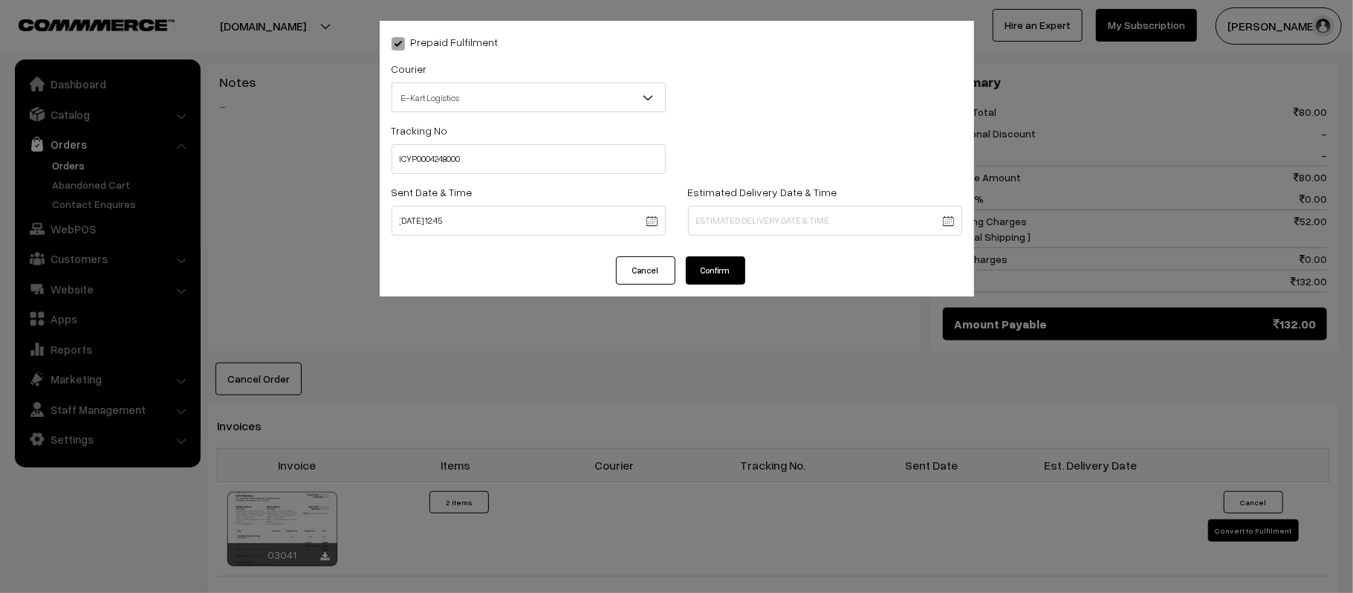
click at [802, 211] on body "Thank you for showing interest. Our team will call you shortly. Close kirtiphar…" at bounding box center [676, 189] width 1353 height 1768
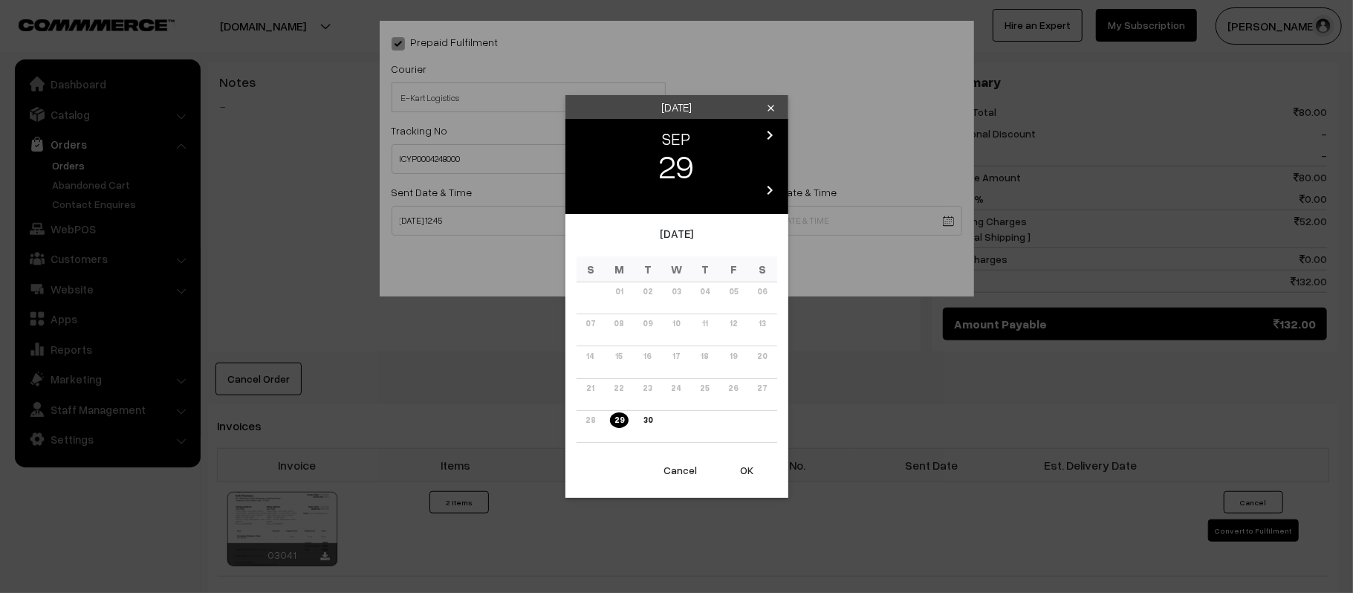
click at [776, 137] on icon "chevron_right" at bounding box center [770, 135] width 18 height 18
click at [588, 322] on link "05" at bounding box center [591, 324] width 18 height 16
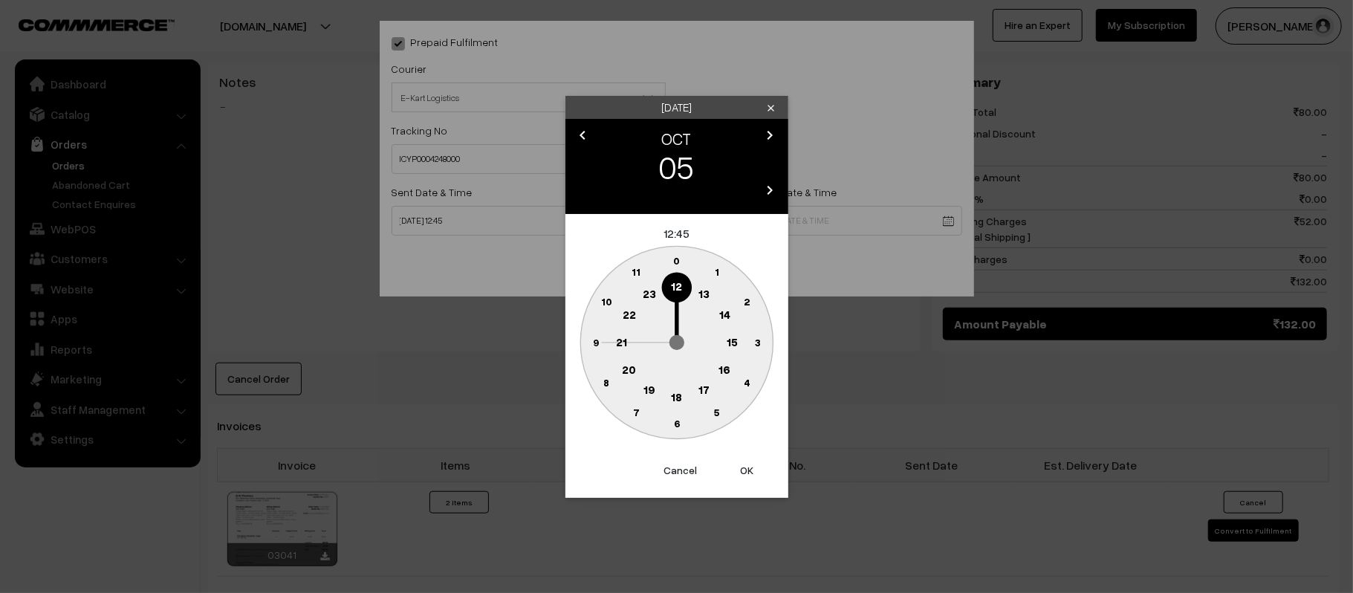
click at [622, 337] on text "21" at bounding box center [621, 340] width 11 height 13
click at [675, 420] on text "30" at bounding box center [676, 423] width 13 height 13
type input "05-10-2025 21:30"
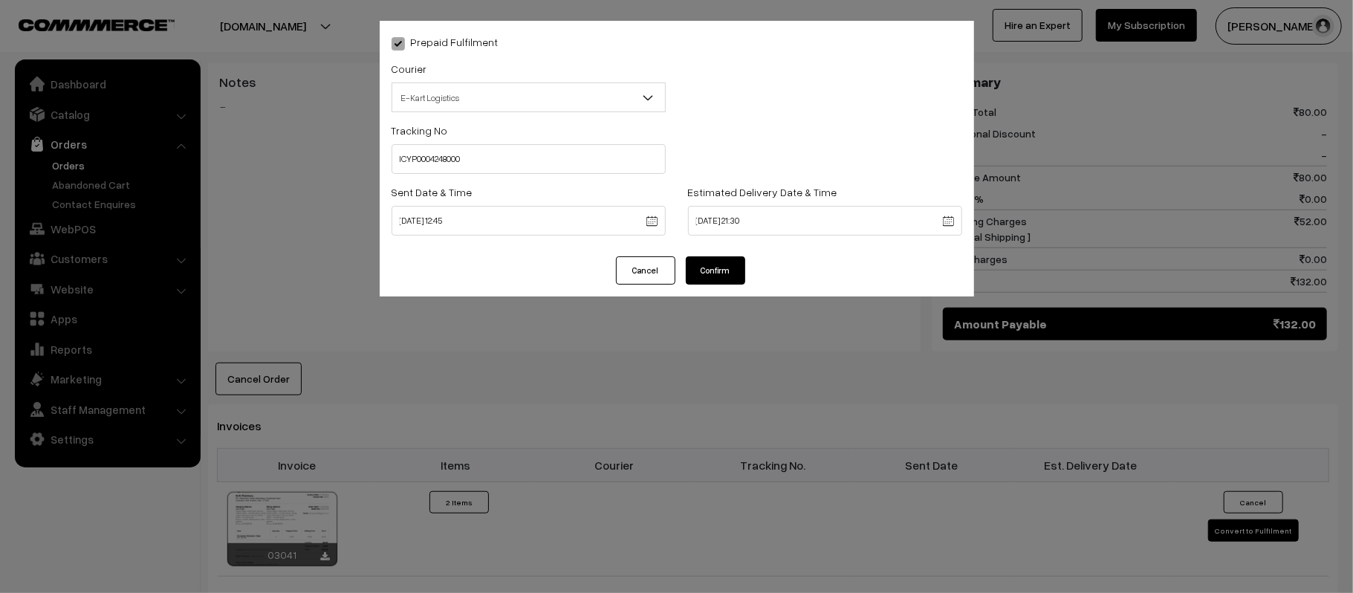
click at [703, 274] on button "Confirm" at bounding box center [715, 270] width 59 height 28
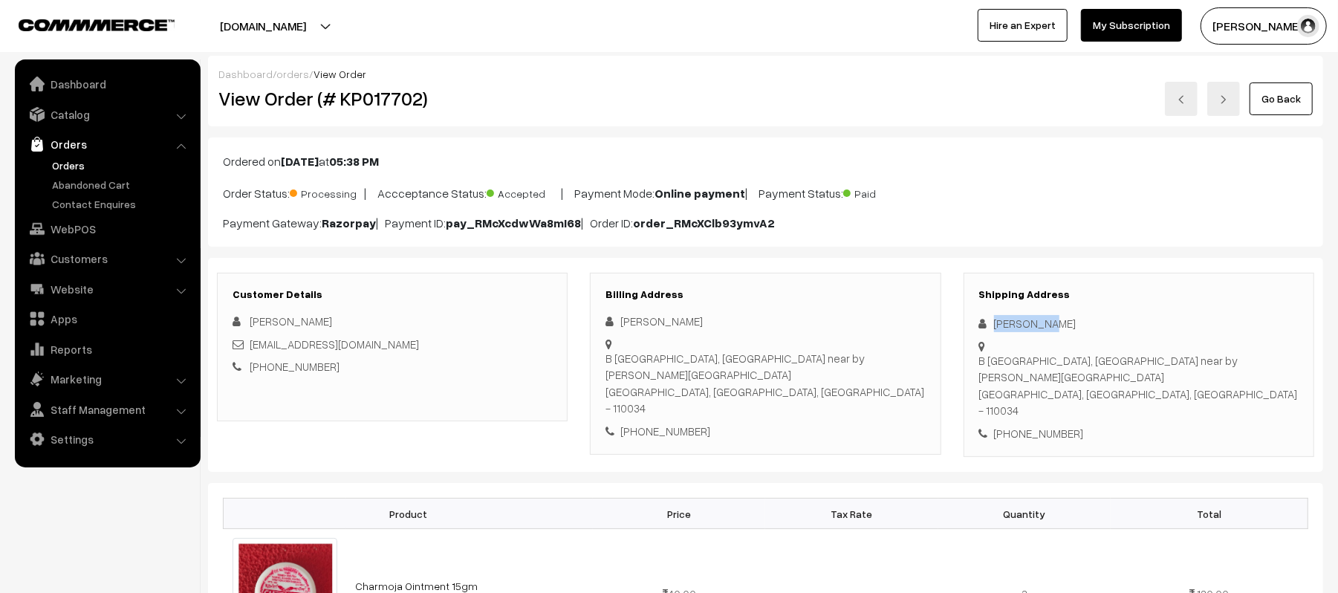
drag, startPoint x: 1052, startPoint y: 312, endPoint x: 981, endPoint y: 315, distance: 70.6
click at [981, 315] on div "Shipping Address Anil Kumar B 88 rd floor Rishi nagar, Rani bagh near by Laxmi …" at bounding box center [1139, 365] width 351 height 185
copy div "Anil Kumar"
click at [1046, 425] on div "+91 9582542913" at bounding box center [1138, 433] width 319 height 17
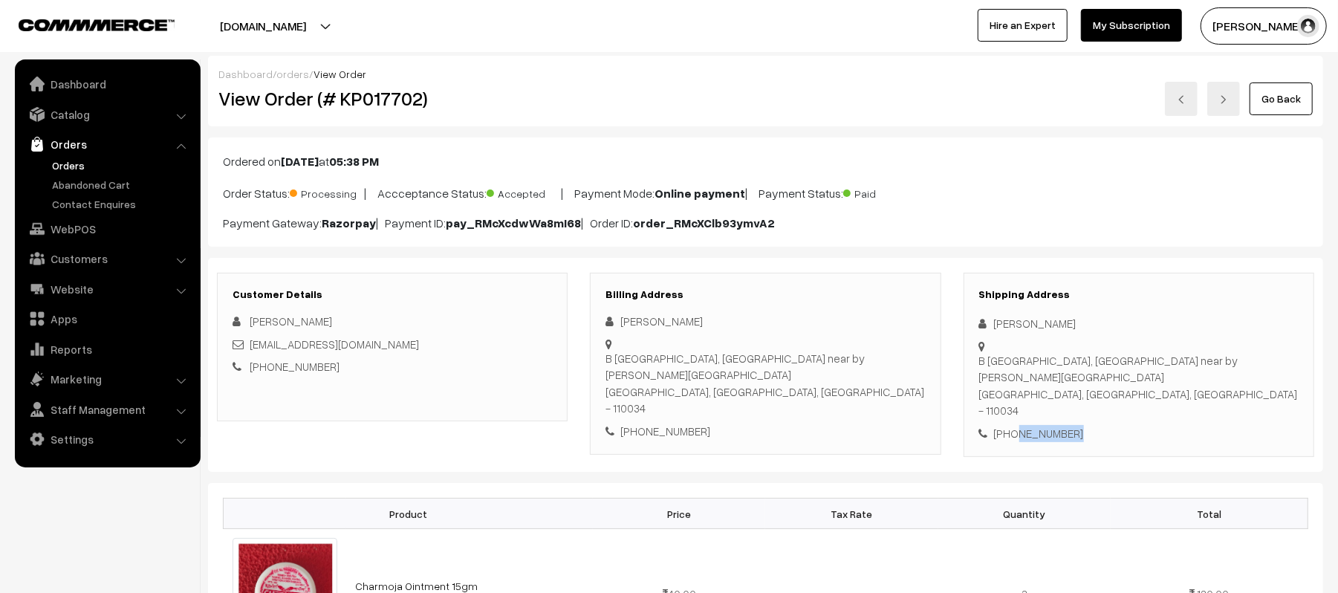
copy div "9582542913"
drag, startPoint x: 382, startPoint y: 343, endPoint x: 250, endPoint y: 345, distance: 131.5
click at [250, 345] on div "anilgupta0334@gmail.com" at bounding box center [392, 344] width 319 height 17
copy link "anilgupta0334@gmail.com"
drag, startPoint x: 994, startPoint y: 346, endPoint x: 1183, endPoint y: 364, distance: 189.5
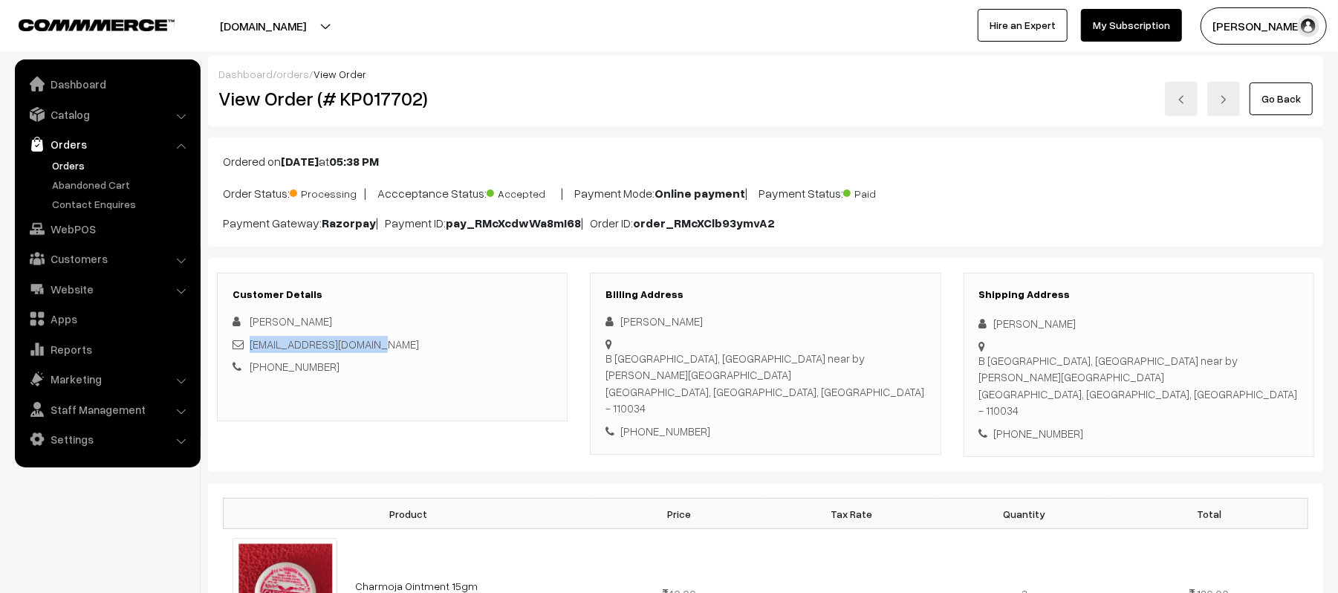
click at [1183, 364] on div "B 88 rd floor Rishi nagar, Rani bagh near by Laxmi kitchen New delhi, Delhi, In…" at bounding box center [1138, 385] width 319 height 67
copy div "B 88 rd floor Rishi nagar, Rani bagh near by Laxmi kitchen New delhi, Delhi, In…"
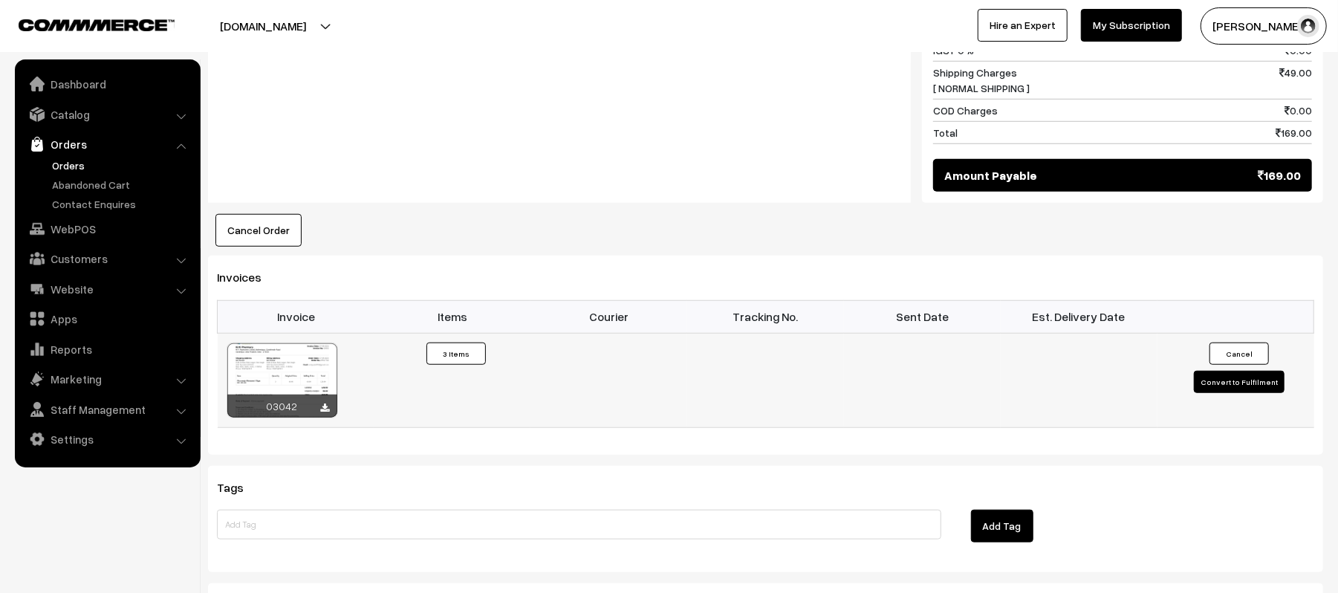
click at [1216, 371] on button "Convert to Fulfilment" at bounding box center [1239, 382] width 91 height 22
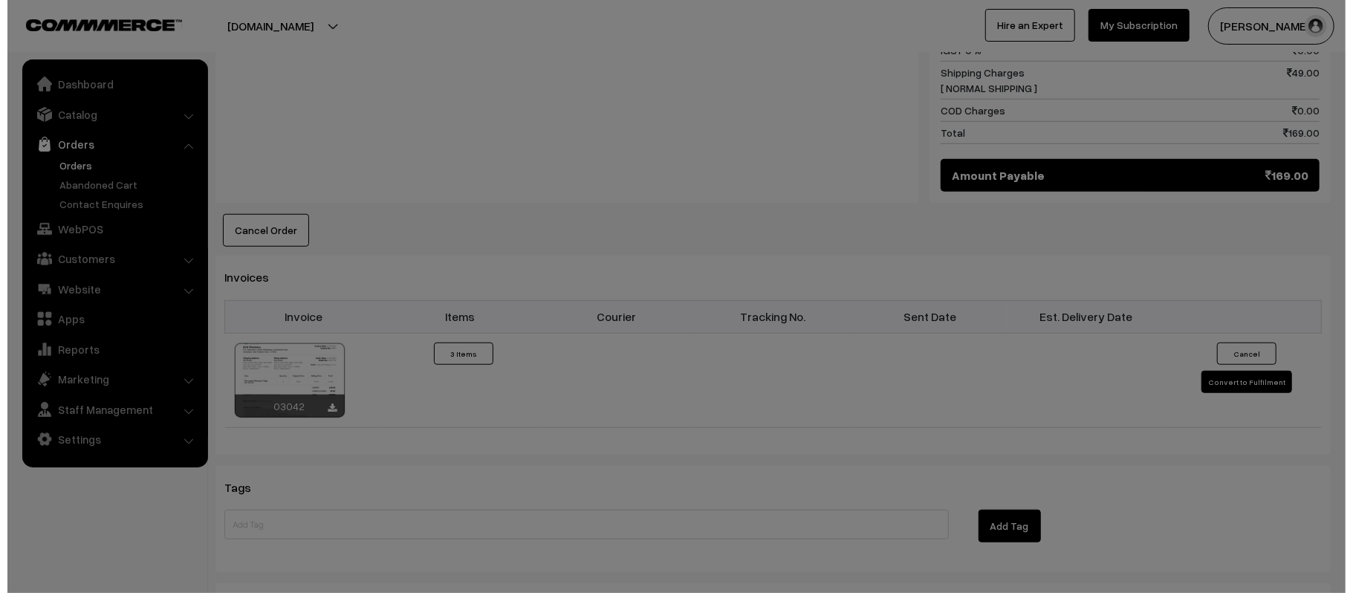
scroll to position [794, 0]
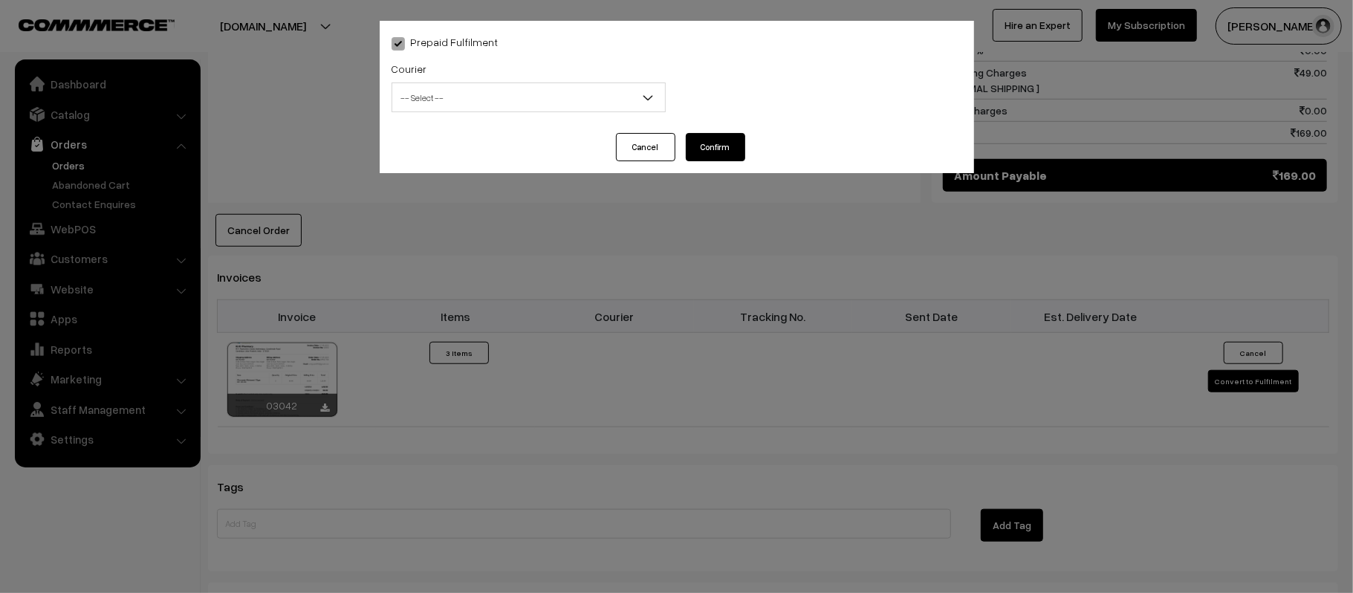
click at [429, 83] on span "-- Select --" at bounding box center [529, 97] width 274 height 30
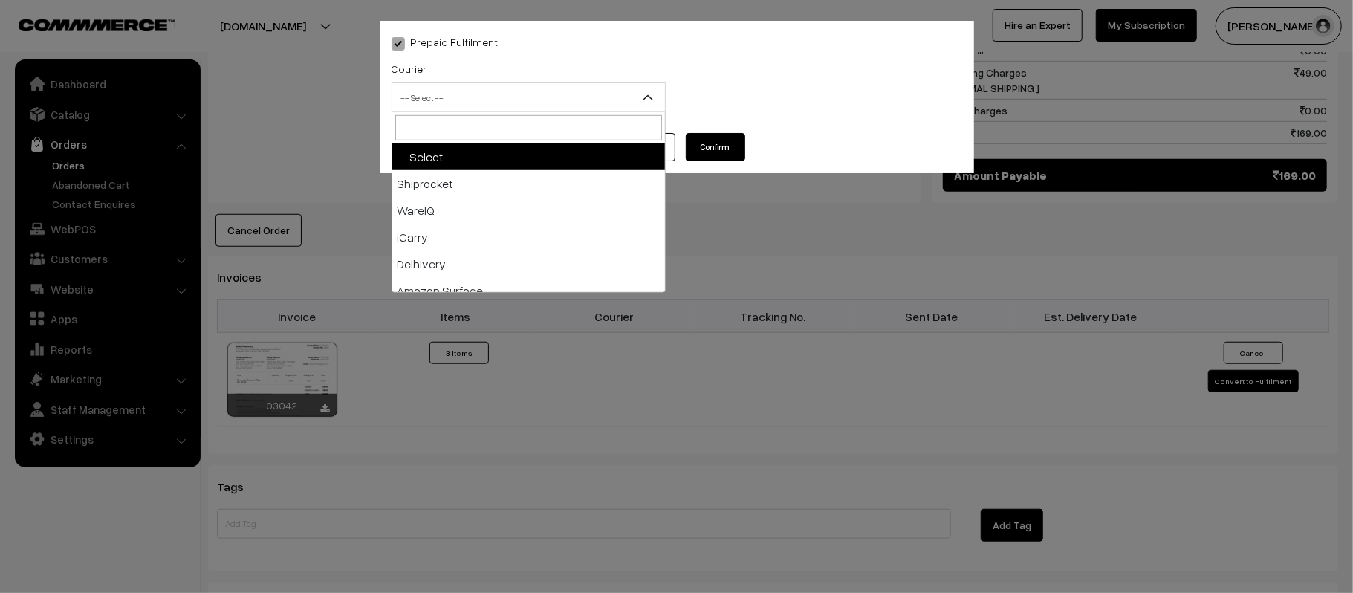
type input "X"
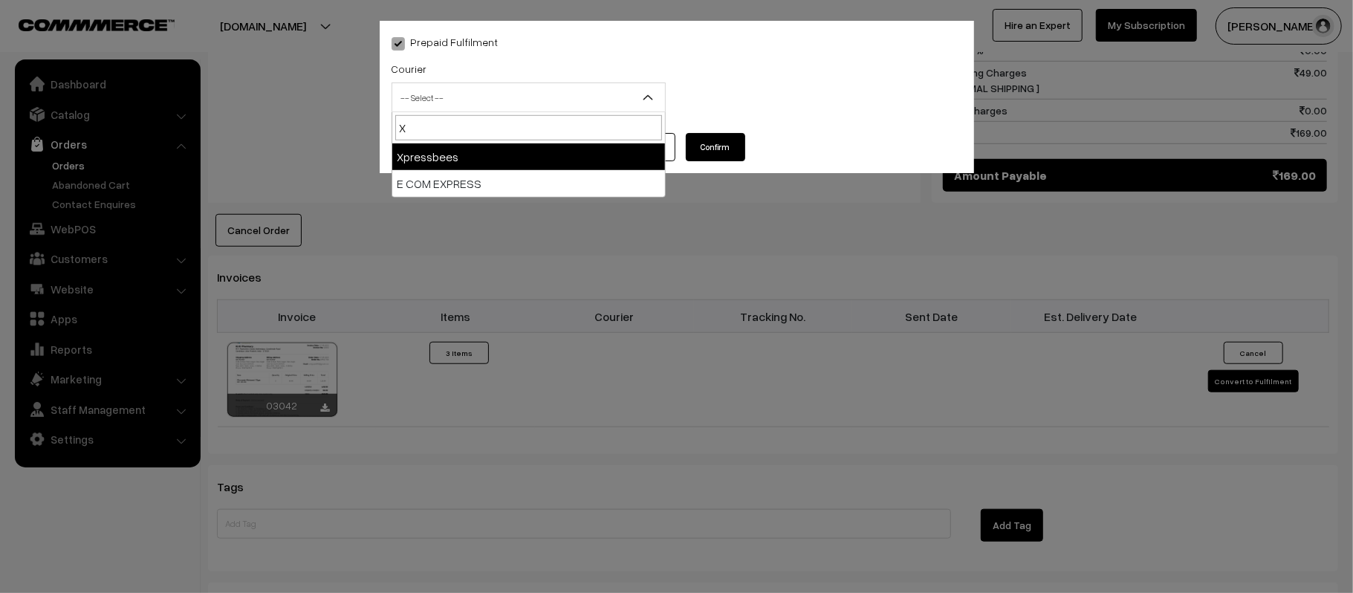
select select "8"
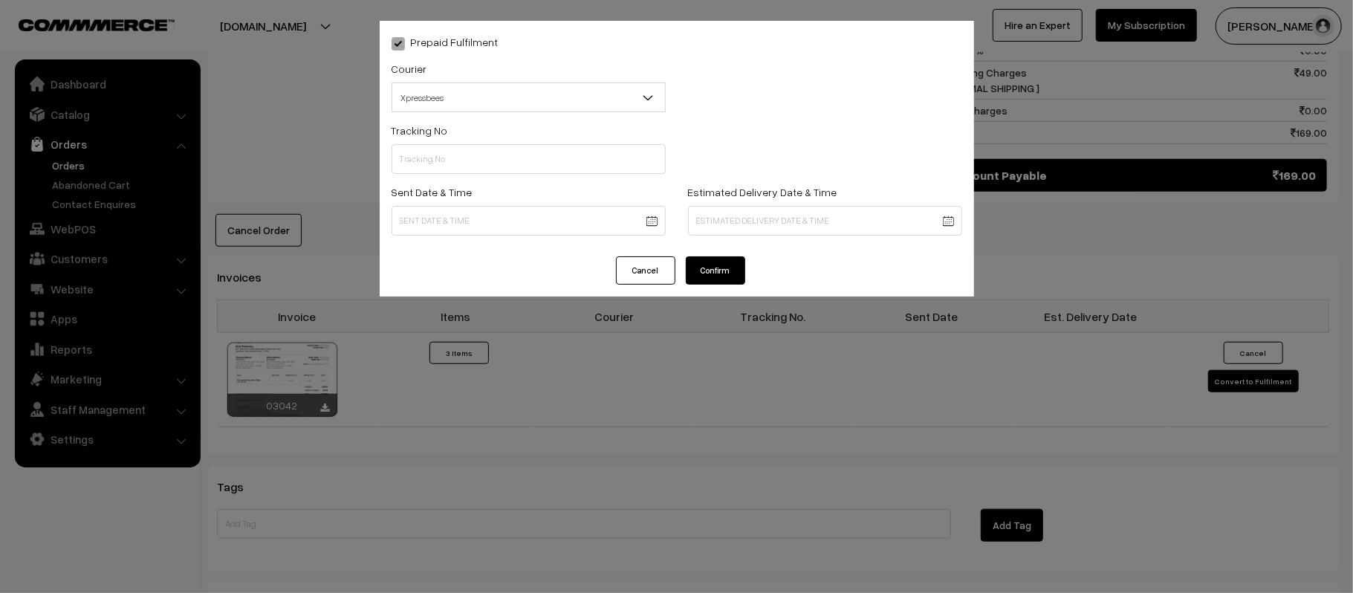
click at [471, 227] on body "Thank you for showing interest. Our team will call you shortly. Close kirtiphar…" at bounding box center [676, 65] width 1353 height 1718
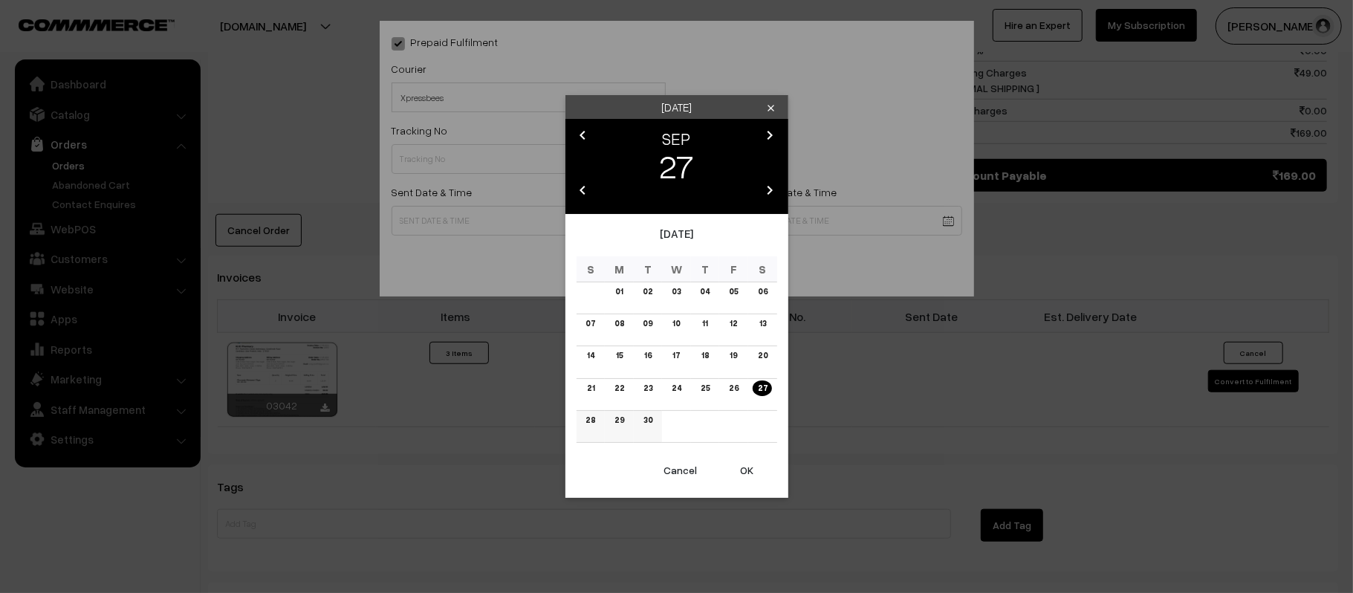
click at [587, 422] on link "28" at bounding box center [590, 420] width 19 height 16
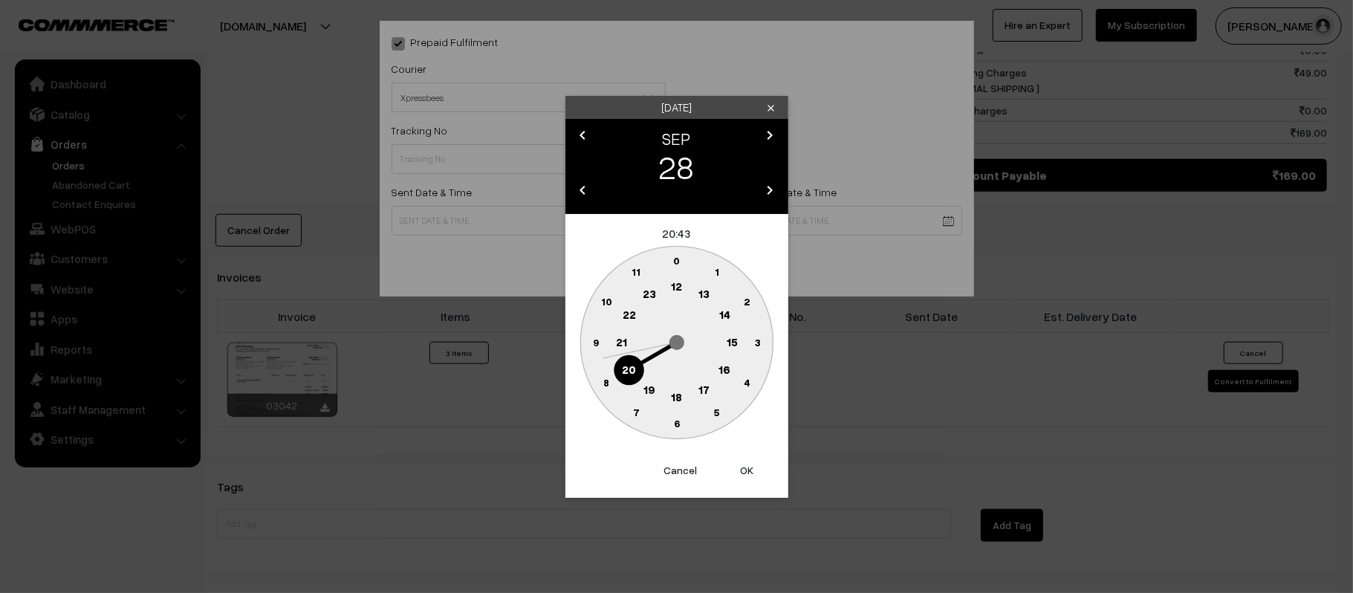
click at [678, 283] on text "12" at bounding box center [676, 285] width 11 height 13
click at [584, 340] on circle at bounding box center [595, 342] width 30 height 30
type input "28-09-2025 12:45"
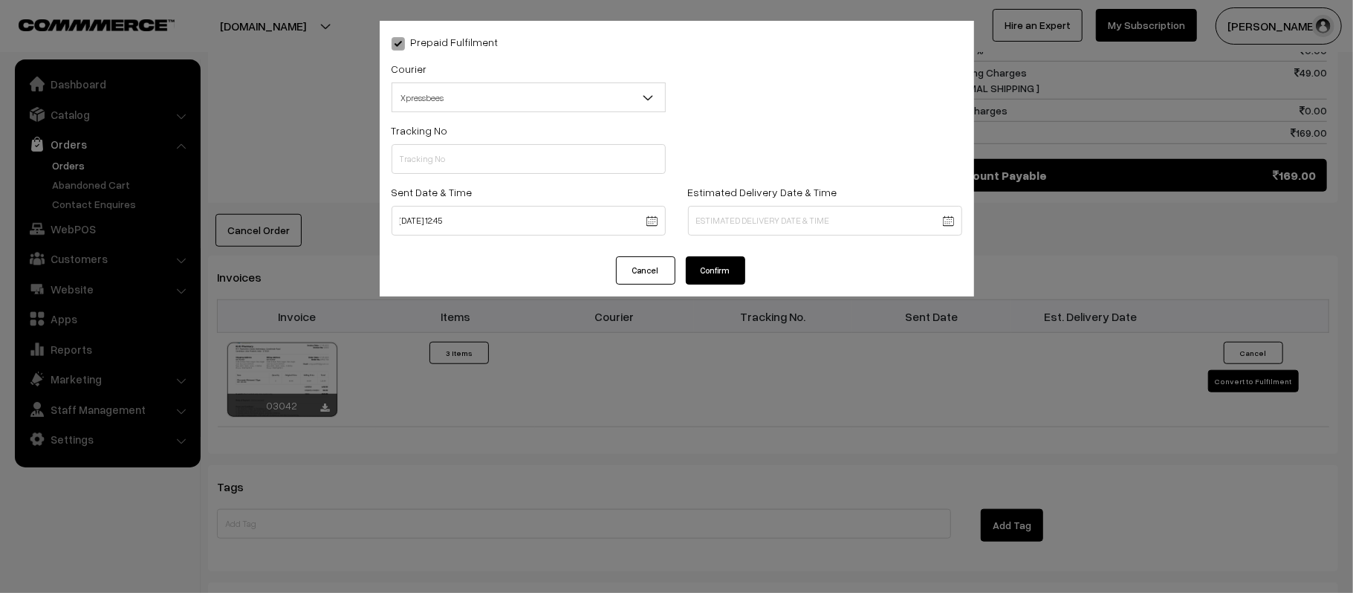
click at [830, 229] on body "Thank you for showing interest. Our team will call you shortly. Close kirtiphar…" at bounding box center [676, 65] width 1353 height 1718
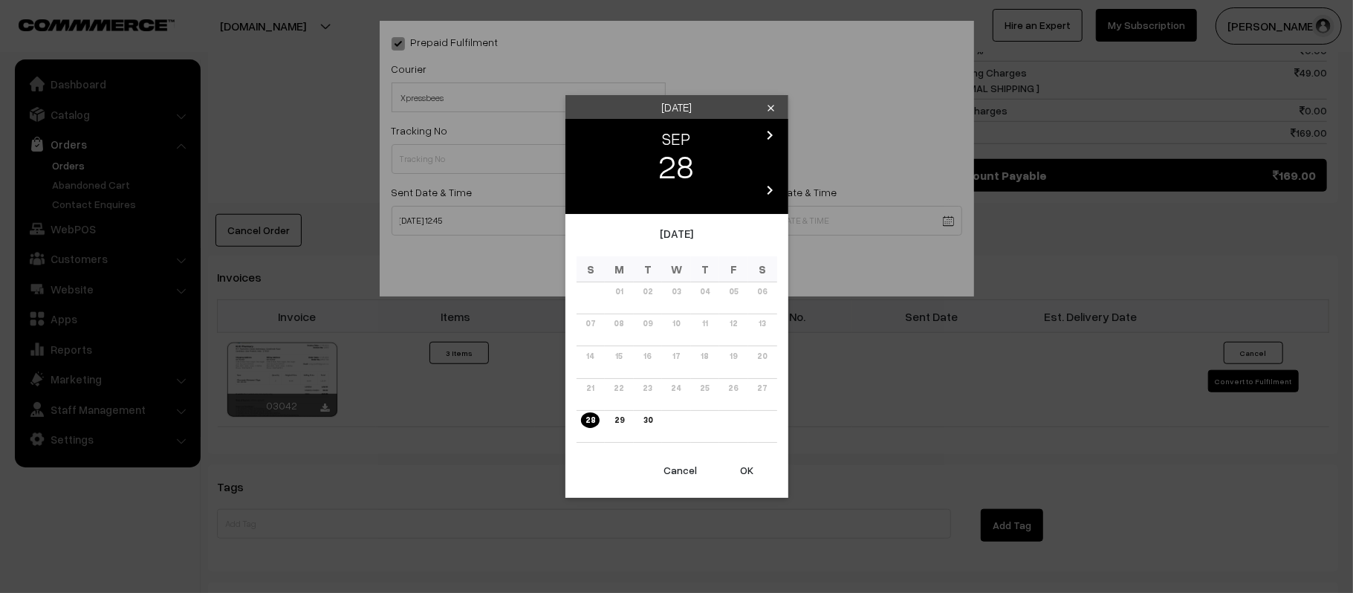
click at [768, 129] on icon "chevron_right" at bounding box center [770, 135] width 18 height 18
click at [761, 291] on link "04" at bounding box center [762, 292] width 19 height 16
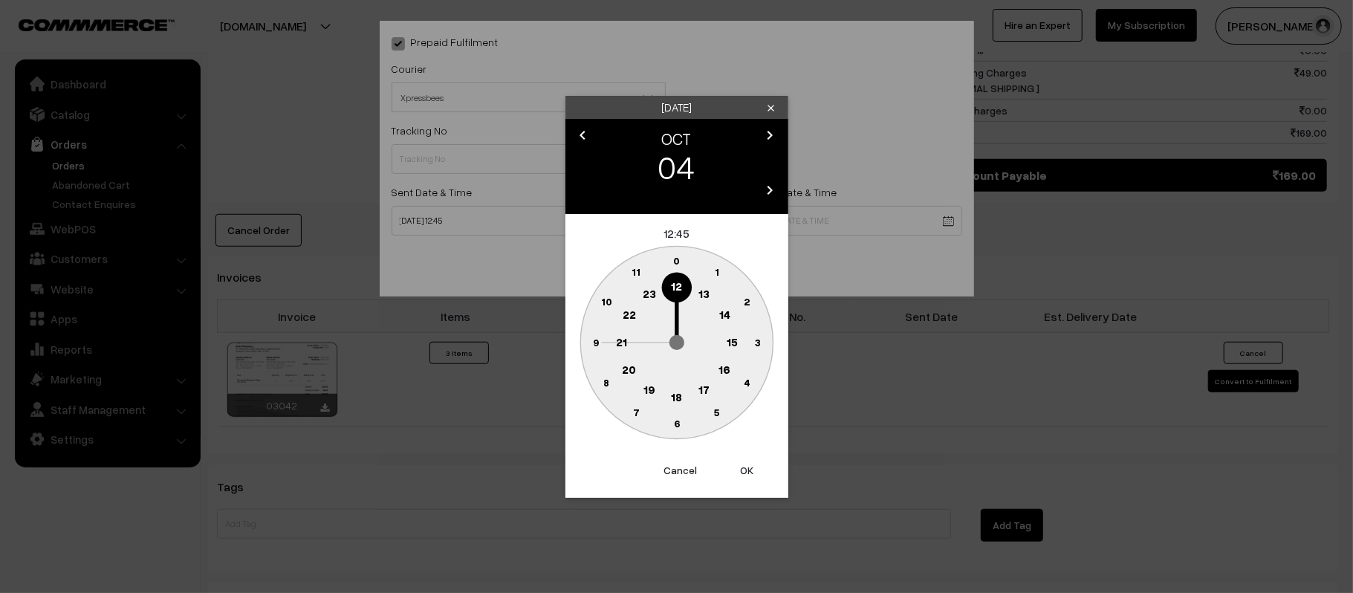
click at [615, 351] on circle at bounding box center [621, 342] width 30 height 30
click at [687, 426] on circle at bounding box center [676, 424] width 30 height 30
type input "04-10-2025 21:30"
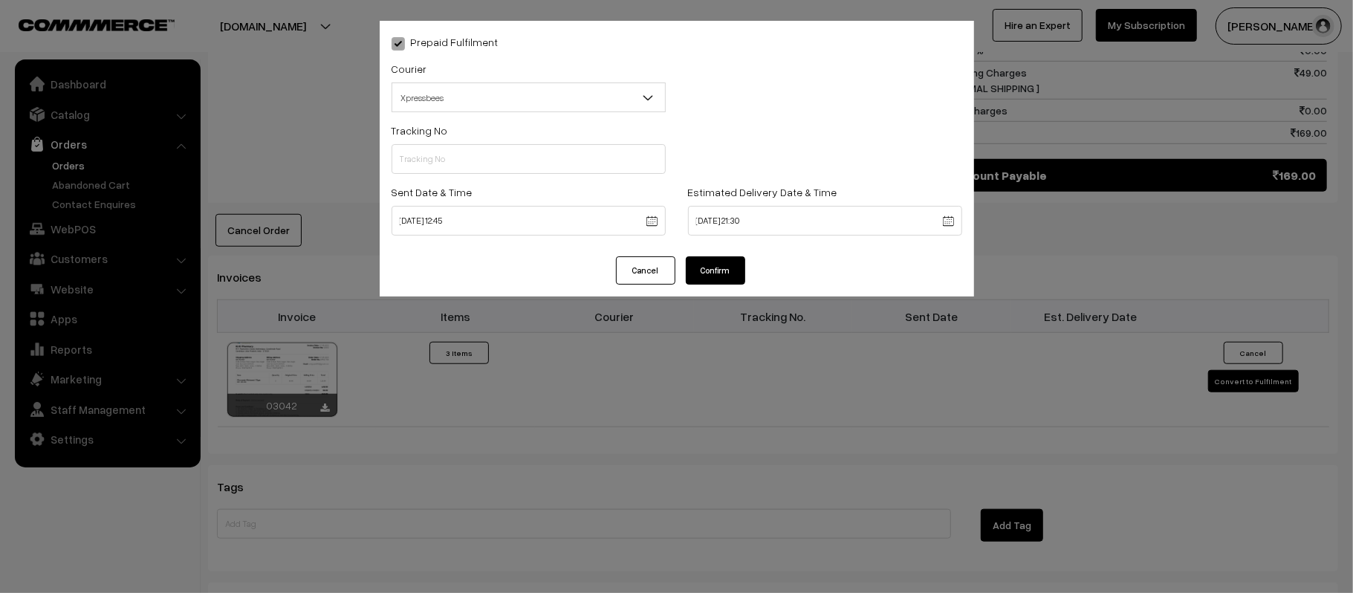
click at [458, 131] on div "Tracking No" at bounding box center [529, 147] width 274 height 53
click at [467, 158] on input "text" at bounding box center [529, 159] width 274 height 30
paste input "14344953046021"
type input "14344953046021"
click at [729, 265] on button "Confirm" at bounding box center [715, 270] width 59 height 28
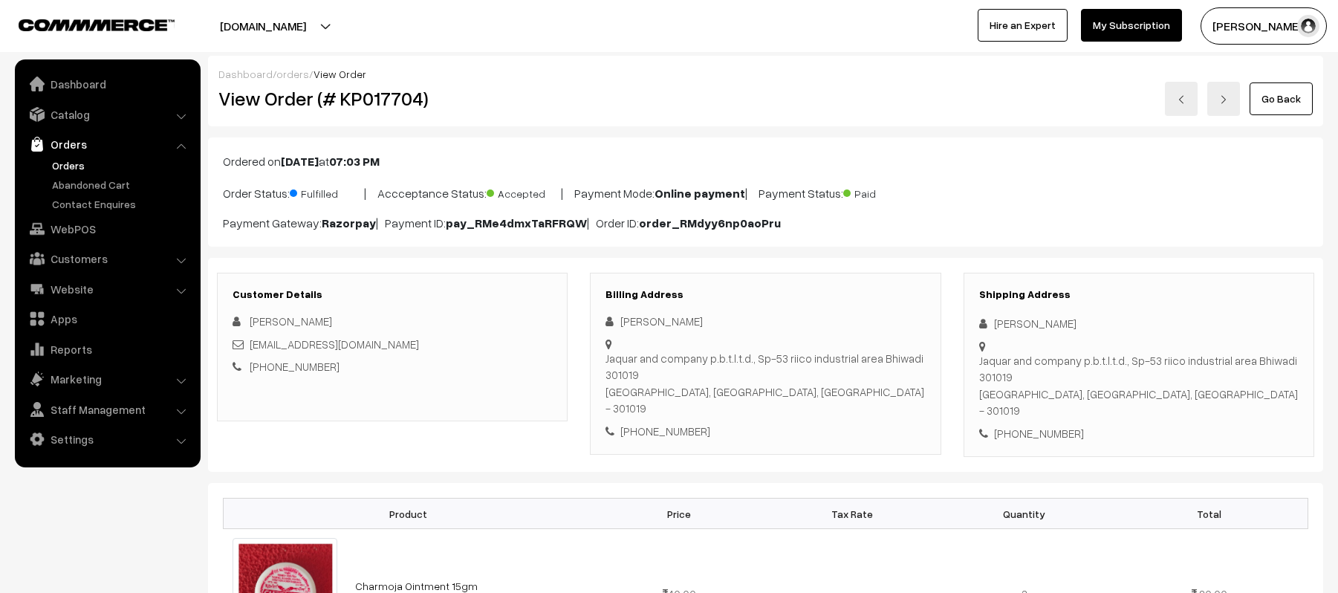
scroll to position [892, 0]
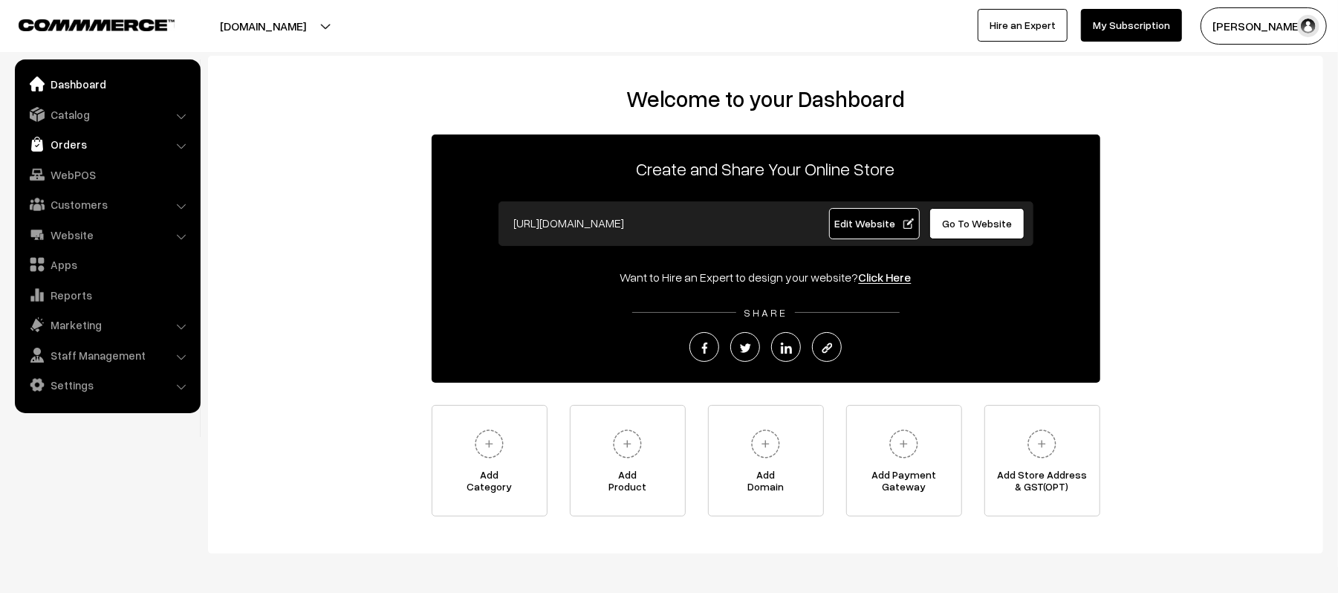
click at [87, 144] on link "Orders" at bounding box center [107, 144] width 177 height 27
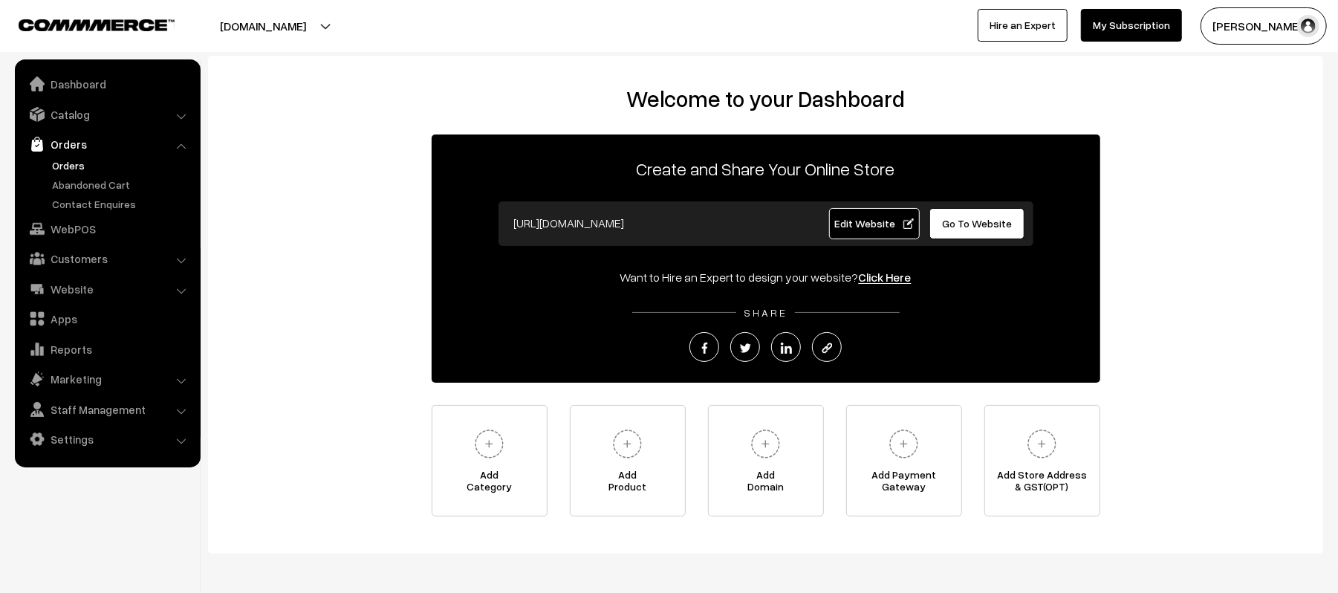
click at [72, 169] on link "Orders" at bounding box center [121, 165] width 147 height 16
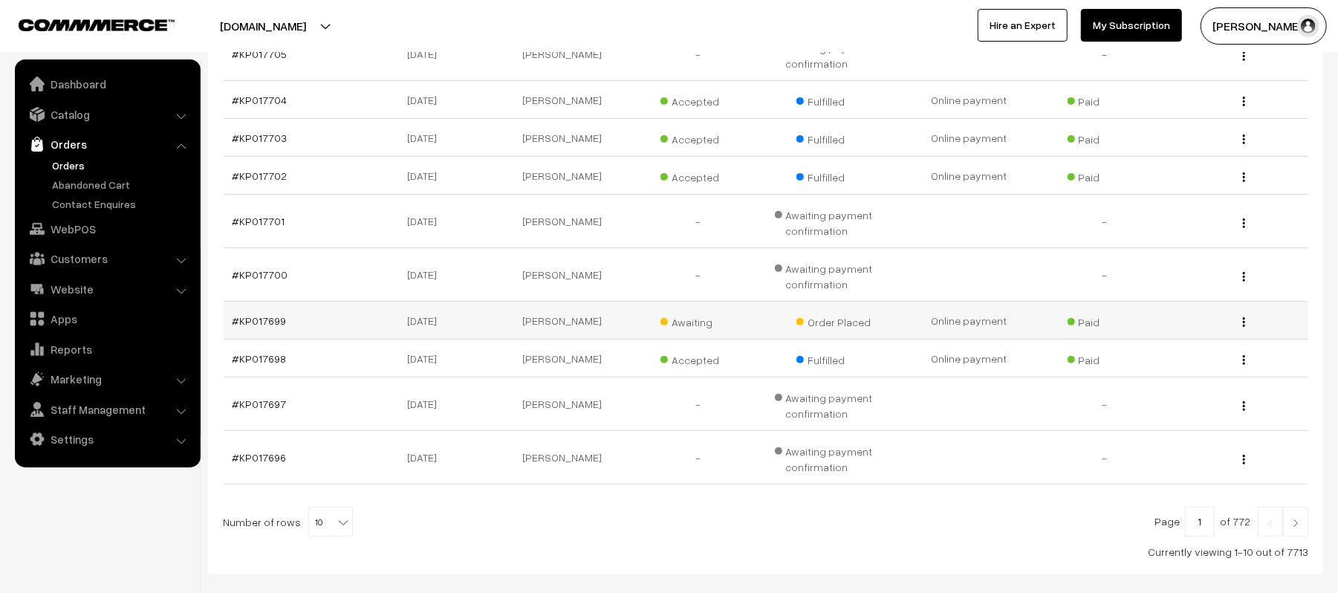
scroll to position [387, 0]
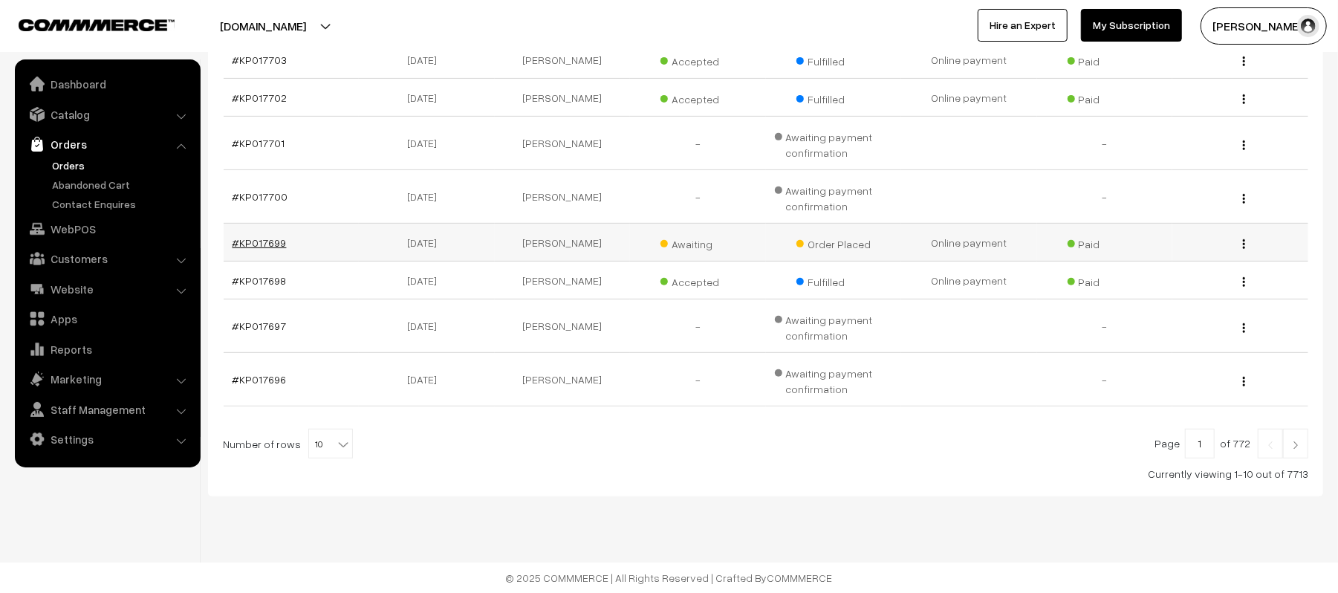
click at [238, 244] on link "#KP017699" at bounding box center [260, 242] width 54 height 13
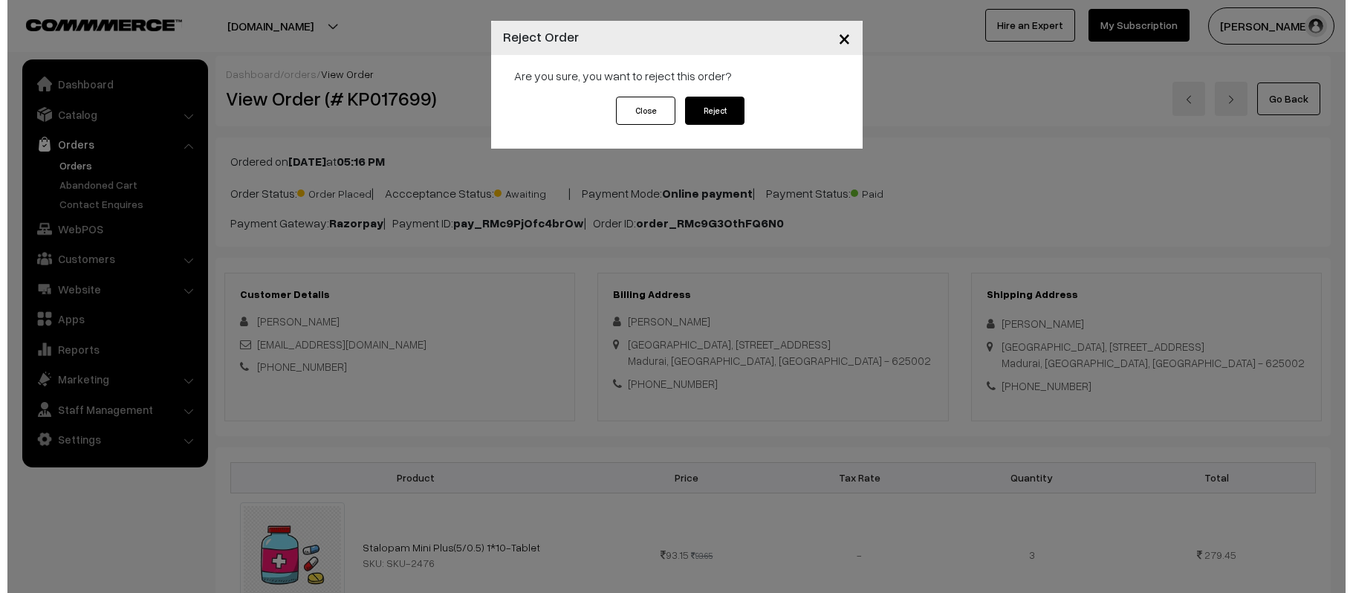
scroll to position [643, 0]
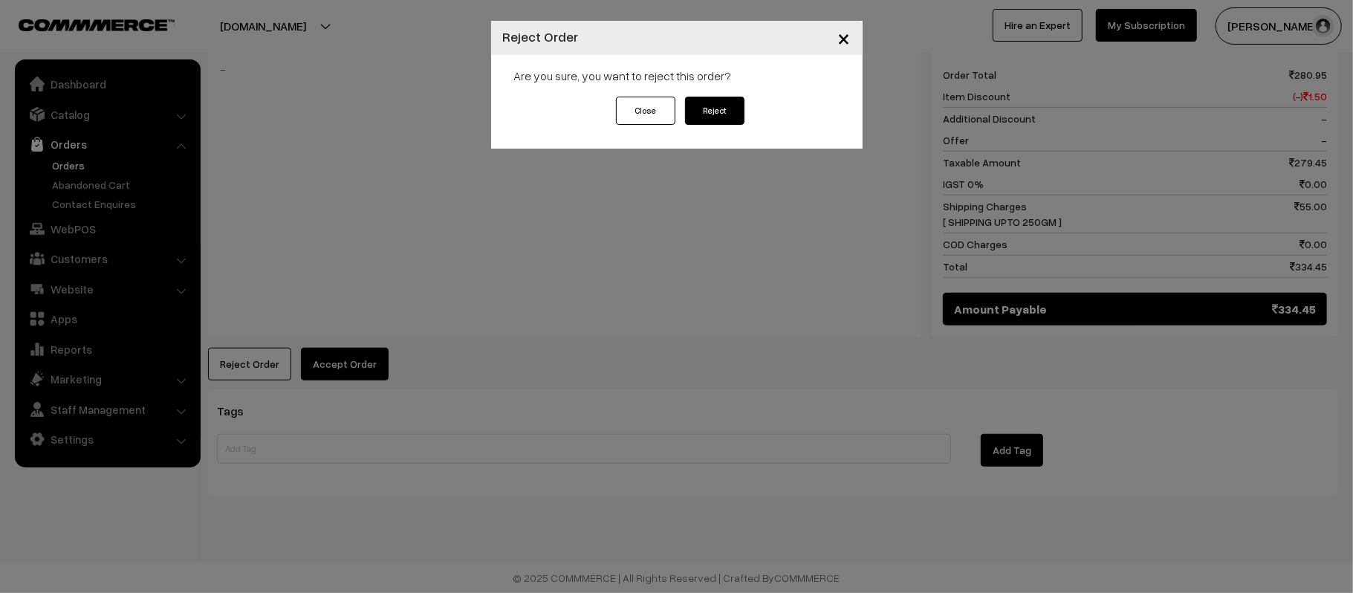
click at [702, 111] on button "Reject" at bounding box center [714, 111] width 59 height 28
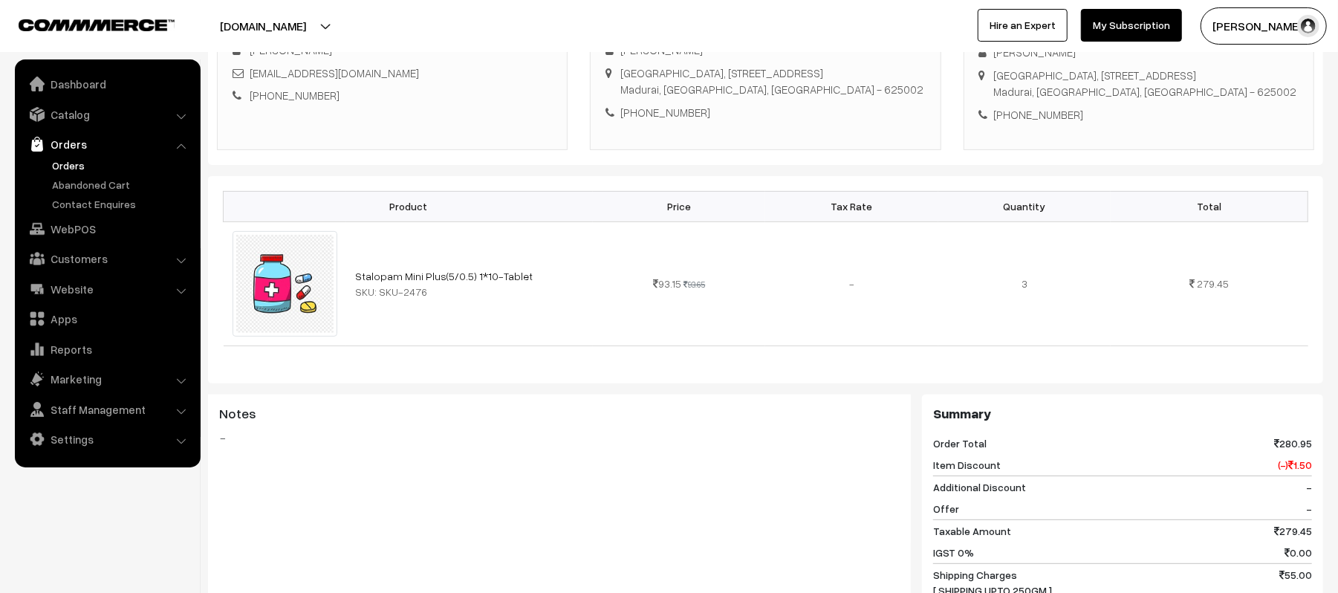
scroll to position [693, 0]
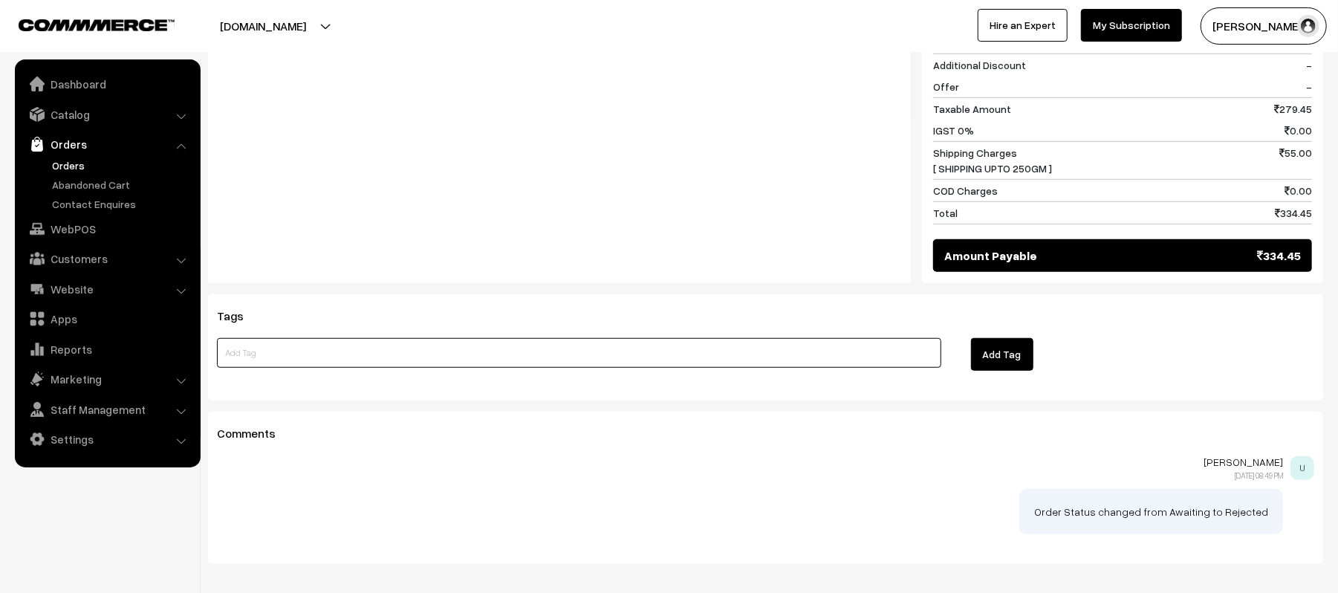
click at [349, 360] on input at bounding box center [579, 353] width 724 height 30
type input "nrx"
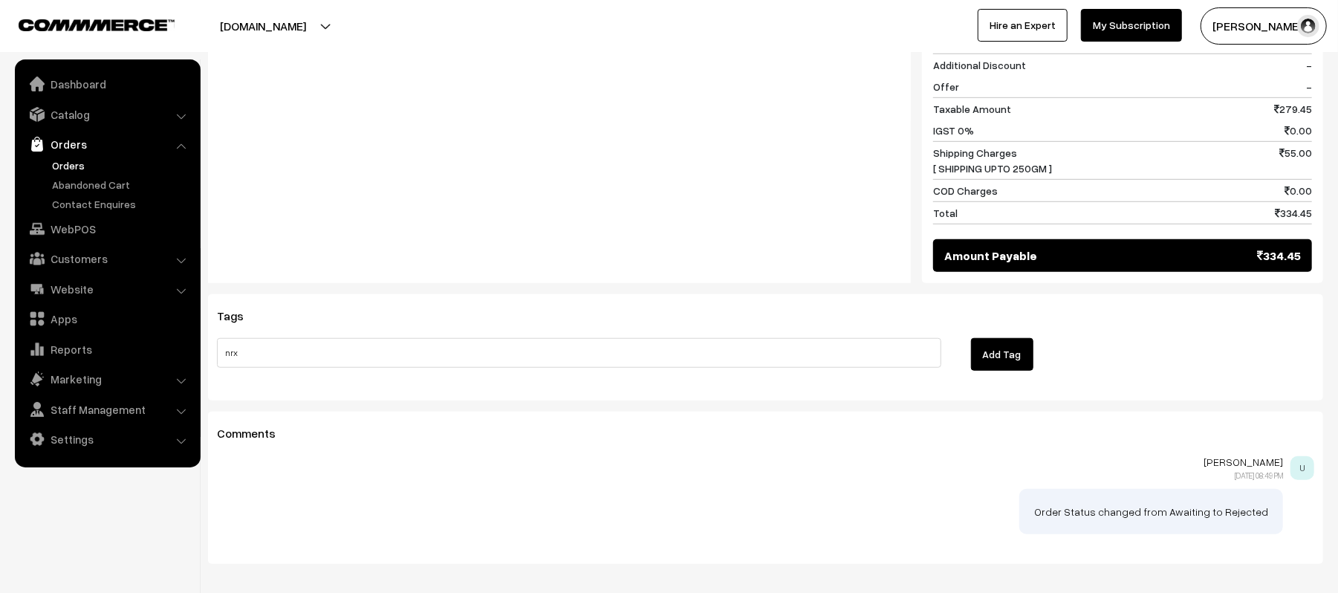
click at [1007, 366] on button "Add Tag" at bounding box center [1002, 354] width 62 height 33
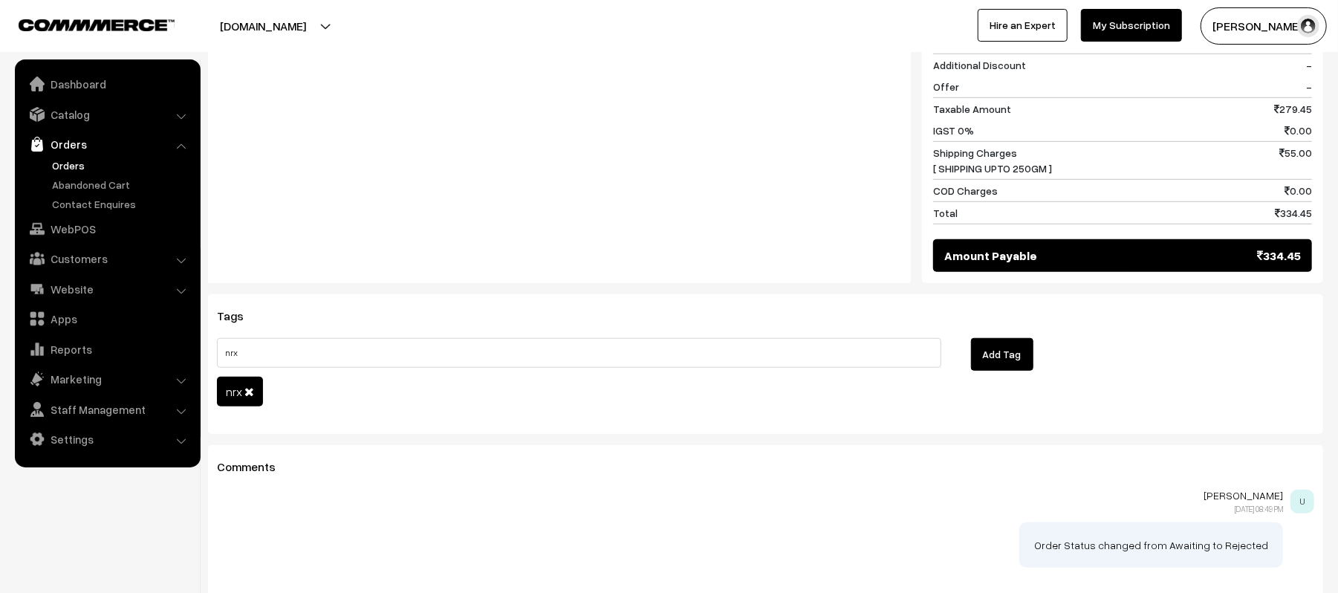
scroll to position [99, 0]
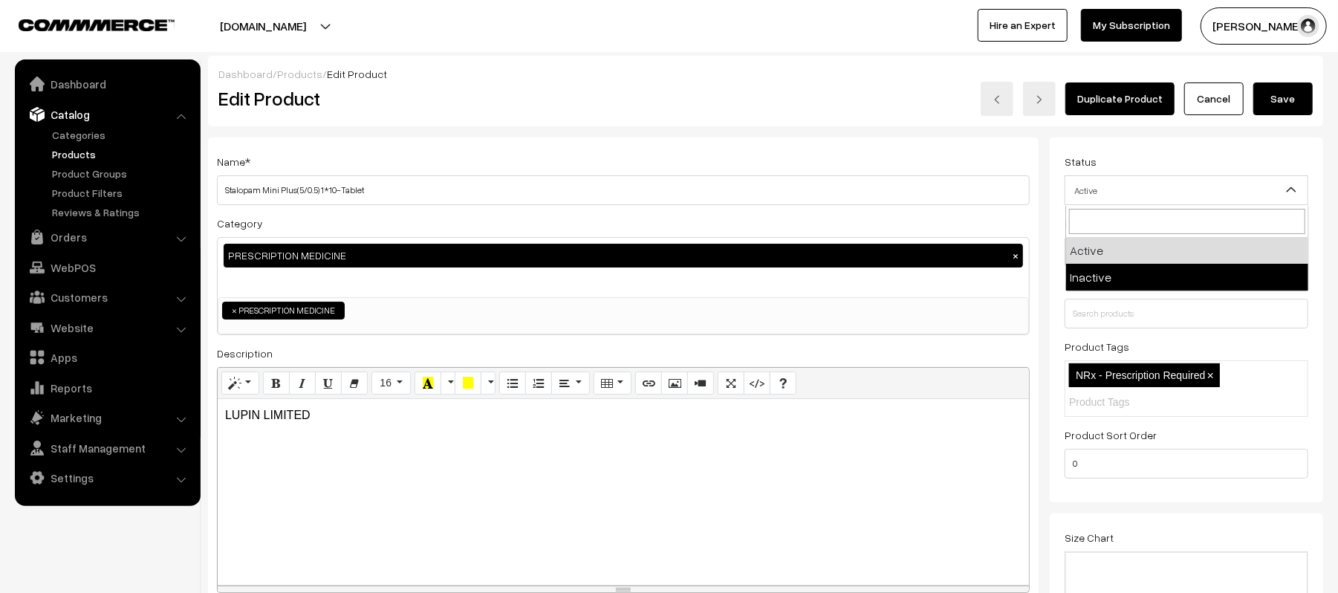
select select "2"
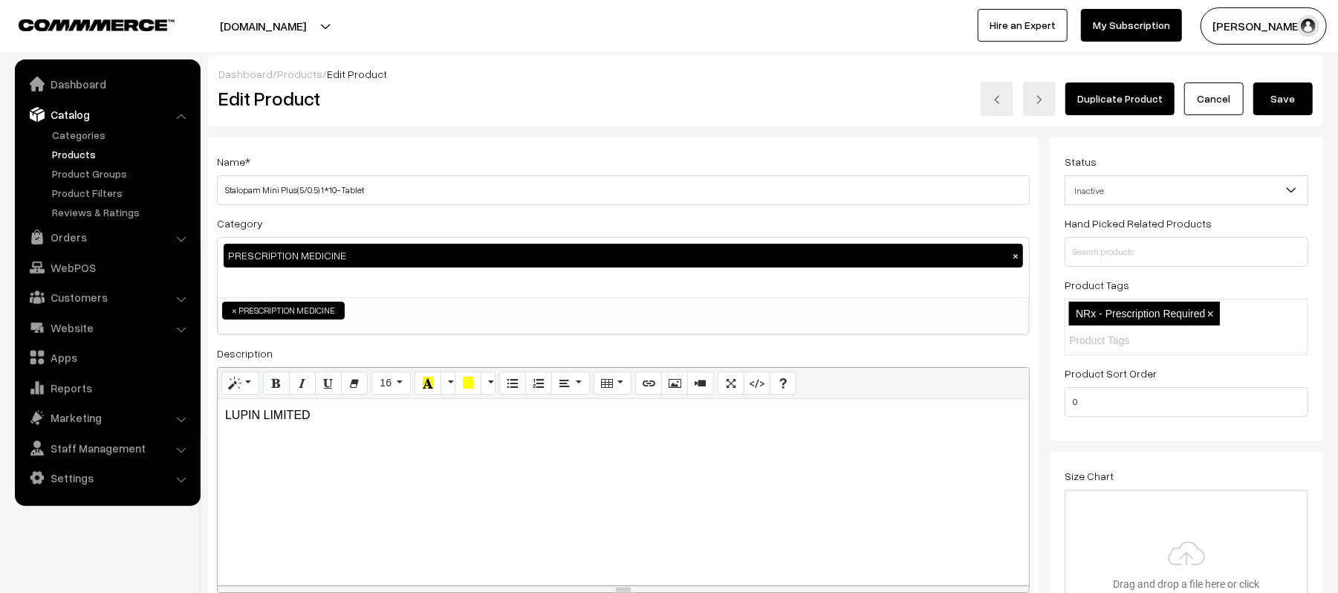
click at [1290, 83] on button "Save" at bounding box center [1282, 98] width 59 height 33
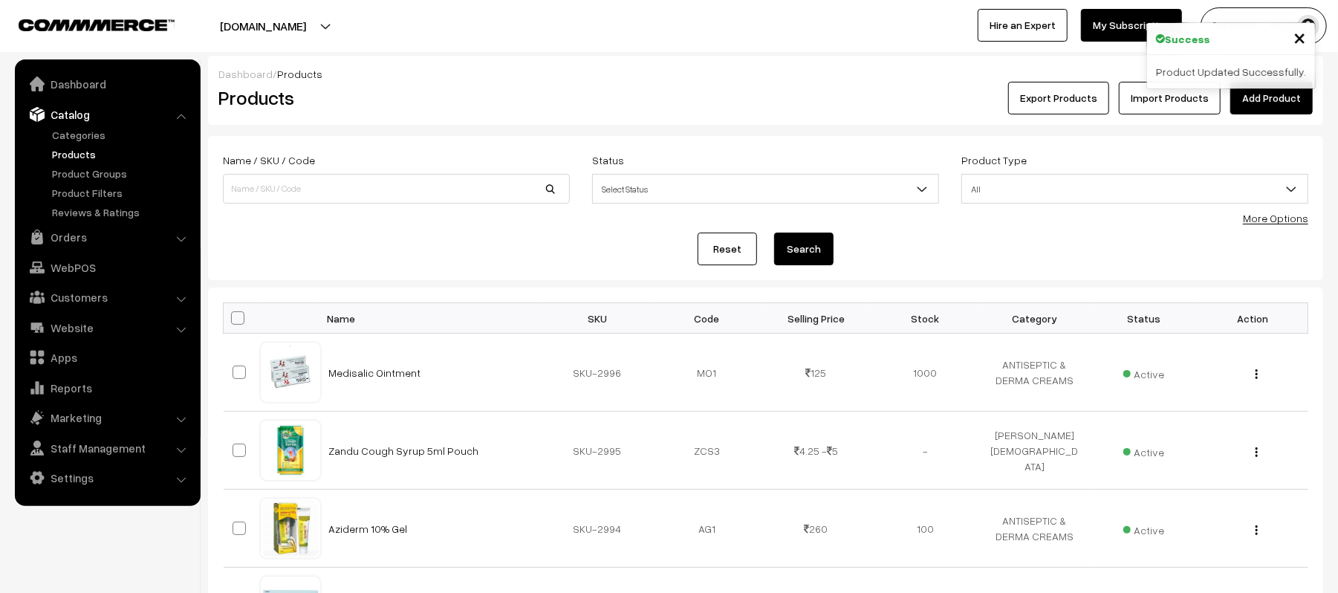
click at [390, 227] on form "Name / SKU / Code Status Select Status Active Inactive Select Status Product Ty…" at bounding box center [765, 208] width 1115 height 144
